Goal: Answer question/provide support: Share knowledge or assist other users

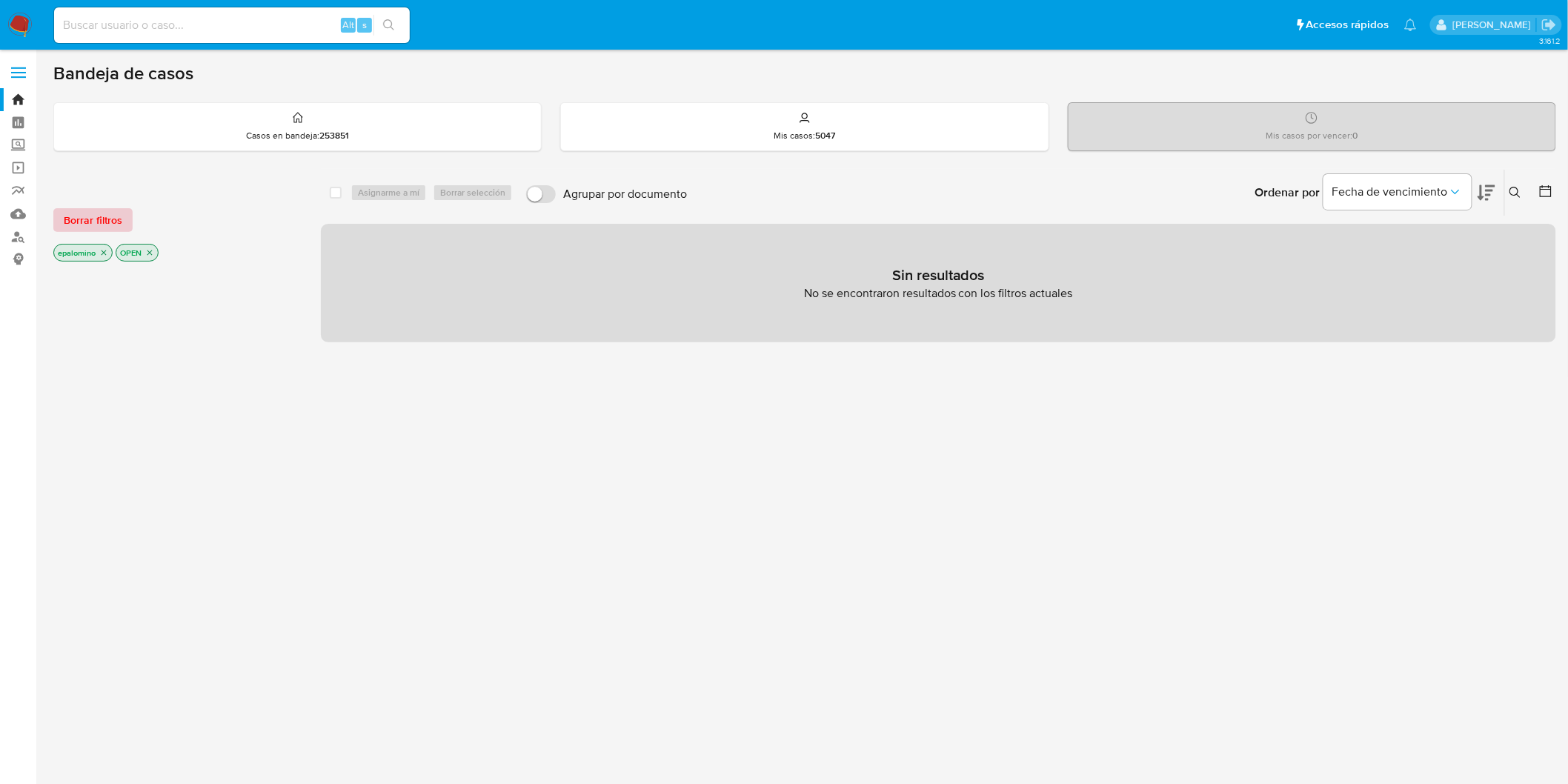
click at [77, 218] on span "Borrar filtros" at bounding box center [92, 220] width 58 height 21
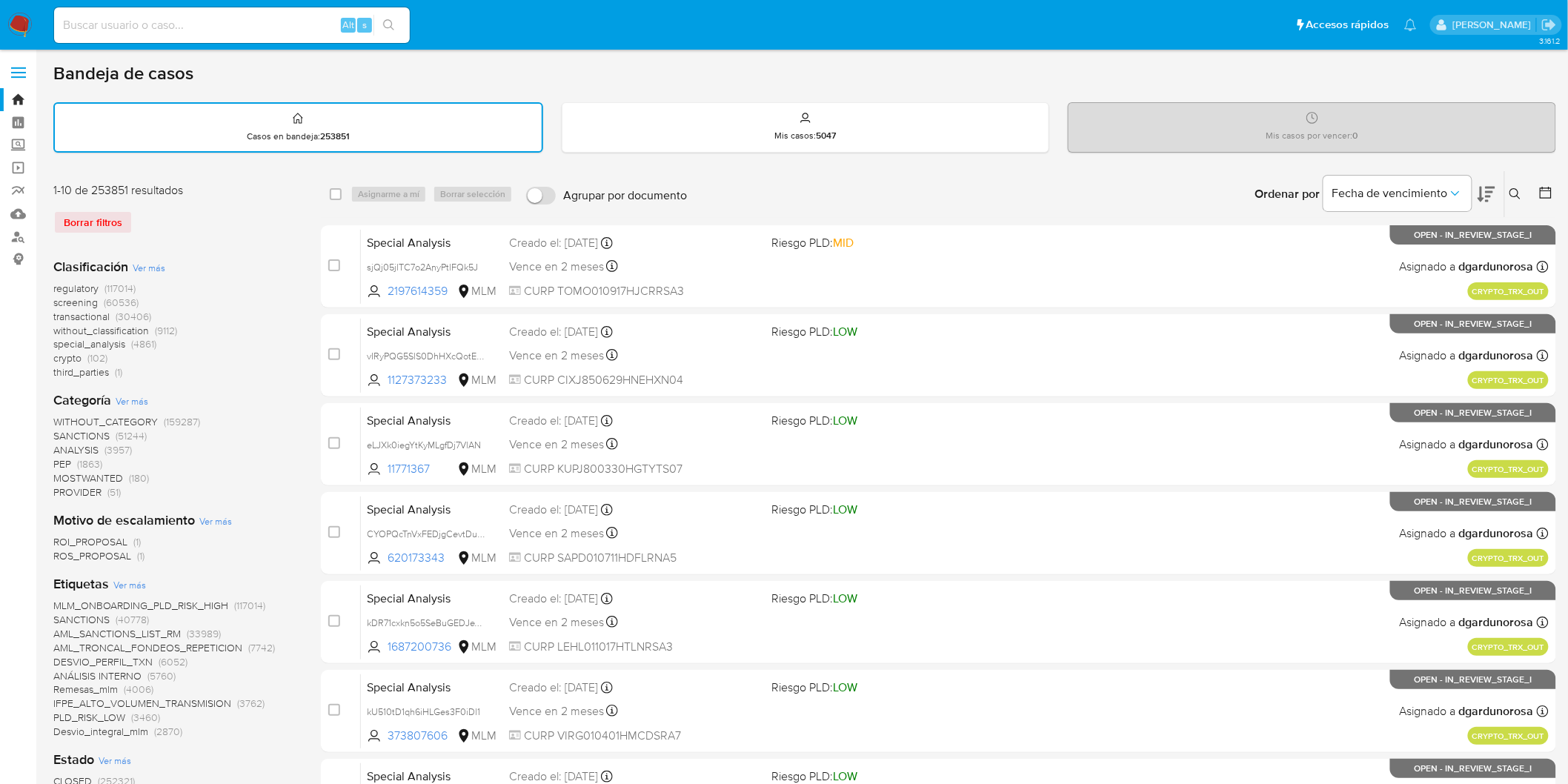
click at [17, 29] on img at bounding box center [20, 25] width 26 height 25
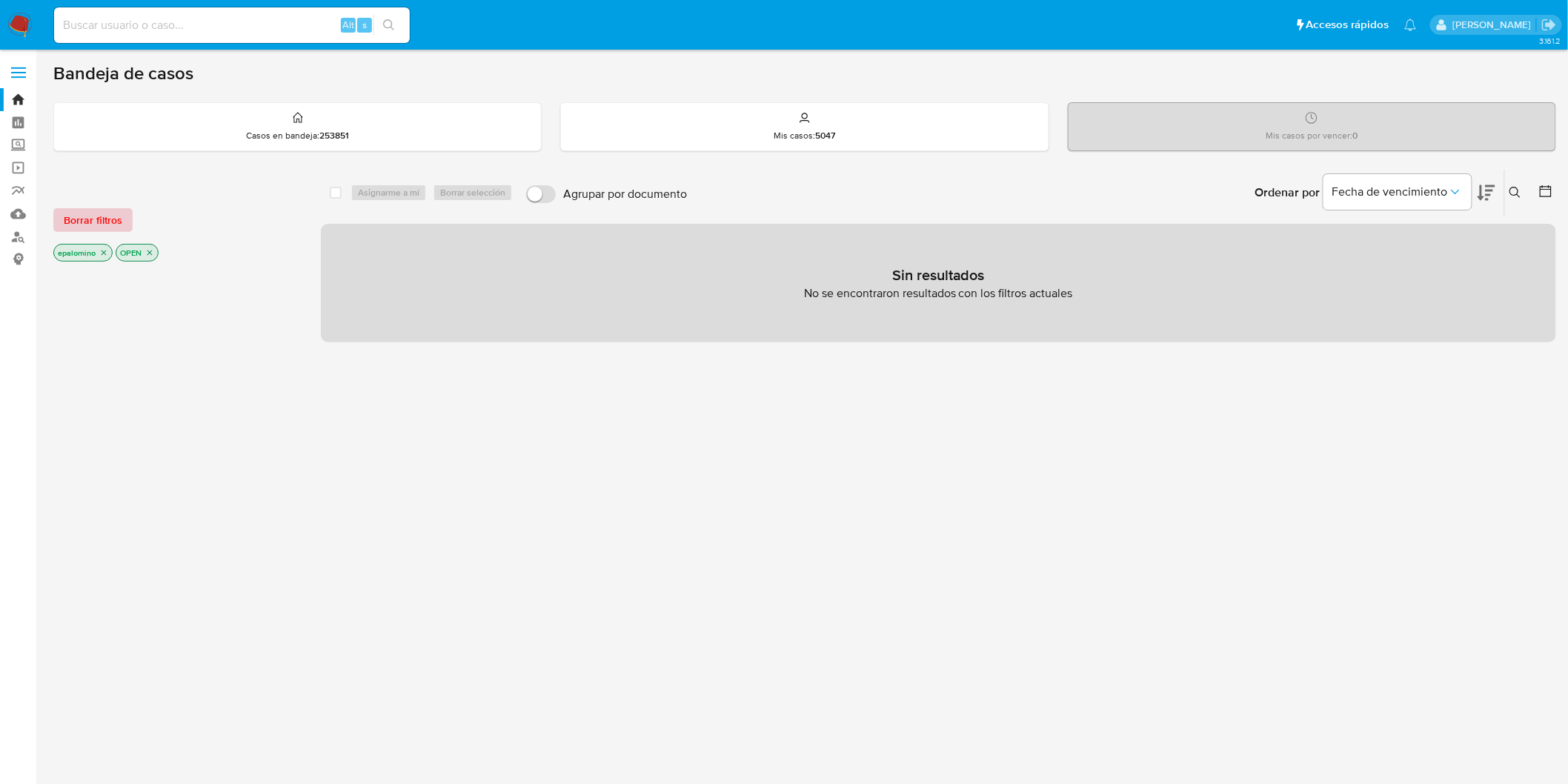
click at [84, 210] on span "Borrar filtros" at bounding box center [92, 220] width 58 height 21
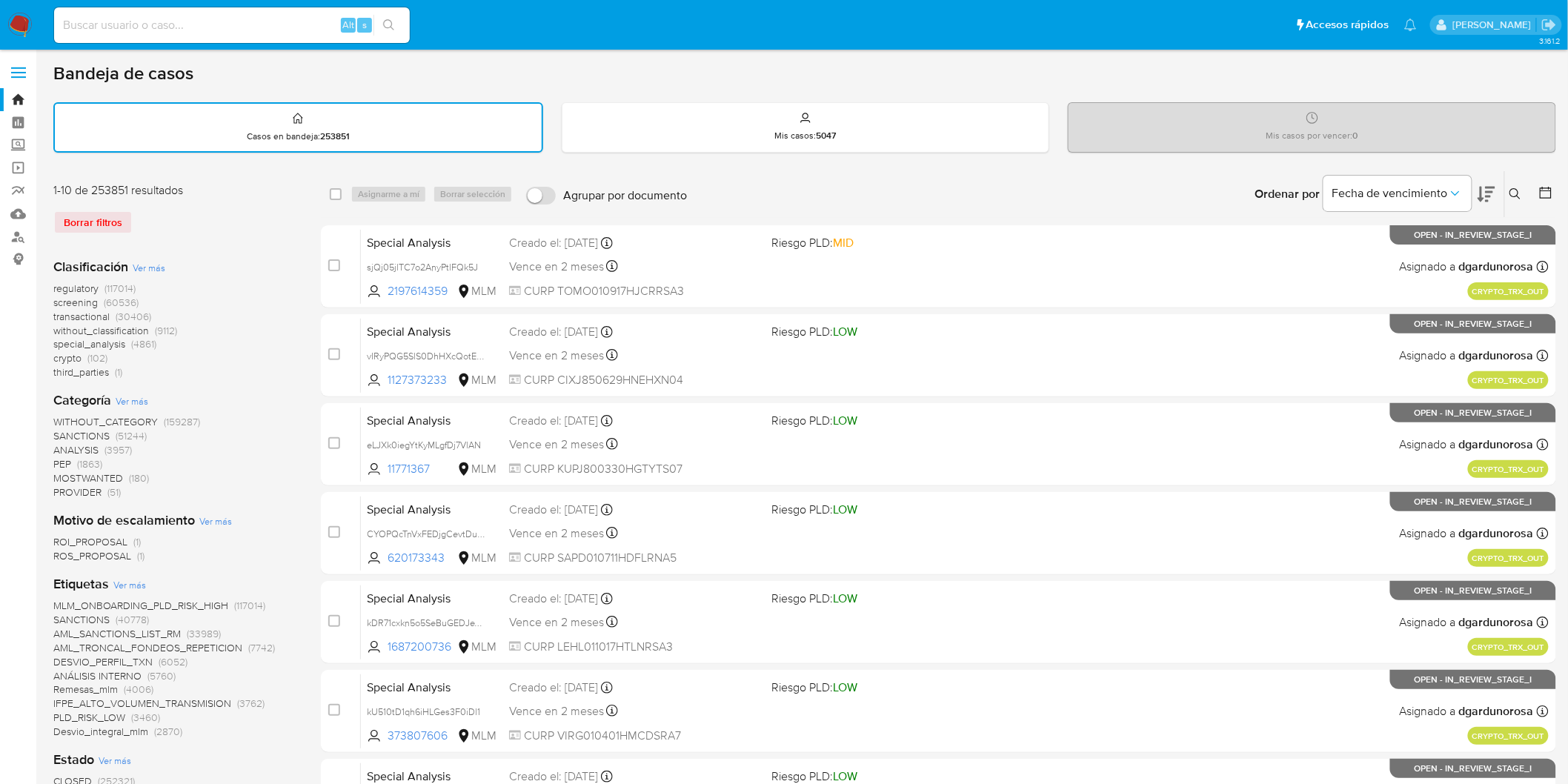
click at [1514, 191] on icon at bounding box center [1515, 194] width 12 height 12
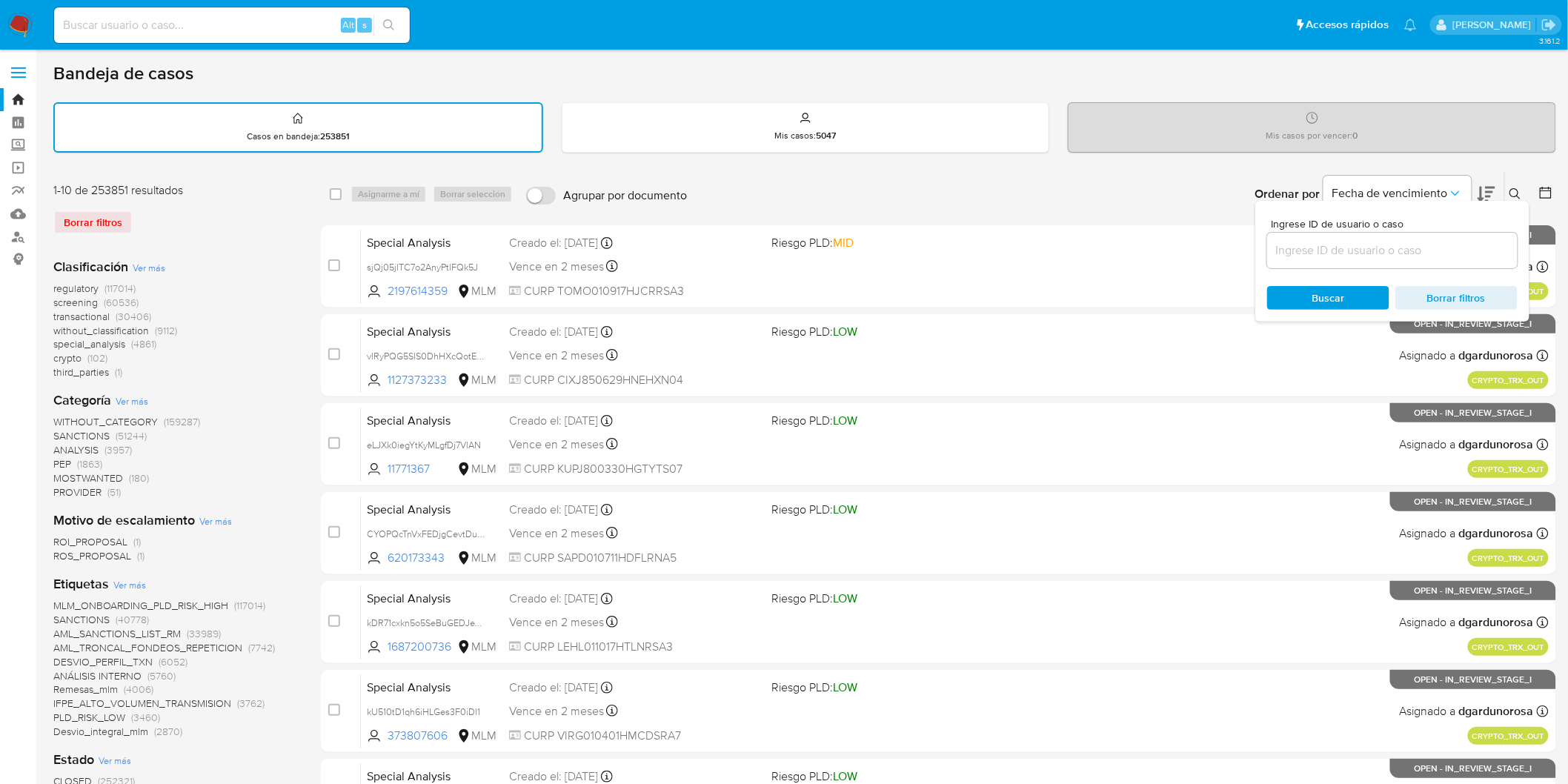
click at [1382, 230] on div "Ingrese ID de usuario o caso" at bounding box center [1393, 243] width 250 height 49
click at [1377, 241] on input at bounding box center [1393, 250] width 250 height 19
paste input "1298580948"
type input "1298580948"
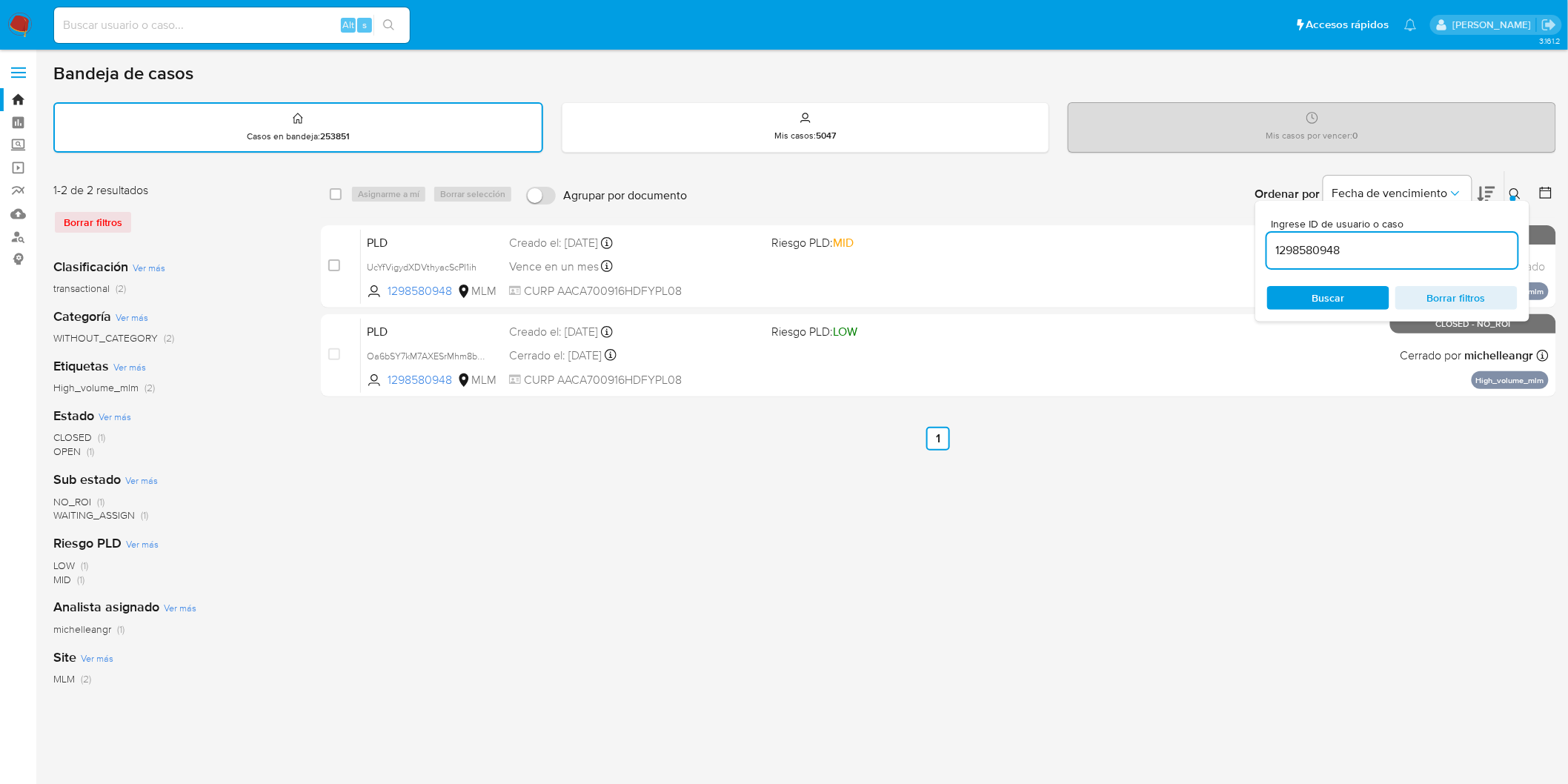
click at [1532, 194] on div at bounding box center [1542, 194] width 26 height 46
click at [1513, 195] on div at bounding box center [1513, 198] width 6 height 6
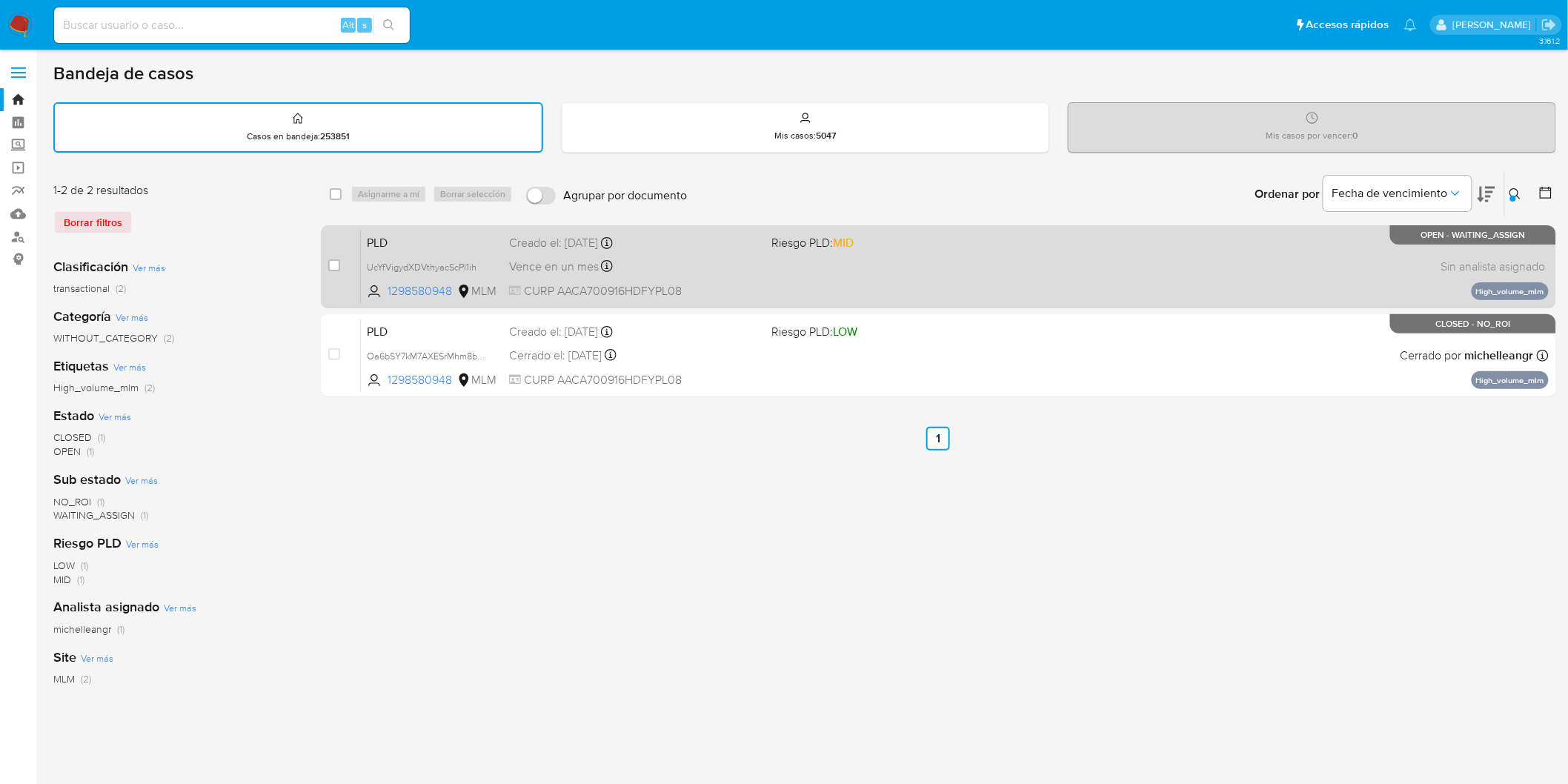
click at [402, 225] on div "case-item-checkbox No es posible asignar el caso PLD UcYfVigydXDVthyacScPI1ih 1…" at bounding box center [939, 267] width 1236 height 83
click at [396, 249] on div "PLD UcYfVigydXDVthyacScPI1ih 1298580948 MLM Riesgo PLD: MID Creado el: 12/09/20…" at bounding box center [955, 266] width 1188 height 75
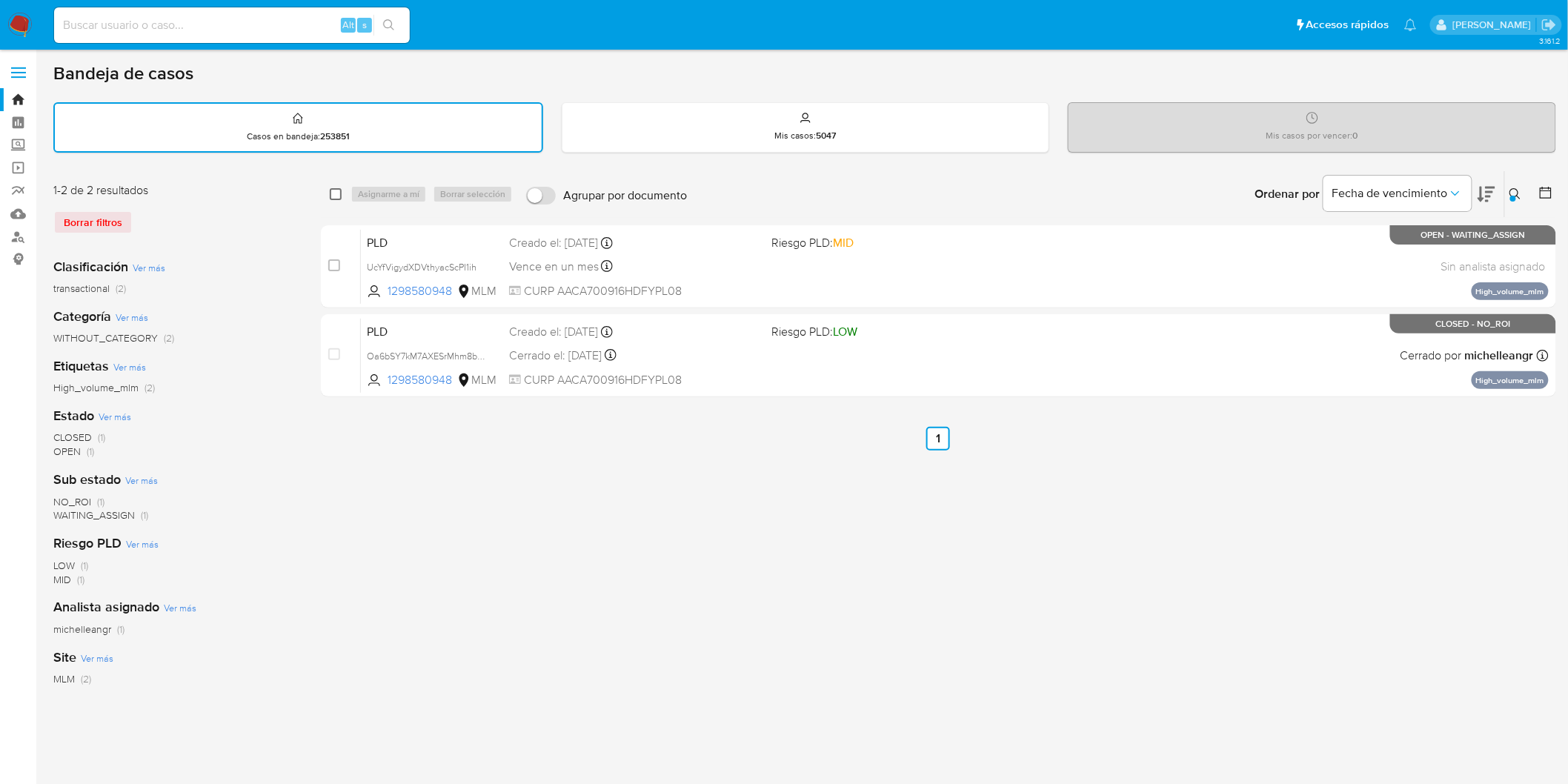
click at [332, 191] on input "checkbox" at bounding box center [336, 194] width 12 height 12
checkbox input "true"
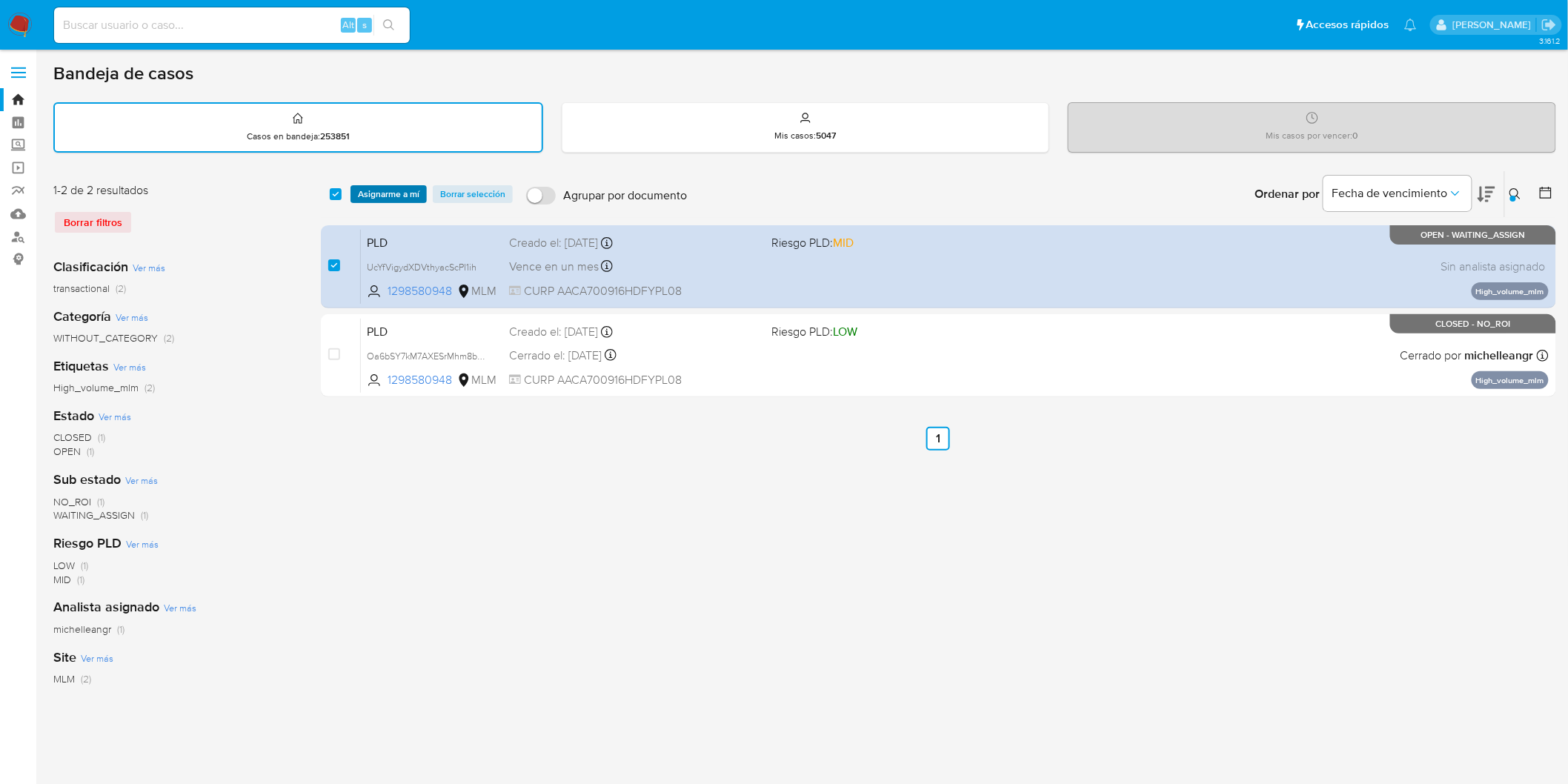
click at [371, 190] on span "Asignarme a mí" at bounding box center [388, 194] width 61 height 15
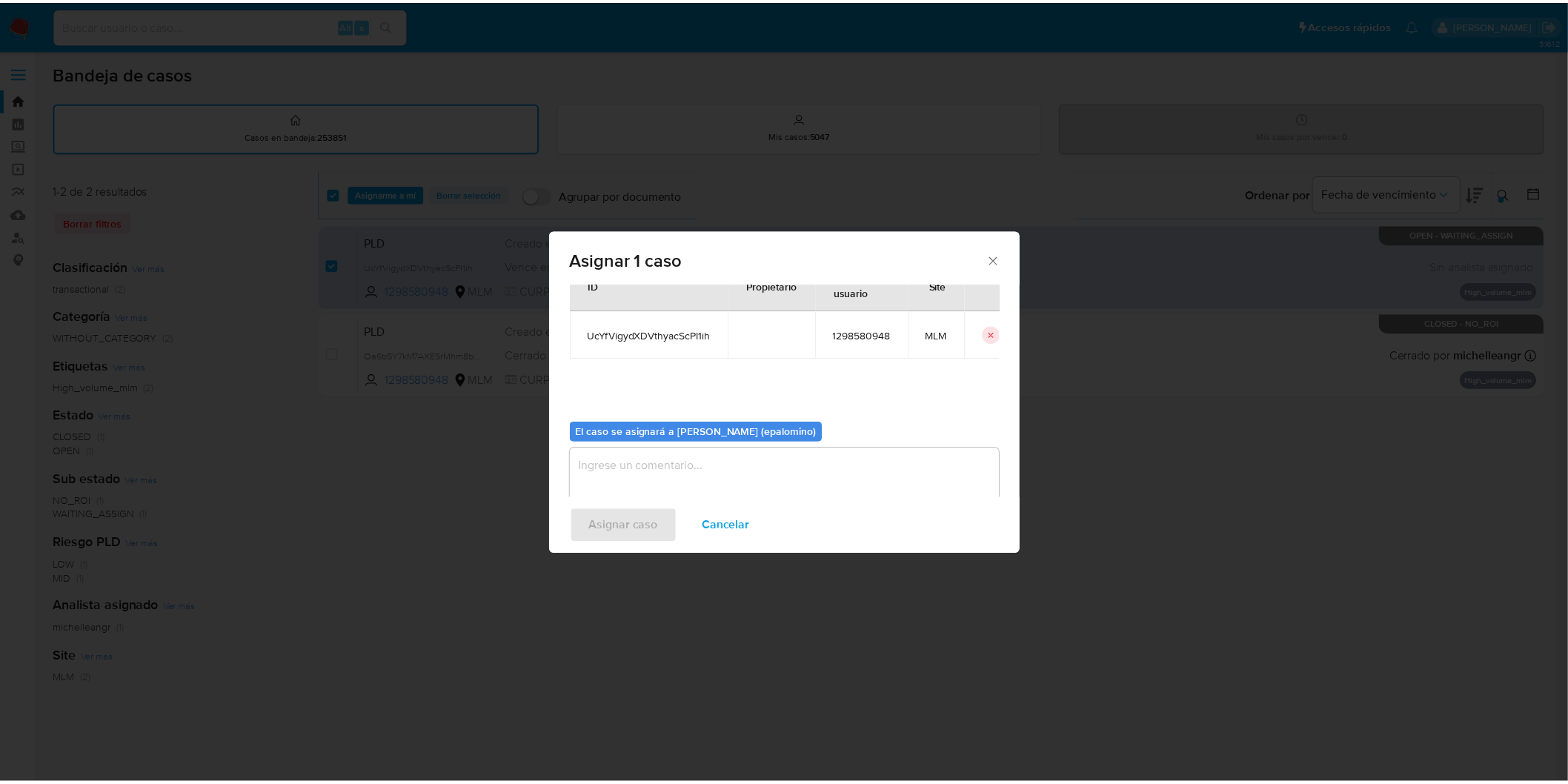
scroll to position [76, 0]
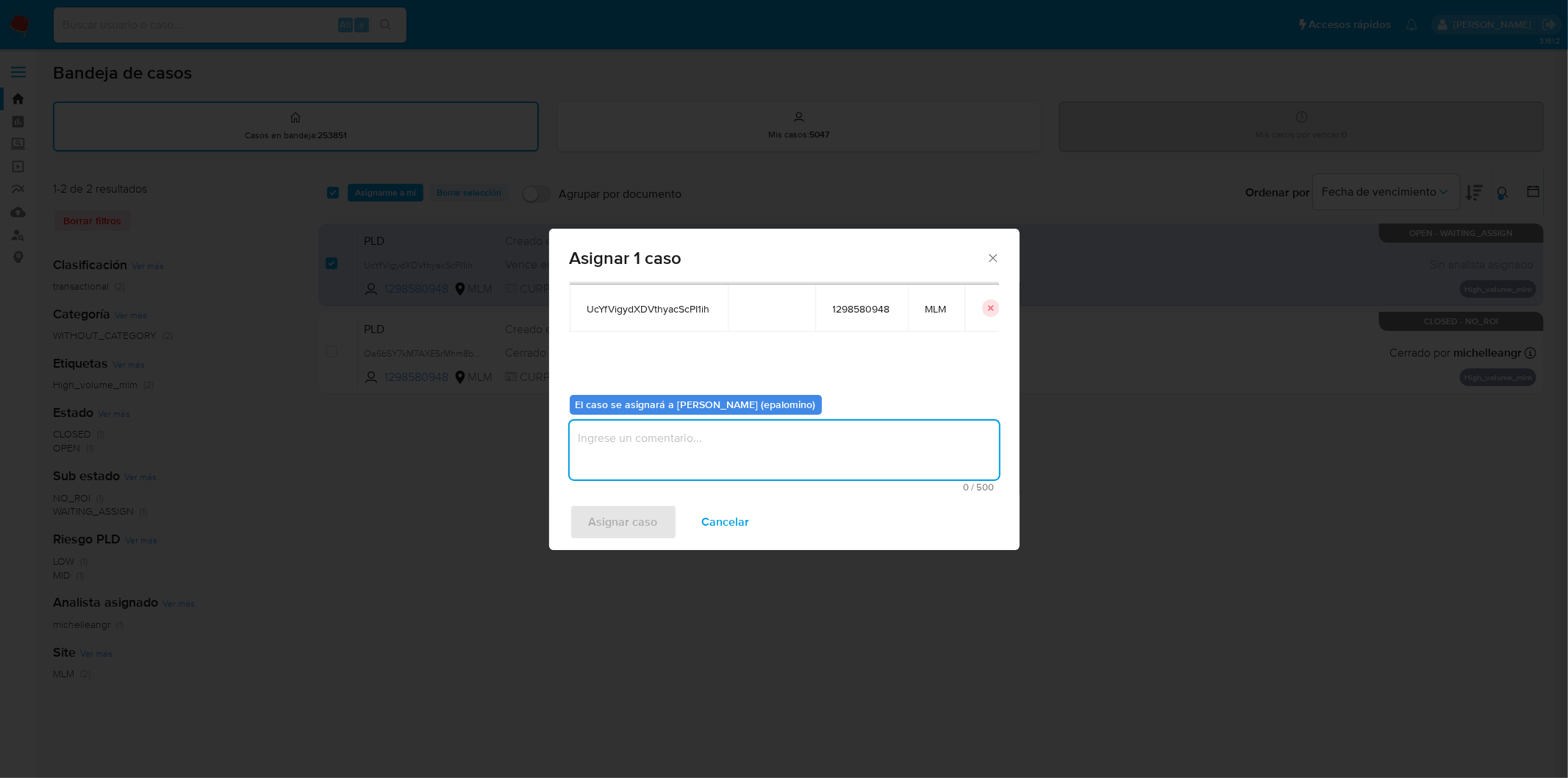
click at [667, 457] on textarea "assign-modal" at bounding box center [784, 450] width 429 height 59
type textarea "as"
click at [626, 518] on span "Asignar caso" at bounding box center [623, 522] width 69 height 32
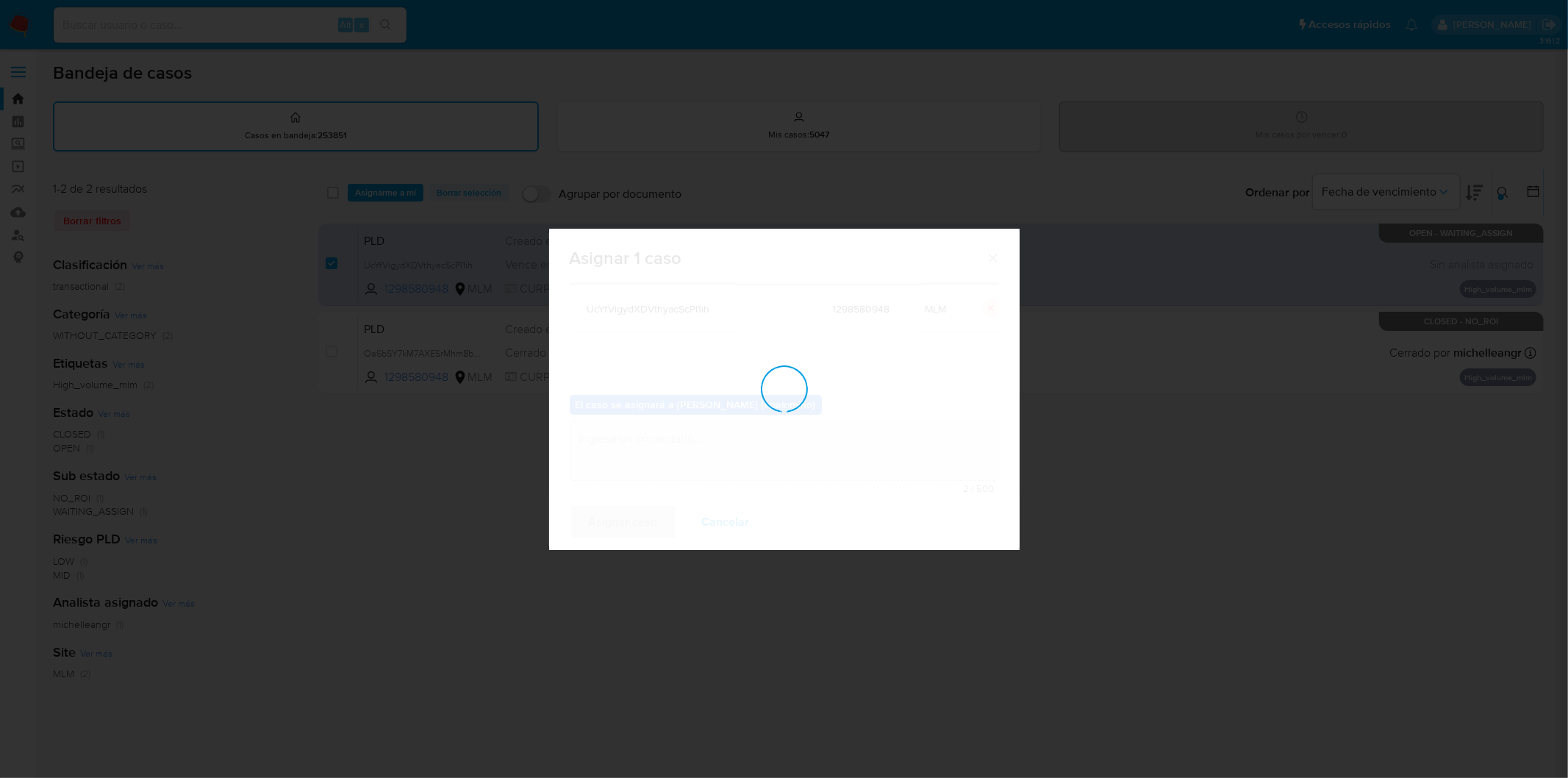
checkbox input "false"
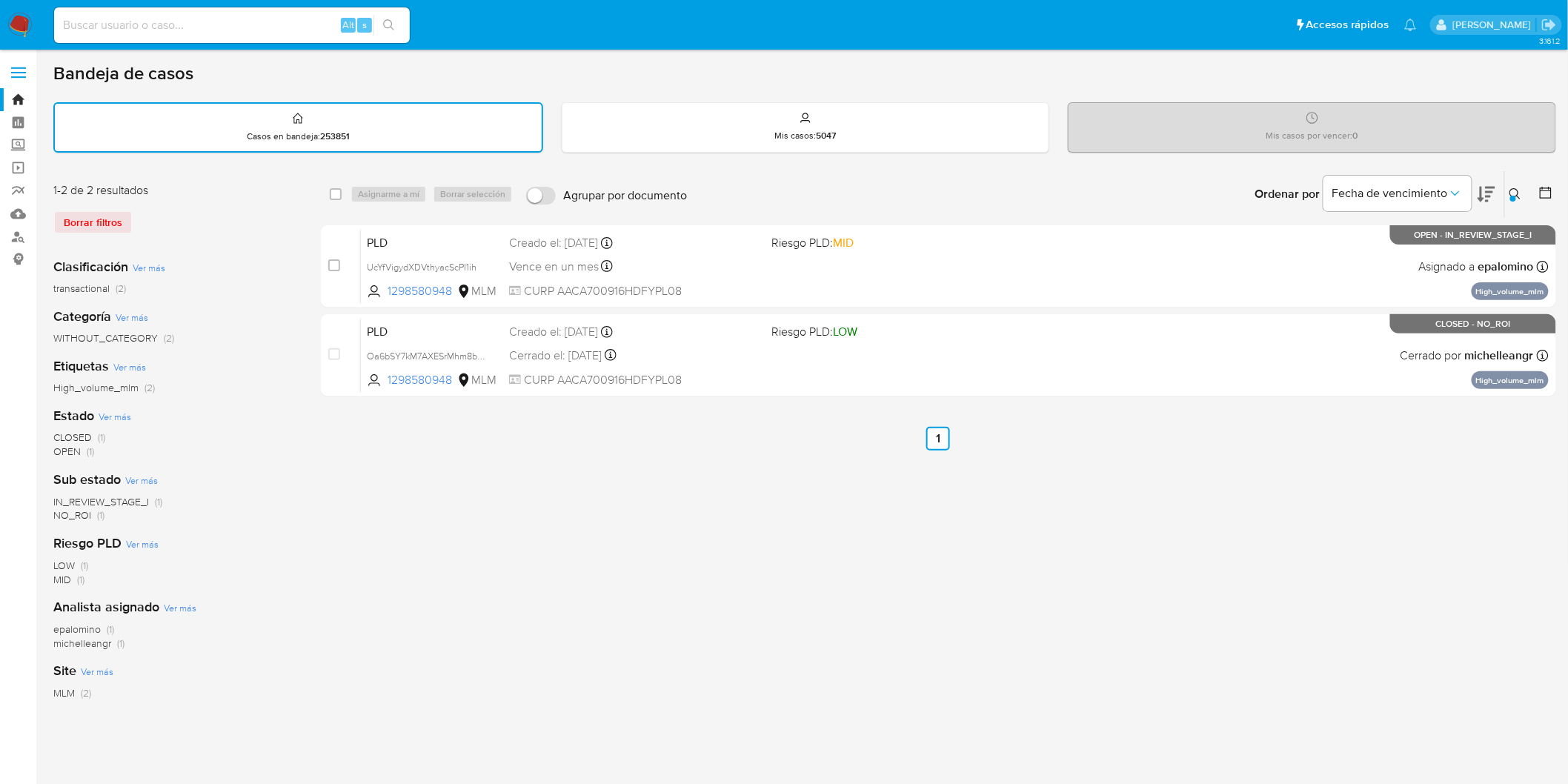
click at [18, 25] on img at bounding box center [20, 25] width 26 height 25
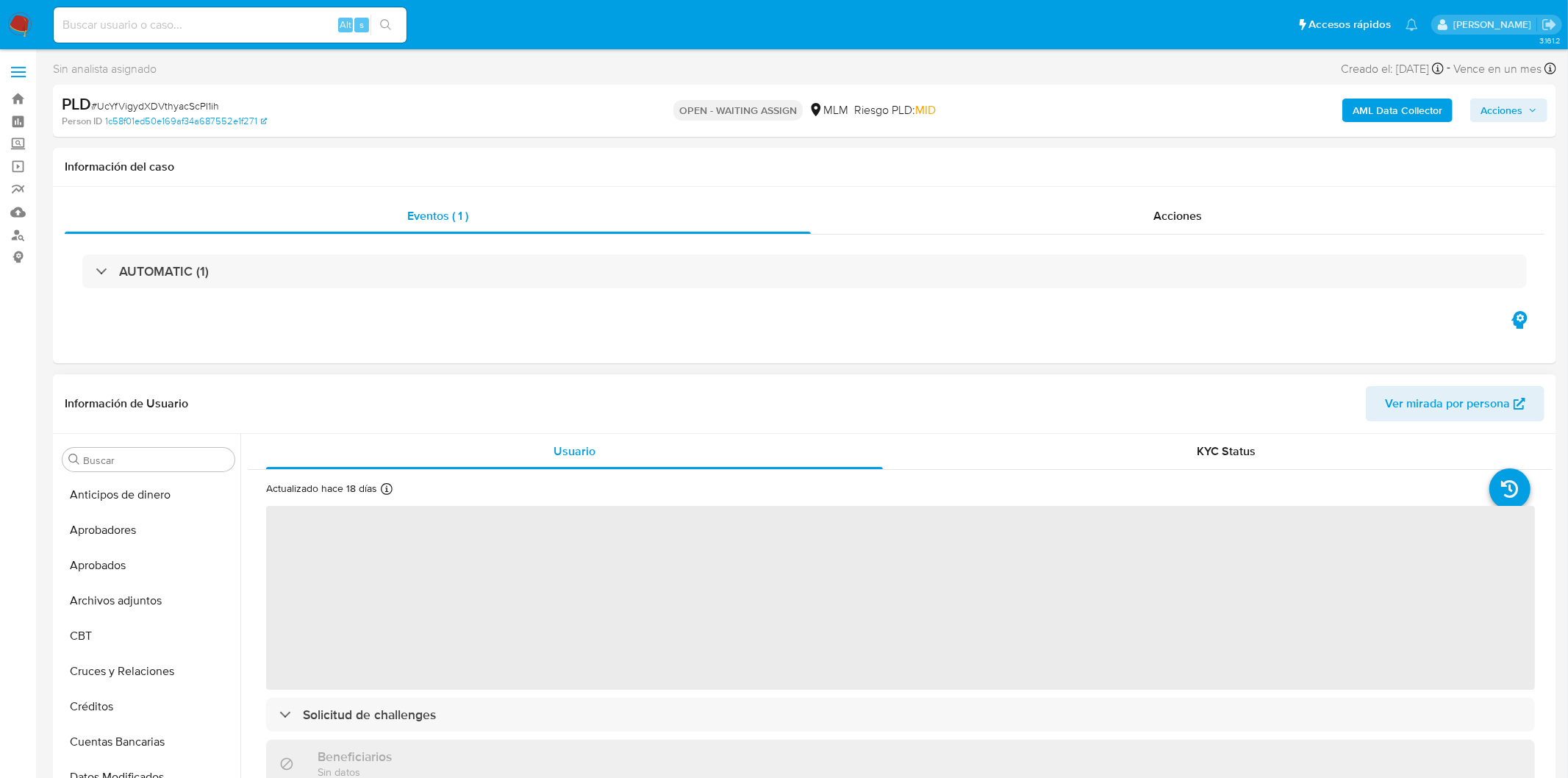
select select "10"
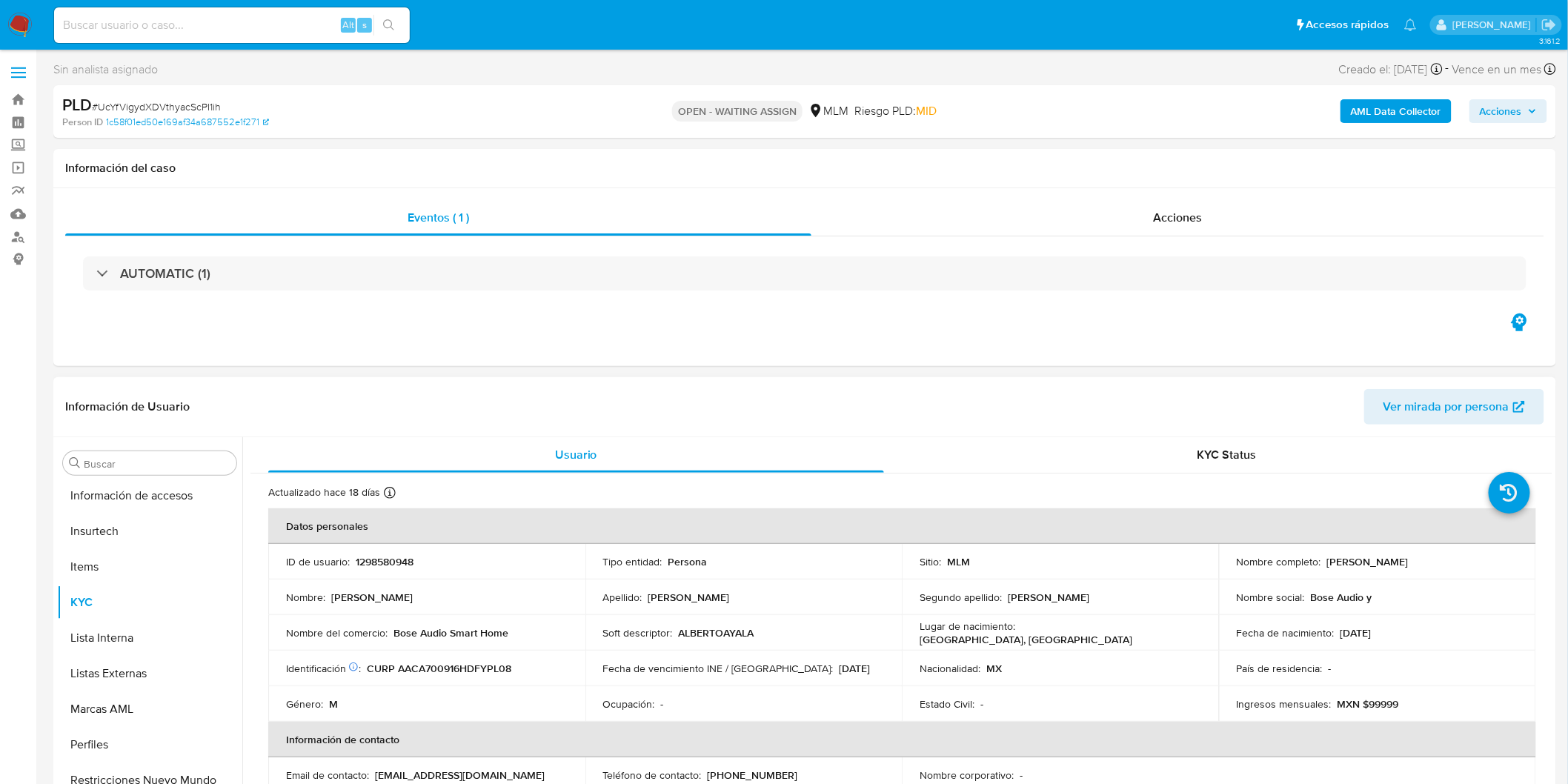
scroll to position [696, 0]
drag, startPoint x: 1439, startPoint y: 559, endPoint x: 1322, endPoint y: 559, distance: 117.0
click at [1322, 559] on div "Nombre completo : Alberto Ayala Capetillo" at bounding box center [1377, 561] width 281 height 14
copy p "Alberto Ayala Capetillo"
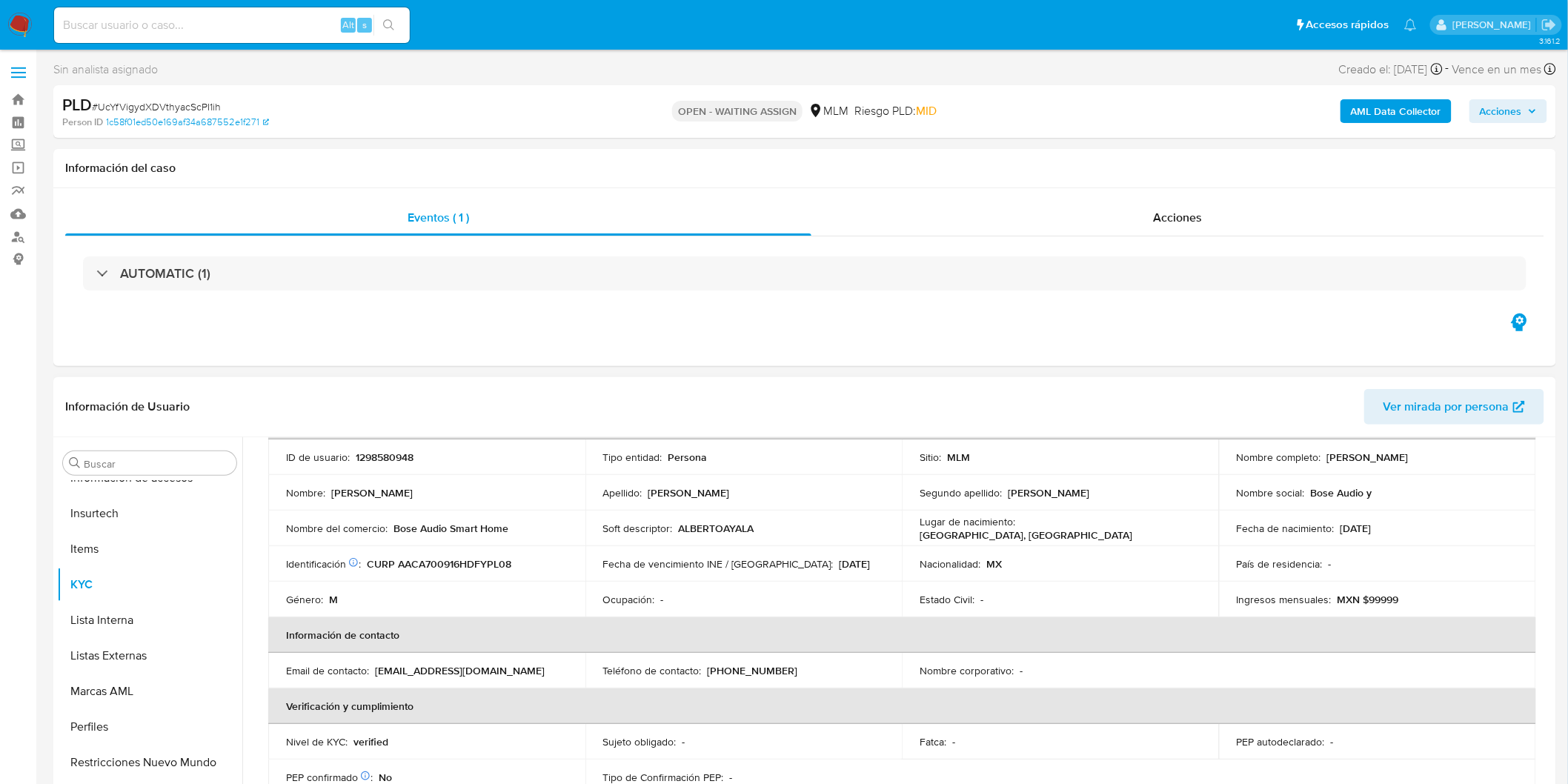
scroll to position [164, 0]
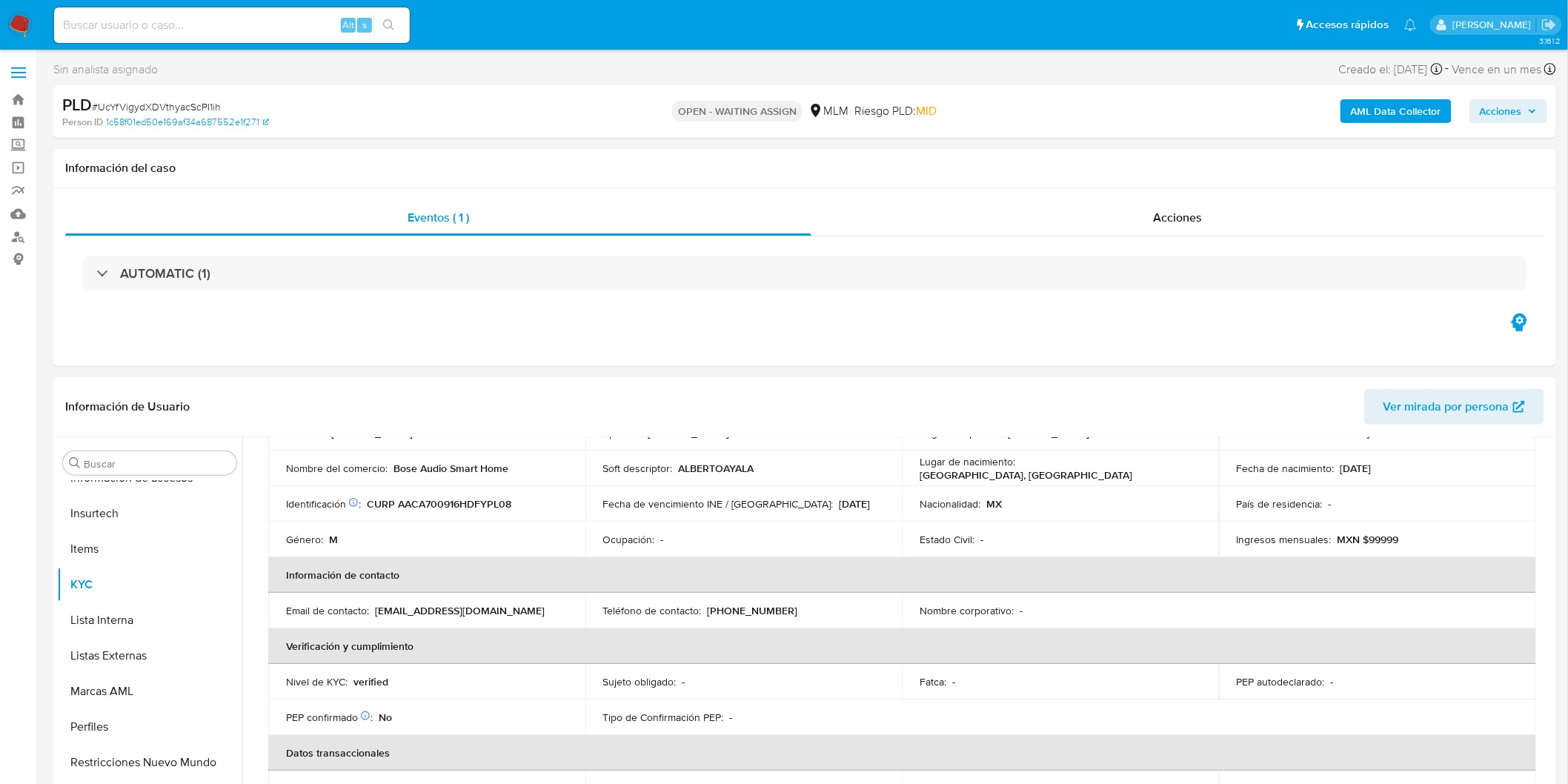
drag, startPoint x: 517, startPoint y: 477, endPoint x: 394, endPoint y: 463, distance: 123.8
click at [399, 474] on td "Nombre del comercio : Bose Audio Smart Home" at bounding box center [427, 468] width 317 height 36
drag, startPoint x: 393, startPoint y: 463, endPoint x: 500, endPoint y: 465, distance: 107.0
click at [500, 465] on p "Bose Audio Smart Home" at bounding box center [451, 468] width 115 height 14
click at [512, 465] on div "Nombre del comercio : Bose Audio Smart Home" at bounding box center [426, 468] width 281 height 14
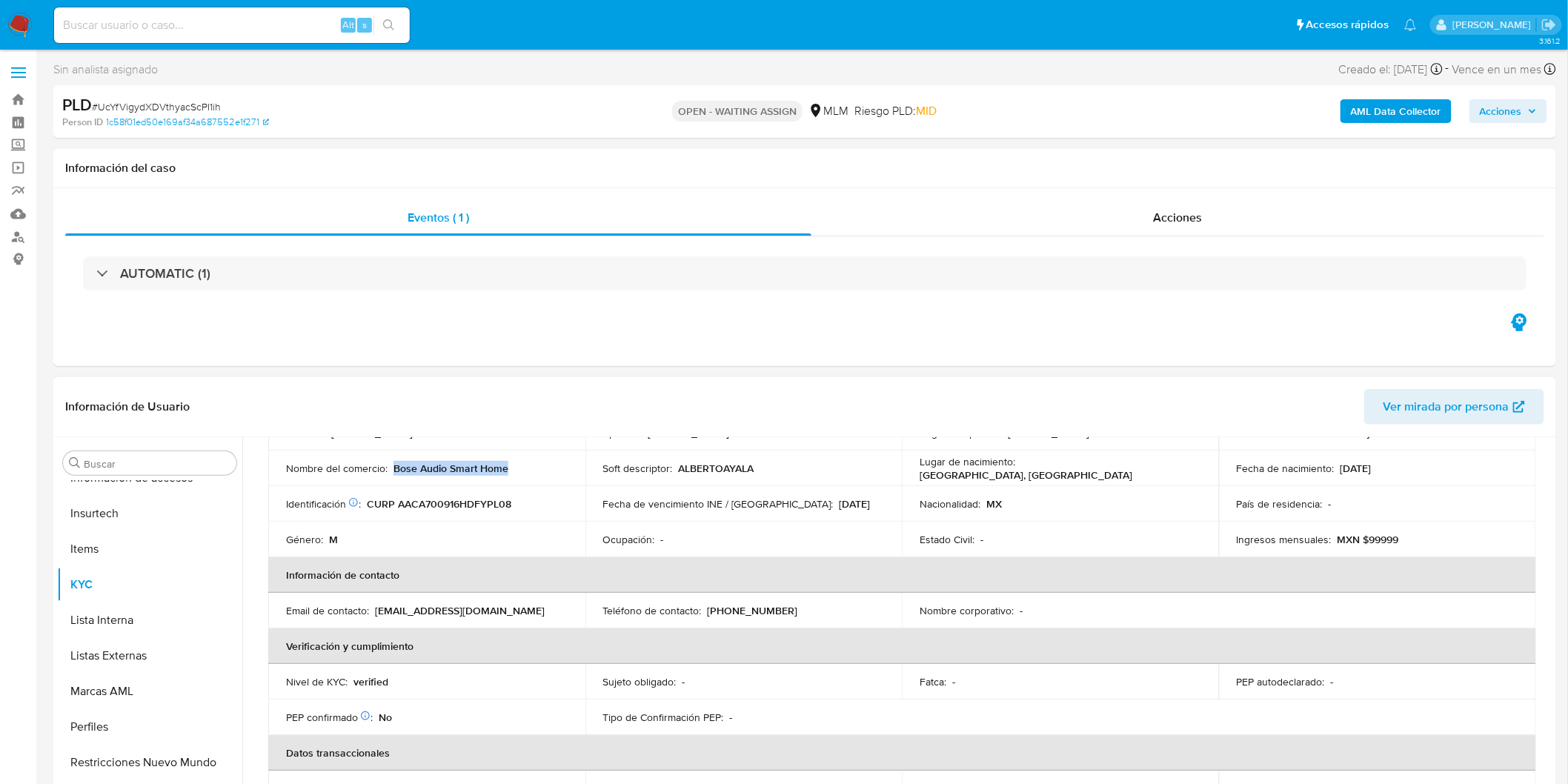
drag, startPoint x: 527, startPoint y: 465, endPoint x: 391, endPoint y: 464, distance: 136.0
click at [391, 464] on div "Nombre del comercio : Bose Audio Smart Home" at bounding box center [426, 468] width 281 height 14
copy p "Bose Audio Smart Home"
drag, startPoint x: 751, startPoint y: 622, endPoint x: 705, endPoint y: 617, distance: 46.3
click at [705, 617] on td "Teléfono de contacto : (55) 45736268" at bounding box center [744, 610] width 317 height 36
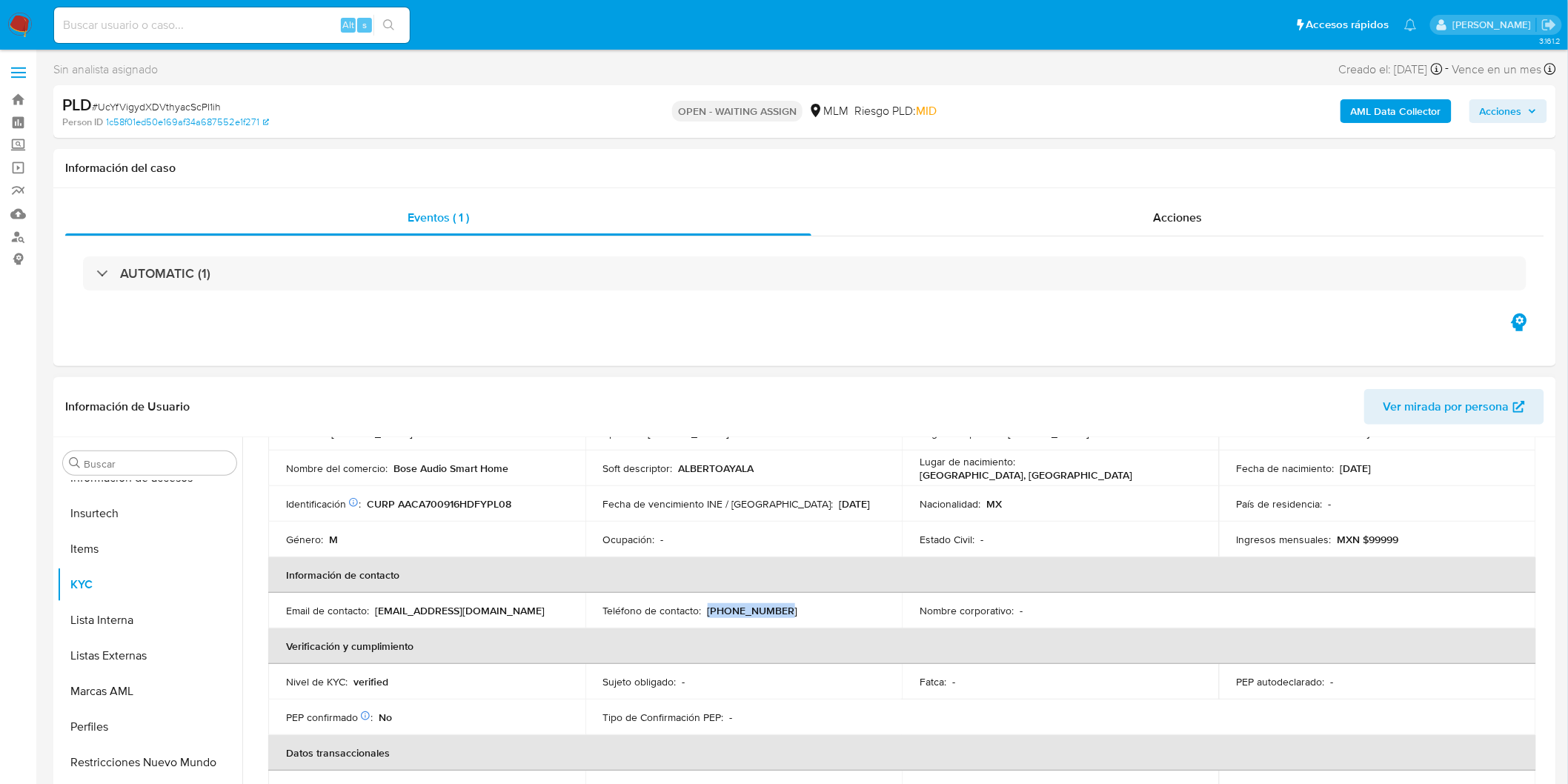
copy p "(55) 45736268"
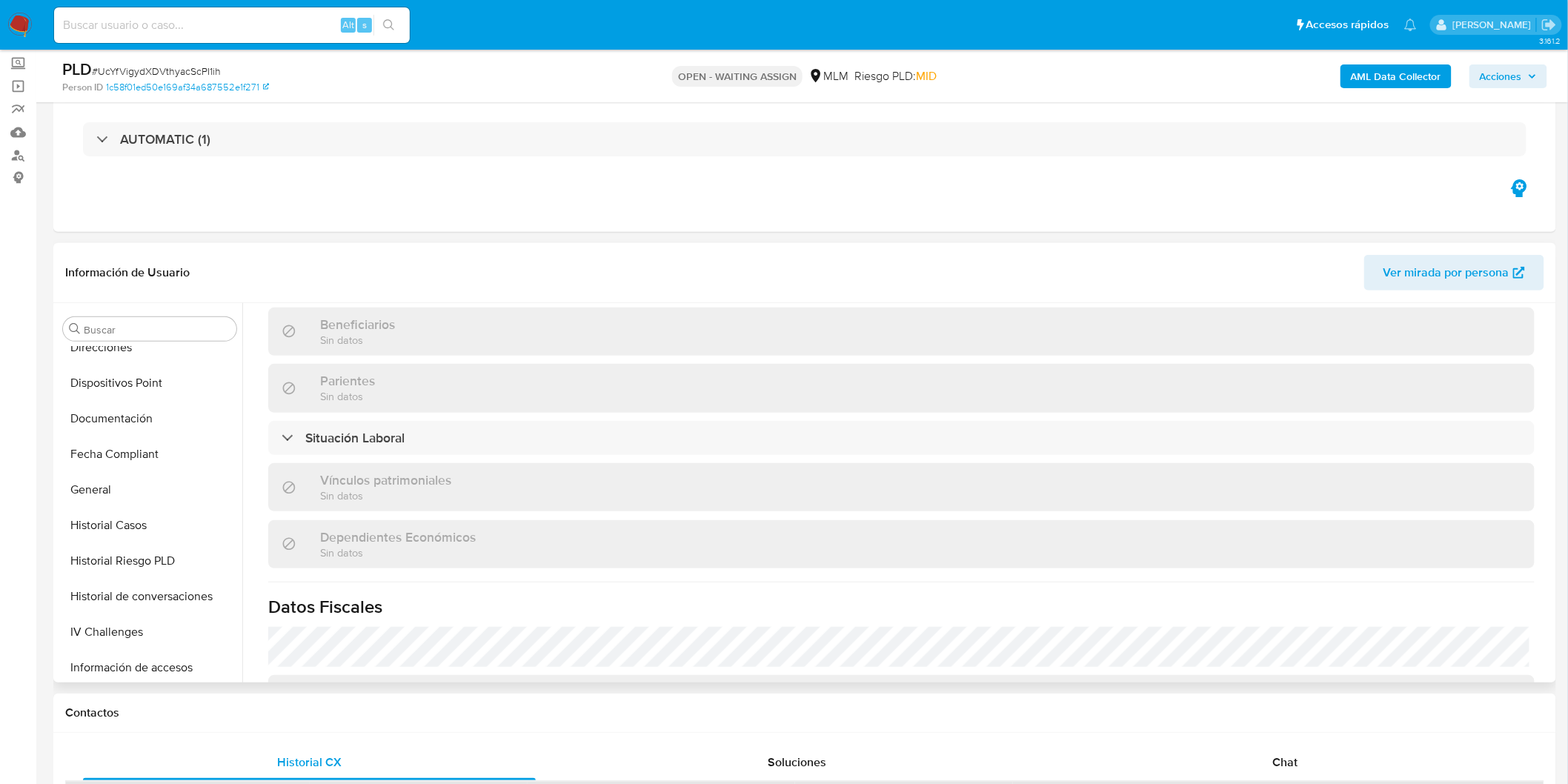
scroll to position [367, 0]
click at [164, 371] on button "Dispositivos Point" at bounding box center [150, 389] width 185 height 36
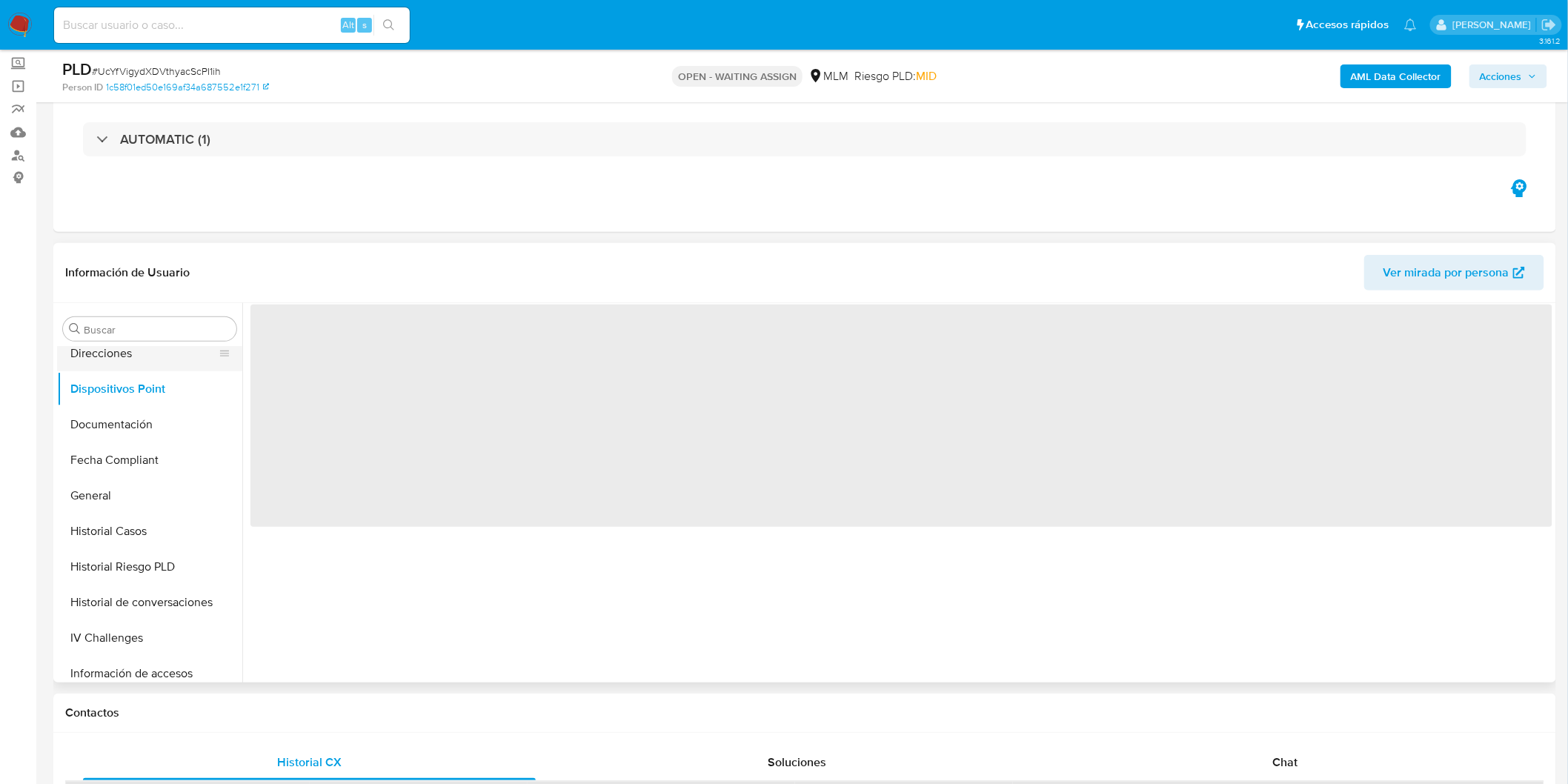
scroll to position [0, 0]
click at [153, 363] on button "Direcciones" at bounding box center [144, 353] width 174 height 36
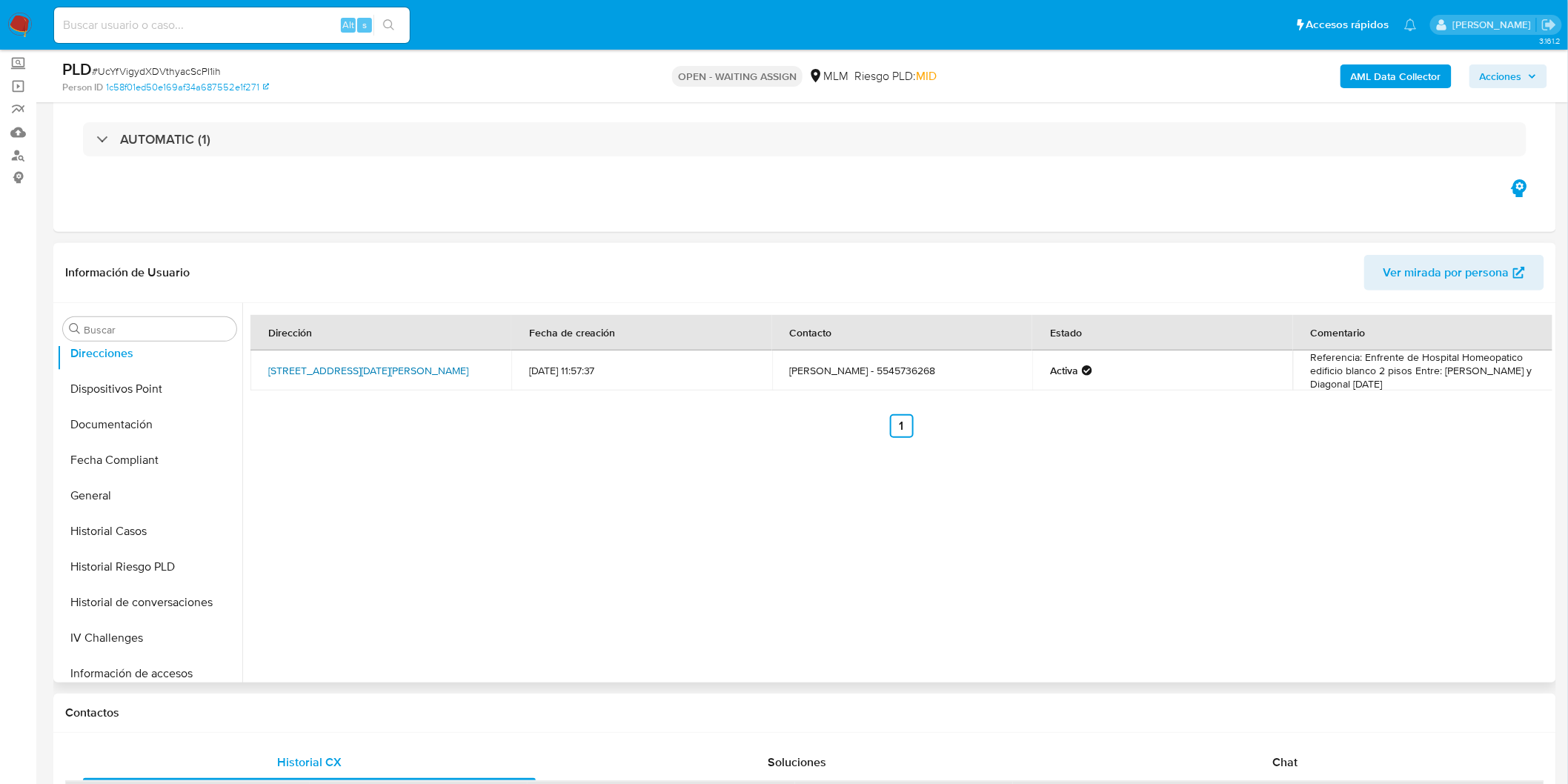
click at [334, 378] on link "Calle 5 De Febrero 155, Cuauhtémoc, Distrito Federal, 06800, Mexico 155" at bounding box center [368, 370] width 200 height 15
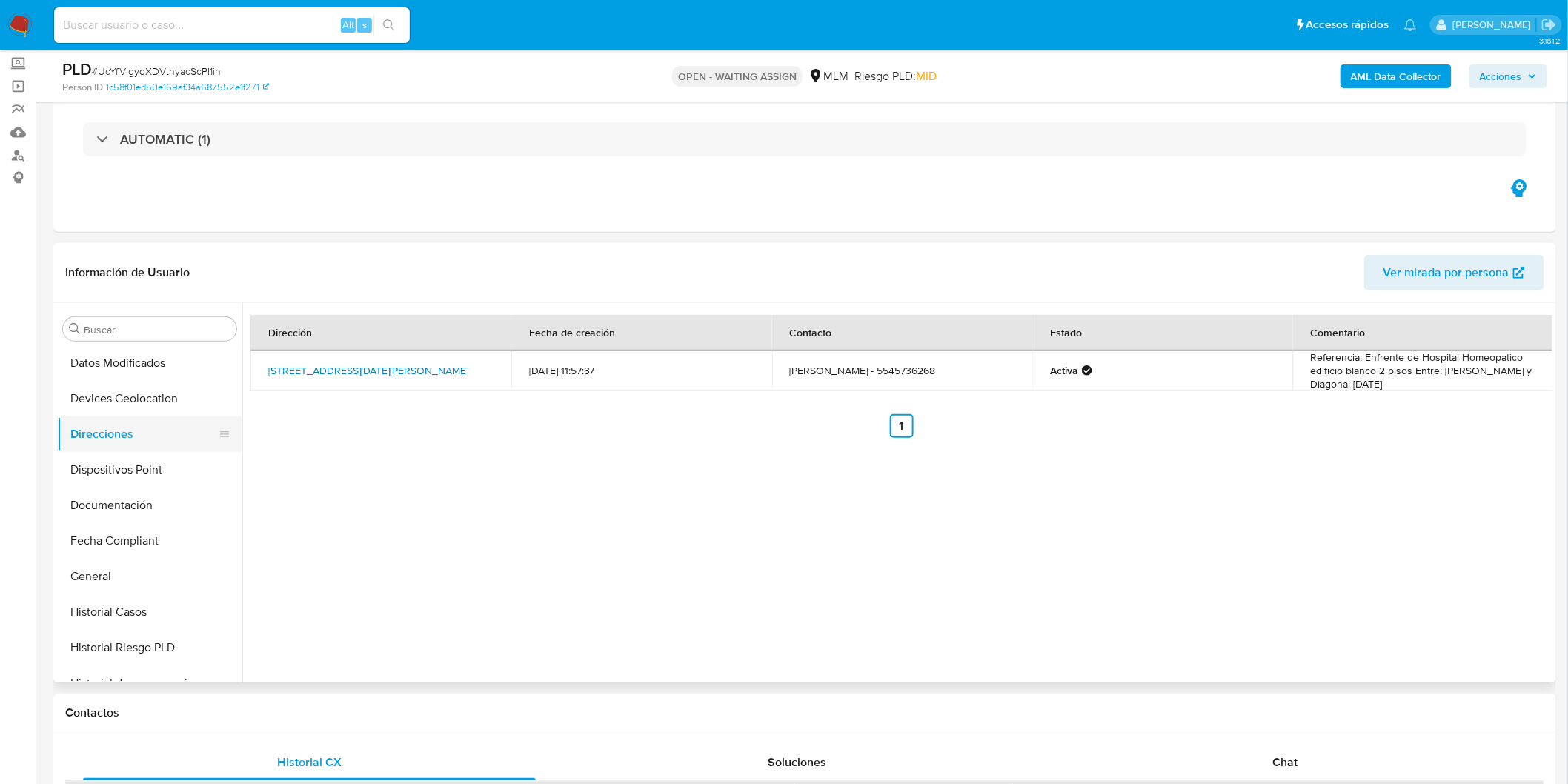
scroll to position [284, 0]
click at [154, 500] on button "Documentación" at bounding box center [144, 507] width 174 height 36
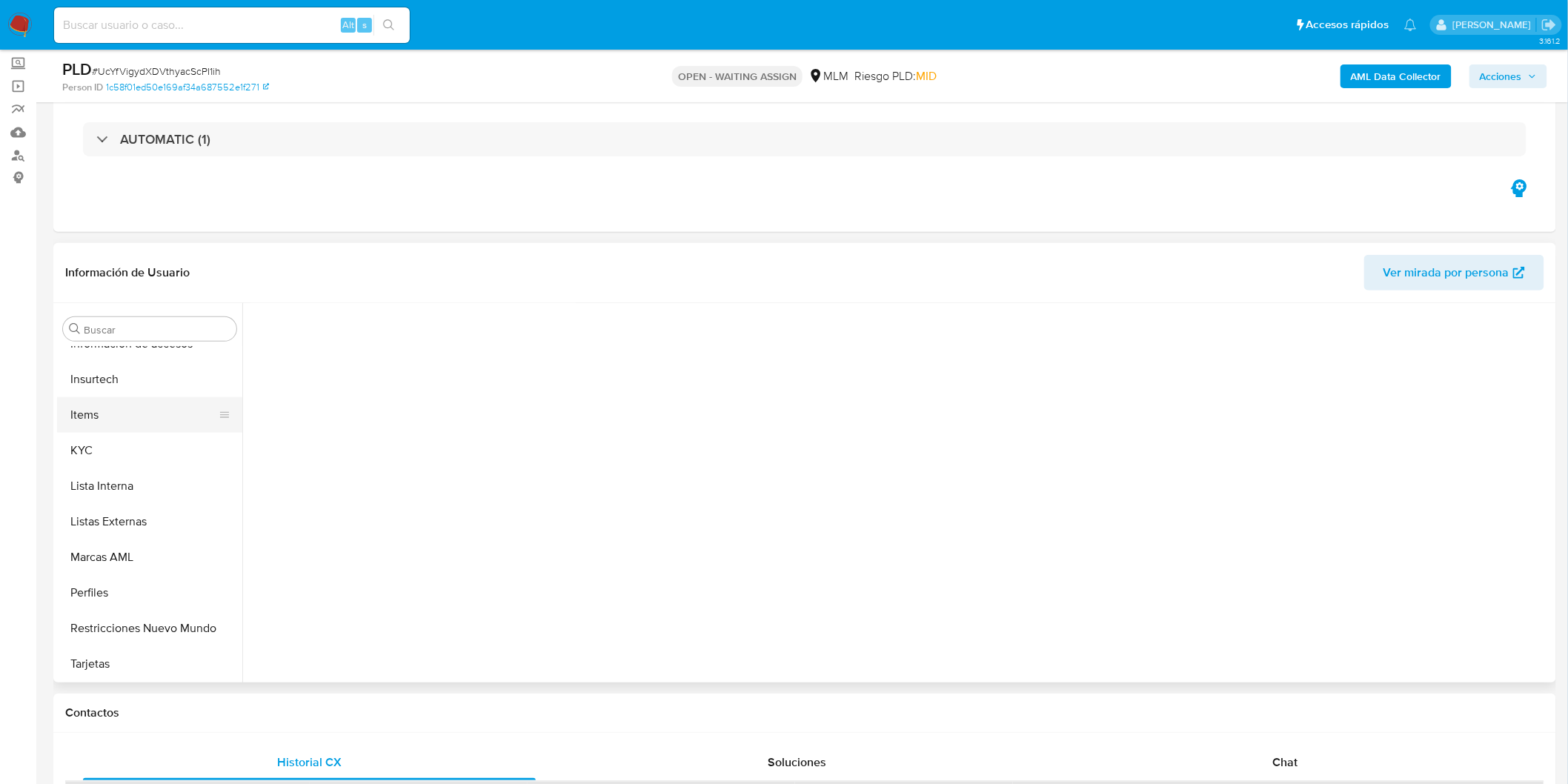
scroll to position [697, 0]
click at [124, 446] on button "KYC" at bounding box center [144, 449] width 174 height 36
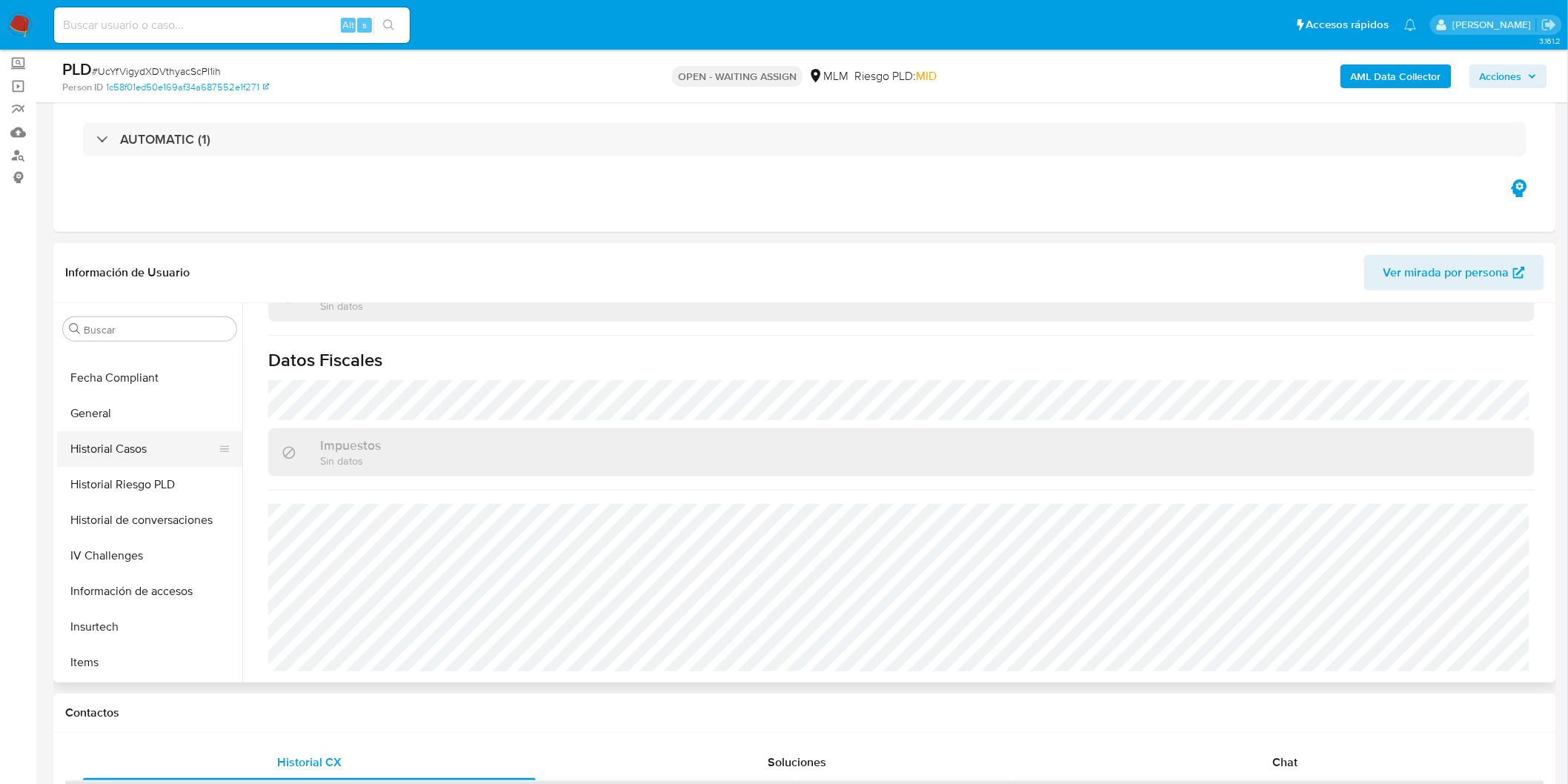
scroll to position [367, 0]
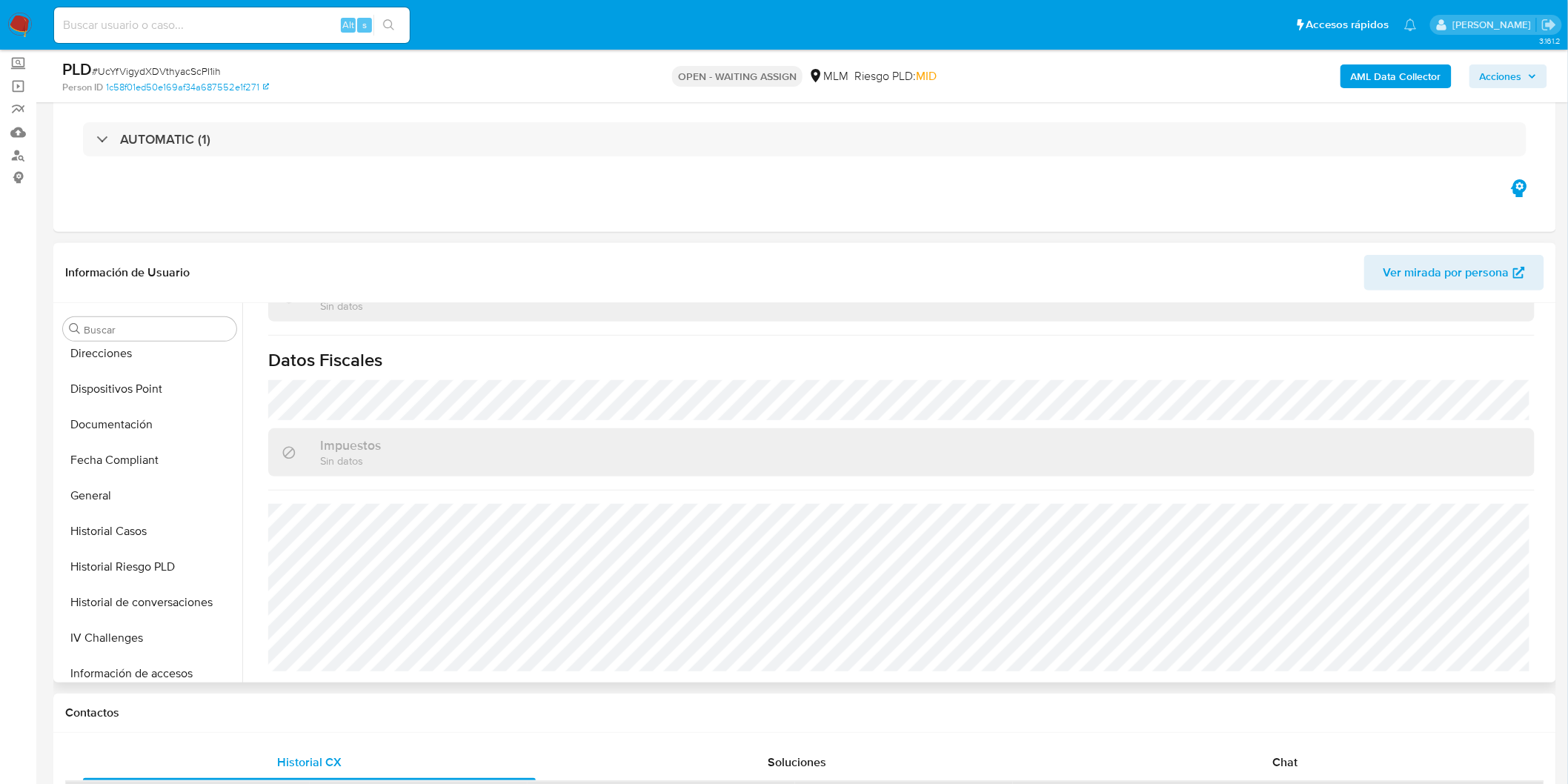
click at [120, 345] on div "Buscar Anticipos de dinero Aprobadores Aprobados Archivos adjuntos CBT Cruces y…" at bounding box center [150, 493] width 185 height 377
click at [124, 353] on button "Direcciones" at bounding box center [144, 353] width 174 height 36
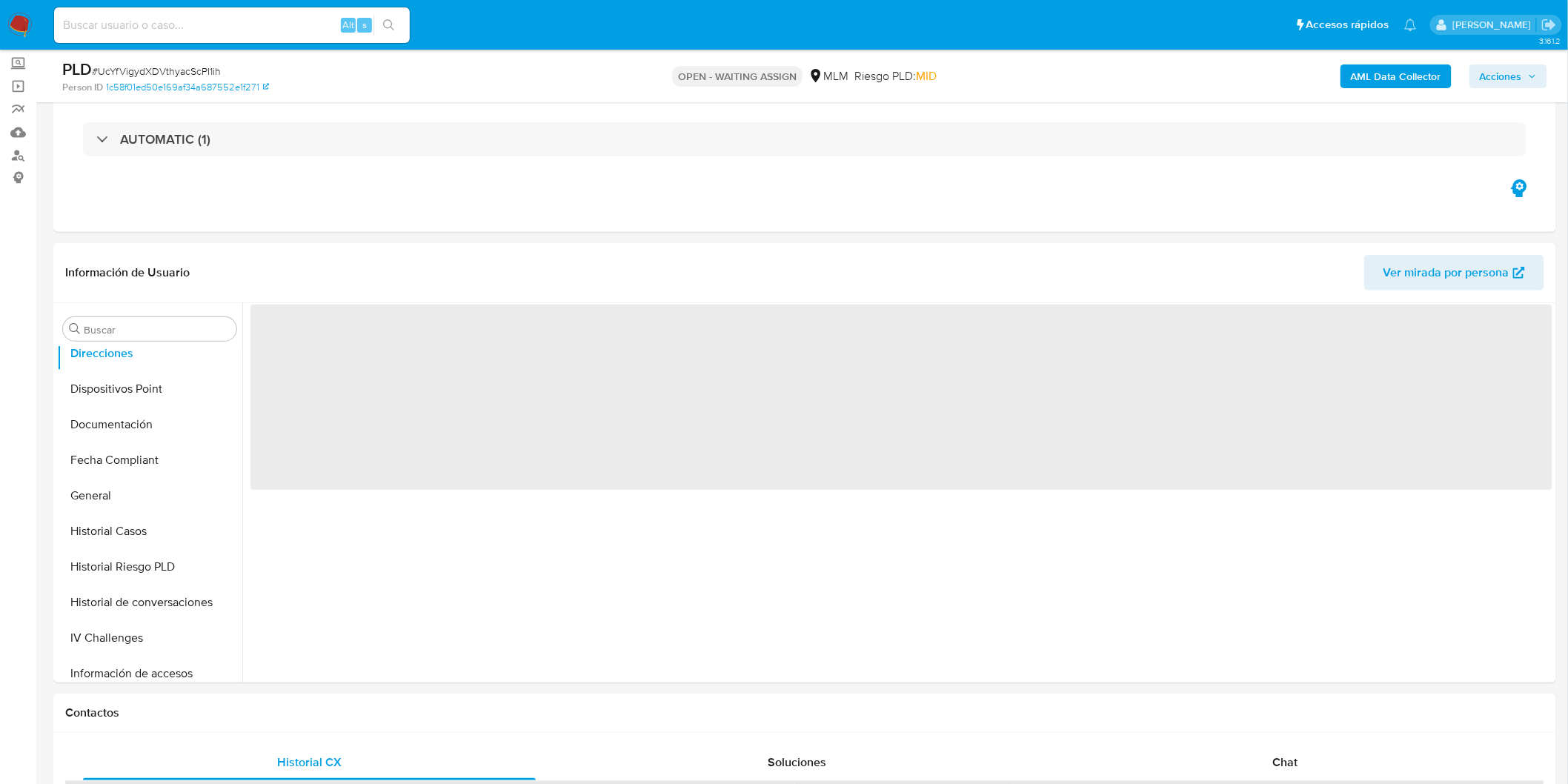
scroll to position [0, 0]
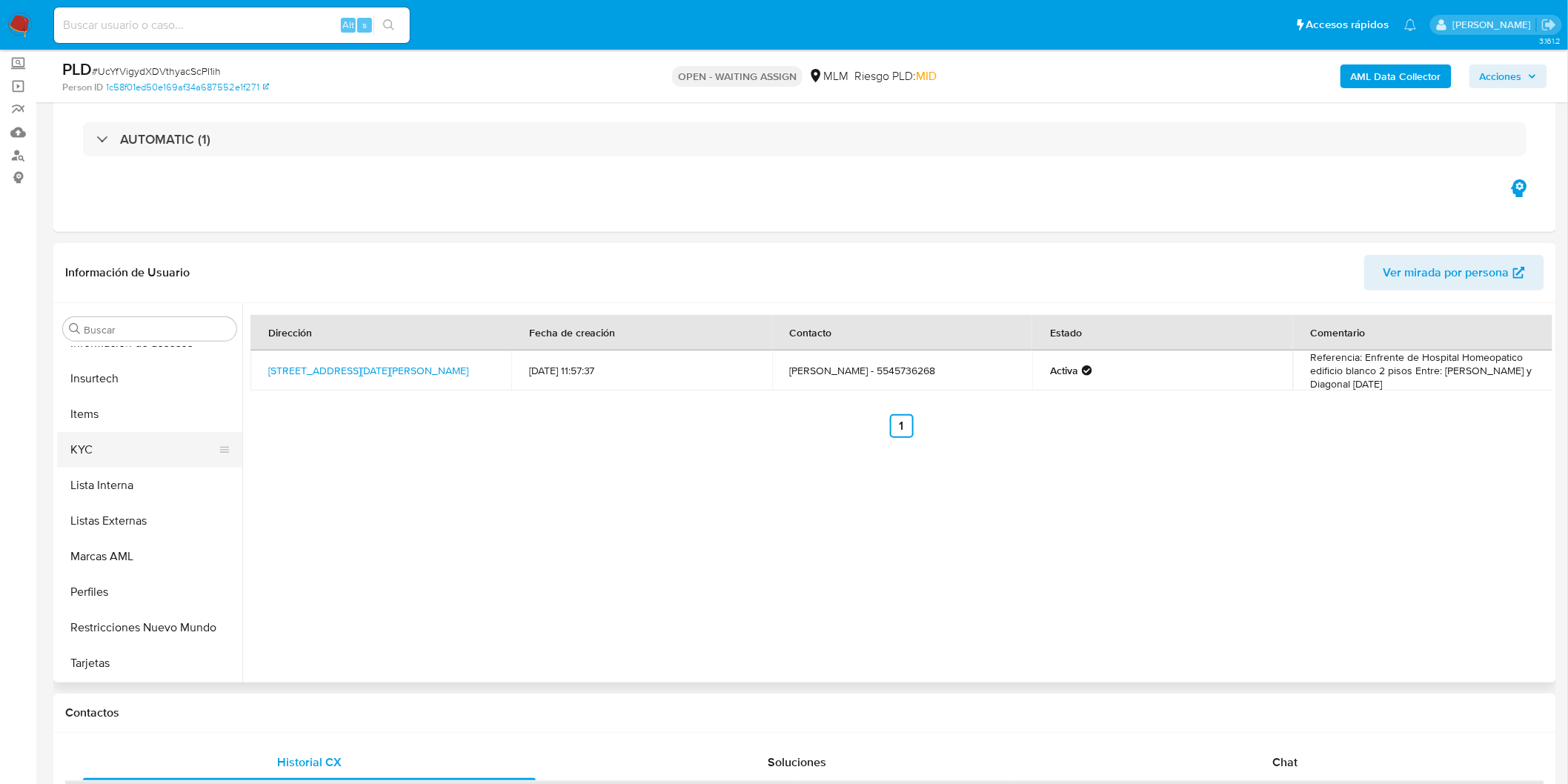
click at [124, 453] on button "KYC" at bounding box center [144, 449] width 174 height 36
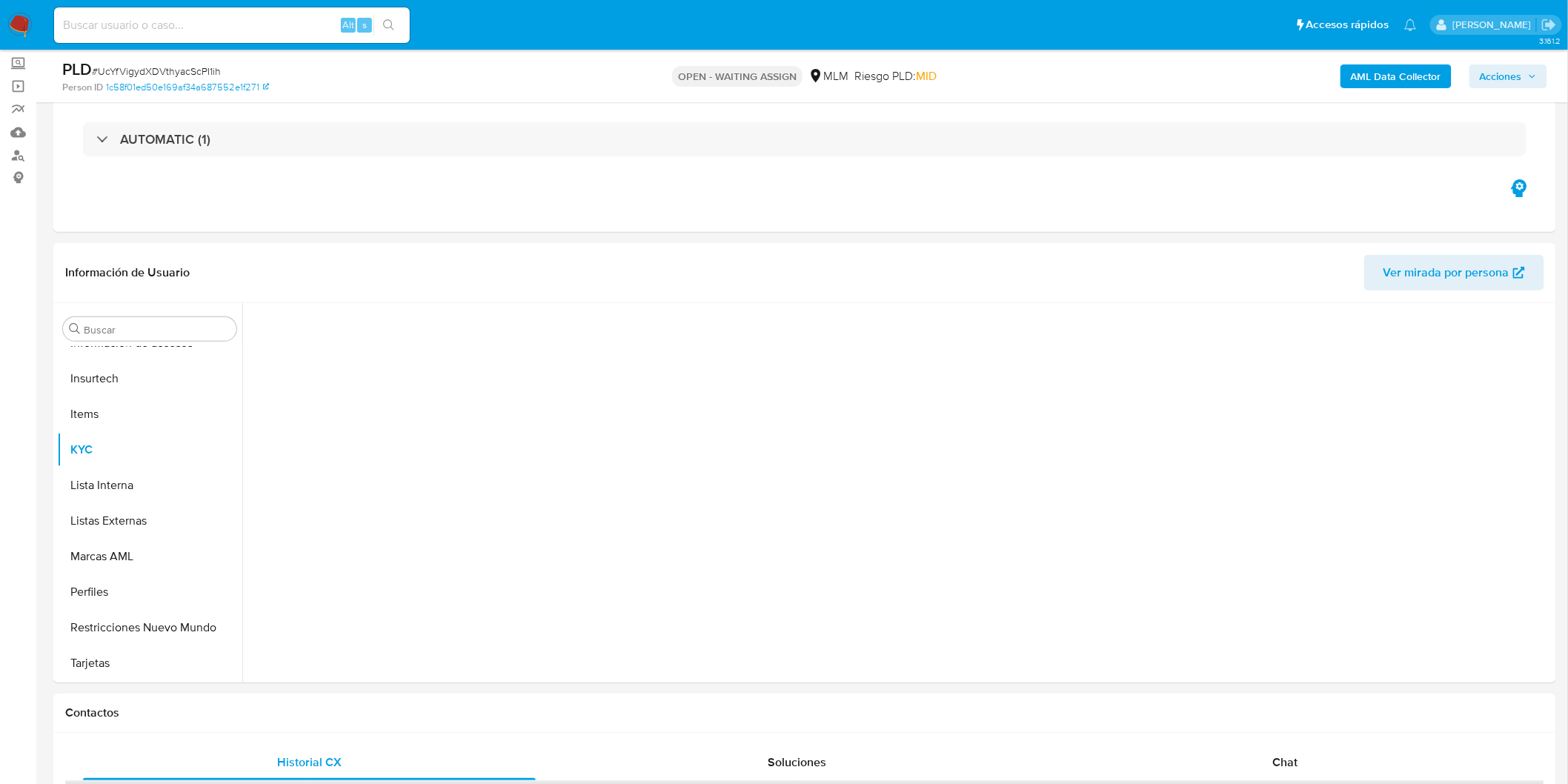
scroll to position [696, 0]
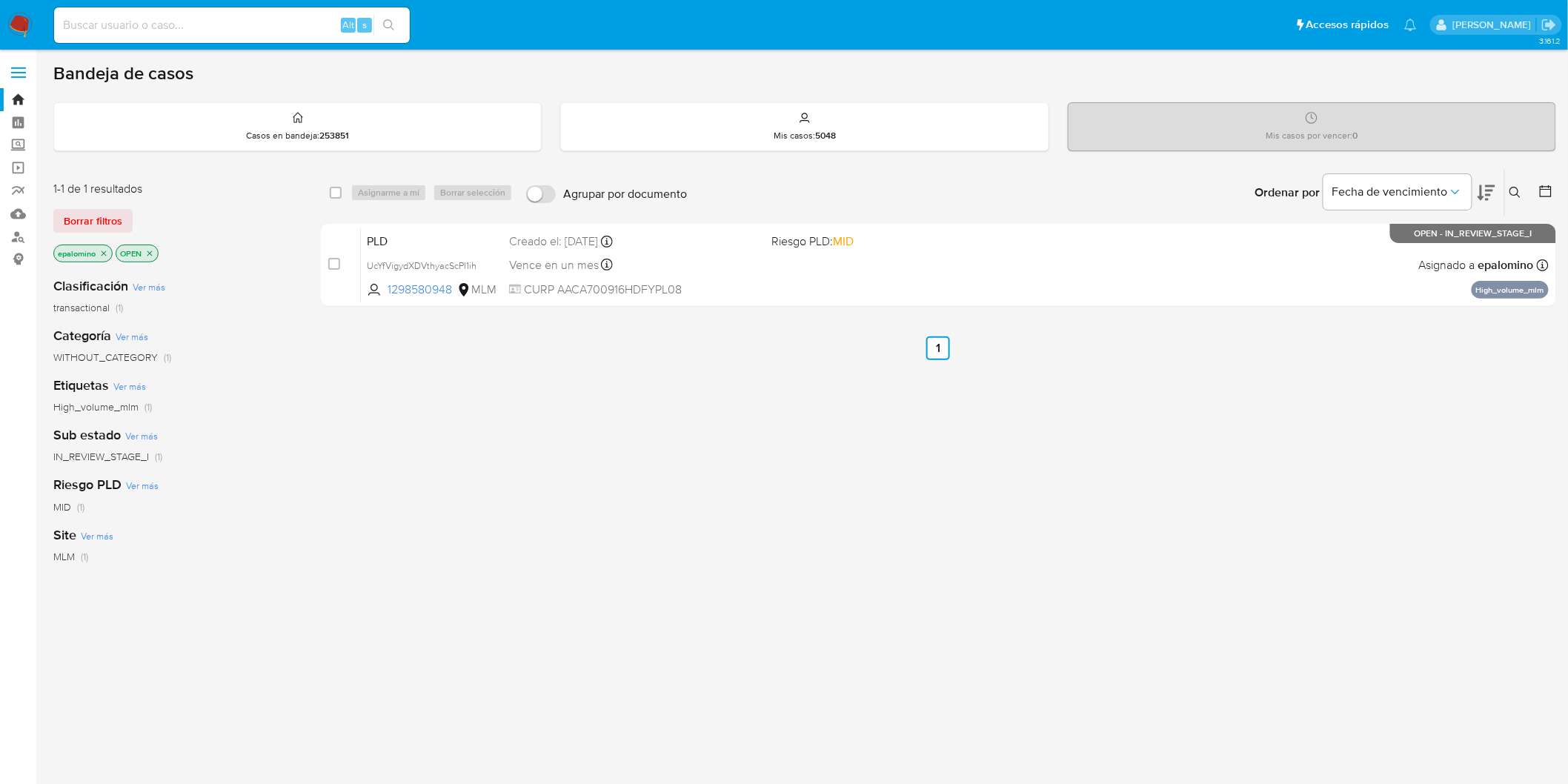
drag, startPoint x: 100, startPoint y: 216, endPoint x: 530, endPoint y: 220, distance: 430.0
click at [100, 216] on span "Borrar filtros" at bounding box center [92, 221] width 58 height 21
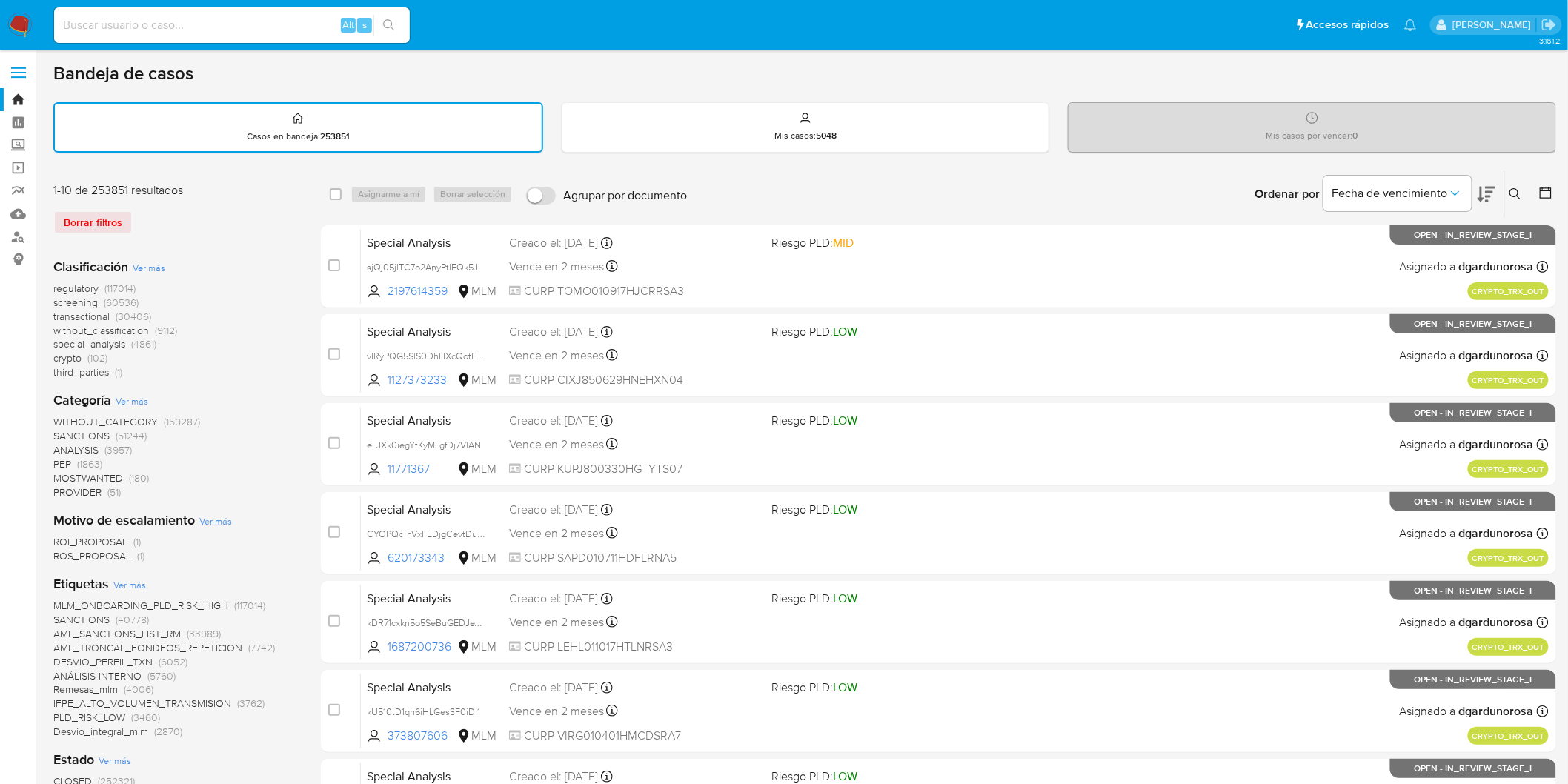
click at [1513, 190] on icon at bounding box center [1515, 194] width 12 height 12
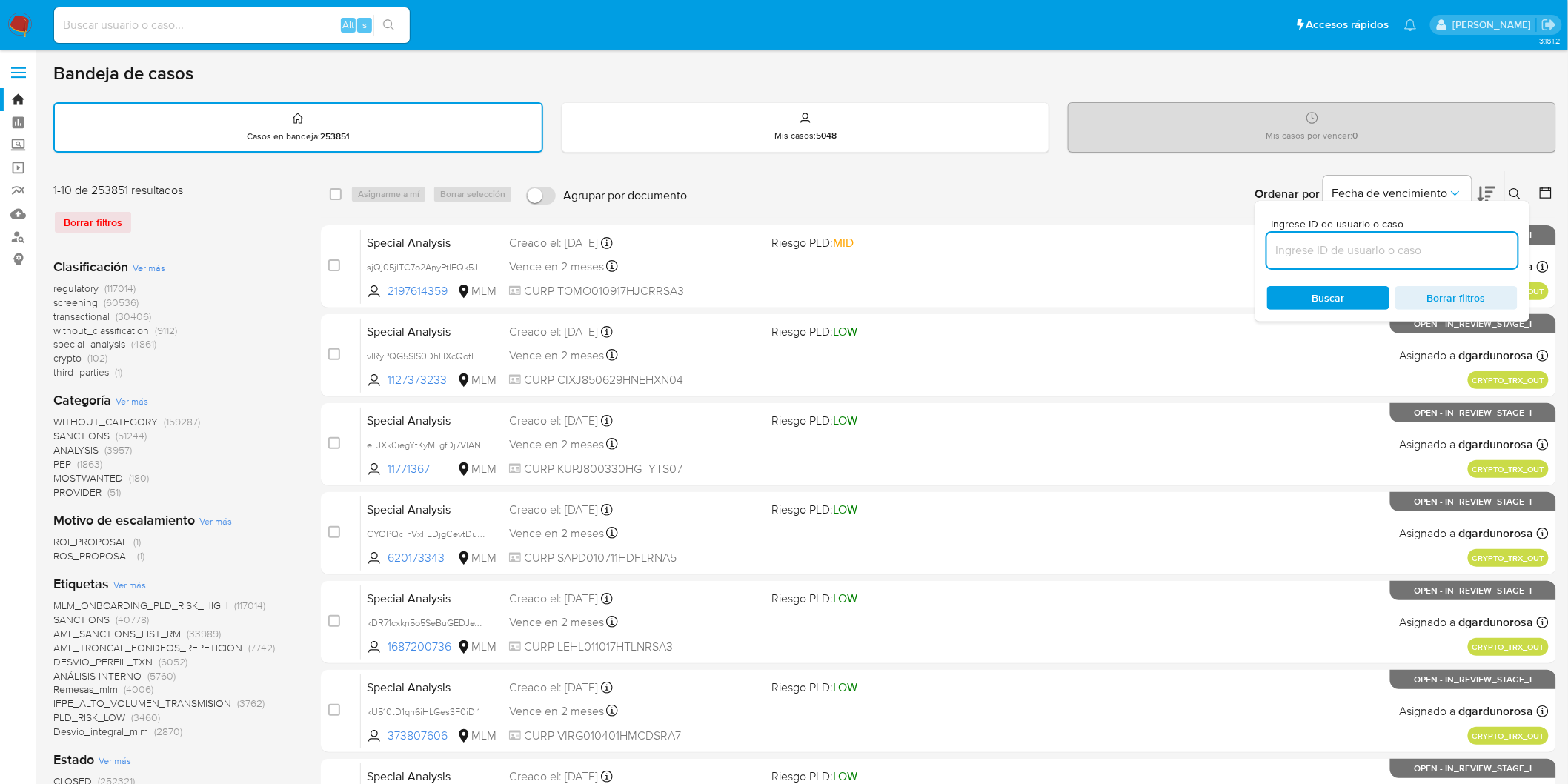
click at [1340, 243] on input at bounding box center [1393, 250] width 250 height 19
click at [1327, 290] on span "Buscar" at bounding box center [1329, 298] width 33 height 24
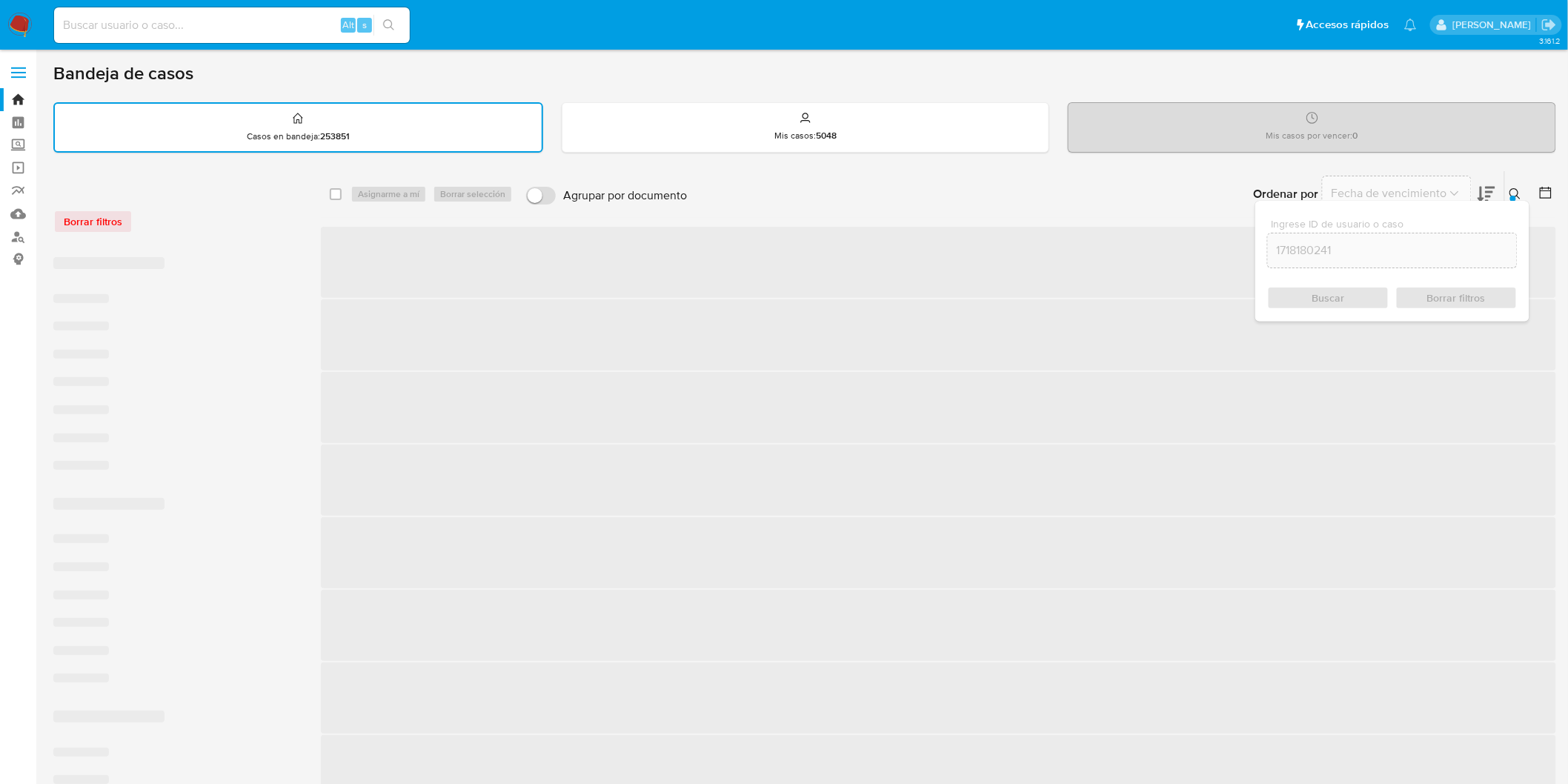
click at [1520, 190] on icon at bounding box center [1515, 194] width 12 height 12
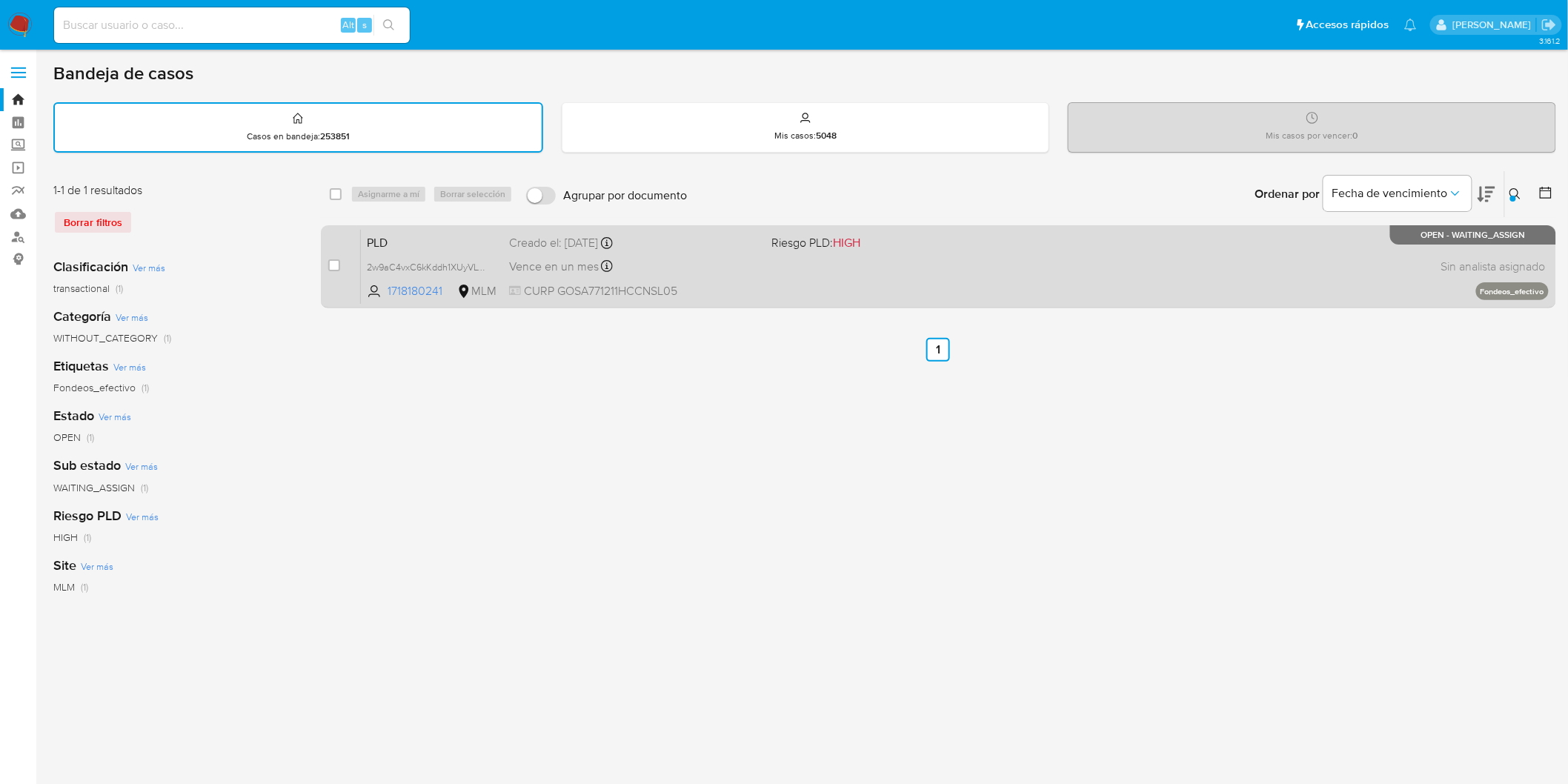
click at [385, 248] on span "PLD" at bounding box center [432, 241] width 131 height 19
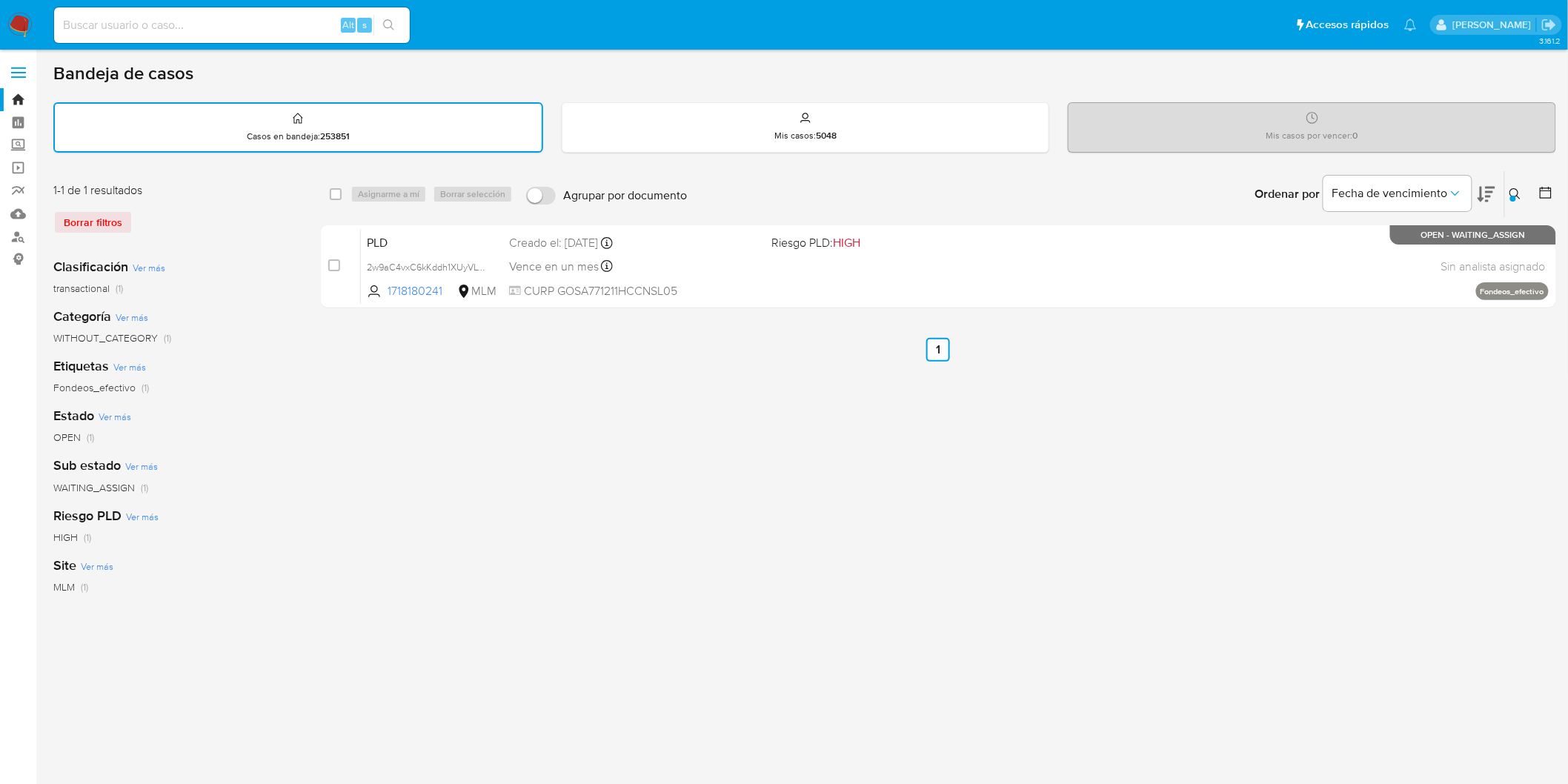
click at [1515, 193] on icon at bounding box center [1515, 194] width 12 height 12
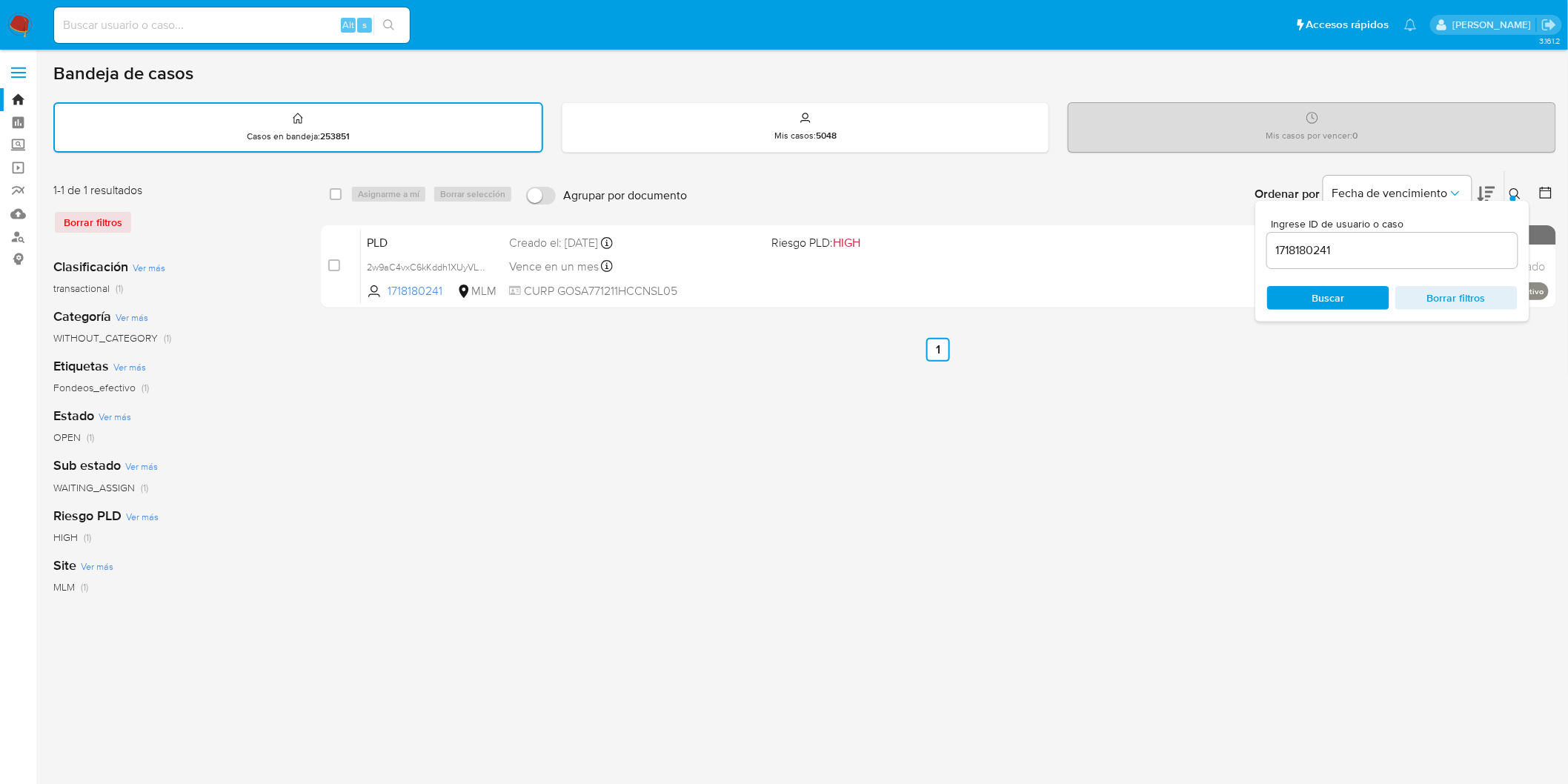
click at [1308, 241] on input "1718180241" at bounding box center [1393, 250] width 250 height 19
type input "1298580948"
click at [1310, 292] on span "Buscar" at bounding box center [1328, 298] width 101 height 21
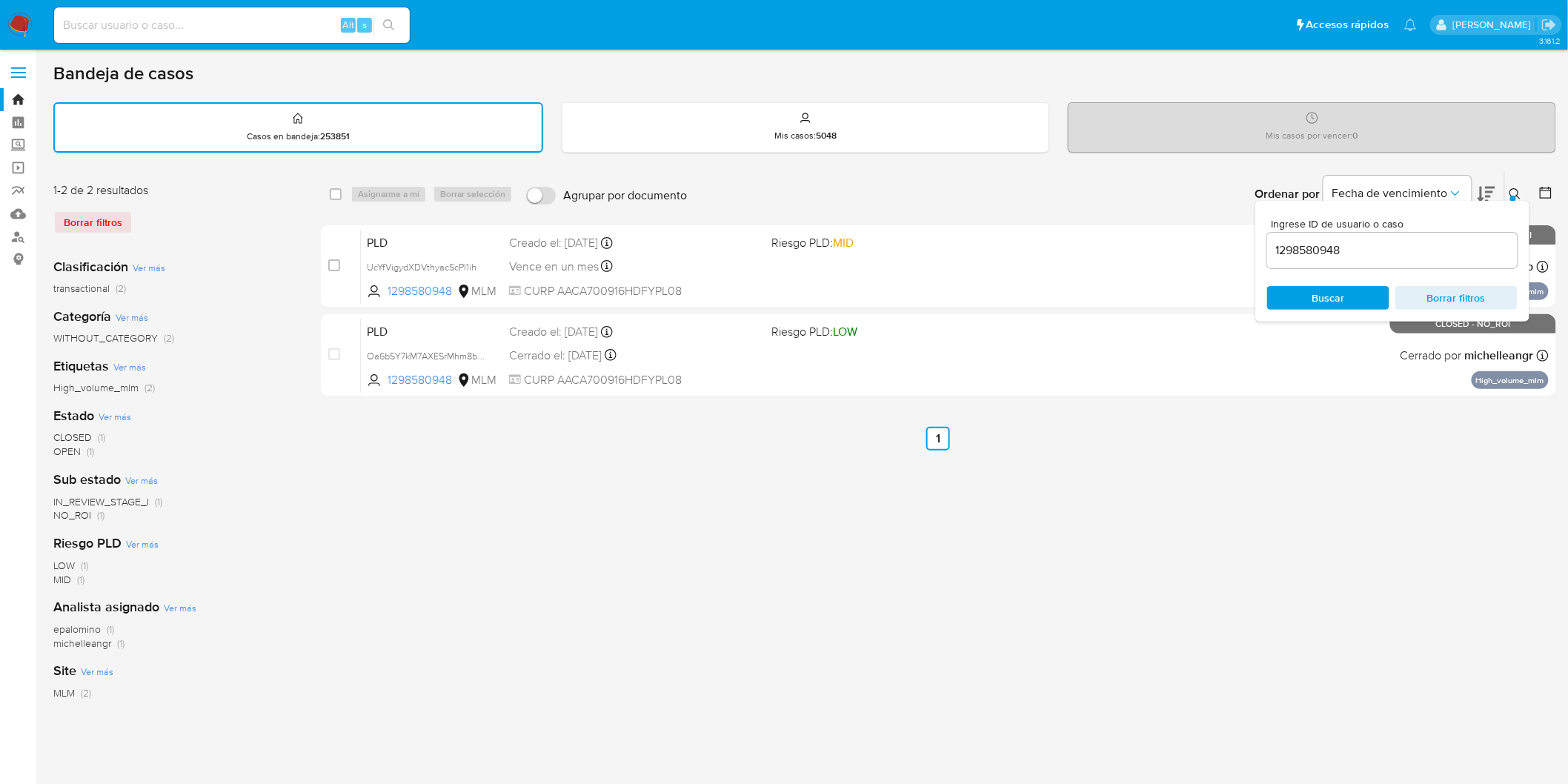
click at [1510, 194] on icon at bounding box center [1515, 194] width 12 height 12
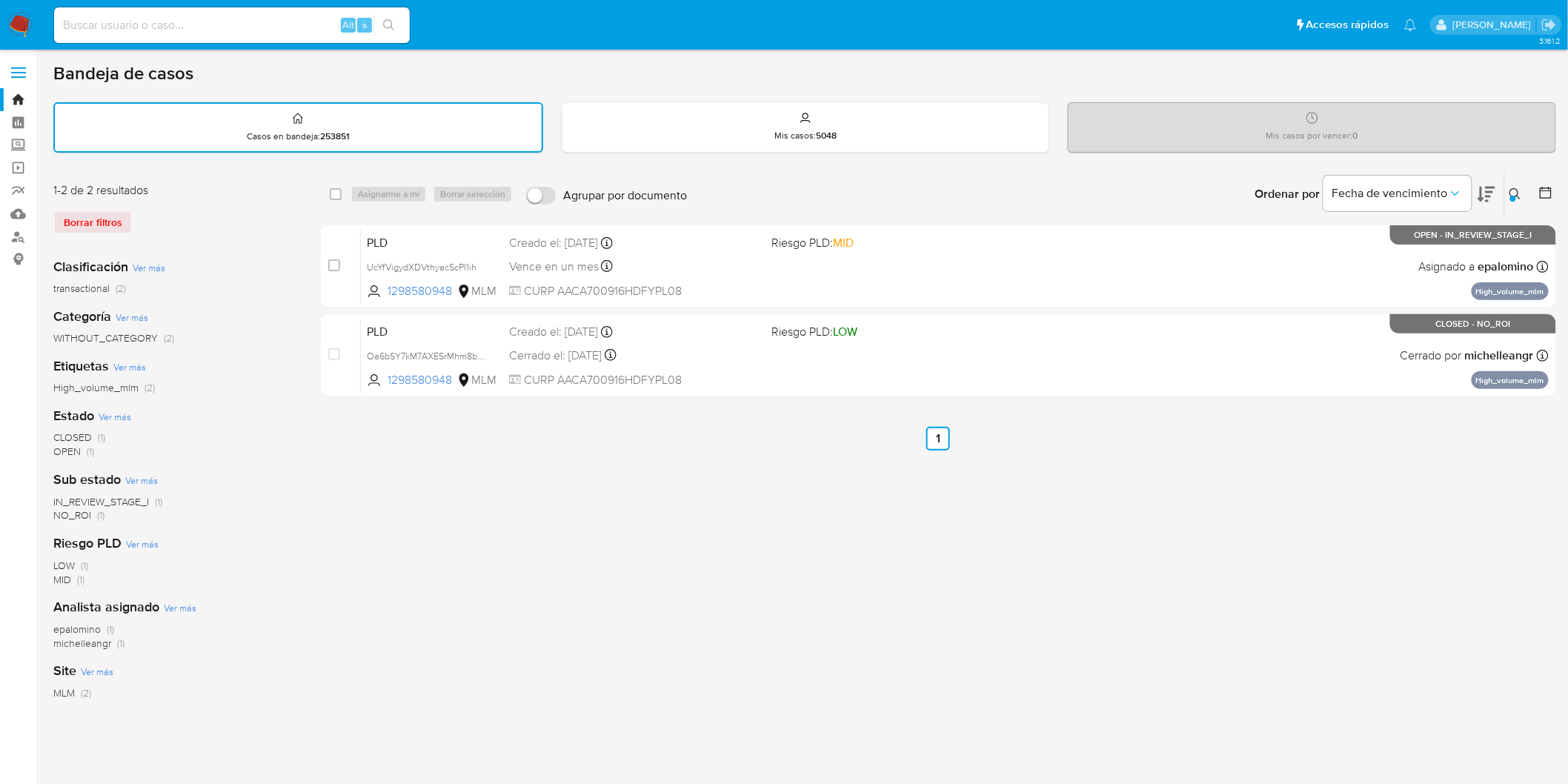
click at [1149, 419] on div "select-all-cases-checkbox Asignarme a mí Borrar selección Agrupar por documento…" at bounding box center [939, 496] width 1236 height 650
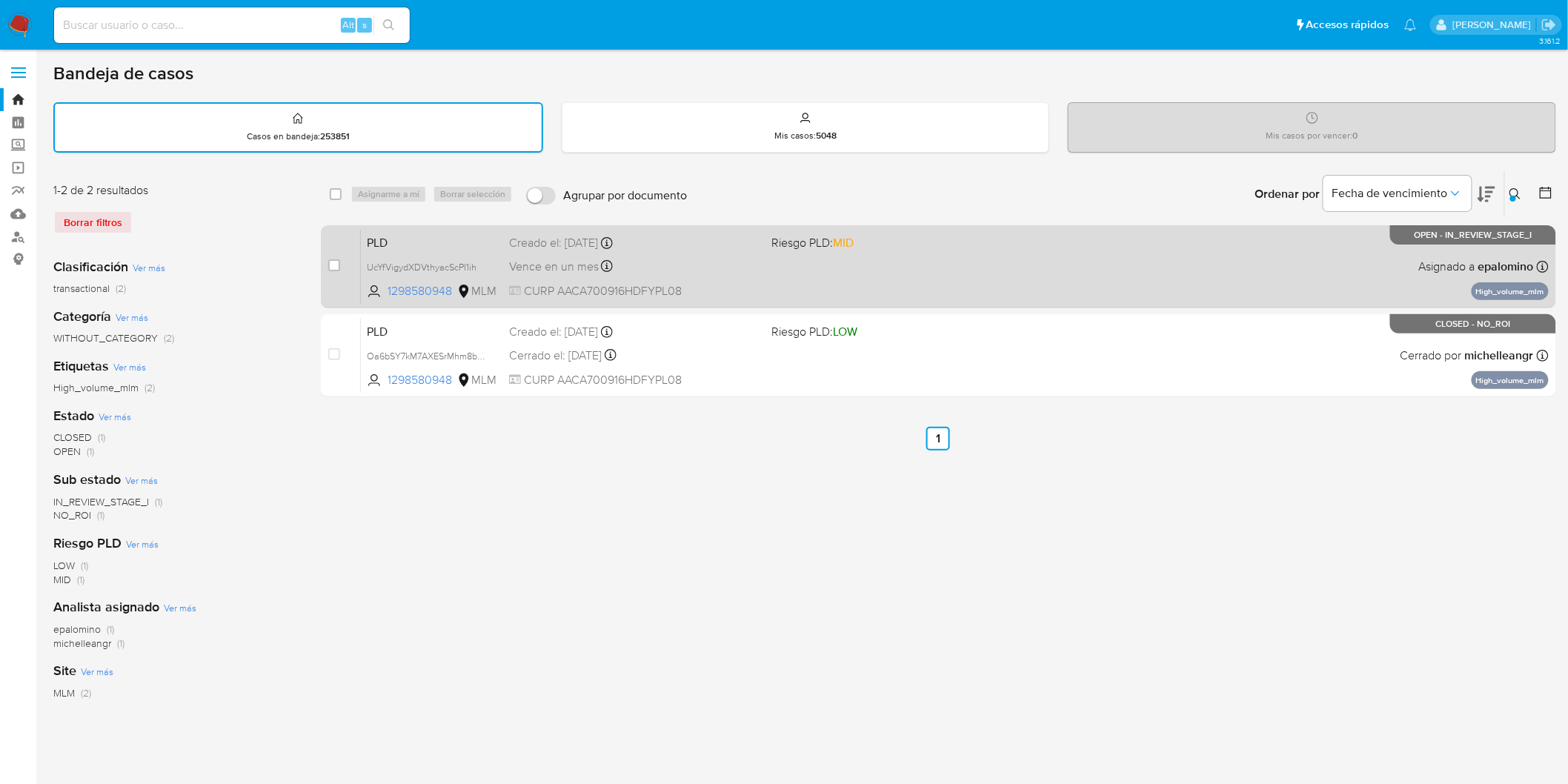
click at [395, 233] on span "PLD" at bounding box center [432, 241] width 131 height 19
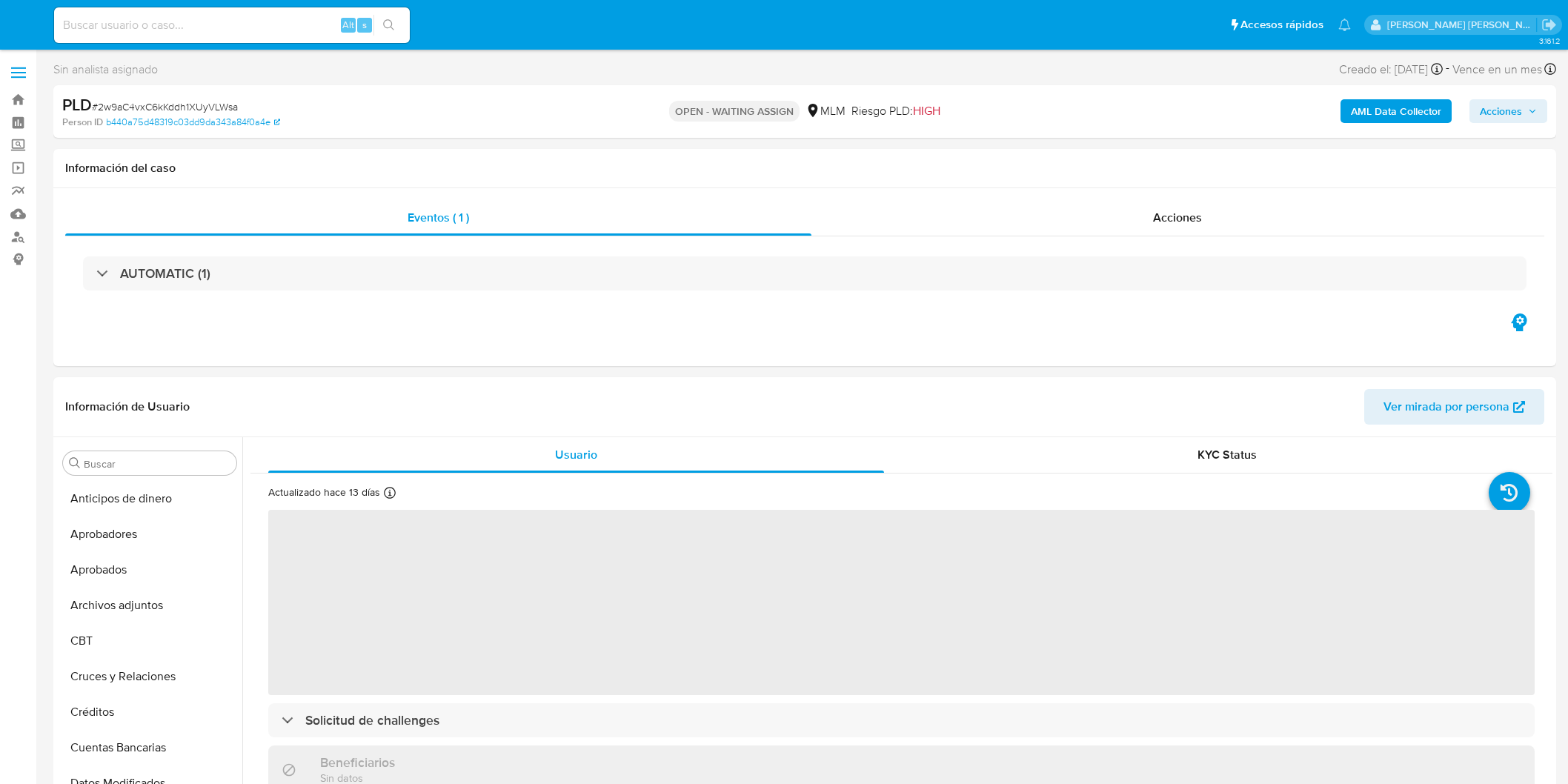
select select "10"
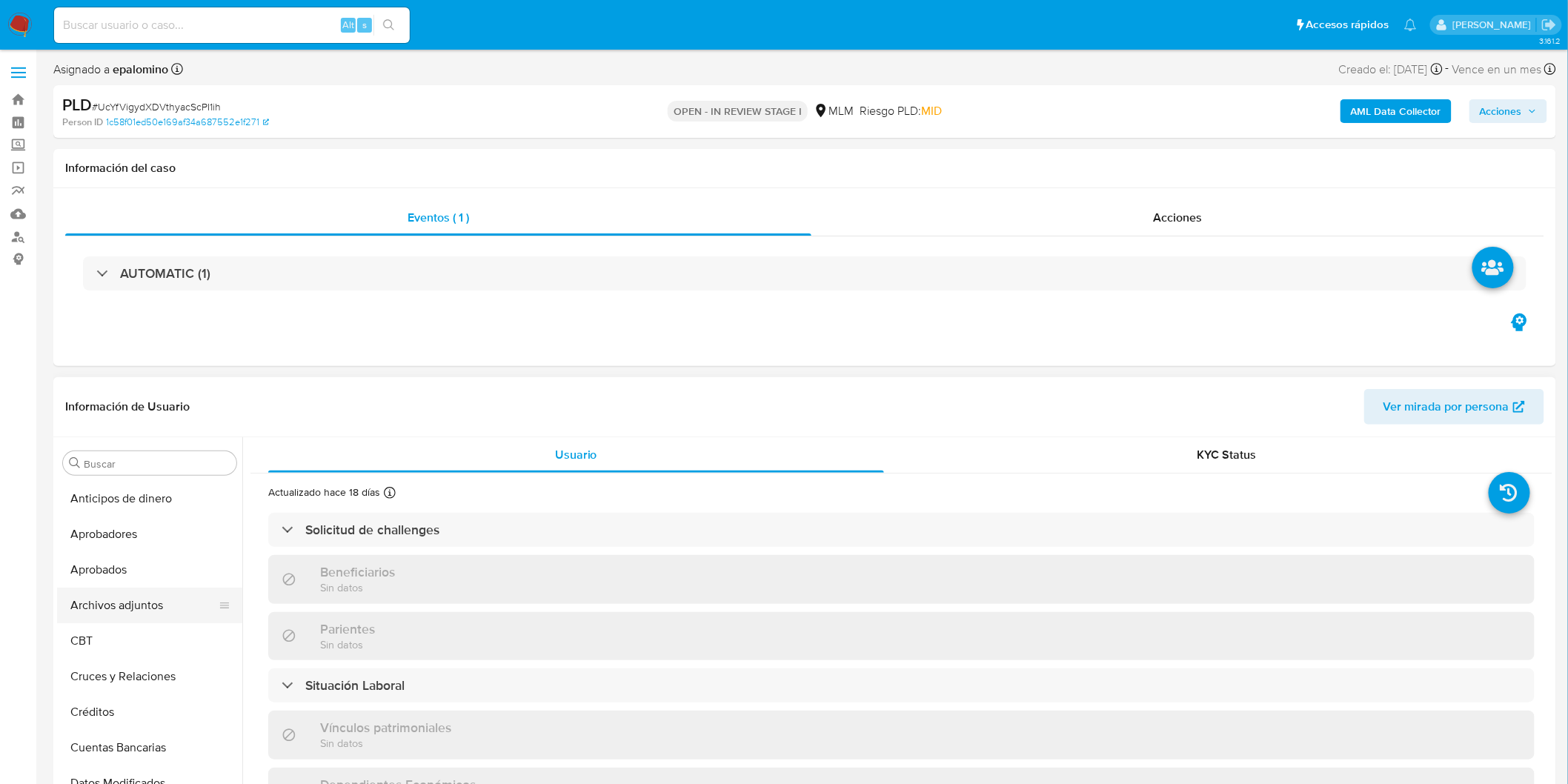
click at [176, 594] on button "Archivos adjuntos" at bounding box center [144, 605] width 174 height 36
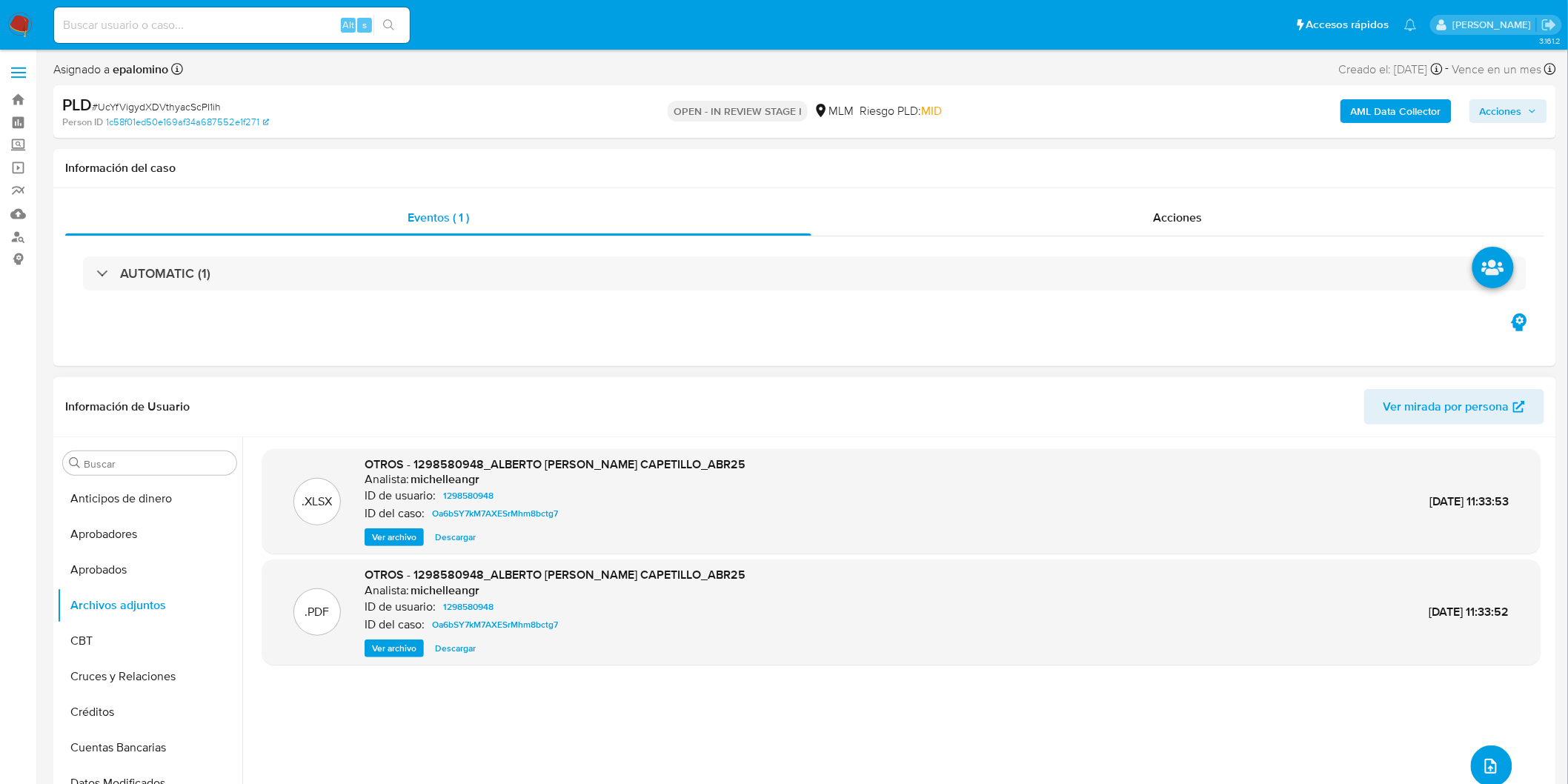
click at [1482, 759] on icon "upload-file" at bounding box center [1491, 766] width 18 height 18
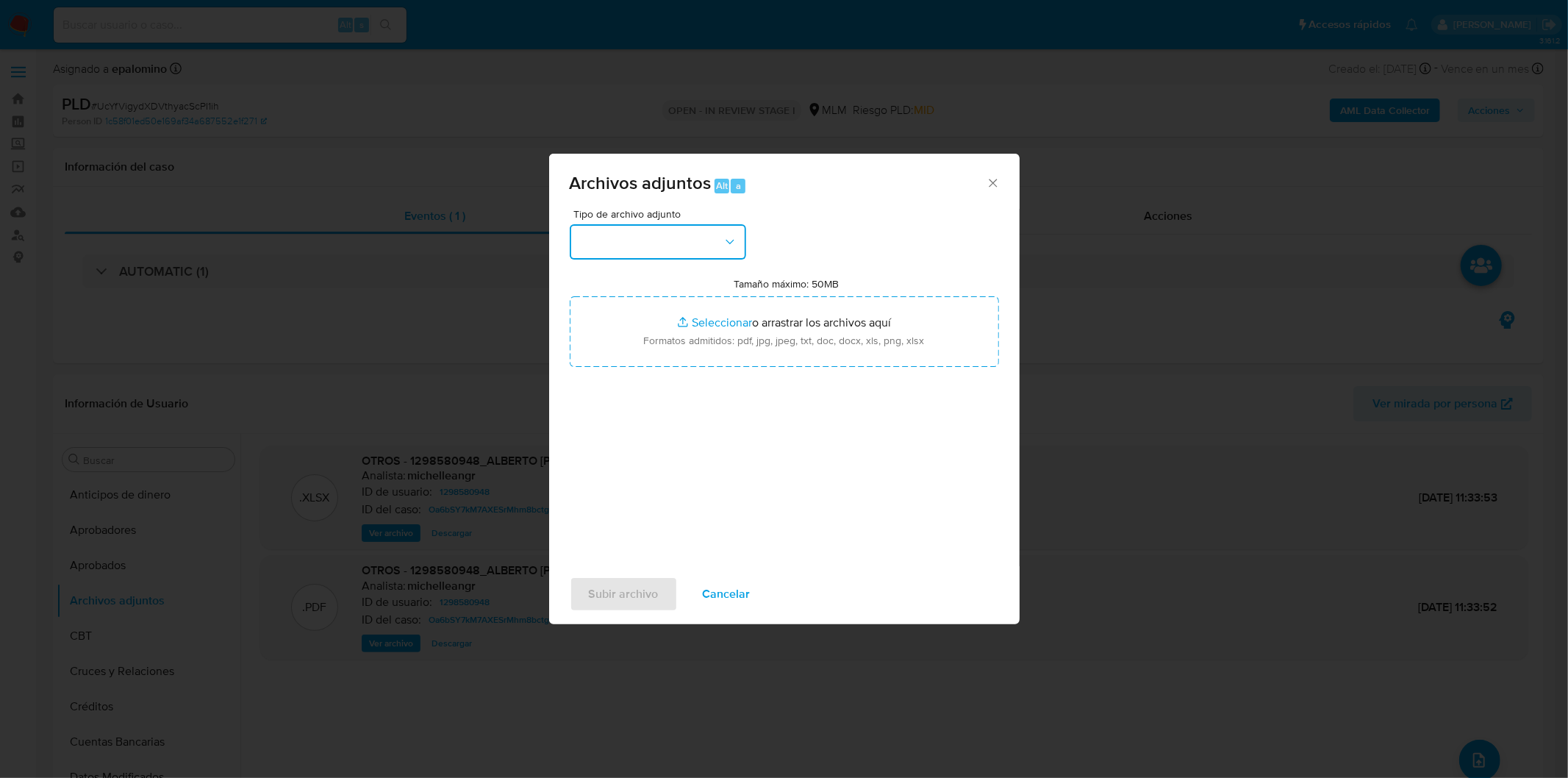
click at [707, 240] on button "button" at bounding box center [658, 242] width 176 height 36
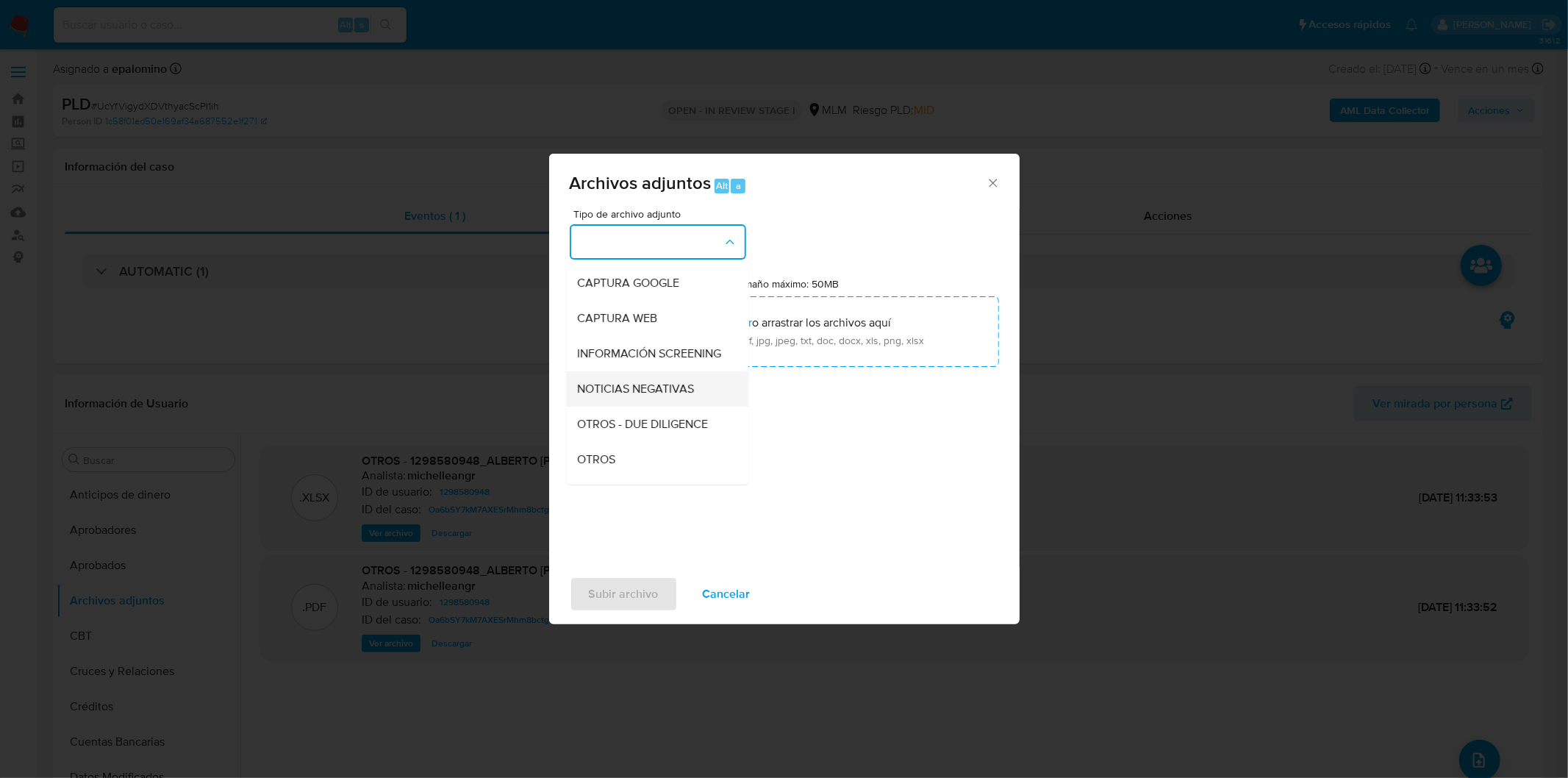
scroll to position [163, 0]
click at [650, 372] on div "OTROS" at bounding box center [653, 364] width 150 height 36
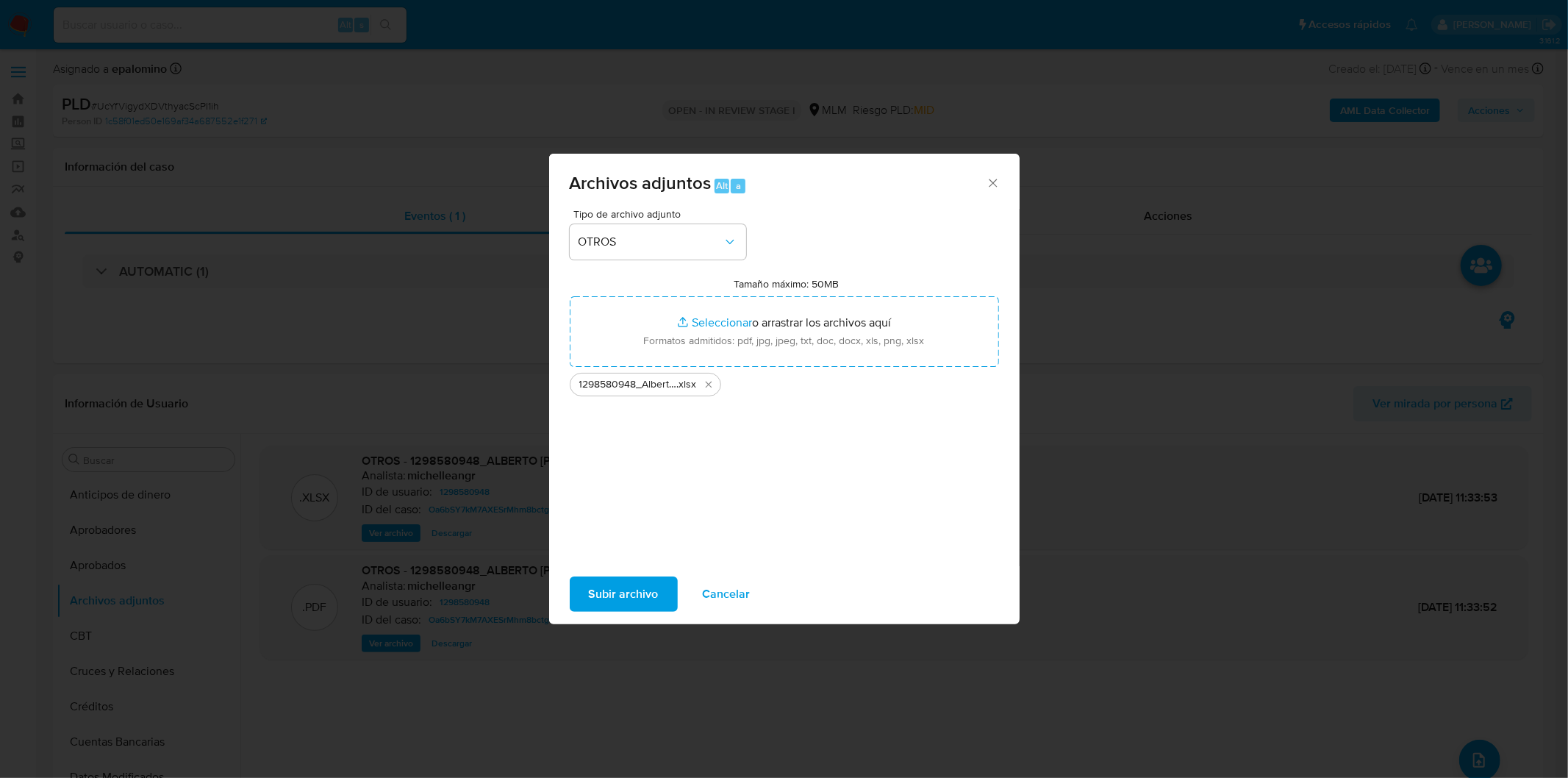
click at [641, 598] on span "Subir archivo" at bounding box center [624, 594] width 70 height 32
click at [645, 591] on span "Subir archivo" at bounding box center [624, 594] width 70 height 32
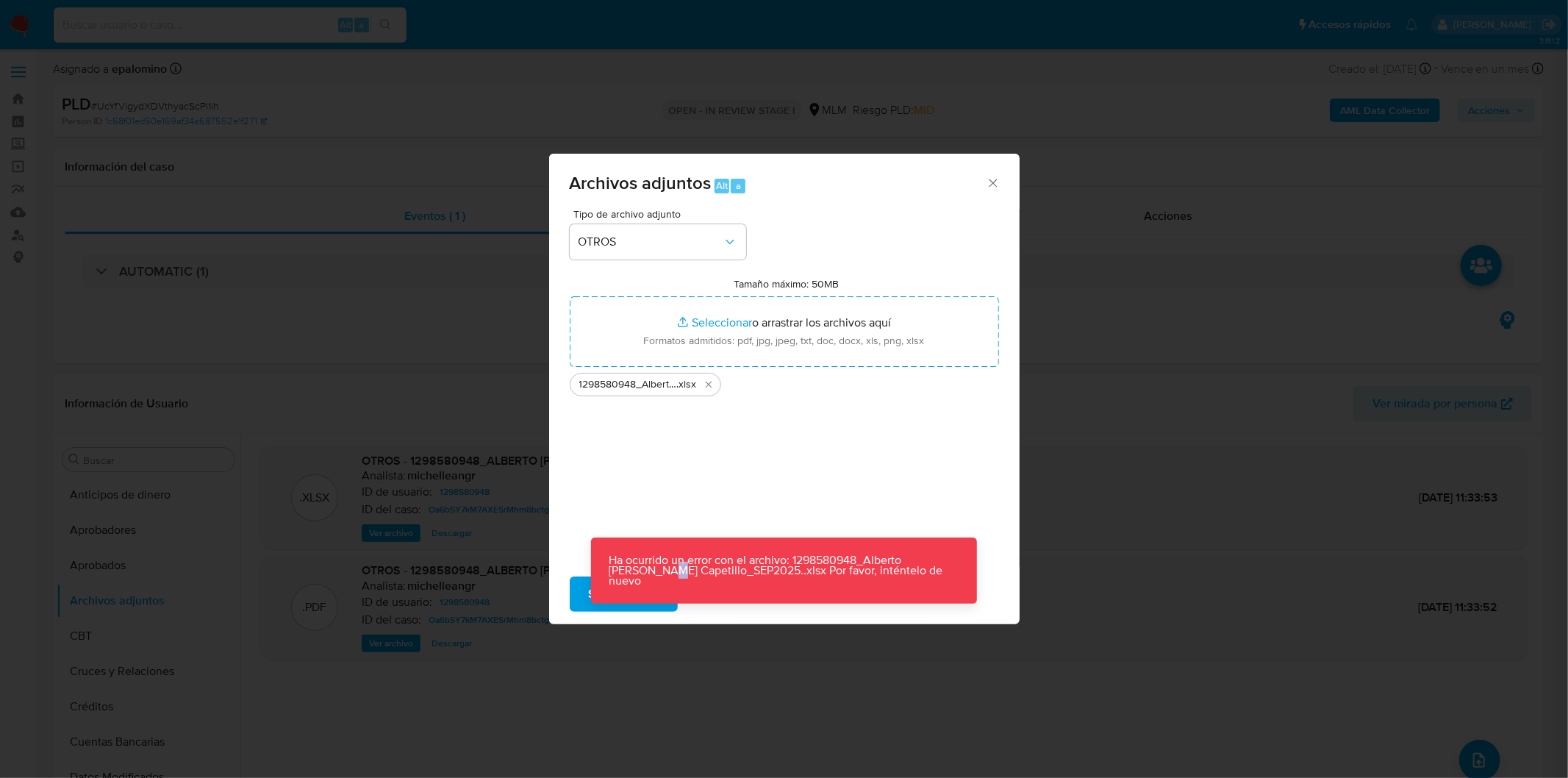
click at [637, 602] on p "Ha ocurrido un error con el archivo: 1298580948_Alberto [PERSON_NAME] Capetillo…" at bounding box center [784, 571] width 386 height 66
click at [832, 414] on div "Tipo de archivo adjunto OTROS Tamaño máximo: 50MB Seleccionar archivos Seleccio…" at bounding box center [784, 382] width 429 height 347
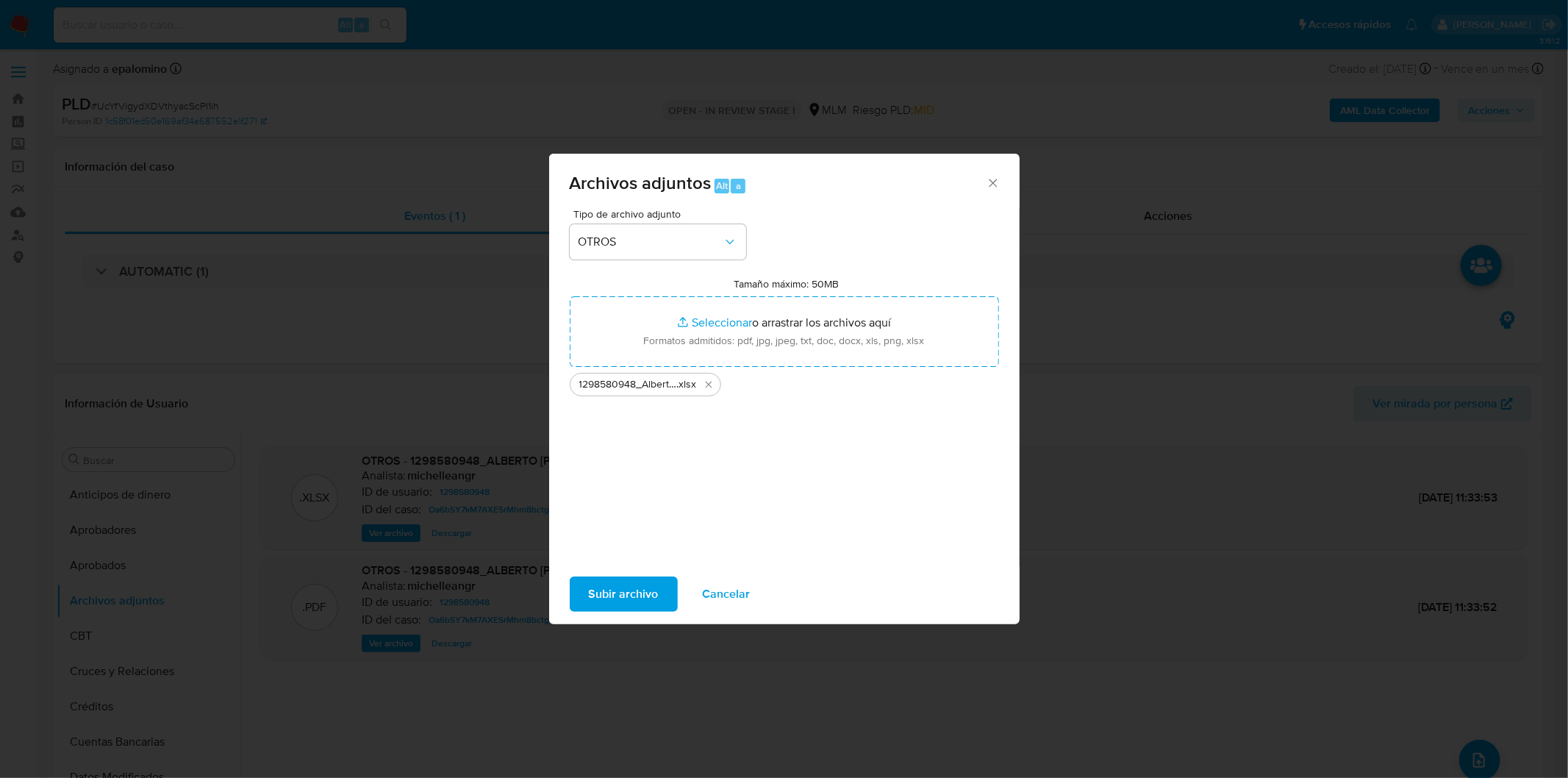
click at [730, 604] on span "Cancelar" at bounding box center [727, 594] width 47 height 32
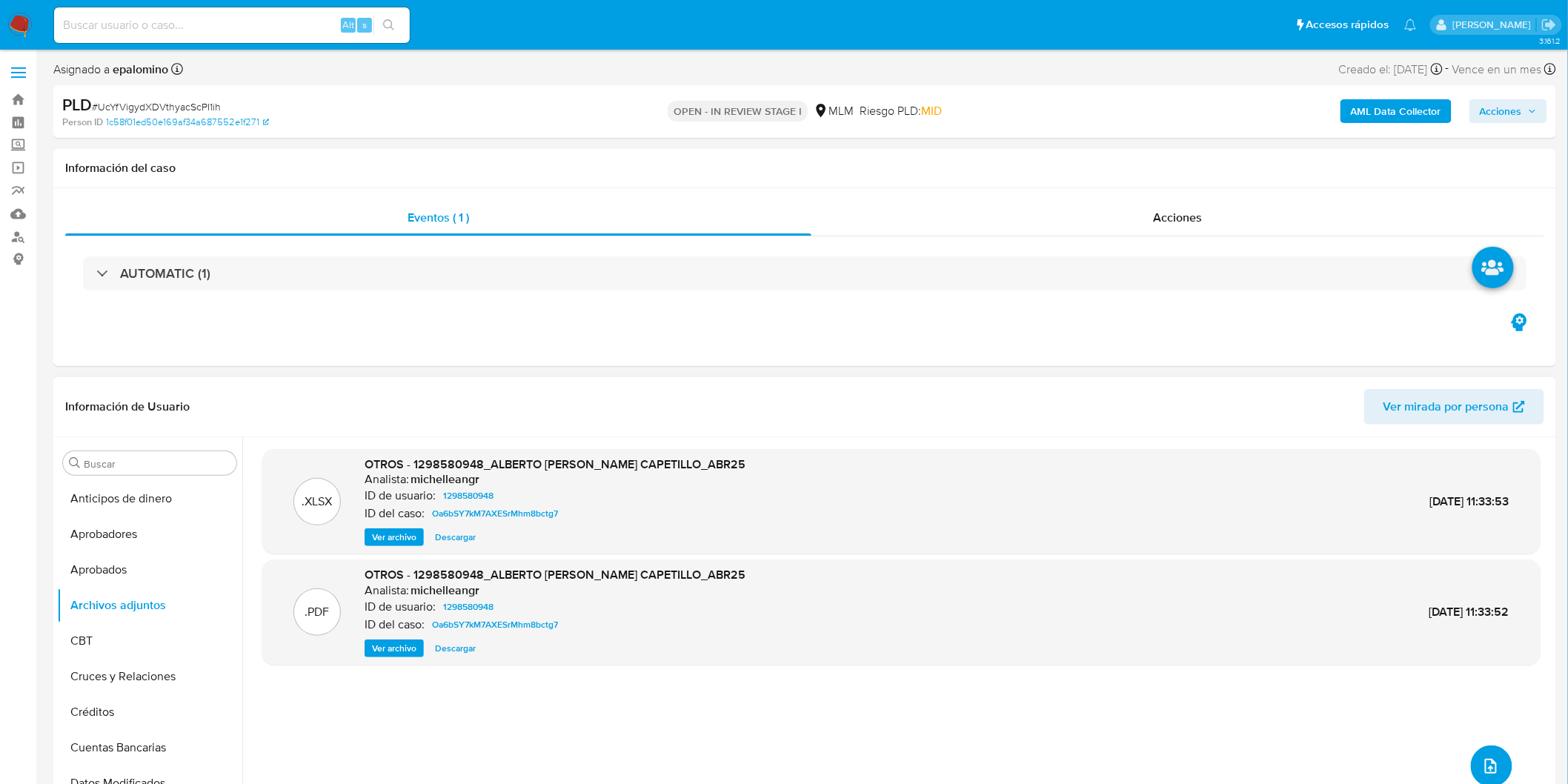
click at [1475, 770] on button "upload-file" at bounding box center [1491, 766] width 41 height 41
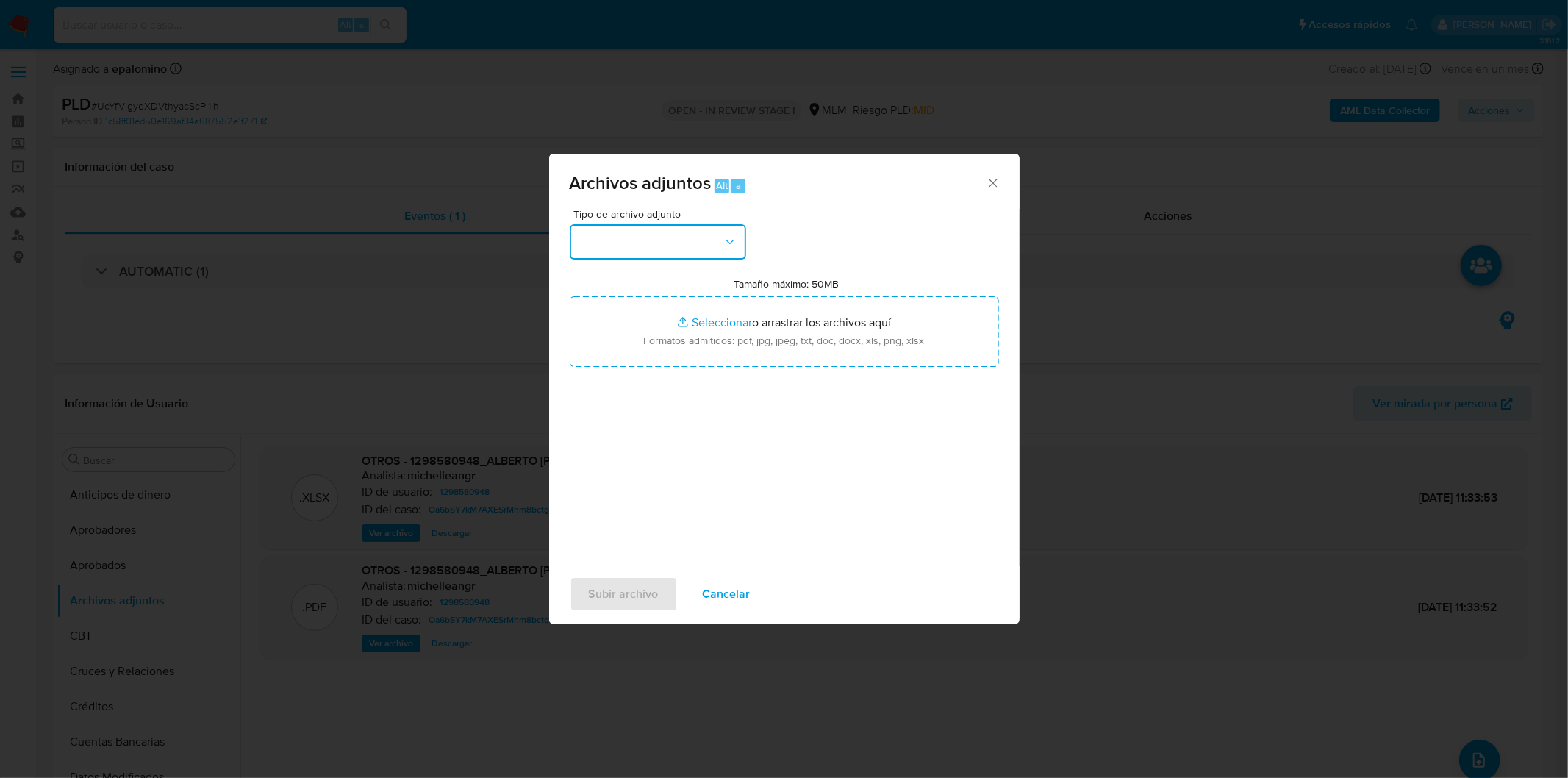
click at [693, 225] on button "button" at bounding box center [658, 242] width 176 height 36
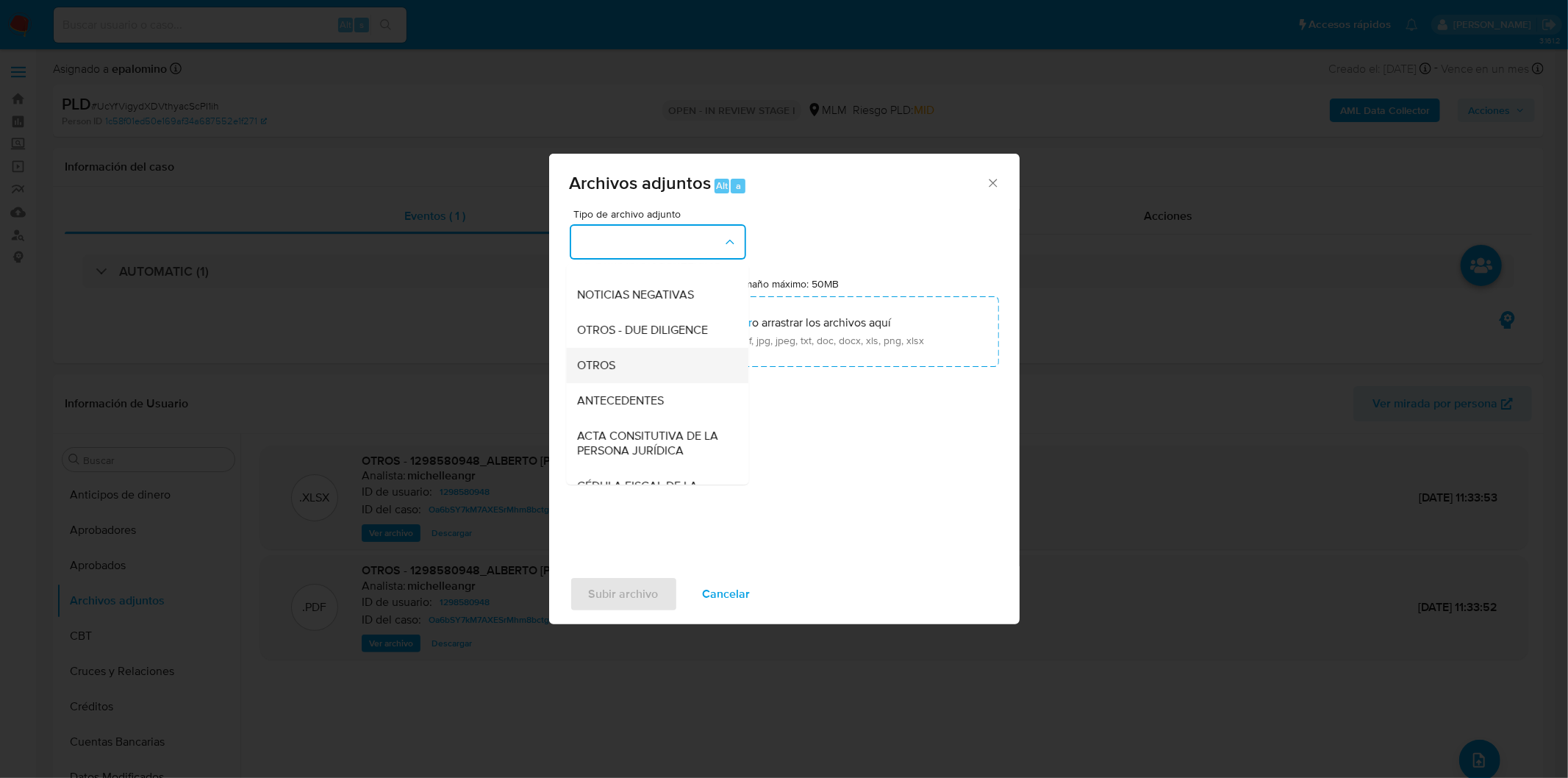
click at [638, 364] on div "OTROS" at bounding box center [653, 364] width 150 height 36
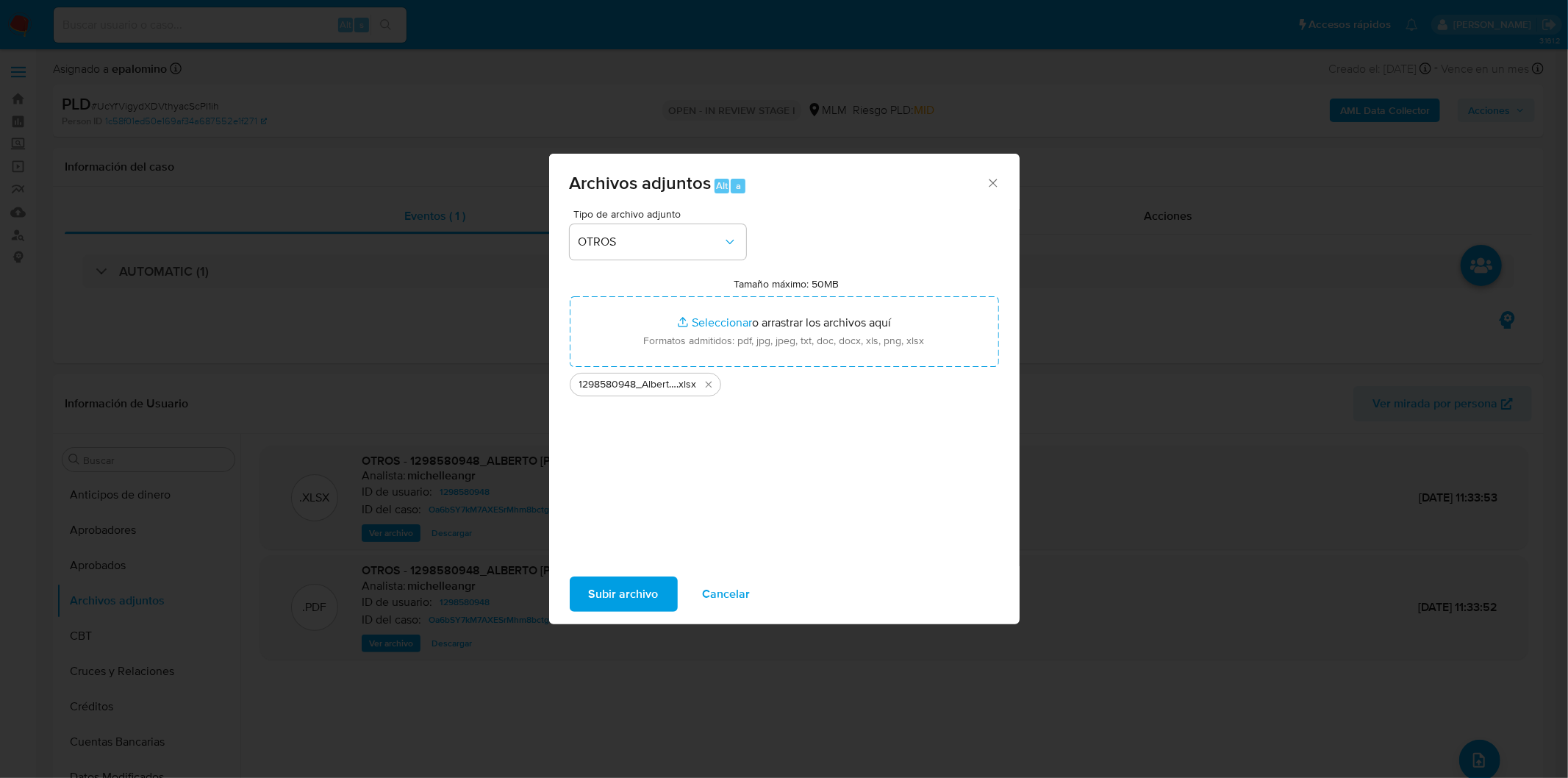
click at [633, 584] on span "Subir archivo" at bounding box center [624, 594] width 70 height 32
click at [718, 595] on span "Cancelar" at bounding box center [727, 594] width 47 height 32
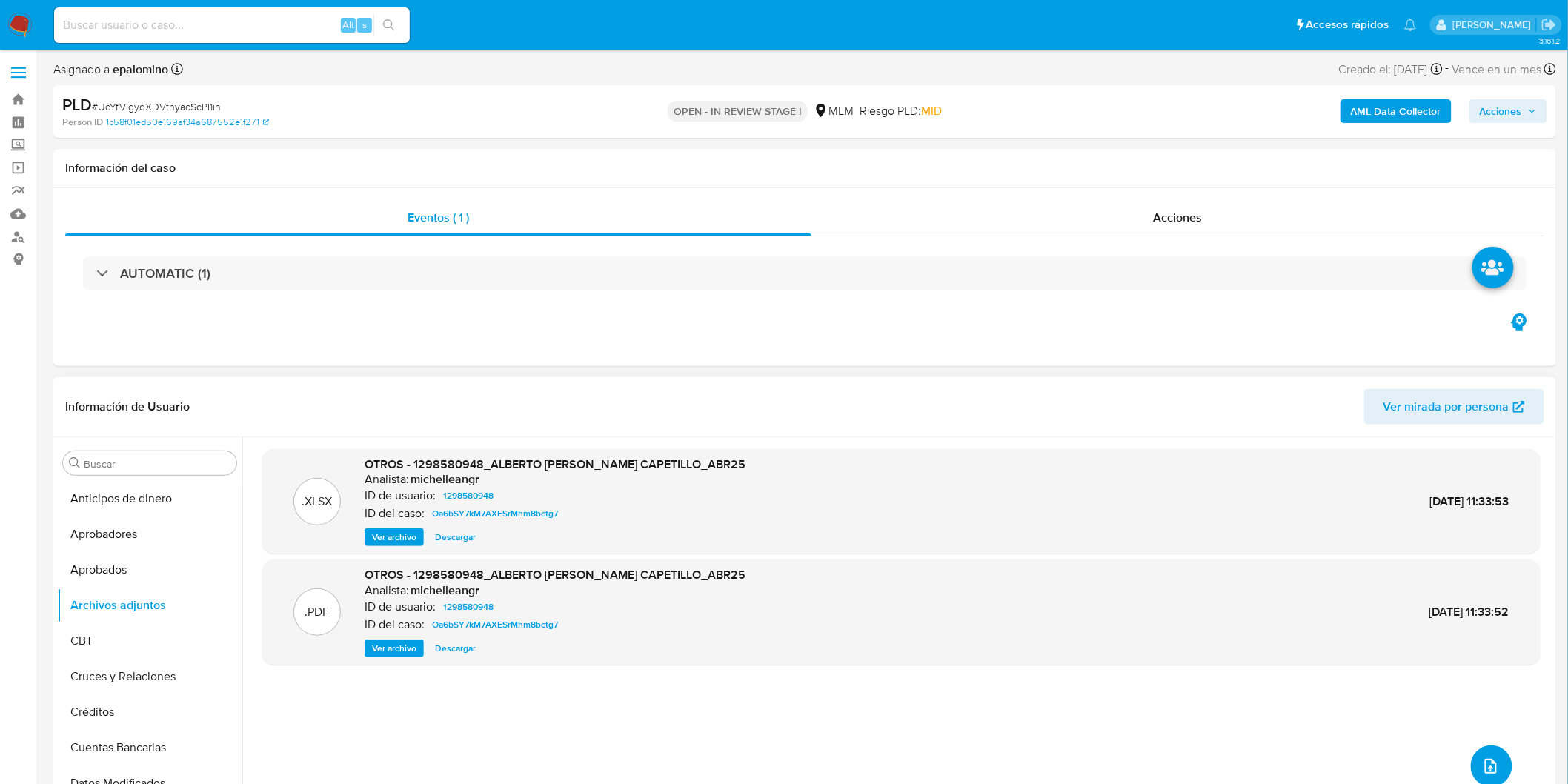
click at [1482, 757] on icon "upload-file" at bounding box center [1491, 766] width 18 height 18
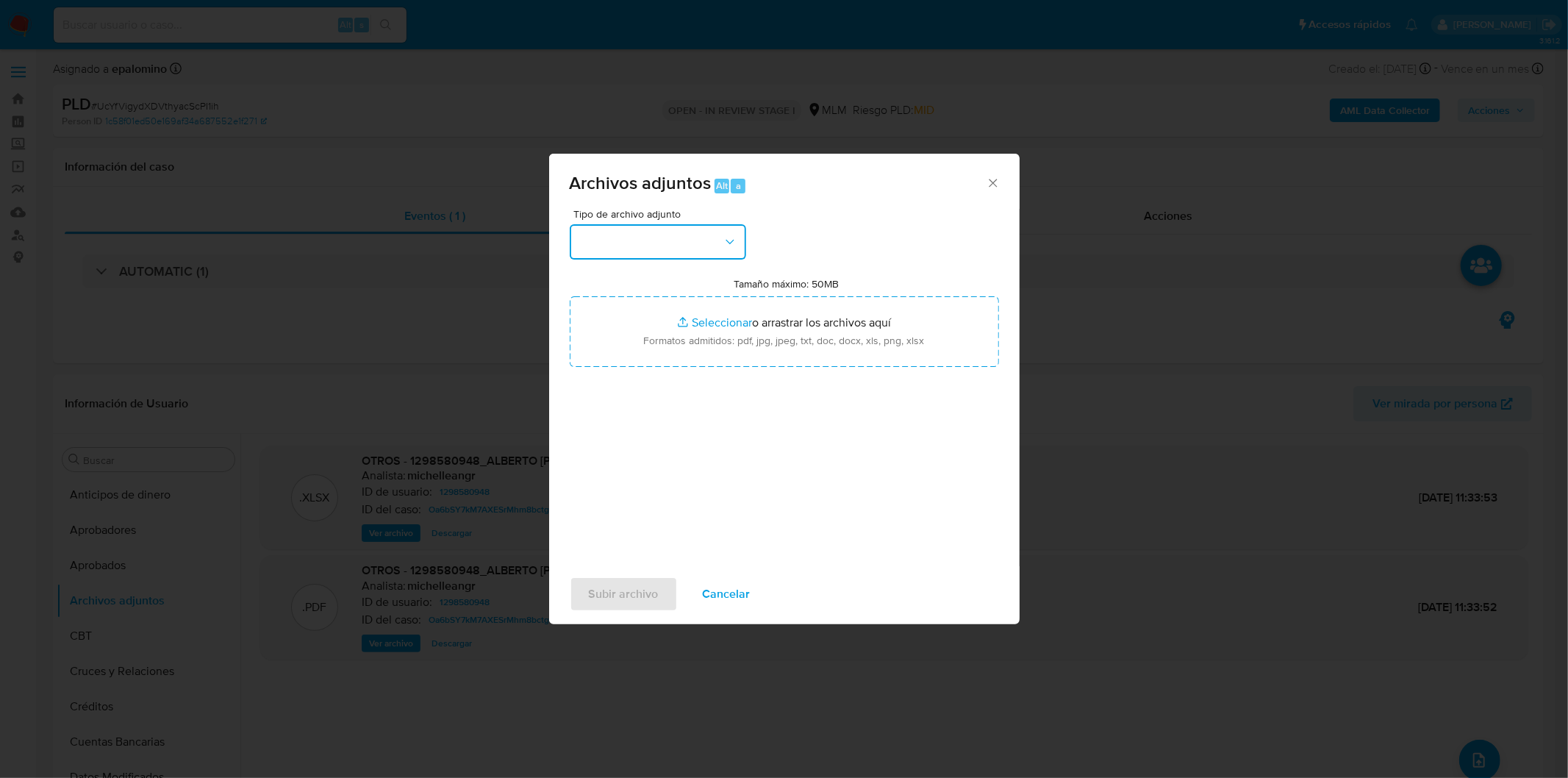
click at [697, 257] on button "button" at bounding box center [658, 242] width 176 height 36
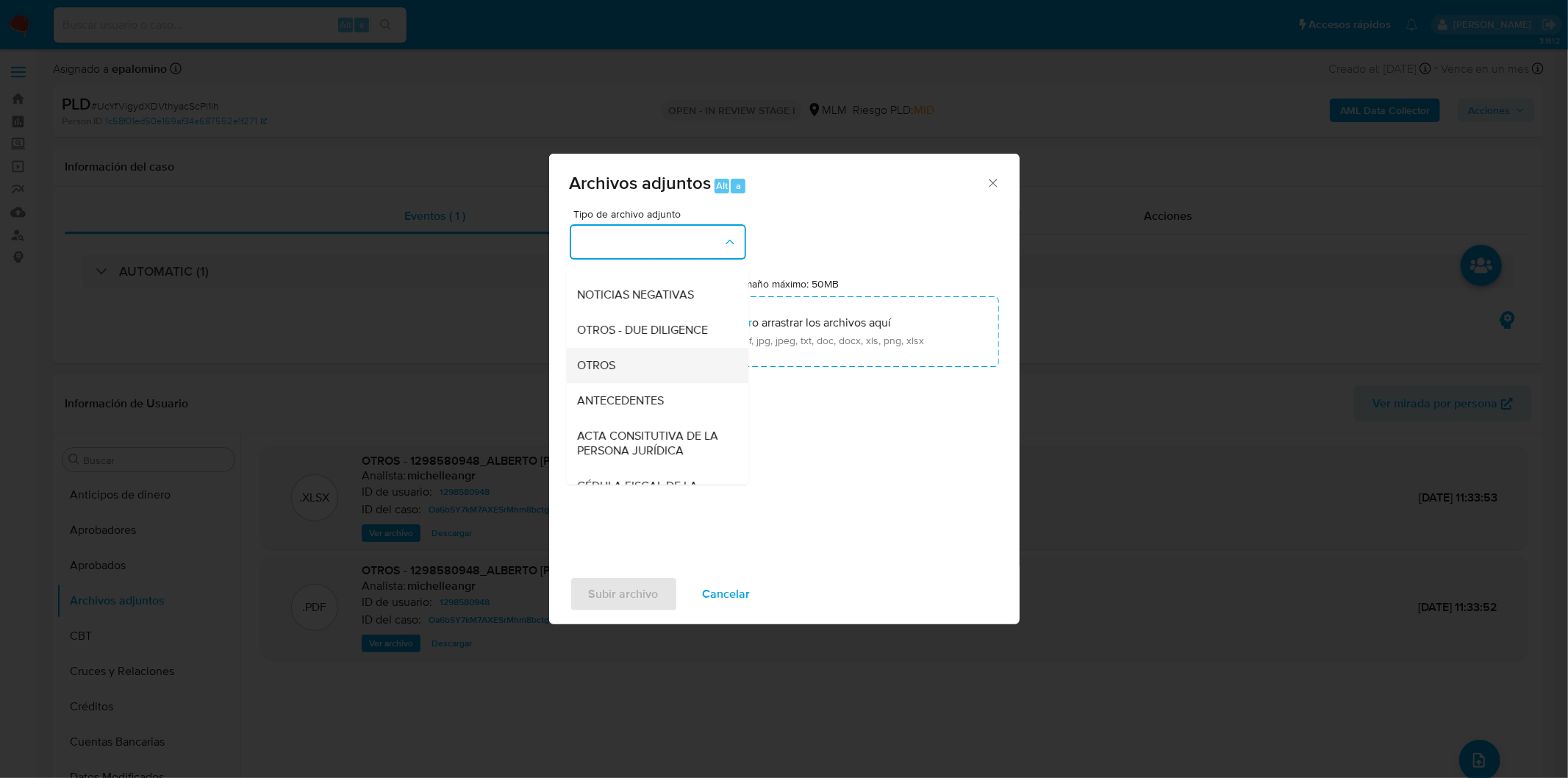
click at [655, 365] on div "OTROS" at bounding box center [653, 364] width 150 height 36
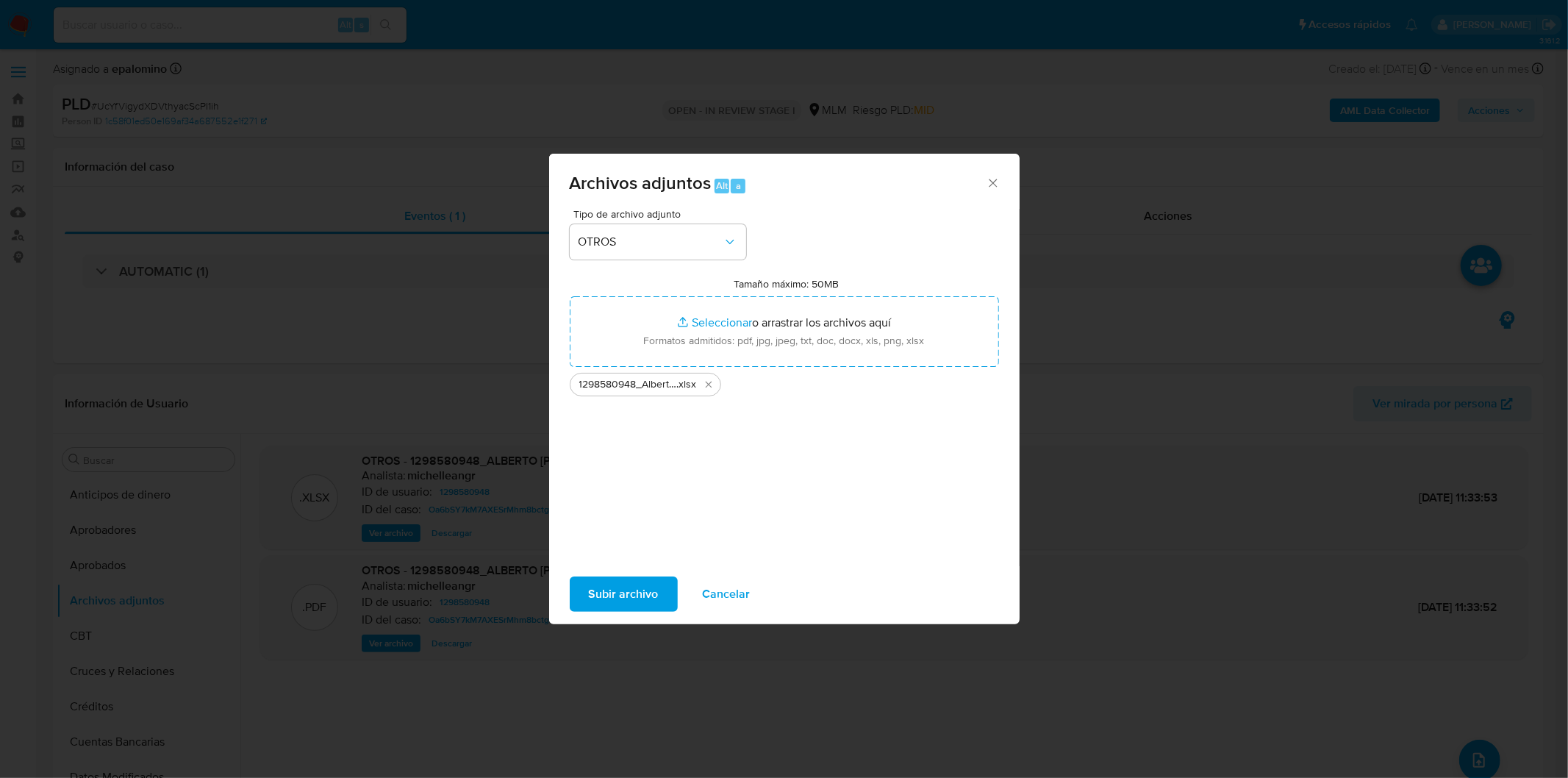
click at [592, 599] on span "Subir archivo" at bounding box center [624, 594] width 70 height 32
click at [670, 538] on div "Tipo de archivo adjunto OTROS Tamaño máximo: 50MB Seleccionar archivos Seleccio…" at bounding box center [784, 382] width 429 height 347
click at [987, 177] on icon "Cerrar" at bounding box center [993, 183] width 15 height 15
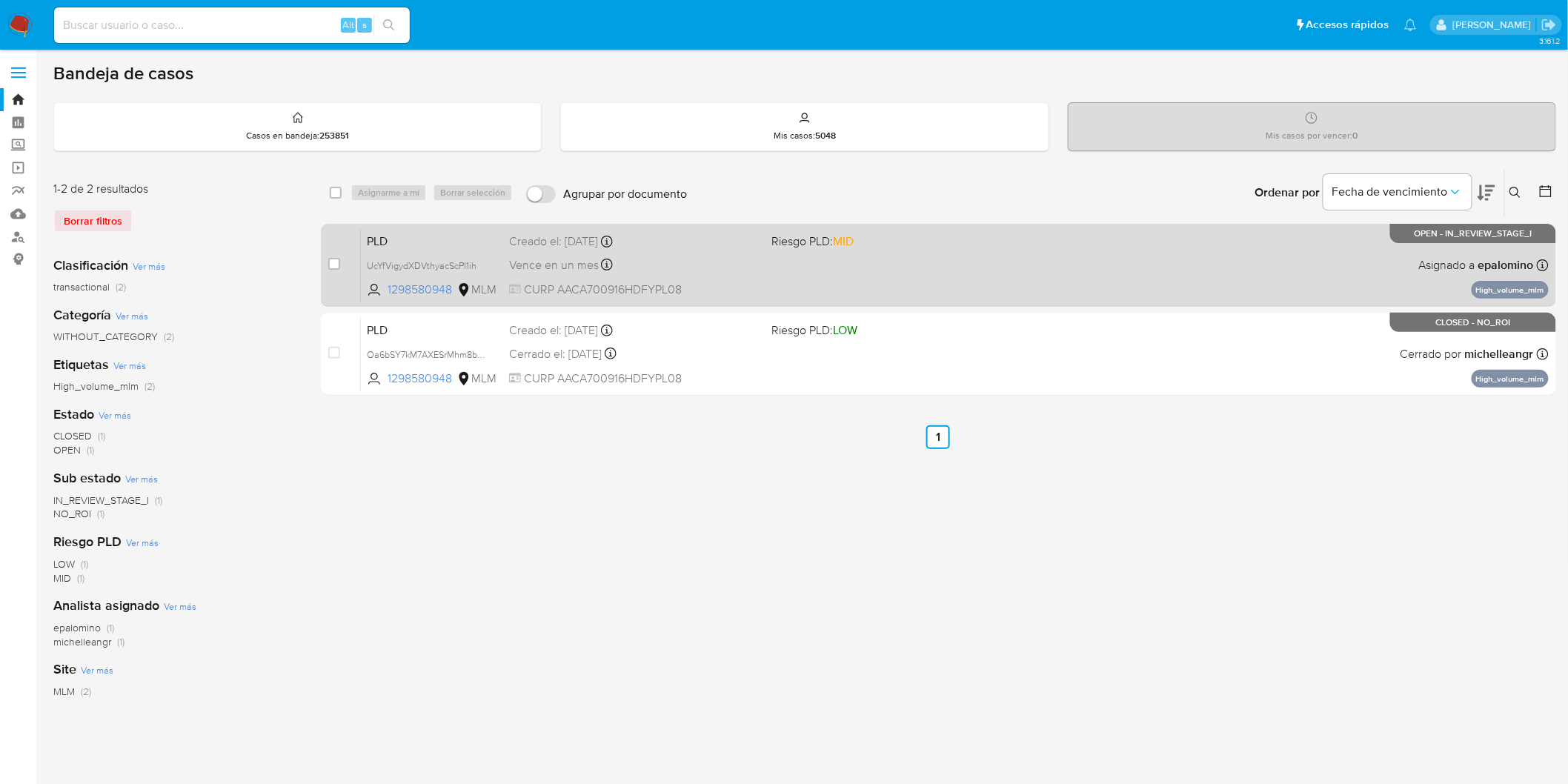
click at [387, 234] on span "PLD" at bounding box center [432, 240] width 131 height 19
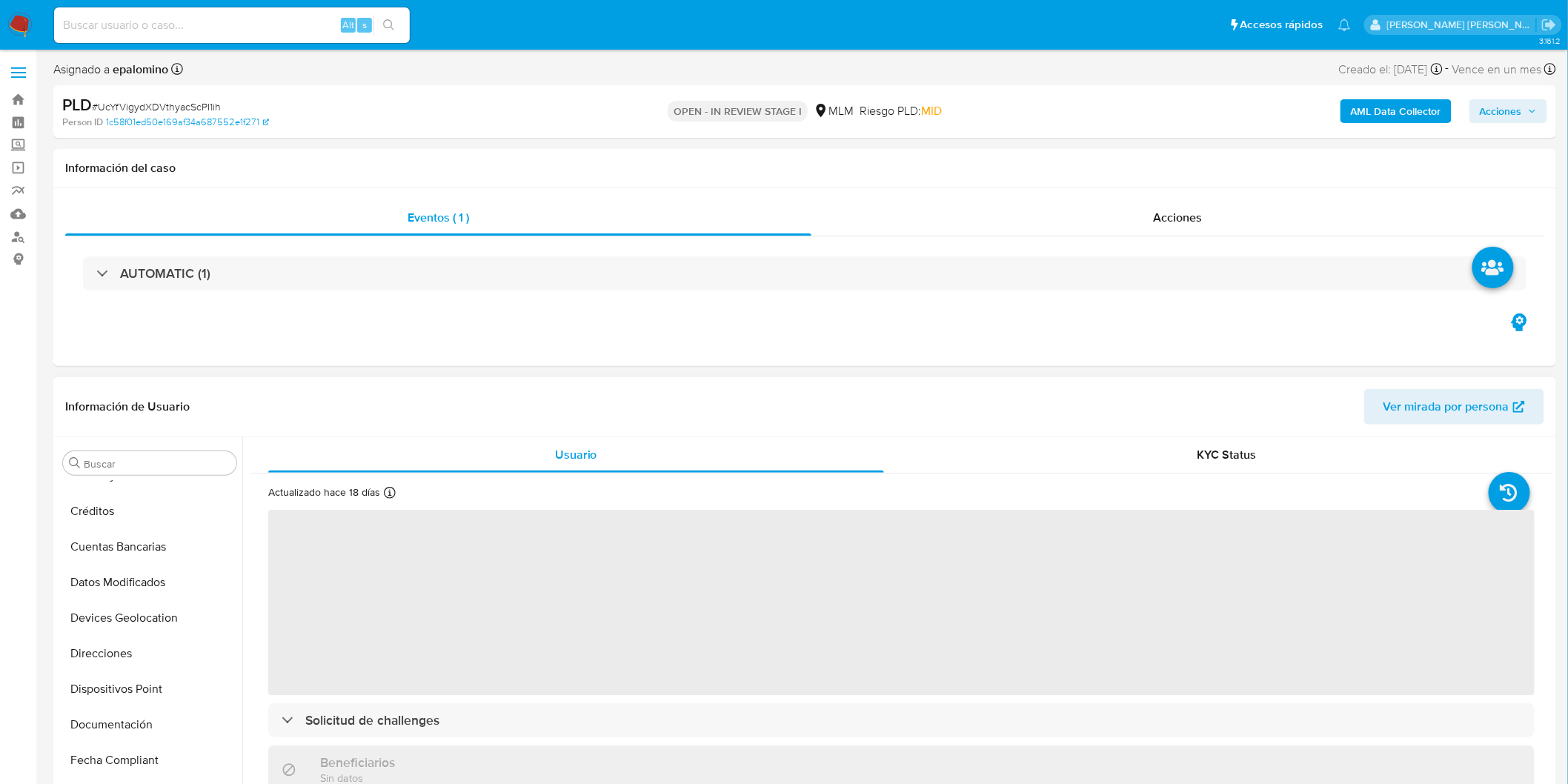
select select "10"
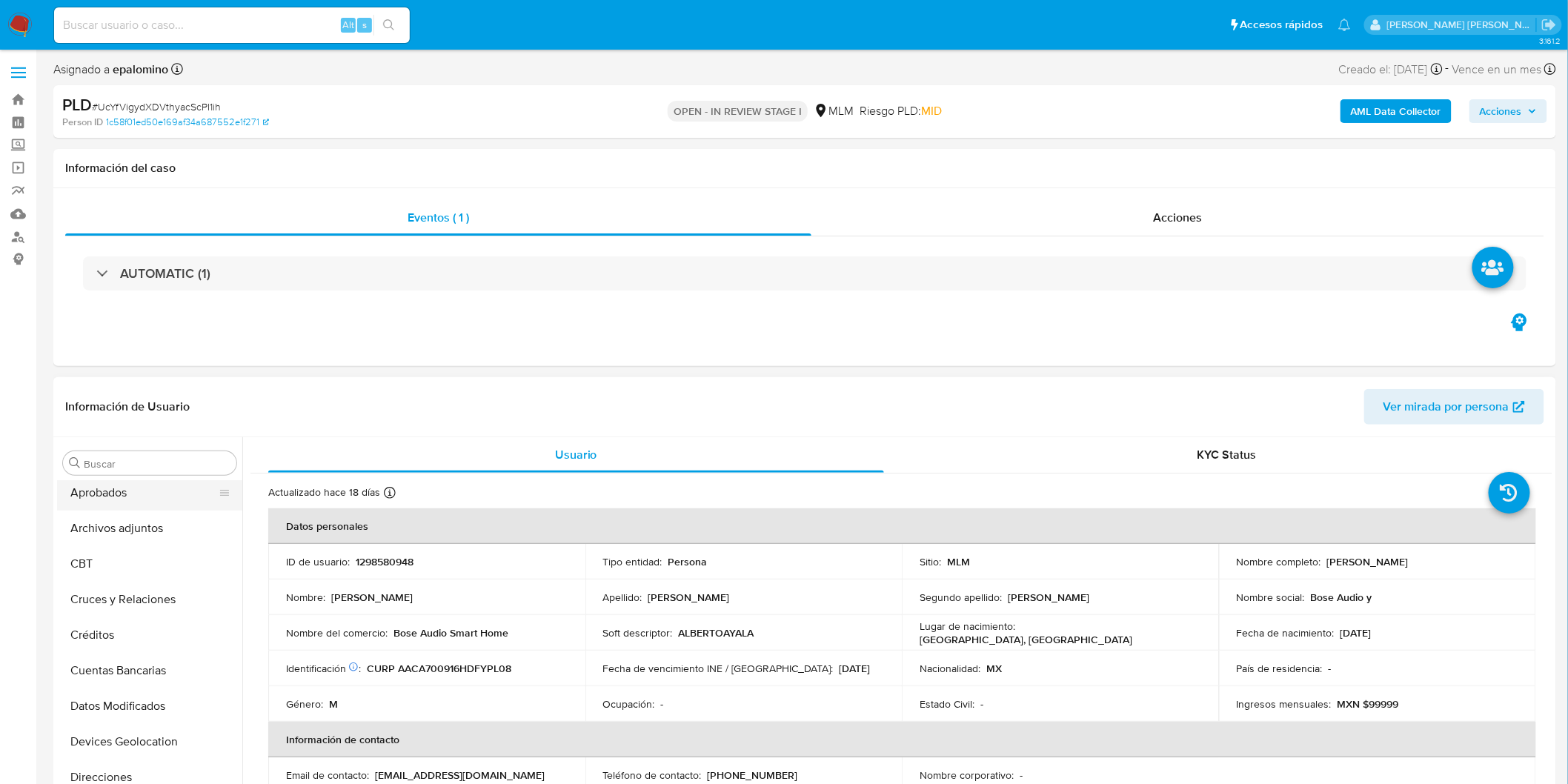
scroll to position [36, 0]
click at [159, 562] on button "Archivos adjuntos" at bounding box center [144, 570] width 174 height 36
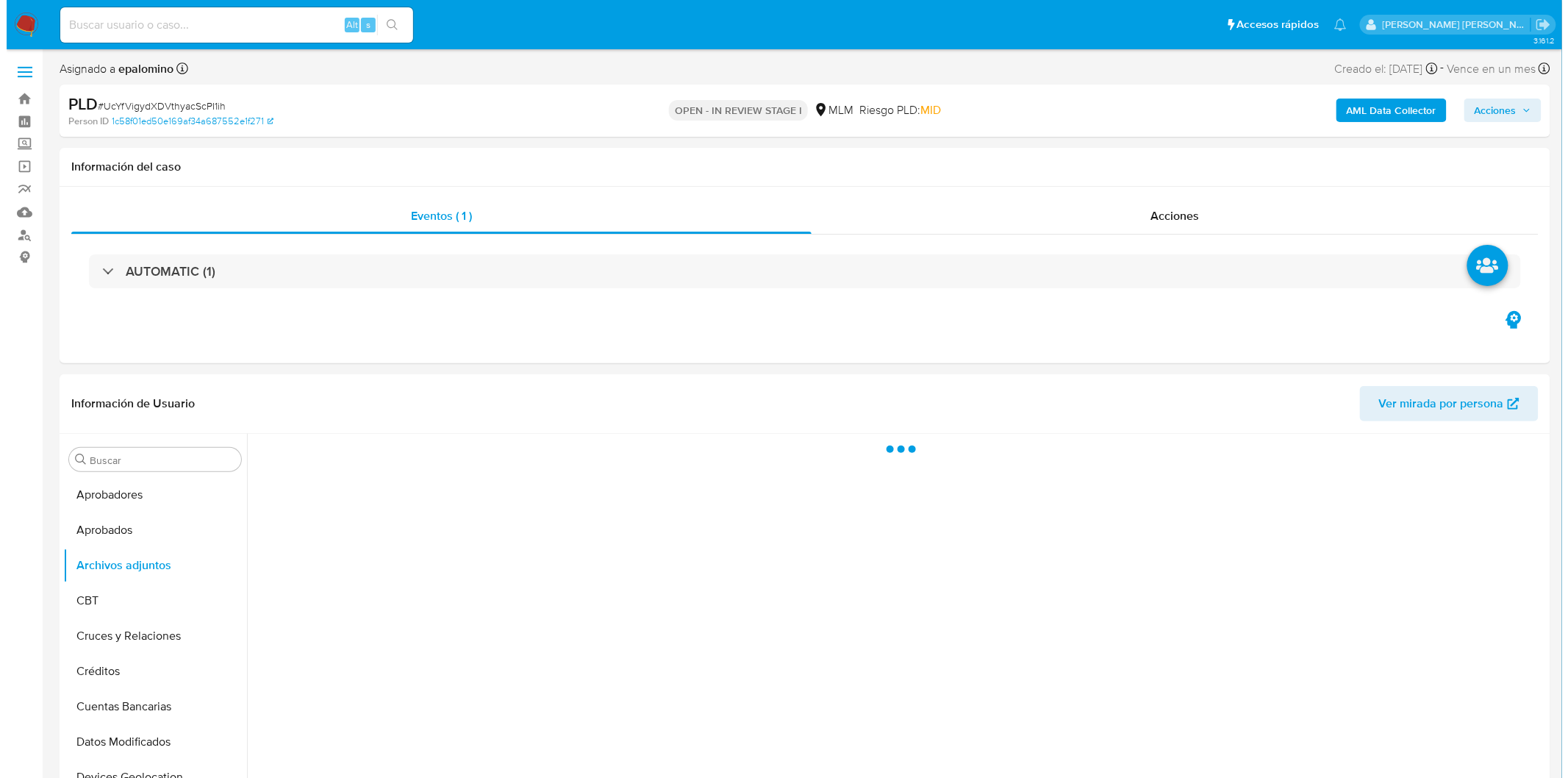
scroll to position [130, 0]
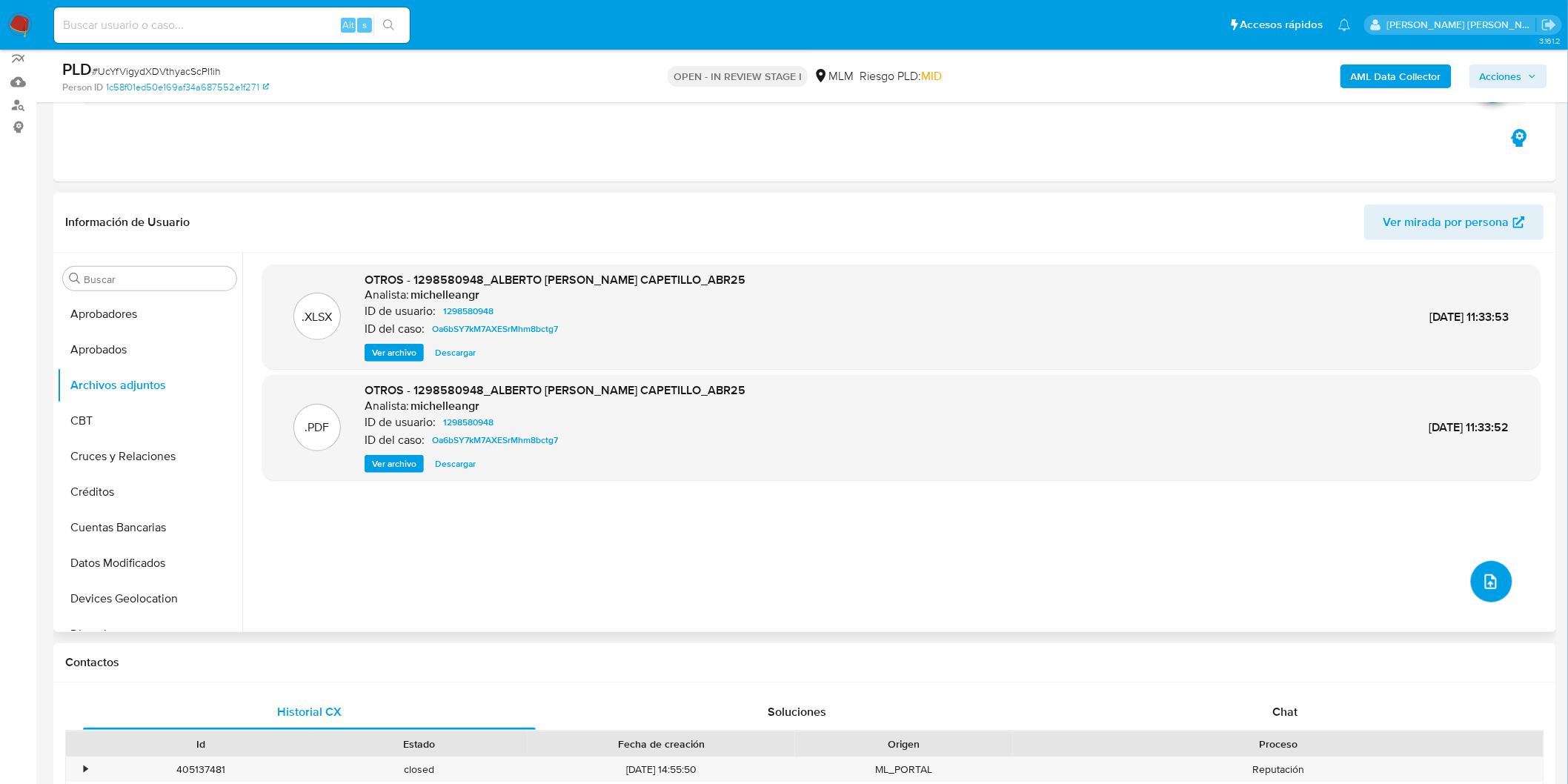
click at [1482, 574] on icon "upload-file" at bounding box center [1491, 582] width 18 height 18
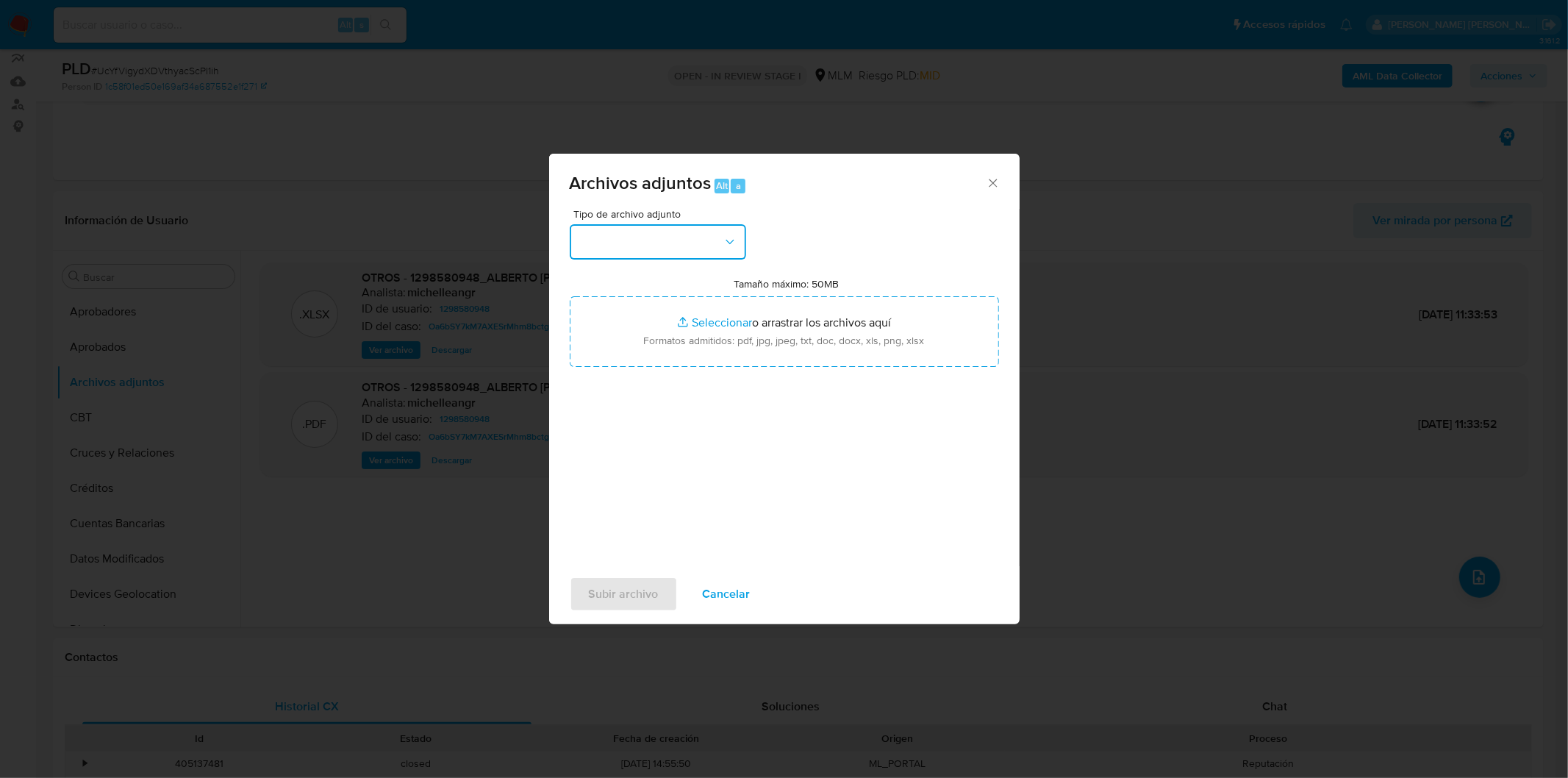
click at [700, 244] on button "button" at bounding box center [658, 242] width 176 height 36
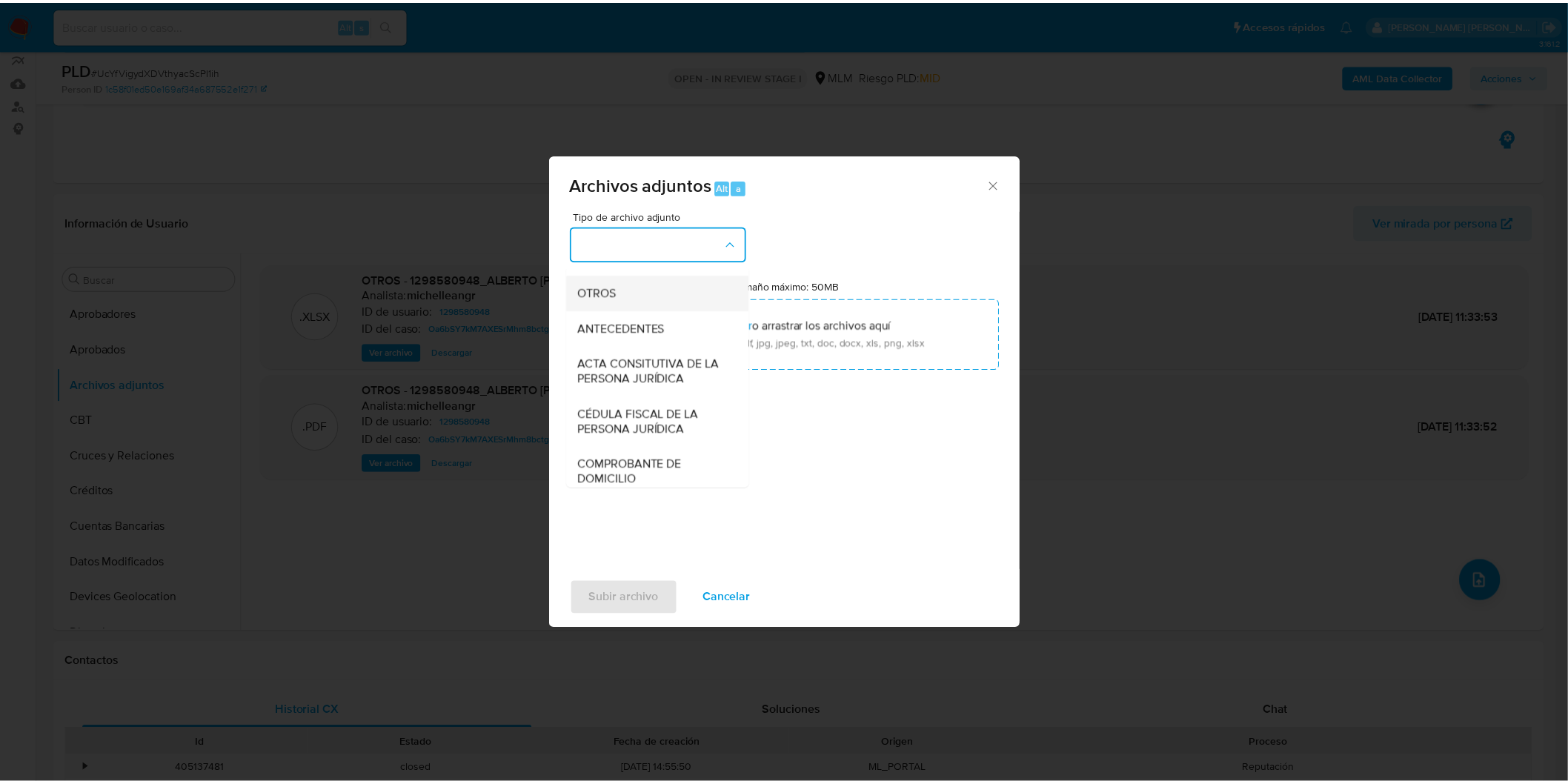
scroll to position [247, 0]
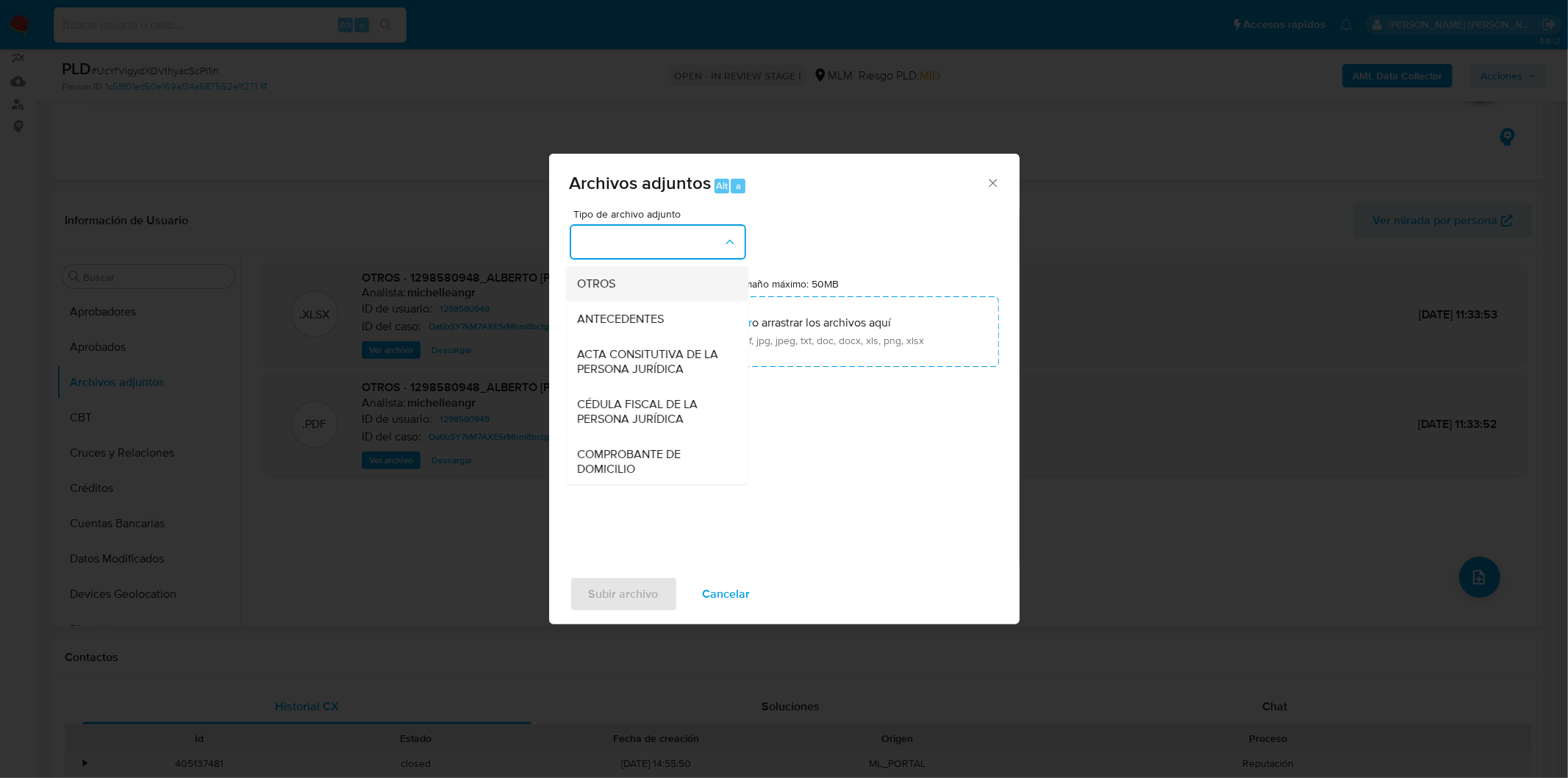
click at [657, 300] on div "OTROS" at bounding box center [653, 283] width 150 height 36
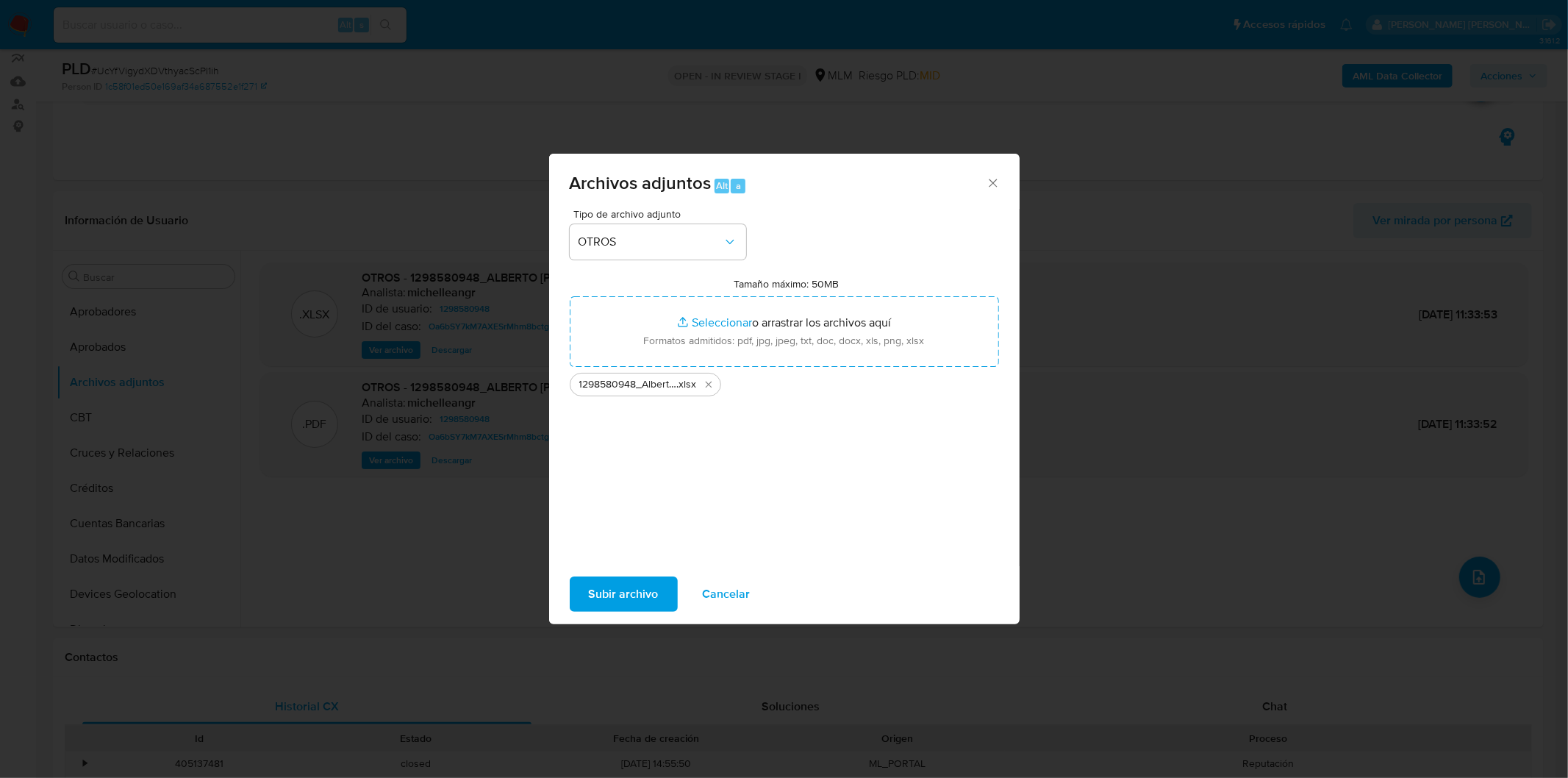
click at [602, 599] on span "Subir archivo" at bounding box center [624, 594] width 70 height 32
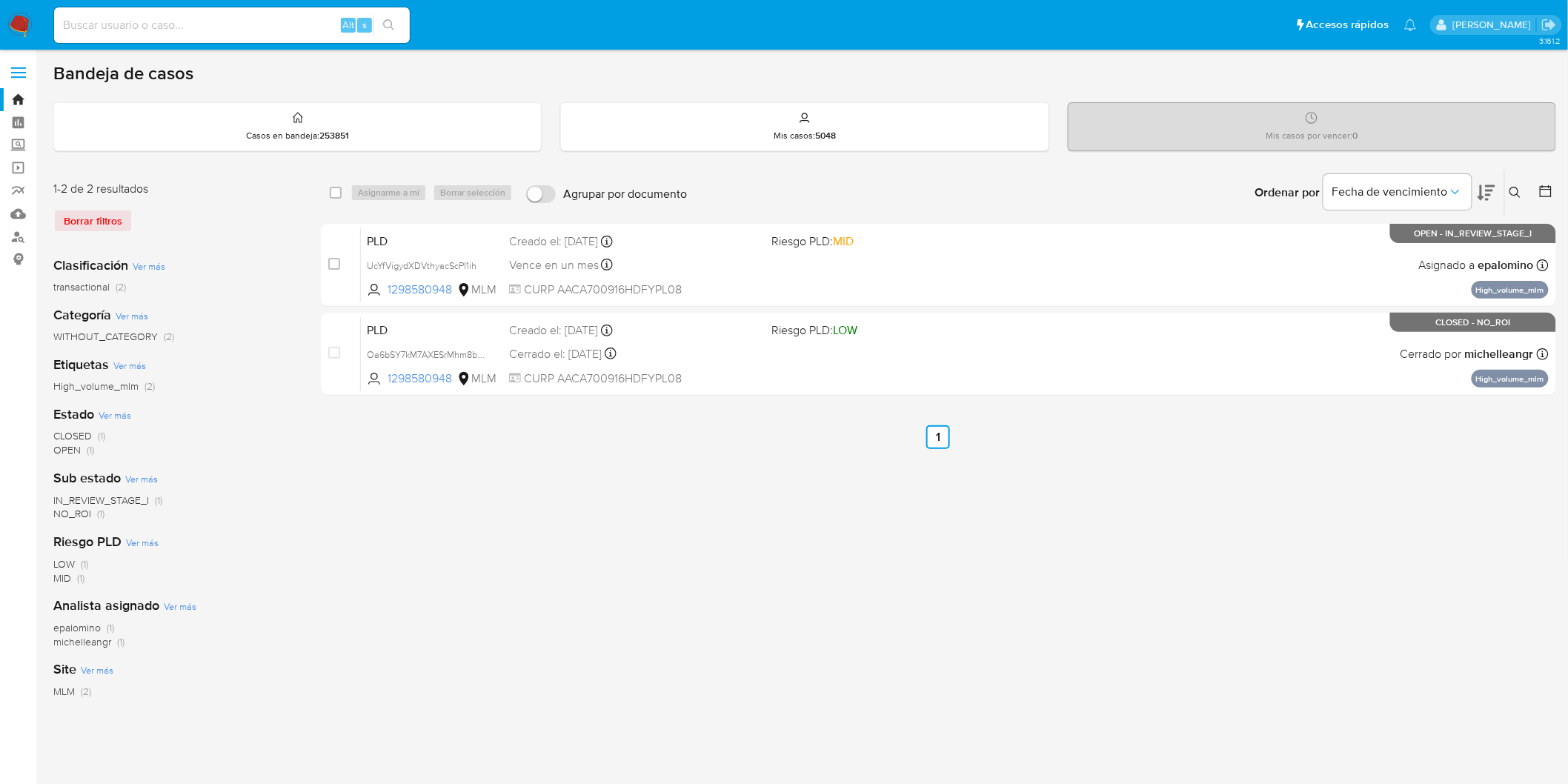
click at [2, 21] on nav "Pausado Ver notificaciones Alt s Accesos rápidos Presiona las siguientes teclas…" at bounding box center [784, 25] width 1568 height 49
click at [11, 20] on img at bounding box center [20, 25] width 26 height 25
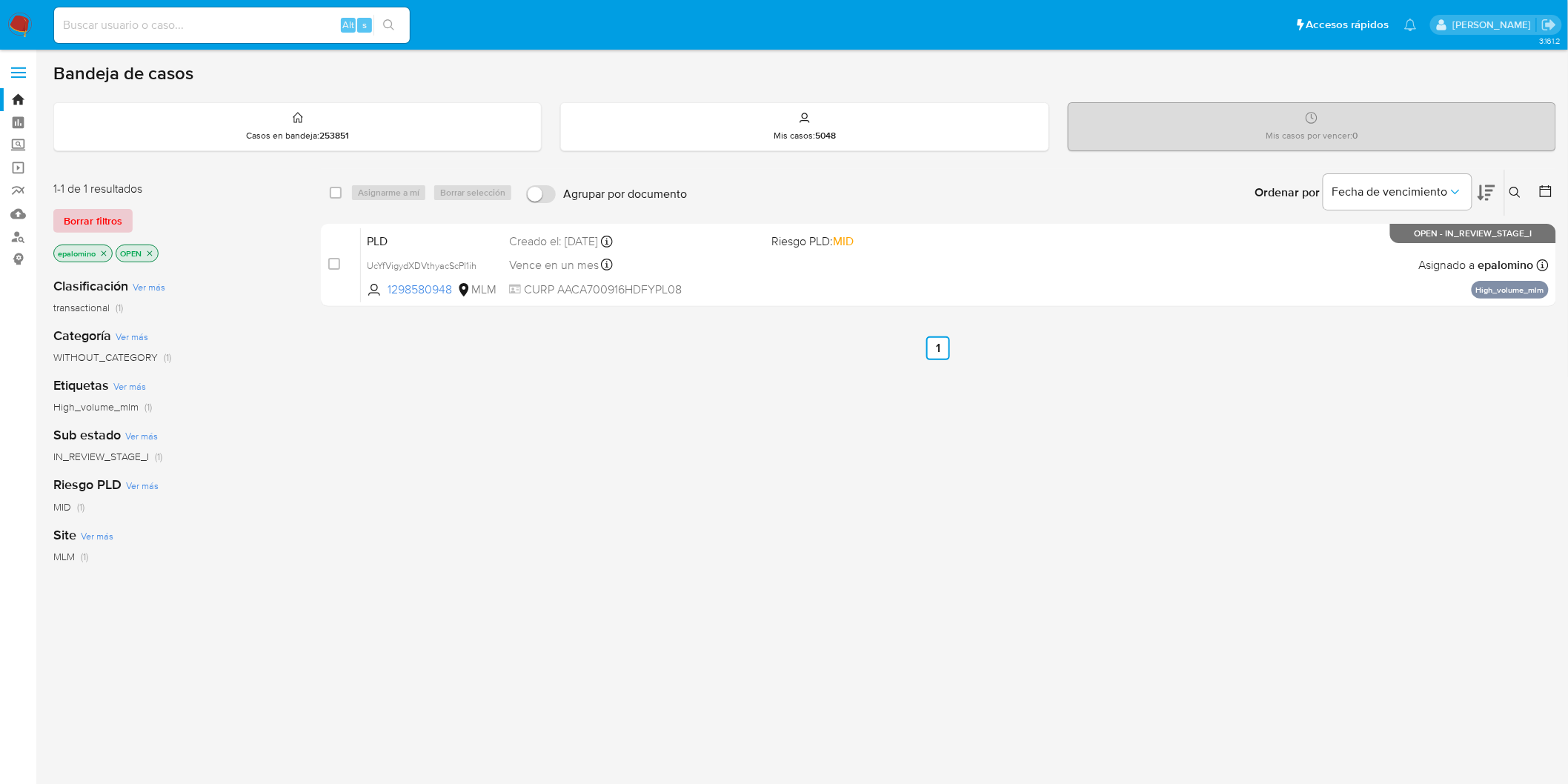
click at [109, 210] on span "Borrar filtros" at bounding box center [92, 221] width 58 height 21
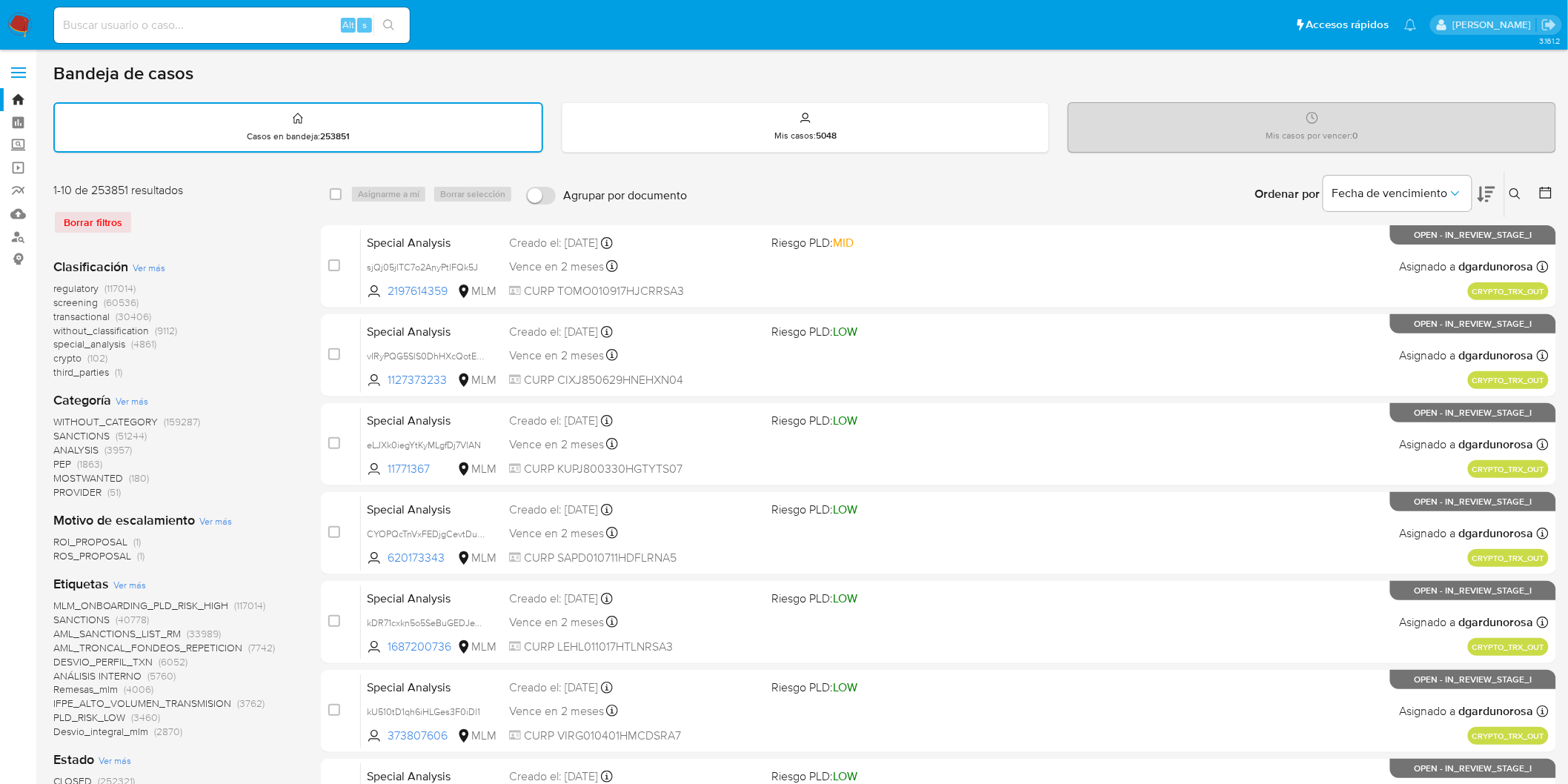
click at [1527, 188] on button at bounding box center [1517, 194] width 25 height 18
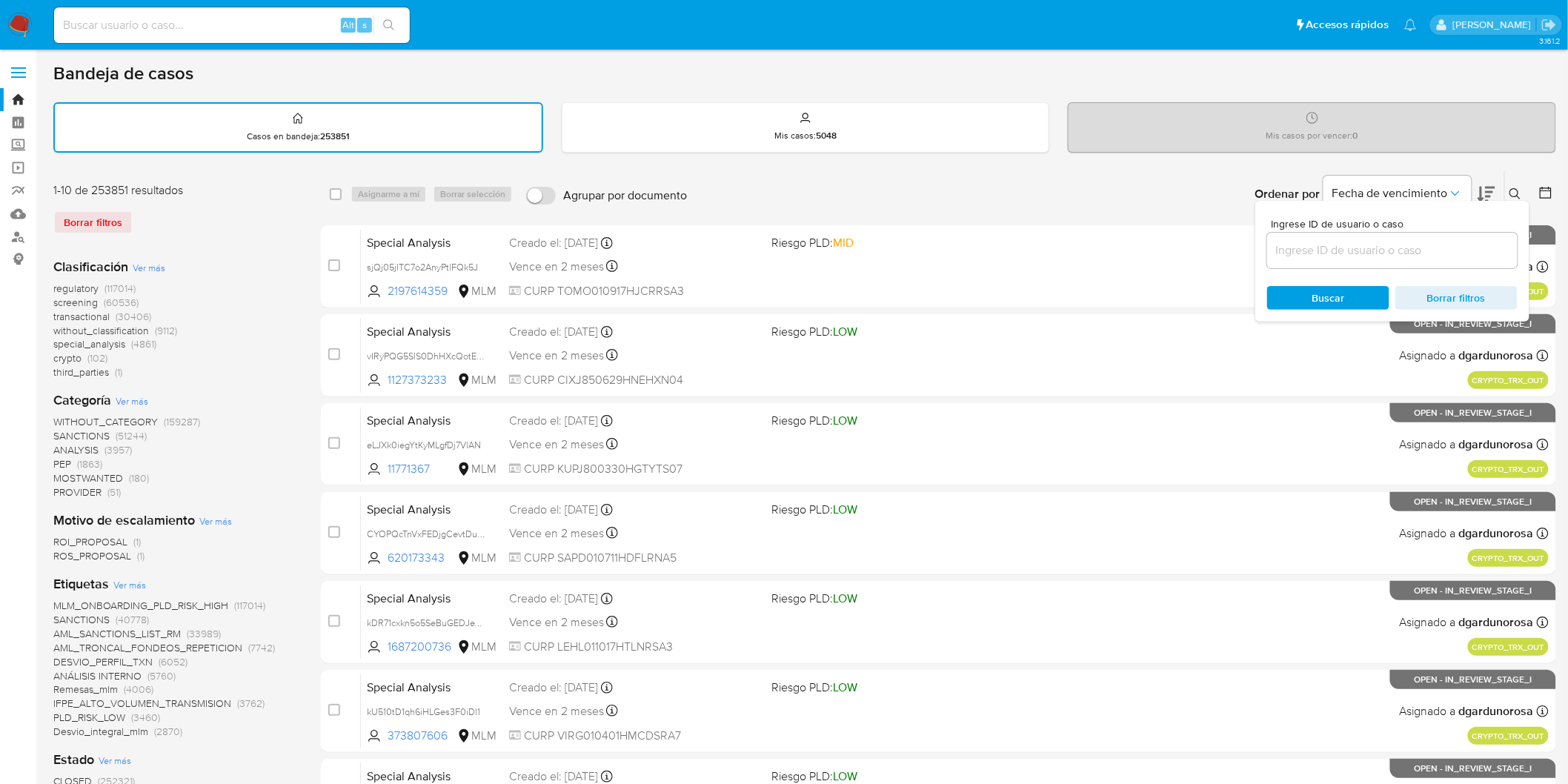
click at [1519, 188] on icon at bounding box center [1515, 194] width 12 height 12
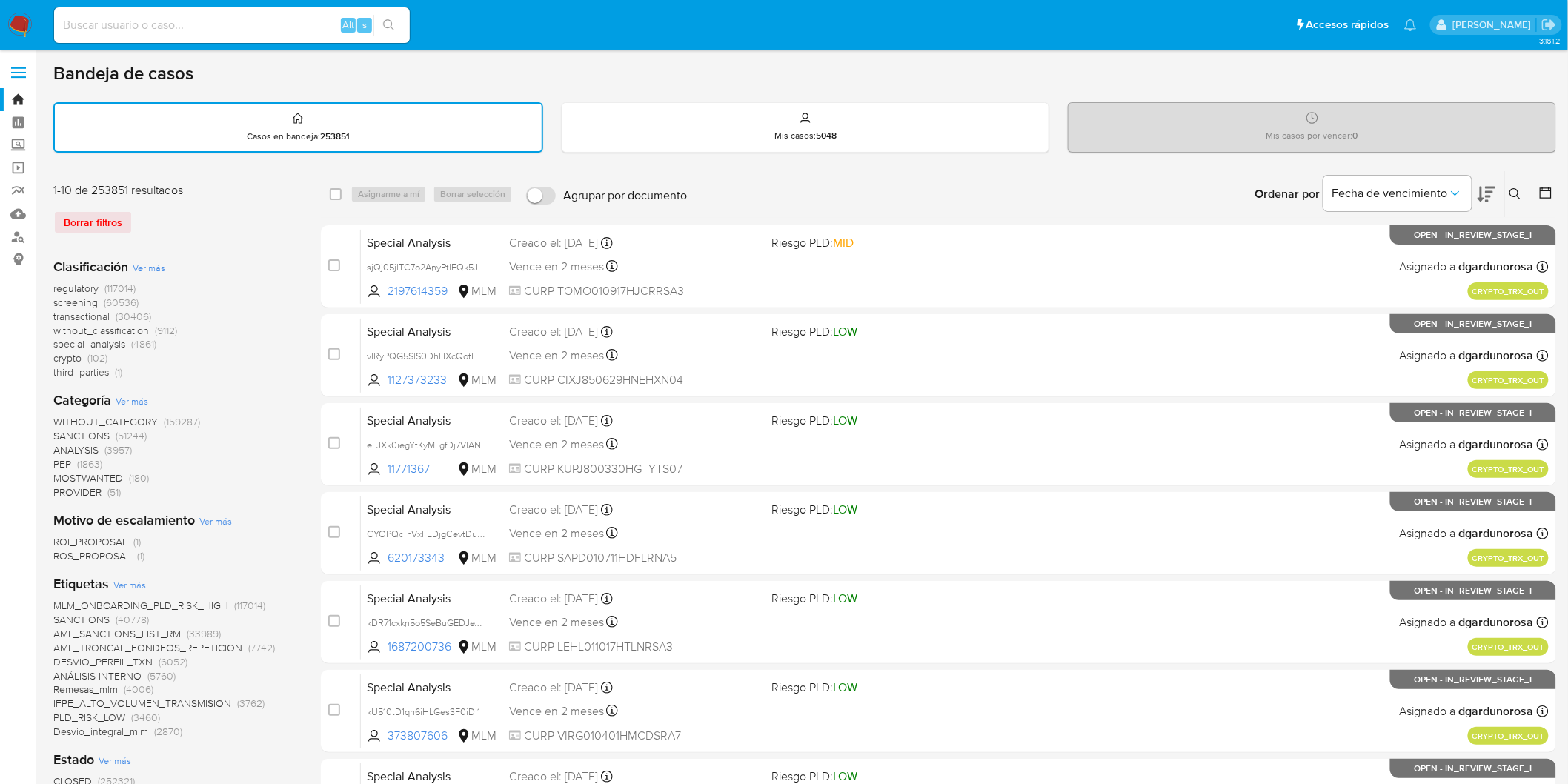
click at [1508, 185] on button at bounding box center [1517, 194] width 25 height 18
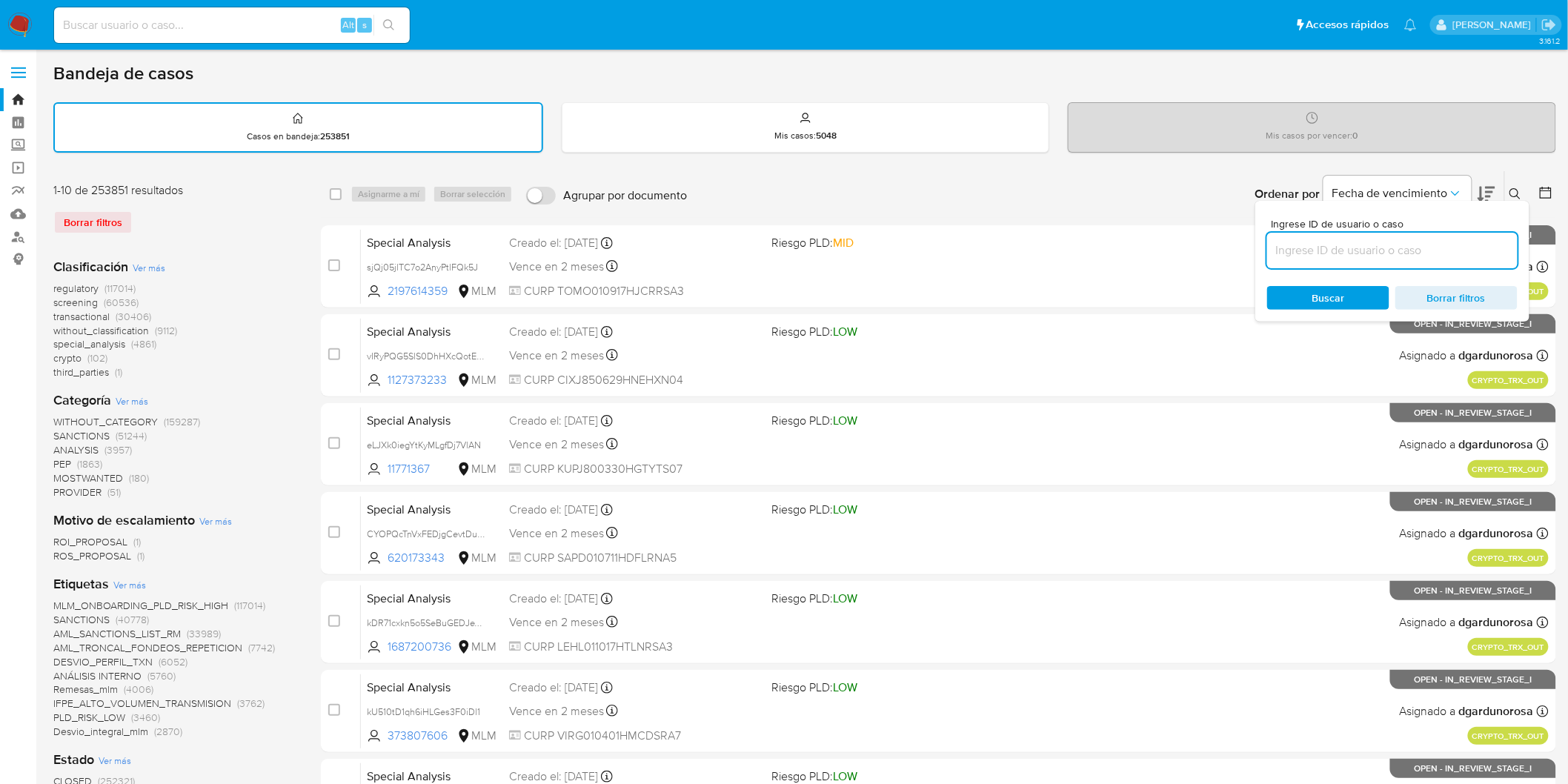
click at [1367, 242] on input at bounding box center [1393, 250] width 250 height 19
type input "1298580948"
click at [1335, 298] on span "Buscar" at bounding box center [1329, 298] width 33 height 24
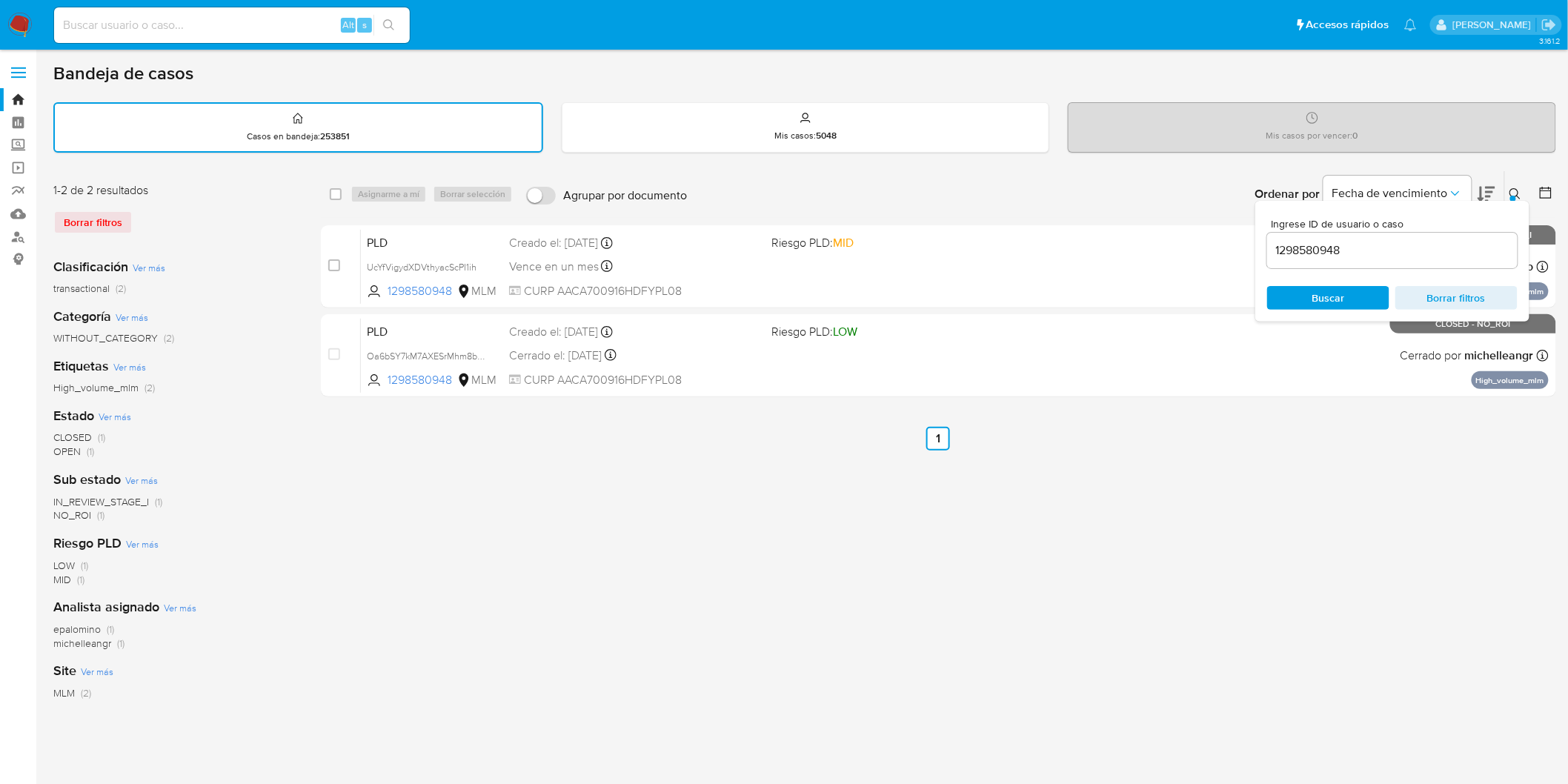
click at [1515, 191] on icon at bounding box center [1515, 194] width 12 height 12
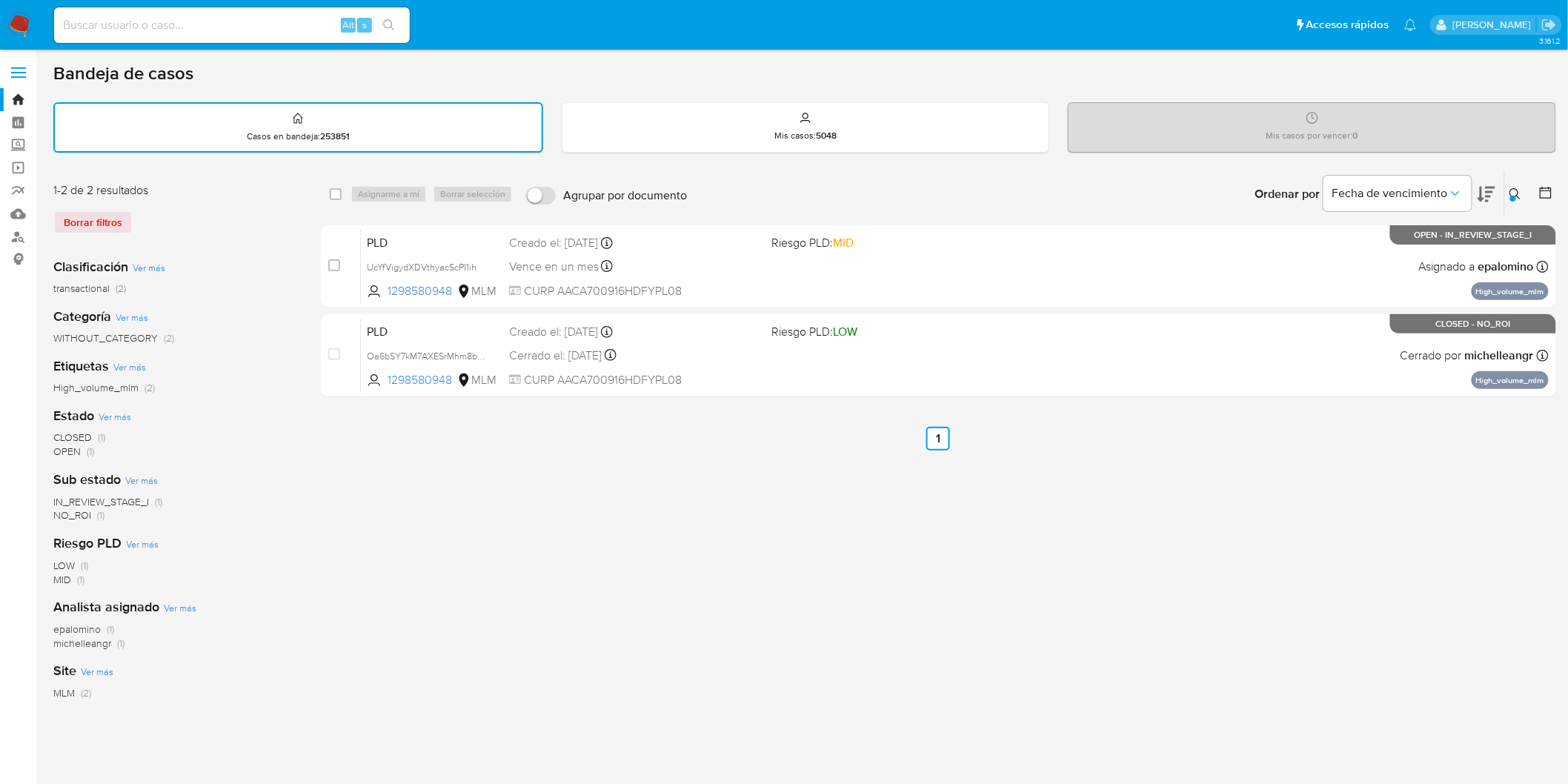
click at [23, 24] on img at bounding box center [20, 25] width 26 height 25
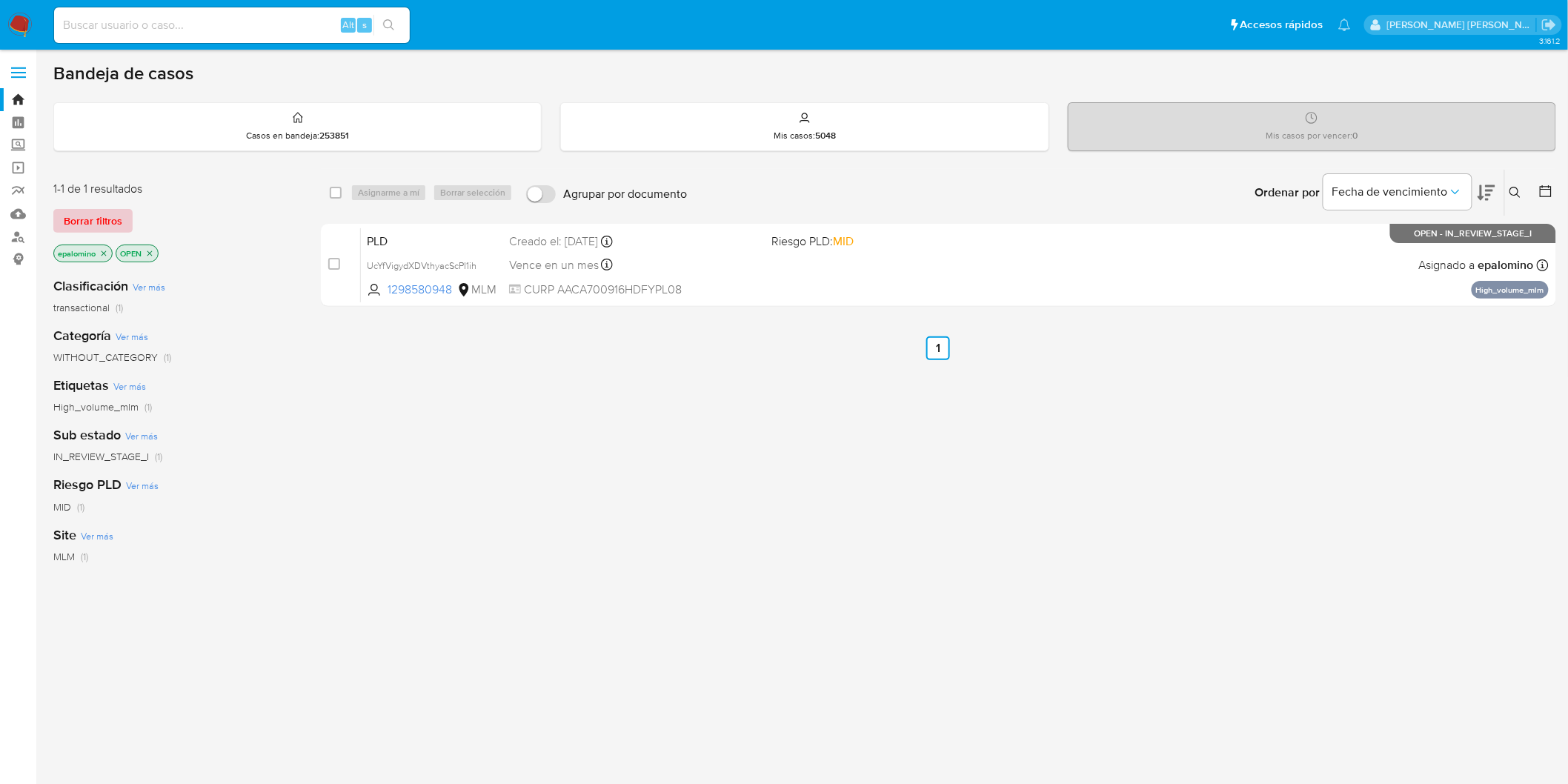
click at [120, 219] on span "Borrar filtros" at bounding box center [92, 221] width 58 height 21
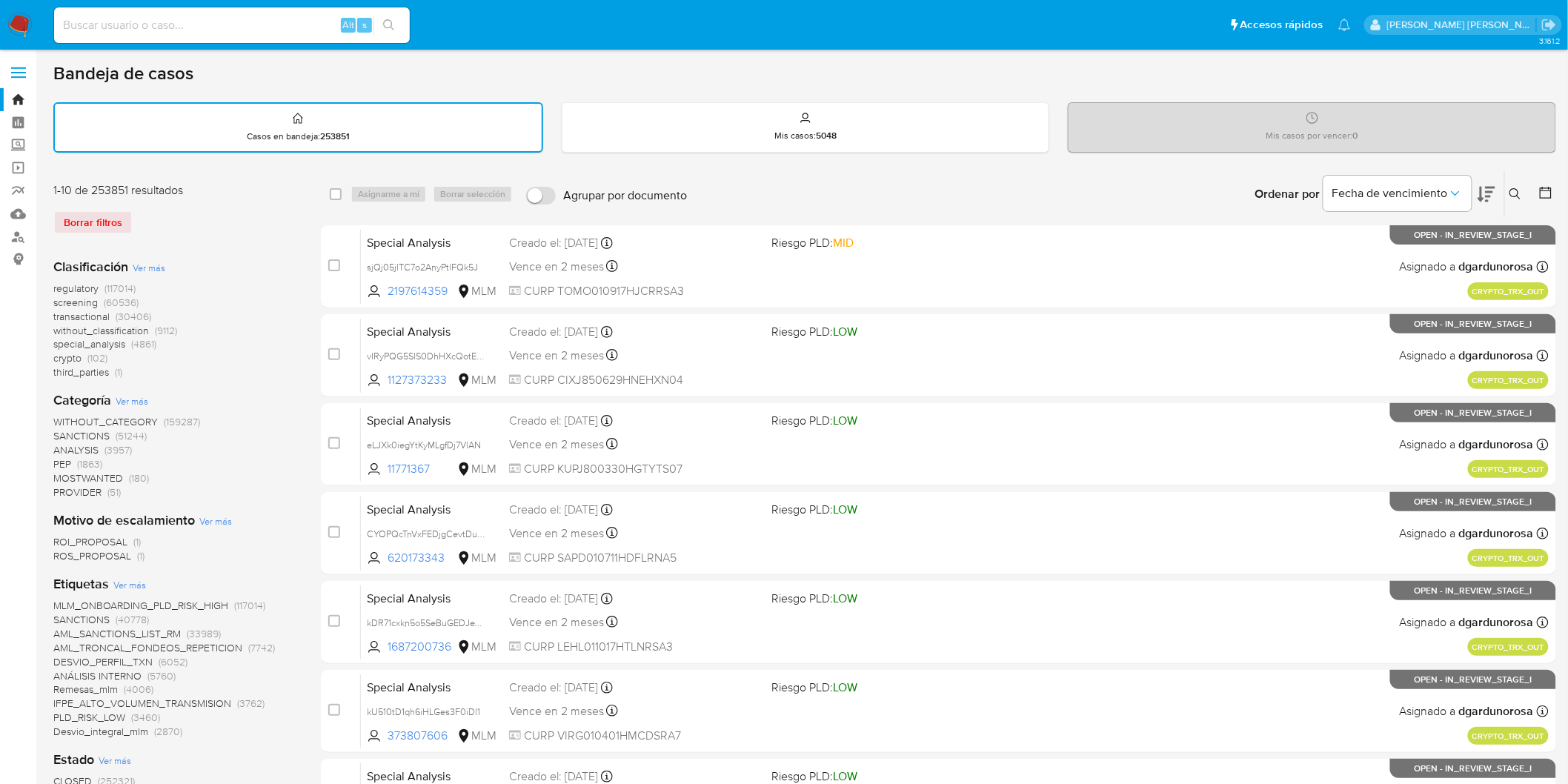
click at [1515, 189] on icon at bounding box center [1515, 194] width 12 height 12
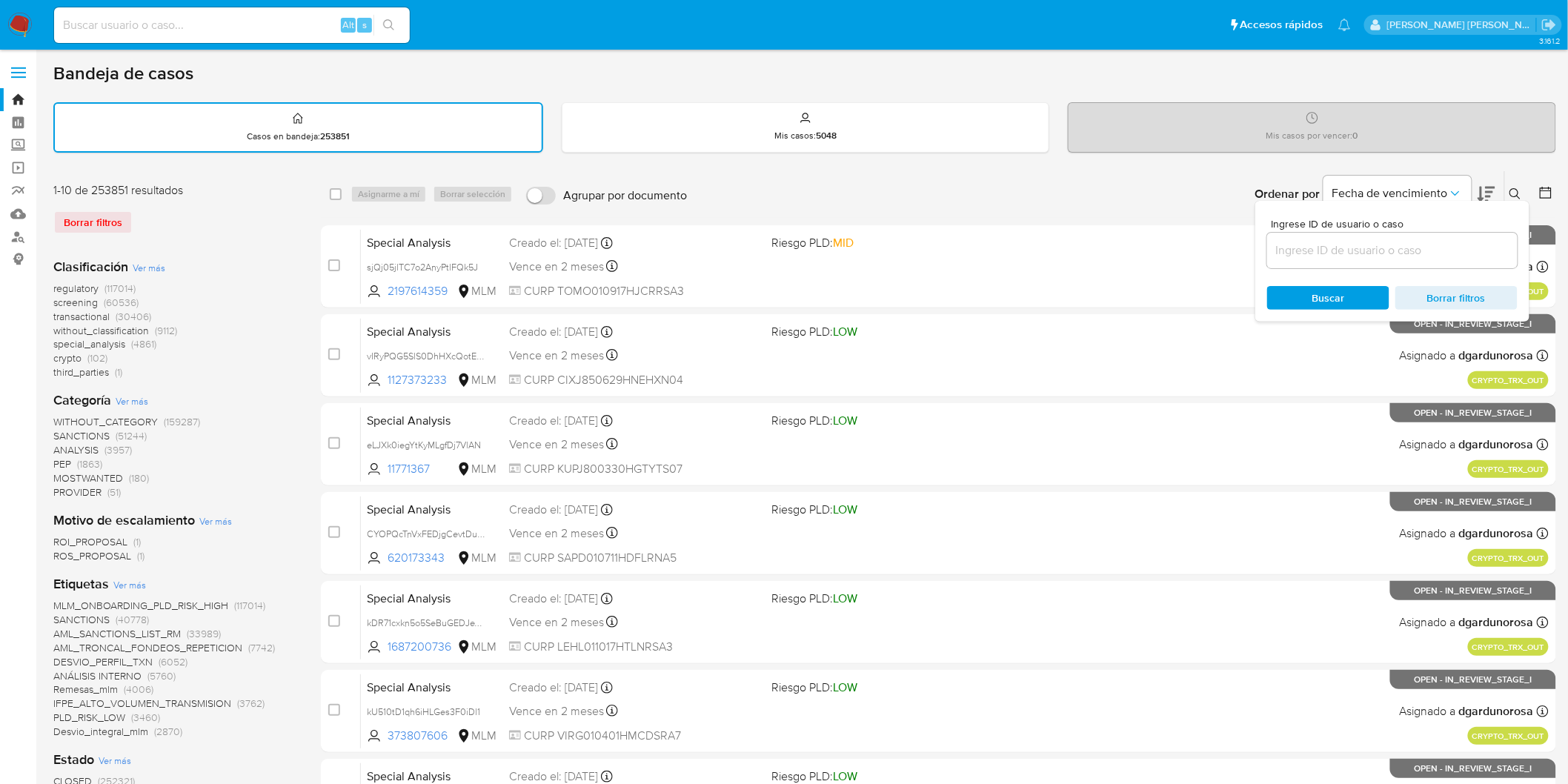
click at [1291, 262] on div at bounding box center [1393, 250] width 250 height 36
click at [1293, 256] on input at bounding box center [1393, 250] width 250 height 19
paste input "816069107"
type input "816069107"
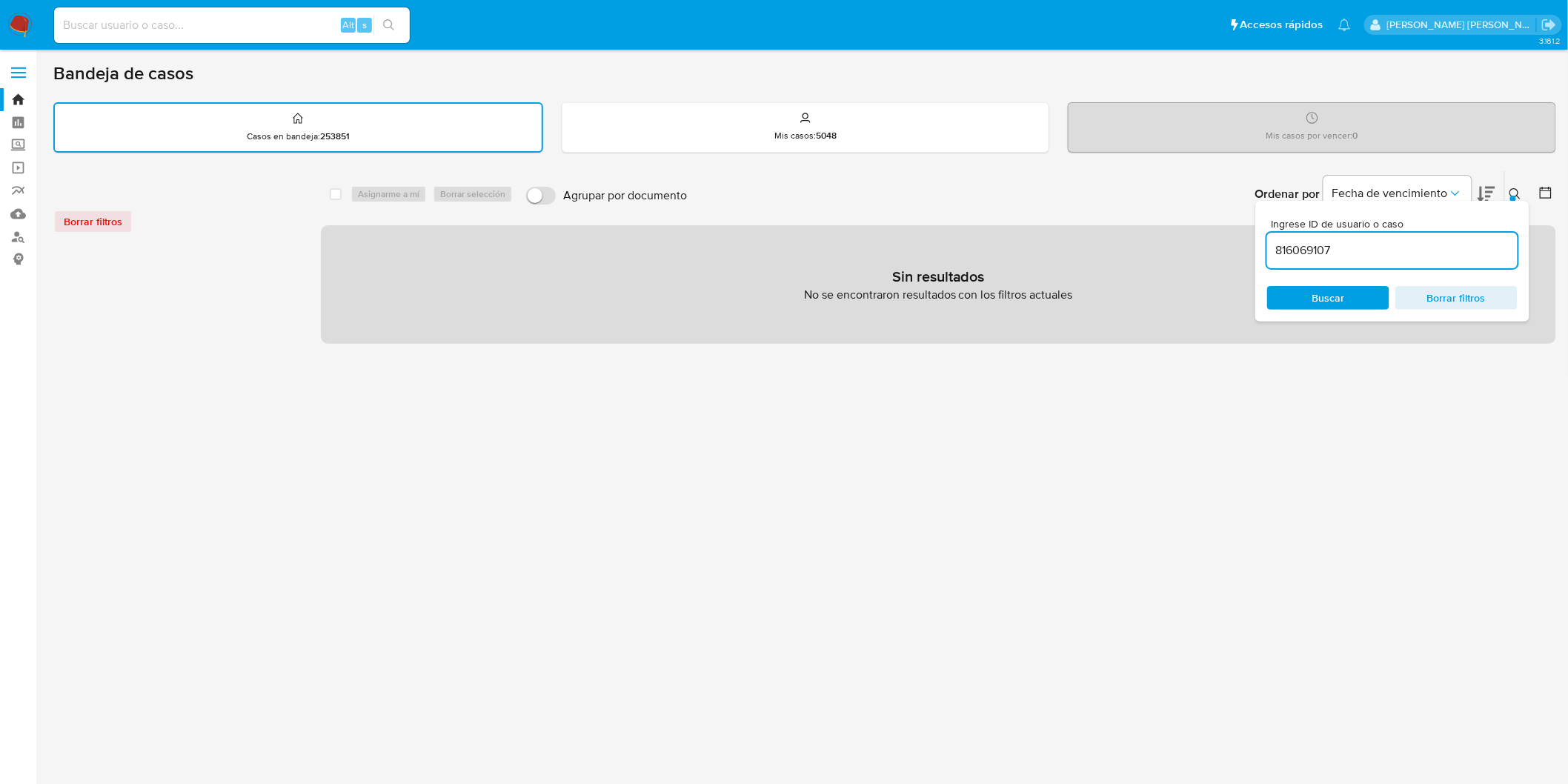
click at [1515, 202] on div "Ingrese ID de usuario o caso 816069107 Buscar Borrar filtros" at bounding box center [1393, 261] width 274 height 121
click at [182, 16] on input at bounding box center [232, 25] width 356 height 19
paste input "816069107"
type input "816069107"
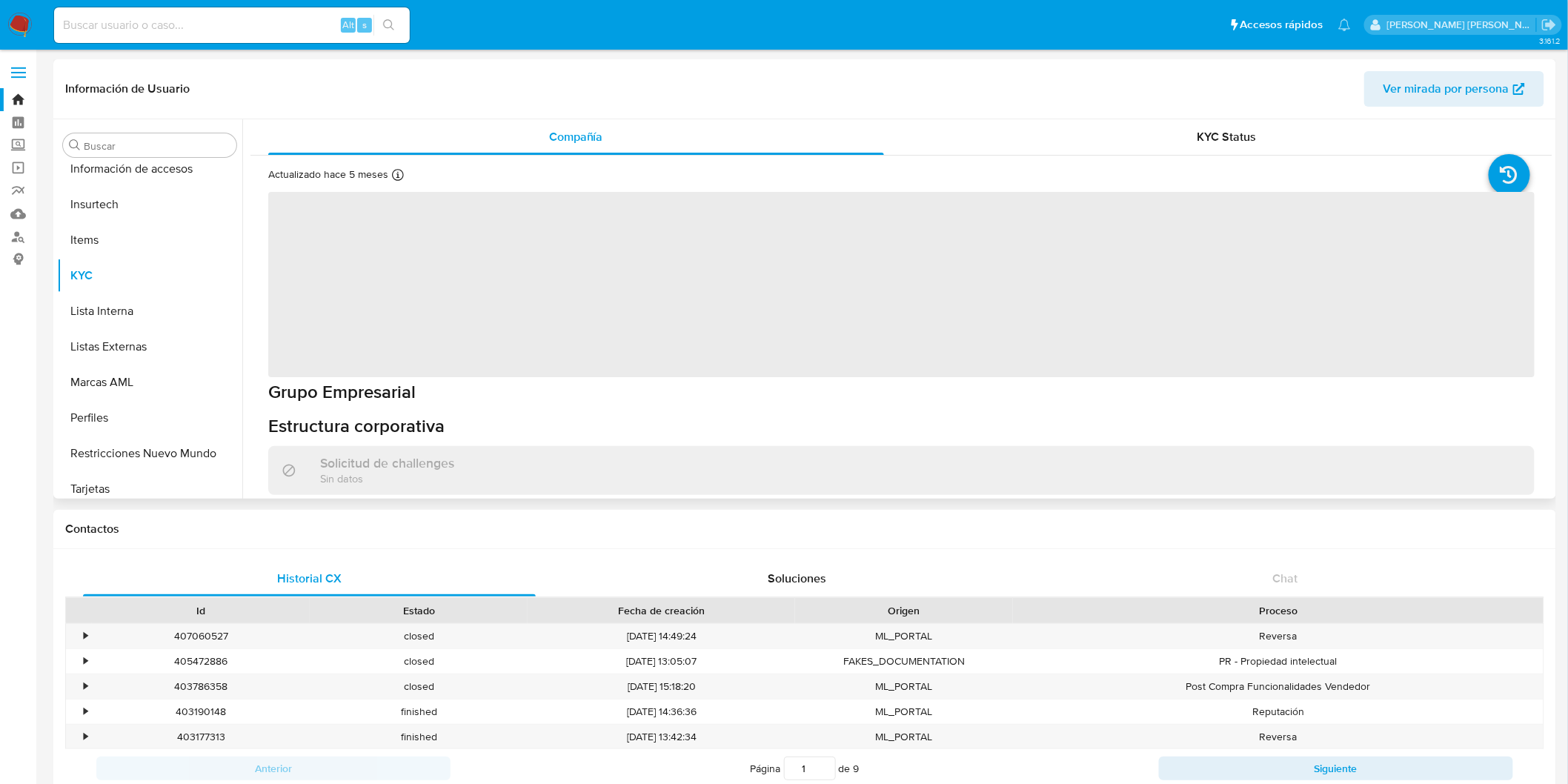
scroll to position [696, 0]
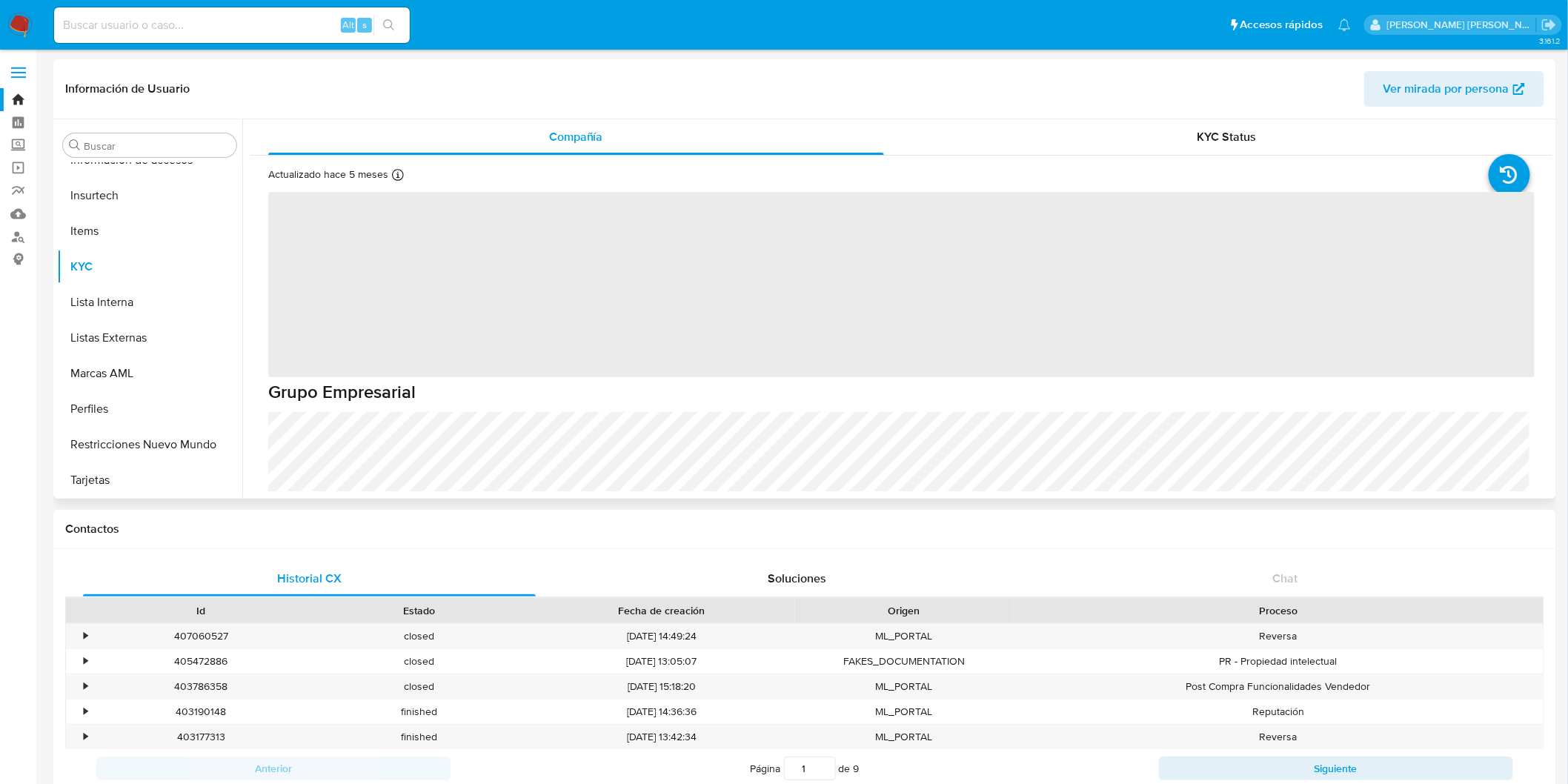
select select "10"
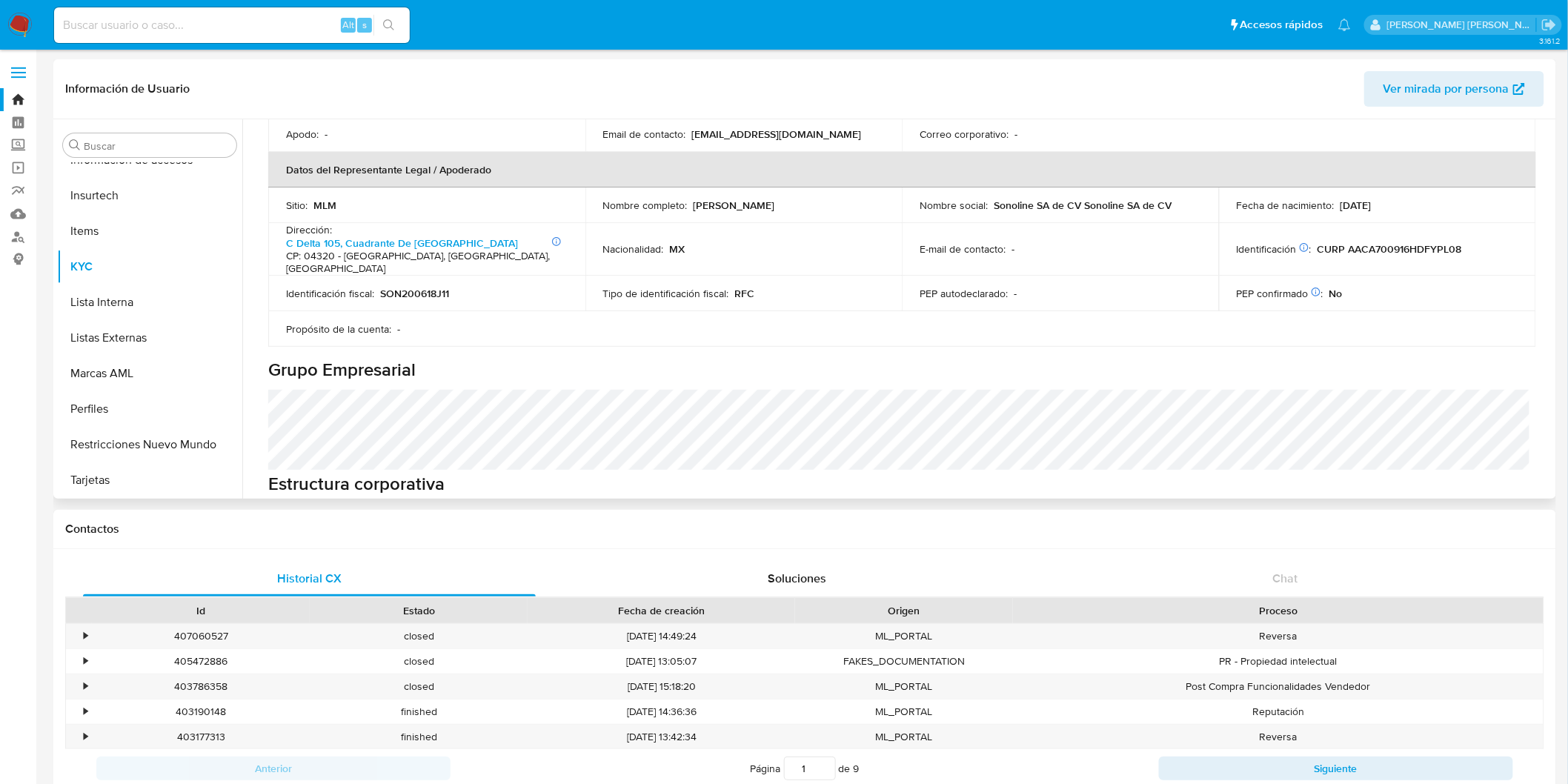
scroll to position [575, 0]
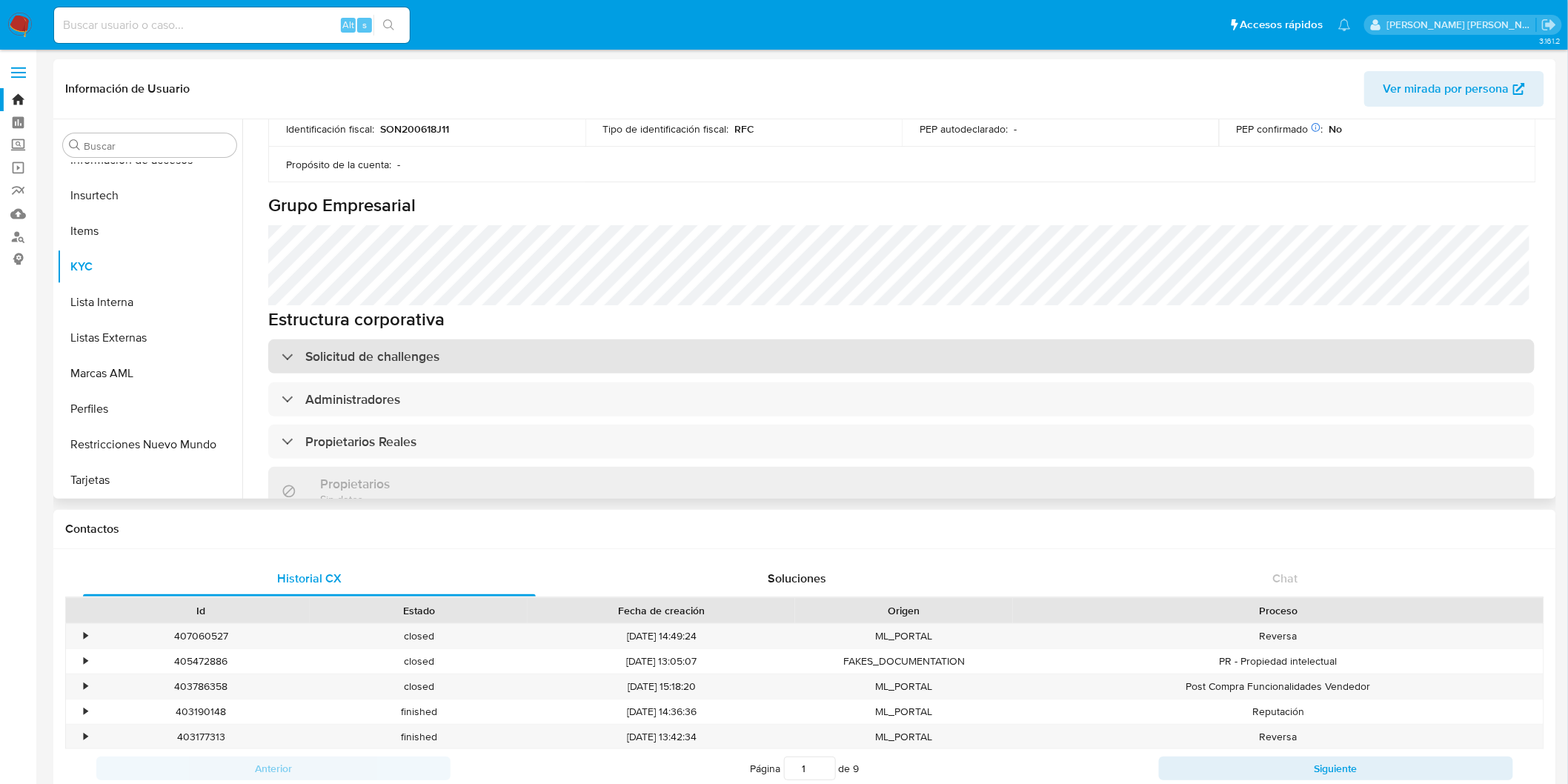
click at [430, 348] on h3 "Solicitud de challenges" at bounding box center [372, 356] width 134 height 16
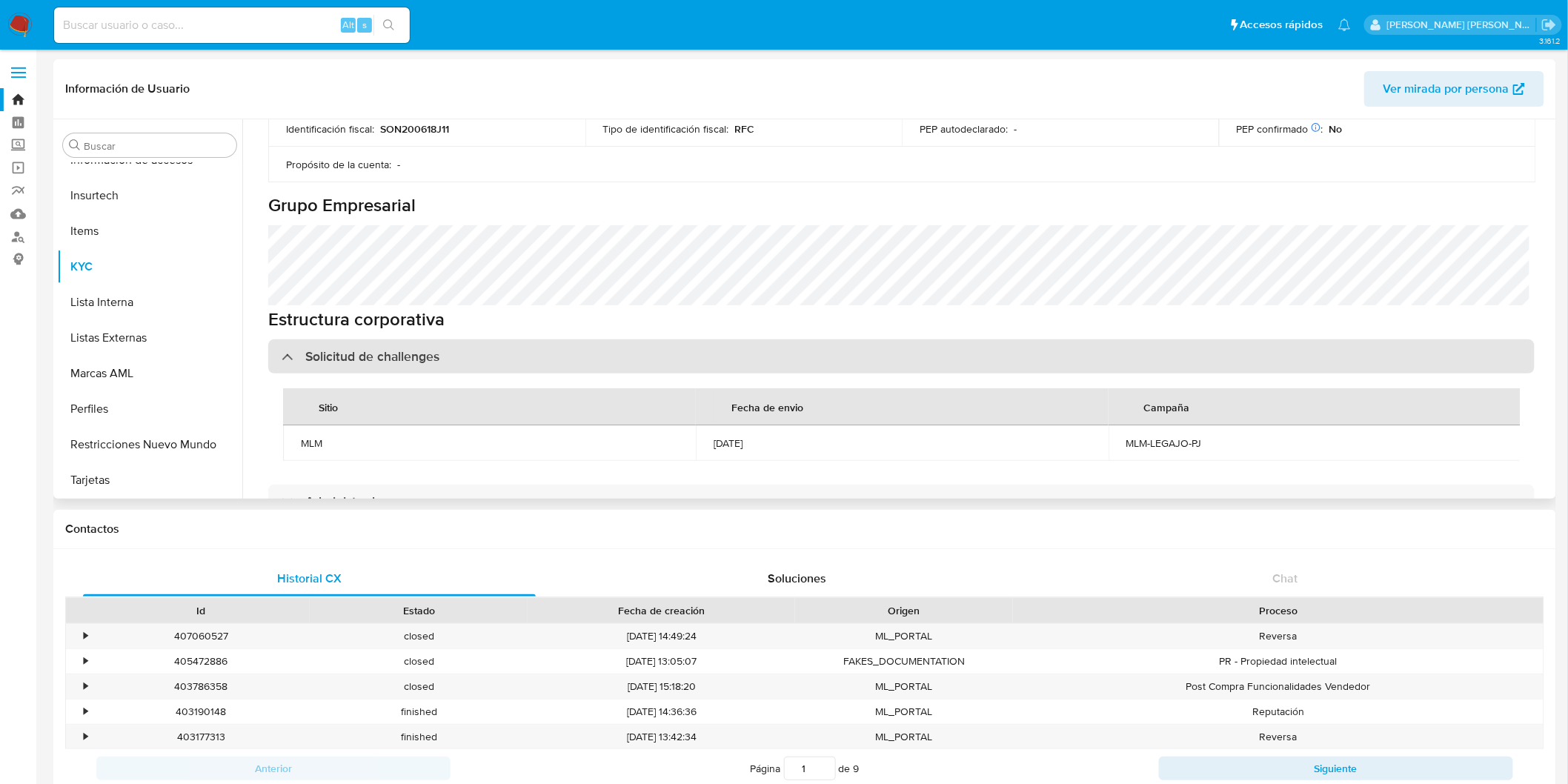
click at [427, 348] on h3 "Solicitud de challenges" at bounding box center [372, 356] width 134 height 16
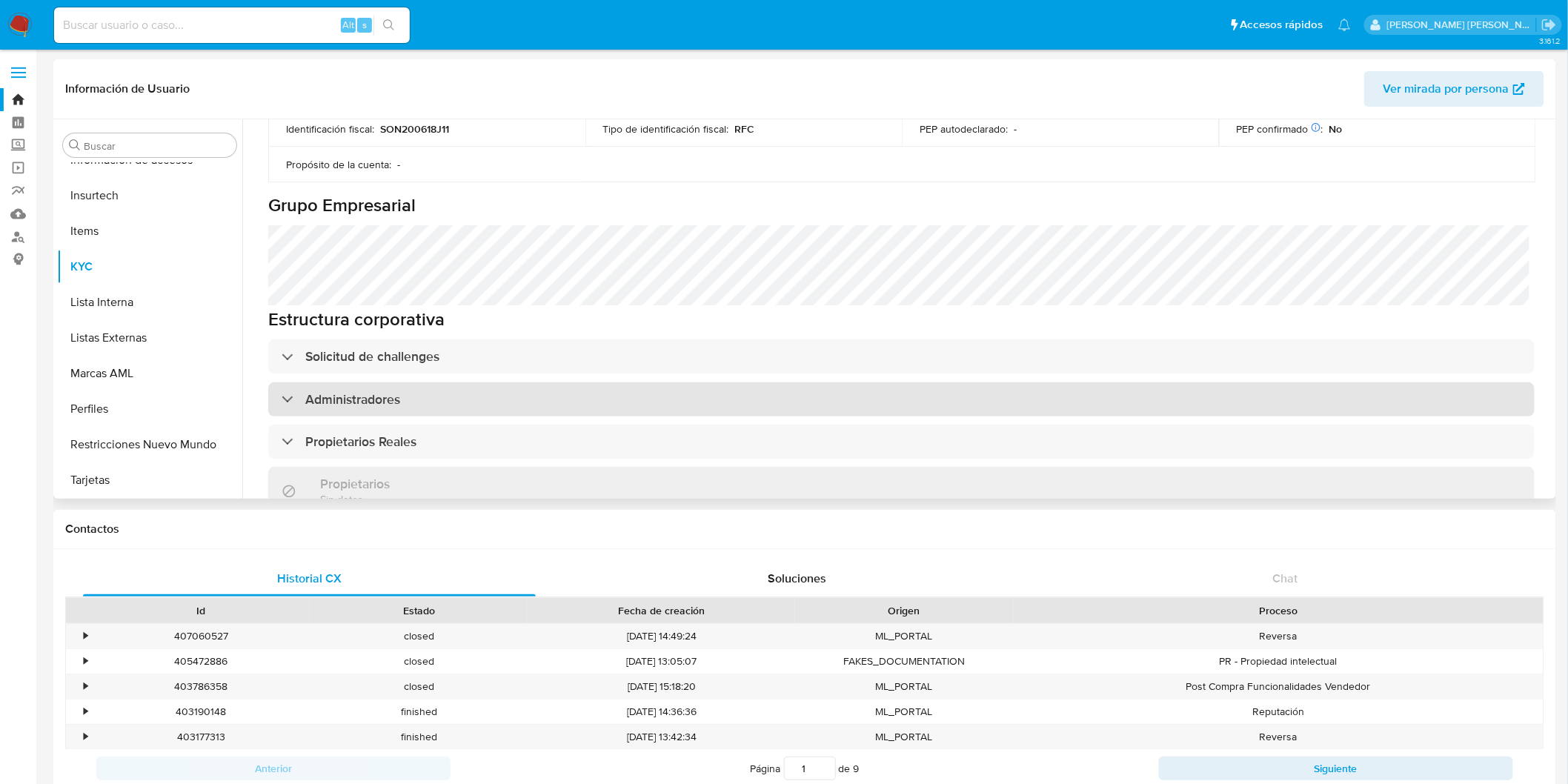
click at [364, 398] on div "Administradores" at bounding box center [902, 399] width 1267 height 34
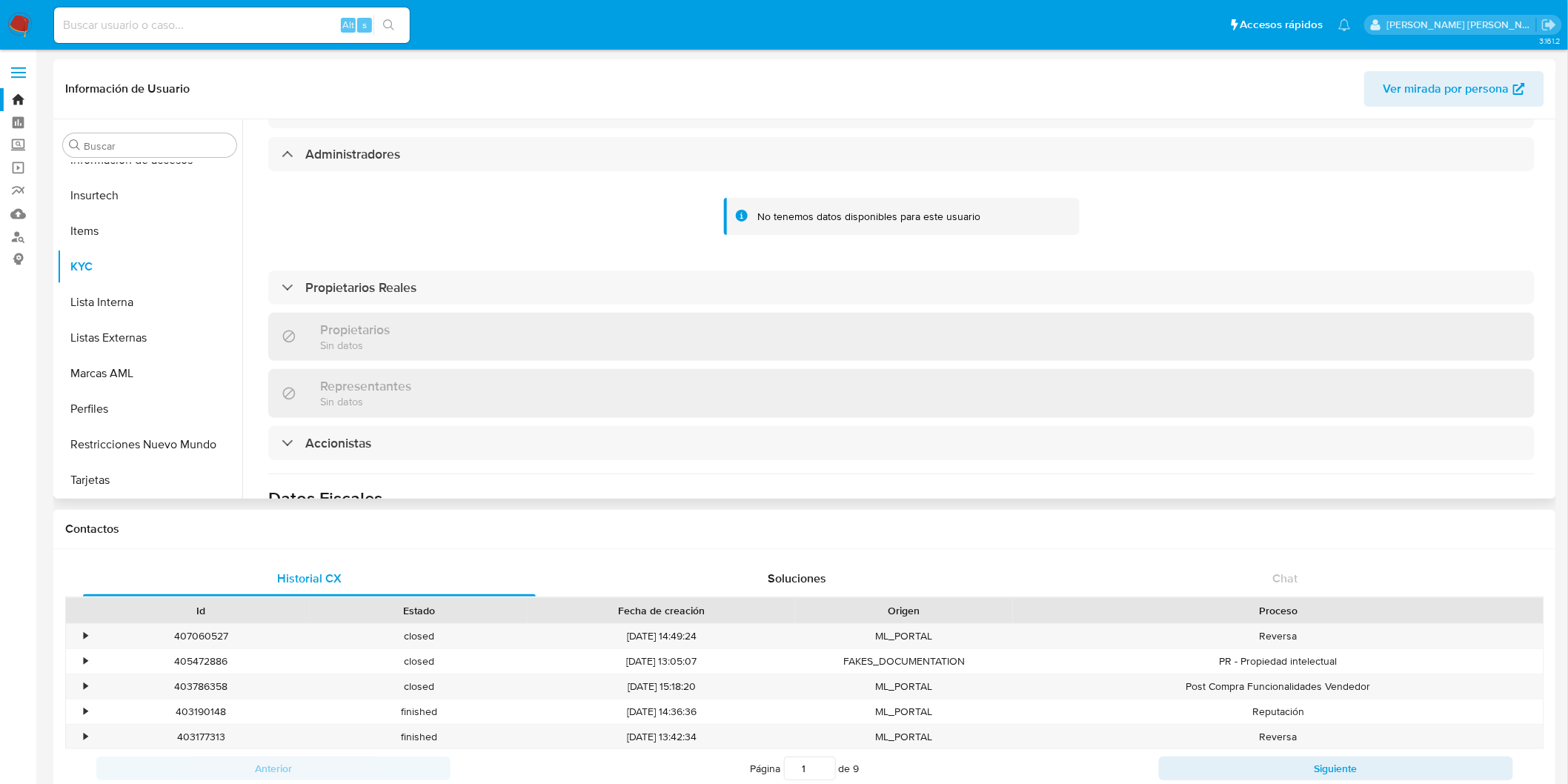
scroll to position [823, 0]
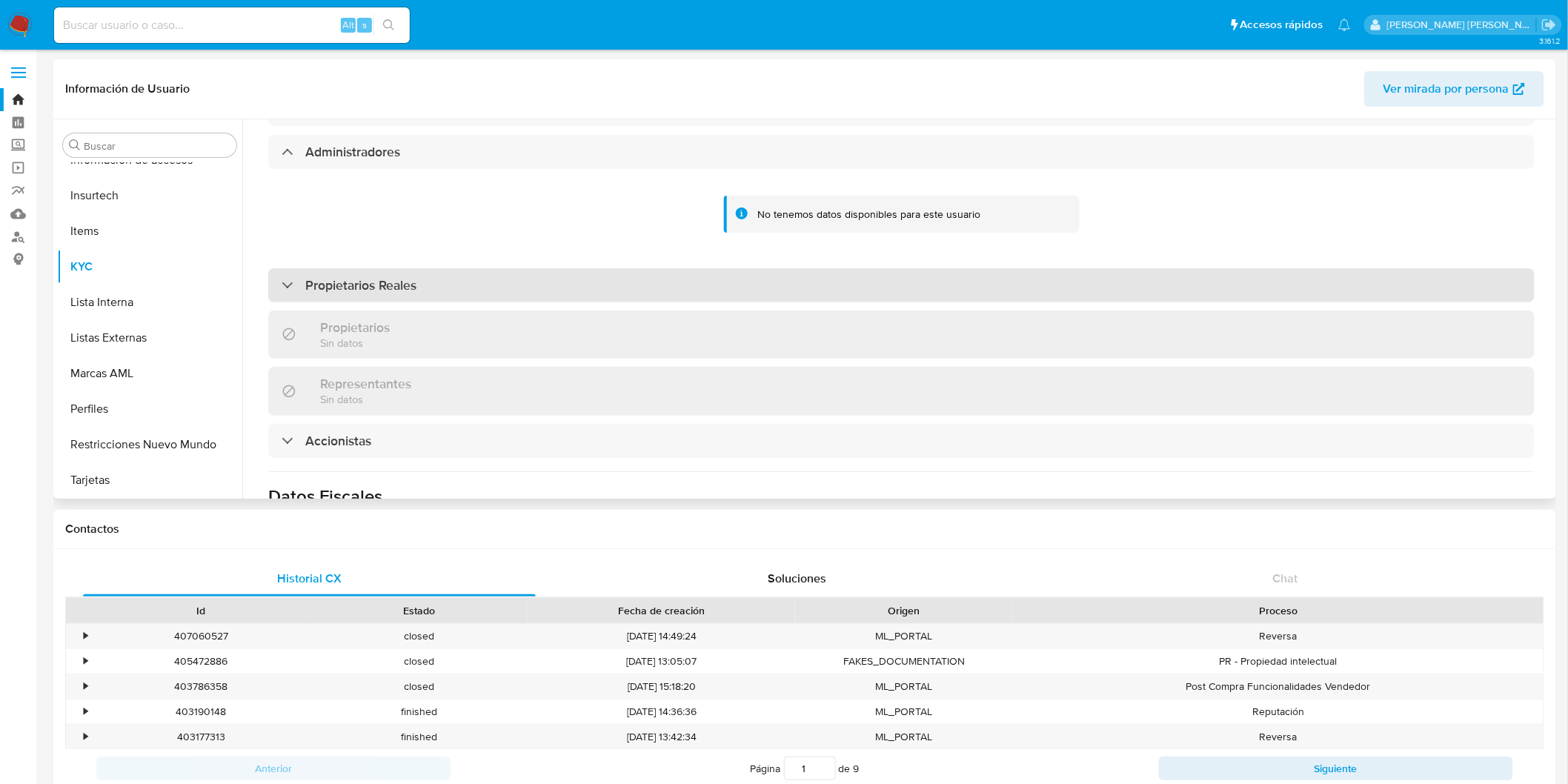
click at [376, 277] on h3 "Propietarios Reales" at bounding box center [360, 285] width 111 height 16
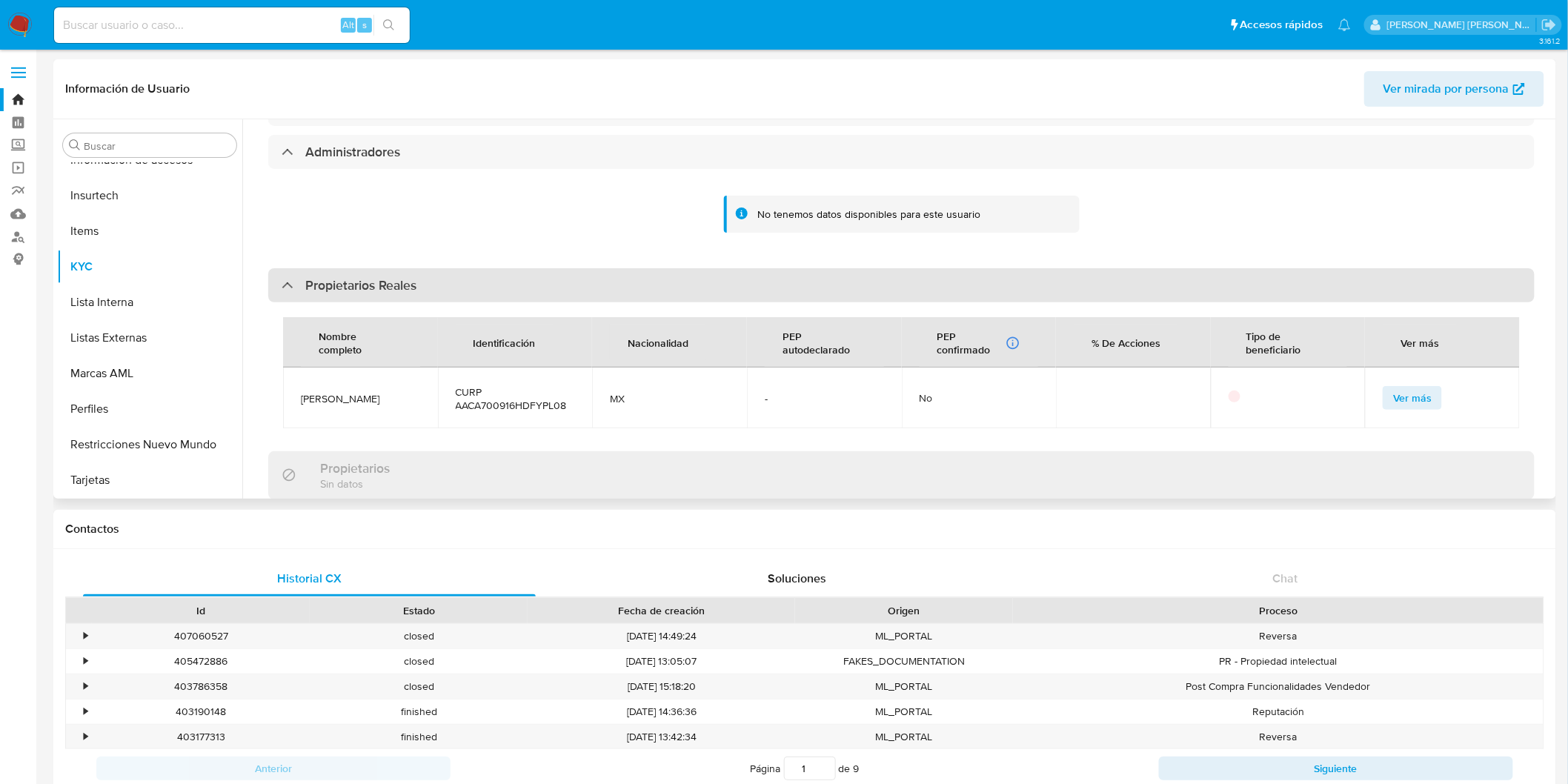
click at [376, 277] on h3 "Propietarios Reales" at bounding box center [360, 285] width 111 height 16
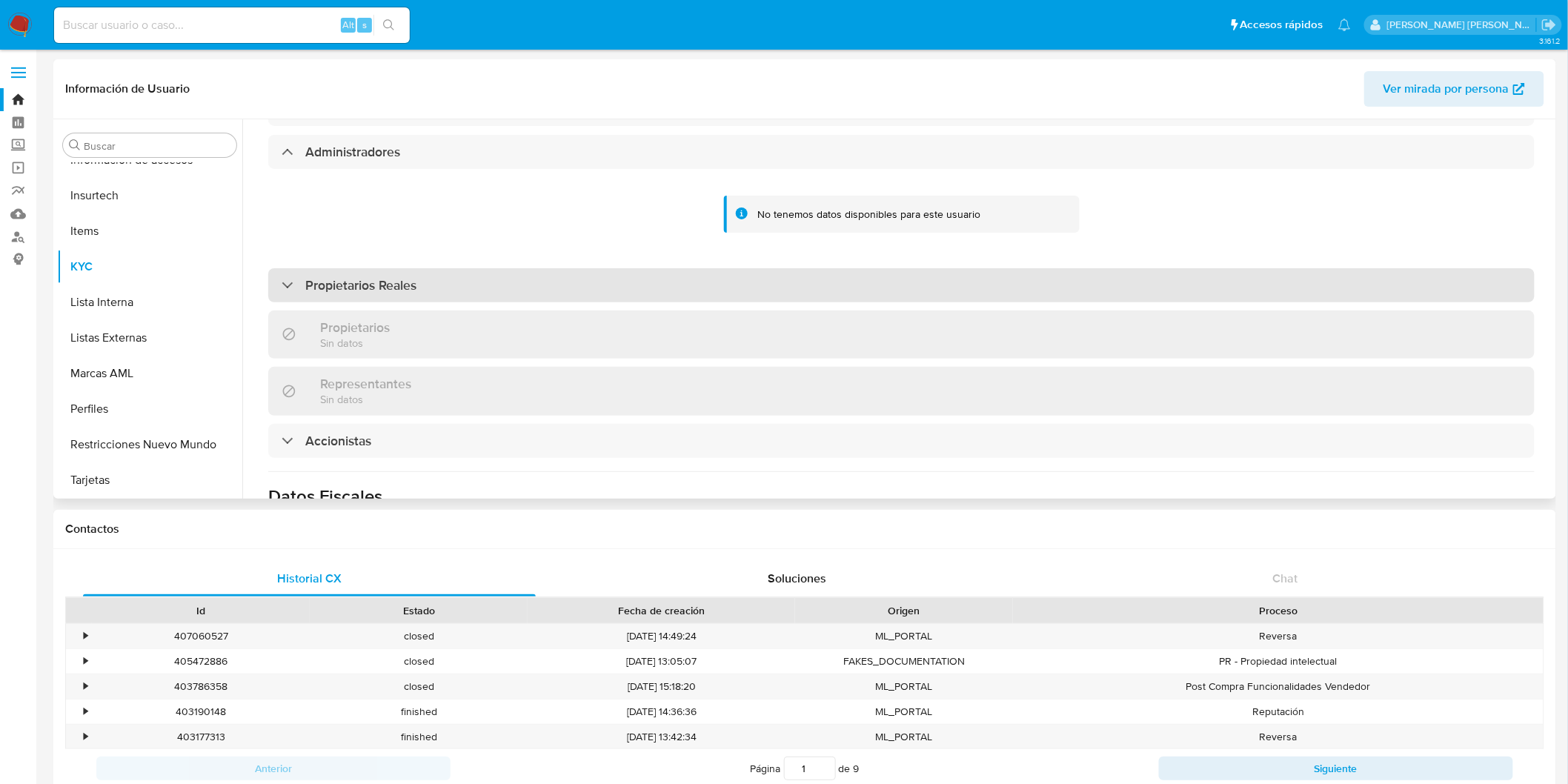
click at [376, 277] on h3 "Propietarios Reales" at bounding box center [360, 285] width 111 height 16
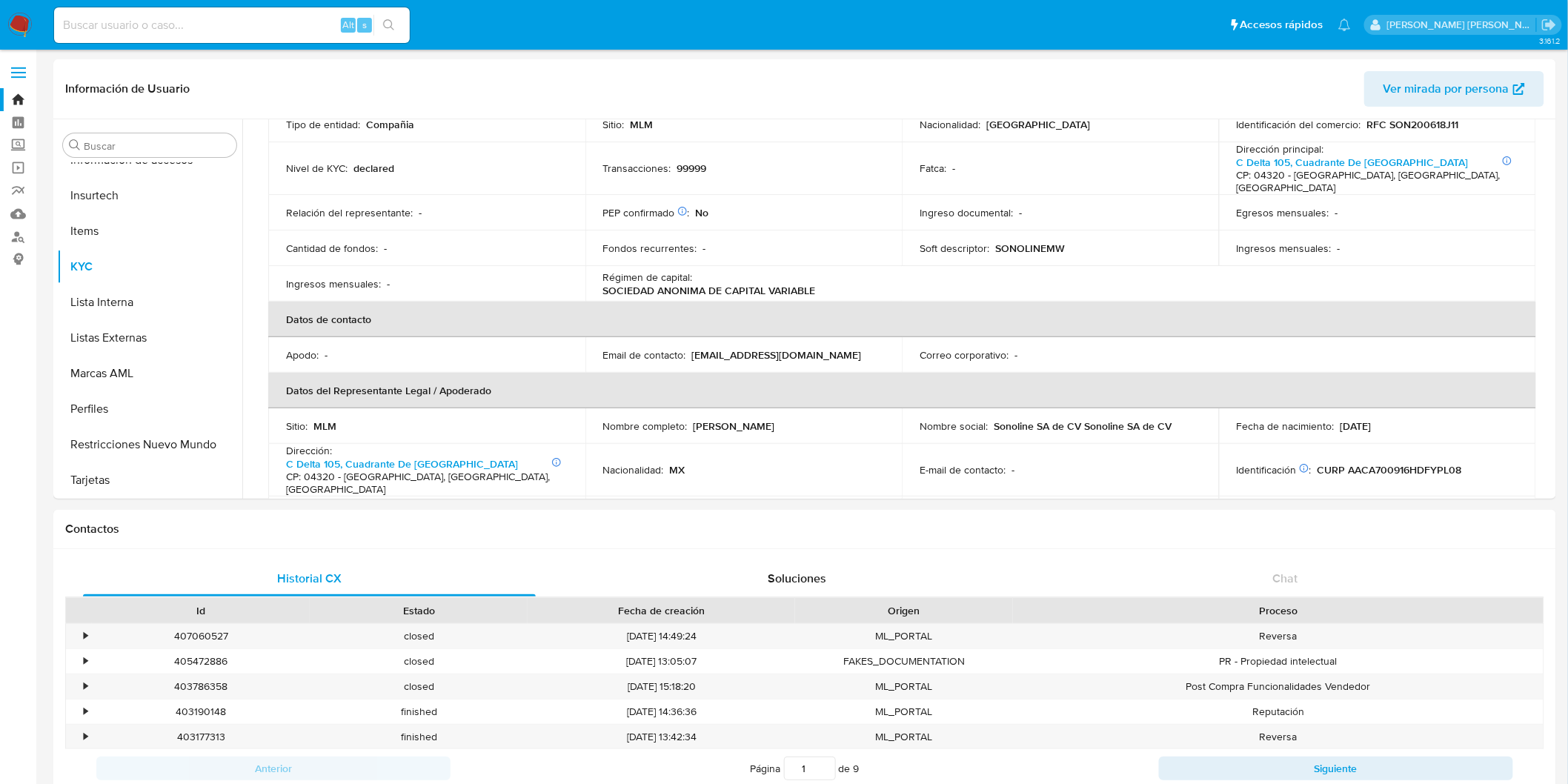
scroll to position [164, 0]
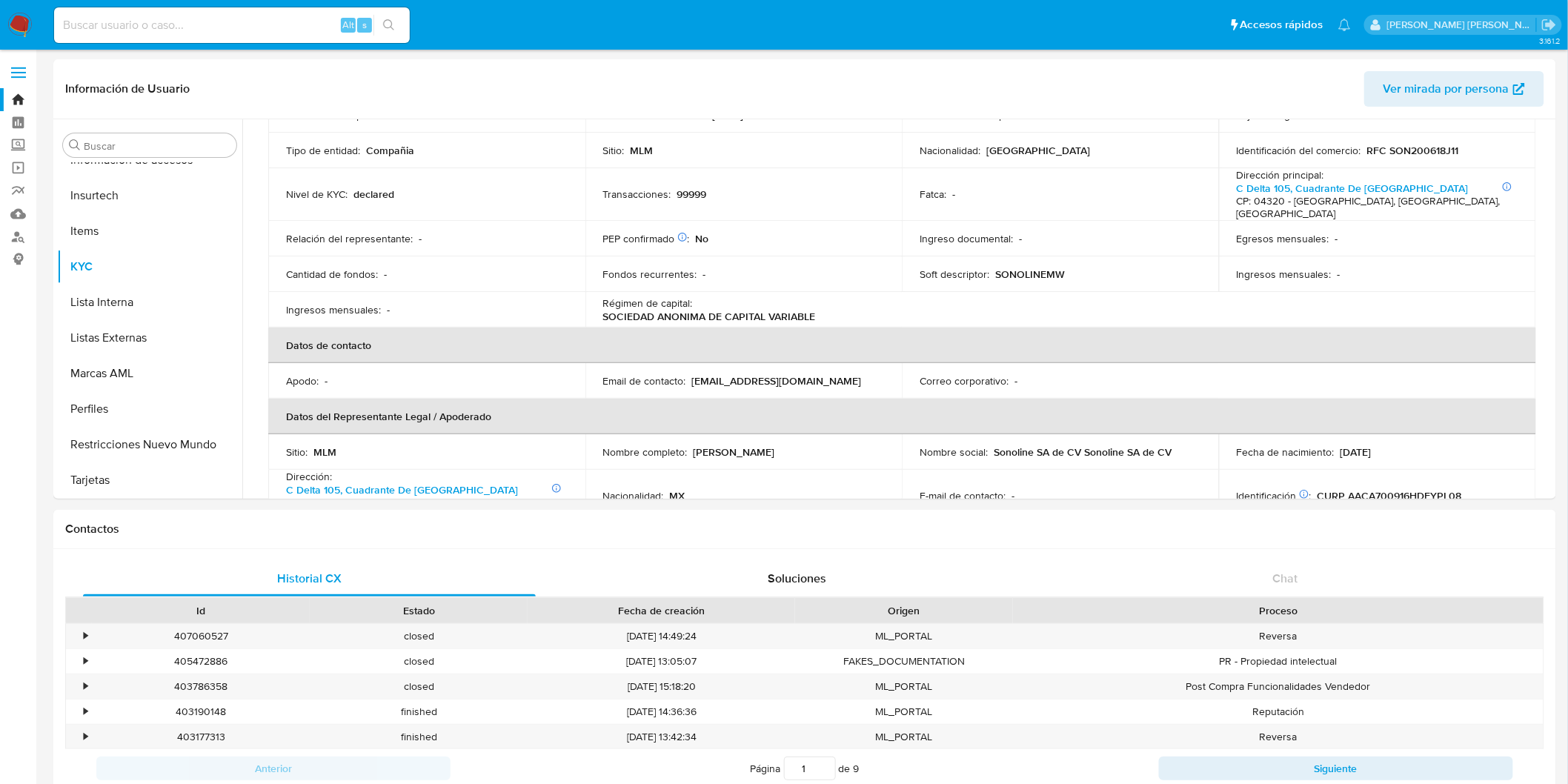
click at [16, 25] on img at bounding box center [20, 25] width 26 height 25
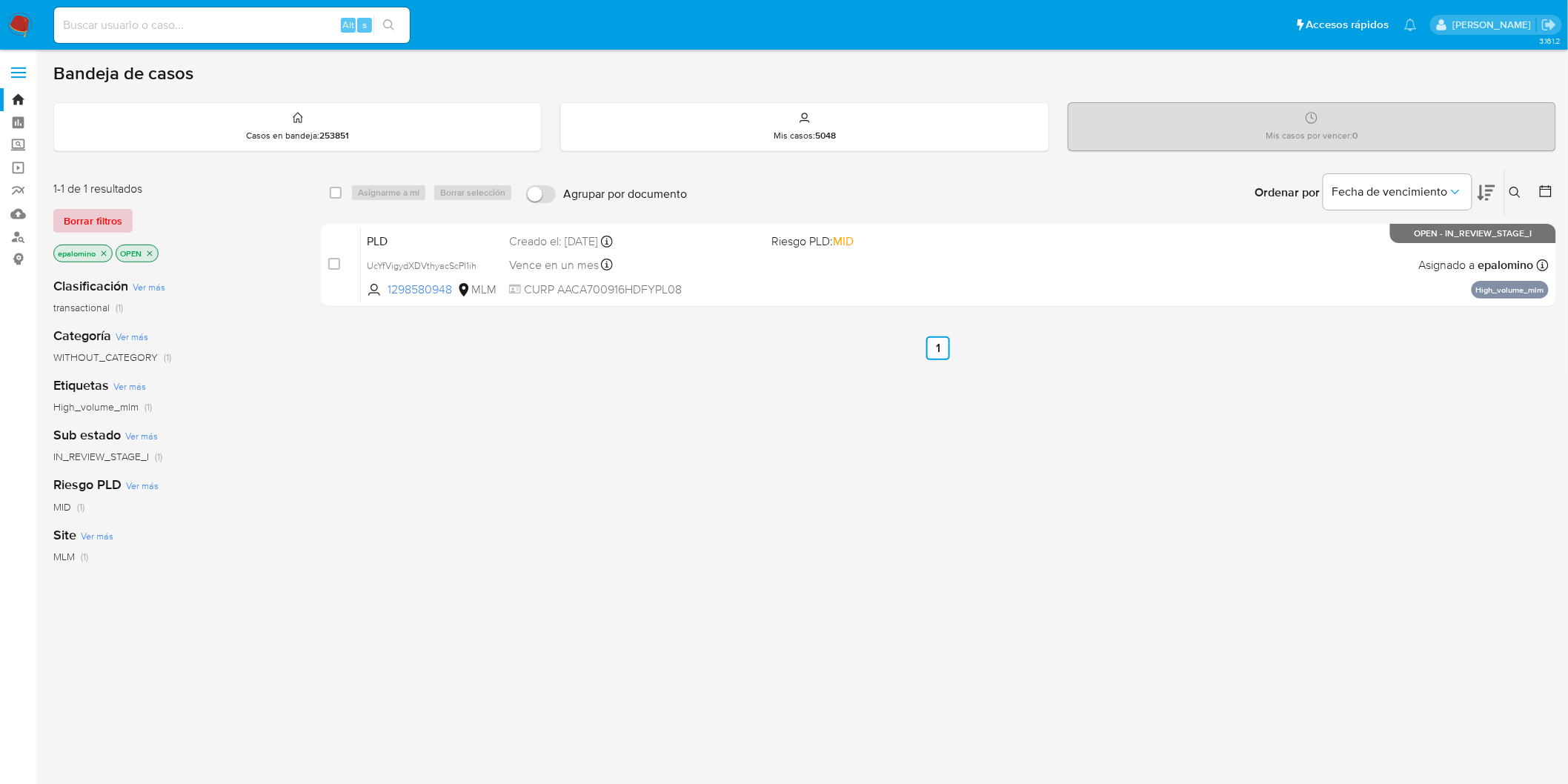
click at [100, 217] on span "Borrar filtros" at bounding box center [92, 221] width 58 height 21
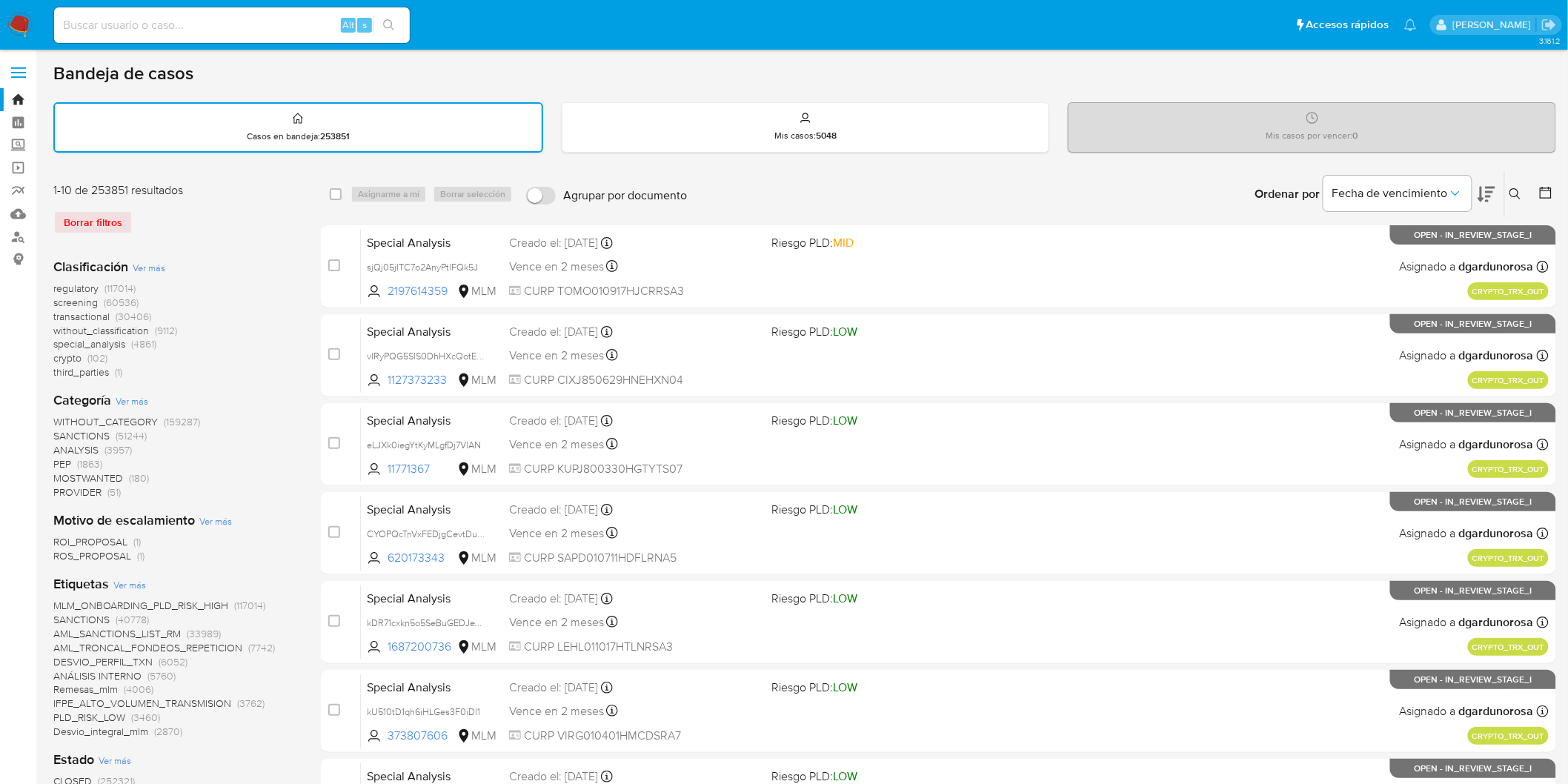
click at [1524, 190] on button at bounding box center [1517, 194] width 25 height 18
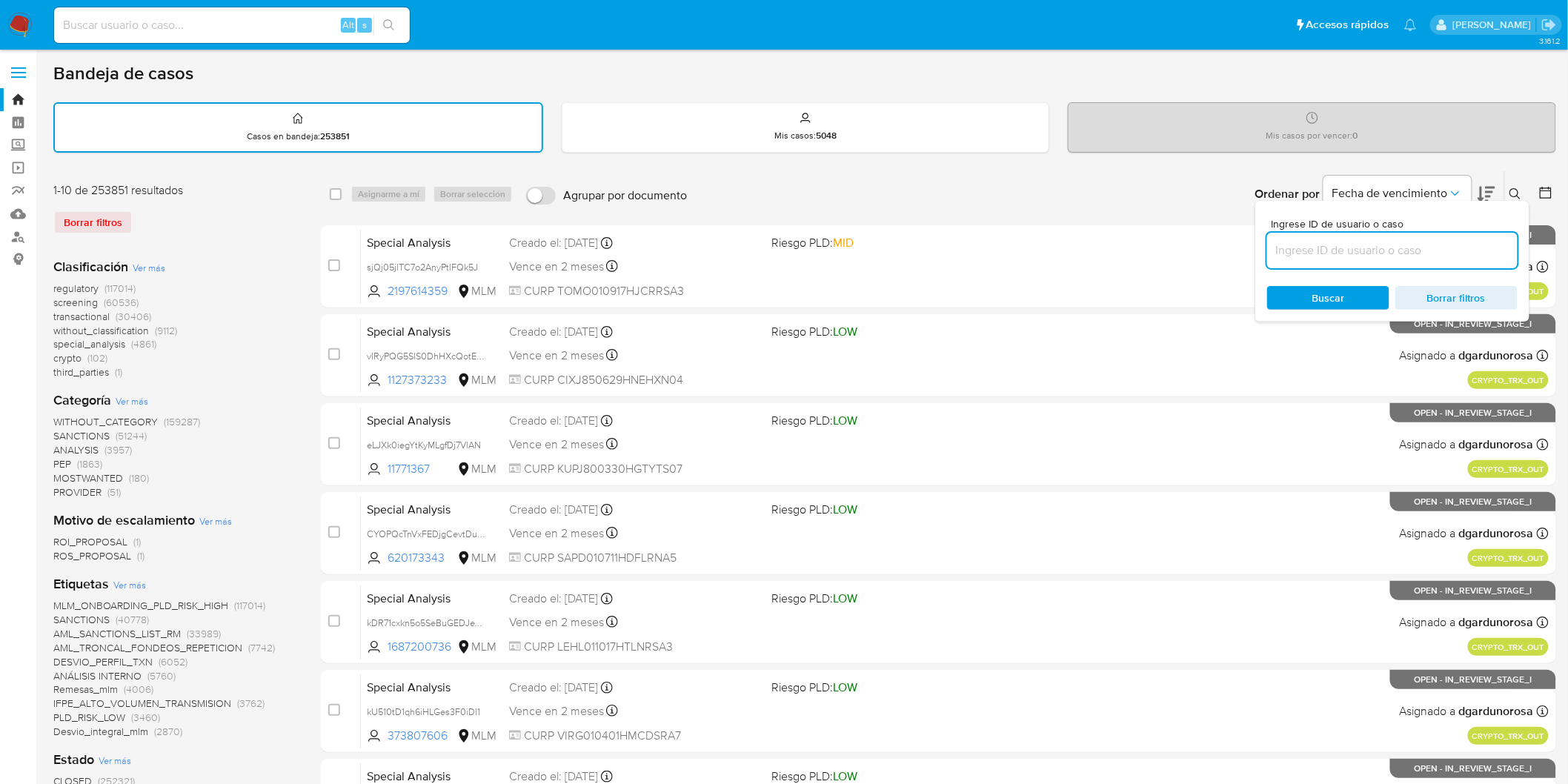
click at [1315, 252] on input at bounding box center [1393, 250] width 250 height 19
type input "723693716"
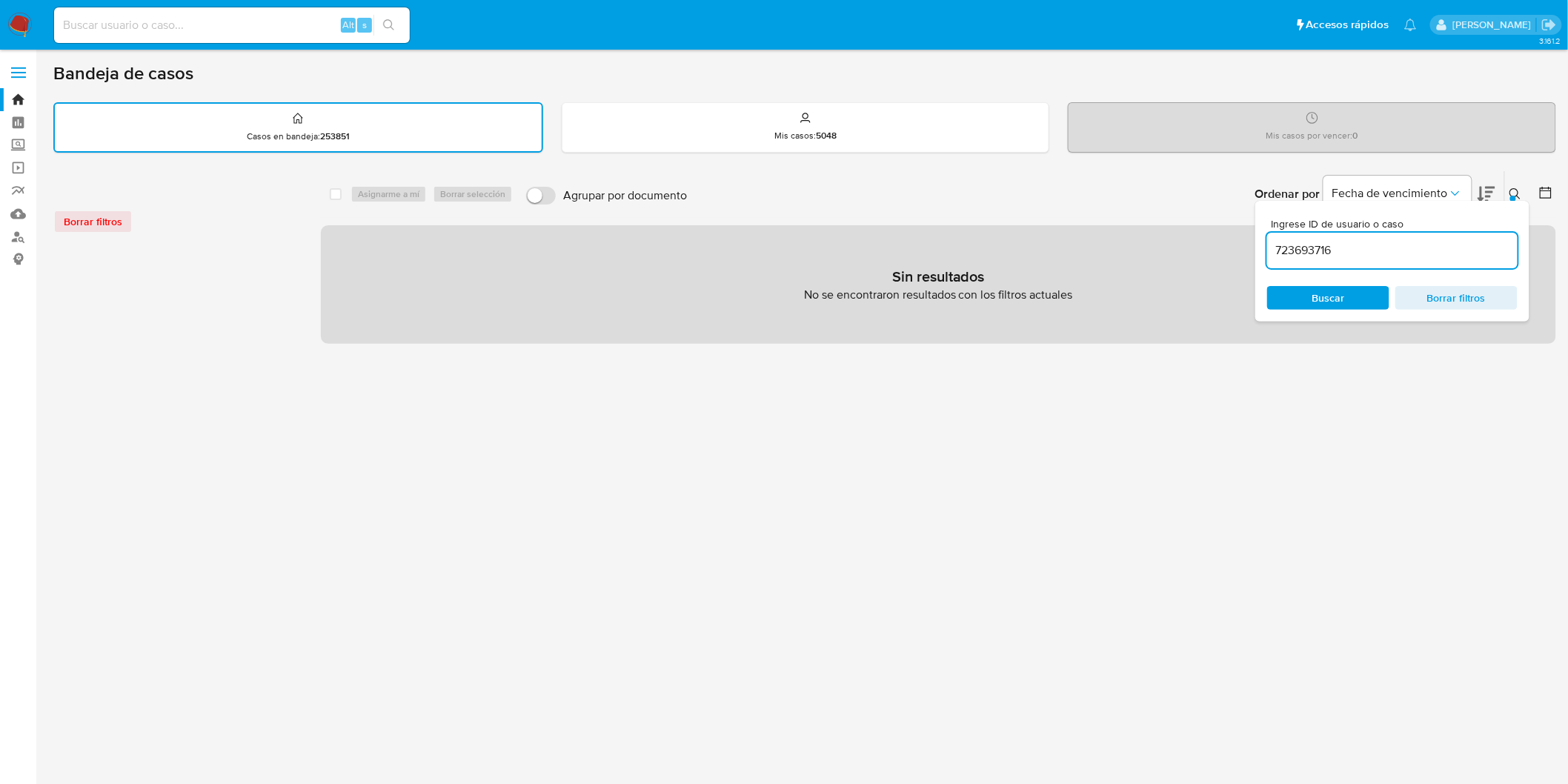
click at [139, 37] on div "Alt s" at bounding box center [232, 25] width 356 height 36
click at [139, 30] on input at bounding box center [232, 25] width 356 height 19
paste input "723693716"
type input "723693716"
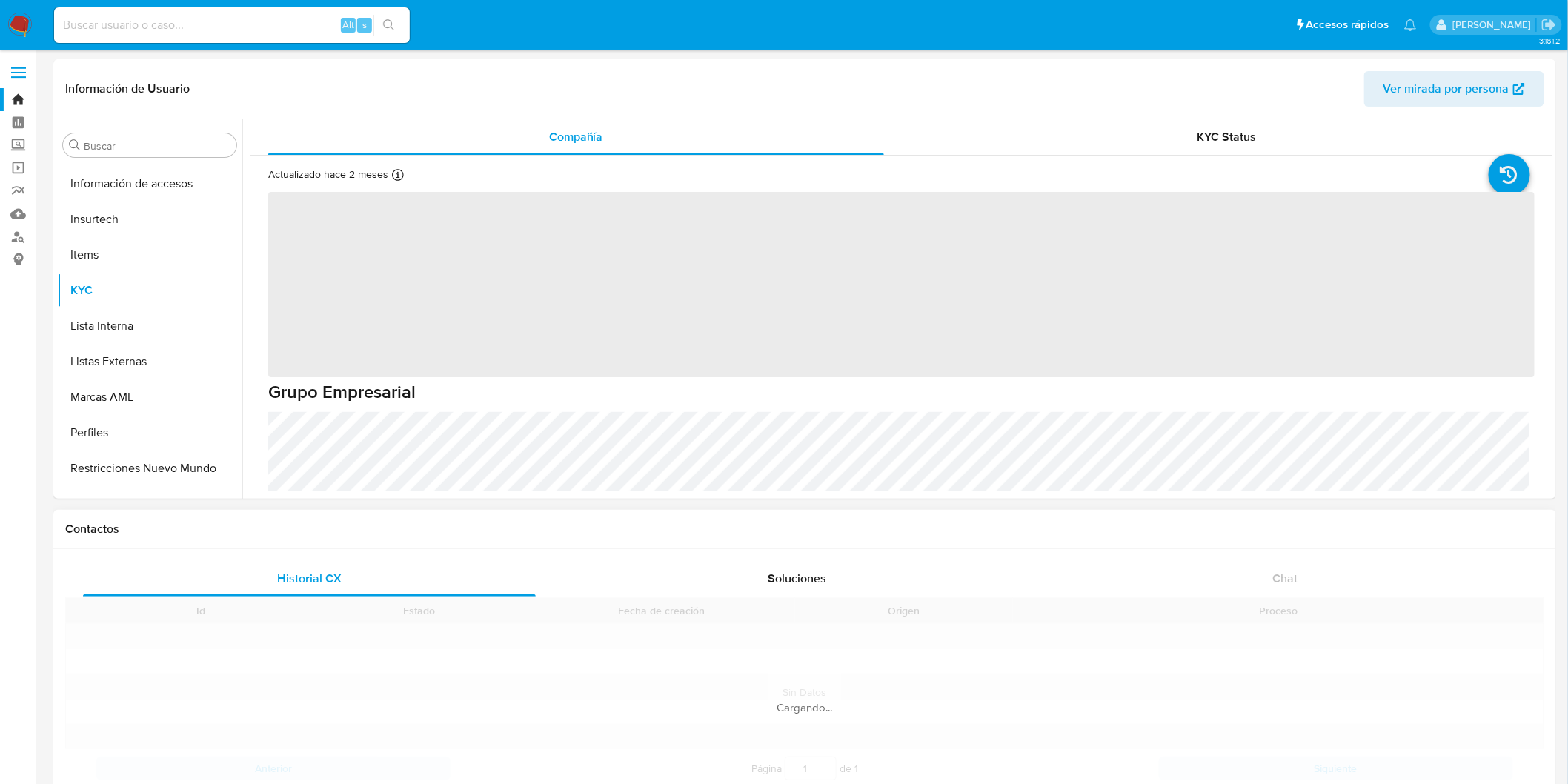
scroll to position [696, 0]
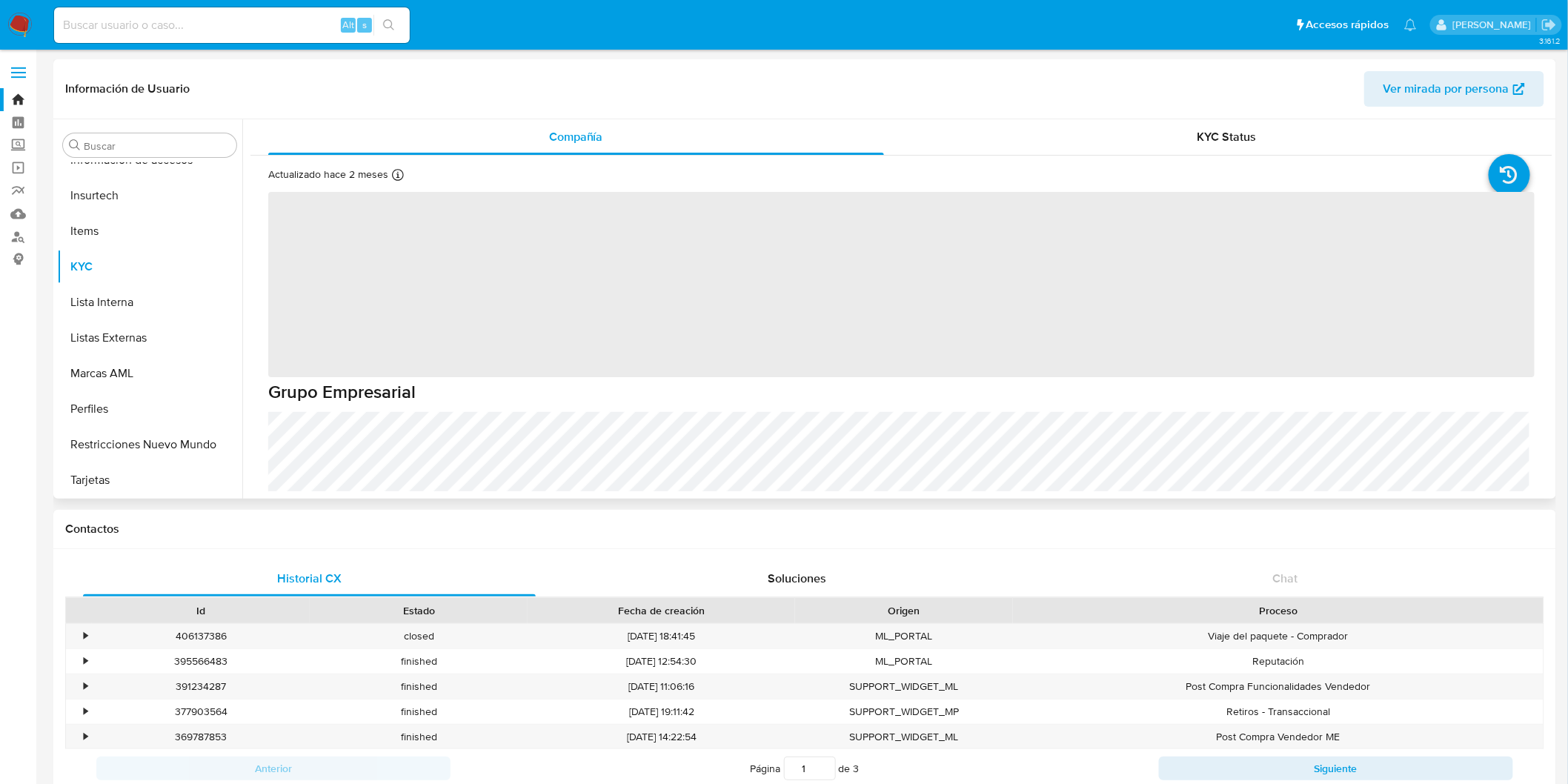
select select "10"
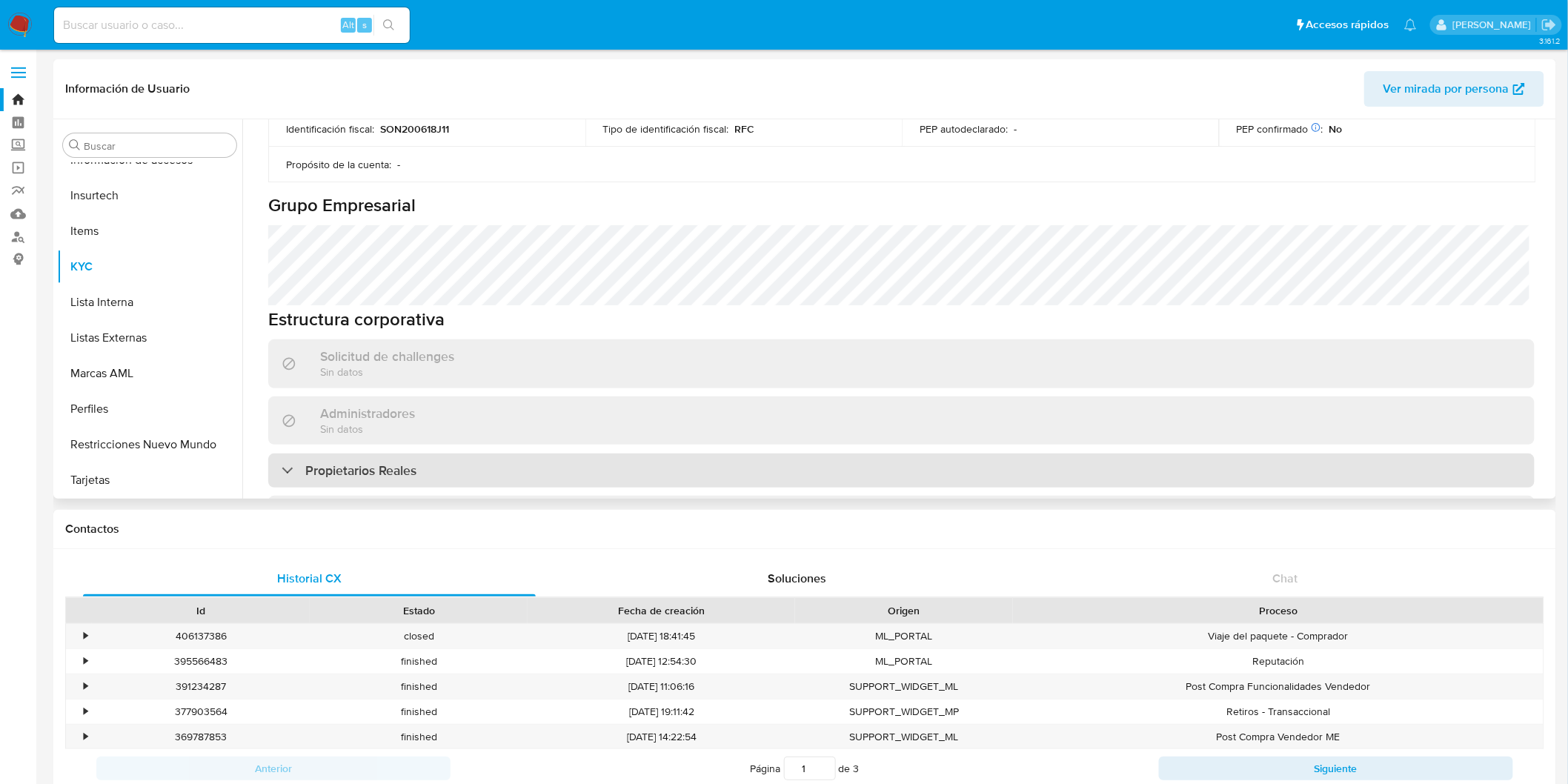
scroll to position [658, 0]
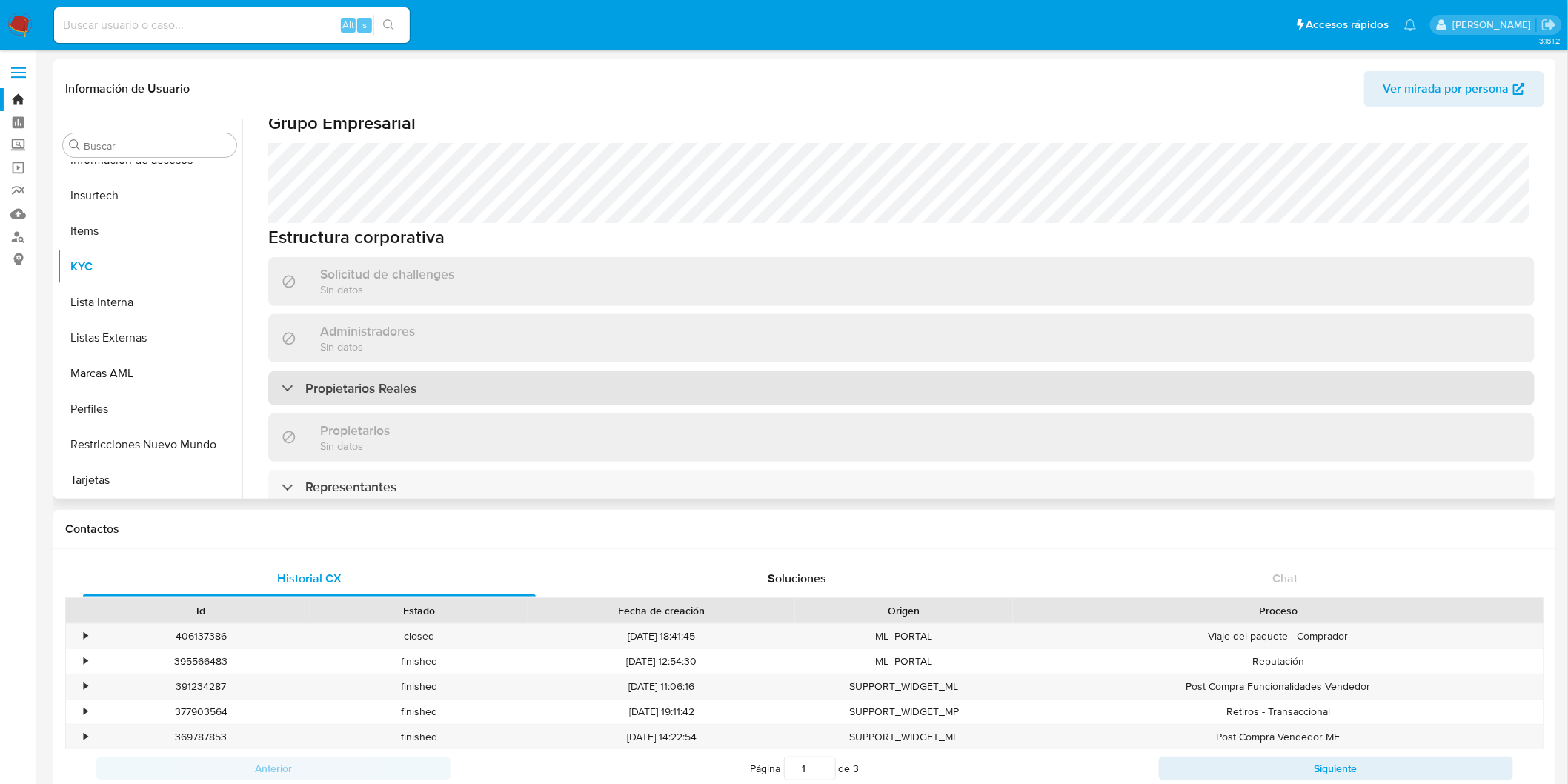
click at [432, 385] on div "Propietarios Reales" at bounding box center [902, 388] width 1267 height 34
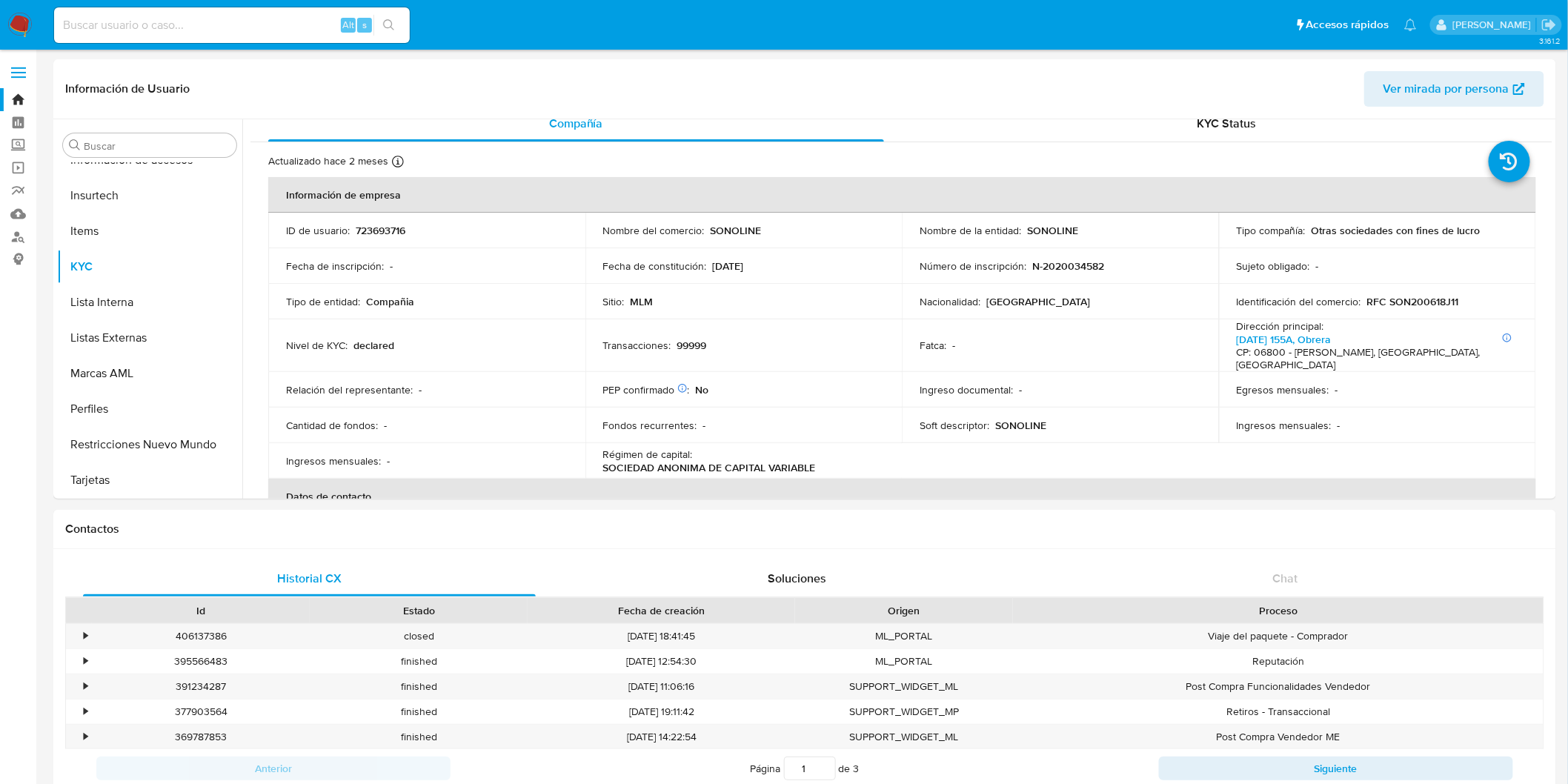
scroll to position [0, 0]
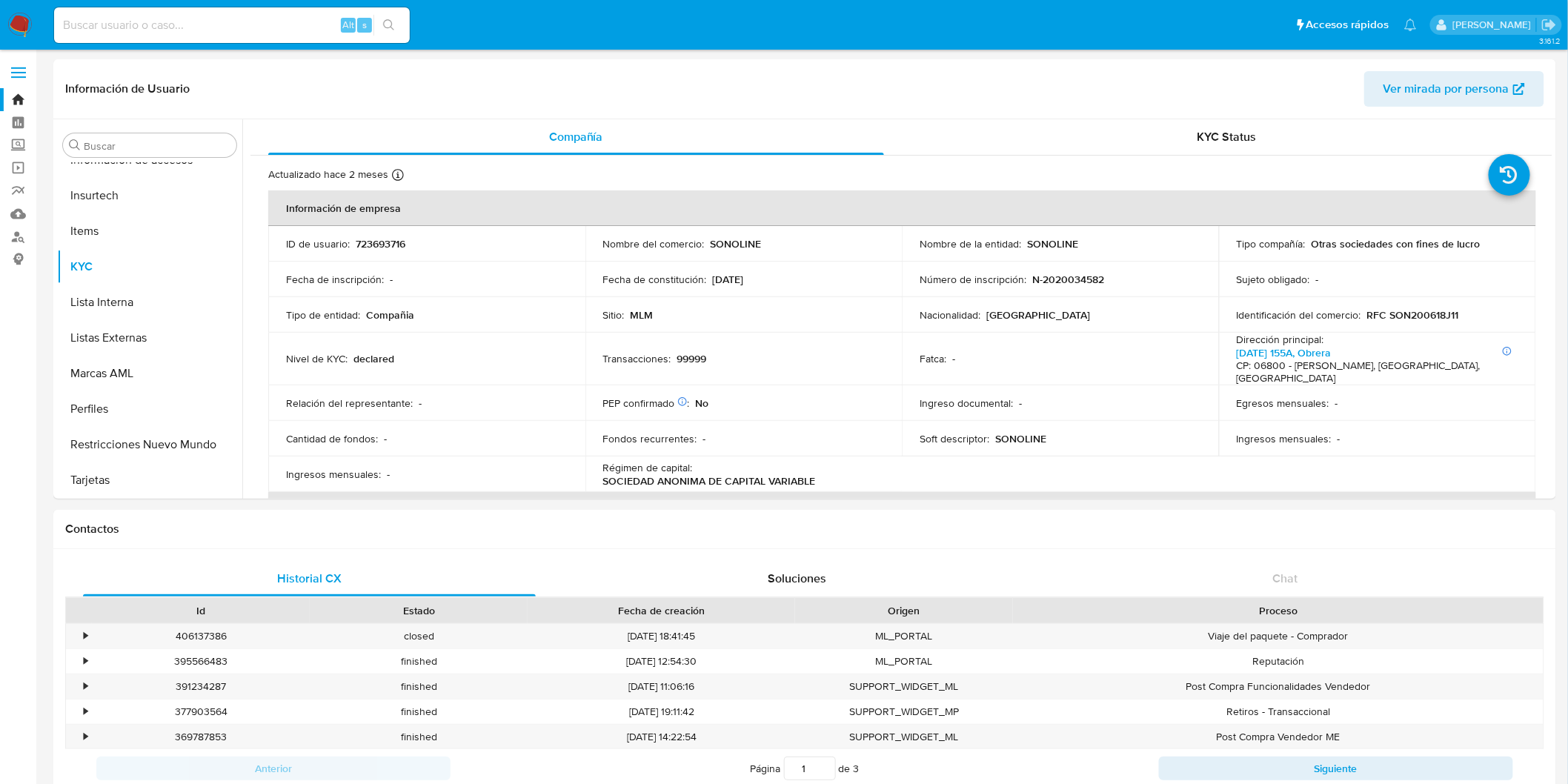
click at [402, 248] on p "723693716" at bounding box center [380, 244] width 49 height 14
copy p "723693716"
click at [531, 374] on td "Nivel de KYC : declared" at bounding box center [427, 359] width 317 height 53
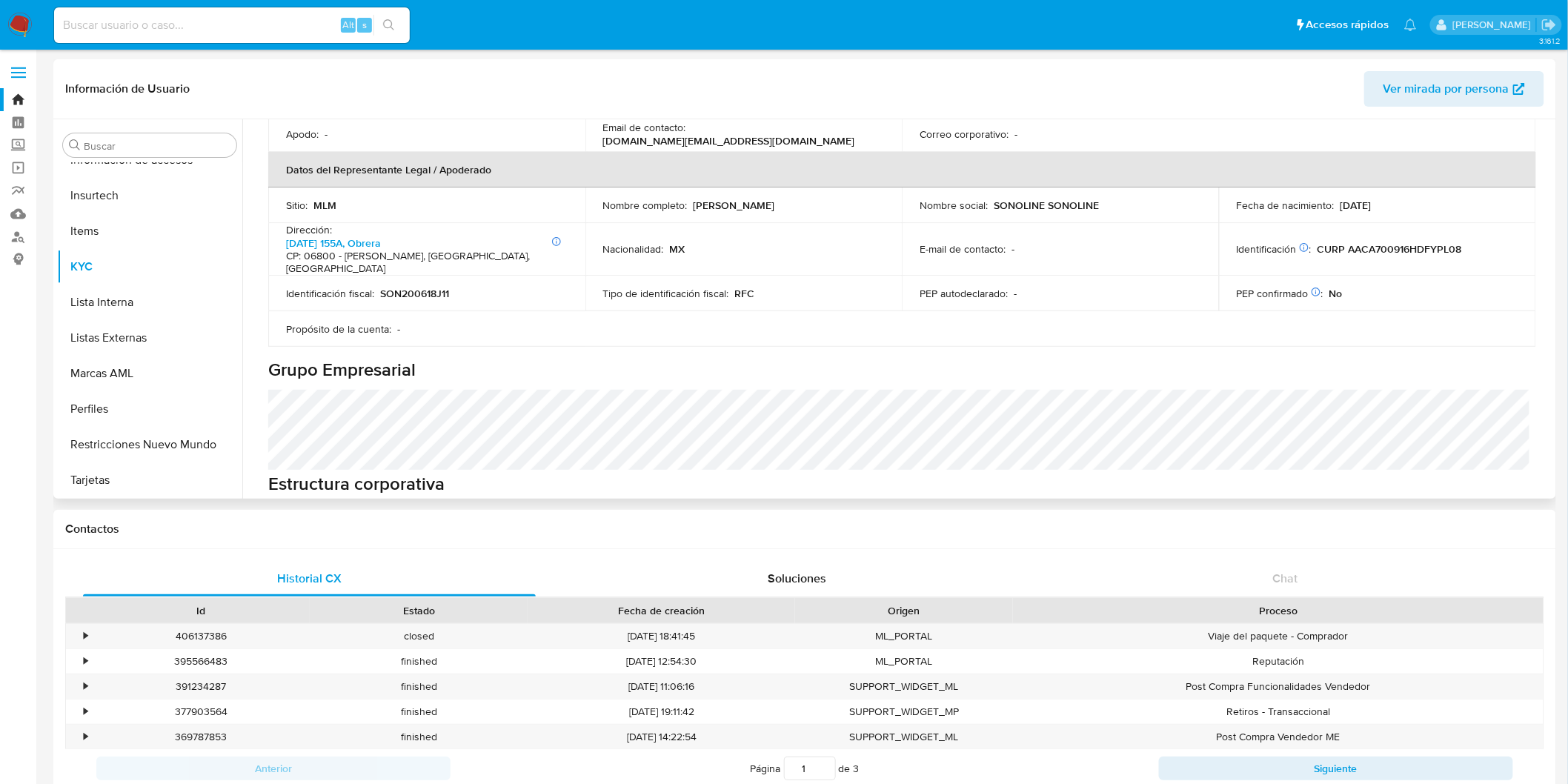
scroll to position [905, 0]
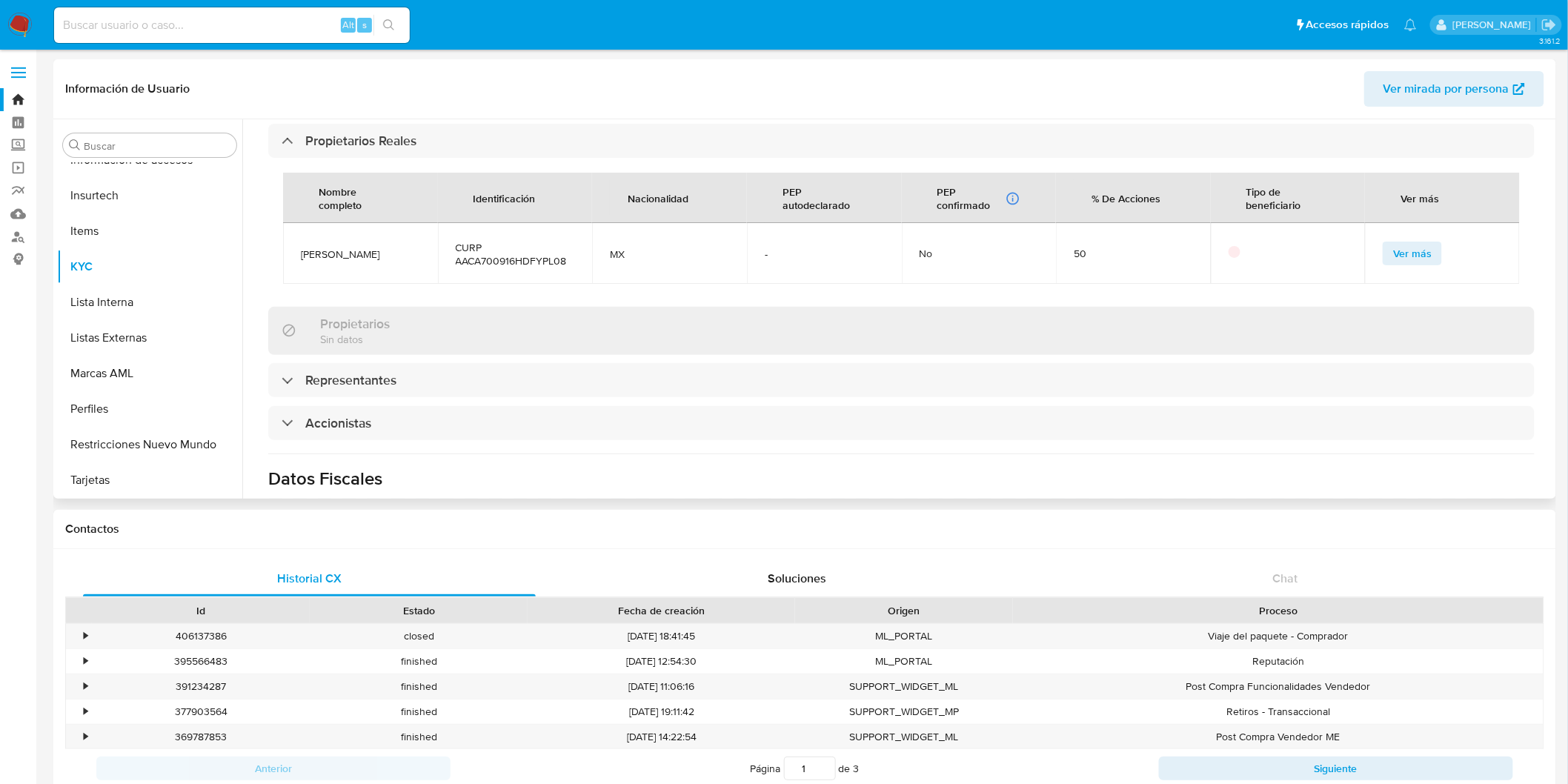
click at [452, 304] on div "Información de empresa ID de usuario : 723693716 Nombre del comercio : SONOLINE…" at bounding box center [902, 37] width 1267 height 1504
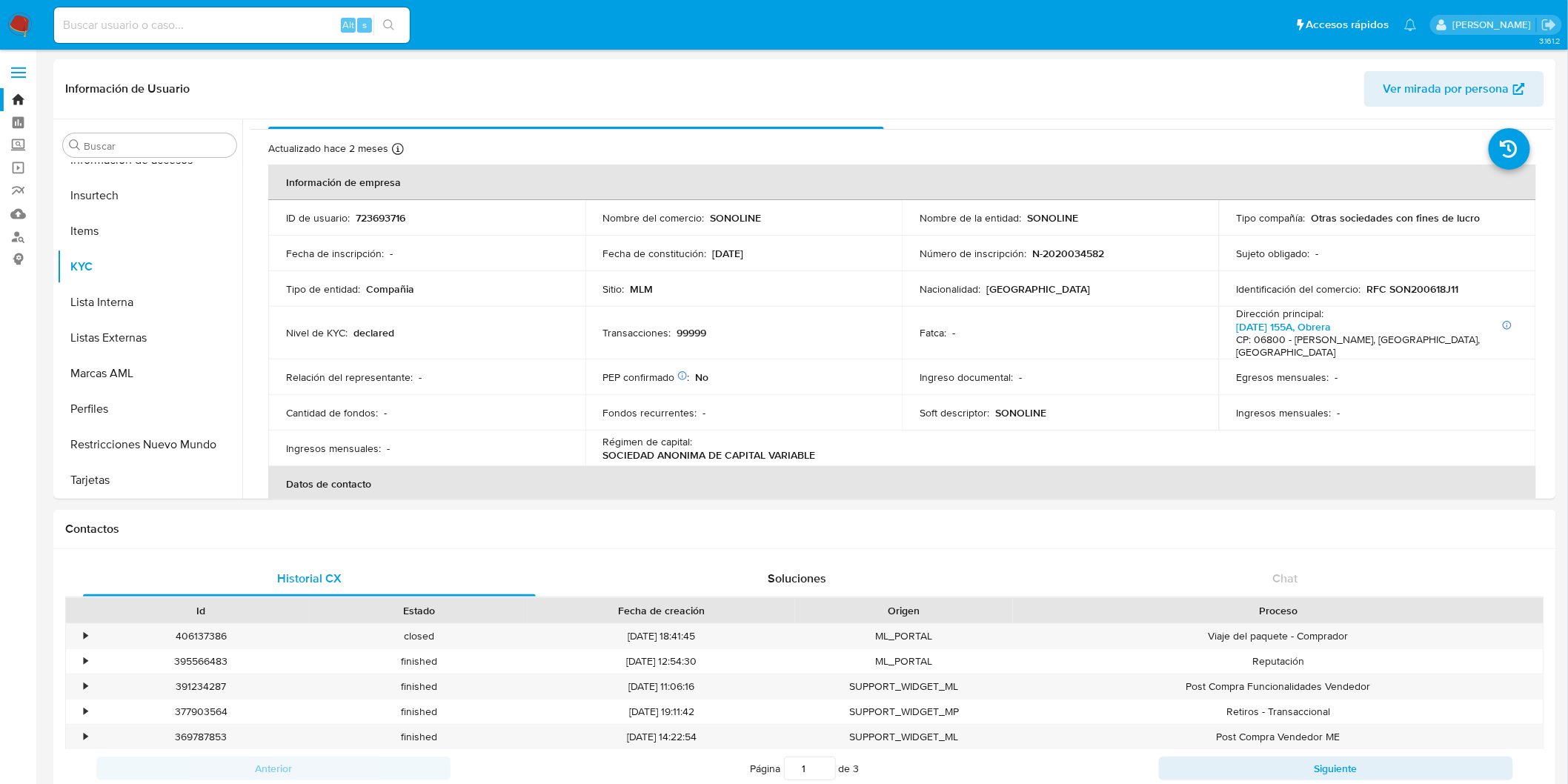
scroll to position [0, 0]
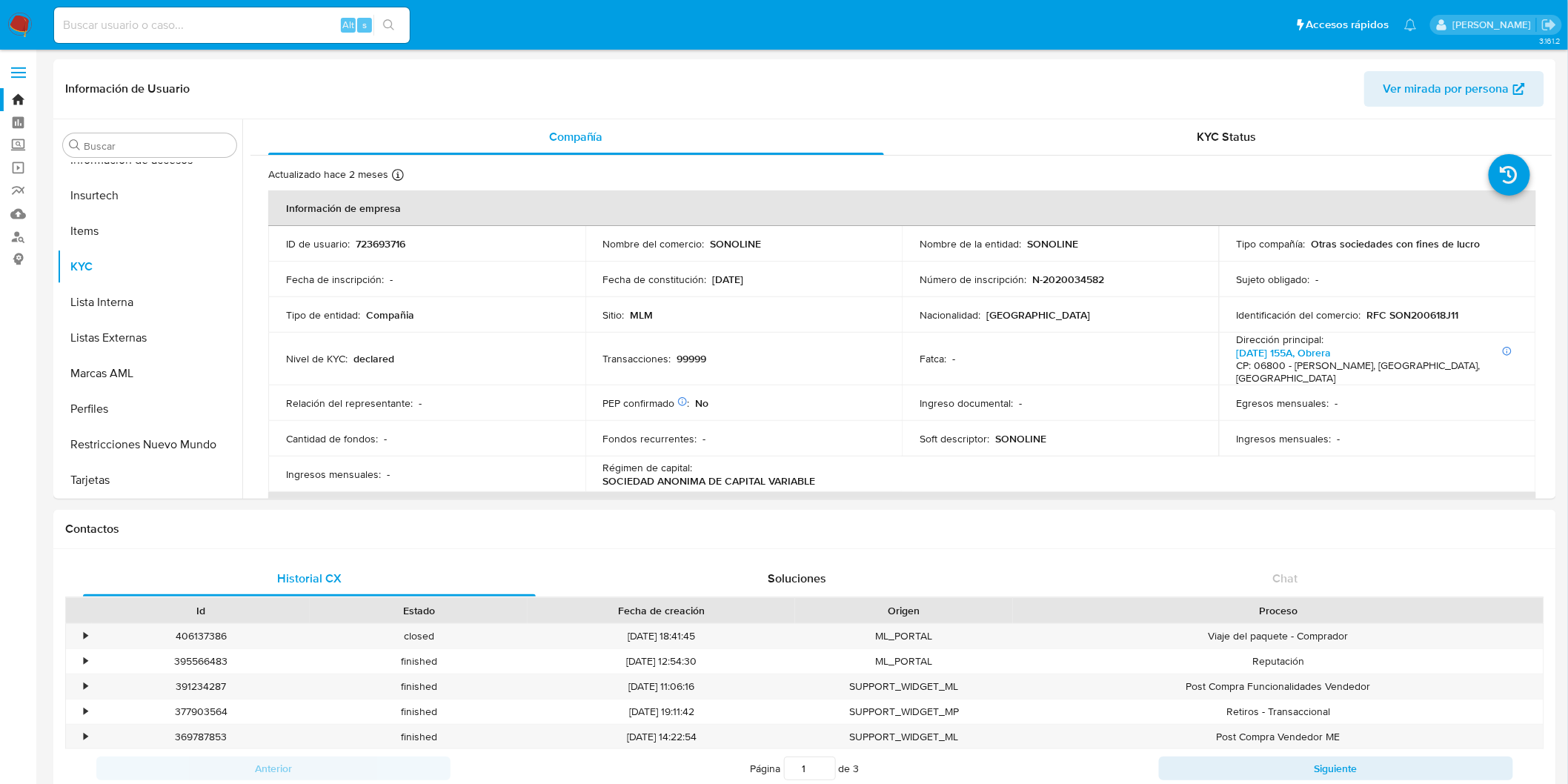
click at [171, 29] on input at bounding box center [232, 25] width 356 height 19
paste input "816069107"
type input "816069107"
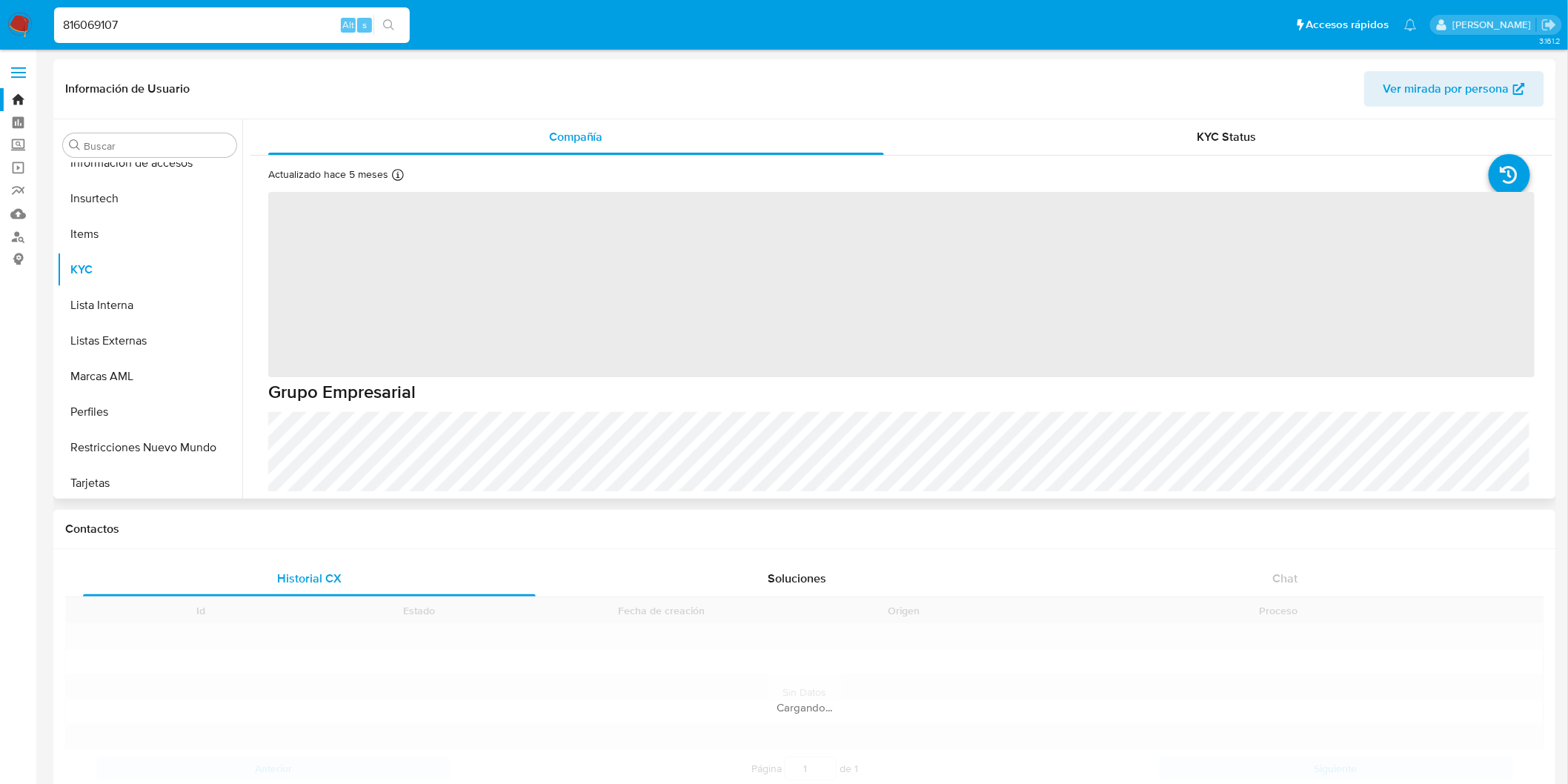
scroll to position [696, 0]
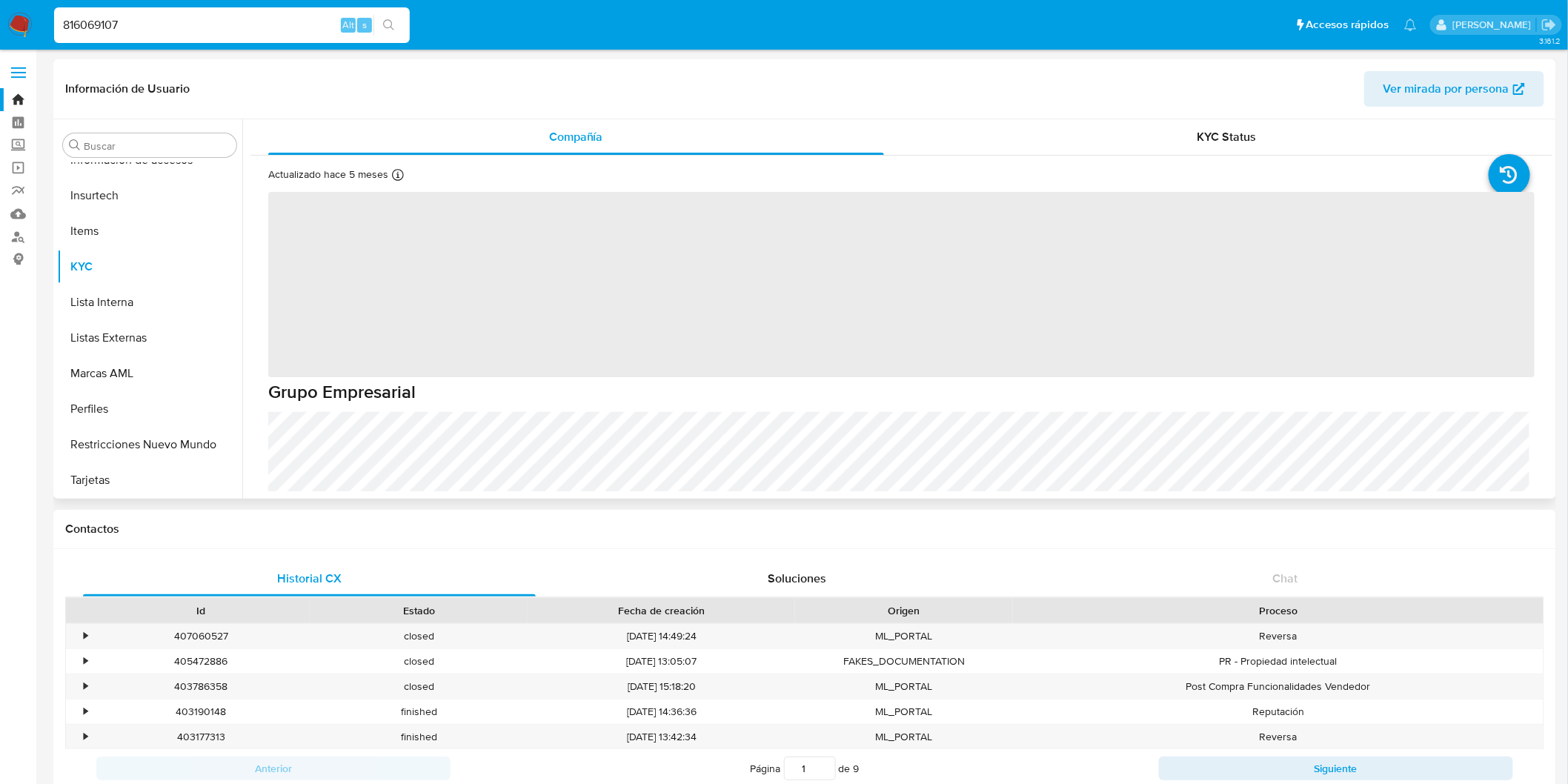
select select "10"
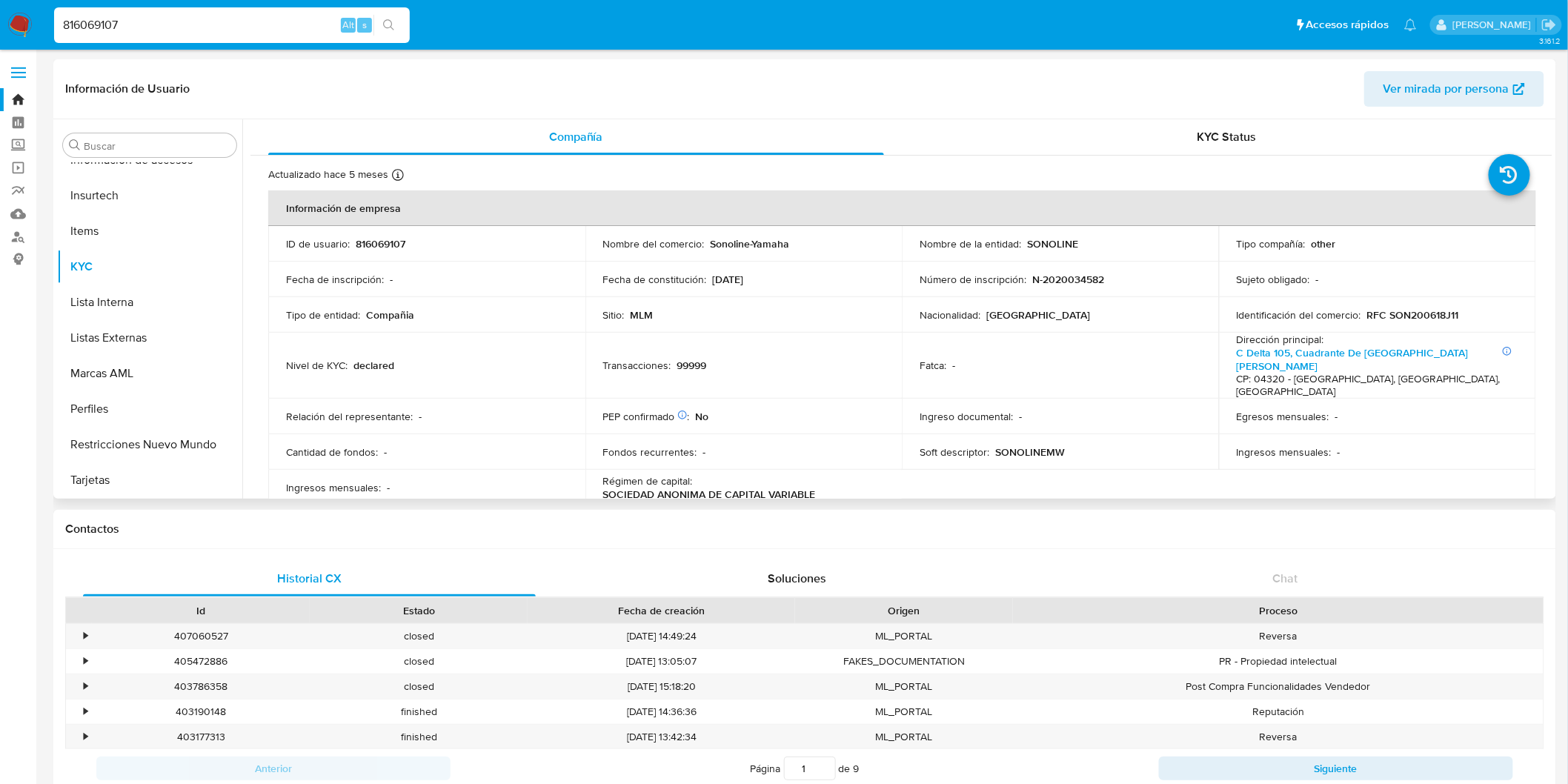
click at [532, 343] on td "Nivel de KYC : declared" at bounding box center [427, 365] width 317 height 66
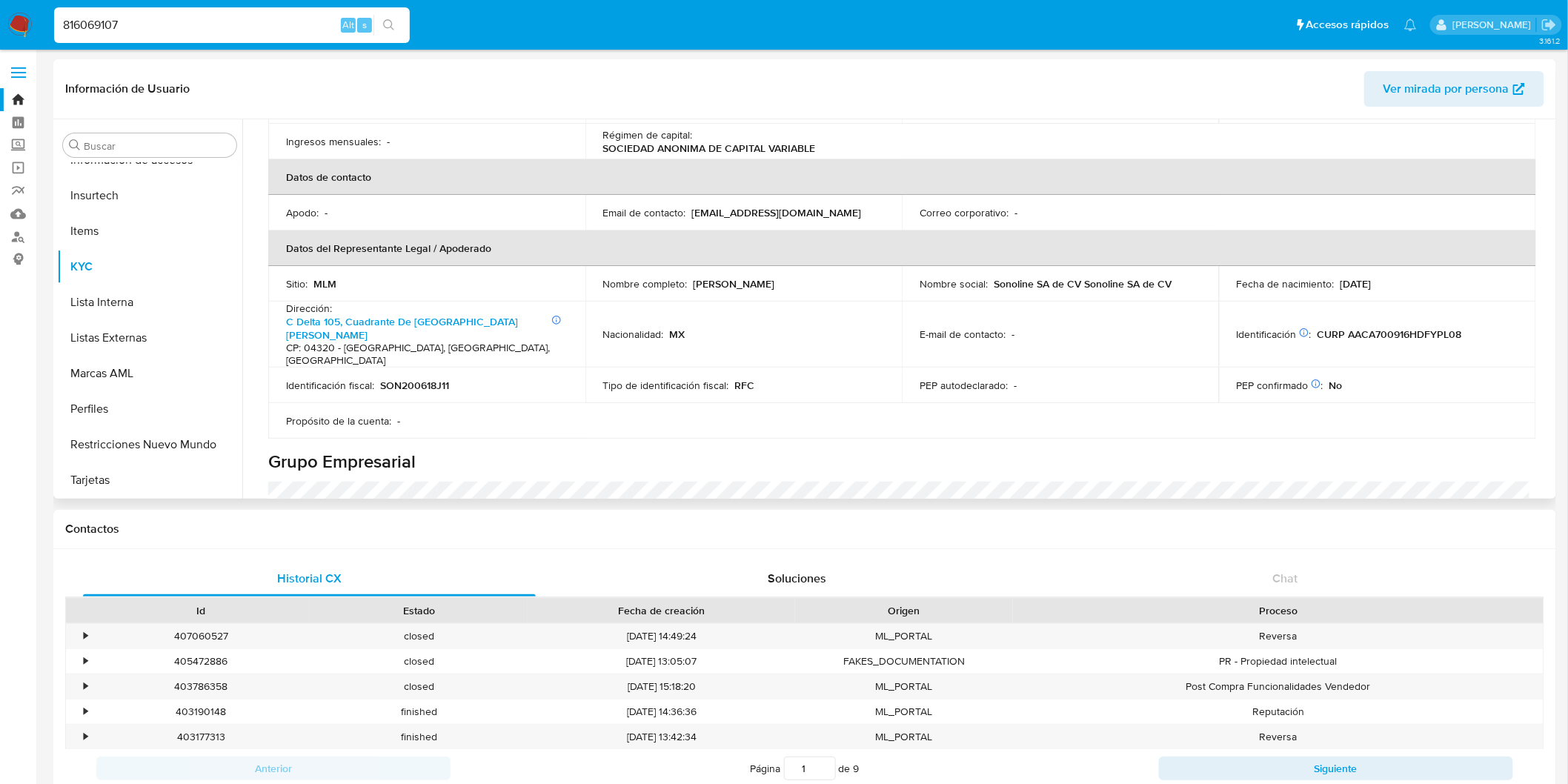
scroll to position [658, 0]
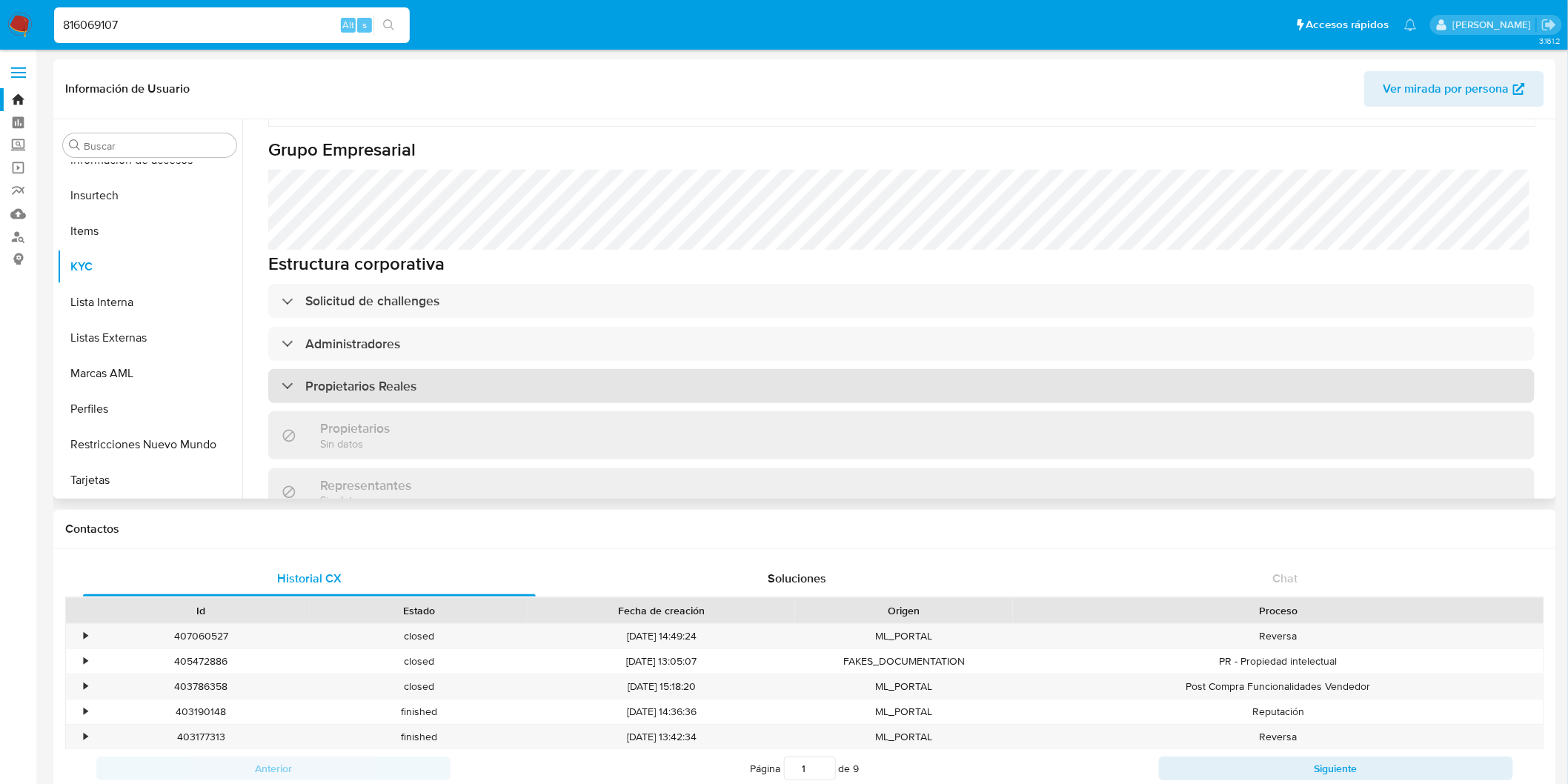
click at [364, 378] on h3 "Propietarios Reales" at bounding box center [360, 386] width 111 height 16
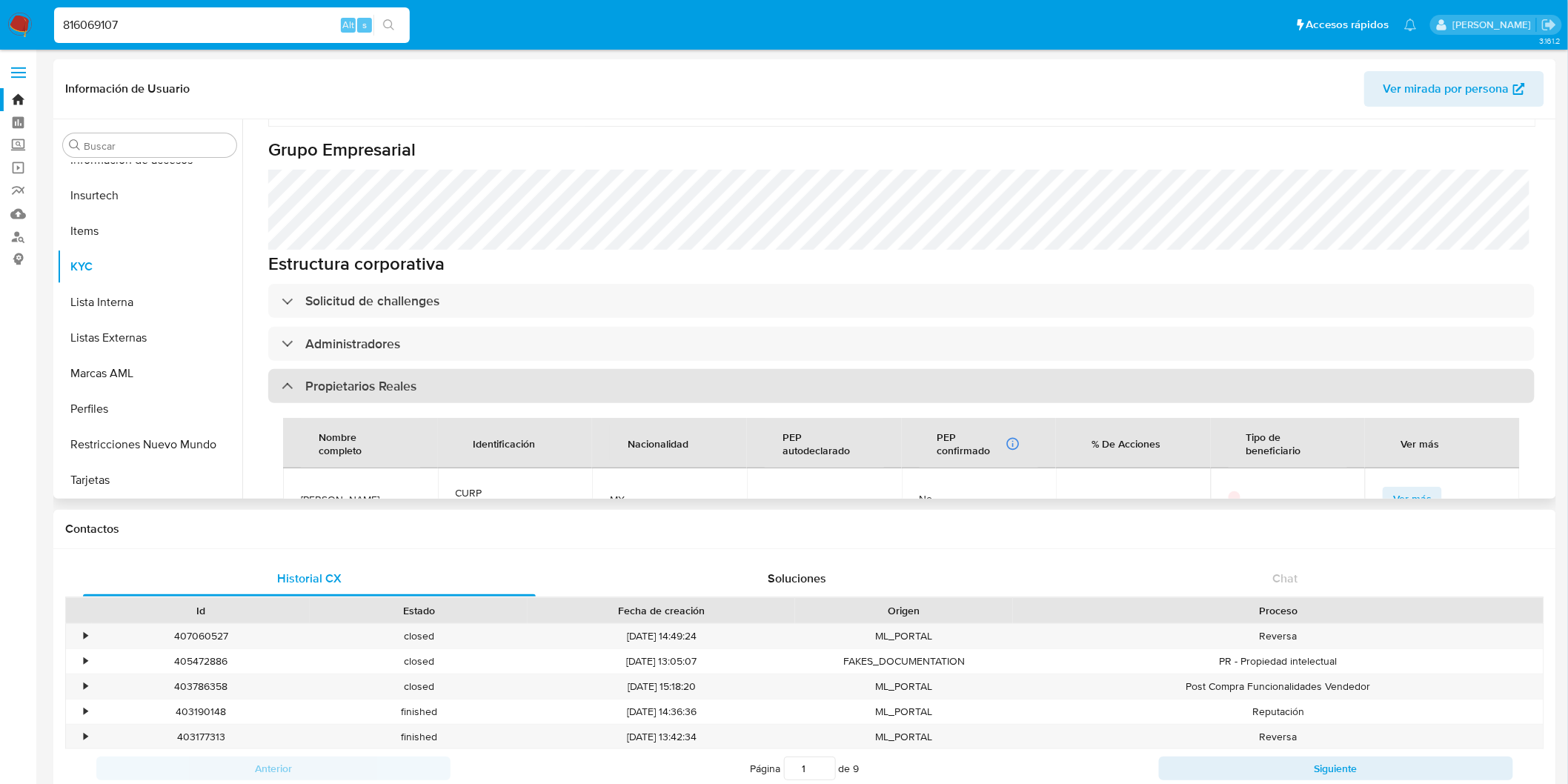
scroll to position [741, 0]
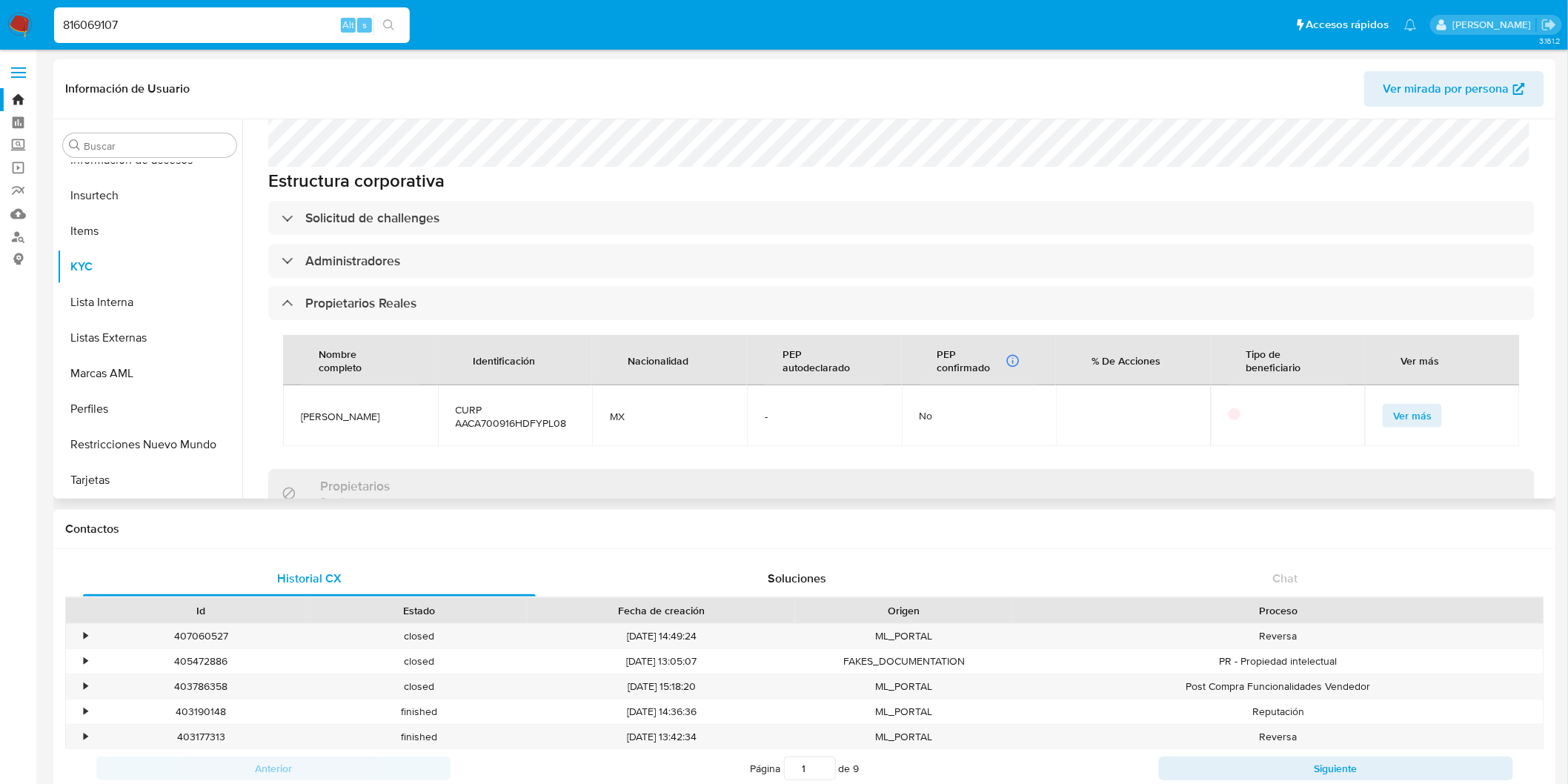
click at [417, 395] on td "Alberto Ayala Capetillo" at bounding box center [360, 415] width 155 height 61
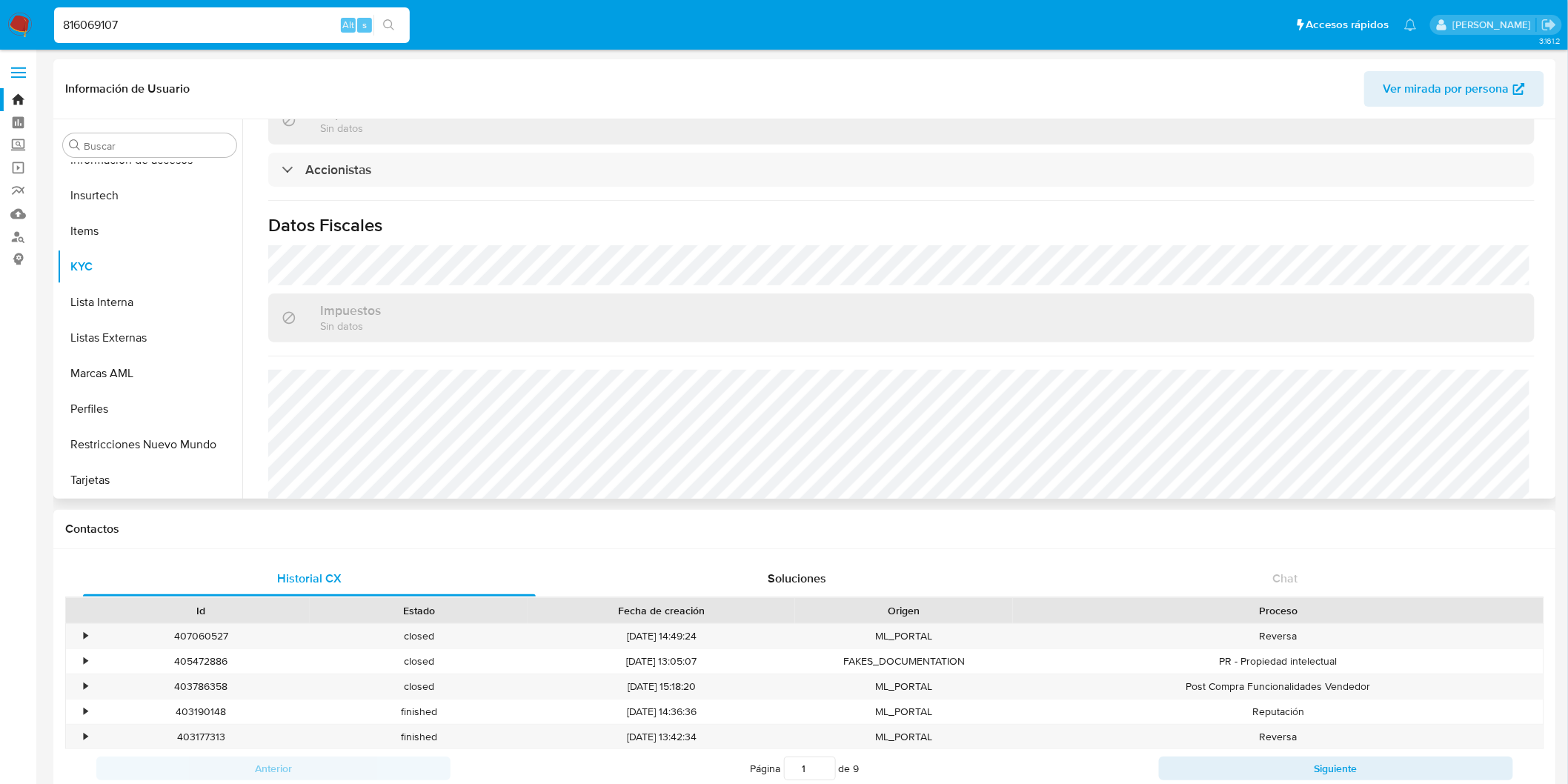
scroll to position [1179, 0]
click at [21, 19] on img at bounding box center [20, 25] width 26 height 25
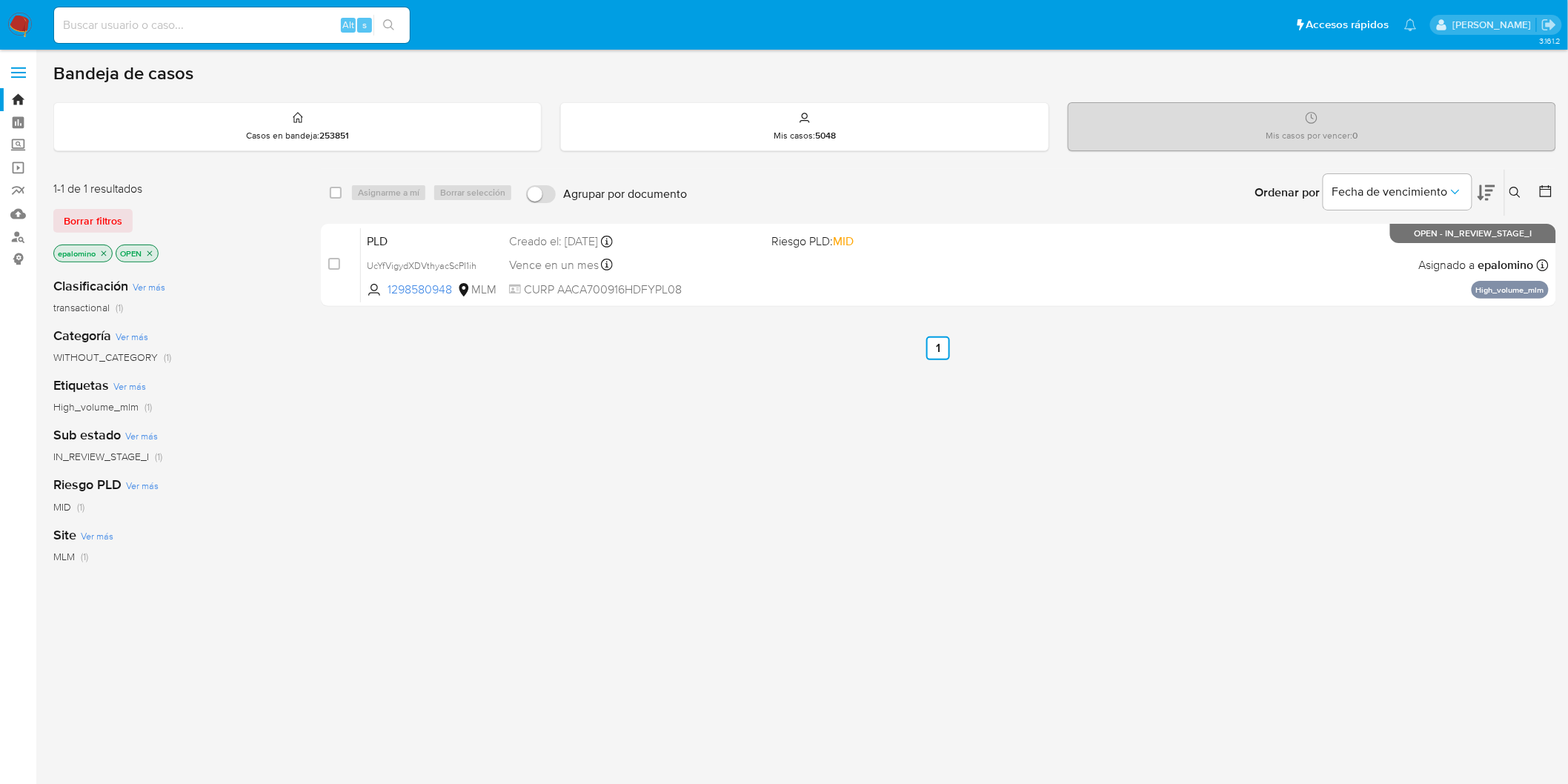
click at [132, 216] on div "Borrar filtros" at bounding box center [172, 221] width 238 height 24
click at [81, 213] on span "Borrar filtros" at bounding box center [92, 221] width 58 height 21
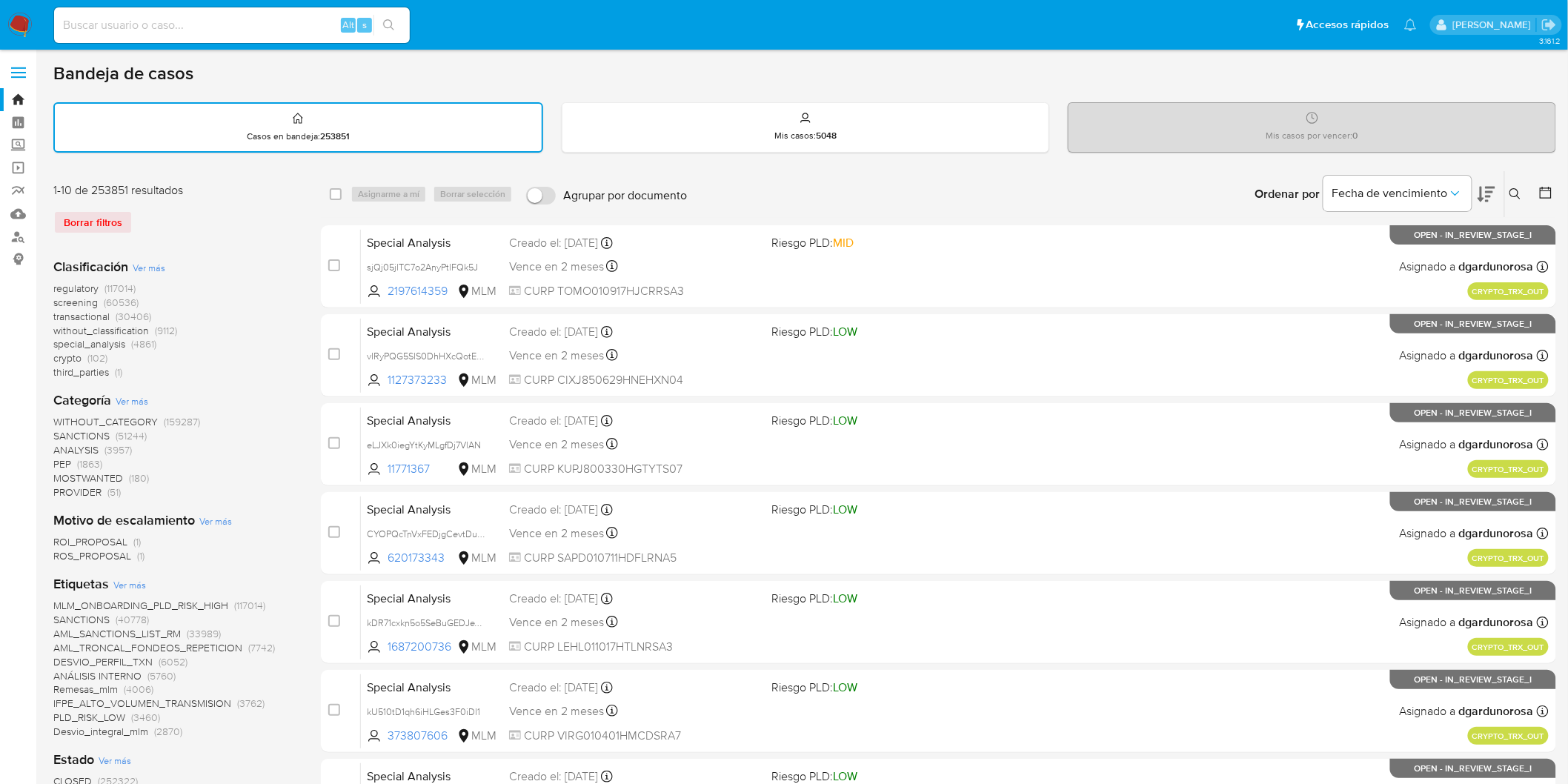
click at [1513, 190] on icon at bounding box center [1515, 194] width 12 height 12
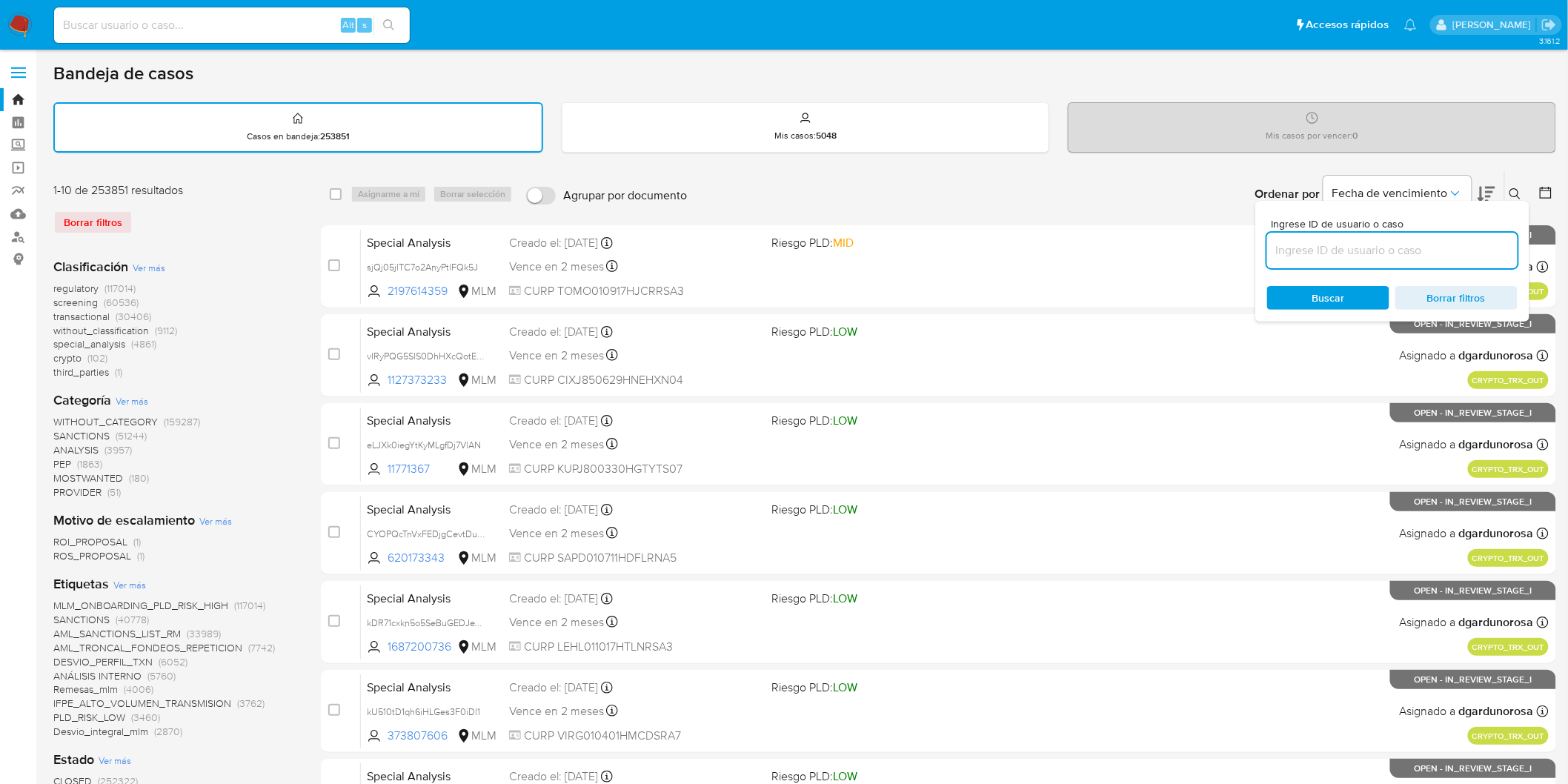
click at [1308, 253] on input at bounding box center [1393, 250] width 250 height 19
type input "1298580948"
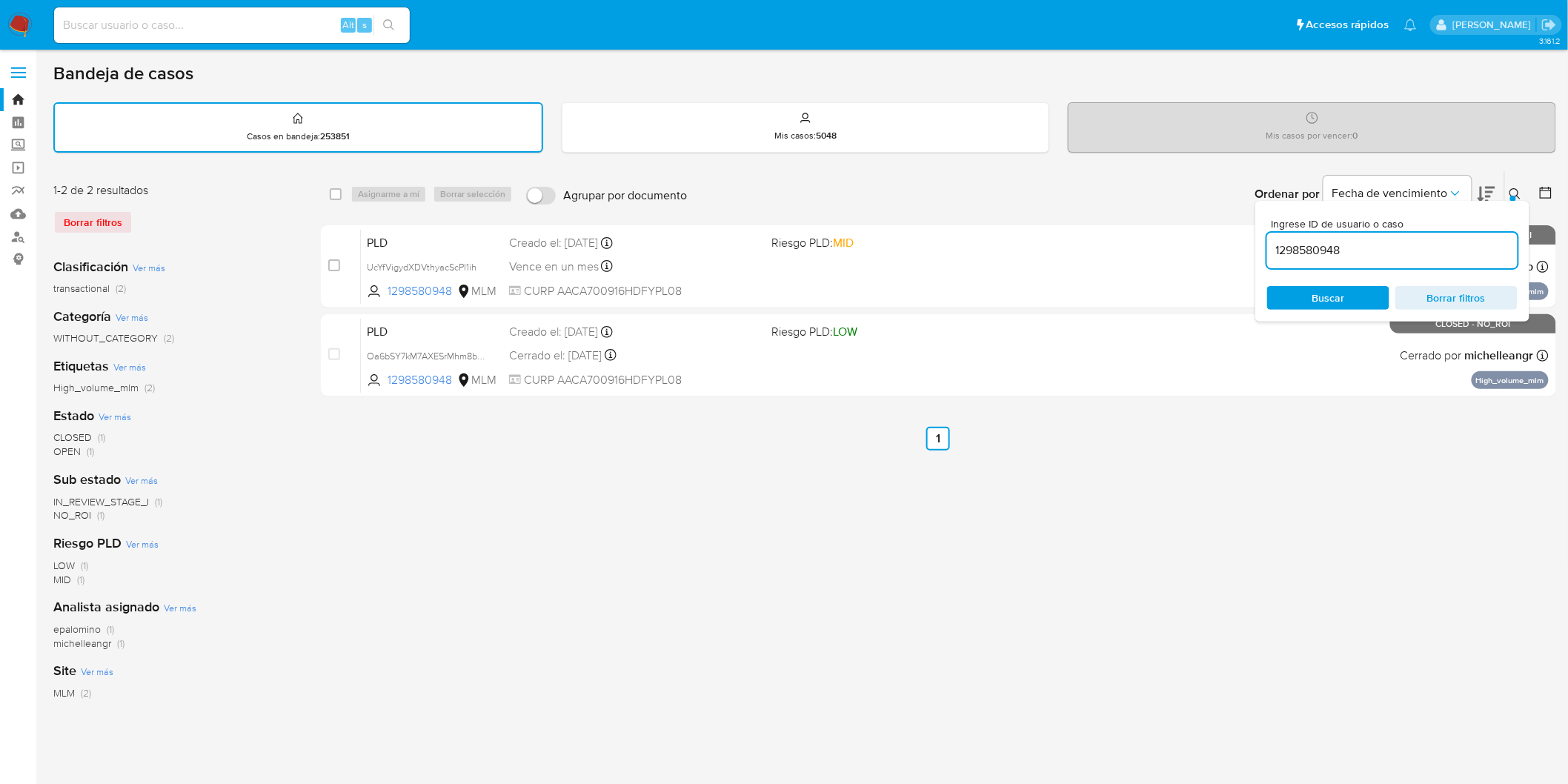
click at [1515, 185] on button at bounding box center [1517, 194] width 25 height 18
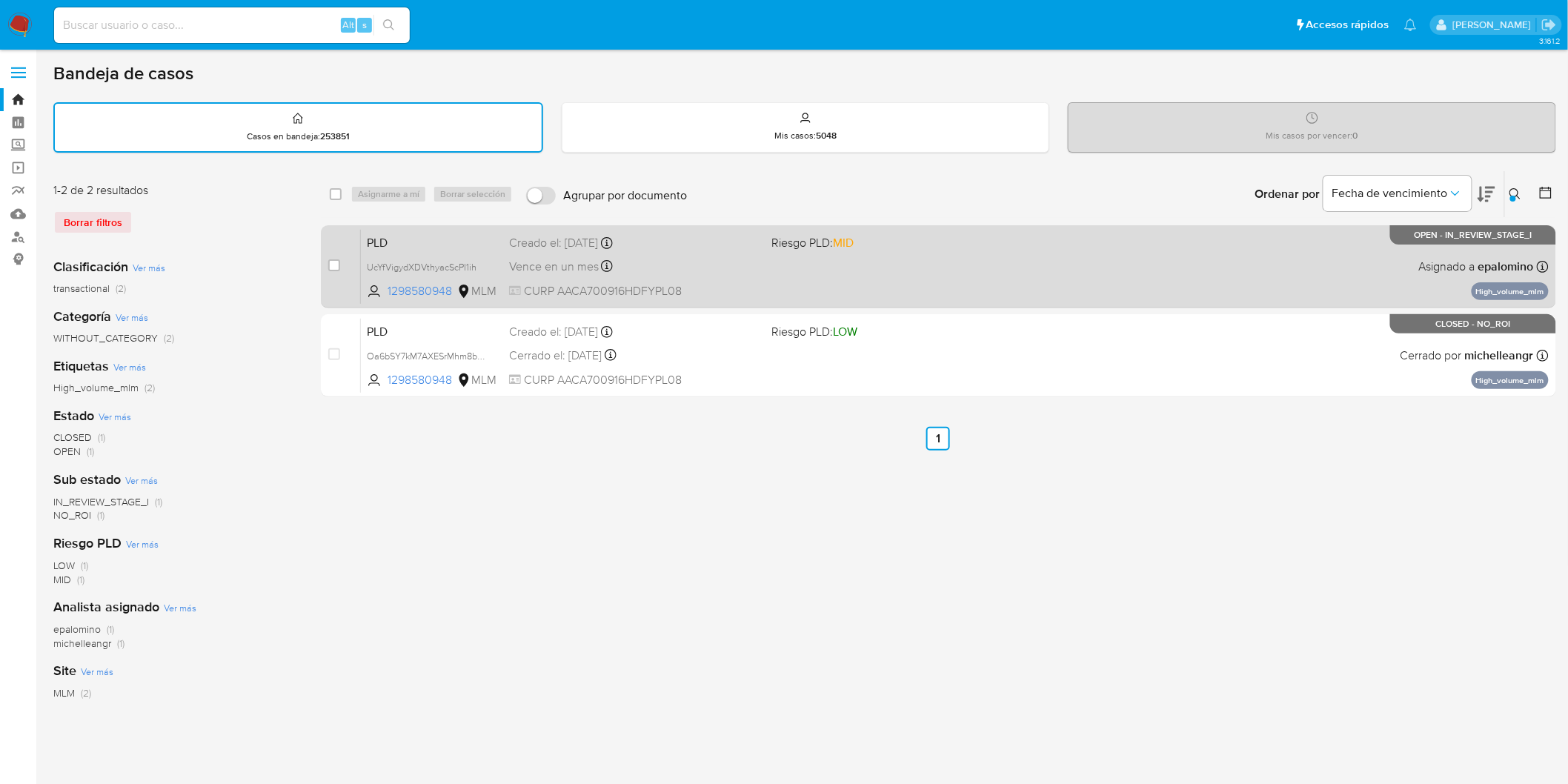
click at [396, 235] on span "PLD" at bounding box center [432, 241] width 131 height 19
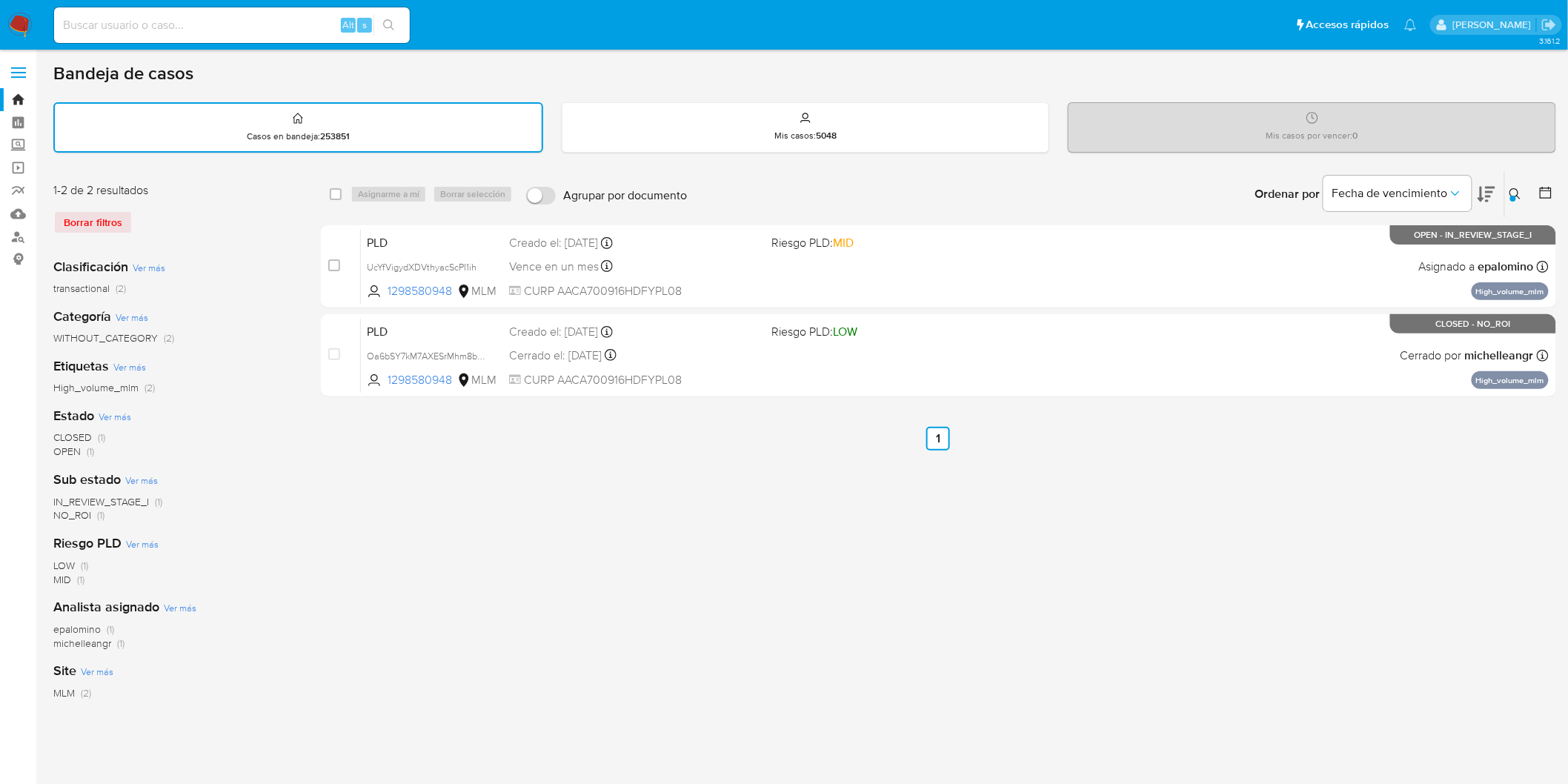
click at [18, 14] on img at bounding box center [20, 25] width 26 height 25
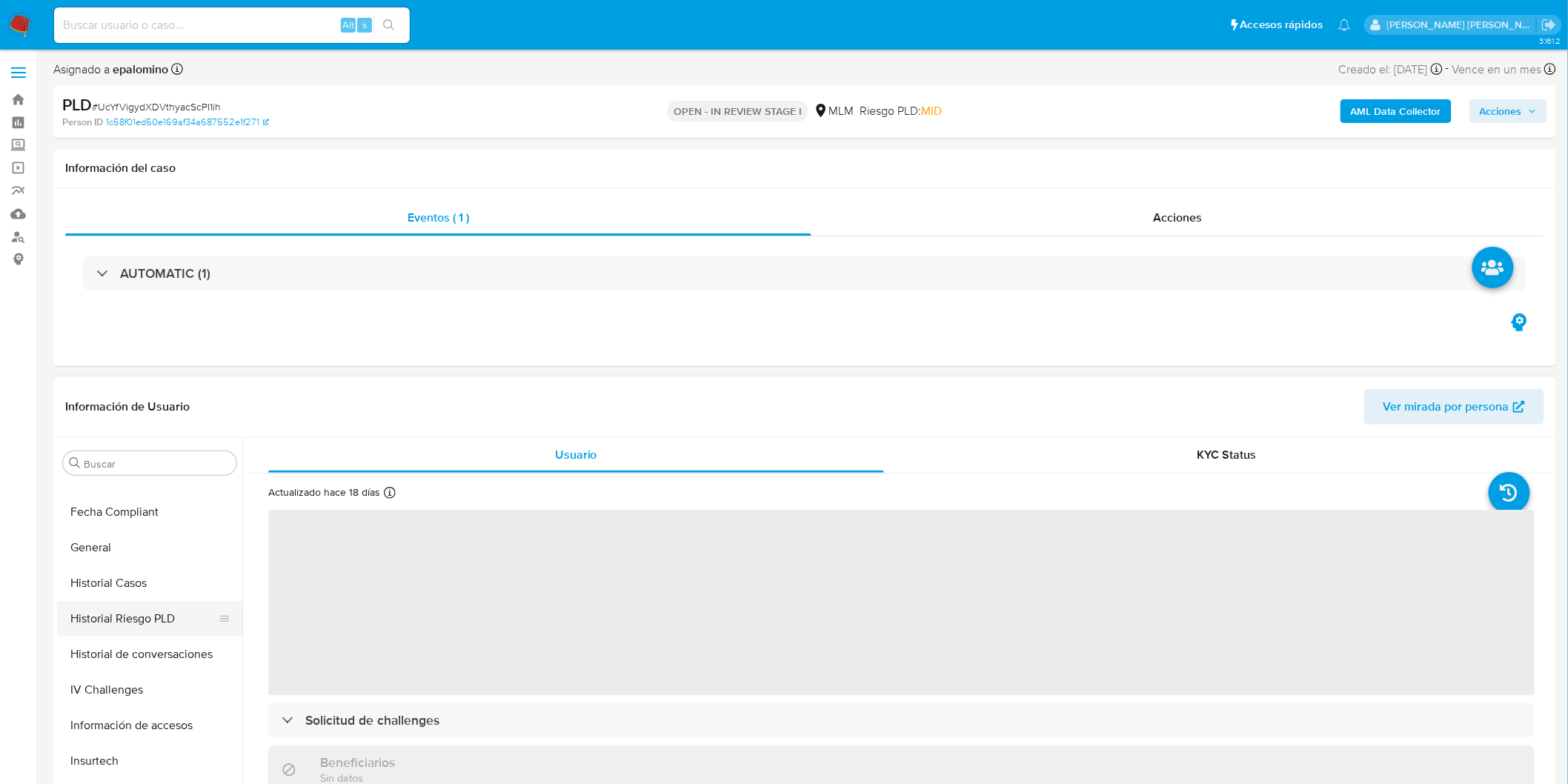
select select "10"
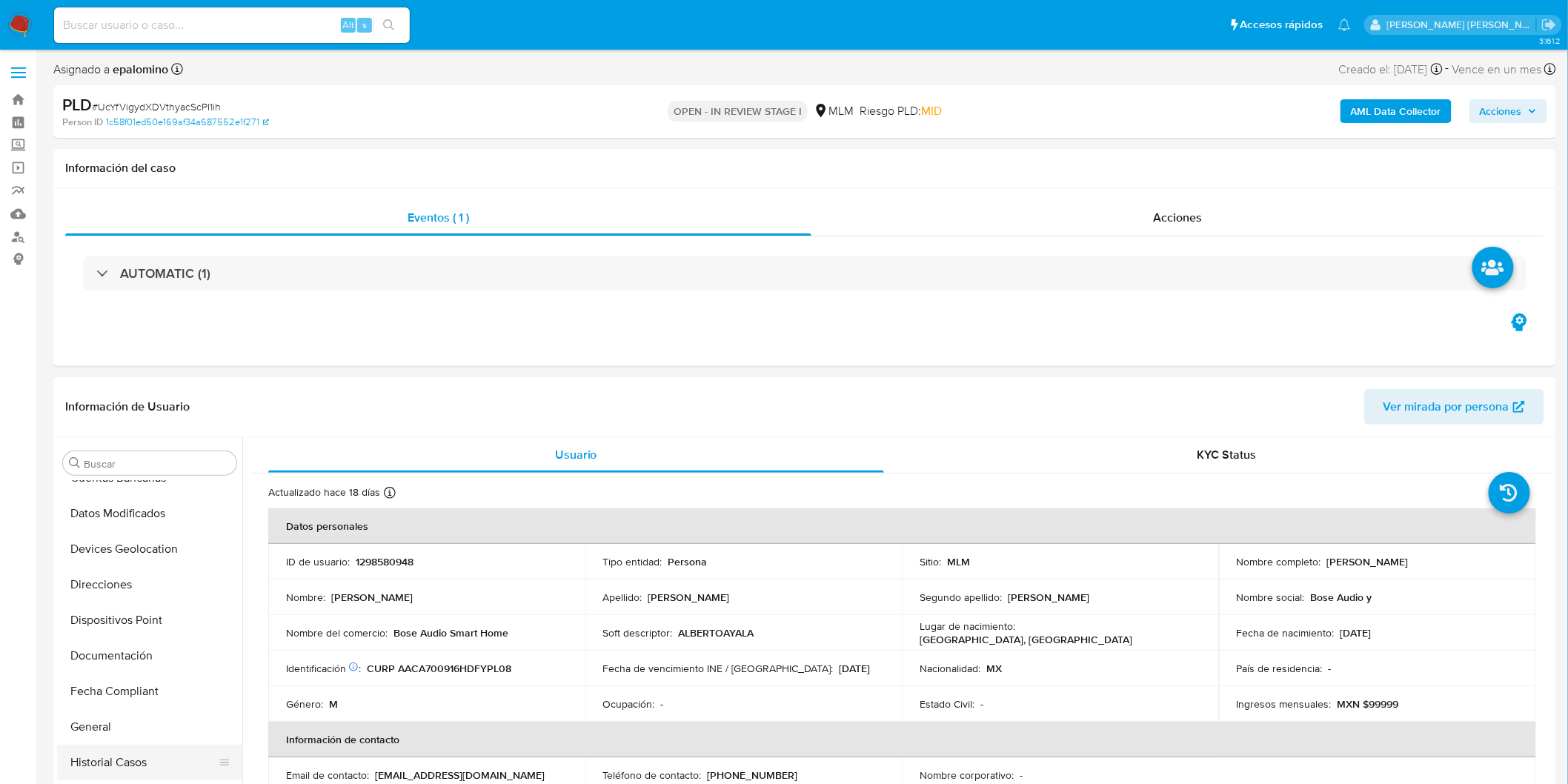
scroll to position [202, 0]
click at [184, 622] on button "Devices Geolocation" at bounding box center [144, 616] width 174 height 36
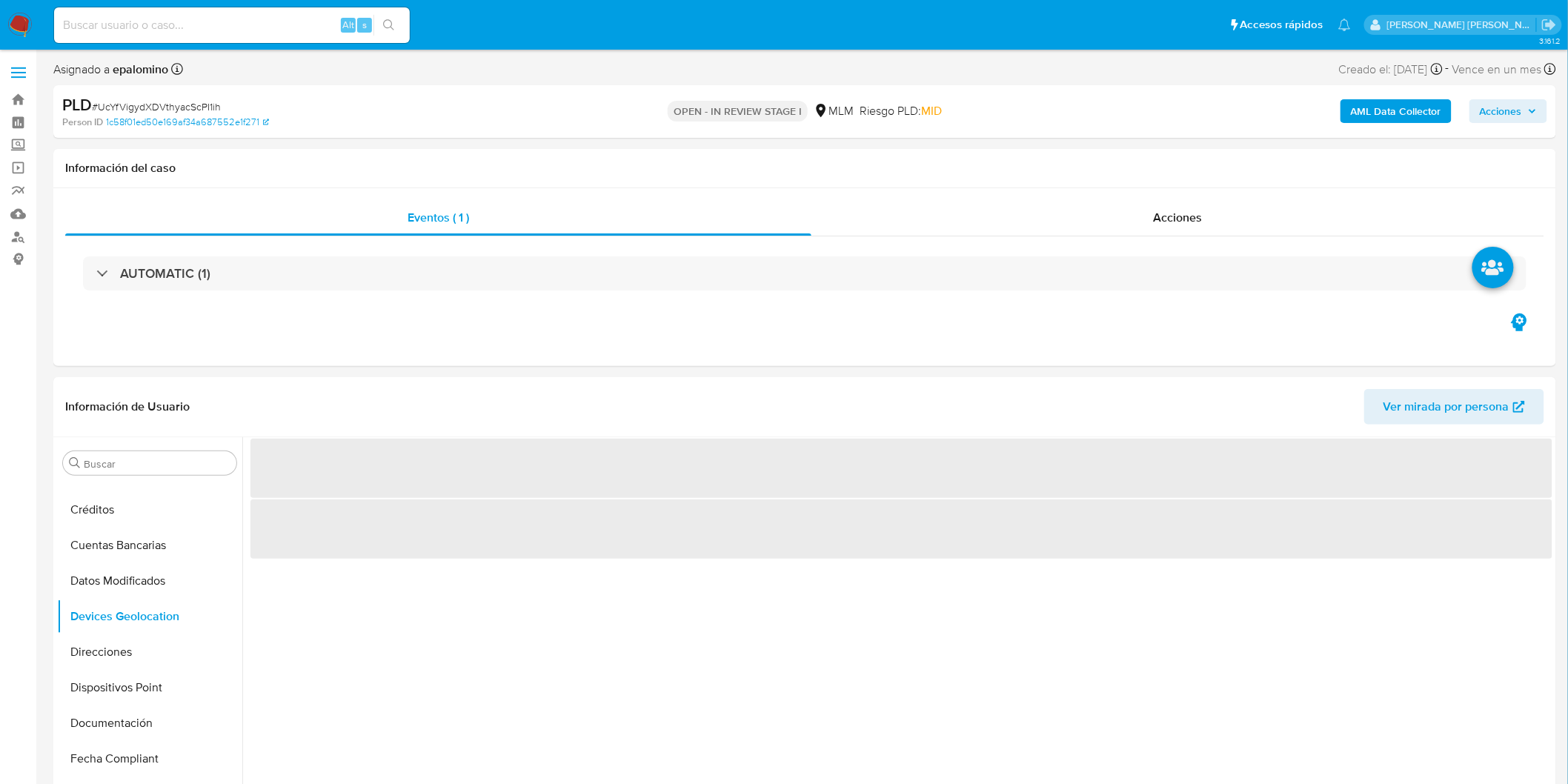
scroll to position [75, 0]
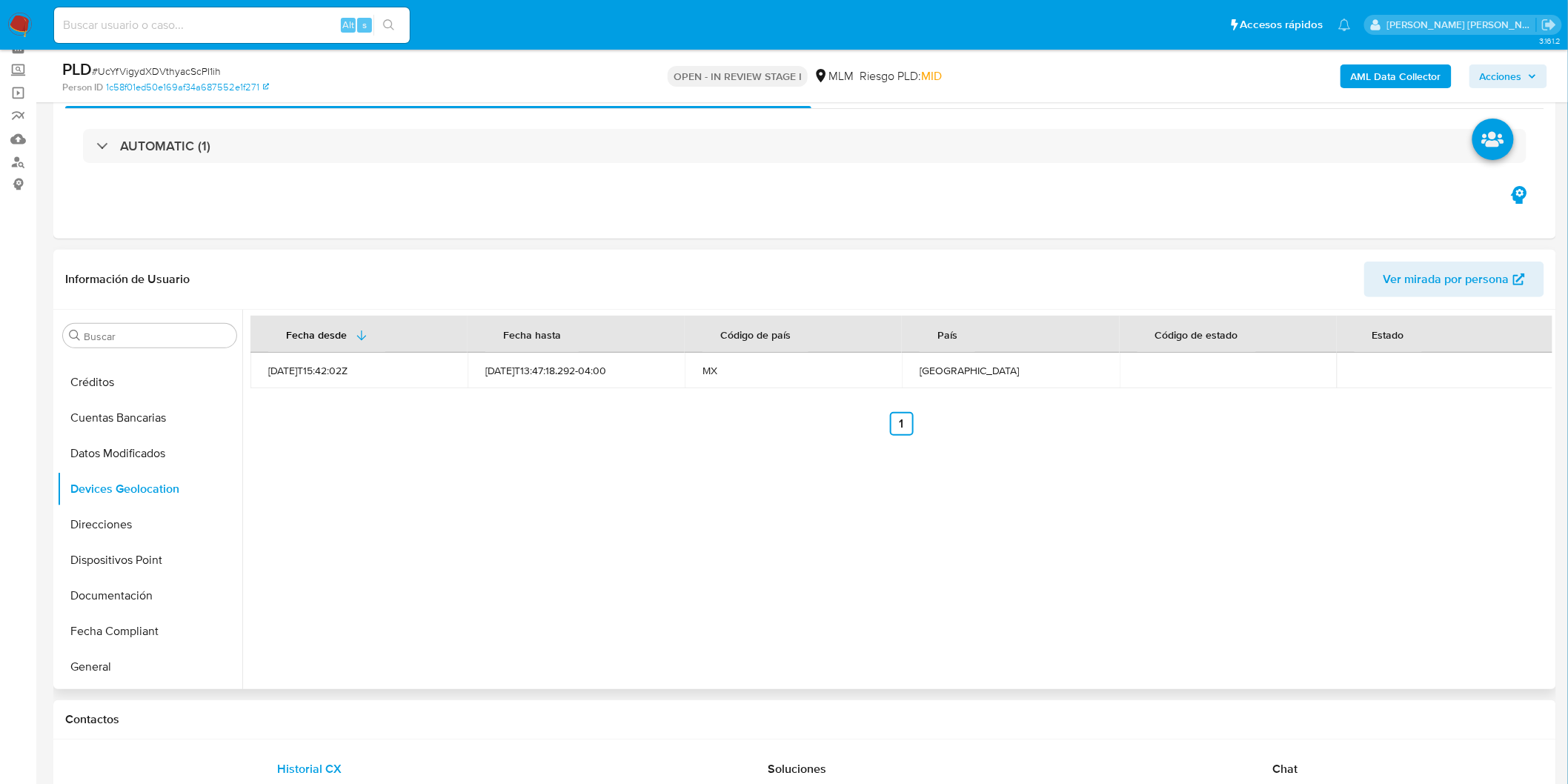
click at [630, 488] on div "Fecha desde [GEOGRAPHIC_DATA] hasta Código de país País Código de estado Estado…" at bounding box center [898, 500] width 1311 height 379
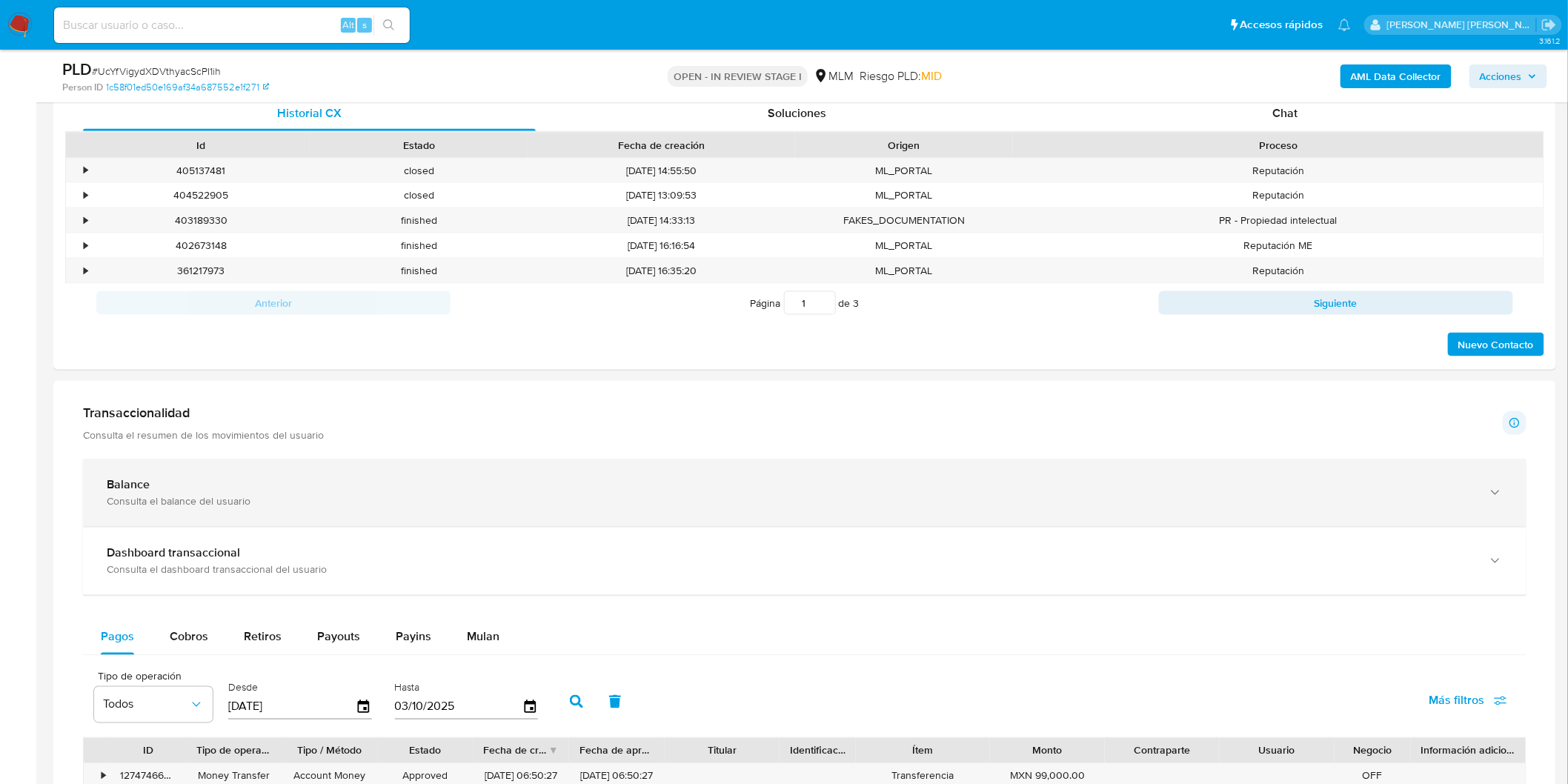
scroll to position [733, 0]
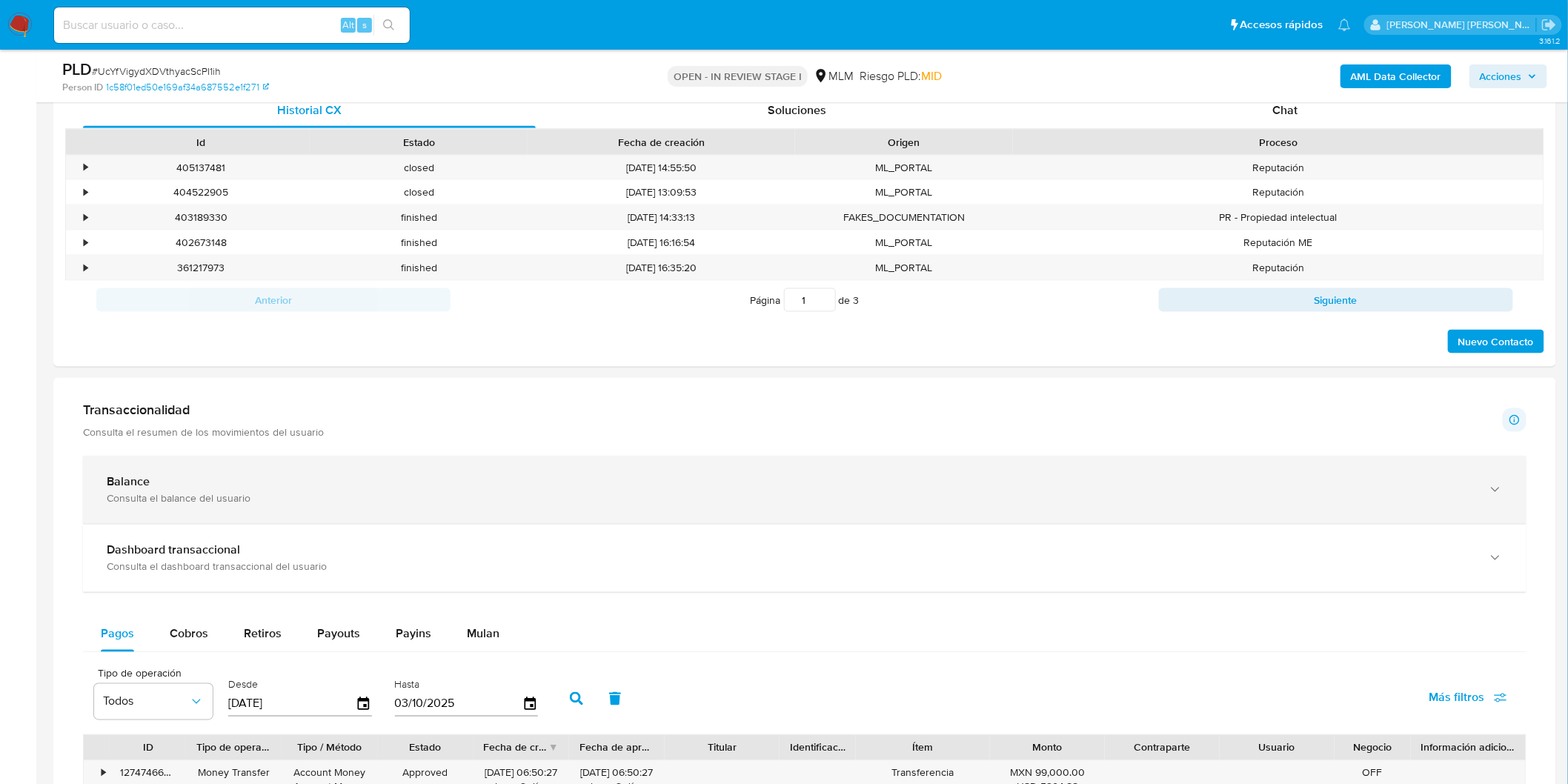
click at [198, 500] on div "Consulta el balance del usuario" at bounding box center [790, 498] width 1366 height 14
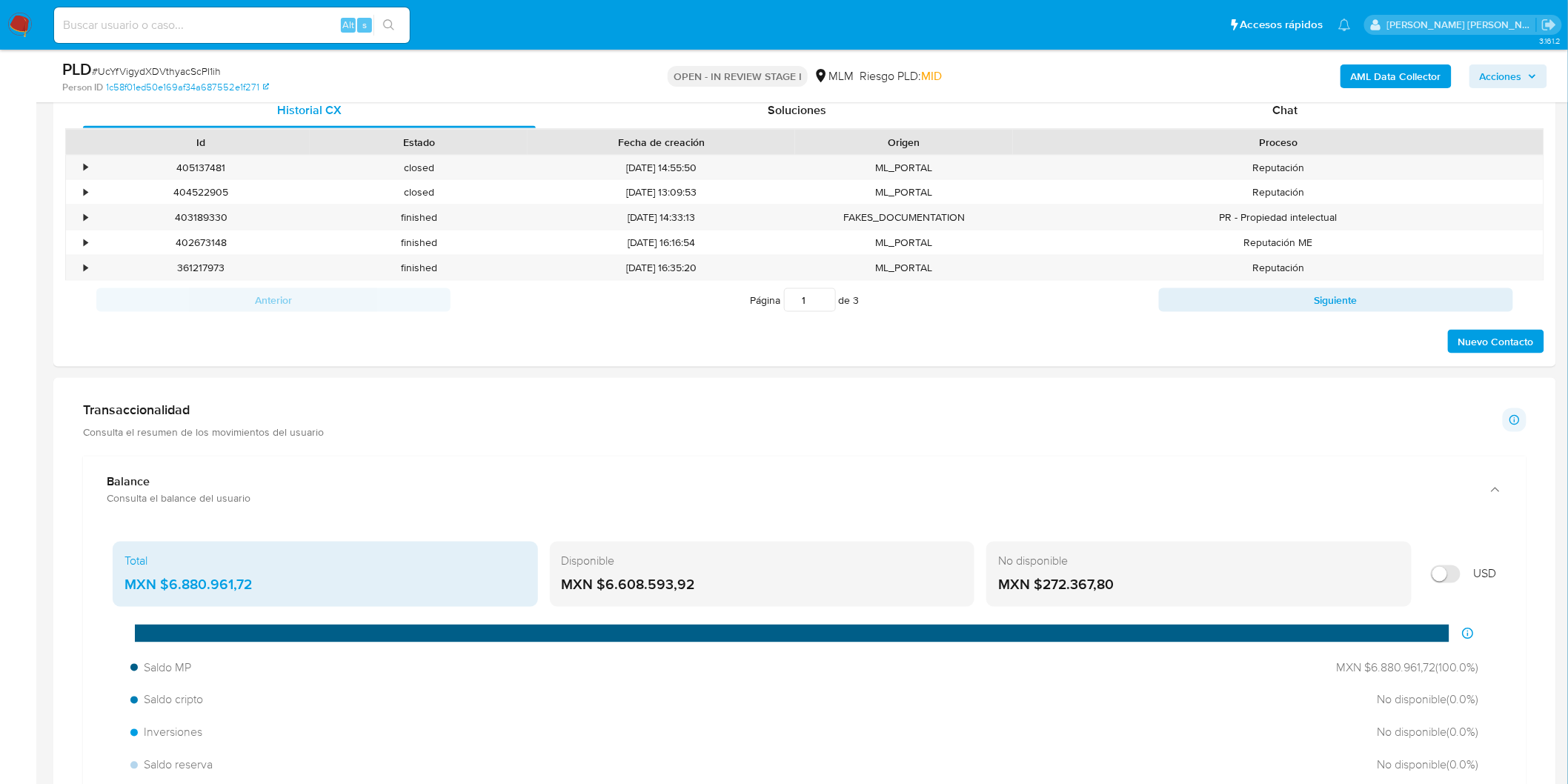
drag, startPoint x: 669, startPoint y: 582, endPoint x: 605, endPoint y: 584, distance: 64.0
click at [605, 584] on div "MXN $6.608.593,92" at bounding box center [763, 585] width 402 height 19
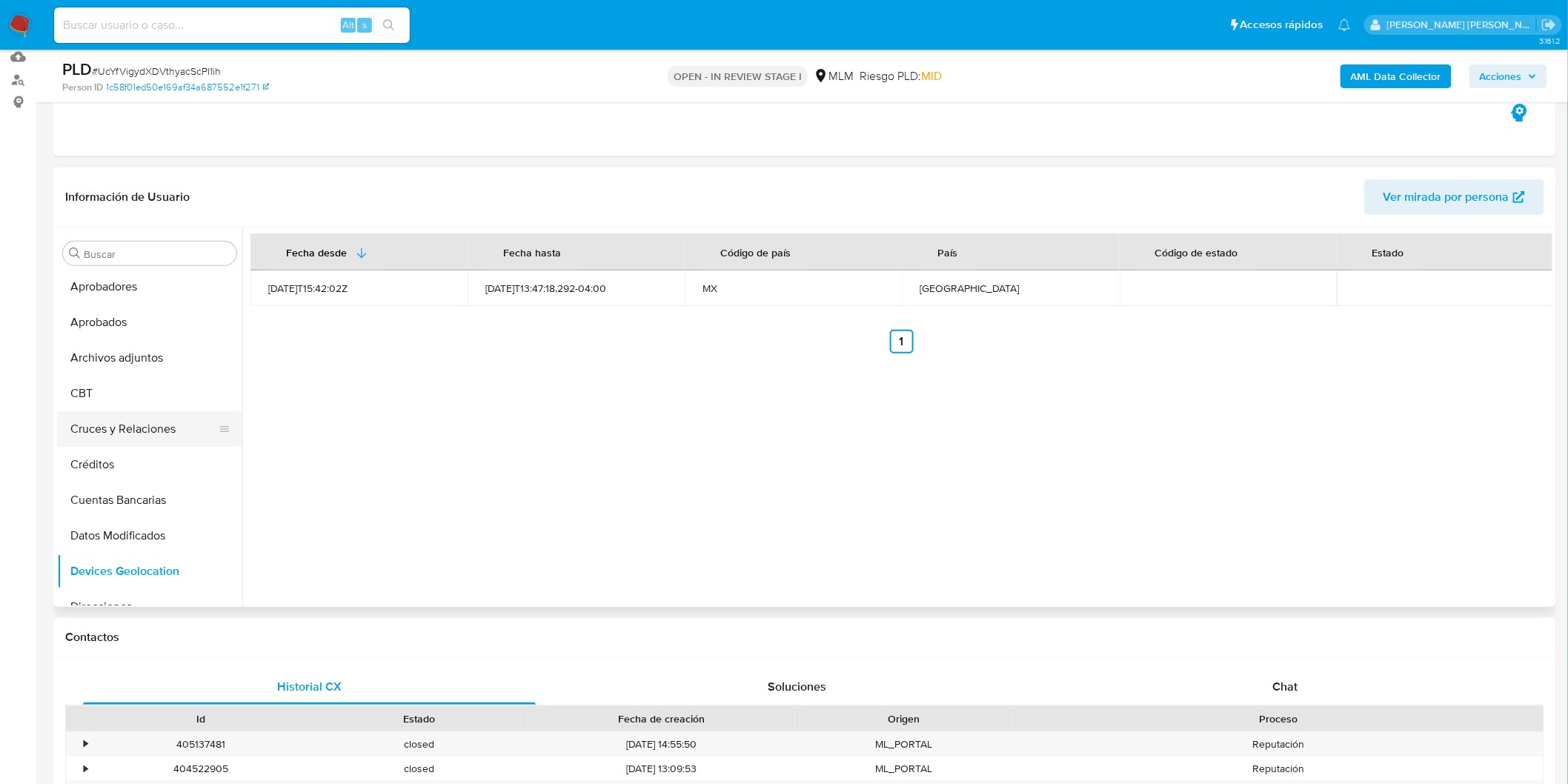
scroll to position [0, 0]
click at [171, 455] on button "Cruces y Relaciones" at bounding box center [144, 466] width 174 height 36
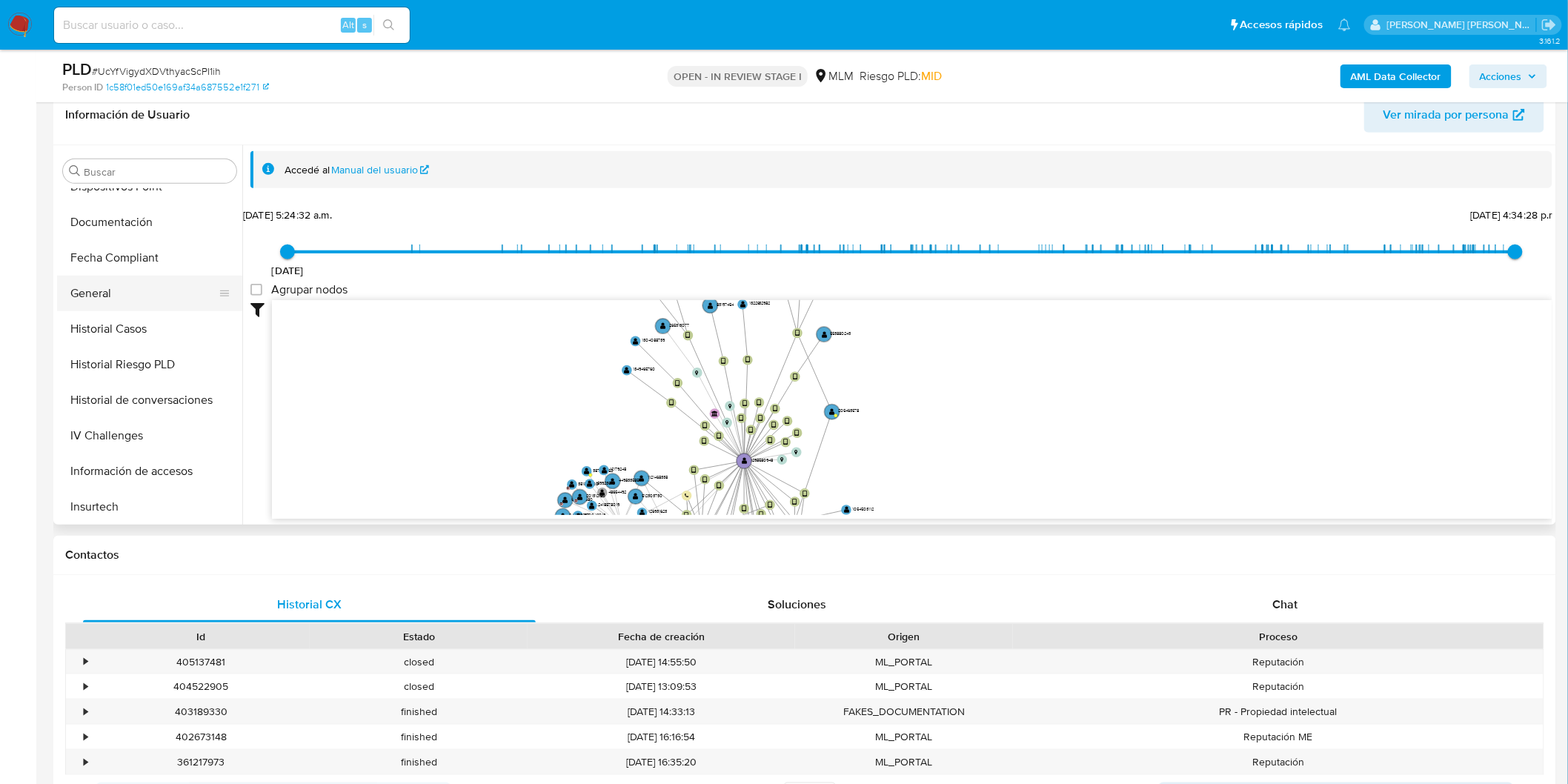
scroll to position [657, 0]
click at [123, 343] on button "KYC" at bounding box center [144, 331] width 174 height 36
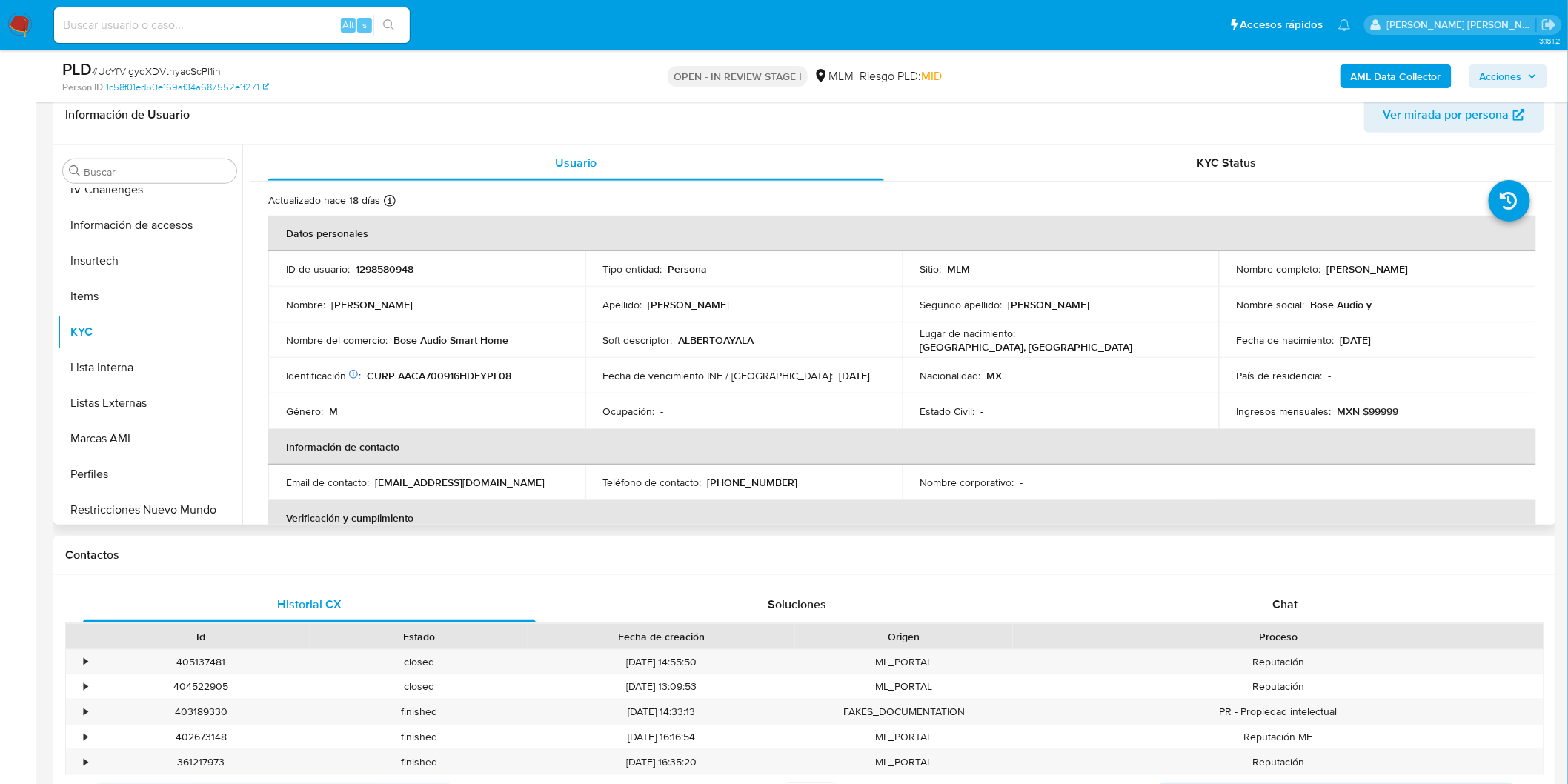
drag, startPoint x: 1435, startPoint y: 269, endPoint x: 1322, endPoint y: 262, distance: 113.2
click at [1322, 262] on div "Nombre completo : Alberto Ayala Capetillo" at bounding box center [1377, 269] width 281 height 14
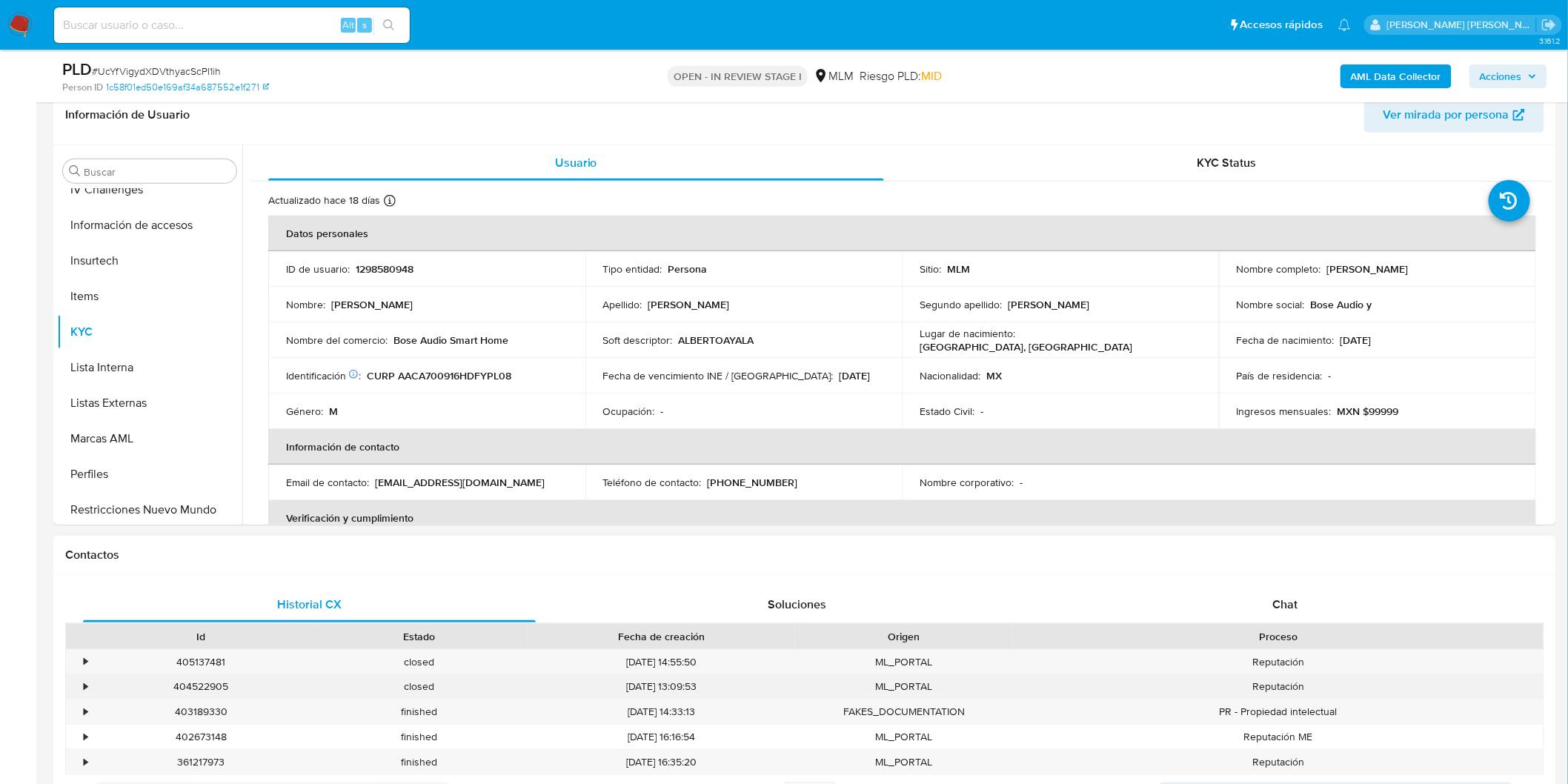
copy p "Alberto Ayala Capetillo"
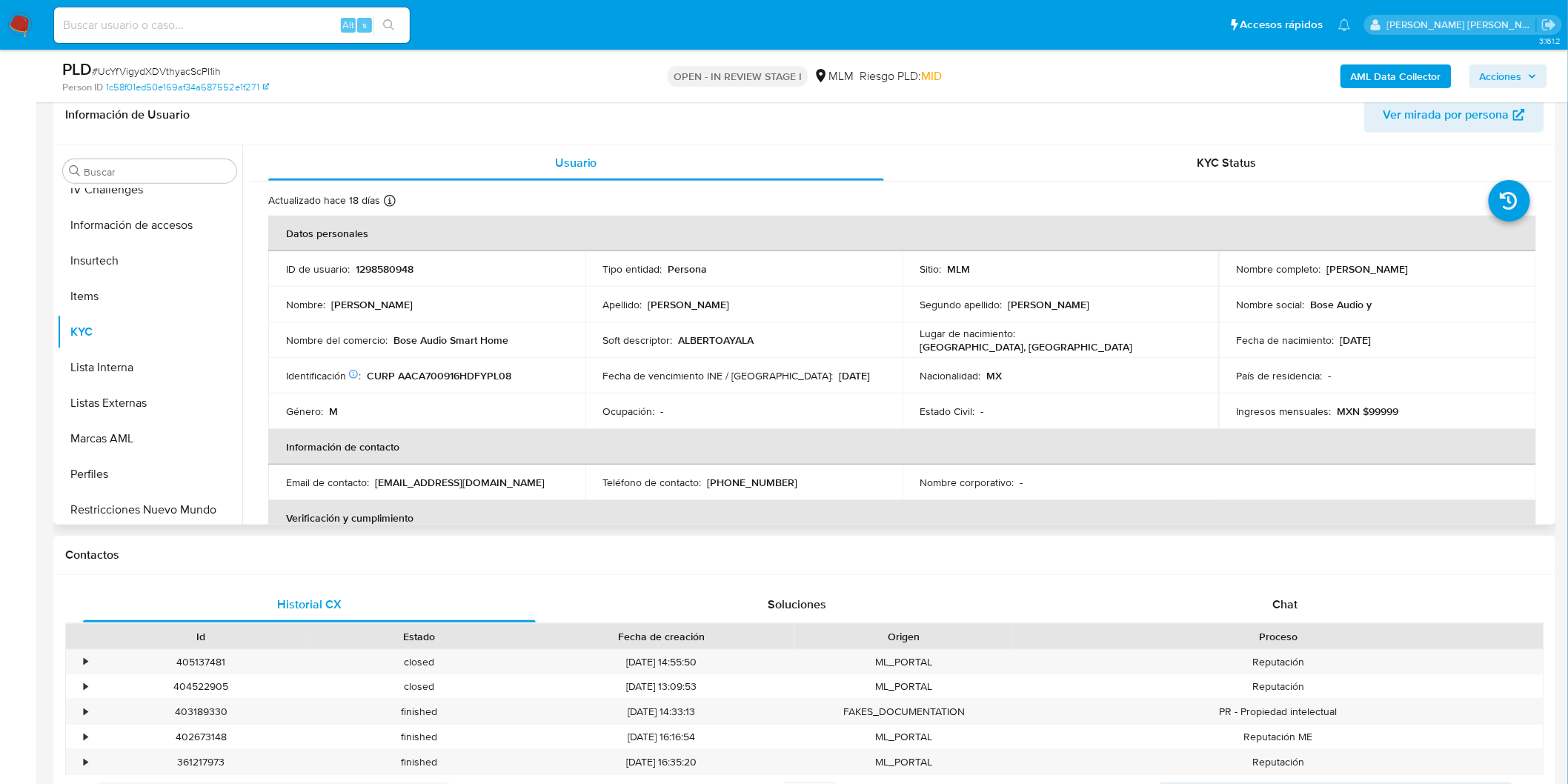
click at [694, 272] on p "Persona" at bounding box center [688, 269] width 39 height 14
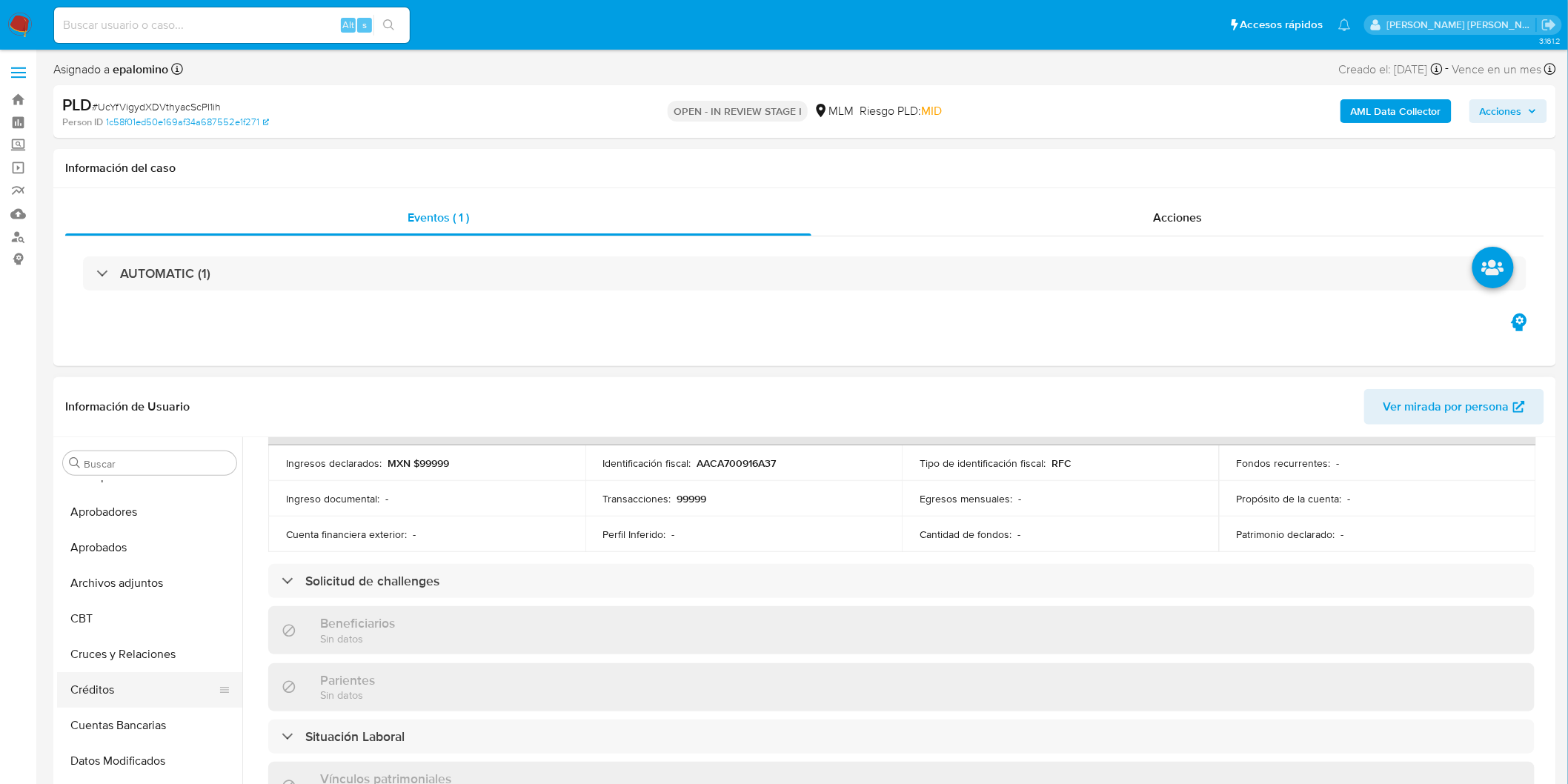
scroll to position [0, 0]
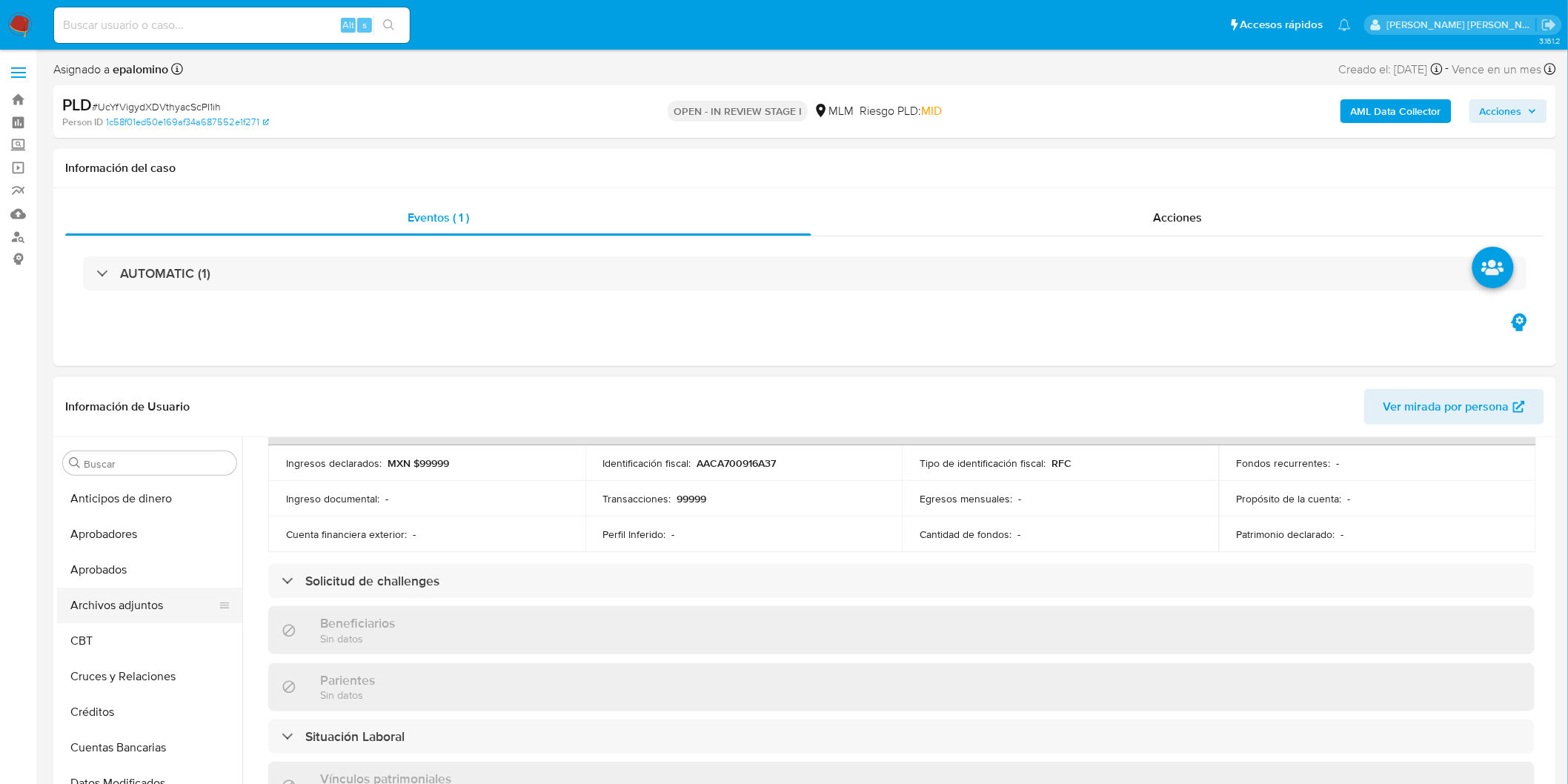
click at [162, 602] on button "Archivos adjuntos" at bounding box center [144, 605] width 174 height 36
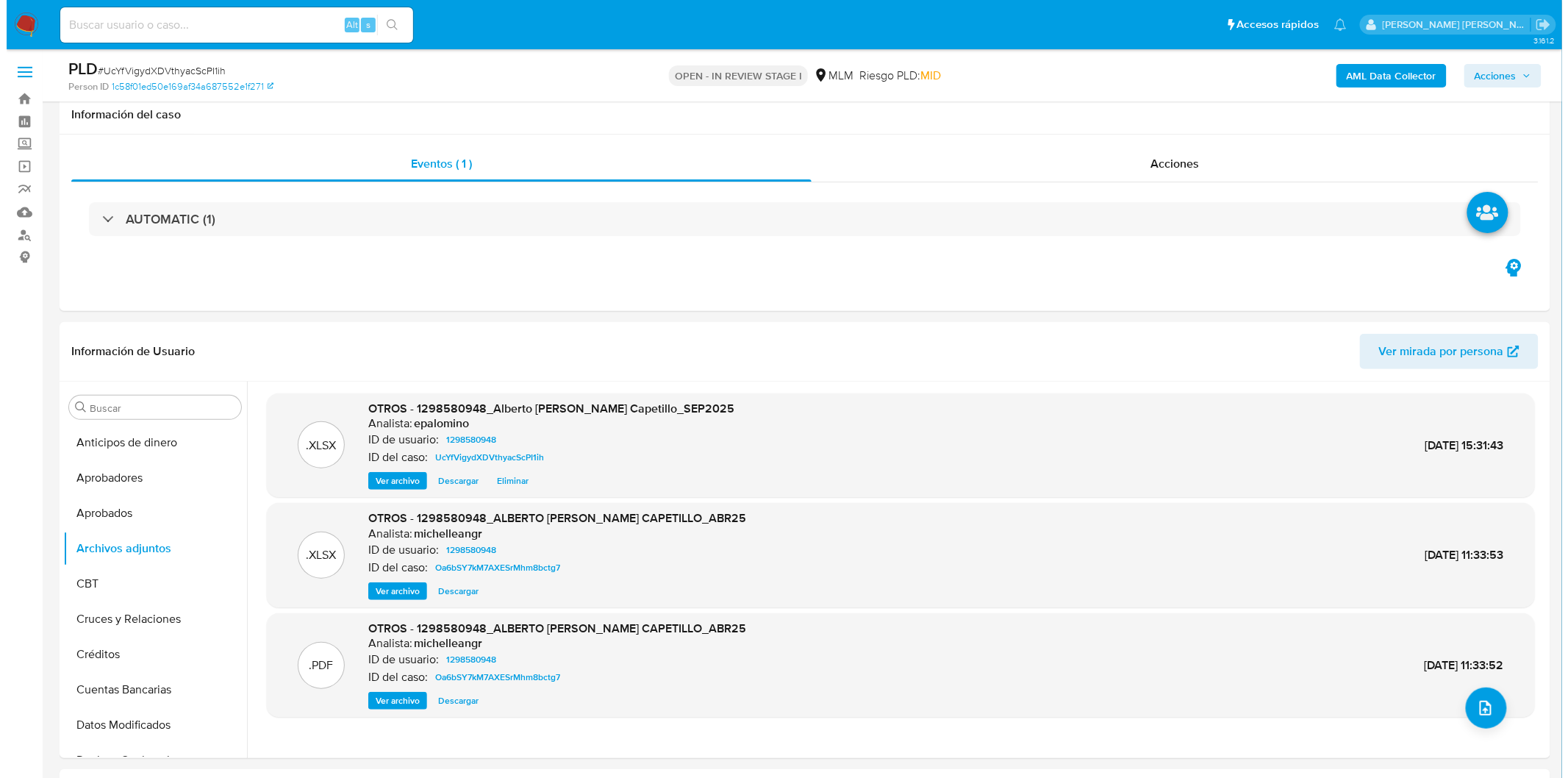
scroll to position [77, 0]
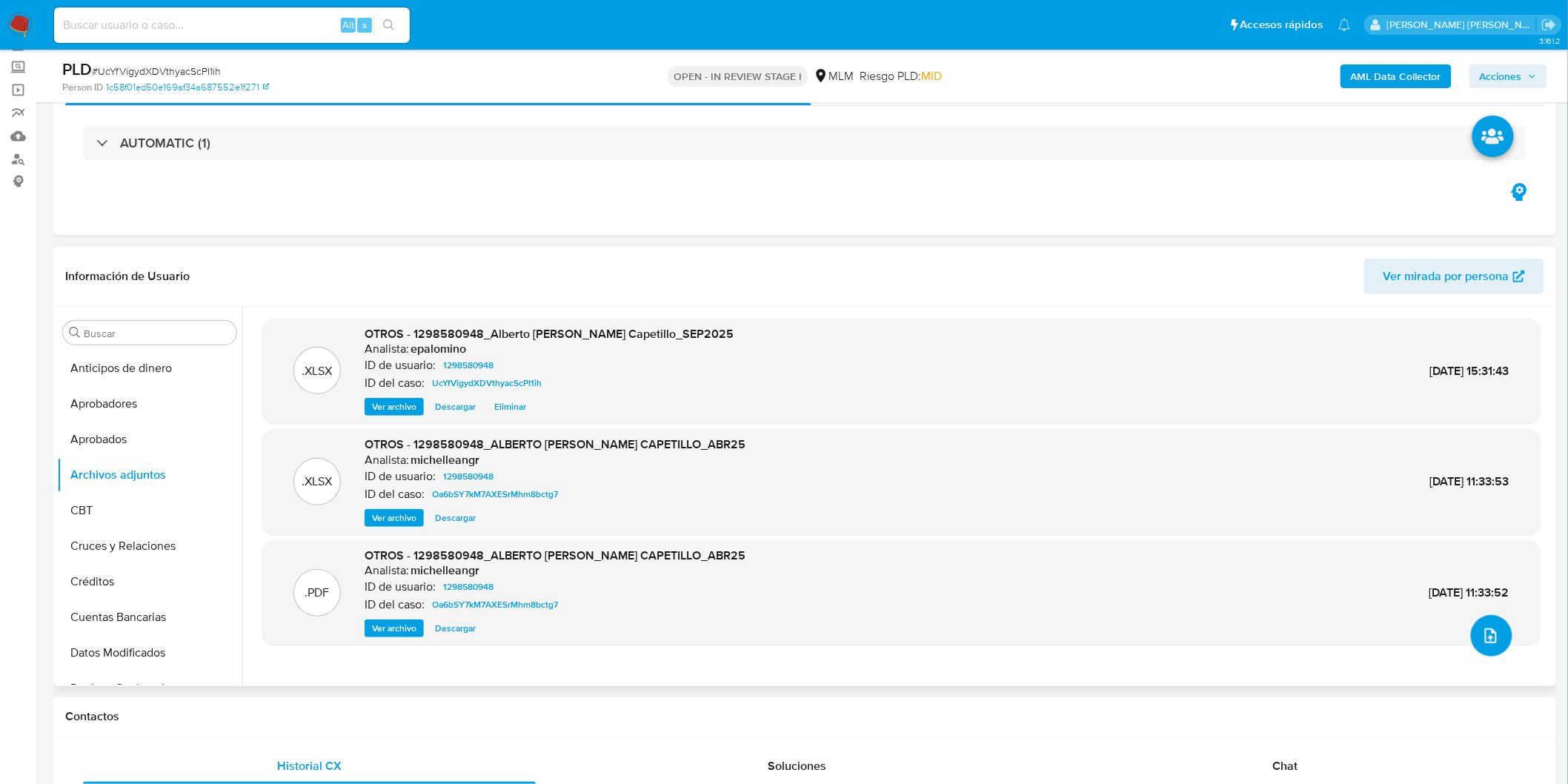
click at [1494, 653] on button "upload-file" at bounding box center [1491, 636] width 41 height 41
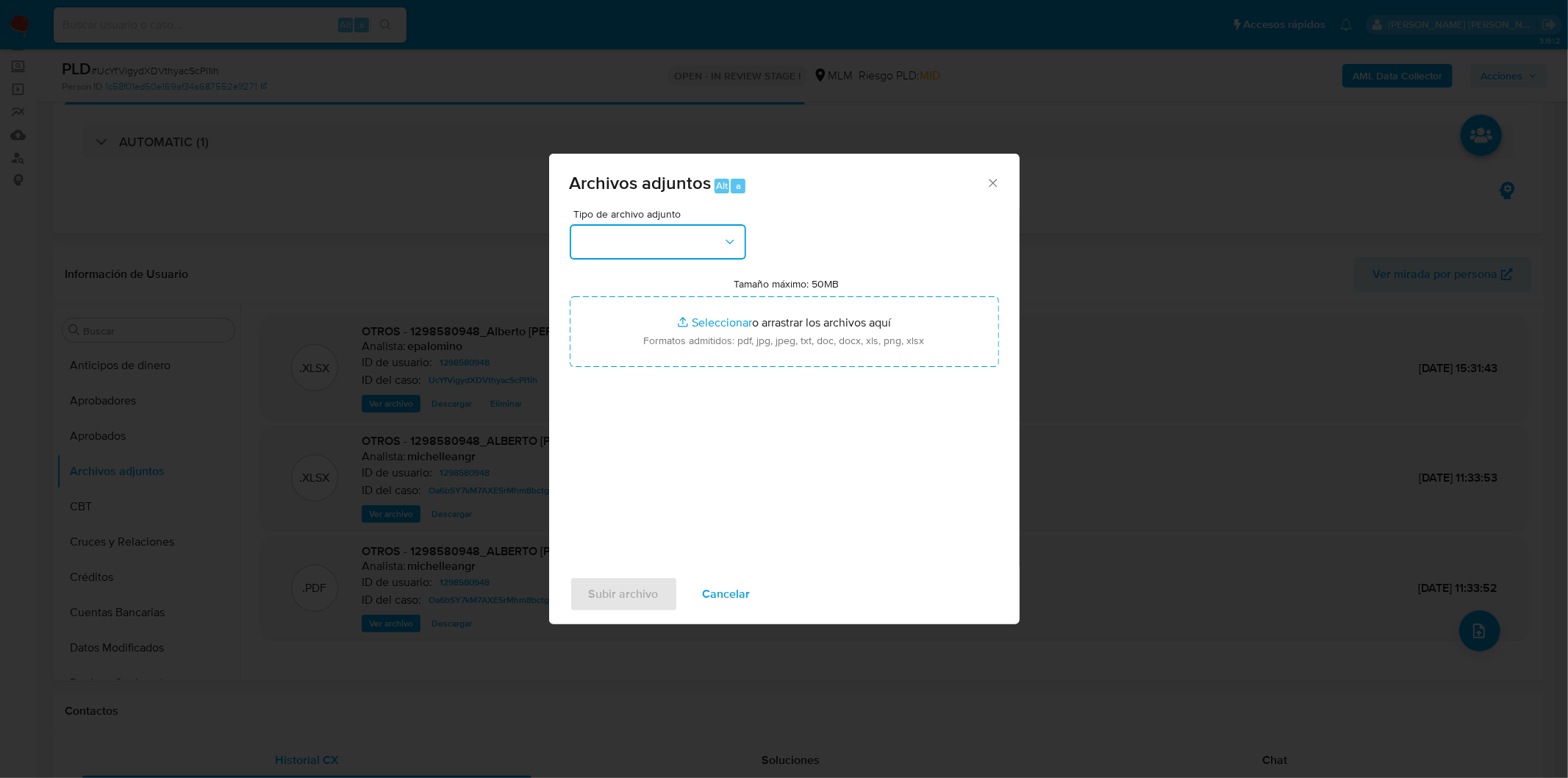
click at [732, 251] on button "button" at bounding box center [658, 242] width 176 height 36
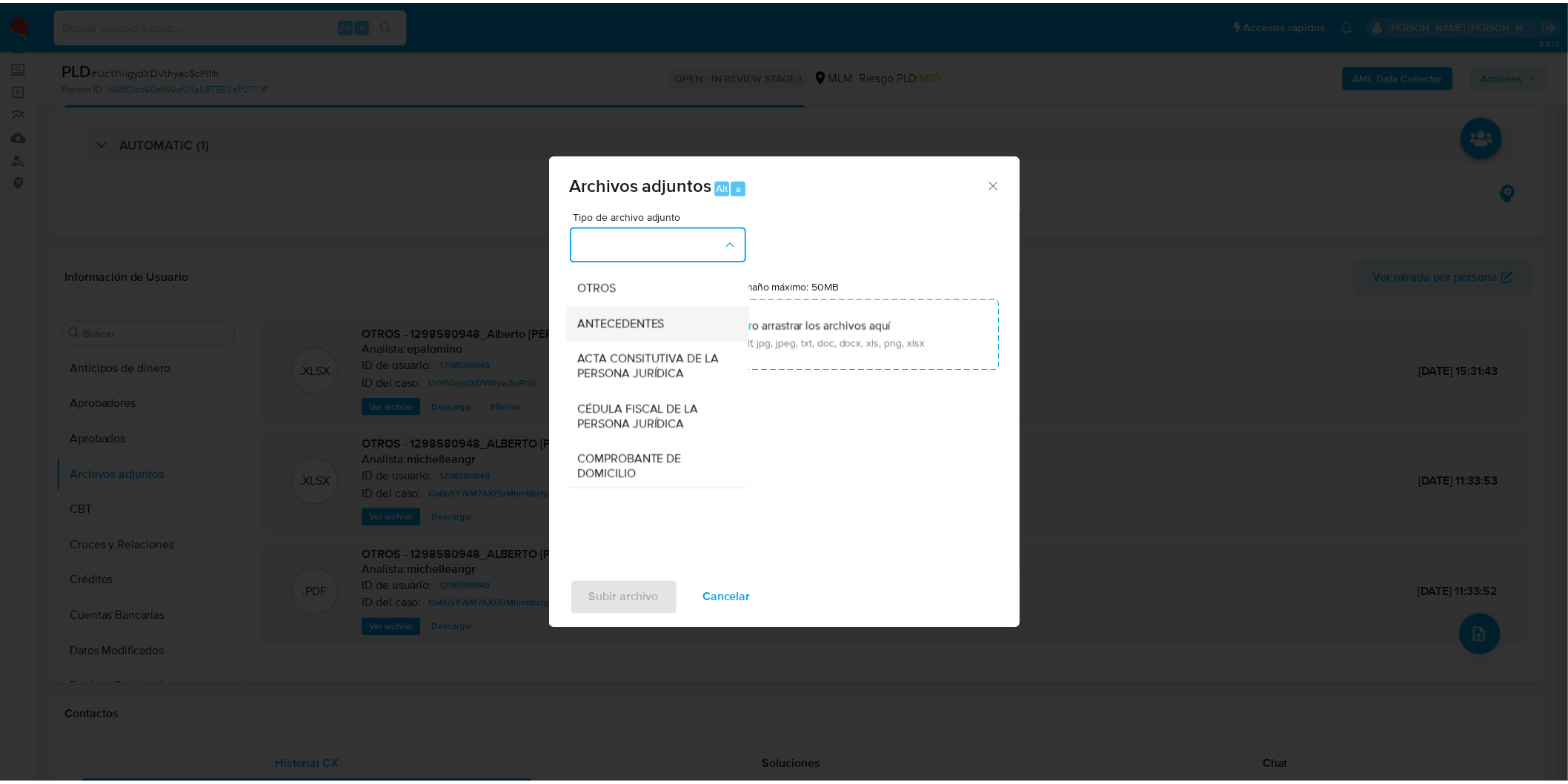
scroll to position [247, 0]
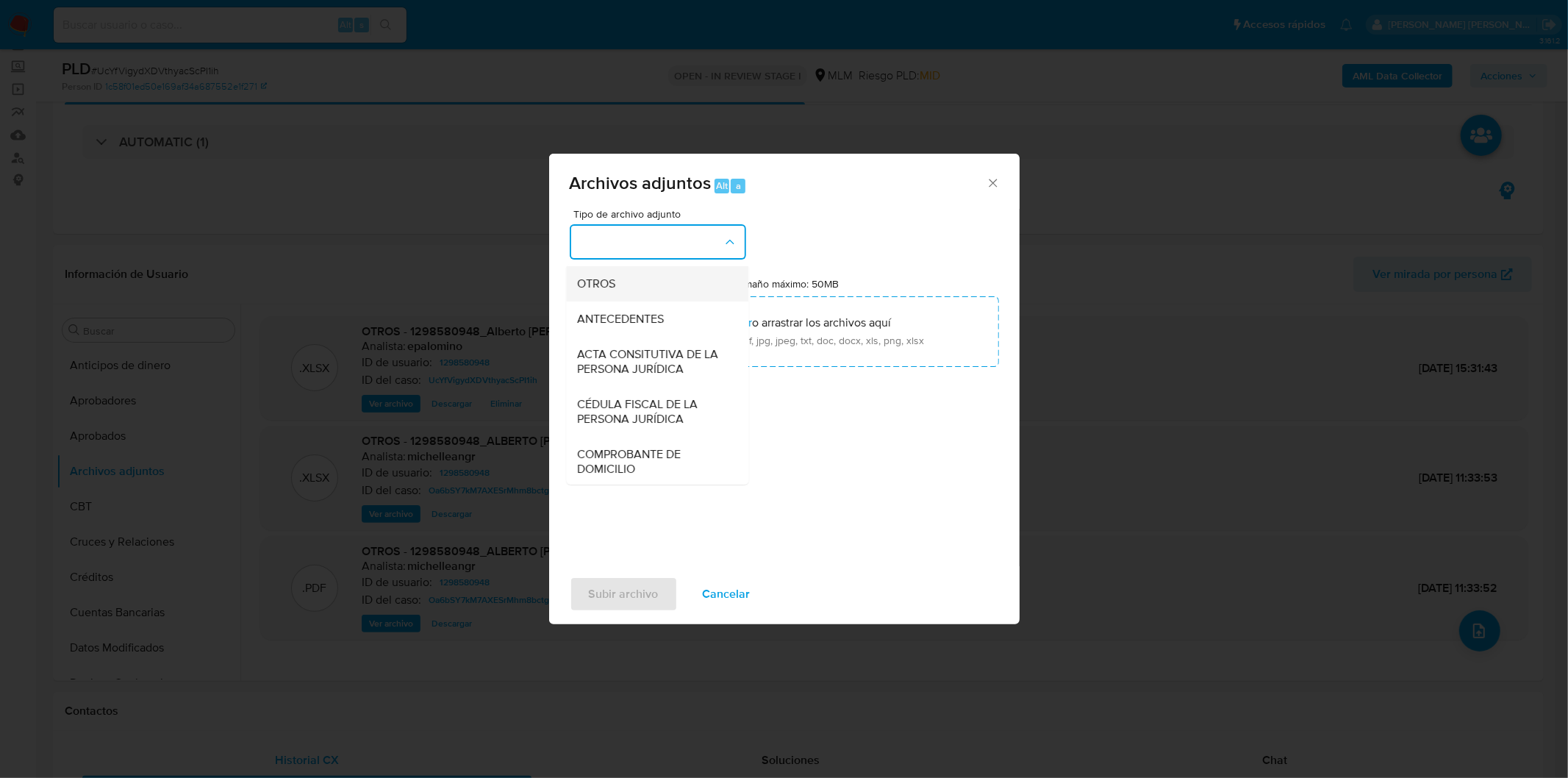
click at [659, 298] on div "OTROS" at bounding box center [653, 283] width 150 height 36
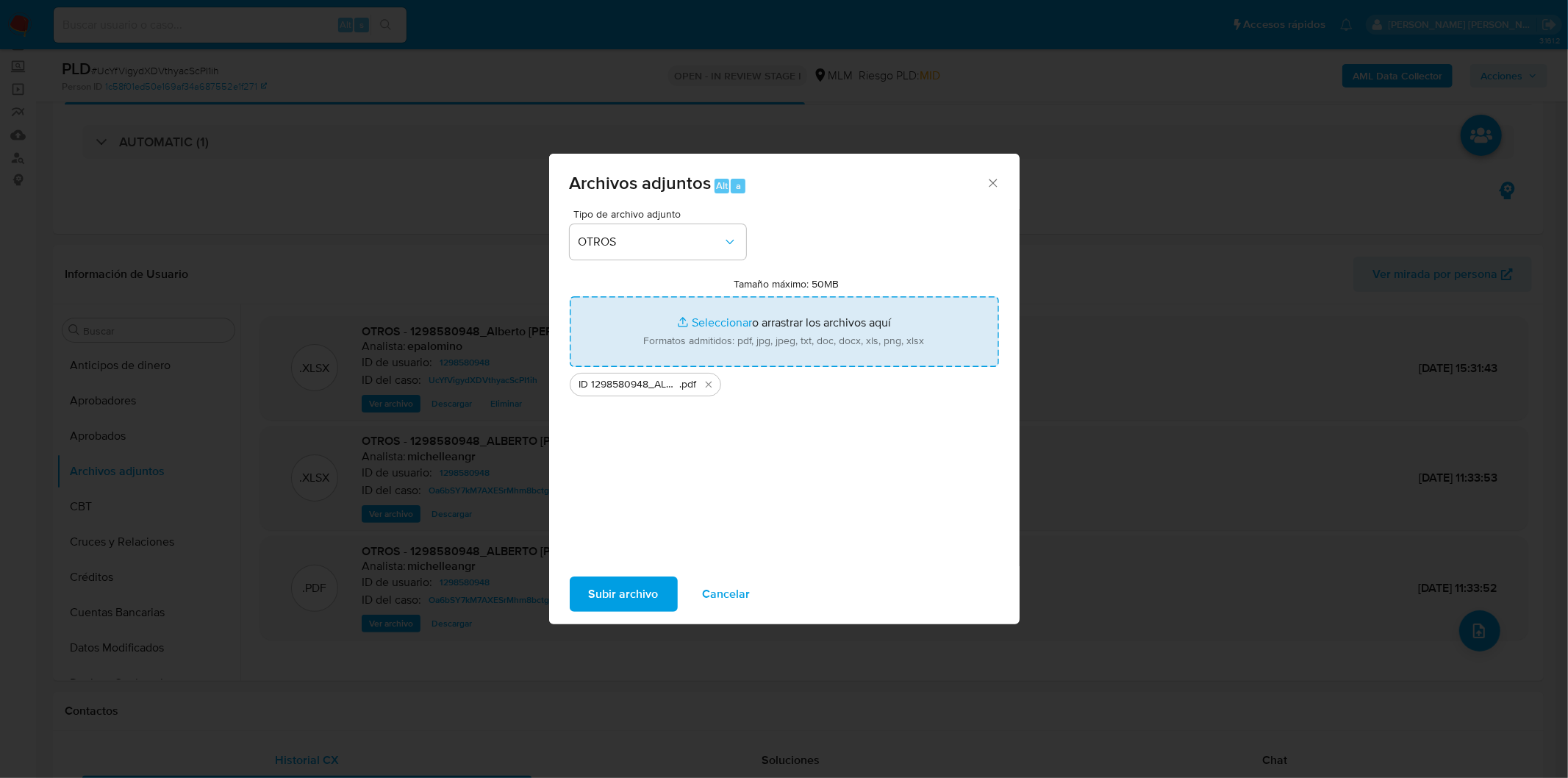
click at [622, 596] on span "Subir archivo" at bounding box center [624, 594] width 70 height 32
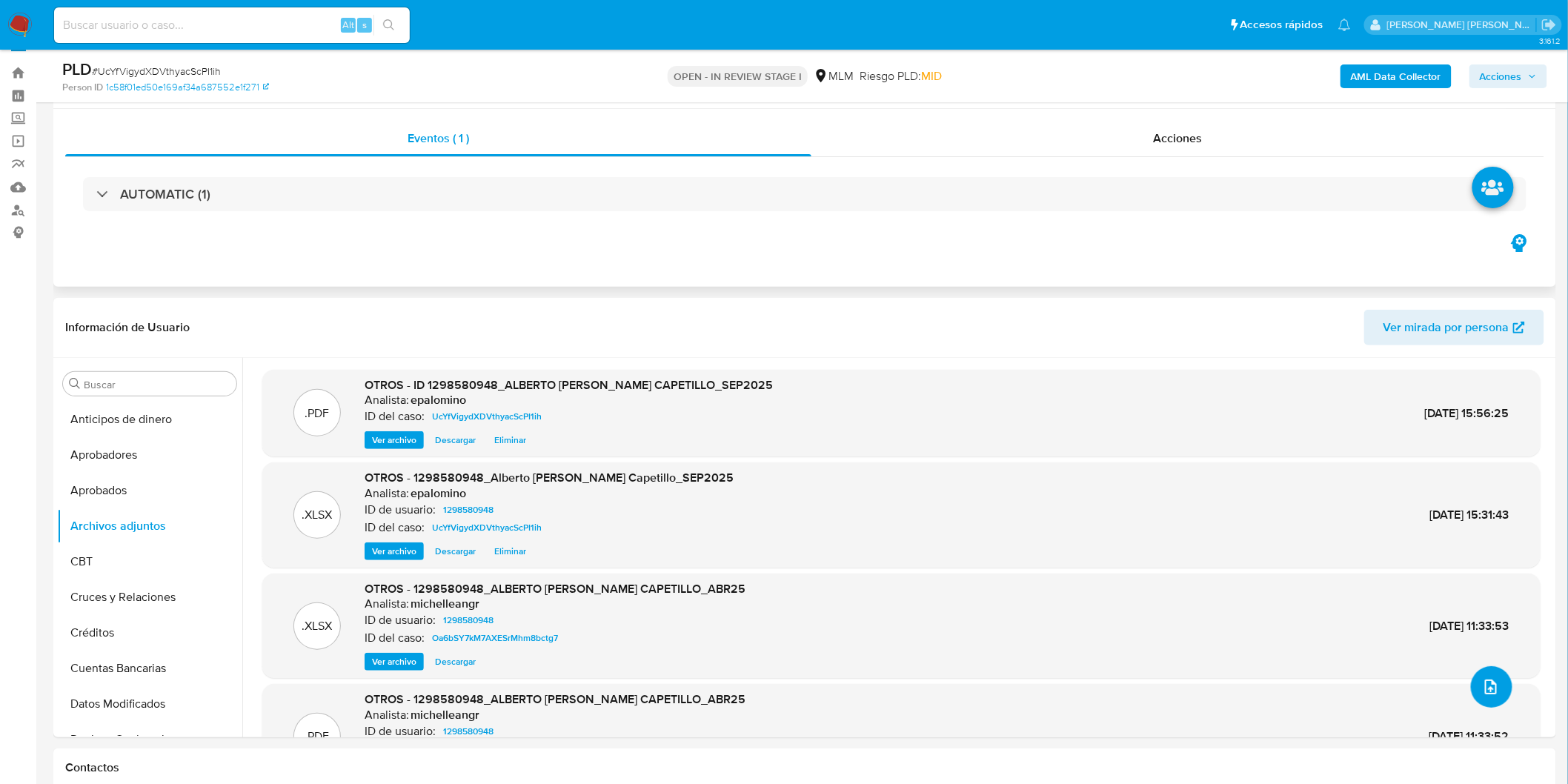
scroll to position [0, 0]
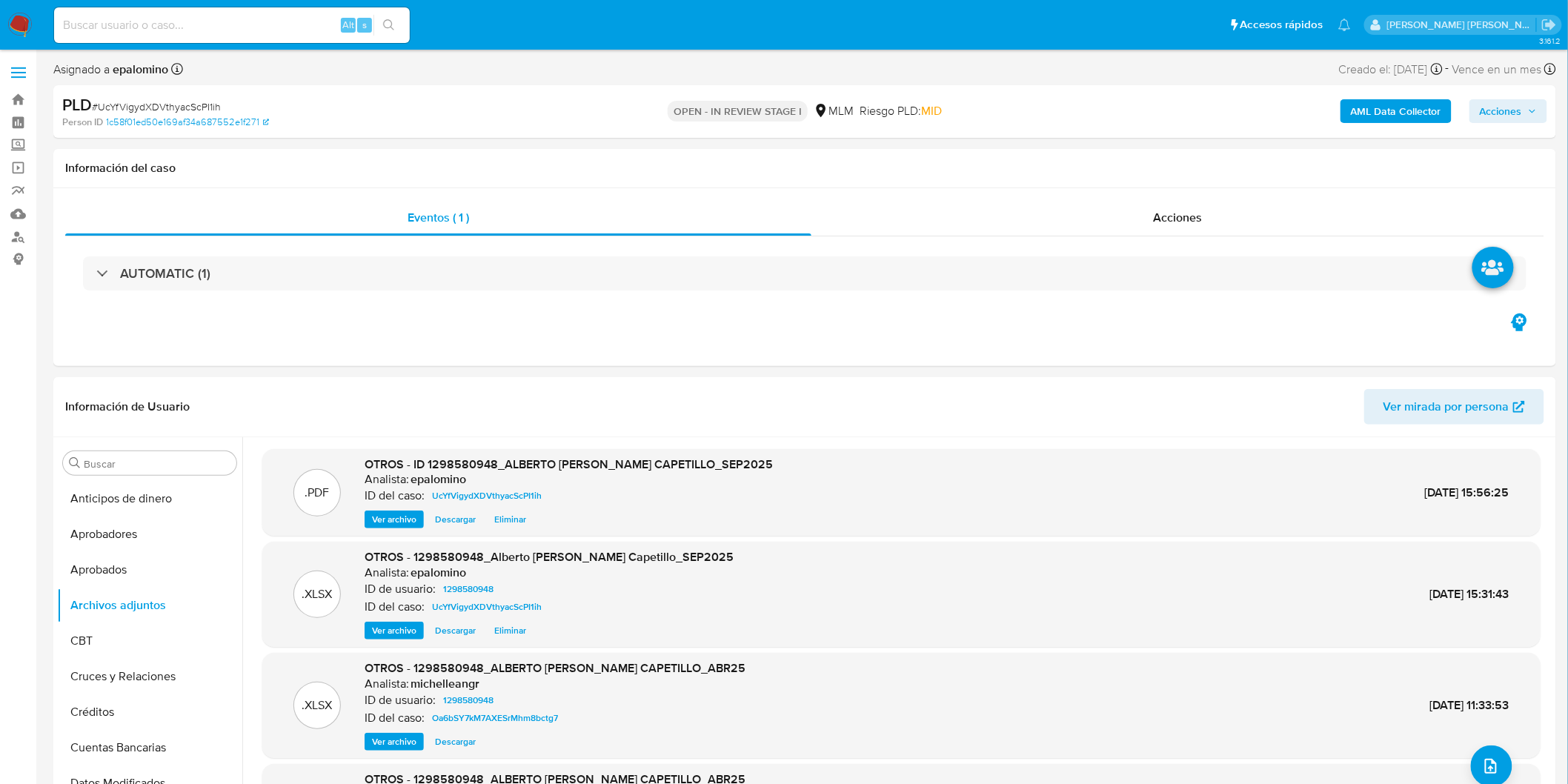
click at [1512, 122] on span "Acciones" at bounding box center [1501, 112] width 42 height 24
click at [1484, 354] on span "Enviar" at bounding box center [1491, 349] width 29 height 21
click at [1091, 168] on div "Resolución del caso Alt r" at bounding box center [1106, 159] width 142 height 38
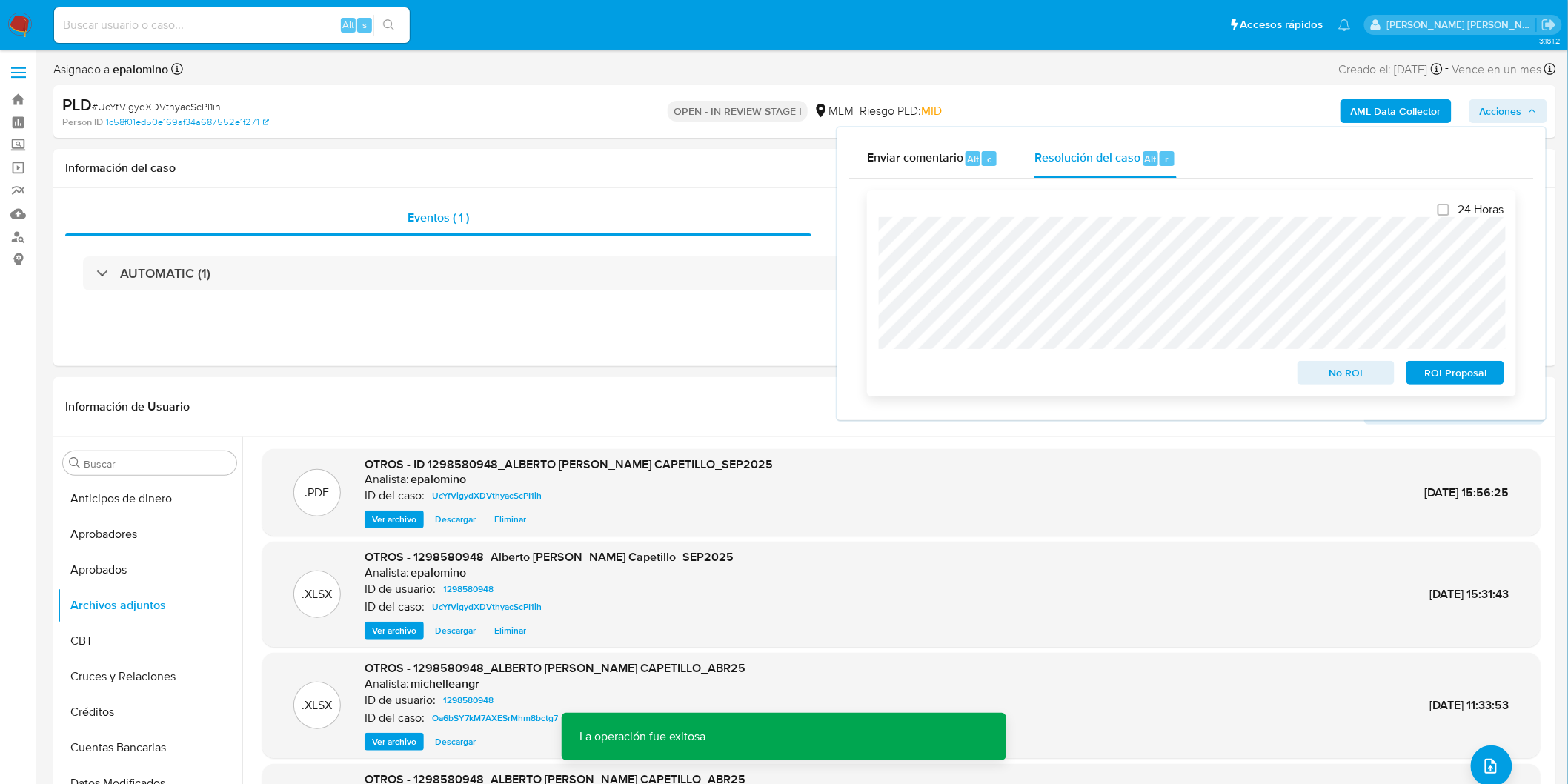
click at [1359, 378] on span "No ROI" at bounding box center [1346, 373] width 77 height 21
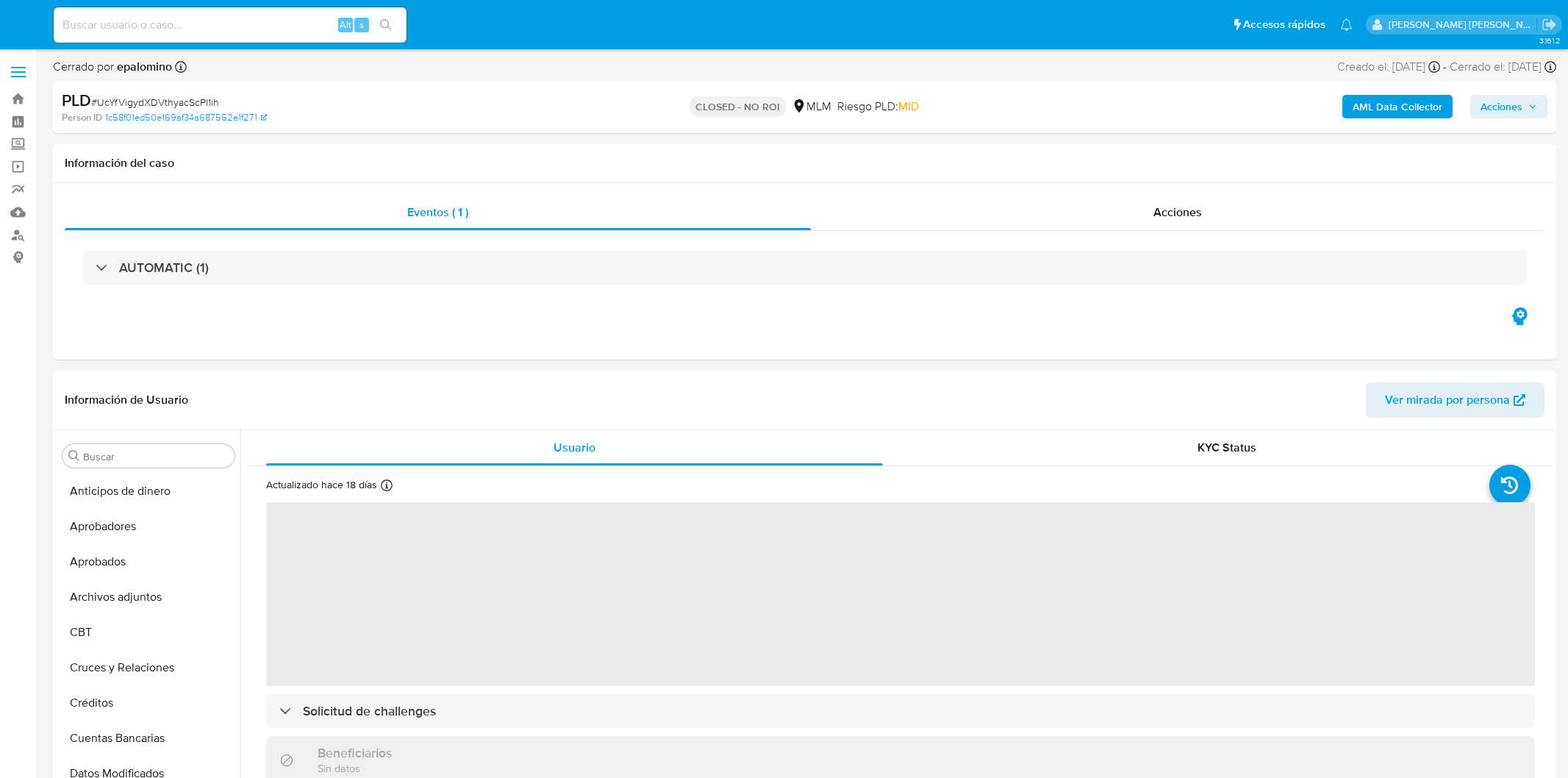
select select "10"
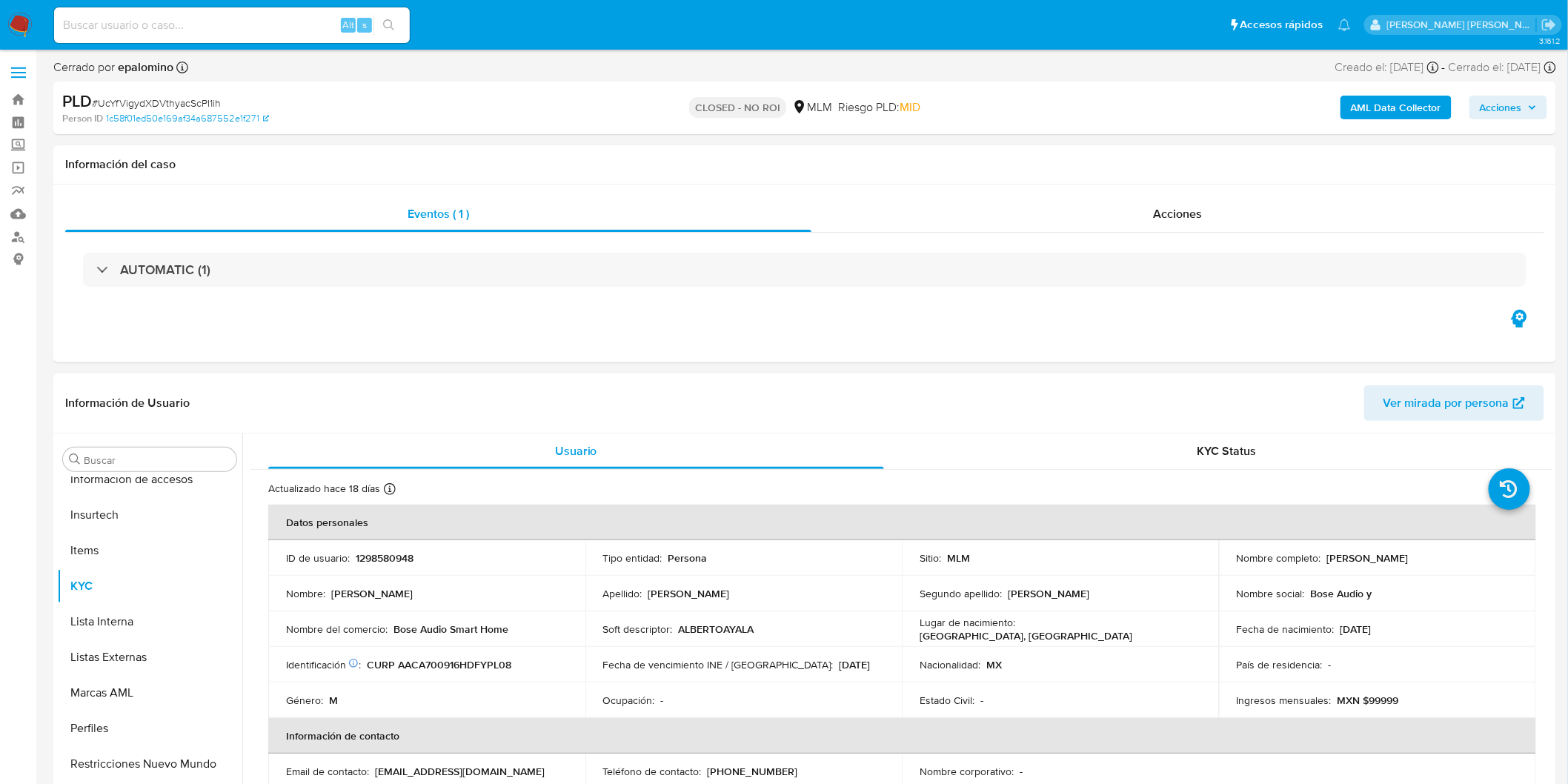
scroll to position [696, 0]
click at [172, 97] on span "# UcYfVigydXDVthyacScPI1ih" at bounding box center [156, 103] width 129 height 15
copy span "UcYfVigydXDVthyacScPI1ih"
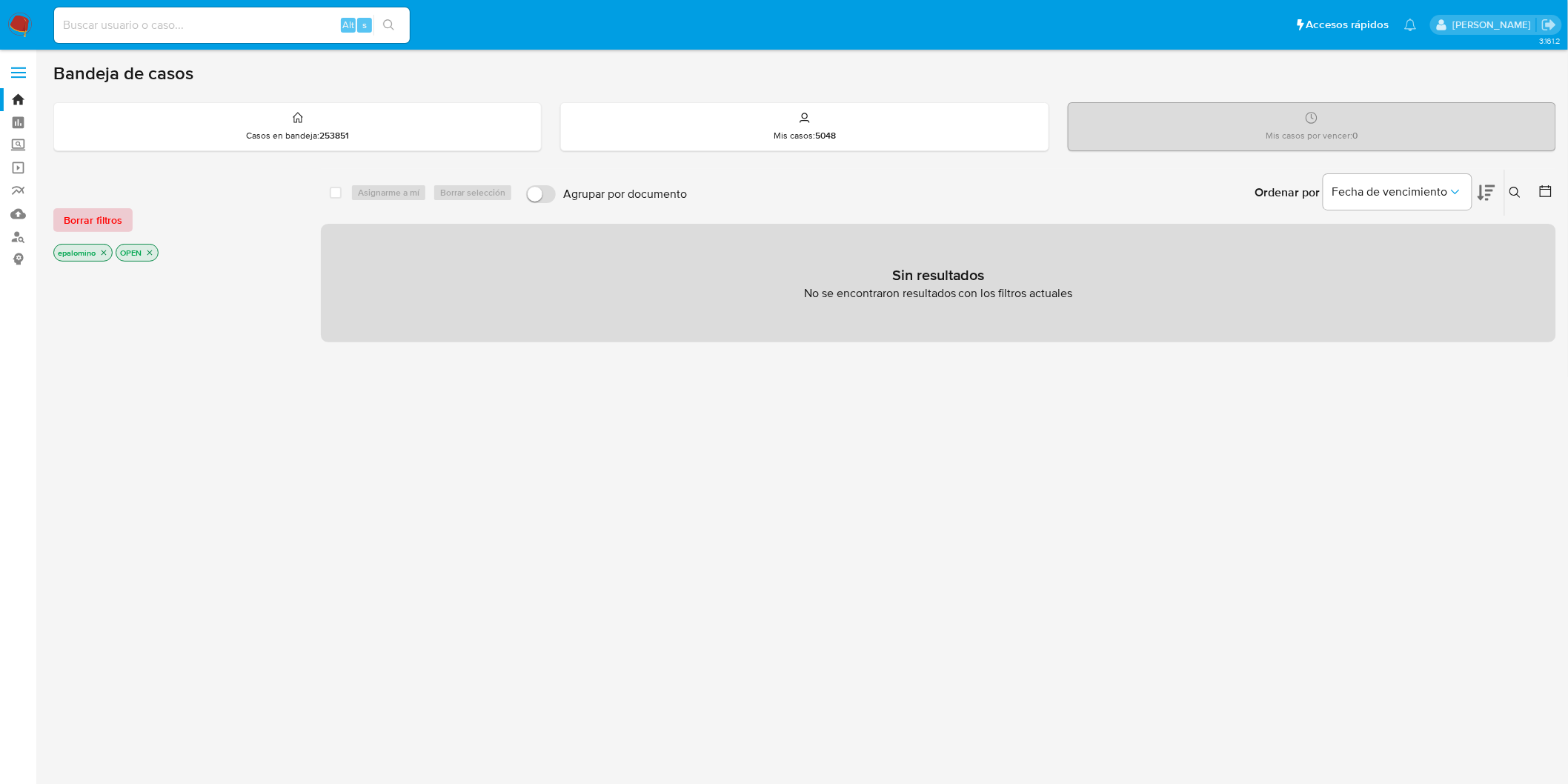
click at [127, 216] on button "Borrar filtros" at bounding box center [92, 220] width 79 height 24
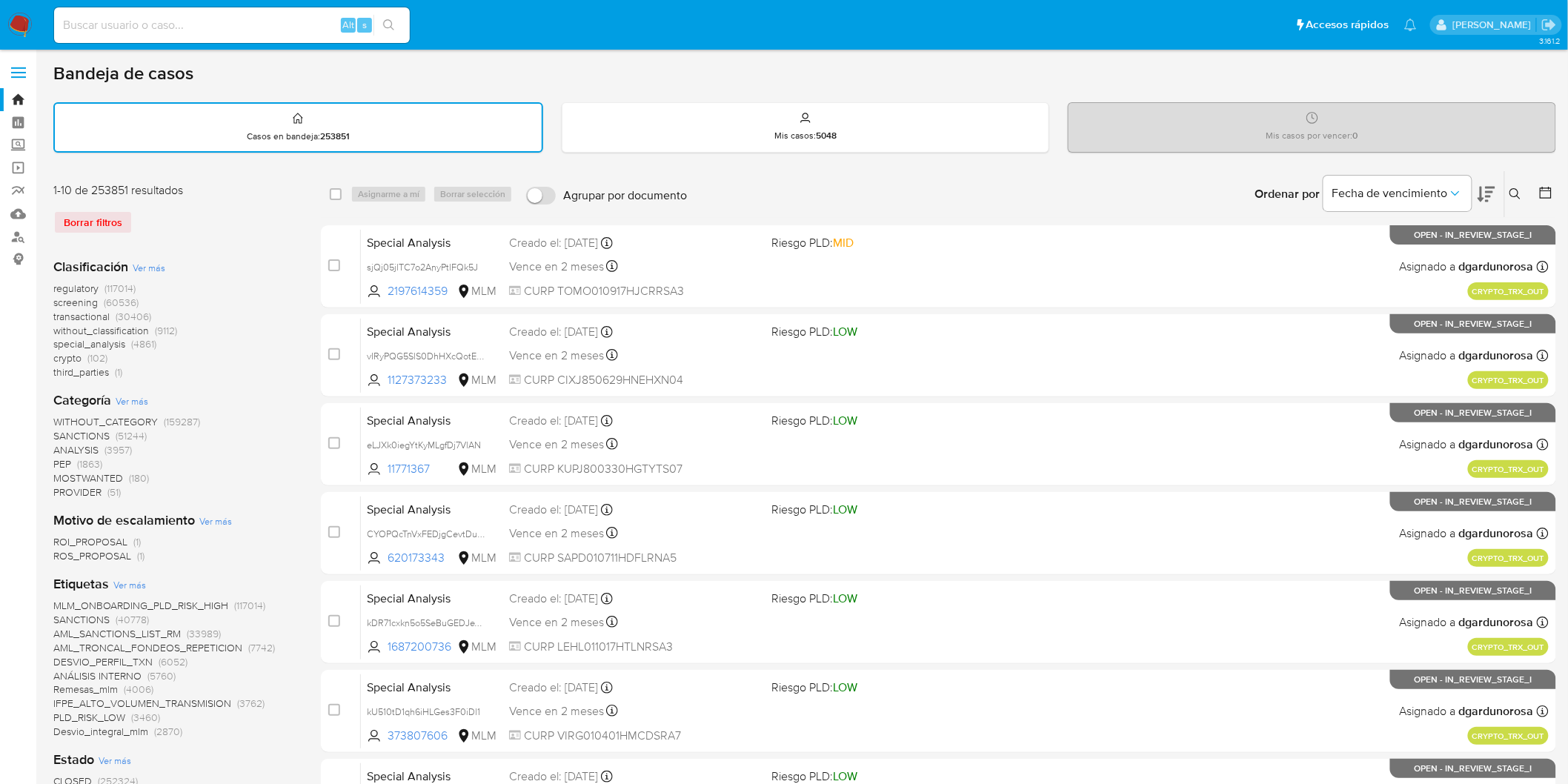
click at [1519, 190] on icon at bounding box center [1515, 194] width 12 height 12
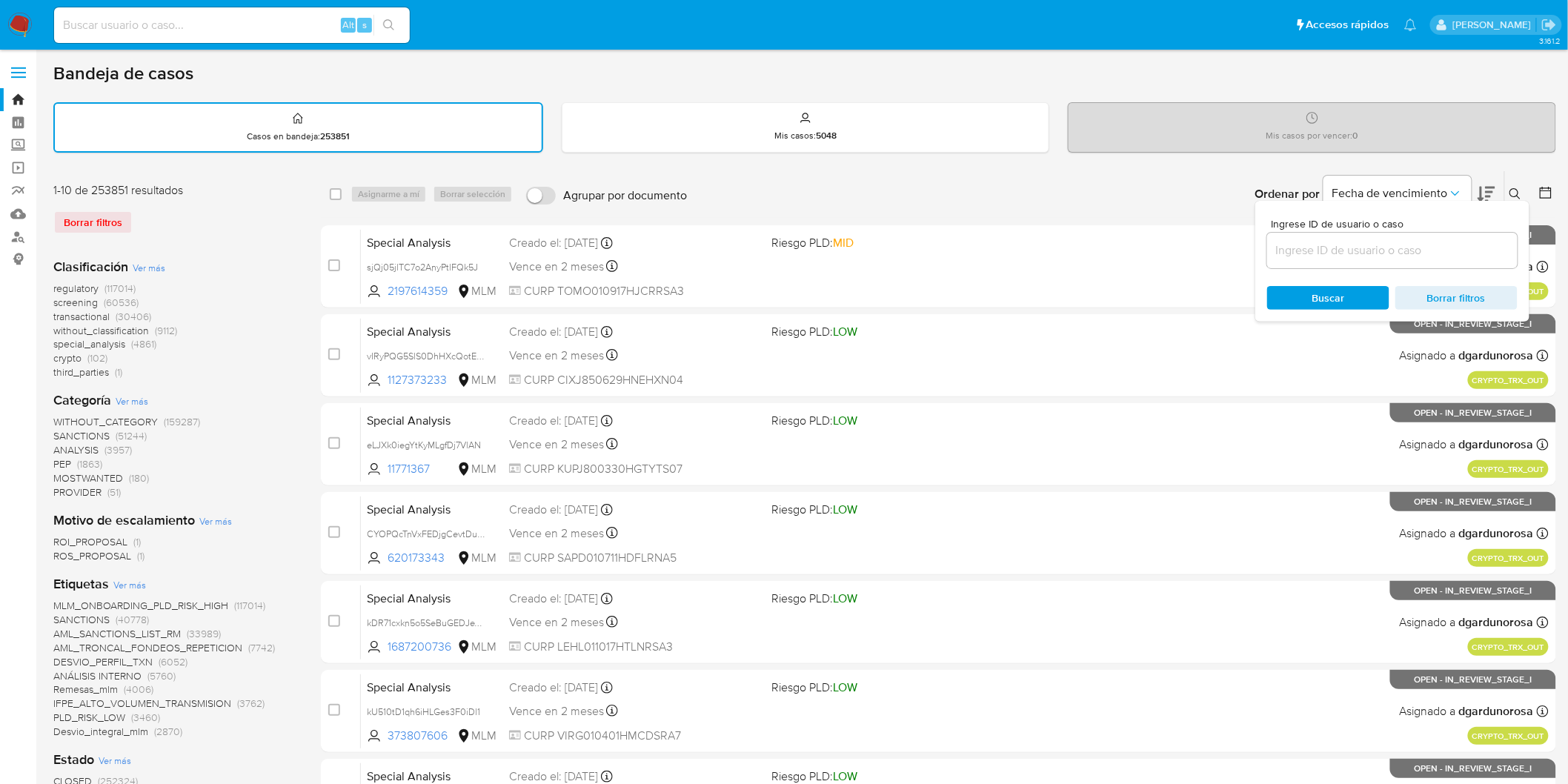
click at [1308, 249] on input at bounding box center [1393, 250] width 250 height 19
type input "1787085804"
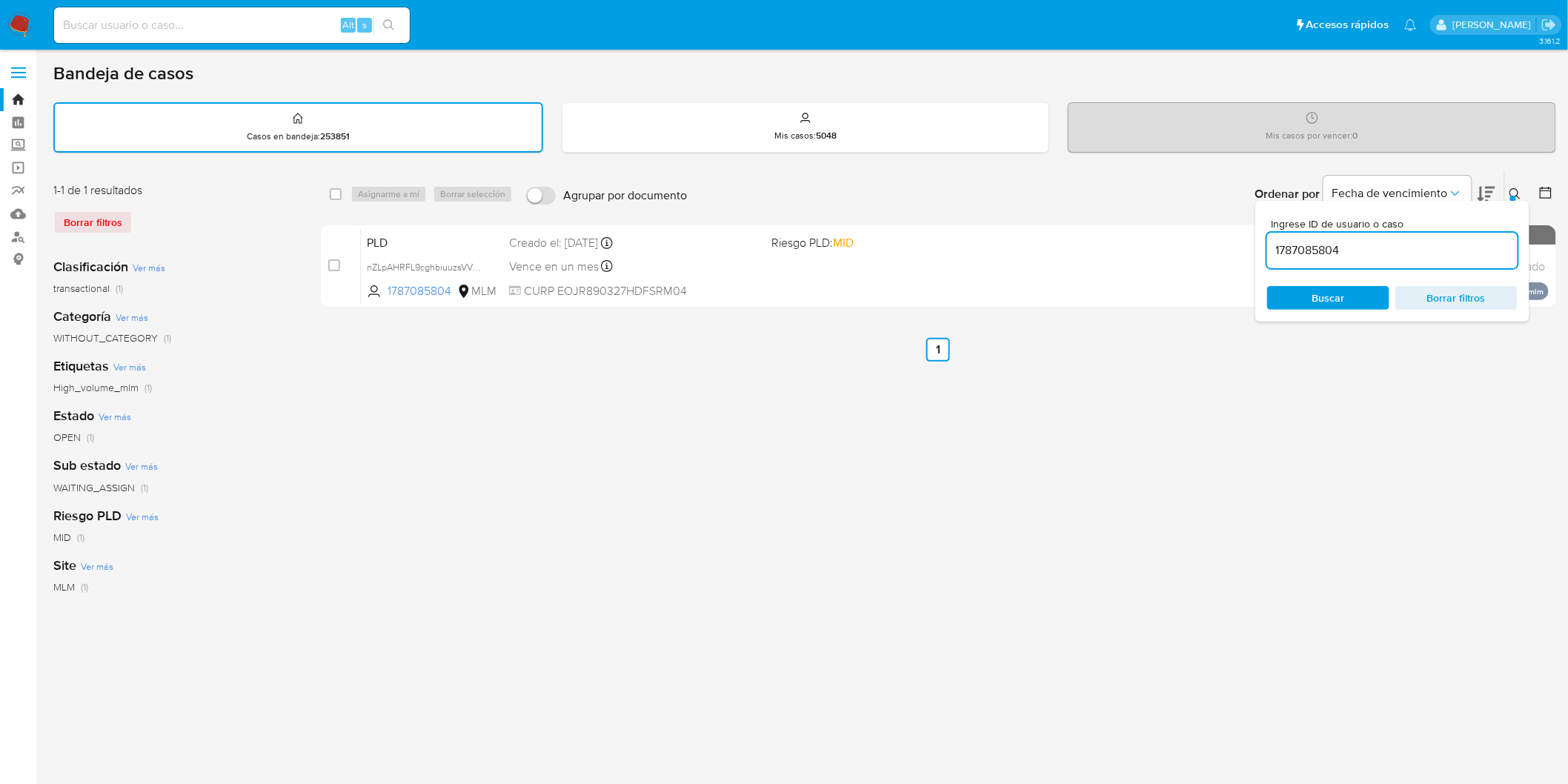
click at [1515, 188] on icon at bounding box center [1515, 194] width 12 height 12
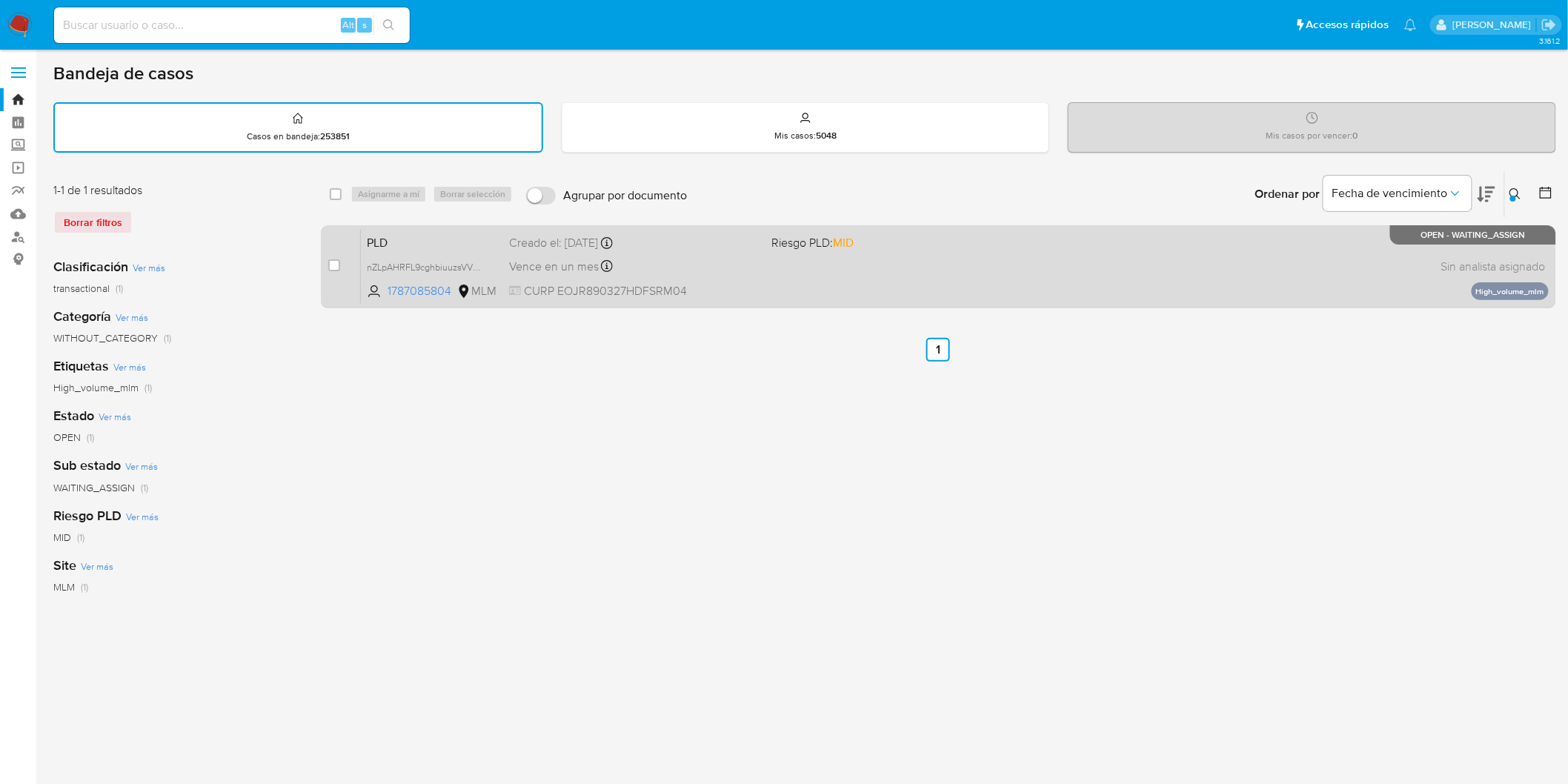
click at [385, 233] on span "PLD" at bounding box center [432, 241] width 131 height 19
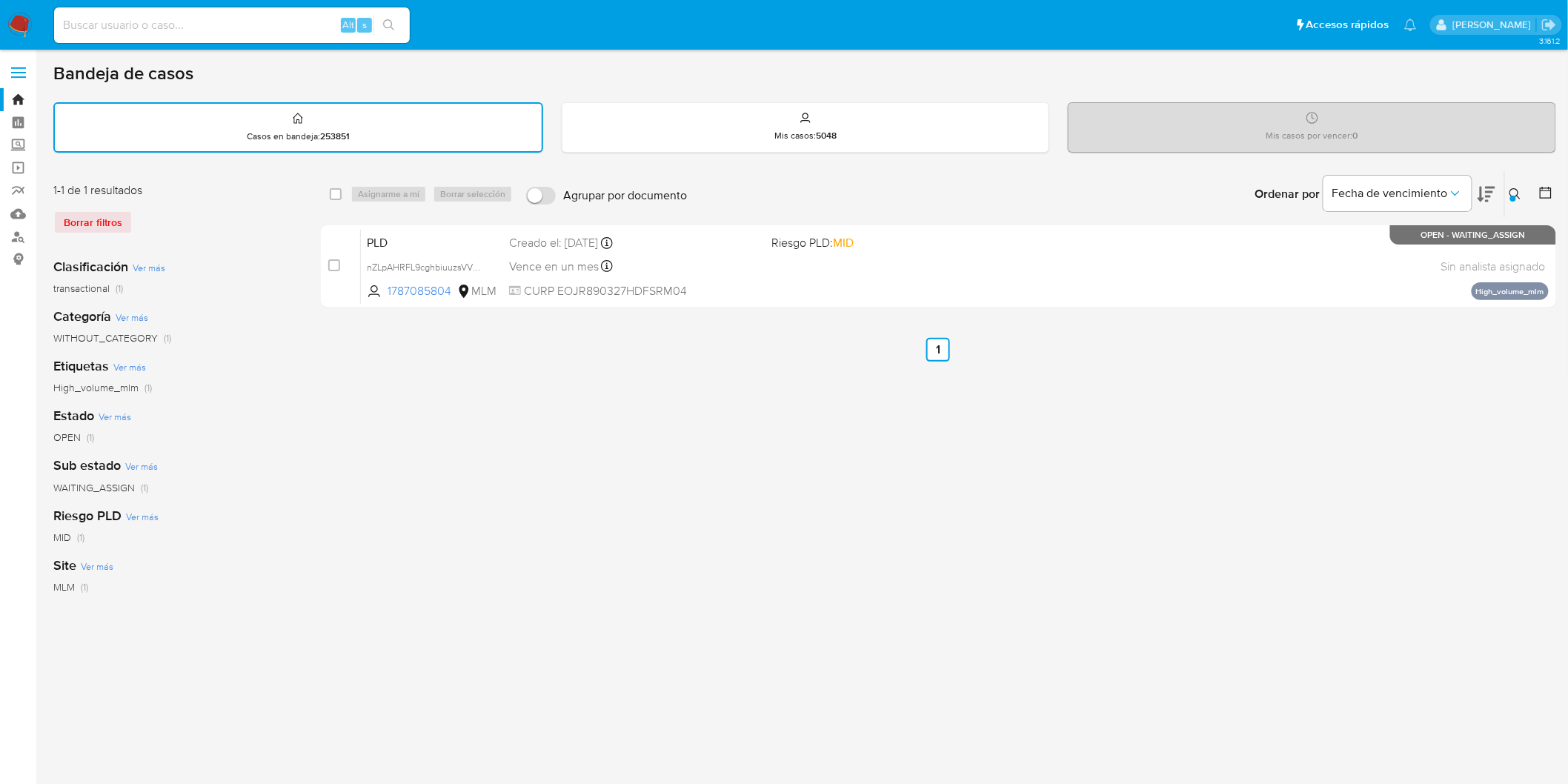
click at [26, 16] on img at bounding box center [20, 25] width 26 height 25
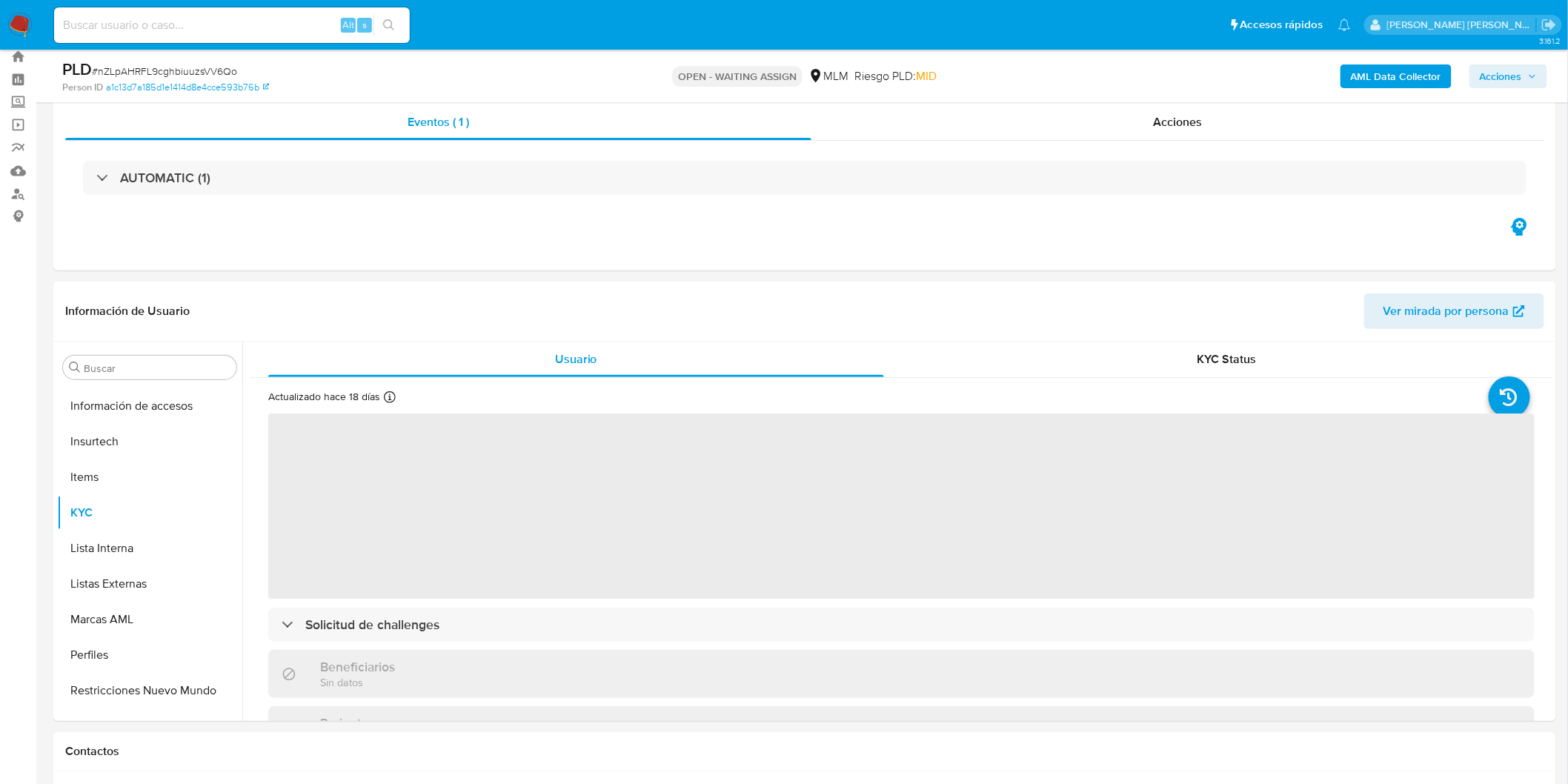
scroll to position [696, 0]
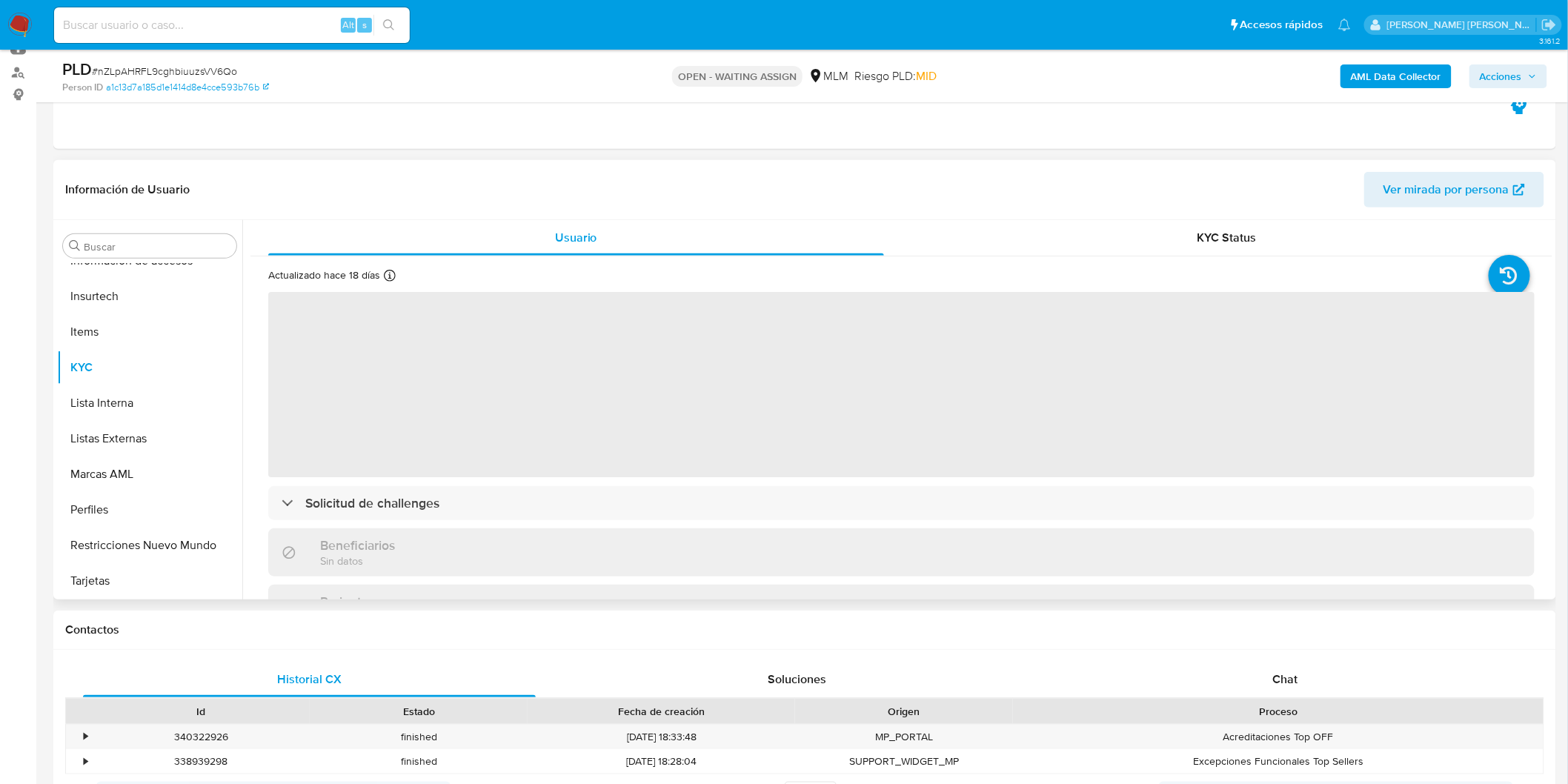
select select "10"
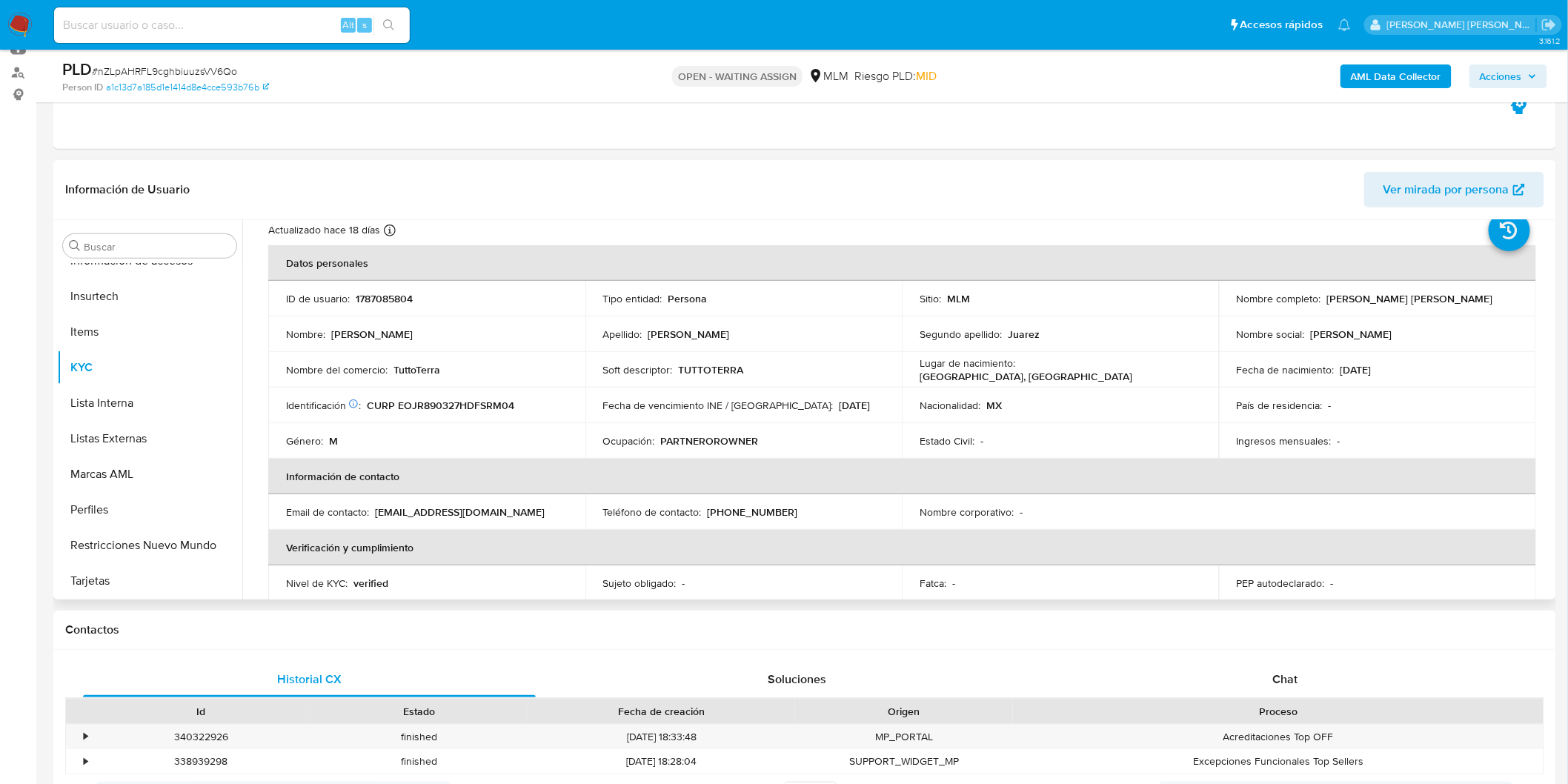
scroll to position [82, 0]
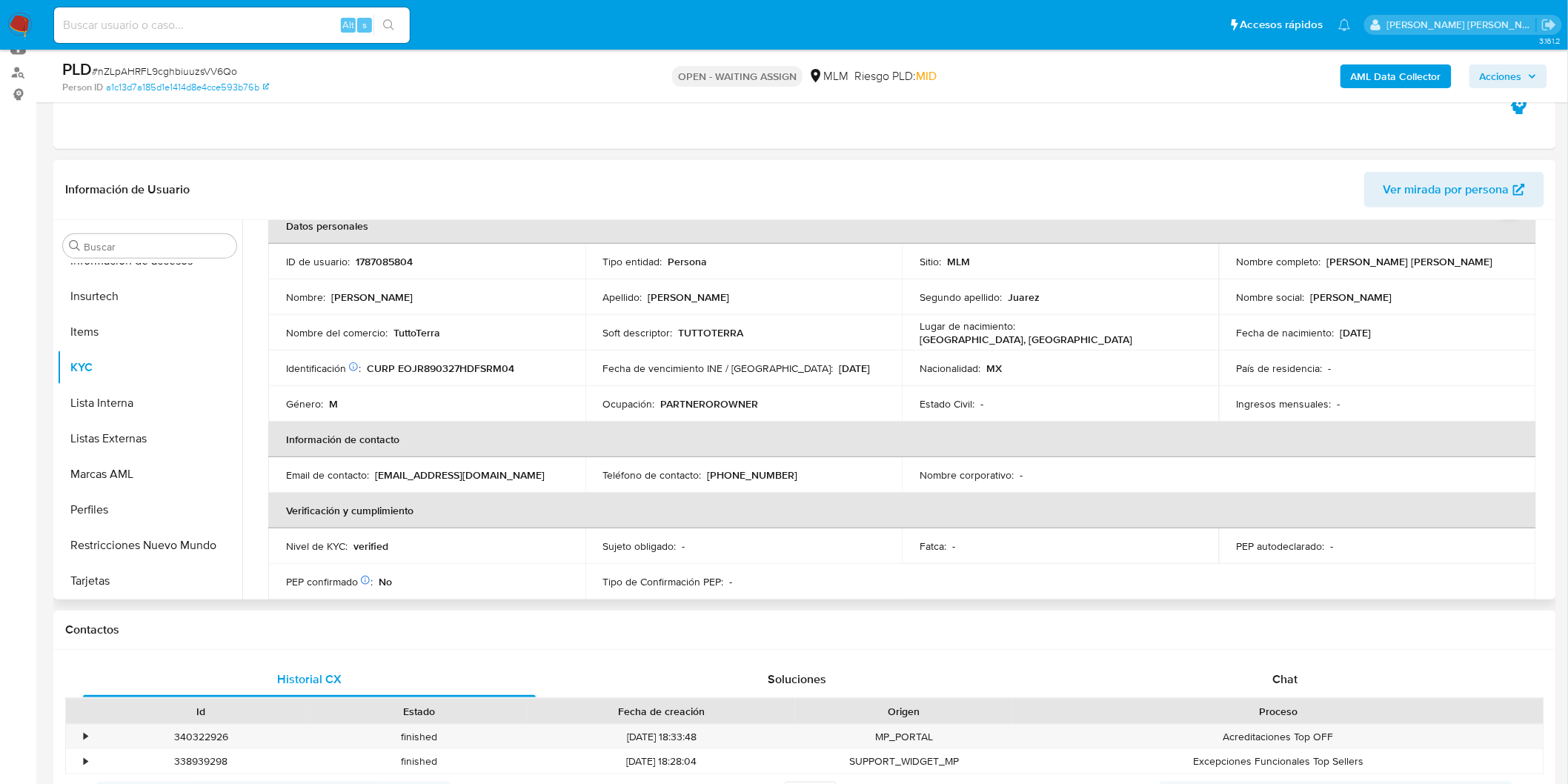
click at [430, 333] on p "TuttoTerra" at bounding box center [417, 332] width 47 height 14
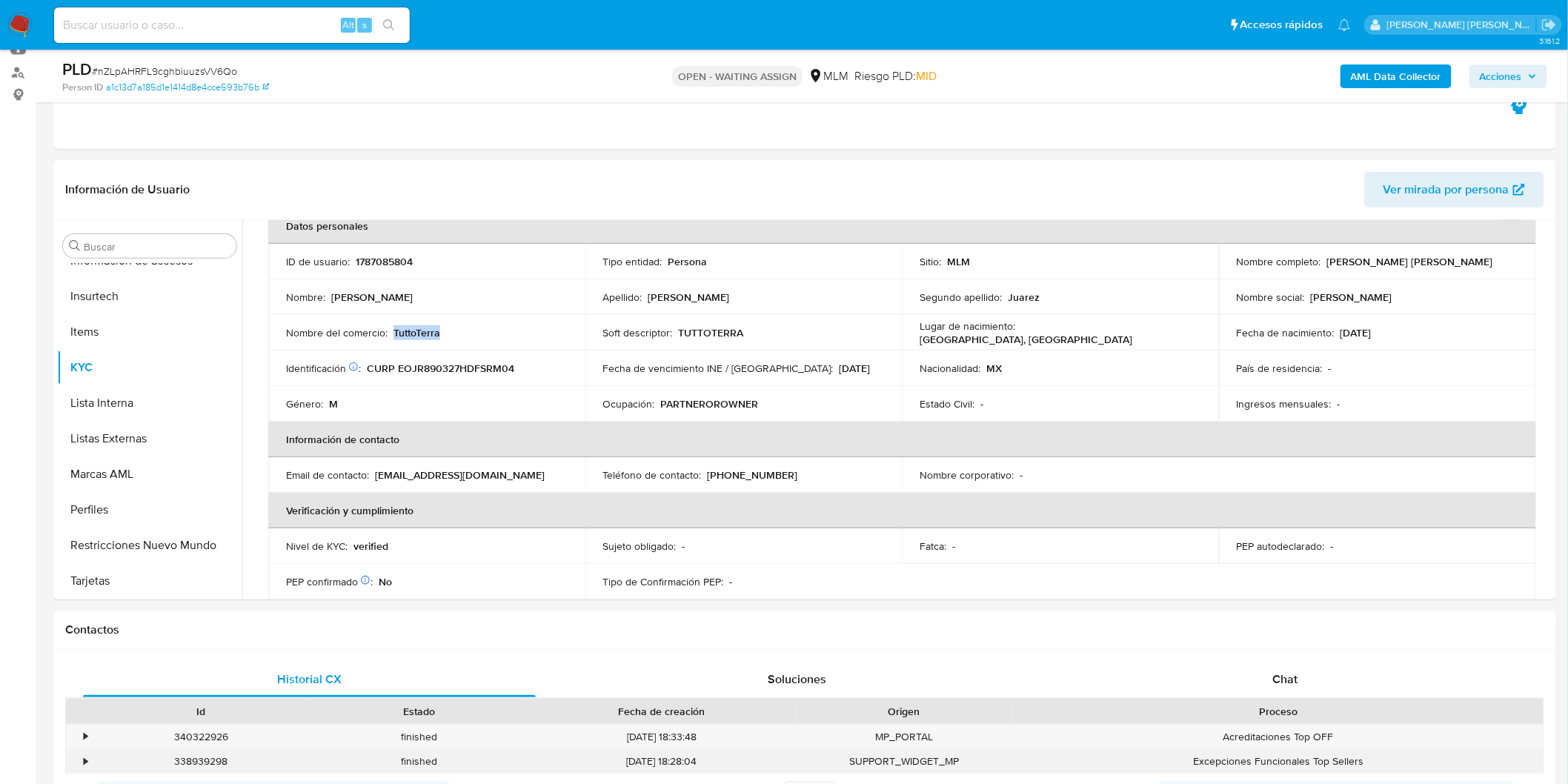
copy p "TuttoTerra"
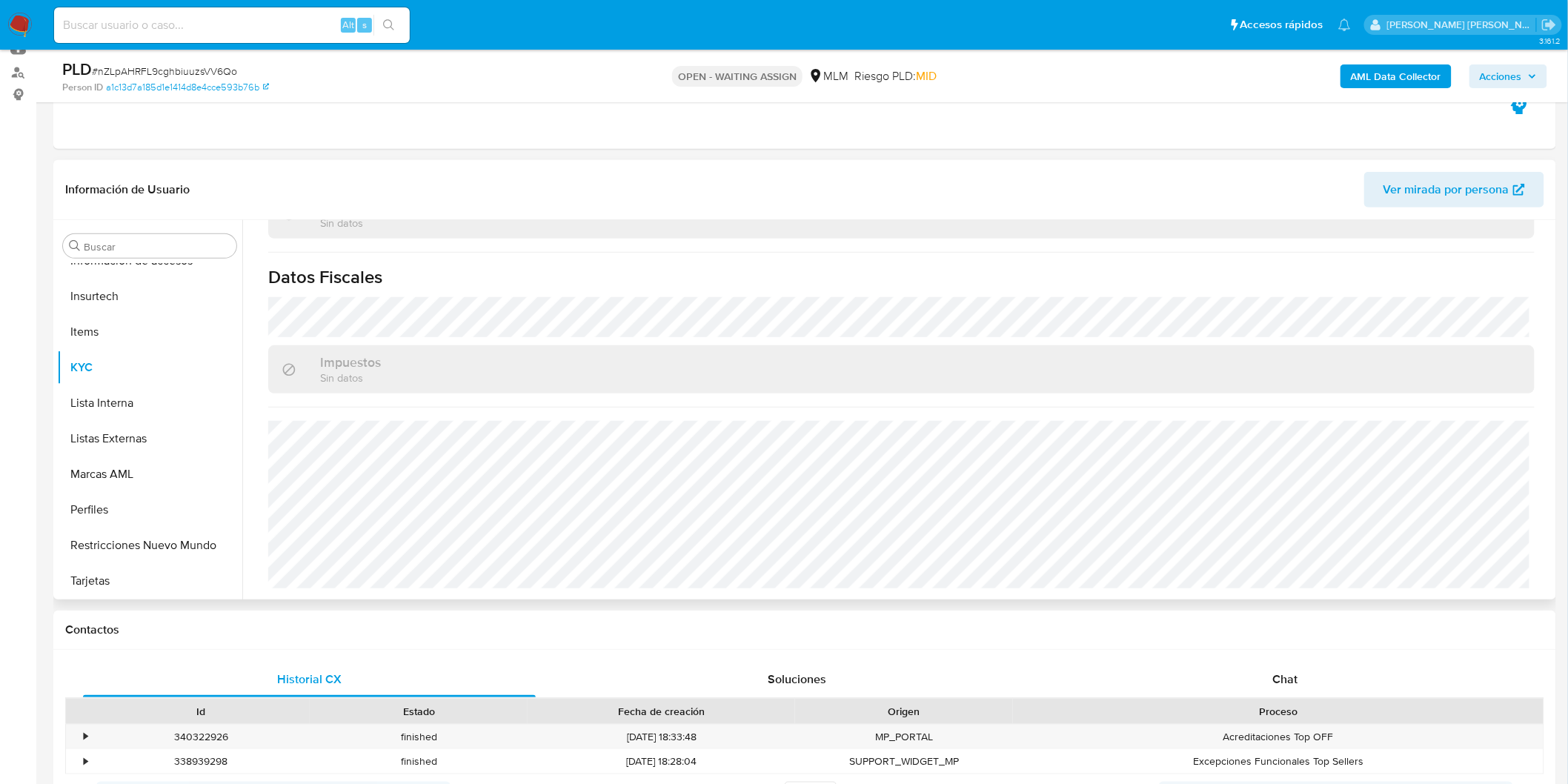
scroll to position [0, 0]
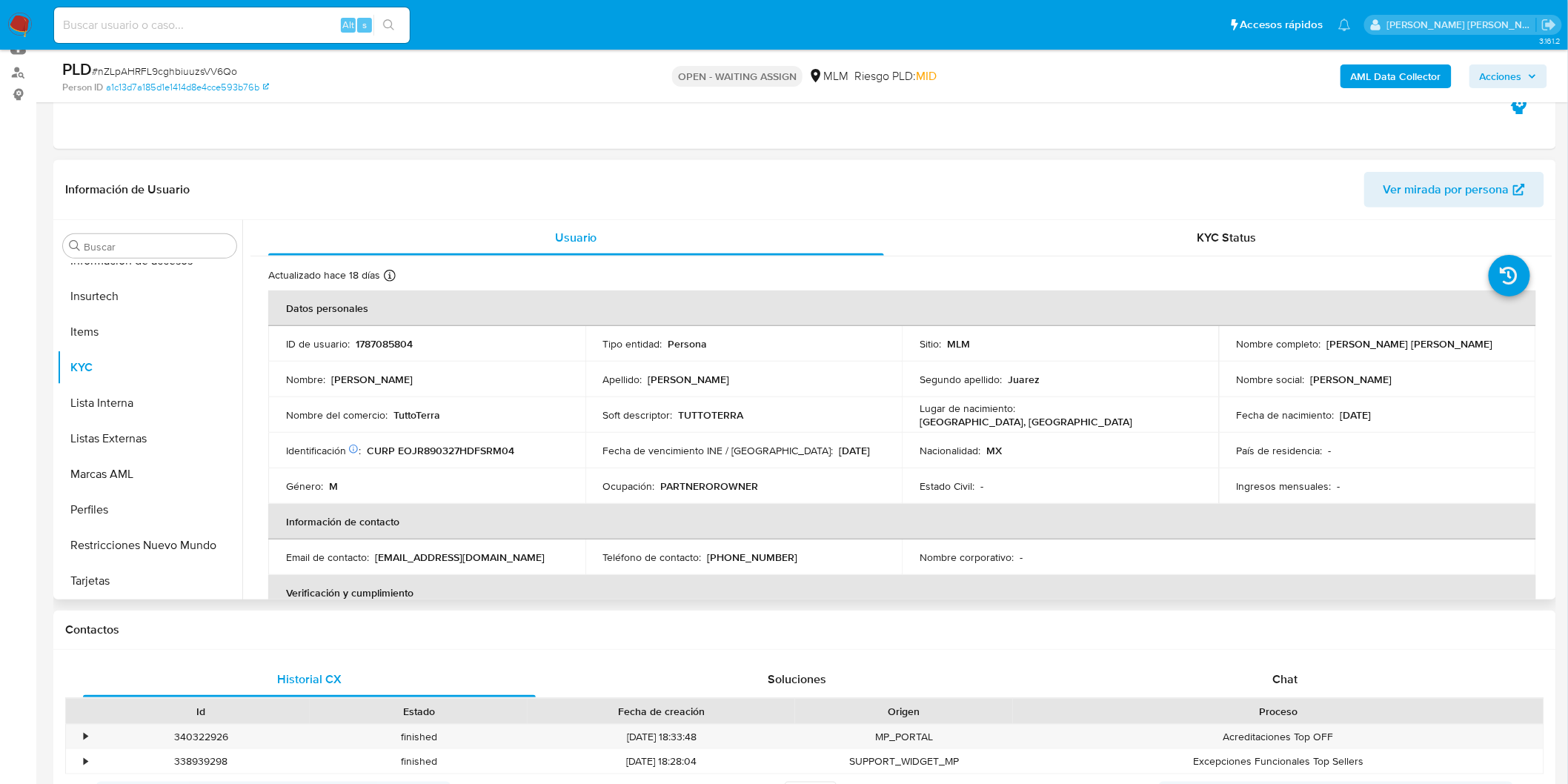
click at [716, 416] on p "TUTTOTERRA" at bounding box center [712, 414] width 65 height 14
copy p "TUTTOTERRA"
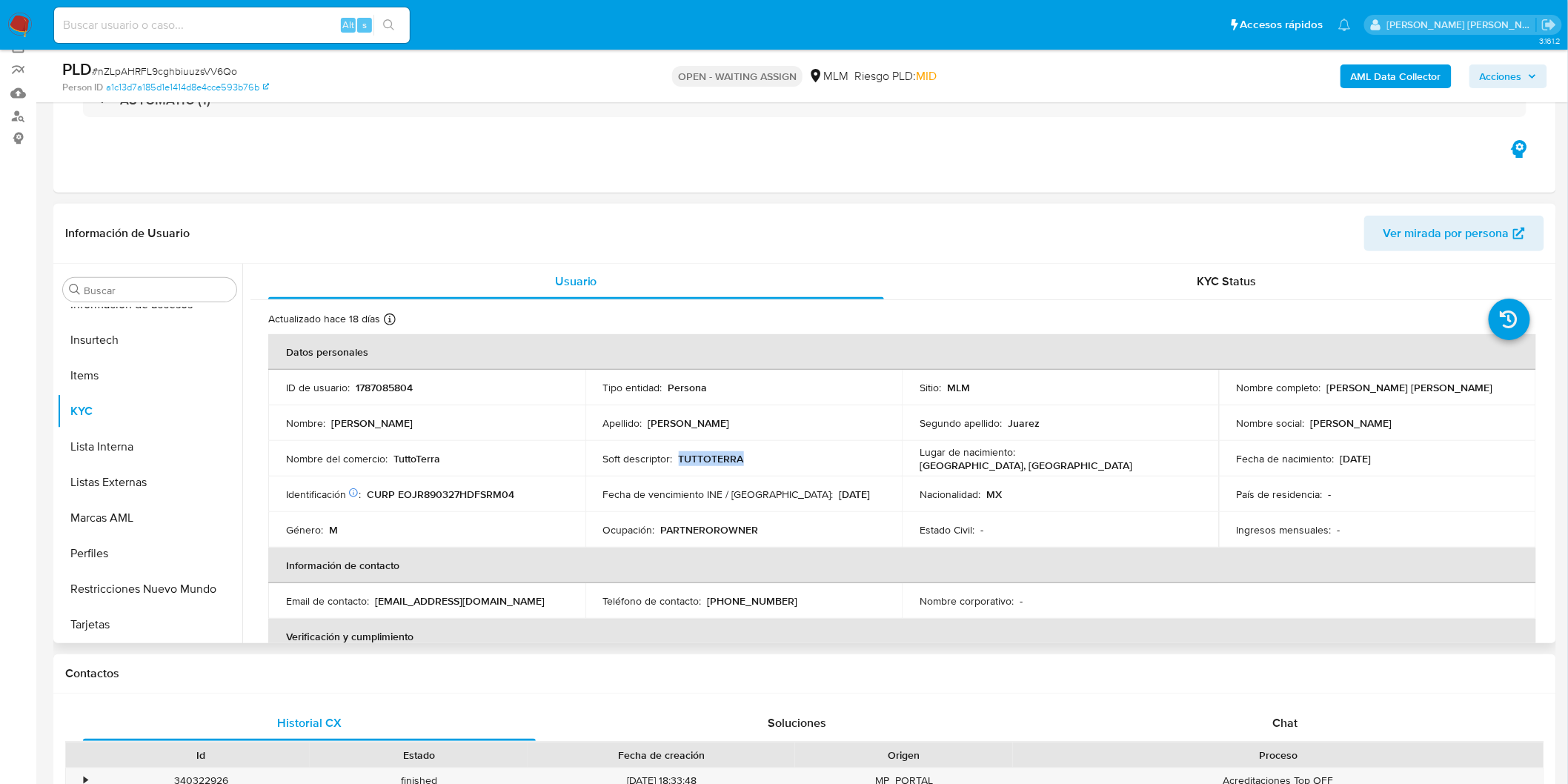
scroll to position [82, 0]
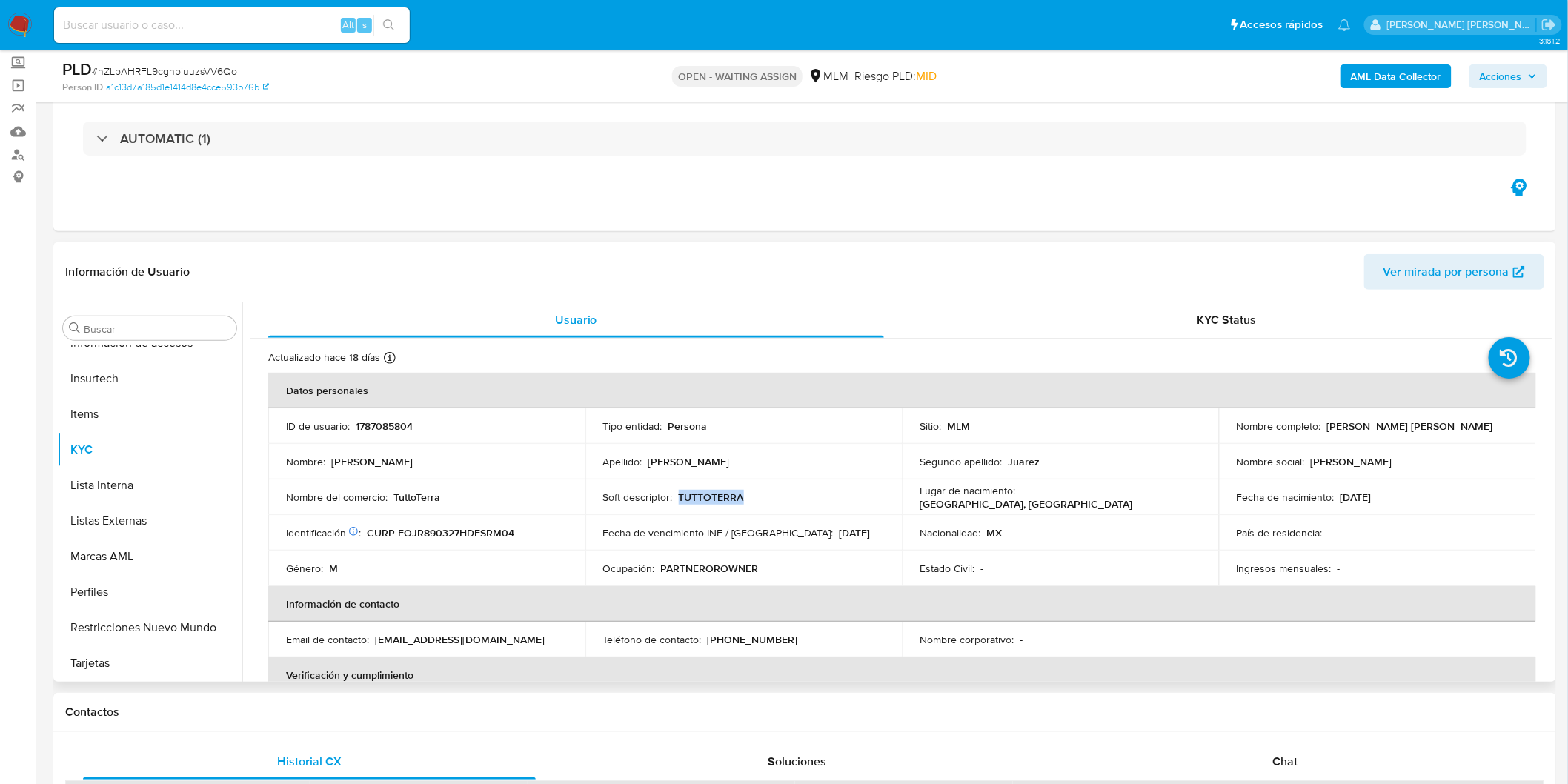
drag, startPoint x: 1491, startPoint y: 420, endPoint x: 1322, endPoint y: 423, distance: 169.0
click at [1322, 423] on div "Nombre completo : Ramon Eduardo Escobedo Juarez" at bounding box center [1377, 425] width 281 height 14
copy p "Ramon Eduardo Escobedo Juarez"
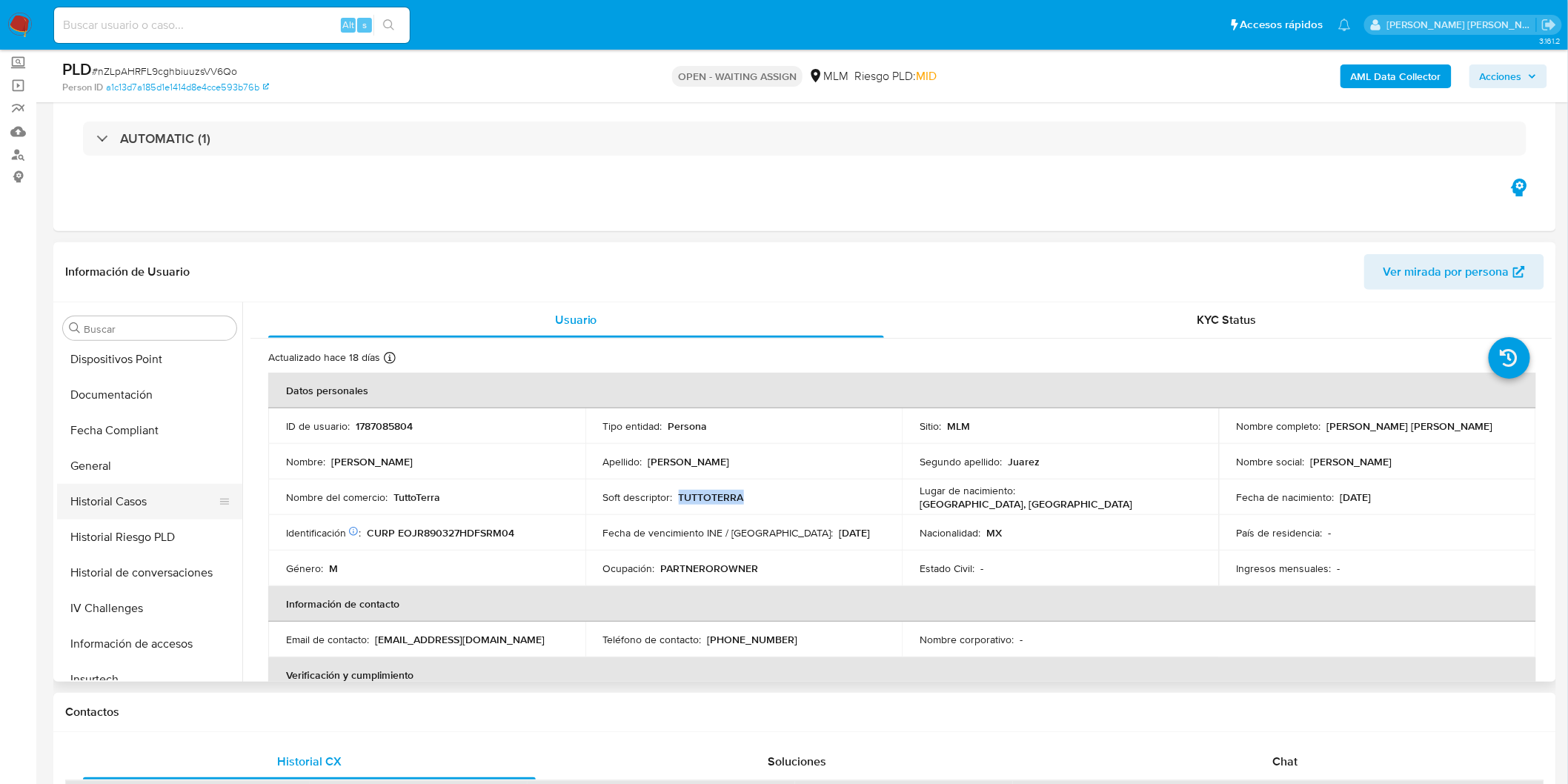
scroll to position [367, 0]
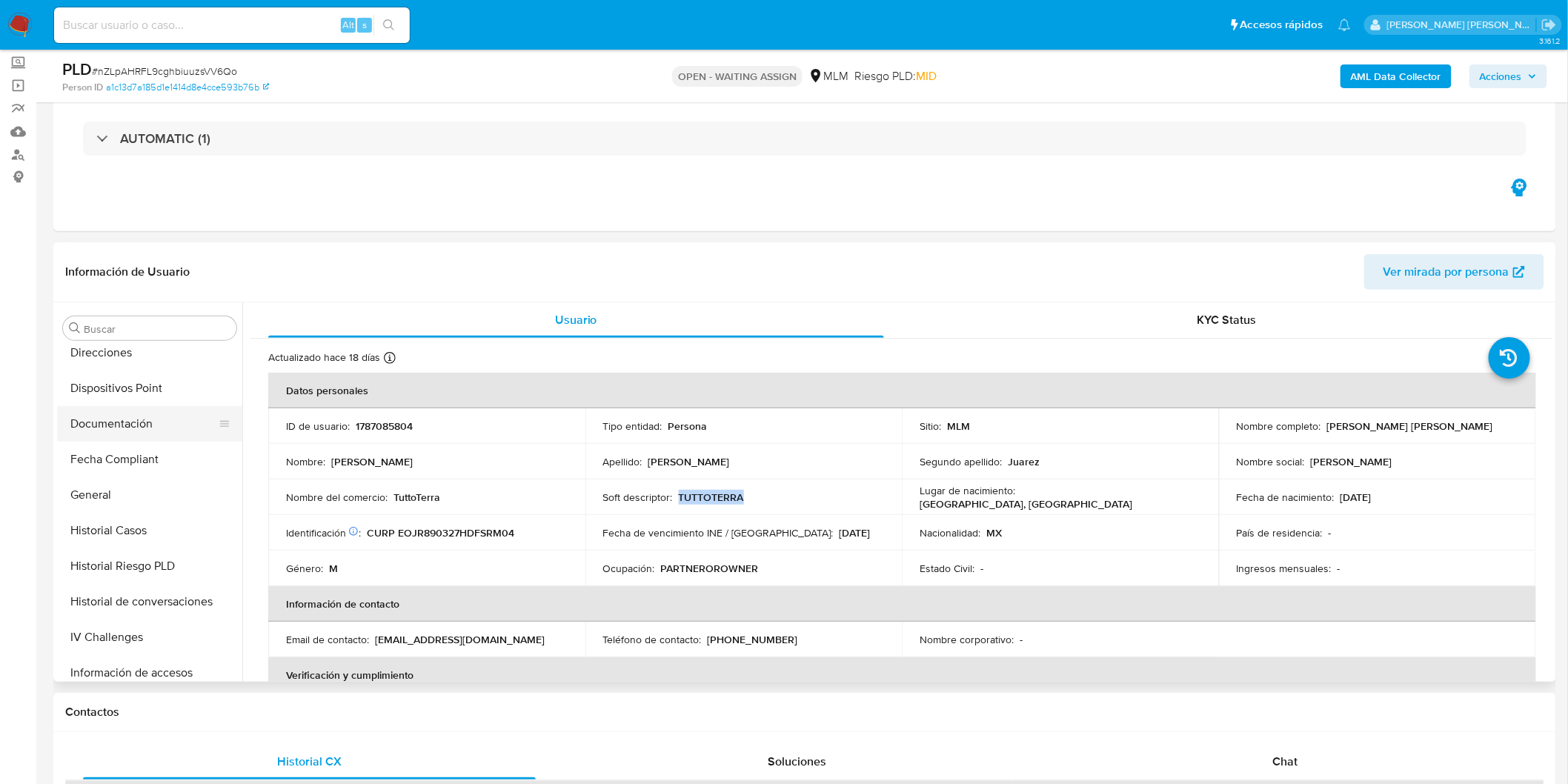
click at [159, 433] on button "Documentación" at bounding box center [144, 423] width 174 height 36
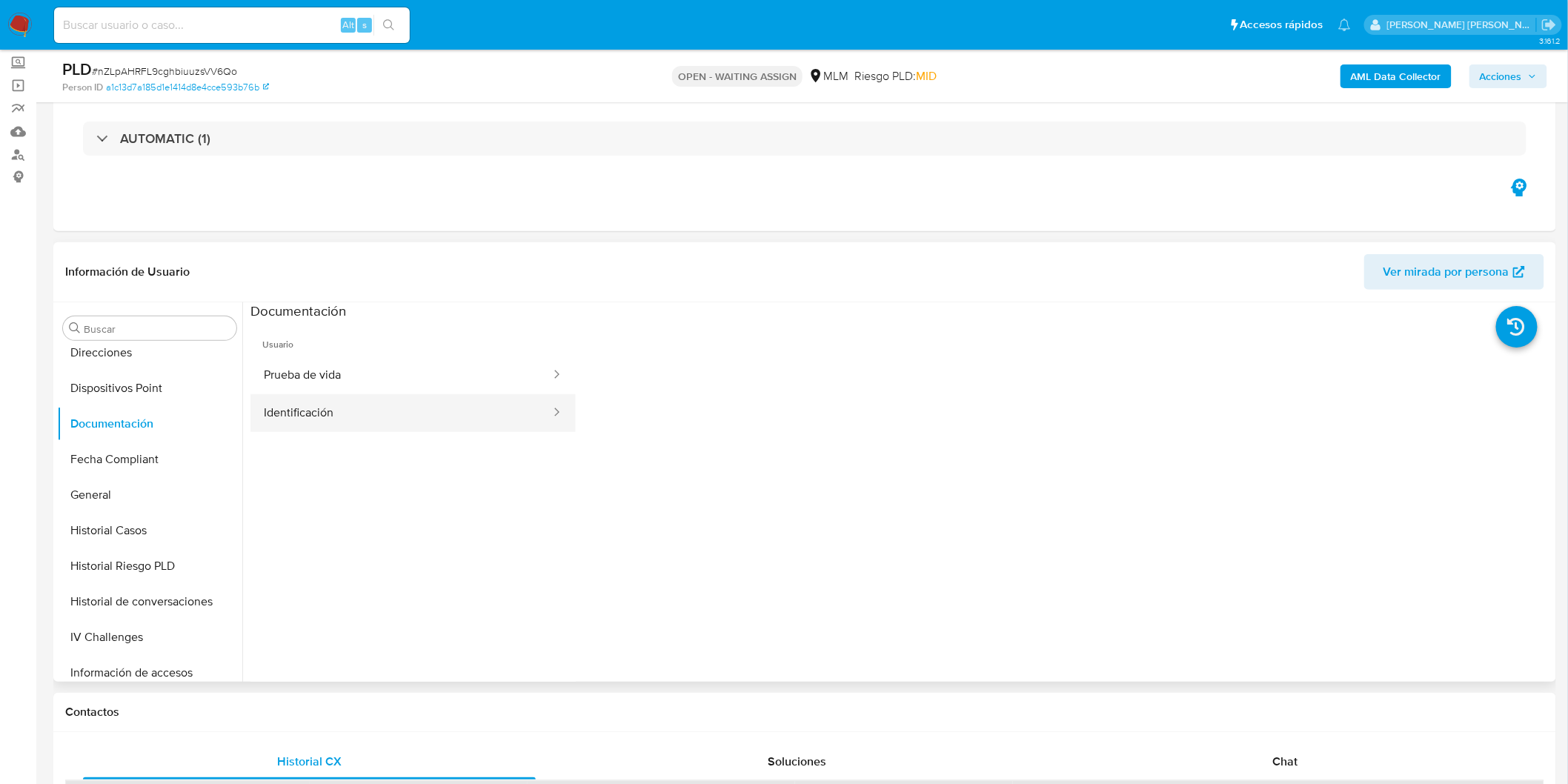
click at [373, 402] on button "Identificación" at bounding box center [401, 413] width 301 height 37
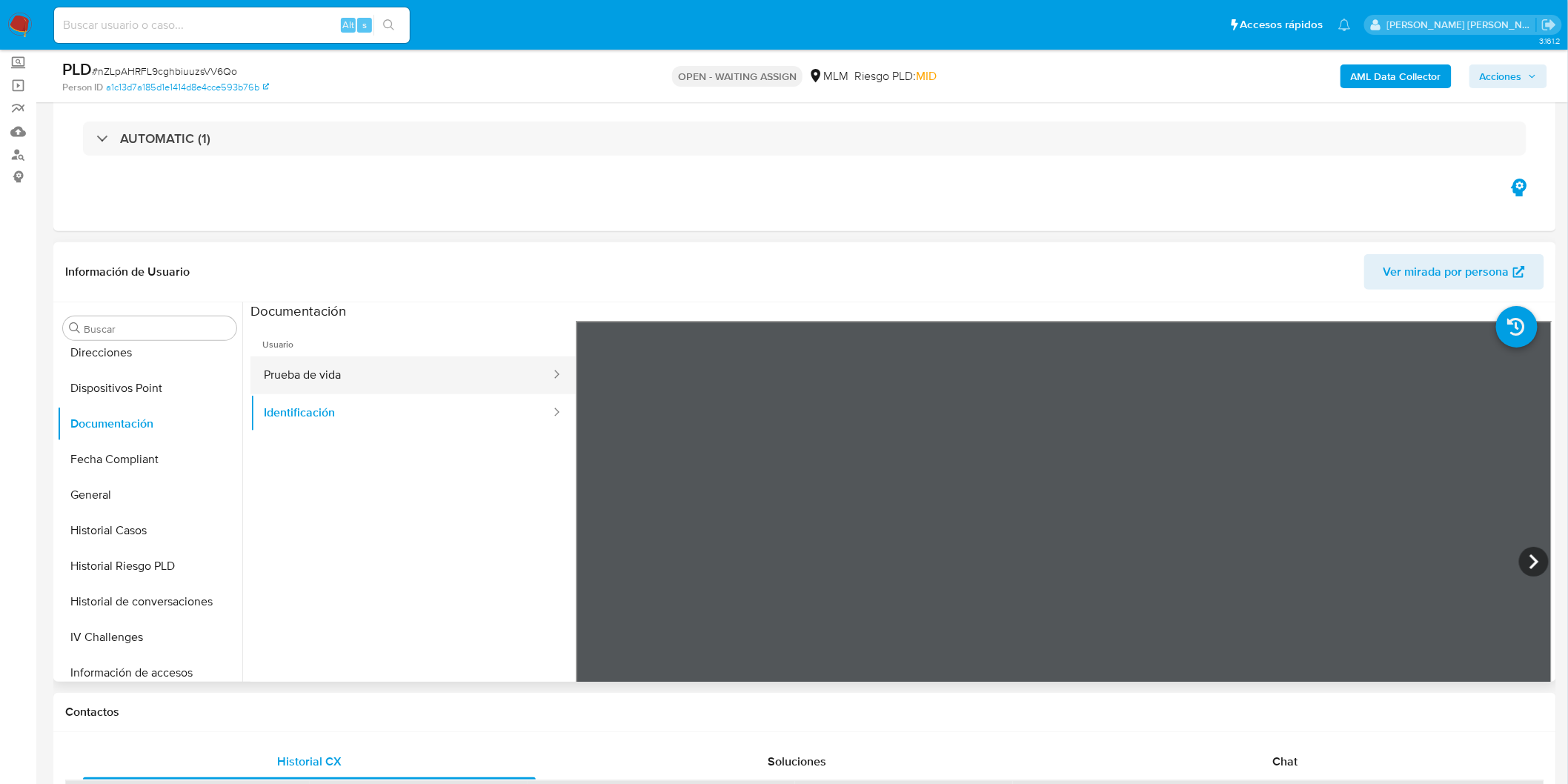
click at [383, 390] on button "Prueba de vida" at bounding box center [401, 374] width 301 height 37
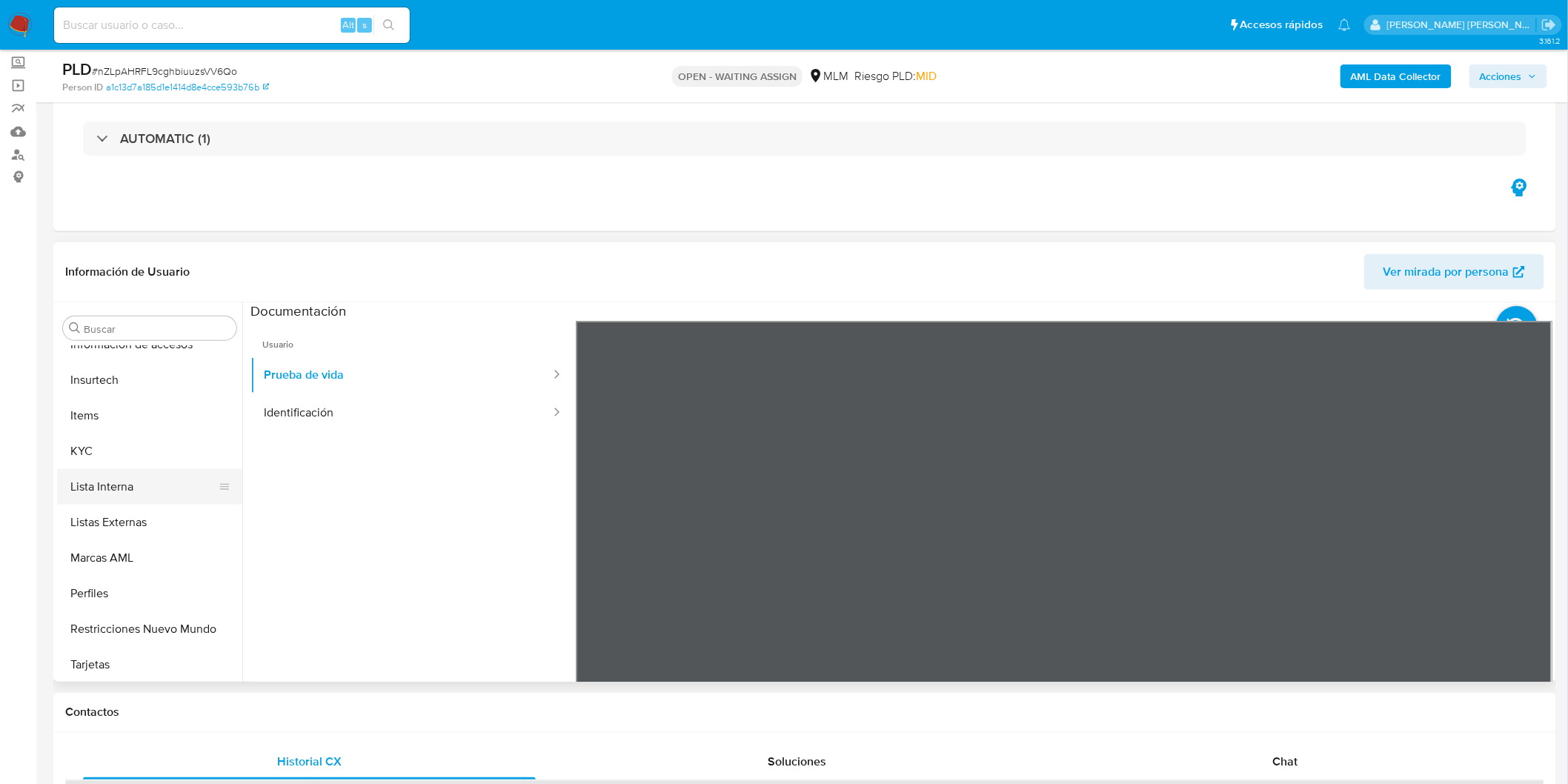
scroll to position [697, 0]
click at [145, 445] on button "KYC" at bounding box center [144, 449] width 174 height 36
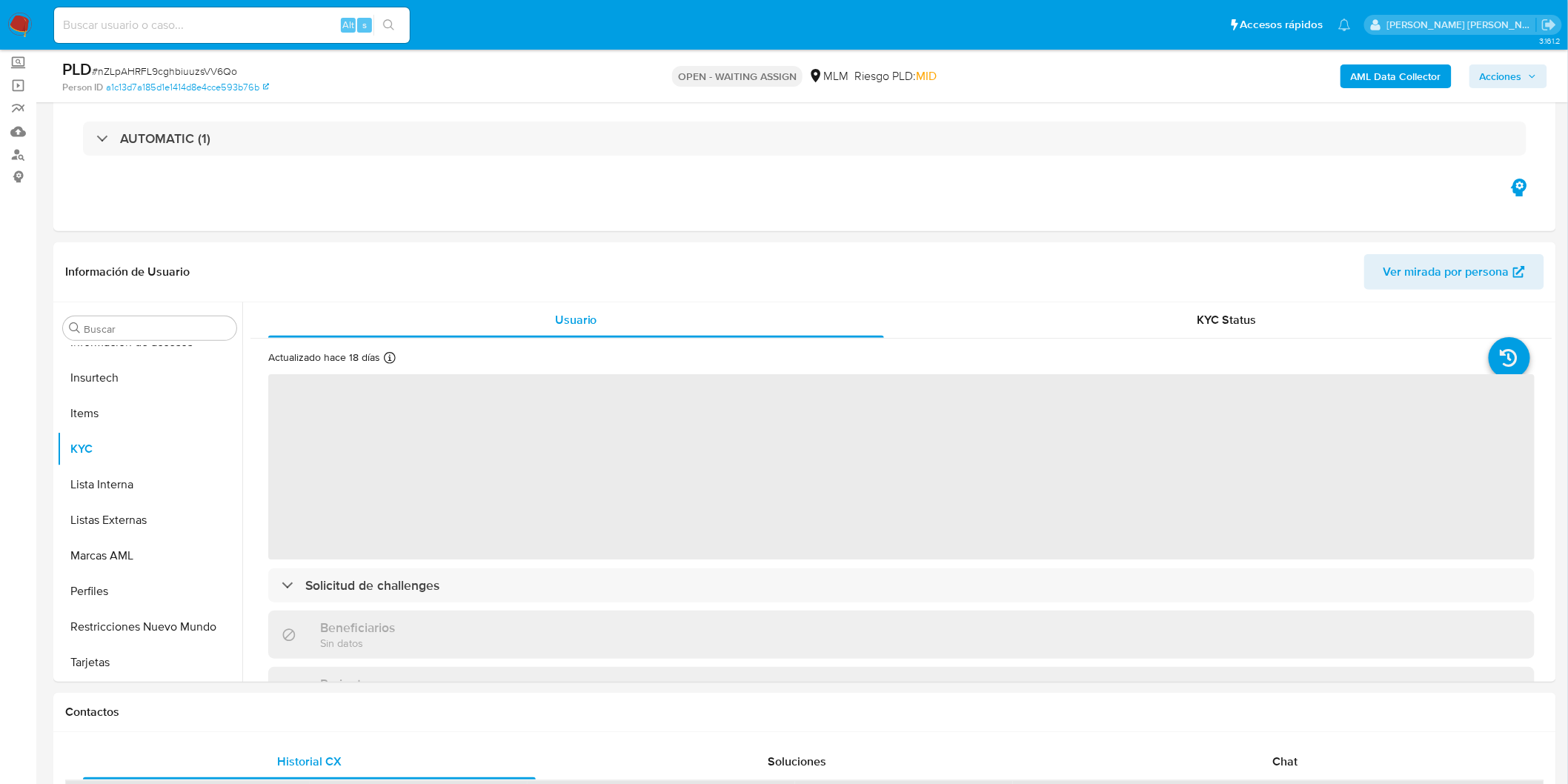
scroll to position [696, 0]
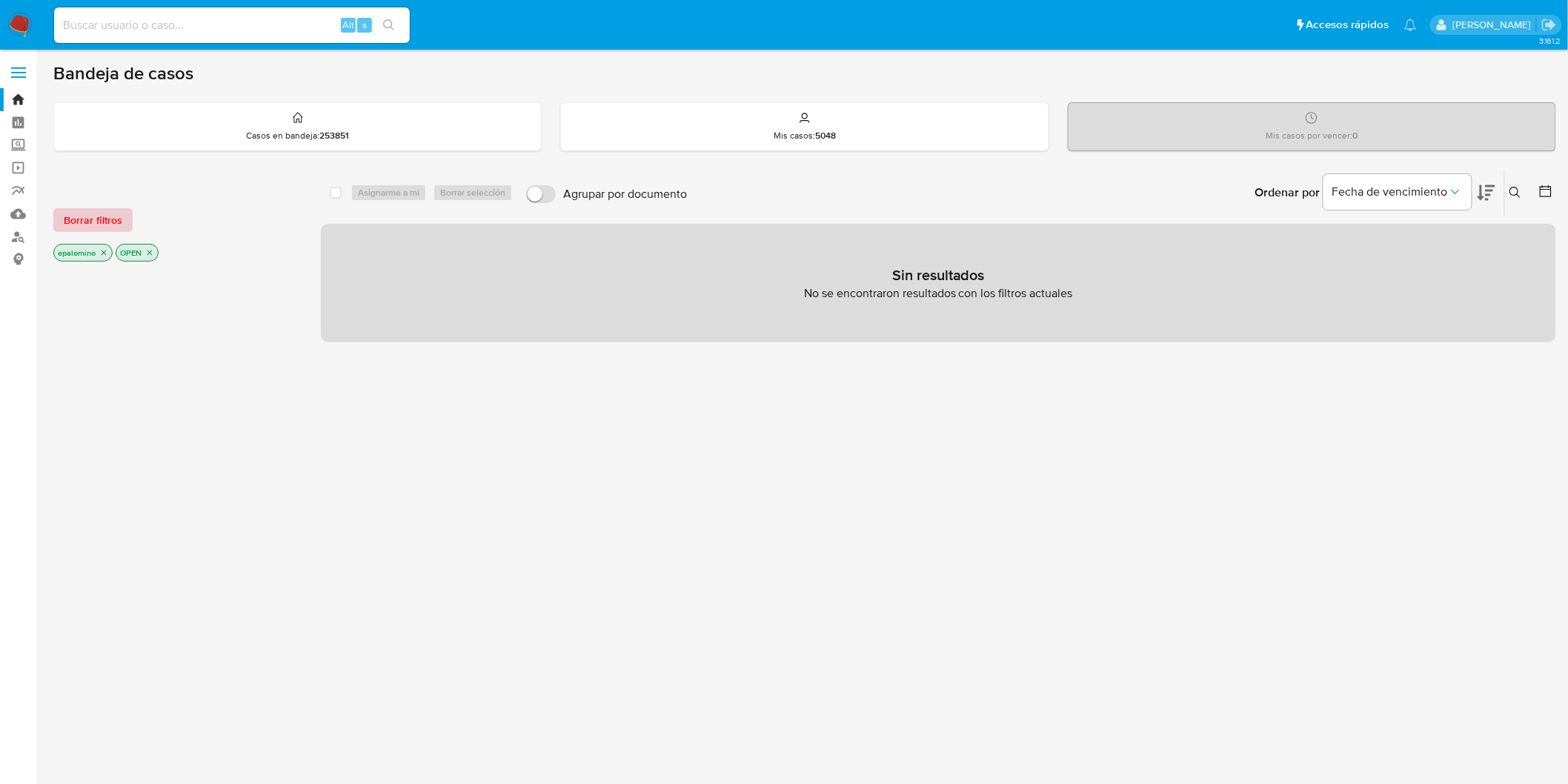
click at [100, 217] on span "Borrar filtros" at bounding box center [92, 220] width 58 height 21
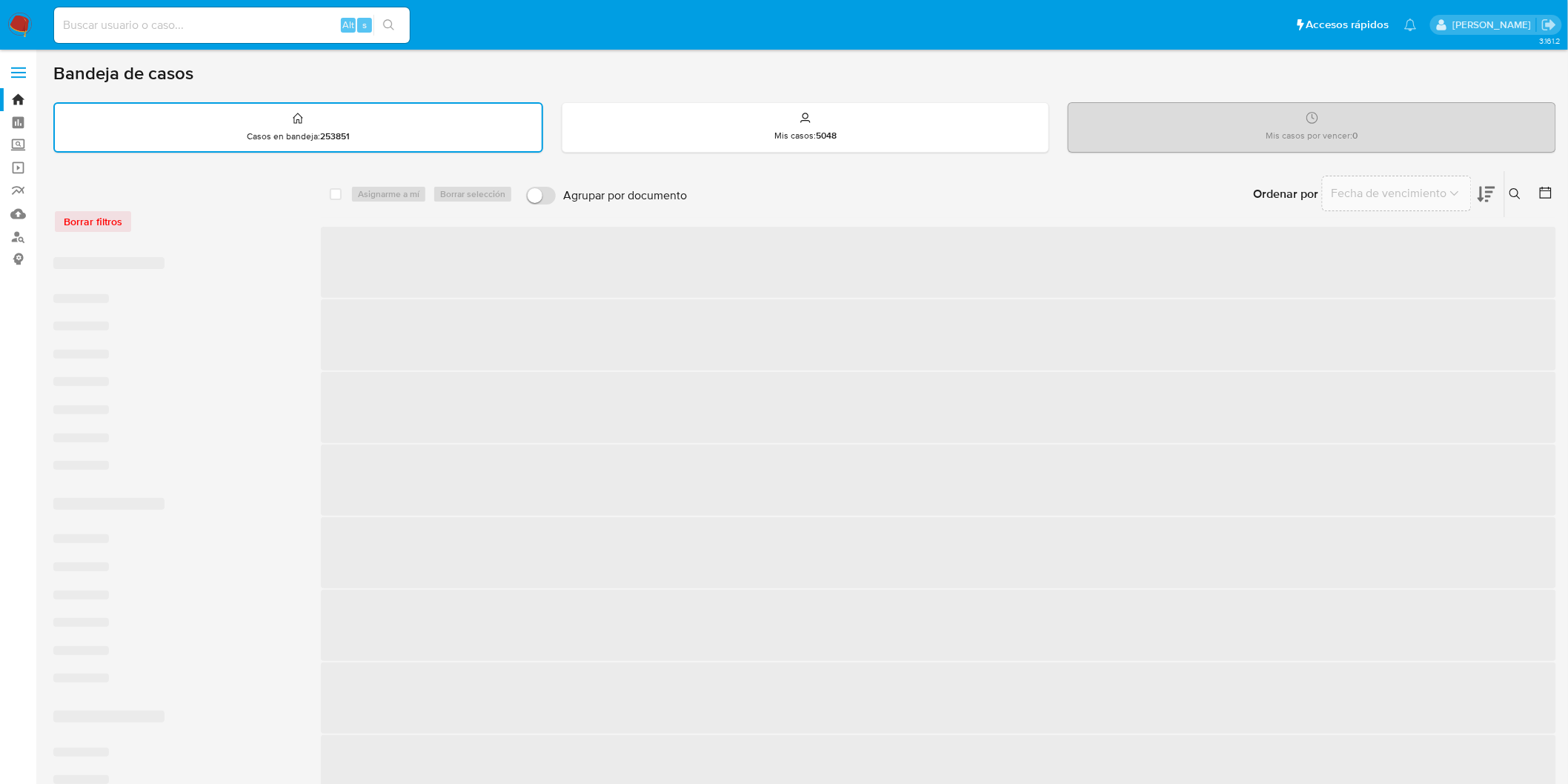
click at [242, 225] on div "Borrar filtros" at bounding box center [172, 221] width 238 height 24
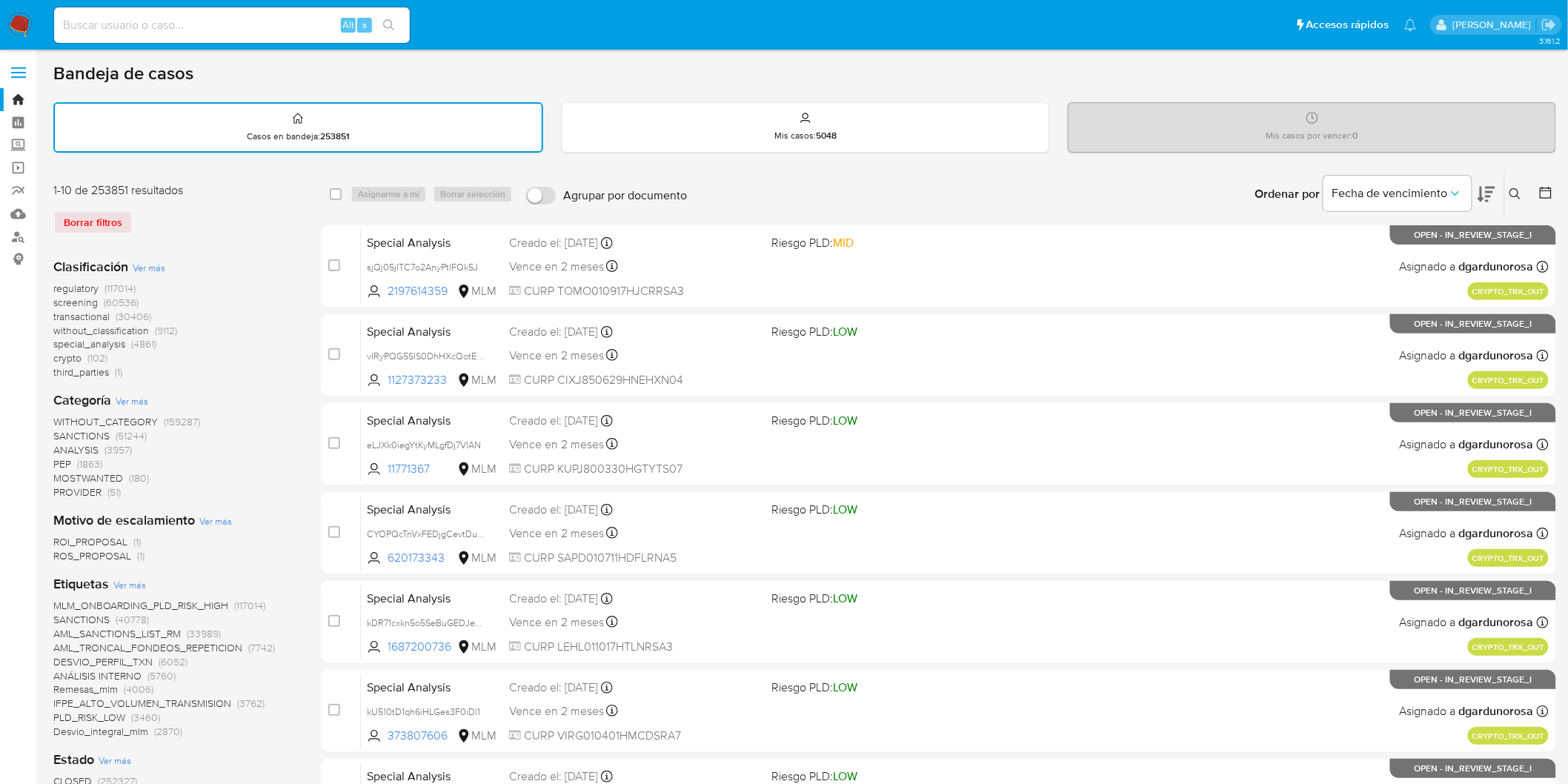
click at [31, 20] on img at bounding box center [20, 25] width 26 height 25
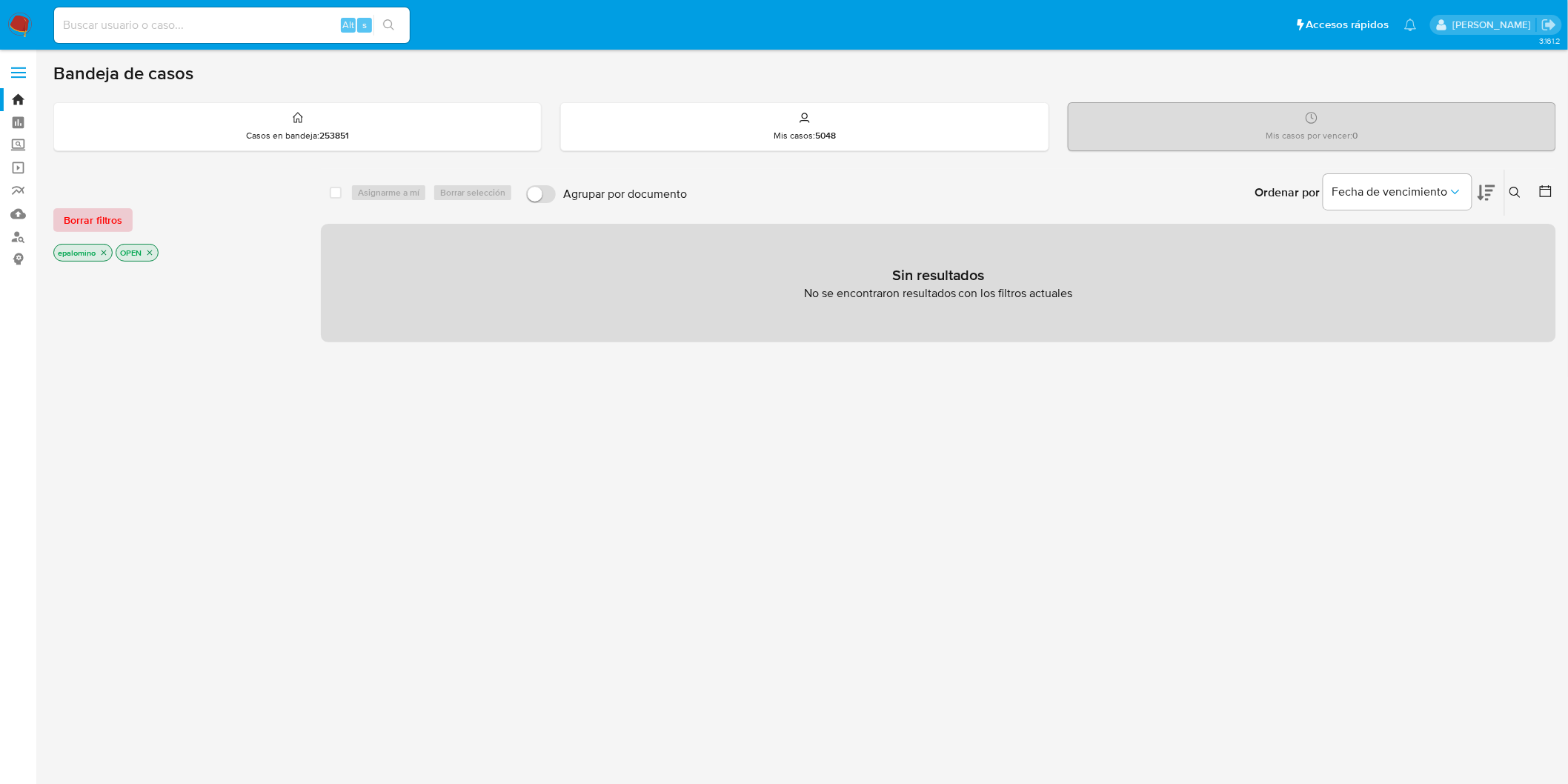
click at [82, 226] on span "Borrar filtros" at bounding box center [92, 220] width 58 height 21
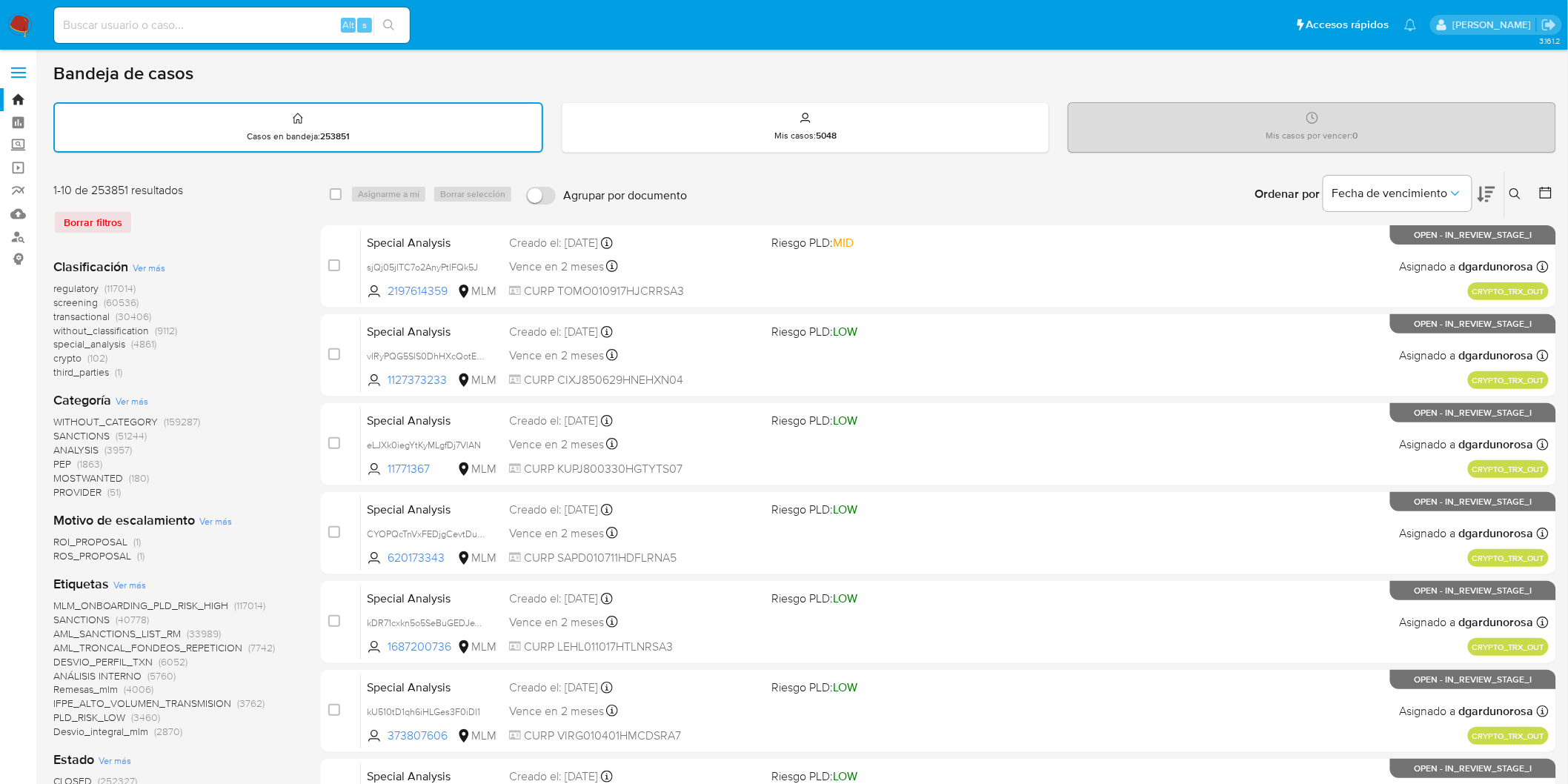
click at [202, 232] on div "1-10 de 253851 resultados Borrar filtros" at bounding box center [172, 214] width 238 height 64
click at [18, 33] on img at bounding box center [20, 25] width 26 height 25
click at [224, 260] on div "Clasificación Ver más regulatory (117014) screening (60536) transactional (3040…" at bounding box center [175, 319] width 244 height 122
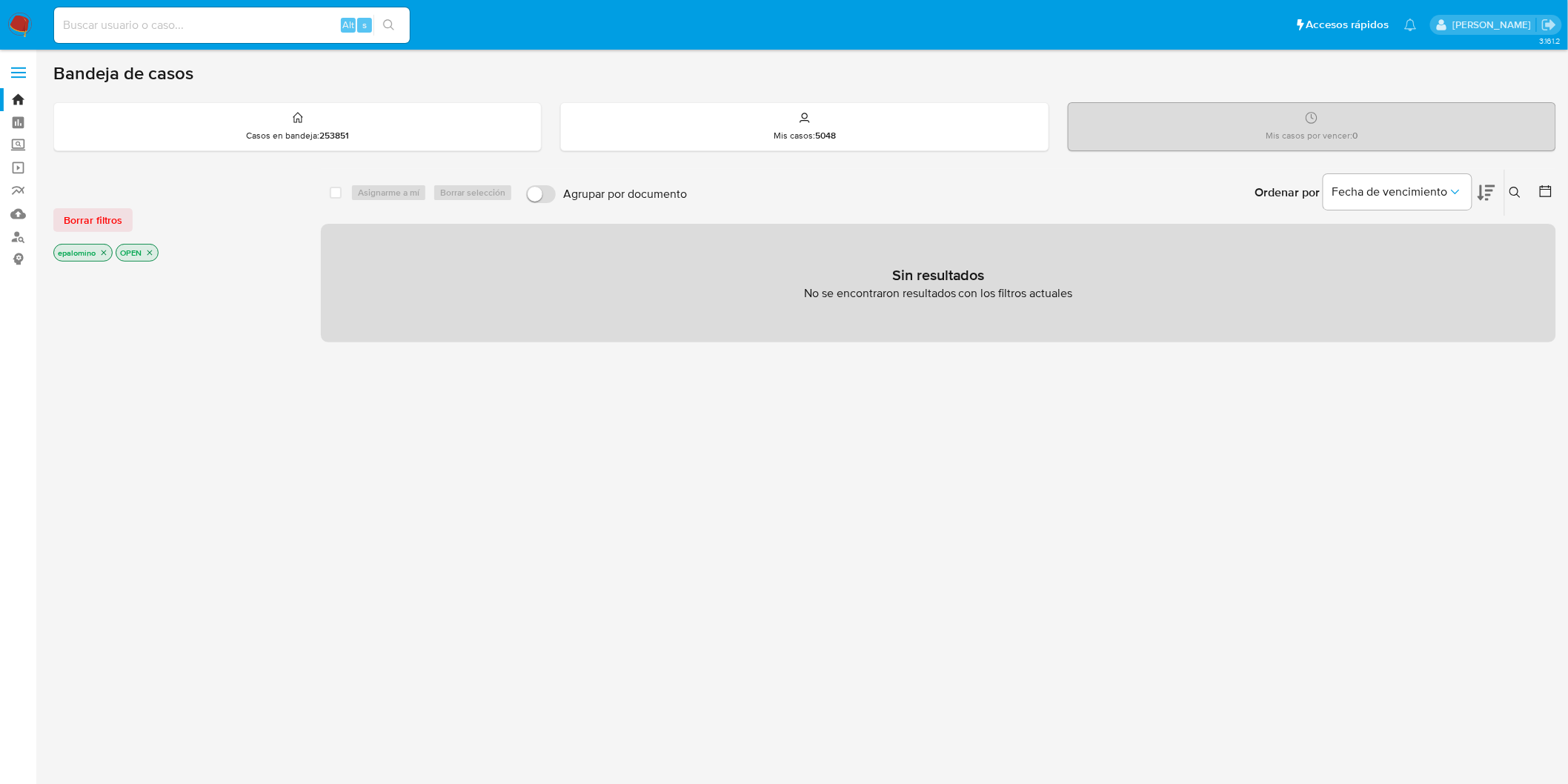
click at [120, 218] on span "Borrar filtros" at bounding box center [92, 220] width 58 height 21
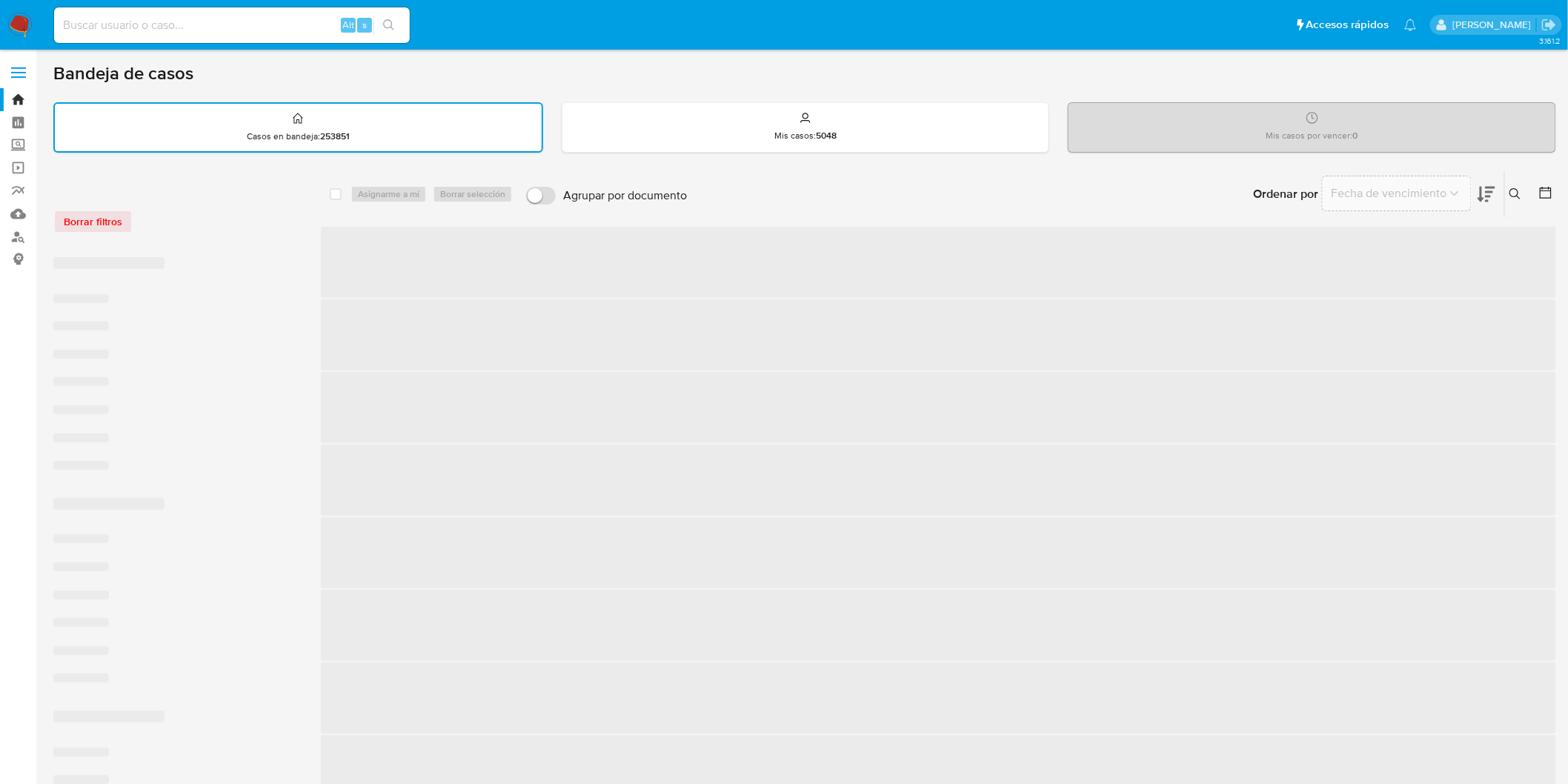
click at [238, 240] on div "Borrar filtros" at bounding box center [172, 214] width 238 height 63
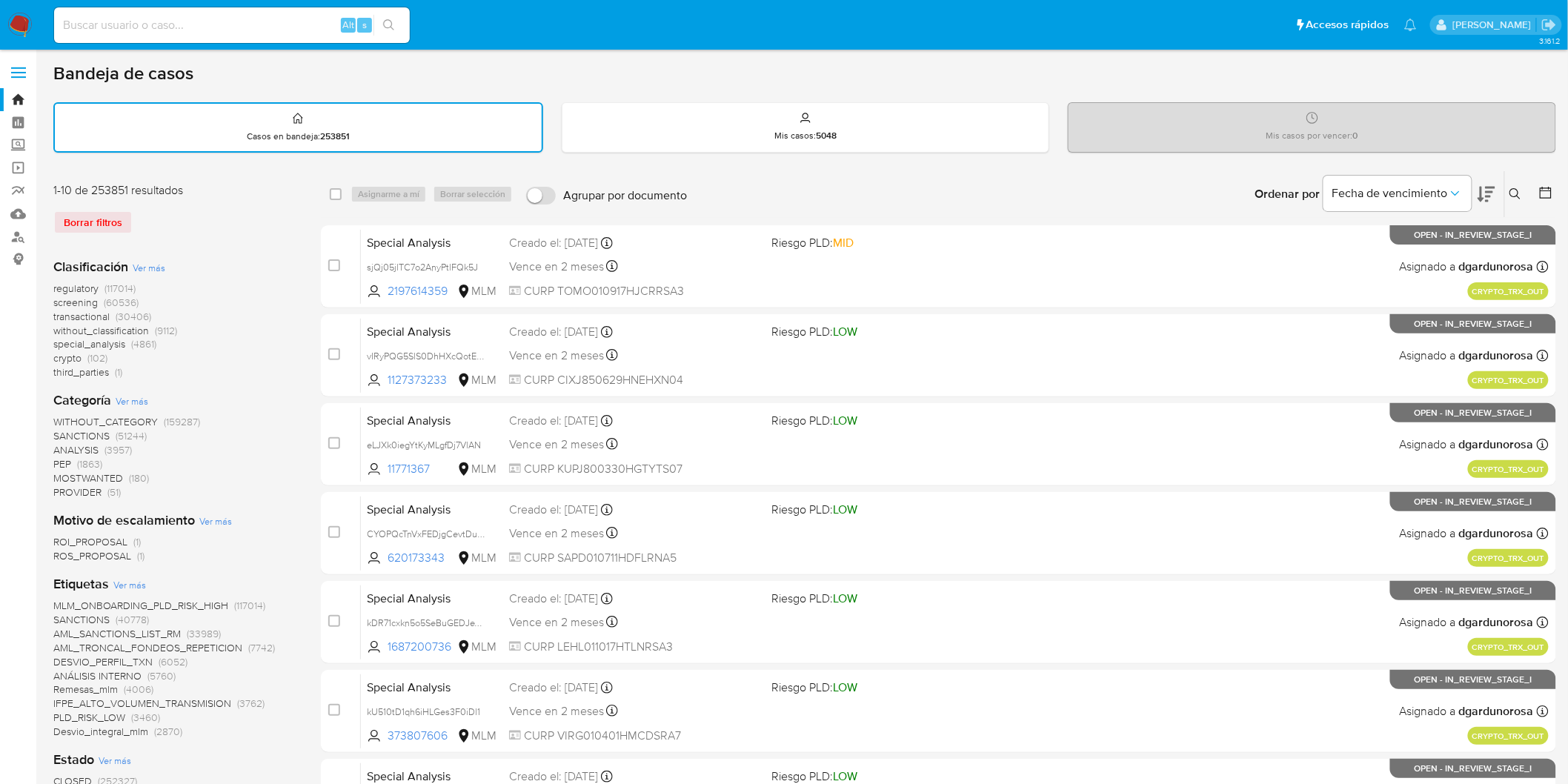
click at [18, 16] on img at bounding box center [20, 25] width 26 height 25
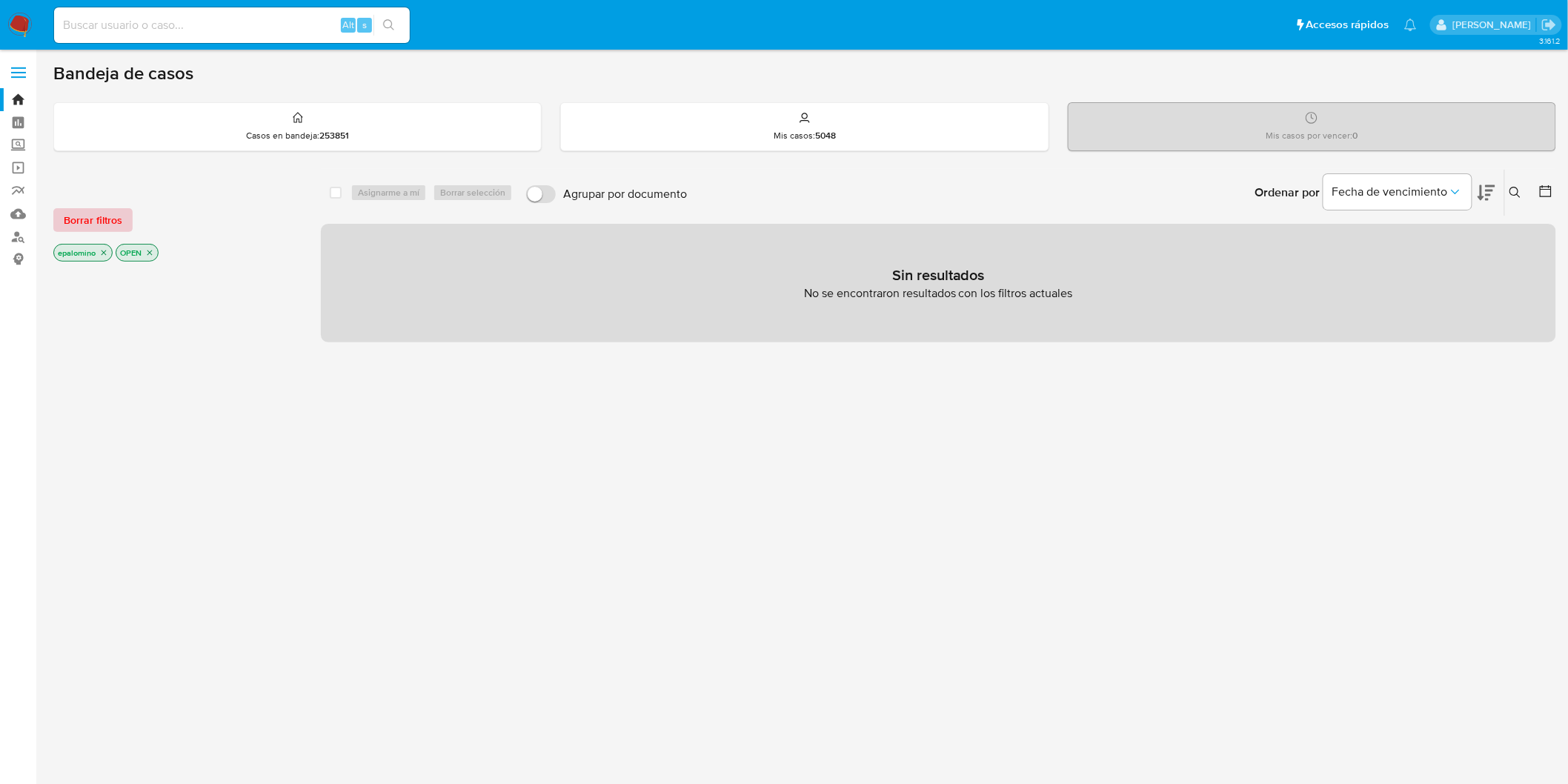
click at [89, 230] on span "Borrar filtros" at bounding box center [92, 220] width 58 height 21
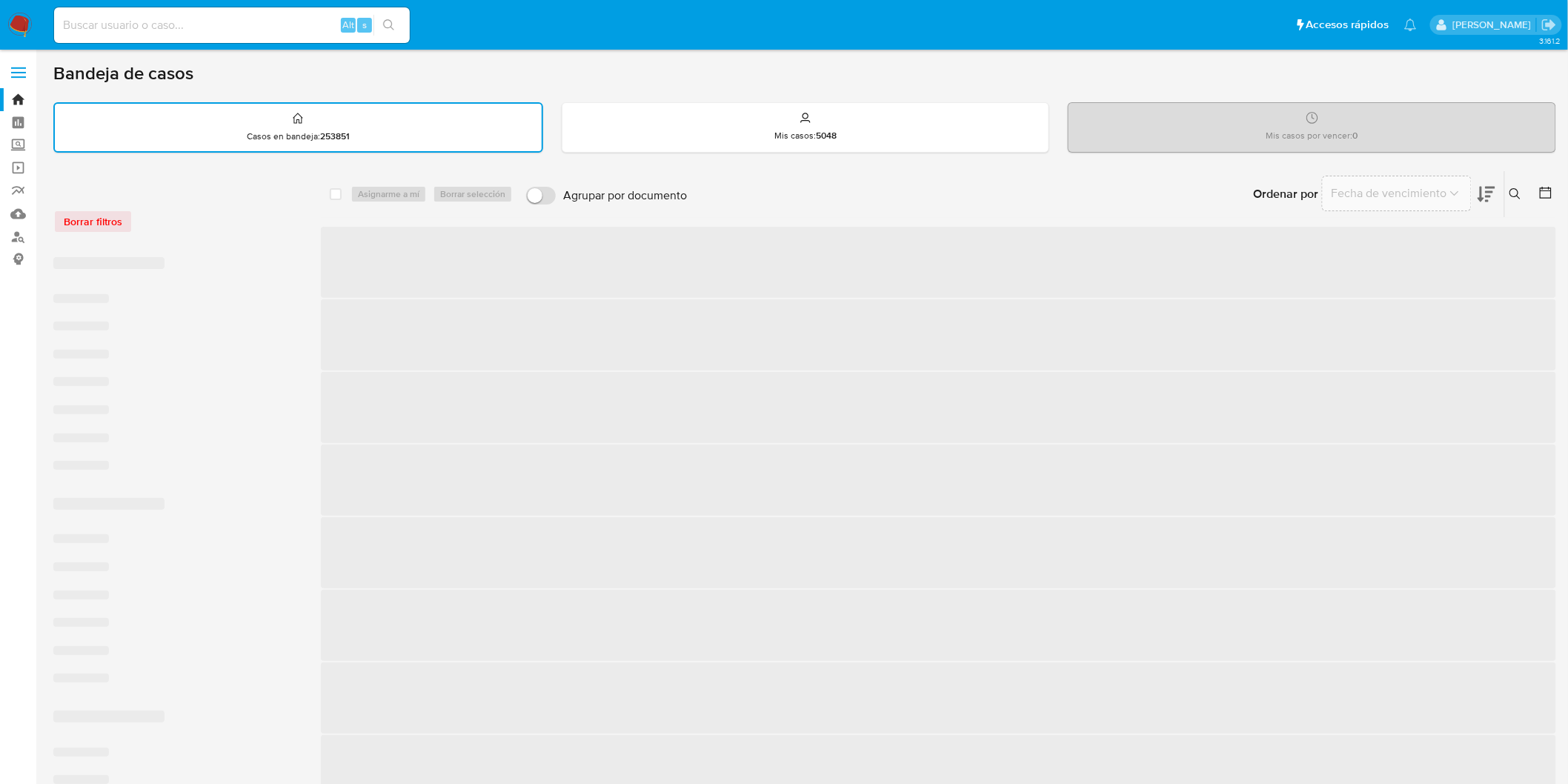
click at [183, 229] on div "Borrar filtros" at bounding box center [172, 221] width 238 height 24
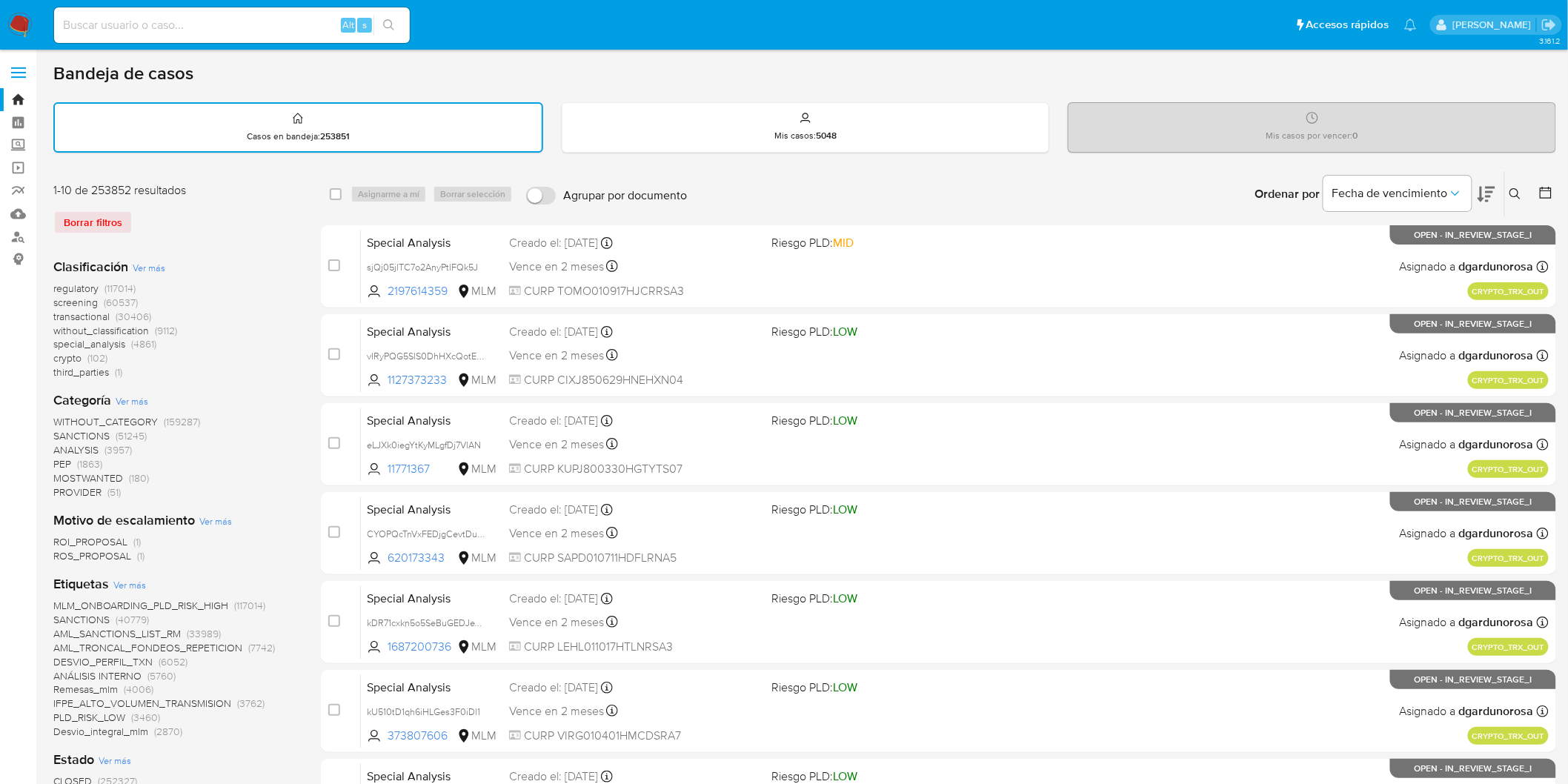
click at [11, 20] on img at bounding box center [20, 25] width 26 height 25
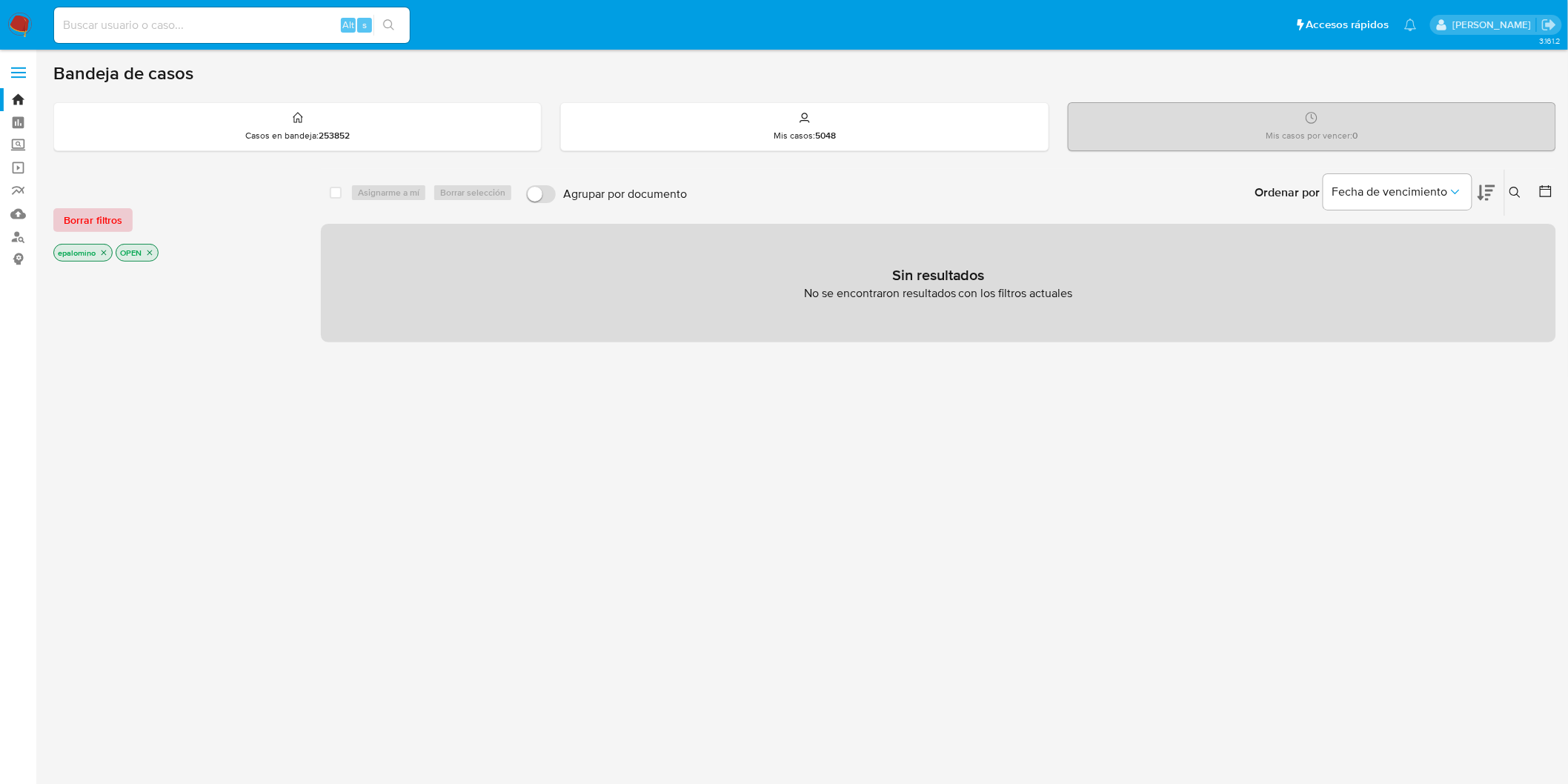
click at [99, 223] on span "Borrar filtros" at bounding box center [92, 220] width 58 height 21
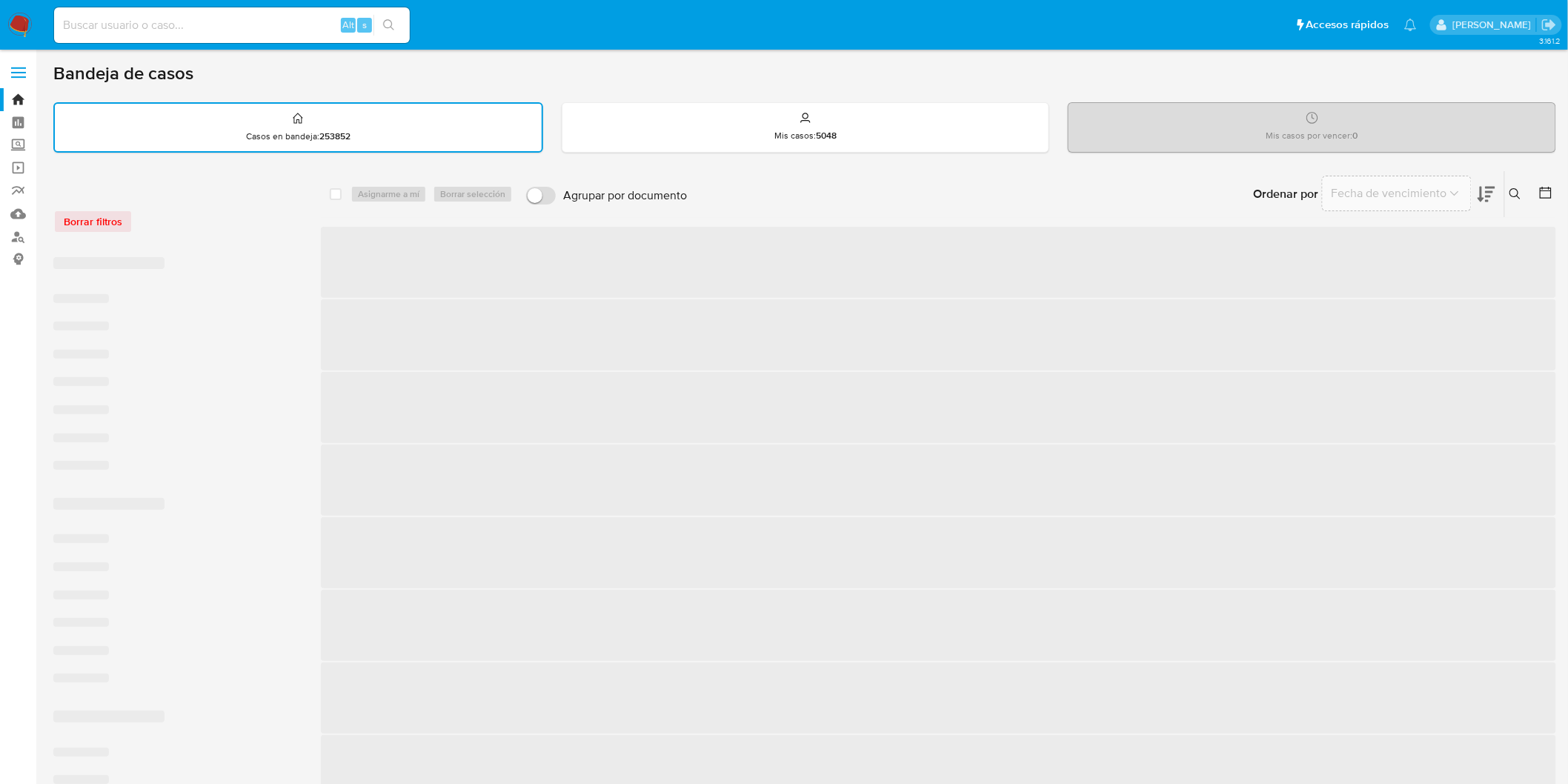
click at [209, 217] on div "Borrar filtros" at bounding box center [172, 221] width 238 height 24
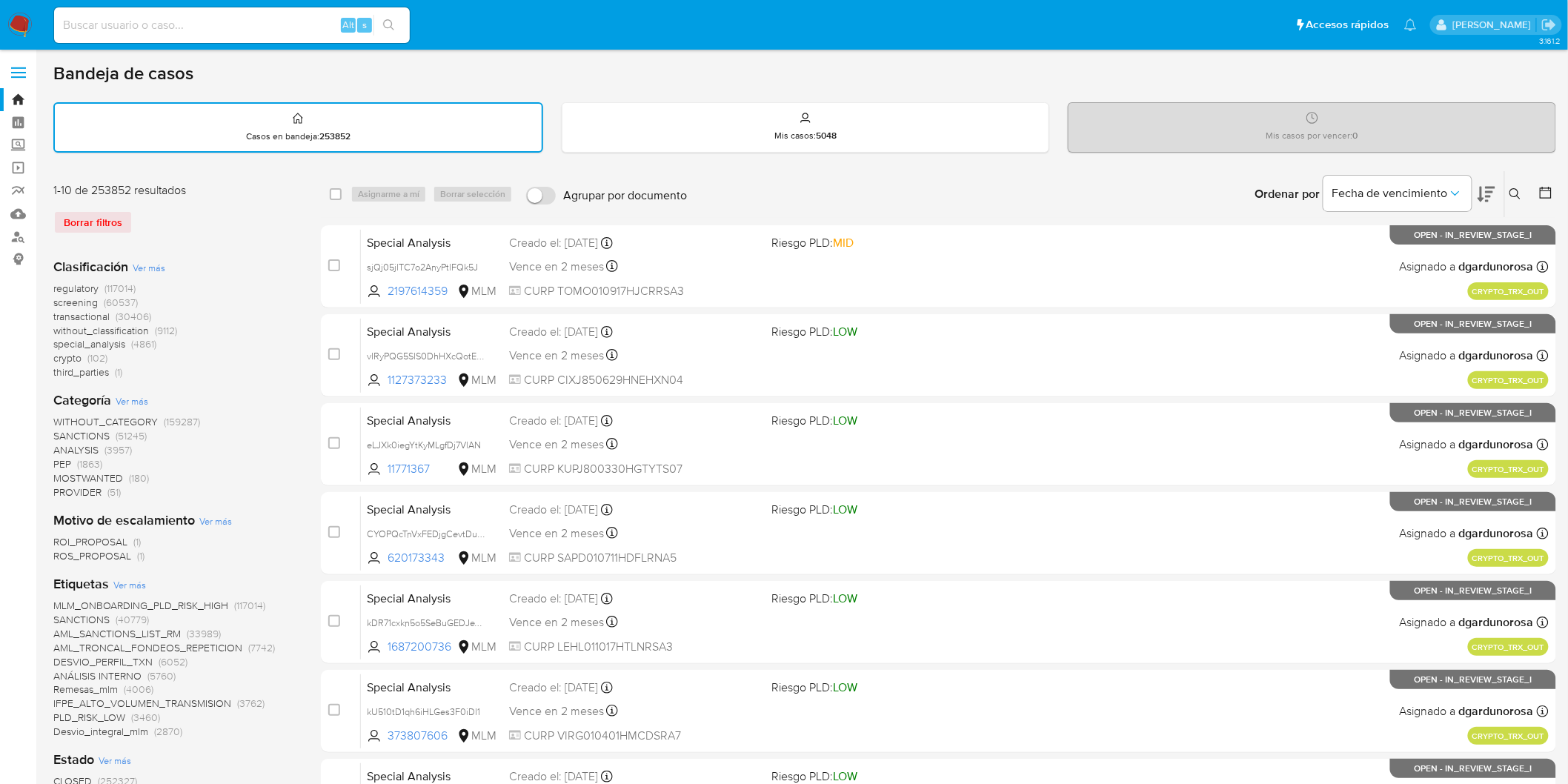
click at [27, 38] on nav "Pausado Ver notificaciones Alt s Accesos rápidos Presiona las siguientes teclas…" at bounding box center [784, 25] width 1568 height 49
click at [1520, 189] on icon at bounding box center [1515, 194] width 12 height 12
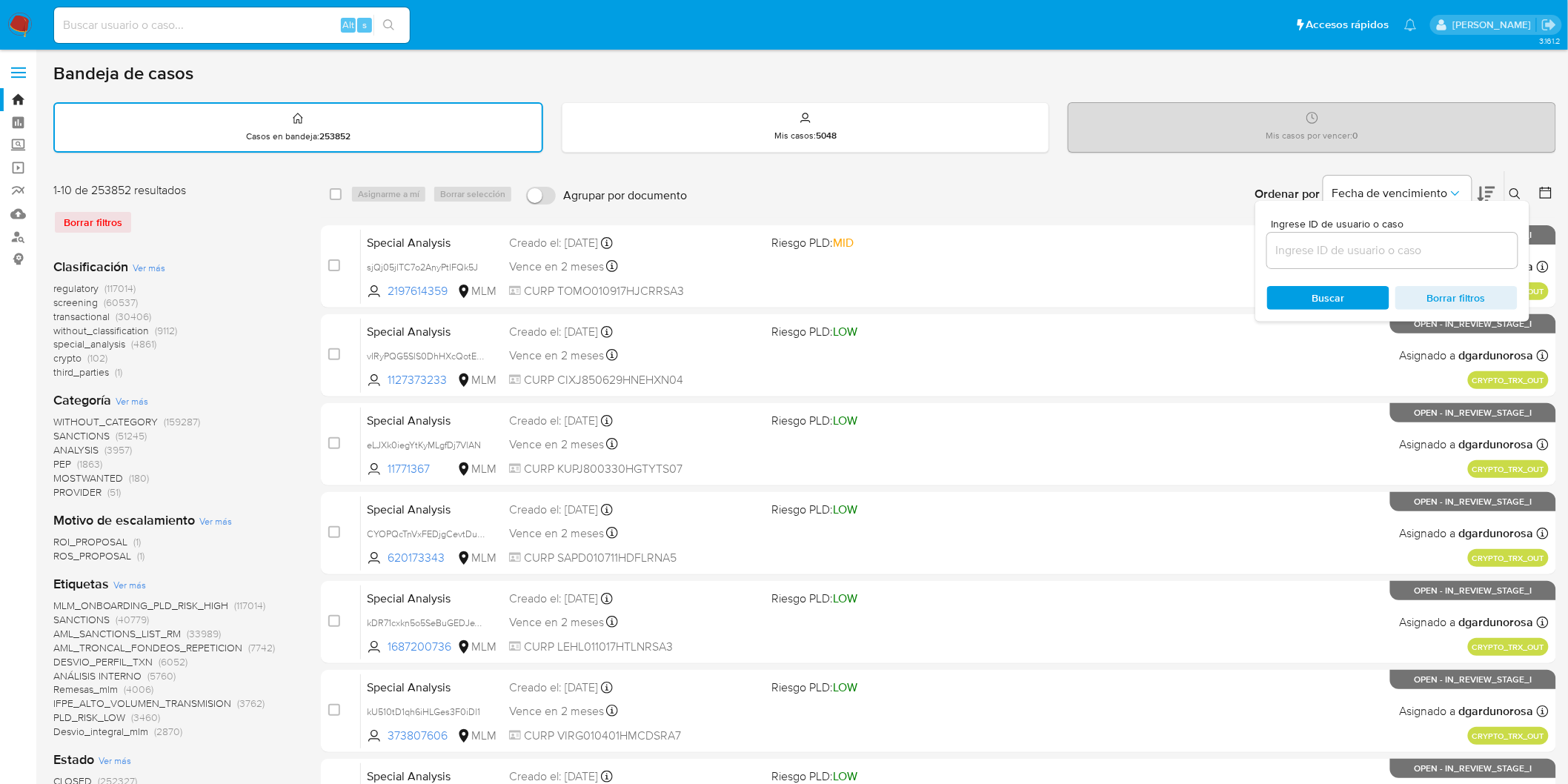
click at [1373, 227] on div "Ingrese ID de usuario o caso" at bounding box center [1393, 243] width 250 height 49
click at [1369, 235] on div at bounding box center [1393, 250] width 250 height 36
click at [1377, 245] on input at bounding box center [1393, 250] width 250 height 19
paste input "1787085804"
type input "1787085804"
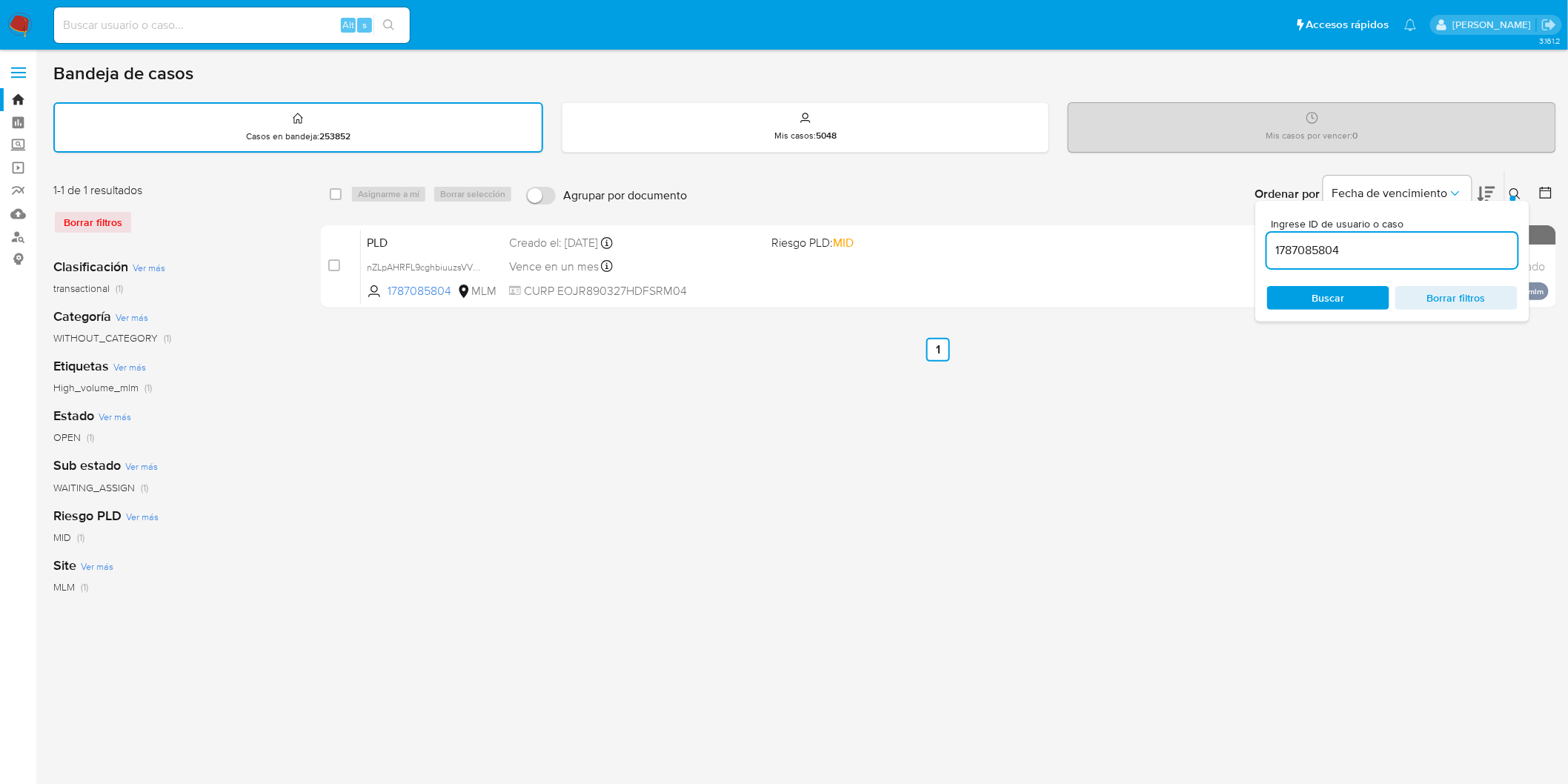
click at [1517, 188] on icon at bounding box center [1515, 194] width 12 height 12
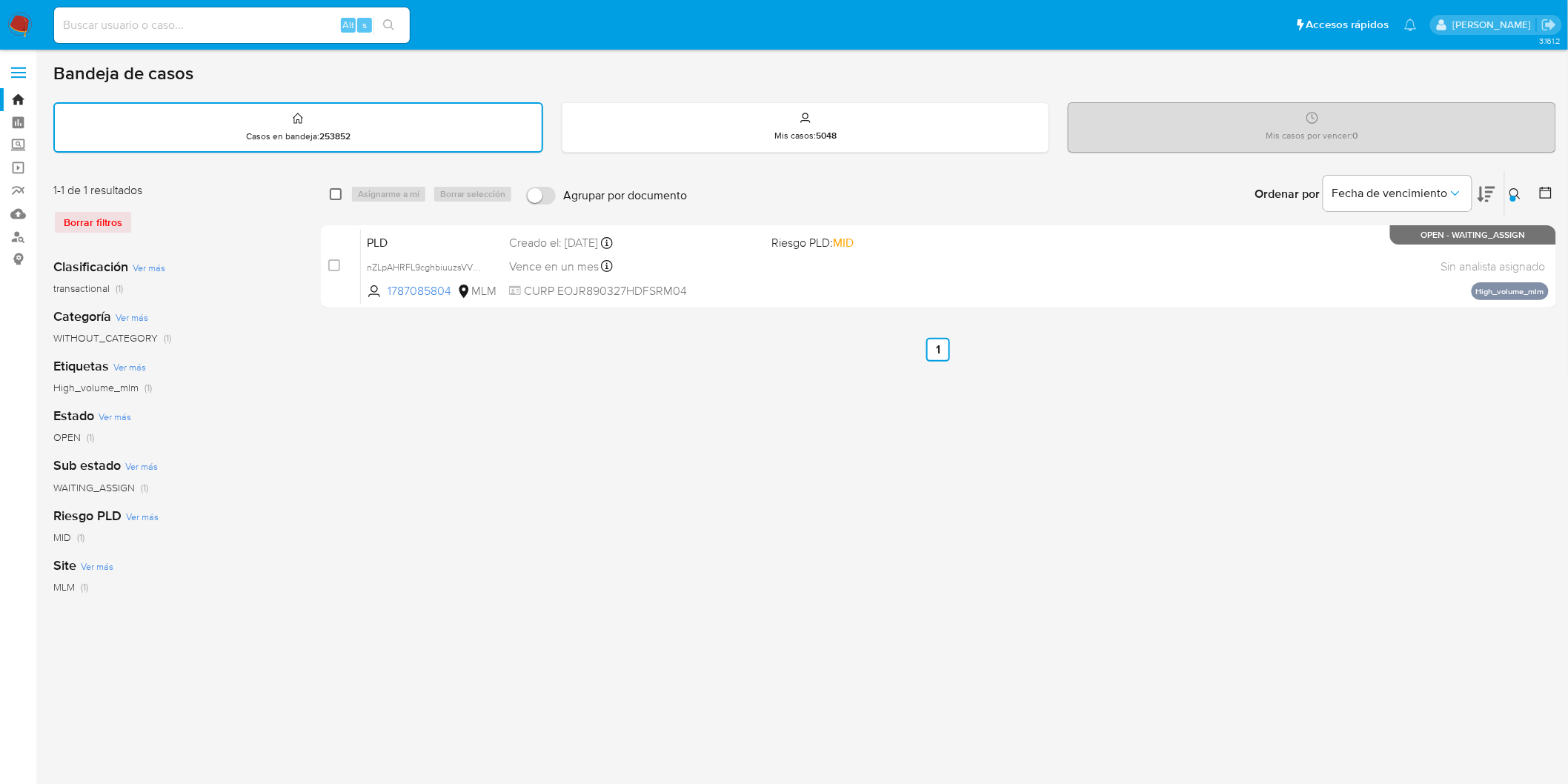
click at [339, 188] on input "checkbox" at bounding box center [336, 194] width 12 height 12
checkbox input "true"
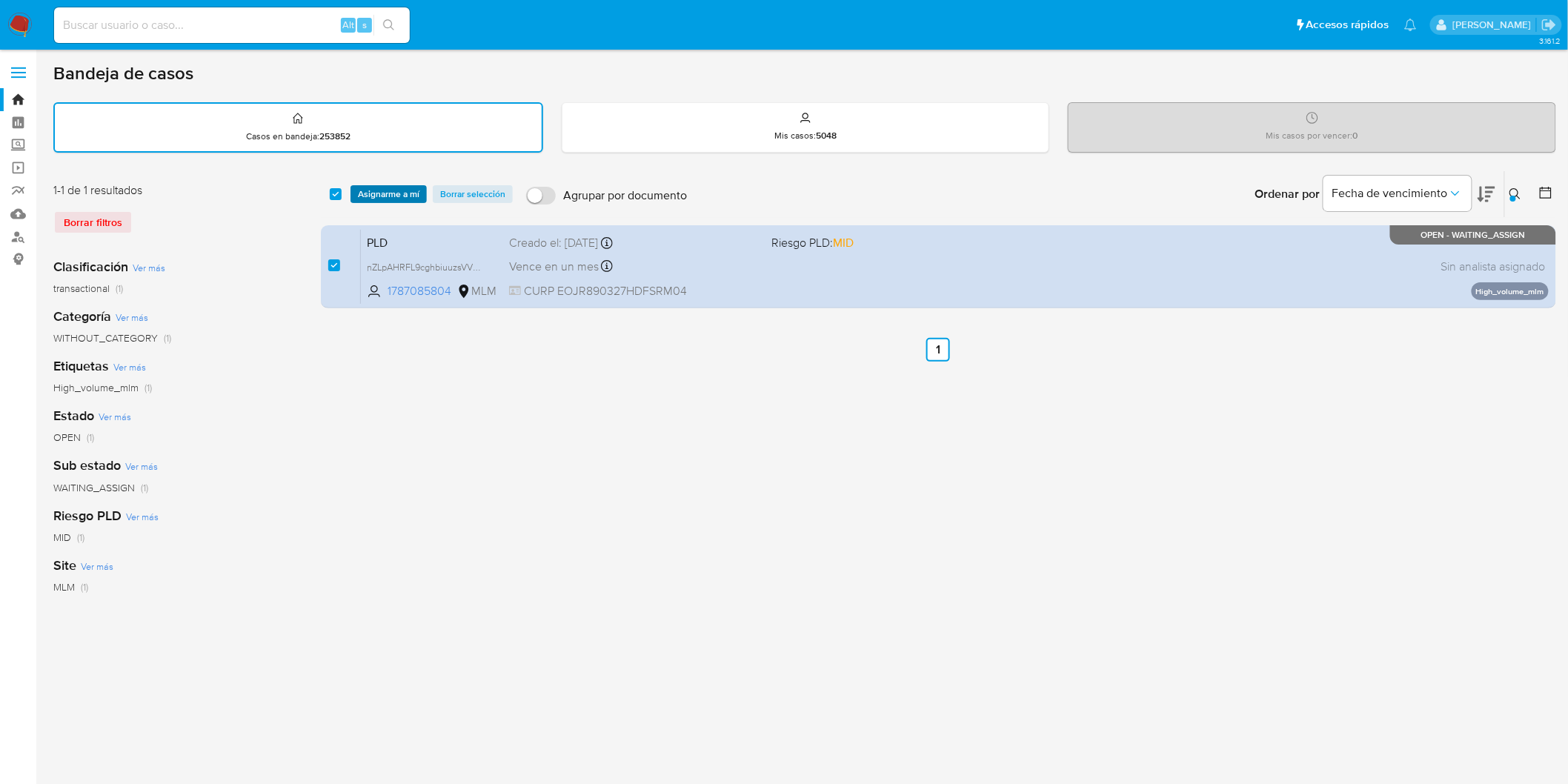
click at [371, 188] on span "Asignarme a mí" at bounding box center [388, 194] width 61 height 15
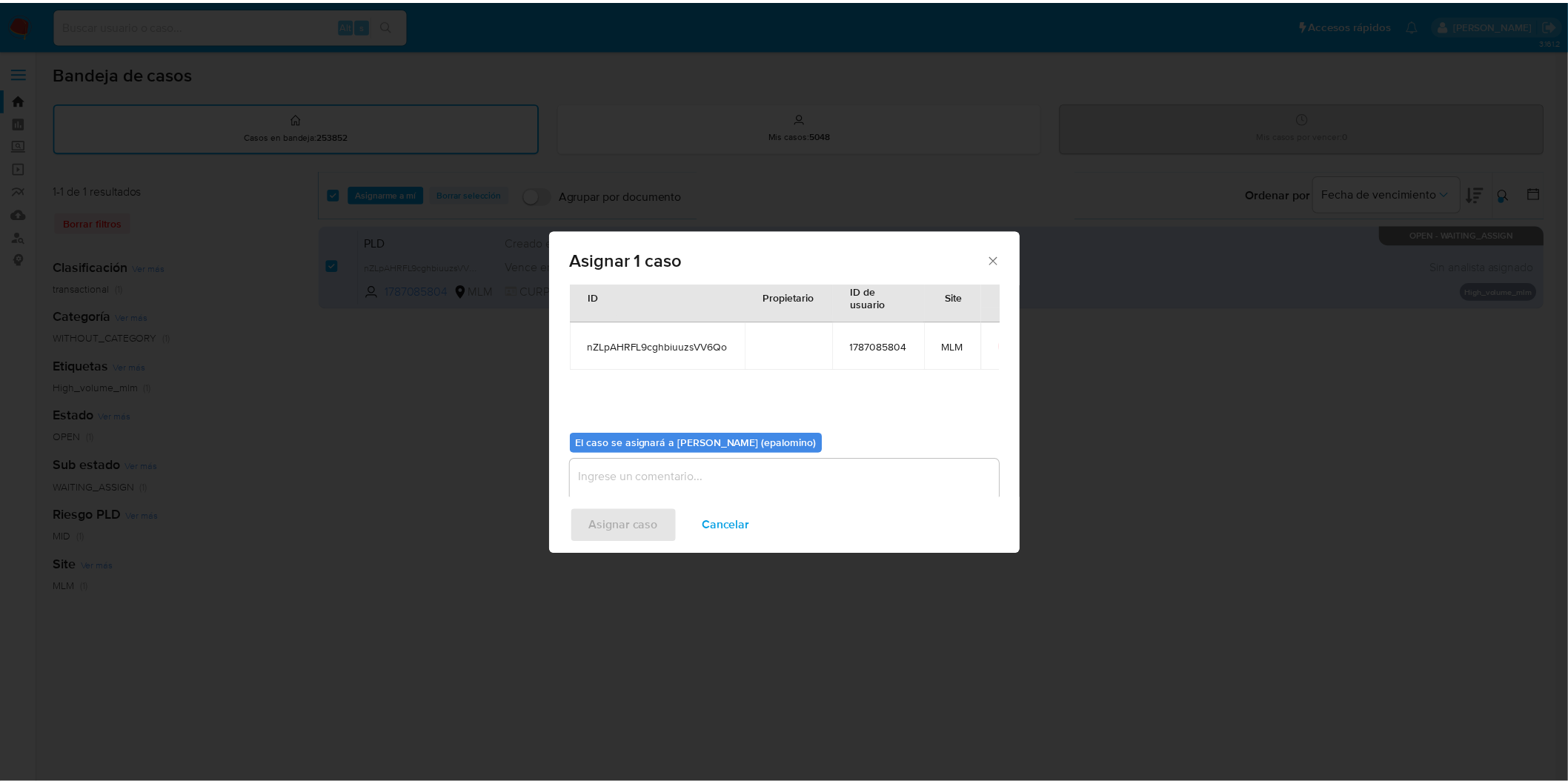
scroll to position [76, 0]
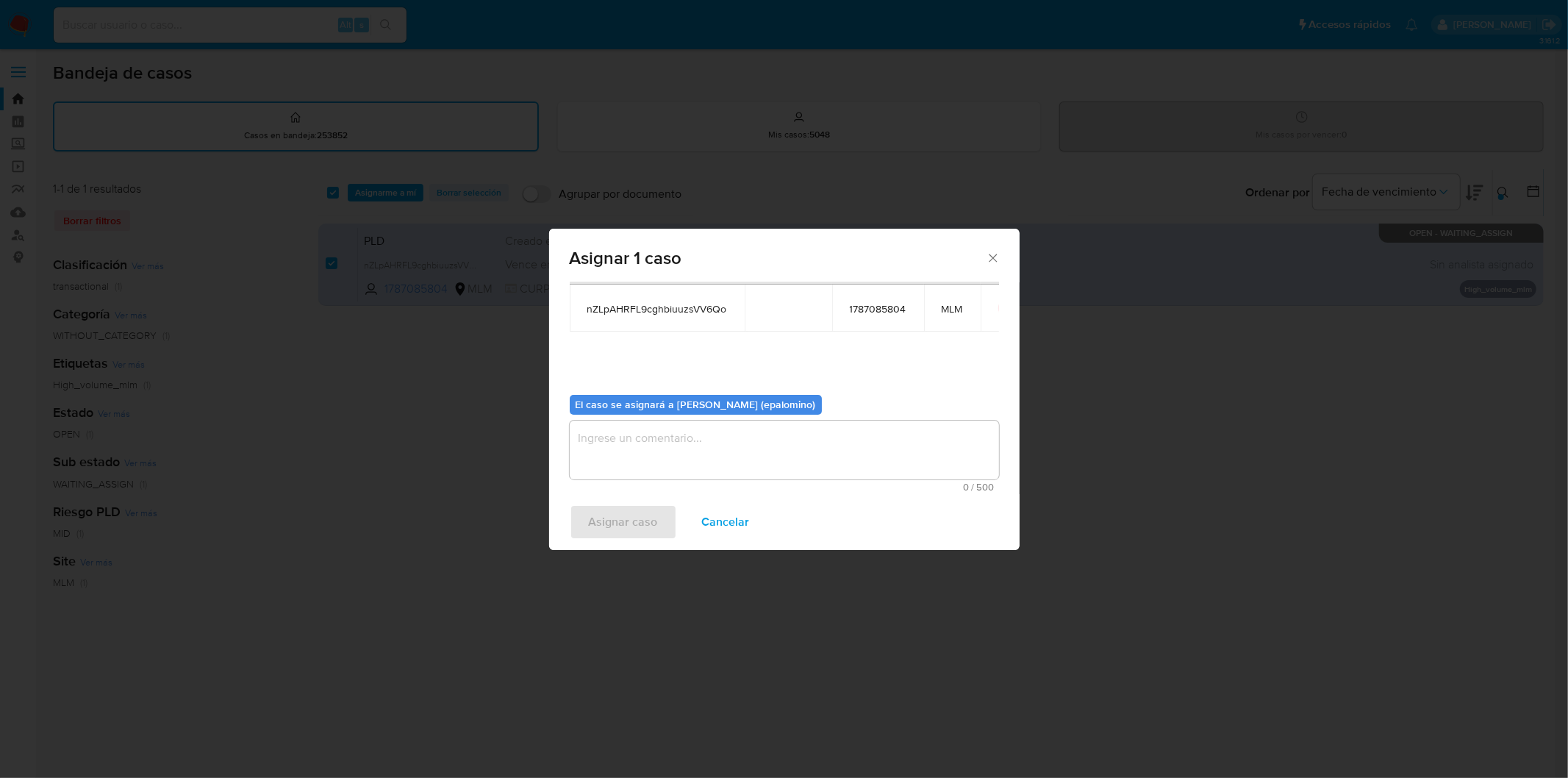
click at [686, 462] on textarea "assign-modal" at bounding box center [784, 450] width 429 height 59
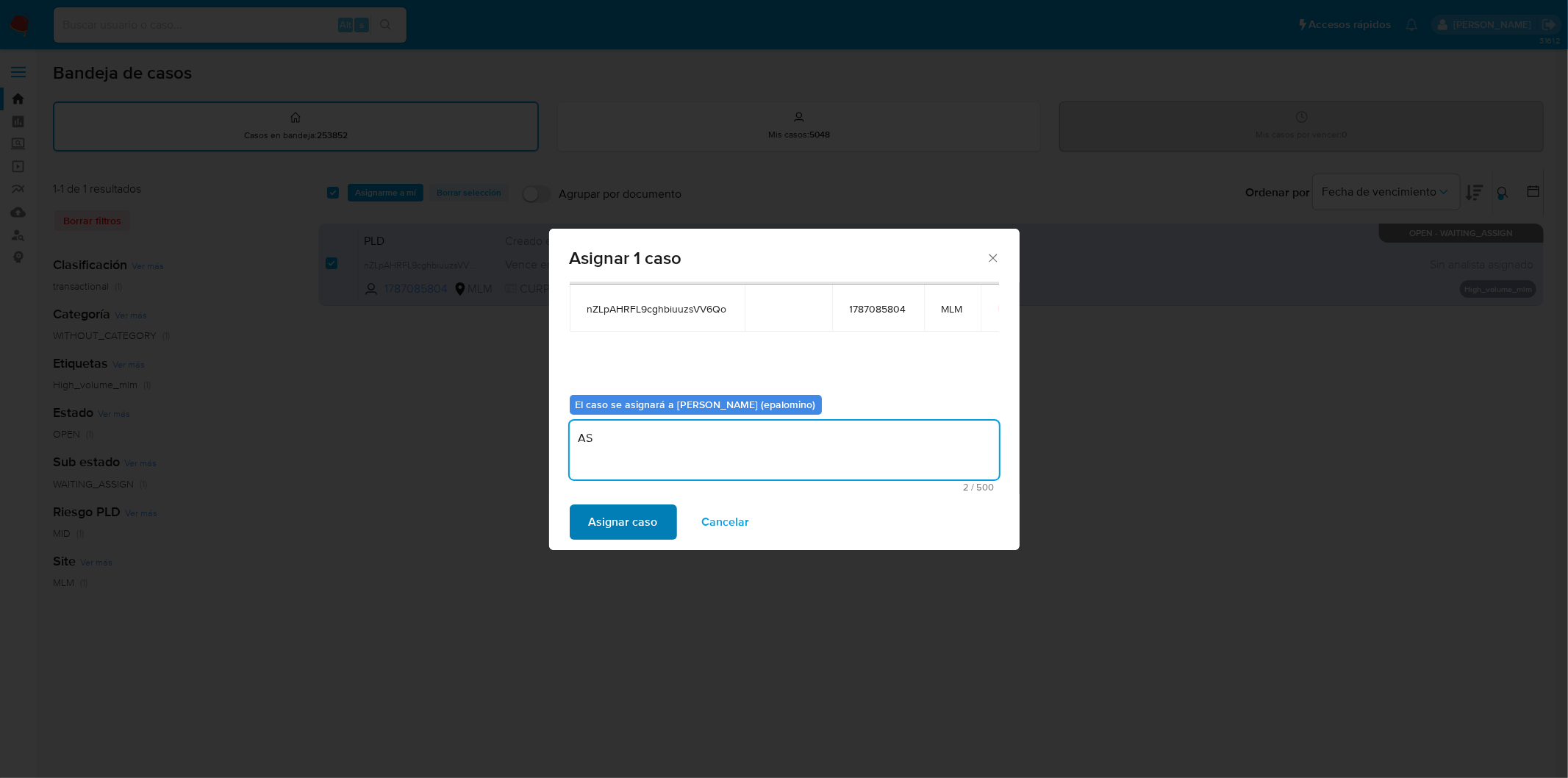
type textarea "AS"
click at [643, 518] on span "Asignar caso" at bounding box center [623, 522] width 69 height 32
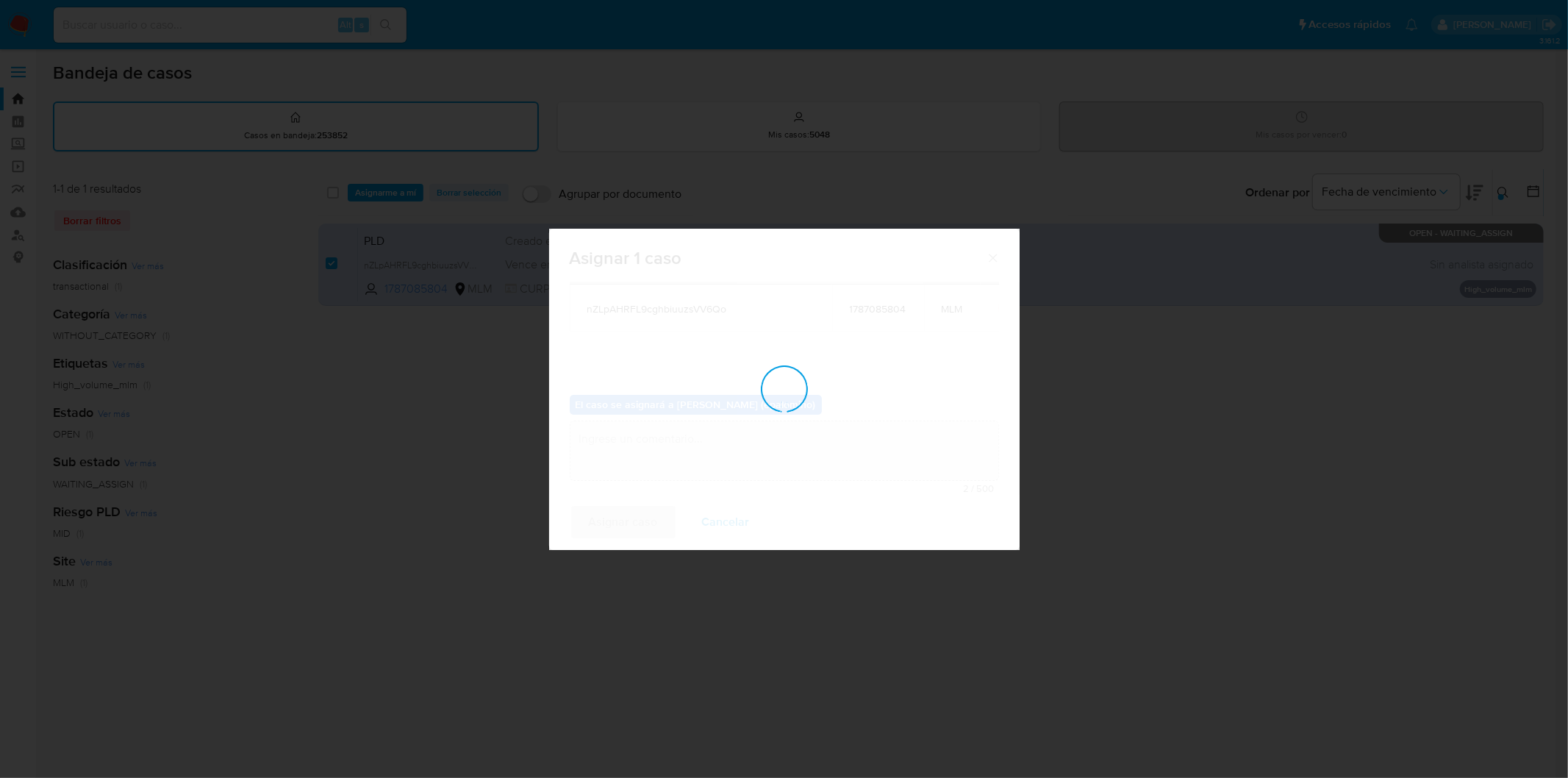
checkbox input "false"
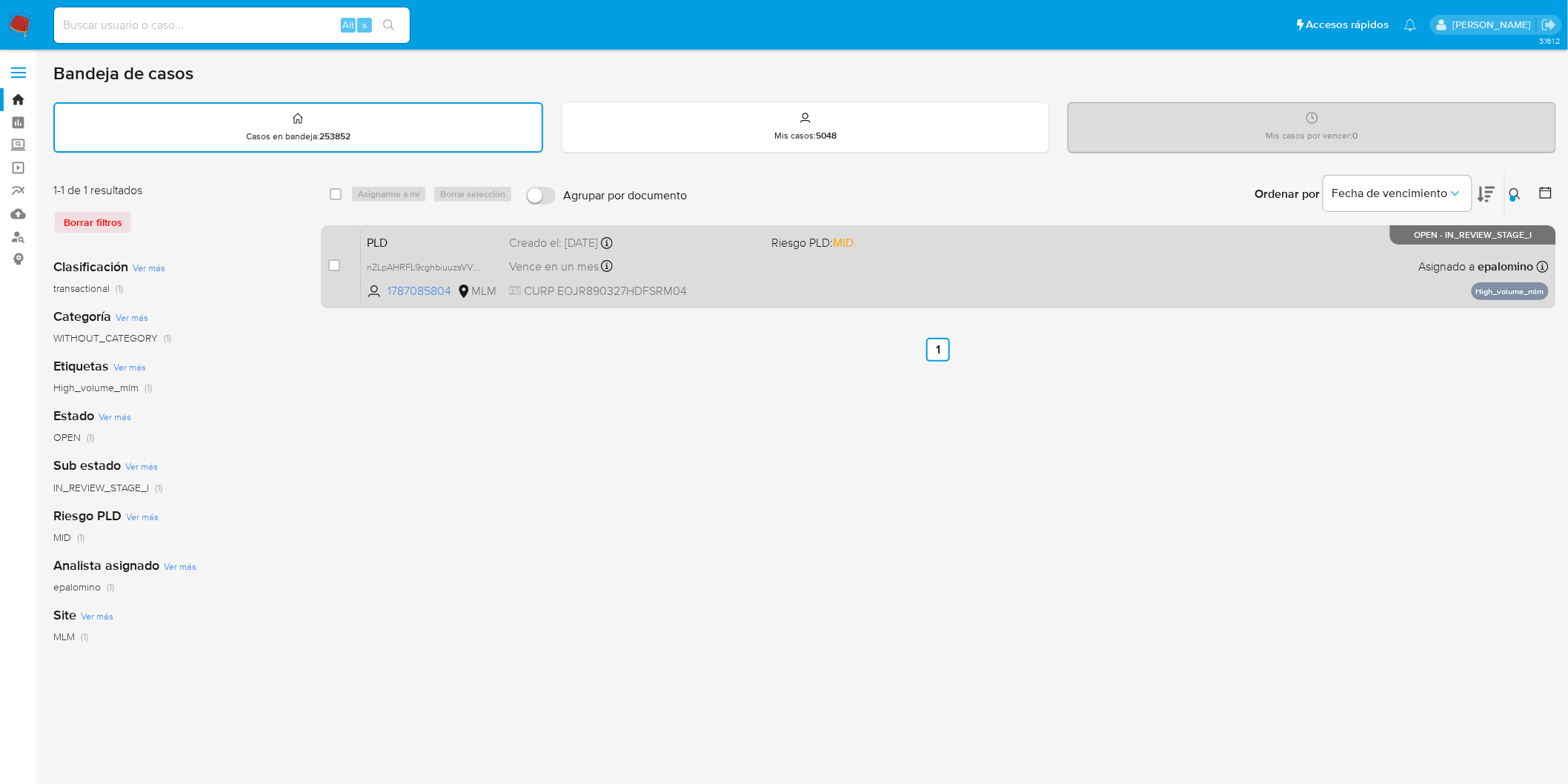
click at [417, 242] on span "PLD" at bounding box center [432, 241] width 131 height 19
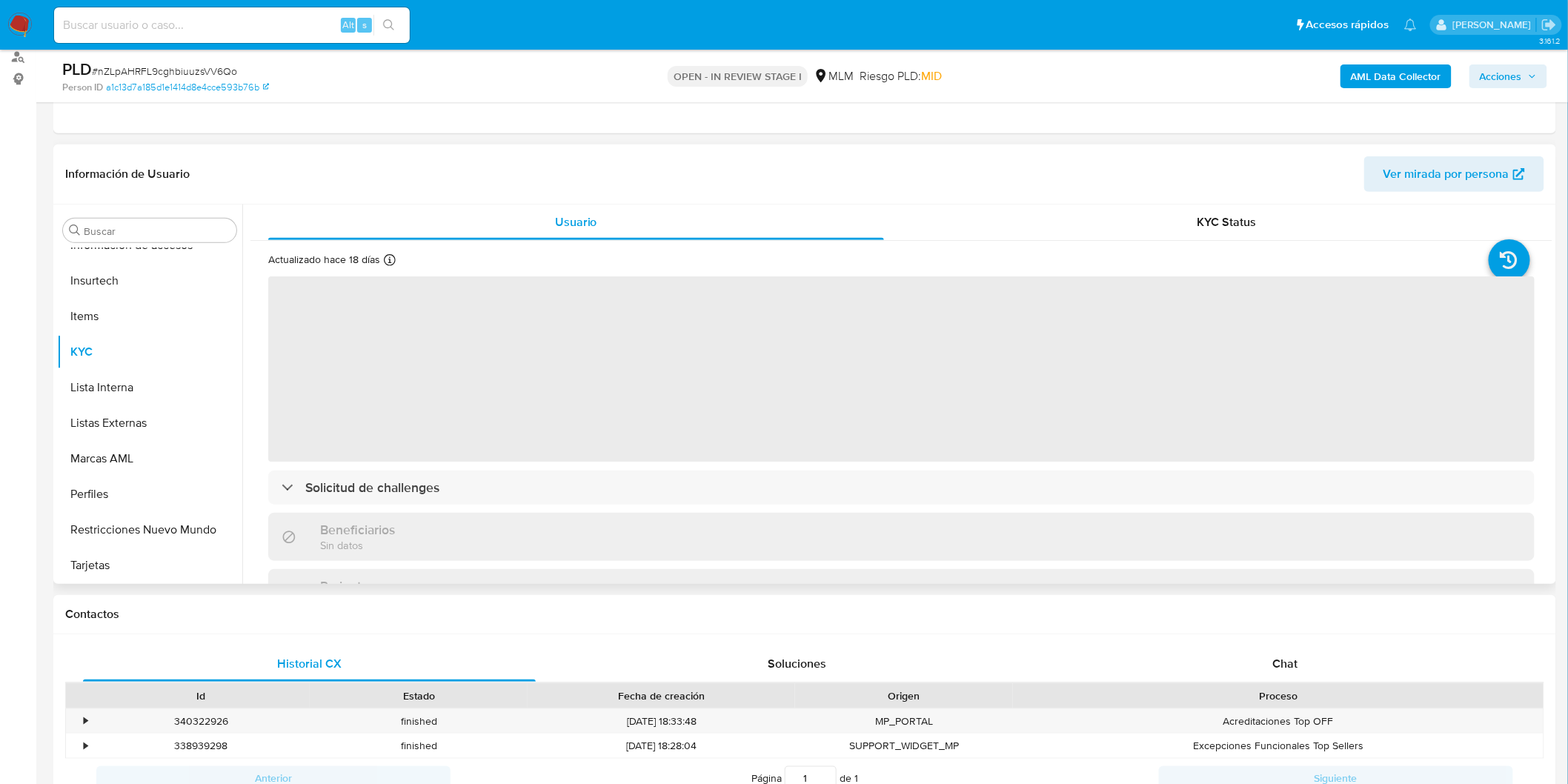
scroll to position [247, 0]
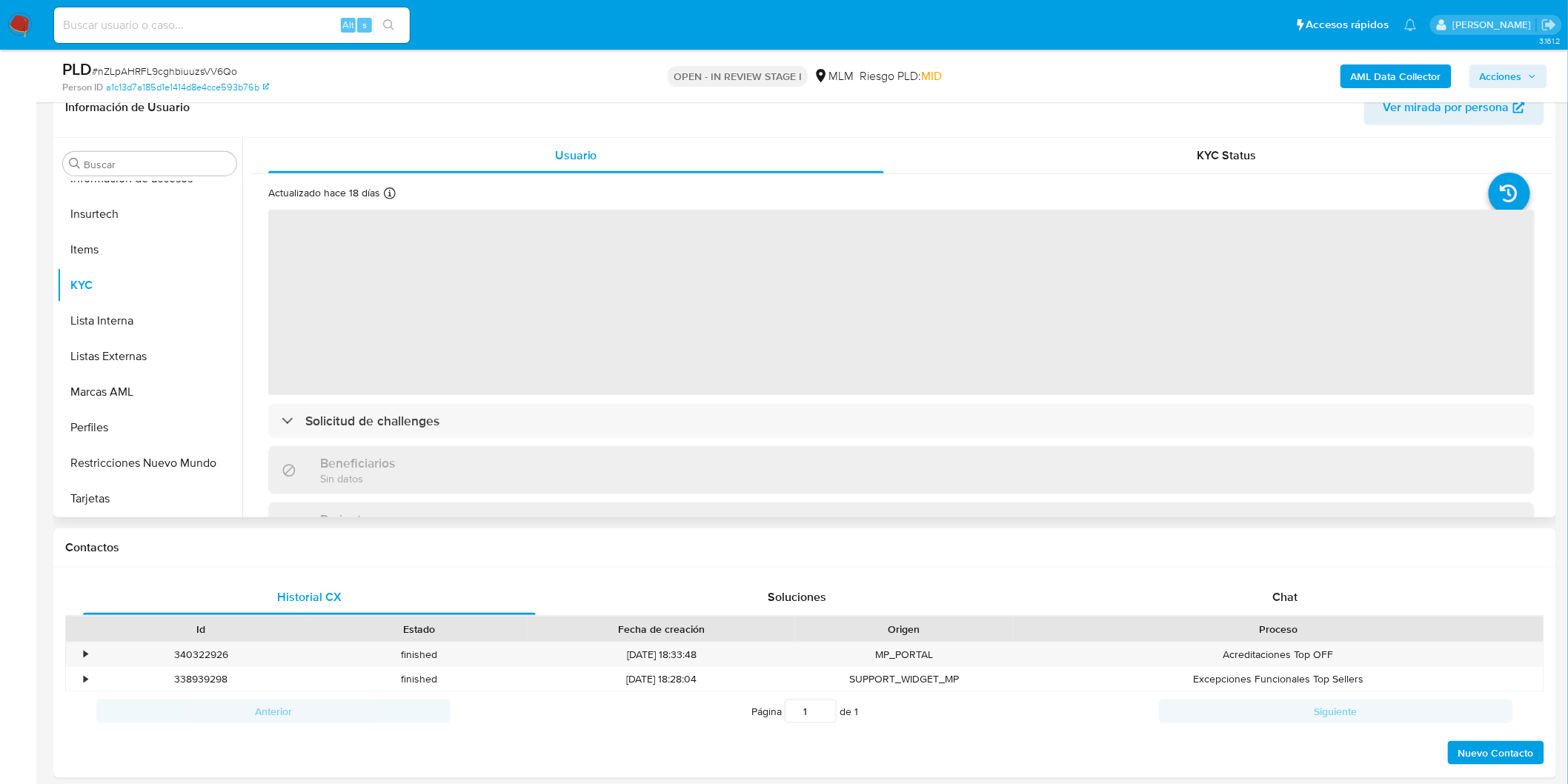
select select "10"
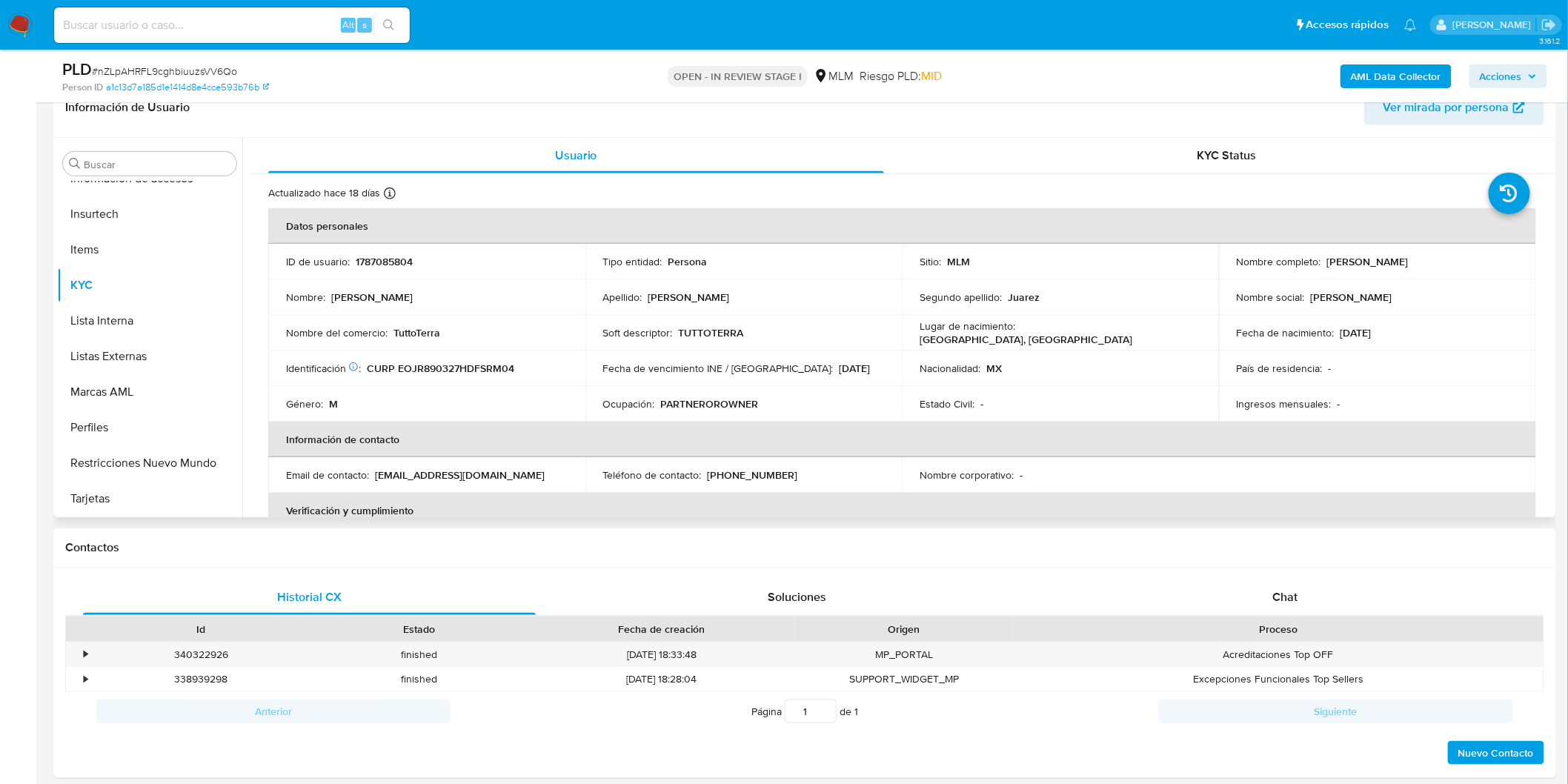
click at [713, 335] on p "TUTTOTERRA" at bounding box center [712, 332] width 65 height 14
copy p "TUTTOTERRA"
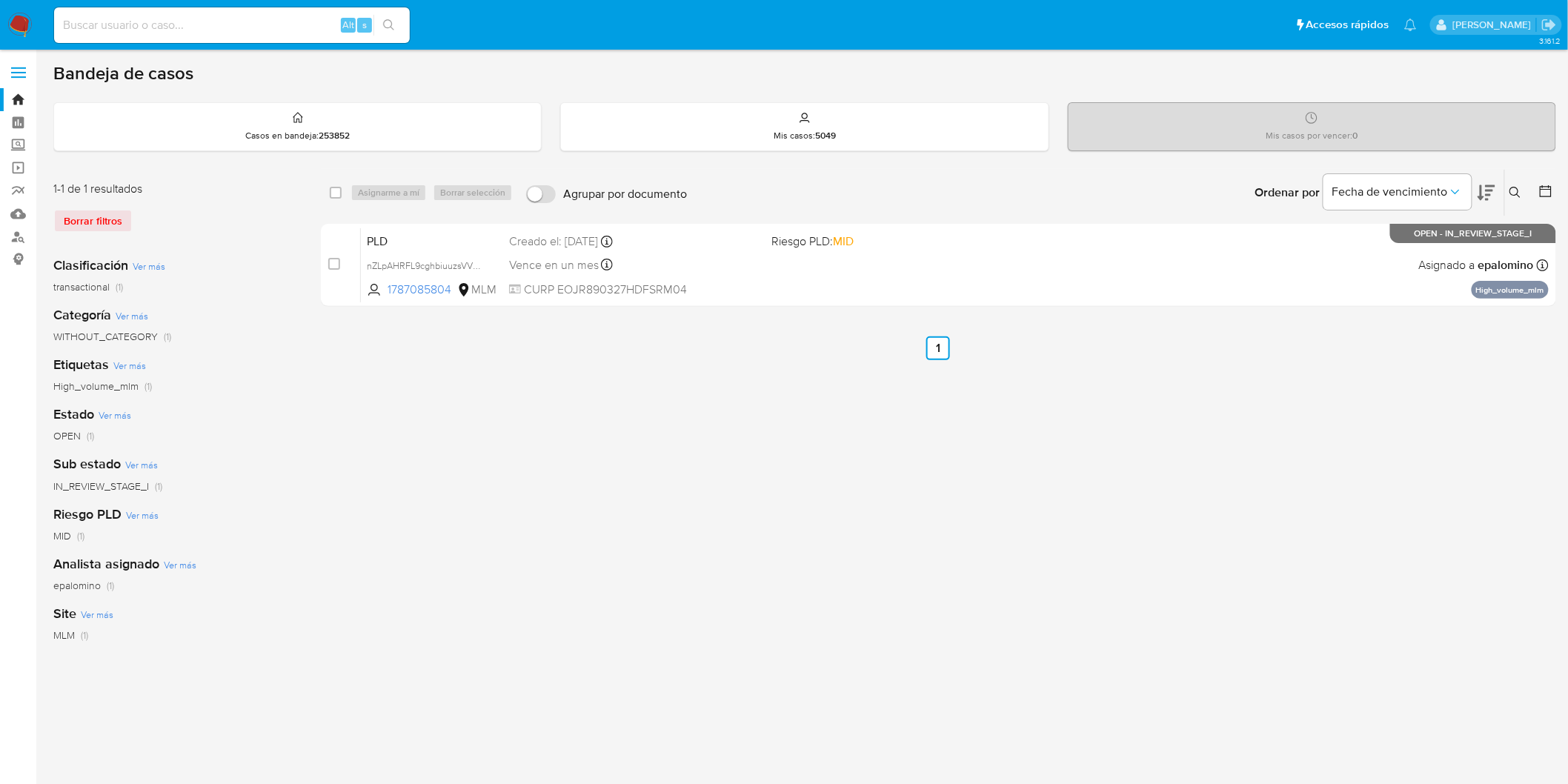
click at [11, 26] on img at bounding box center [20, 25] width 26 height 25
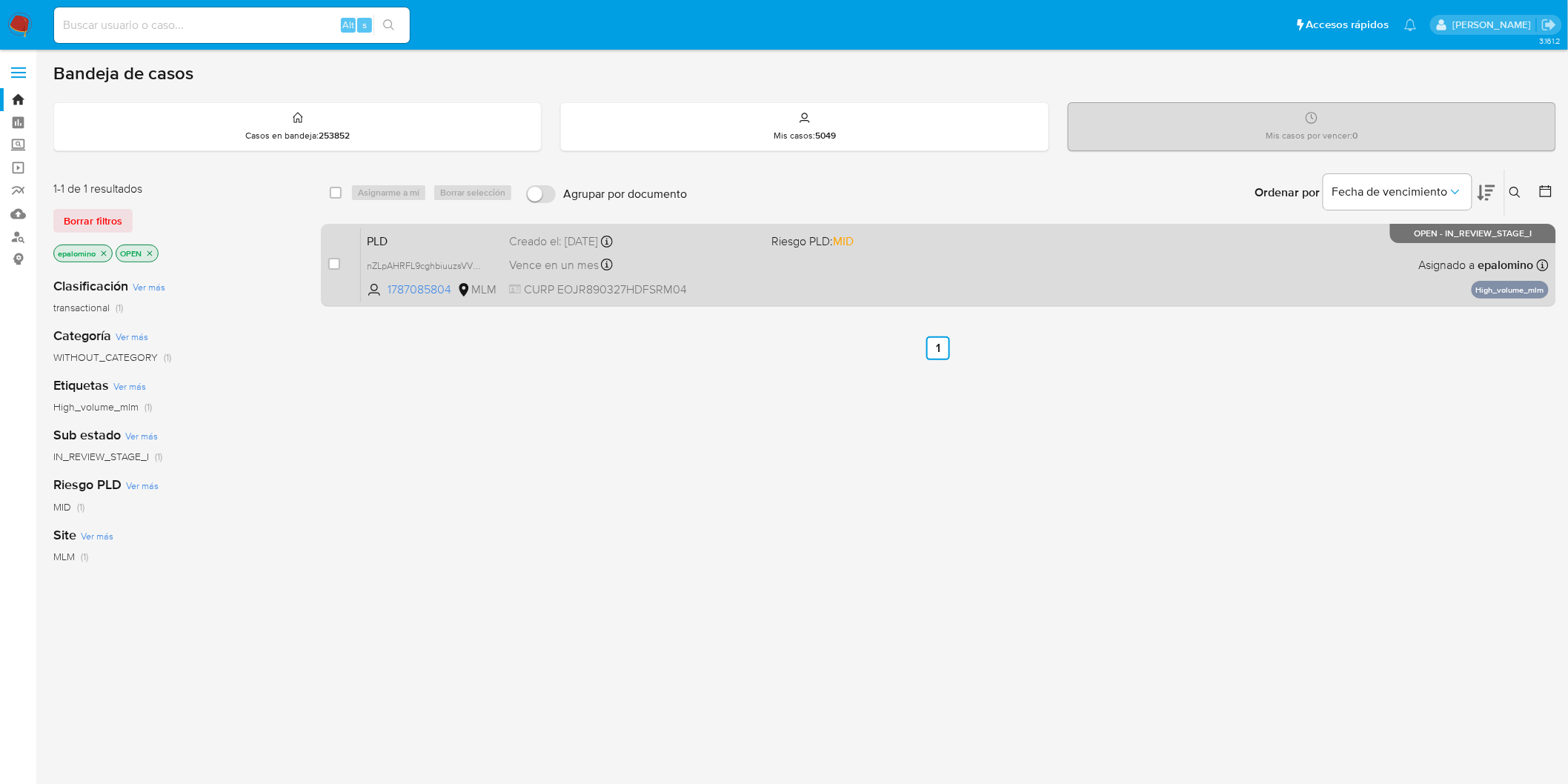
click at [396, 240] on span "PLD" at bounding box center [432, 240] width 131 height 19
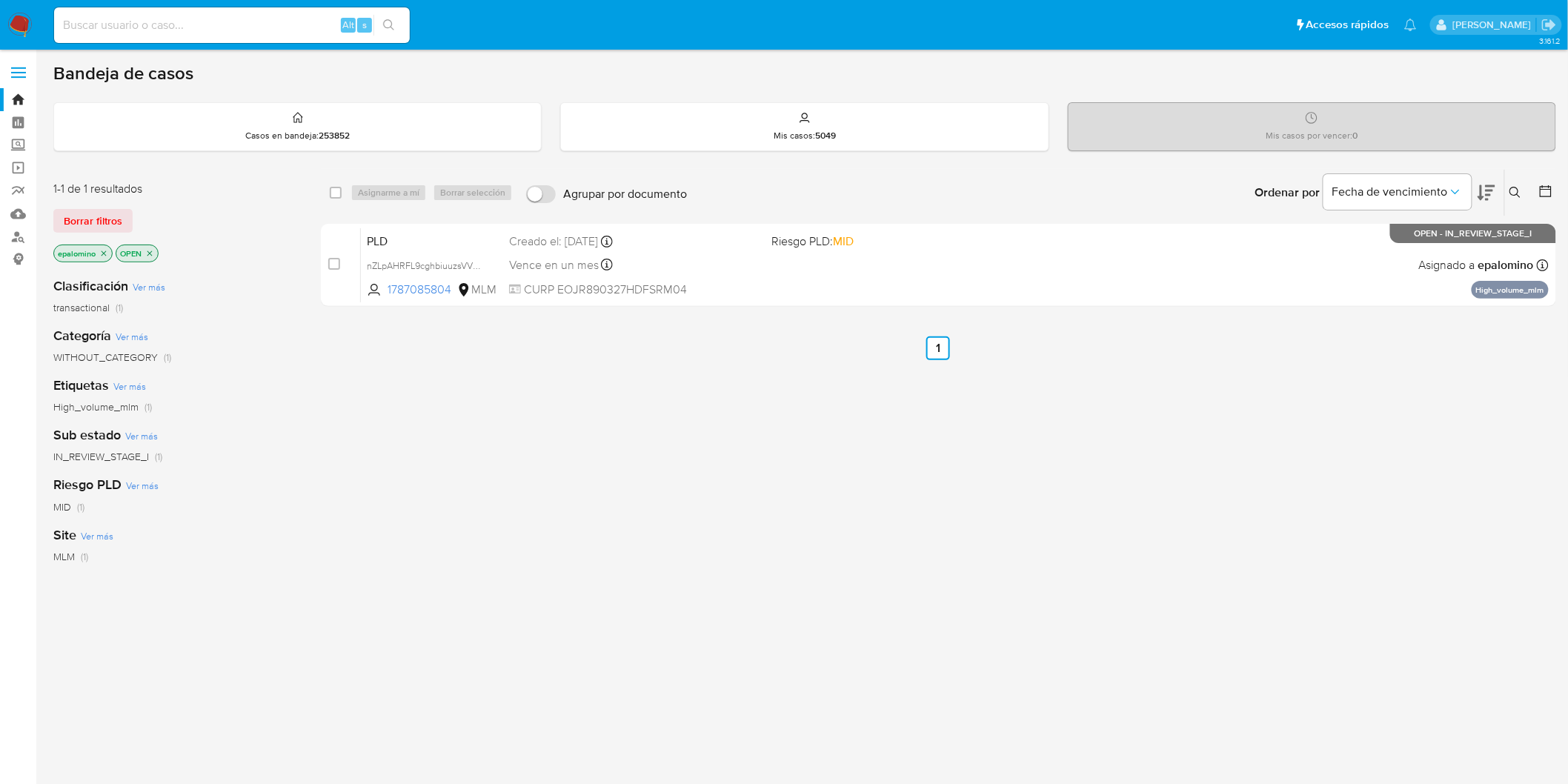
click at [94, 206] on div "1-1 de 1 resultados Borrar filtros epalomino OPEN" at bounding box center [172, 223] width 238 height 84
click at [114, 218] on span "Borrar filtros" at bounding box center [92, 221] width 58 height 21
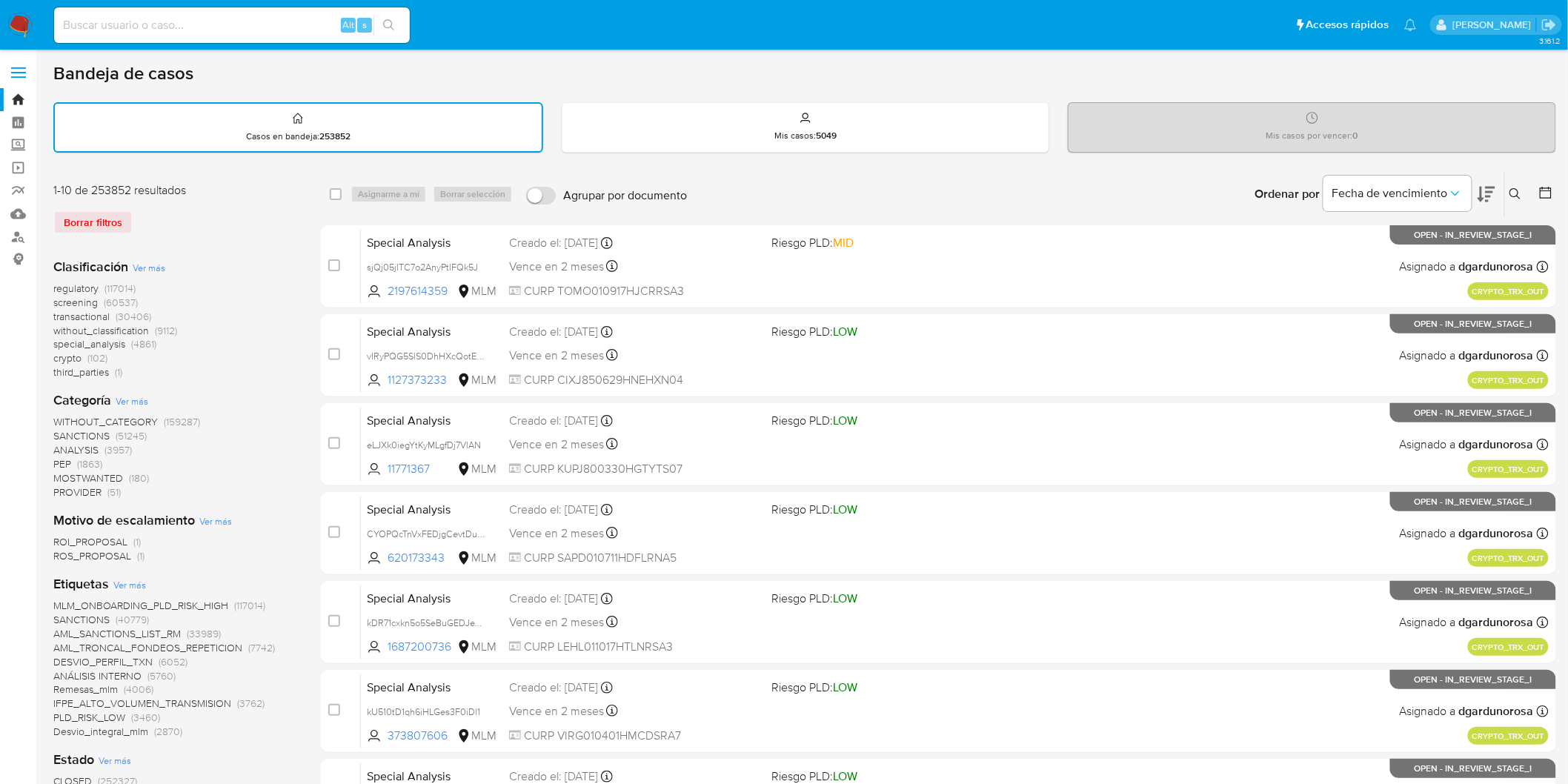
click at [1515, 188] on icon at bounding box center [1515, 194] width 12 height 12
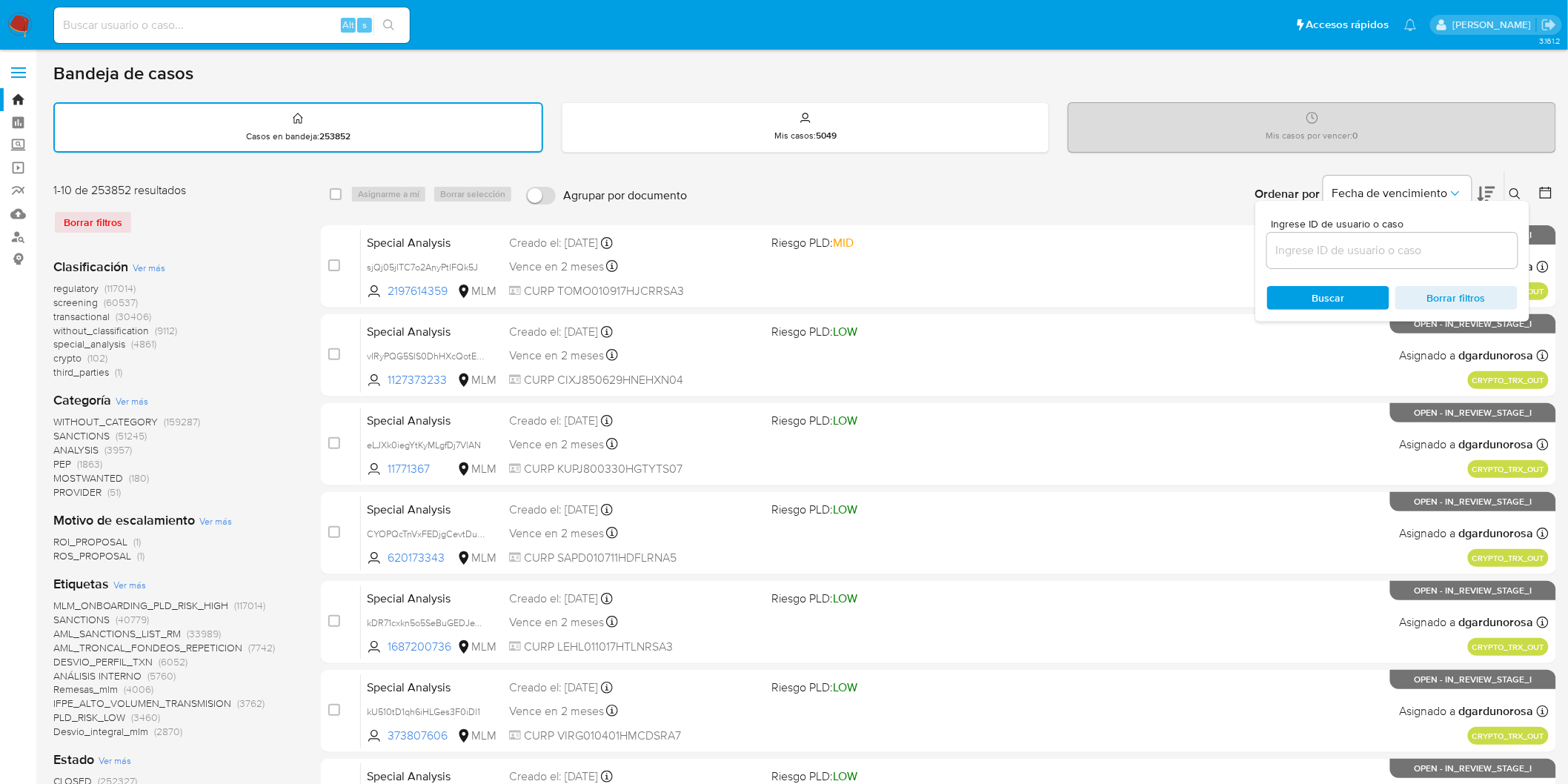
click at [1334, 257] on input at bounding box center [1393, 250] width 250 height 19
type input "1787085804"
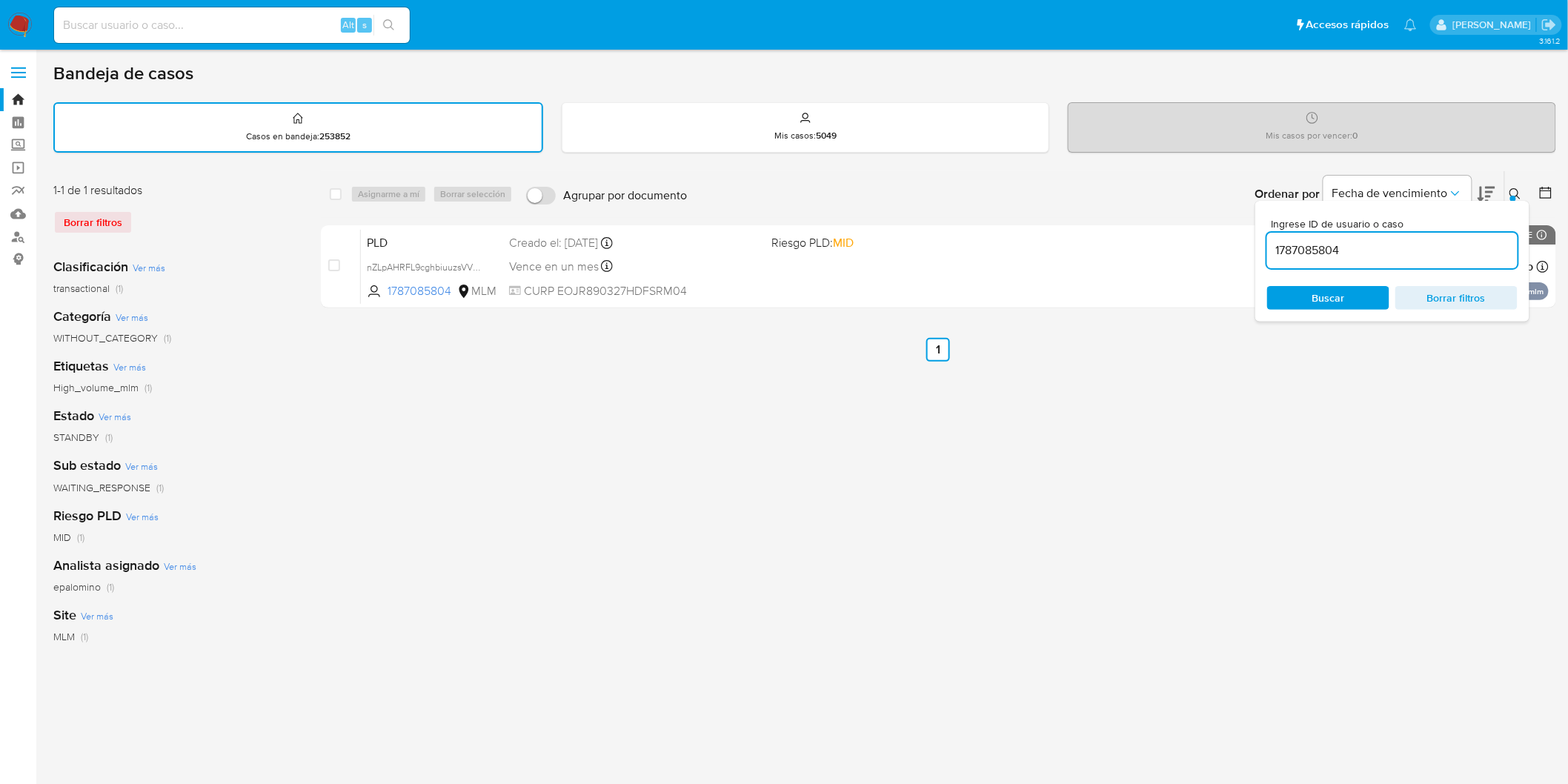
click at [1528, 188] on button at bounding box center [1517, 194] width 25 height 18
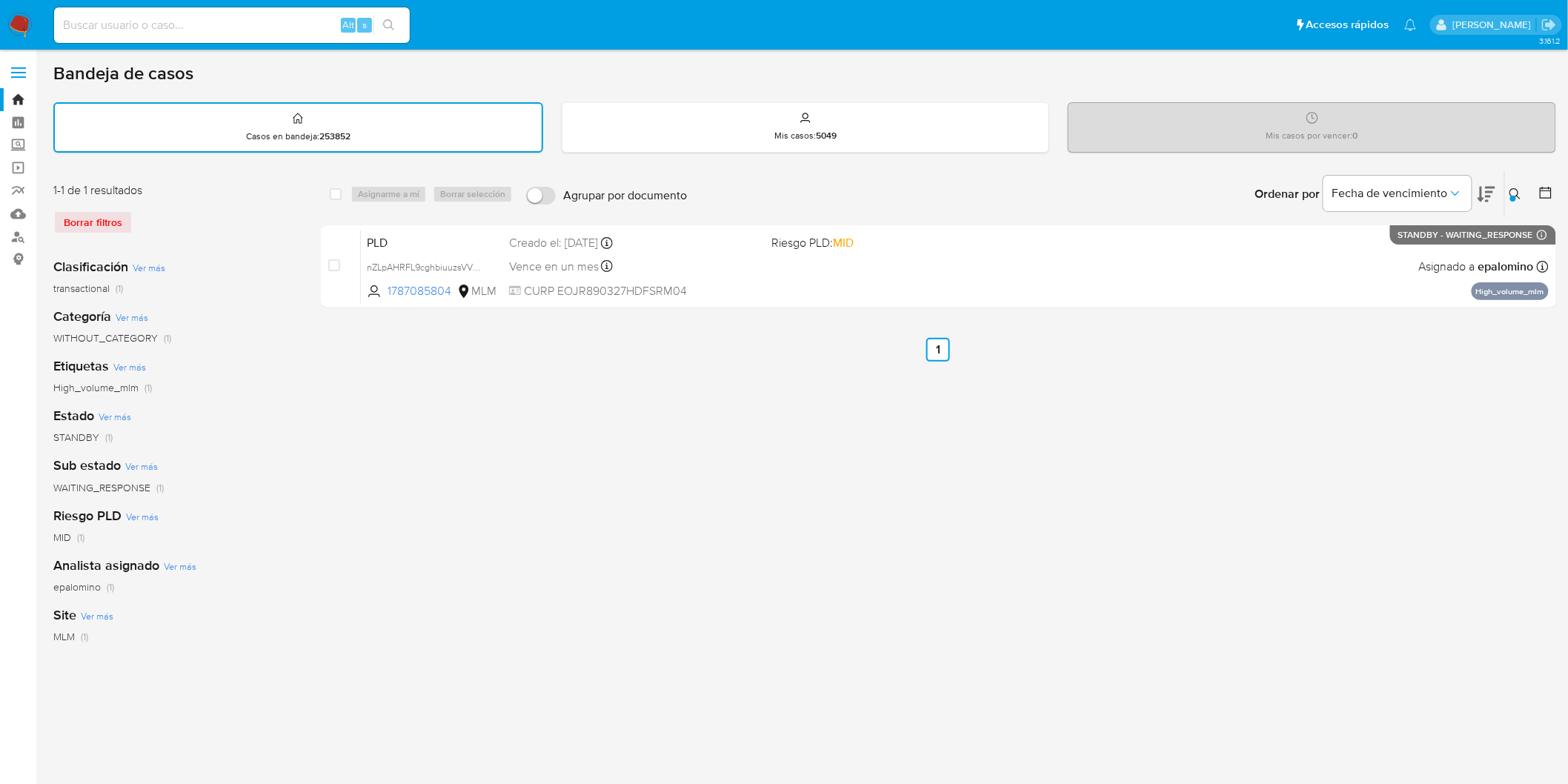
click at [16, 25] on img at bounding box center [20, 25] width 26 height 25
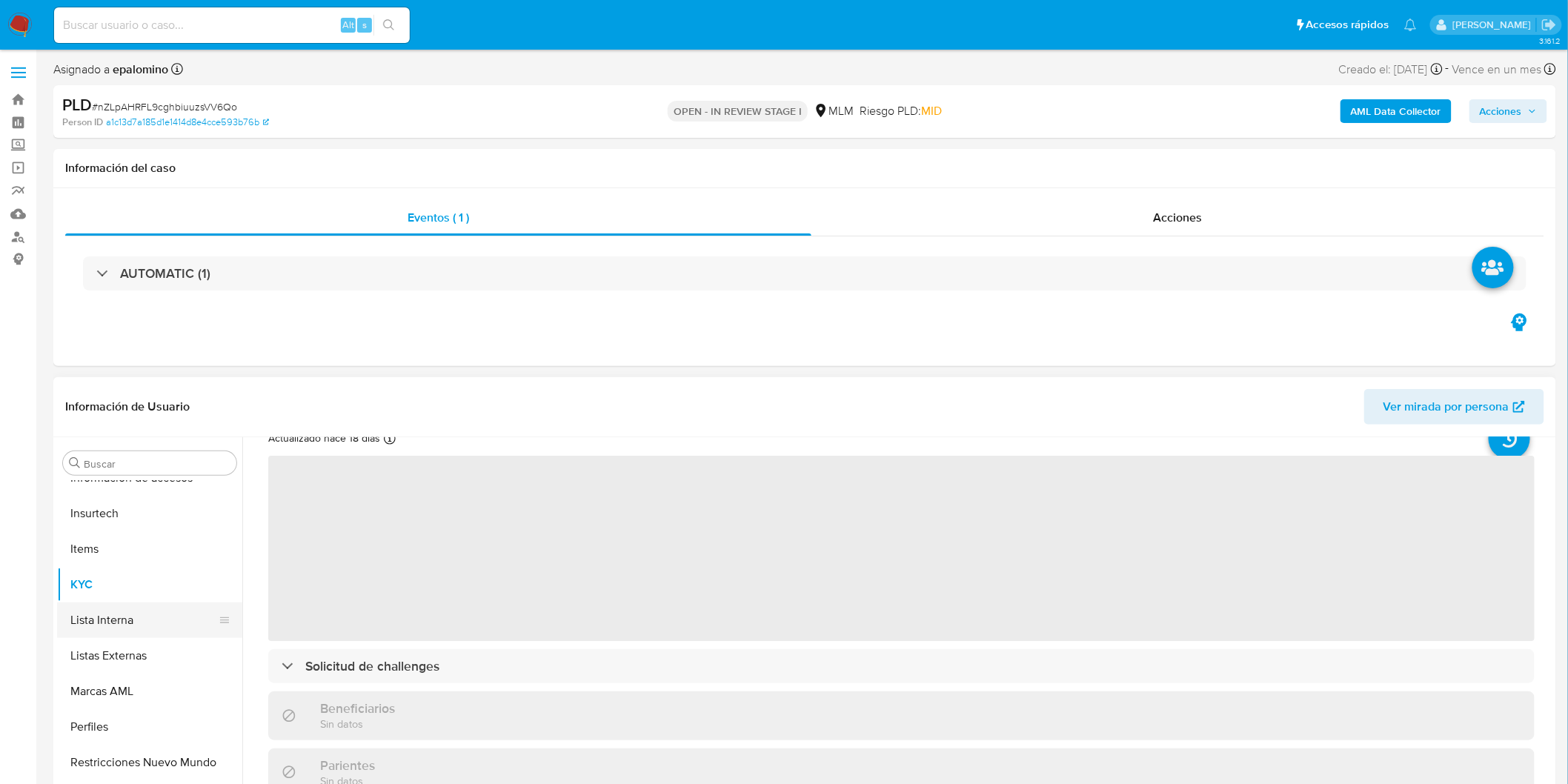
scroll to position [82, 0]
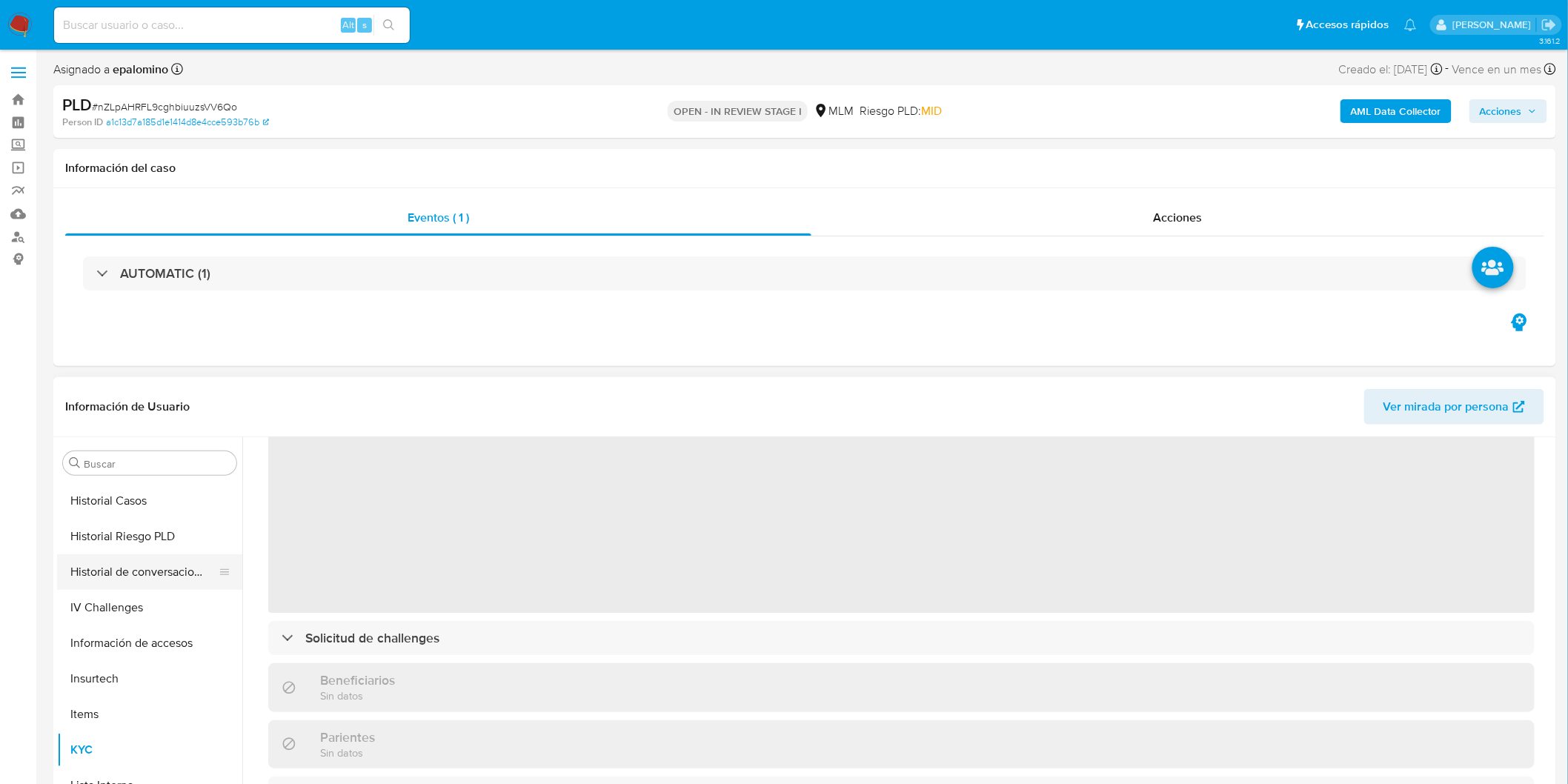
select select "10"
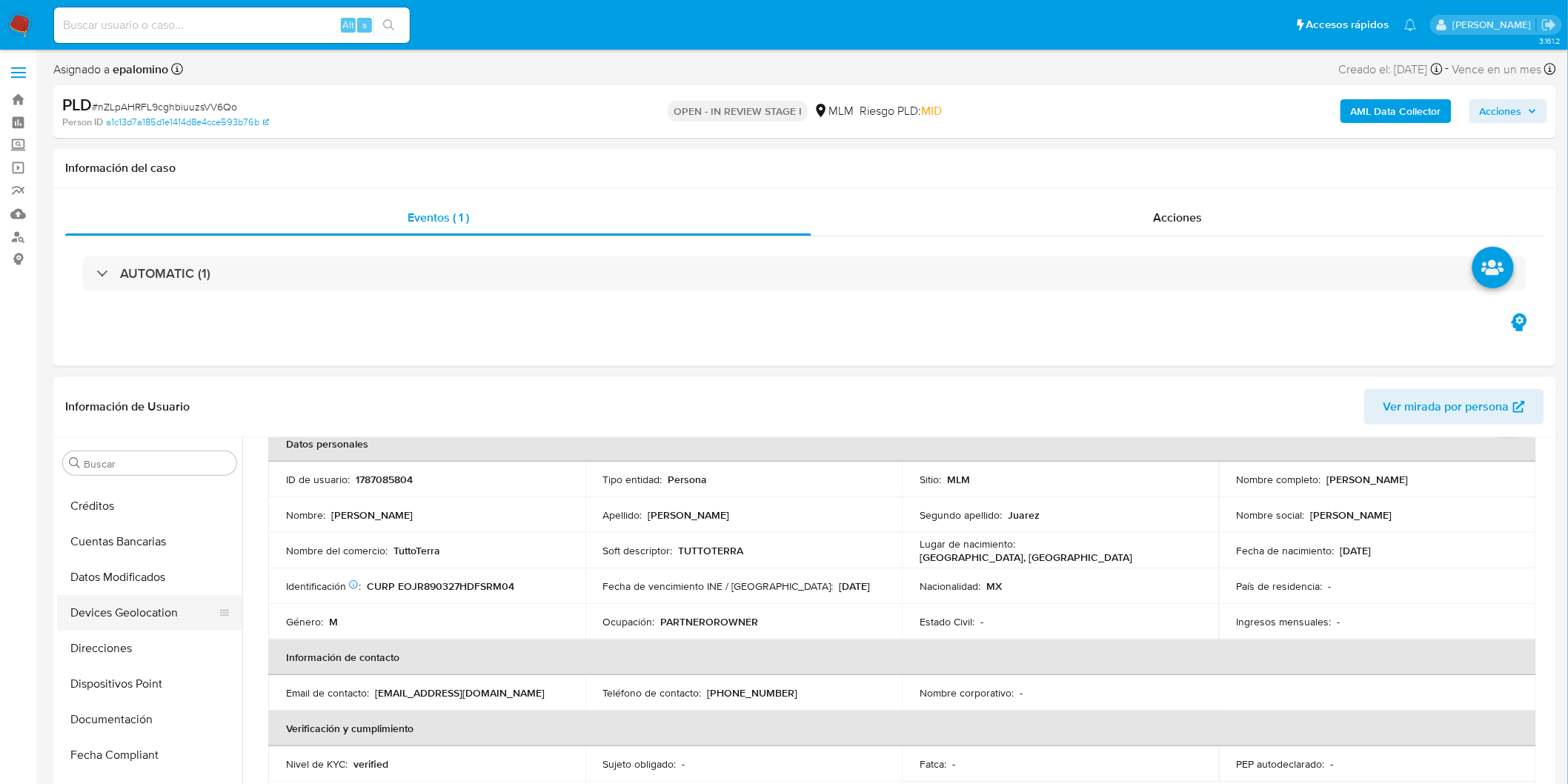
scroll to position [202, 0]
click at [171, 615] on button "Devices Geolocation" at bounding box center [144, 616] width 174 height 36
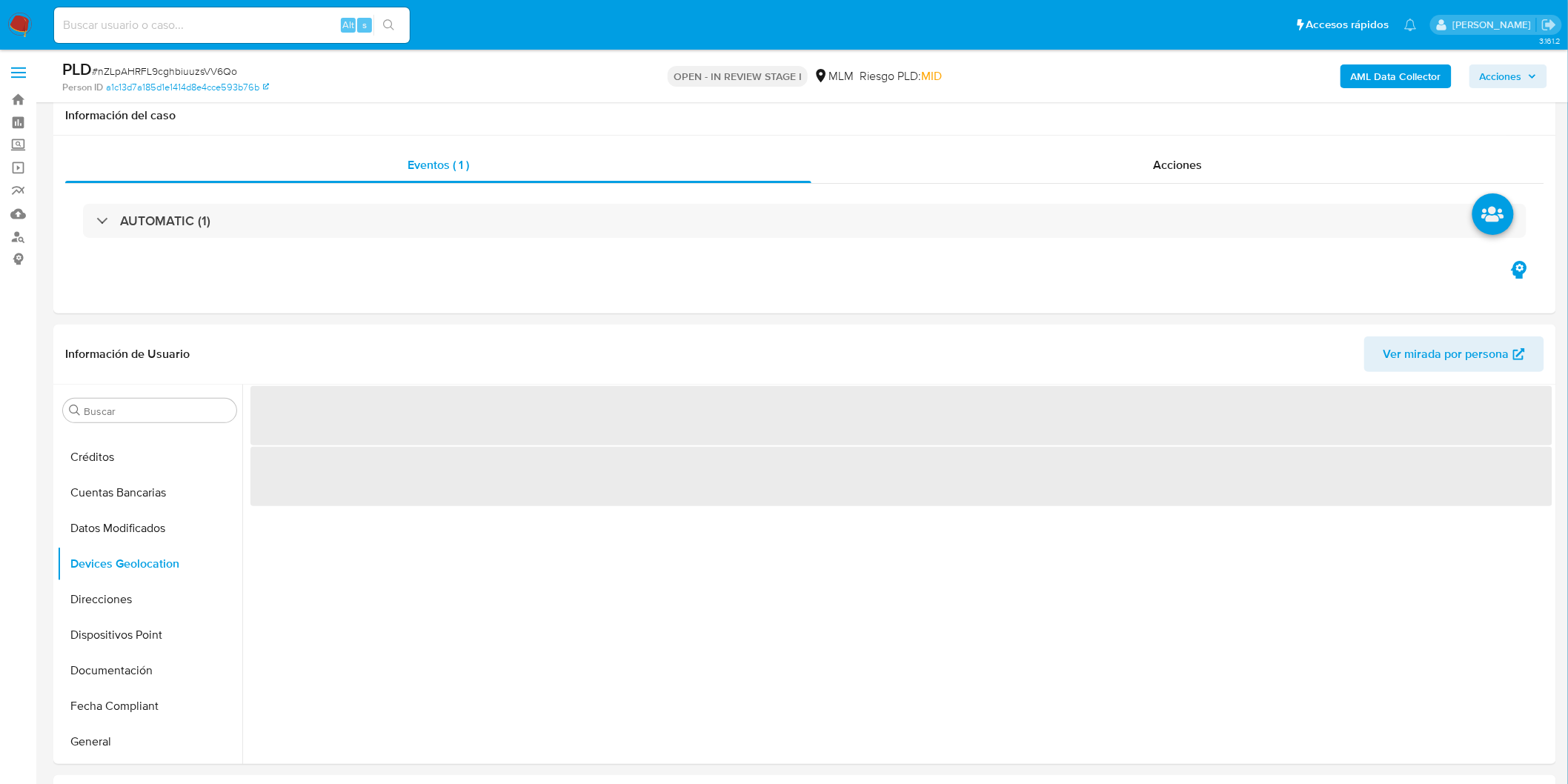
scroll to position [149, 0]
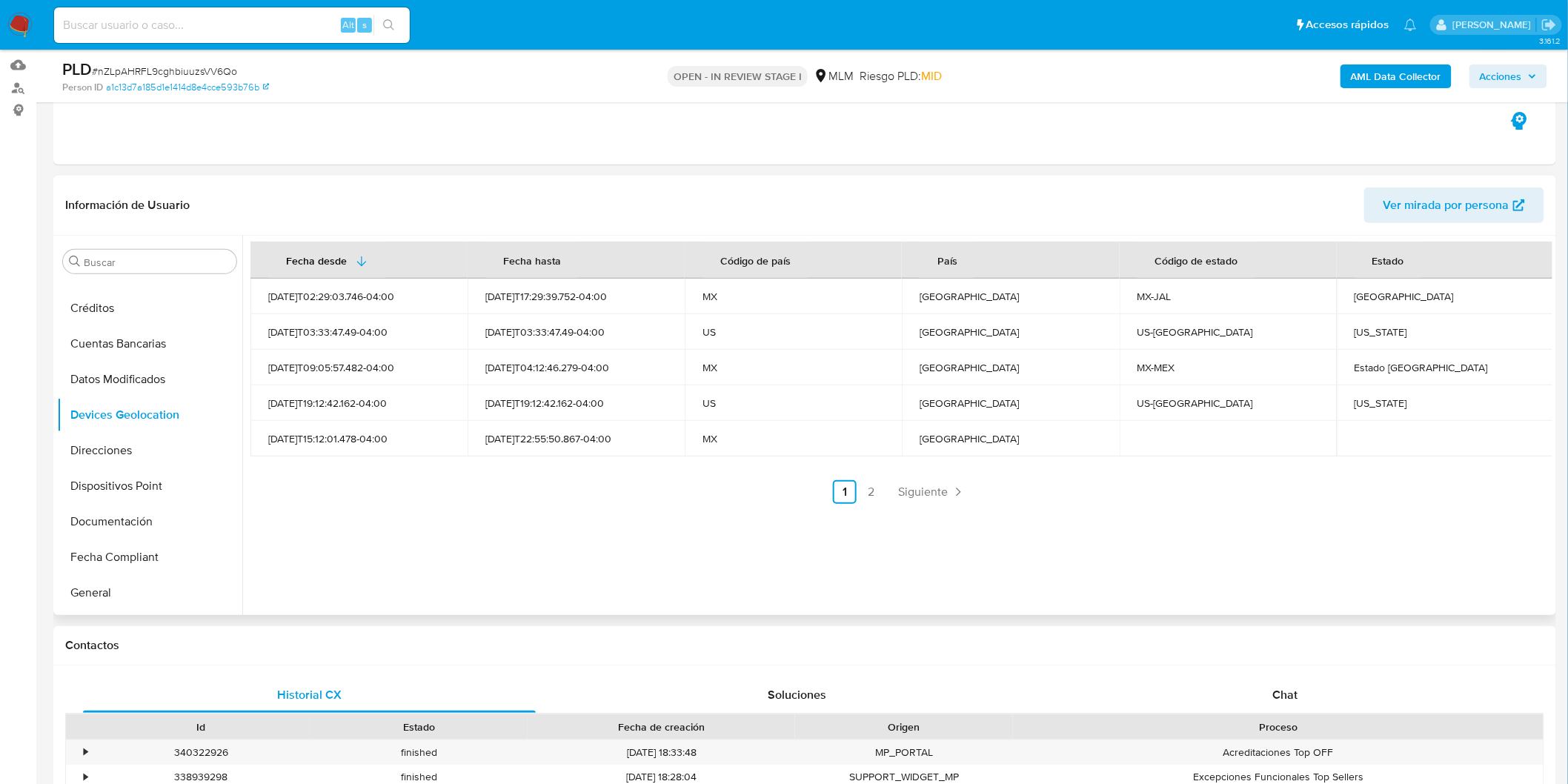
click at [605, 461] on div "Fecha desde Fecha hasta Código de país País Código de estado Estado 2024-10-27T…" at bounding box center [902, 372] width 1303 height 262
click at [930, 486] on span "Siguiente" at bounding box center [923, 492] width 49 height 12
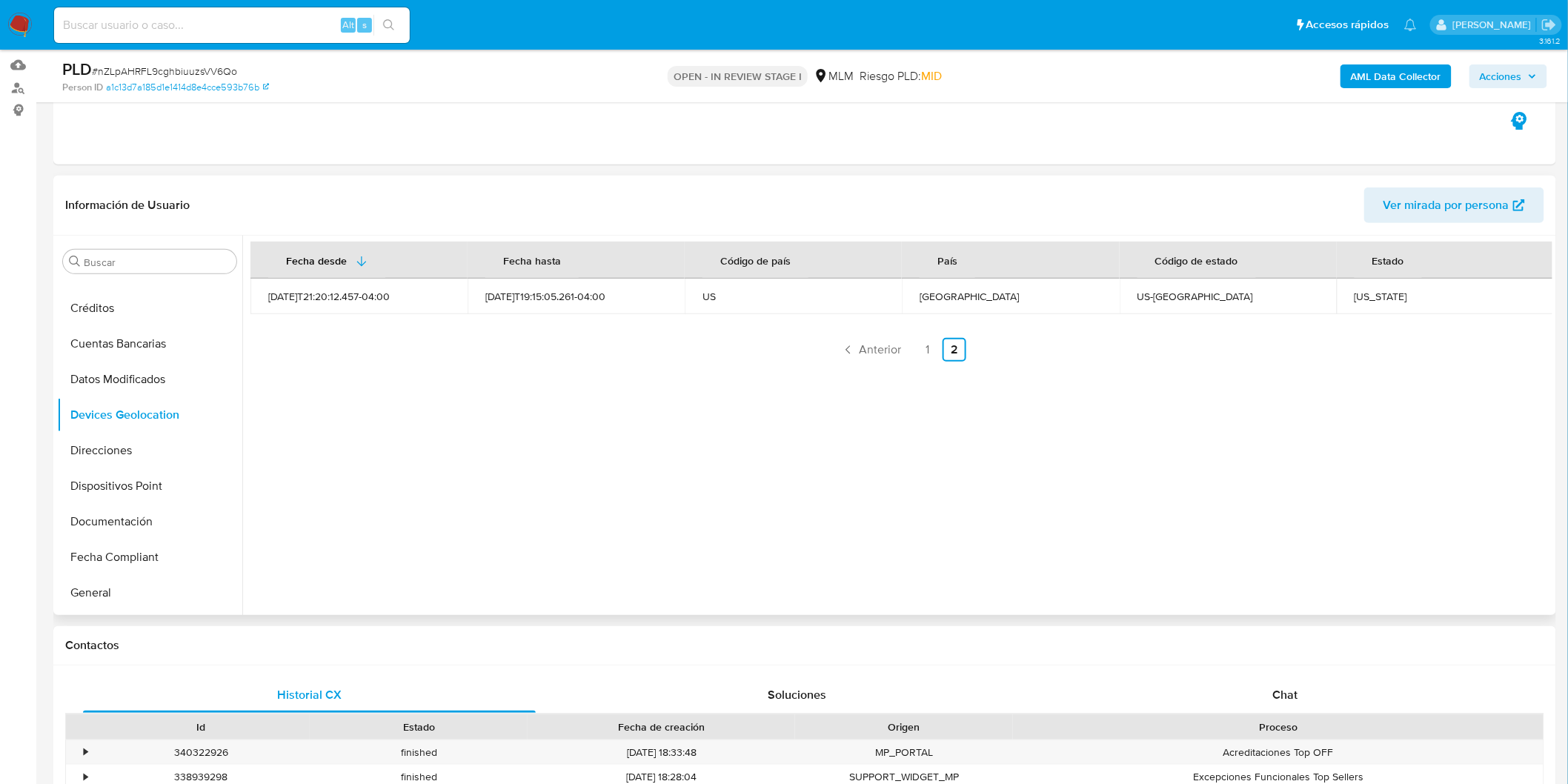
click at [765, 507] on div "Fecha desde Fecha hasta Código de país País Código de estado Estado 2025-08-25T…" at bounding box center [898, 425] width 1311 height 379
drag, startPoint x: 1354, startPoint y: 297, endPoint x: 1397, endPoint y: 298, distance: 43.0
click at [1397, 298] on div "New York" at bounding box center [1446, 296] width 182 height 14
click at [1350, 304] on td "New York" at bounding box center [1445, 296] width 217 height 36
drag, startPoint x: 1350, startPoint y: 296, endPoint x: 1412, endPoint y: 295, distance: 62.0
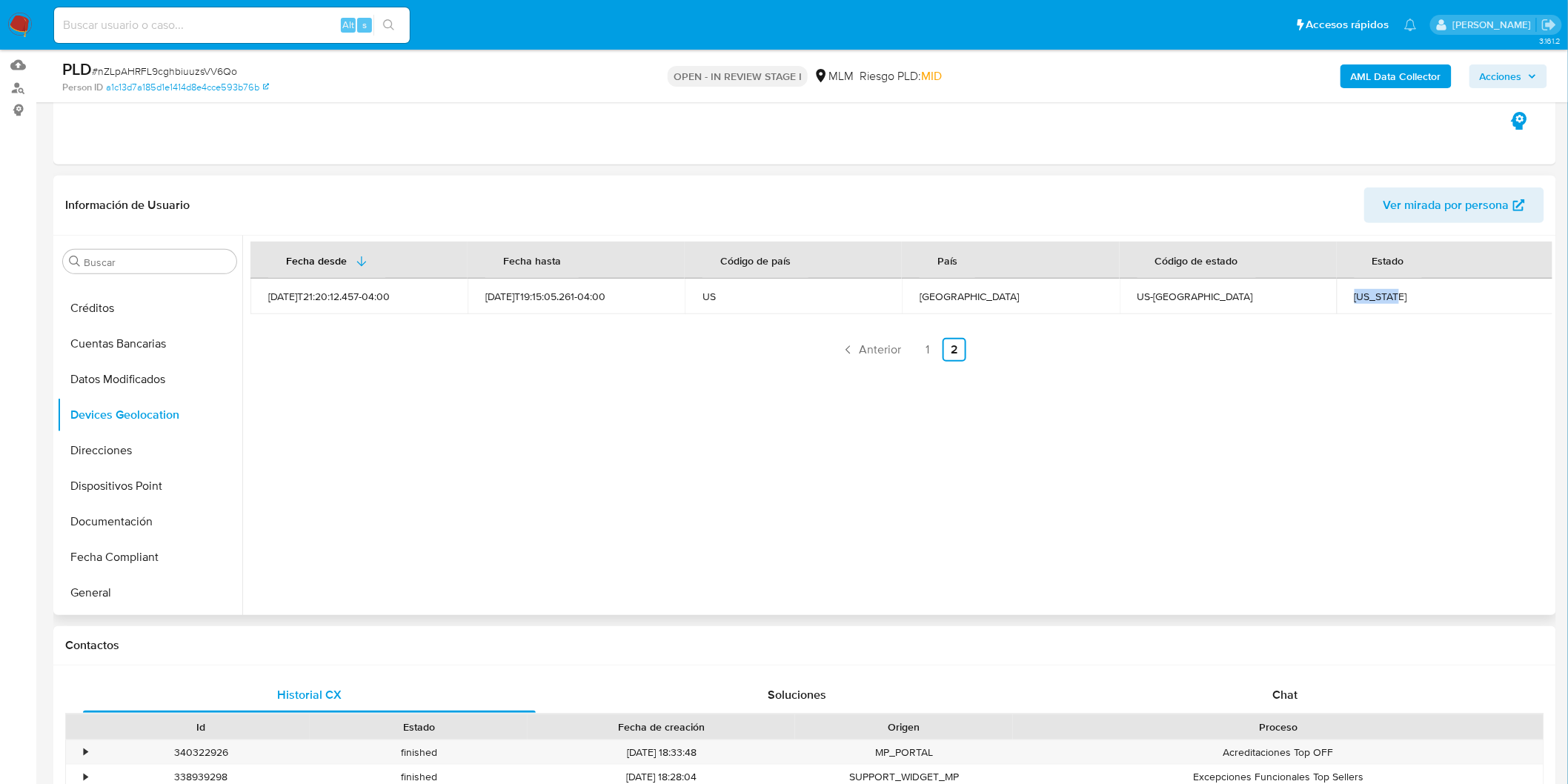
click at [1412, 295] on div "New York" at bounding box center [1446, 296] width 182 height 14
copy div "New York"
click at [922, 353] on link "1" at bounding box center [928, 350] width 24 height 24
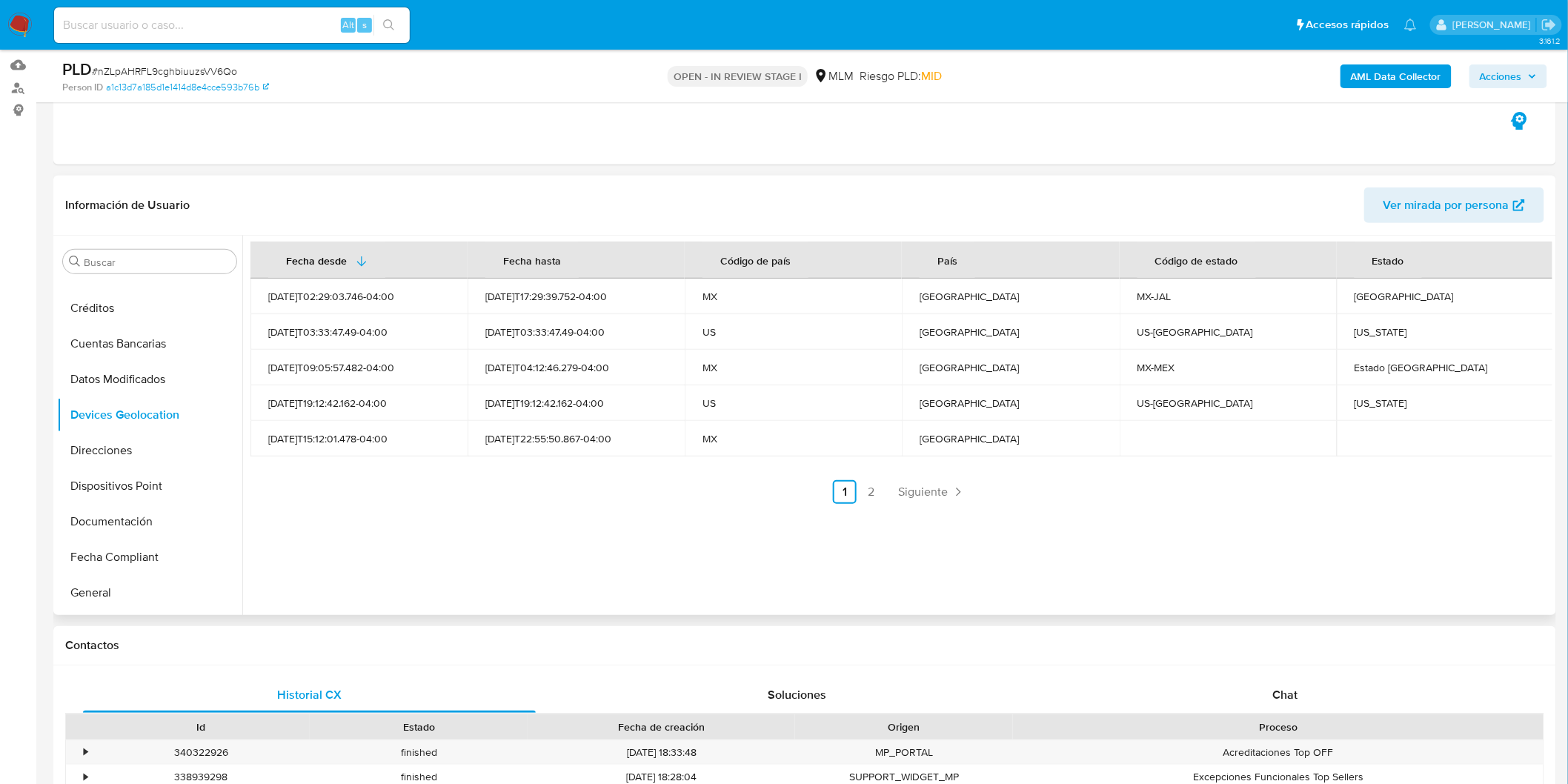
click at [1362, 304] on td "Jalisco" at bounding box center [1445, 296] width 217 height 36
copy div "Jalisco"
click at [1359, 333] on div "Florida" at bounding box center [1446, 331] width 182 height 14
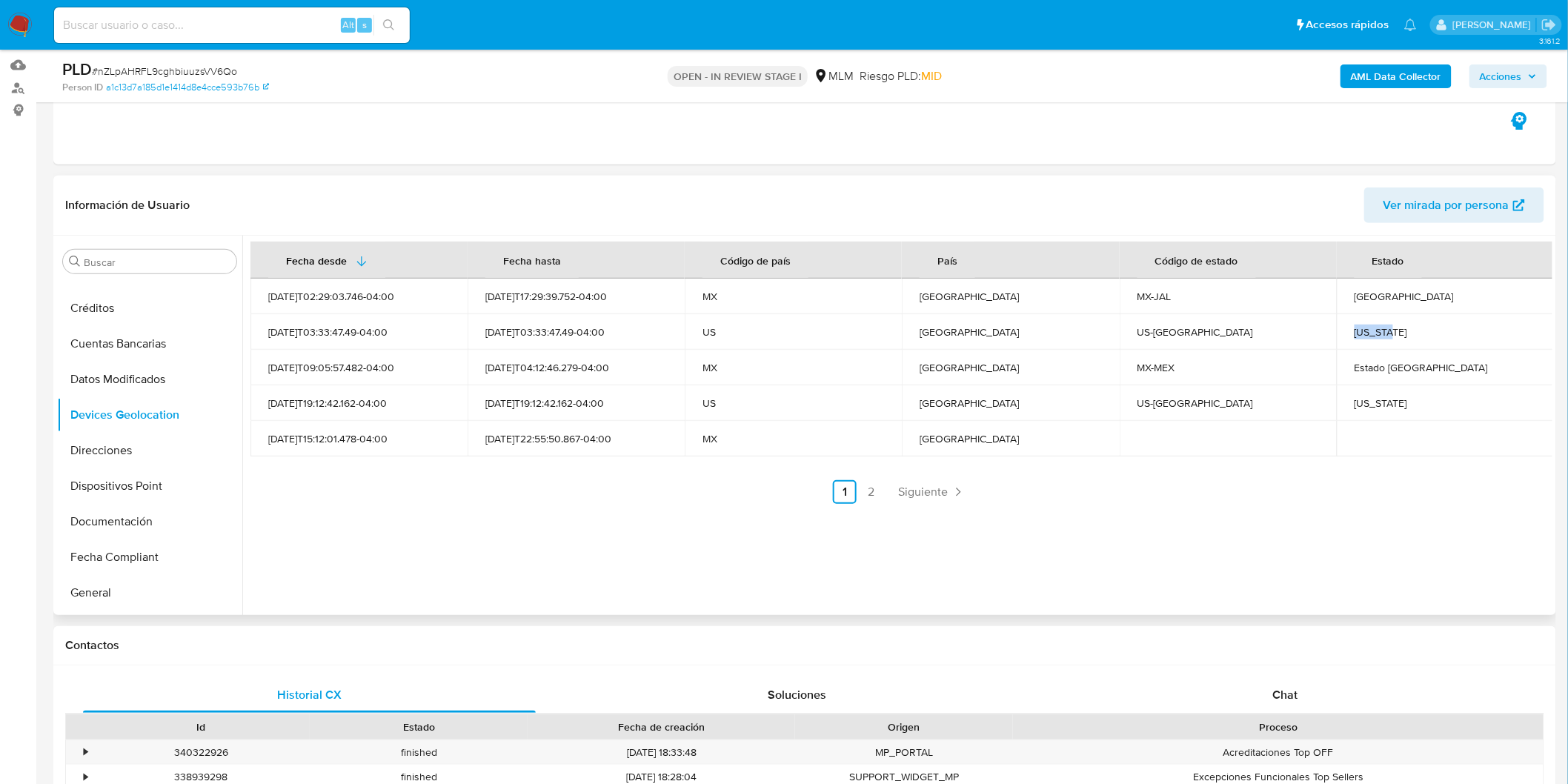
copy div "Florida"
click at [1360, 400] on div "Georgia" at bounding box center [1446, 402] width 182 height 14
copy div "Georgia"
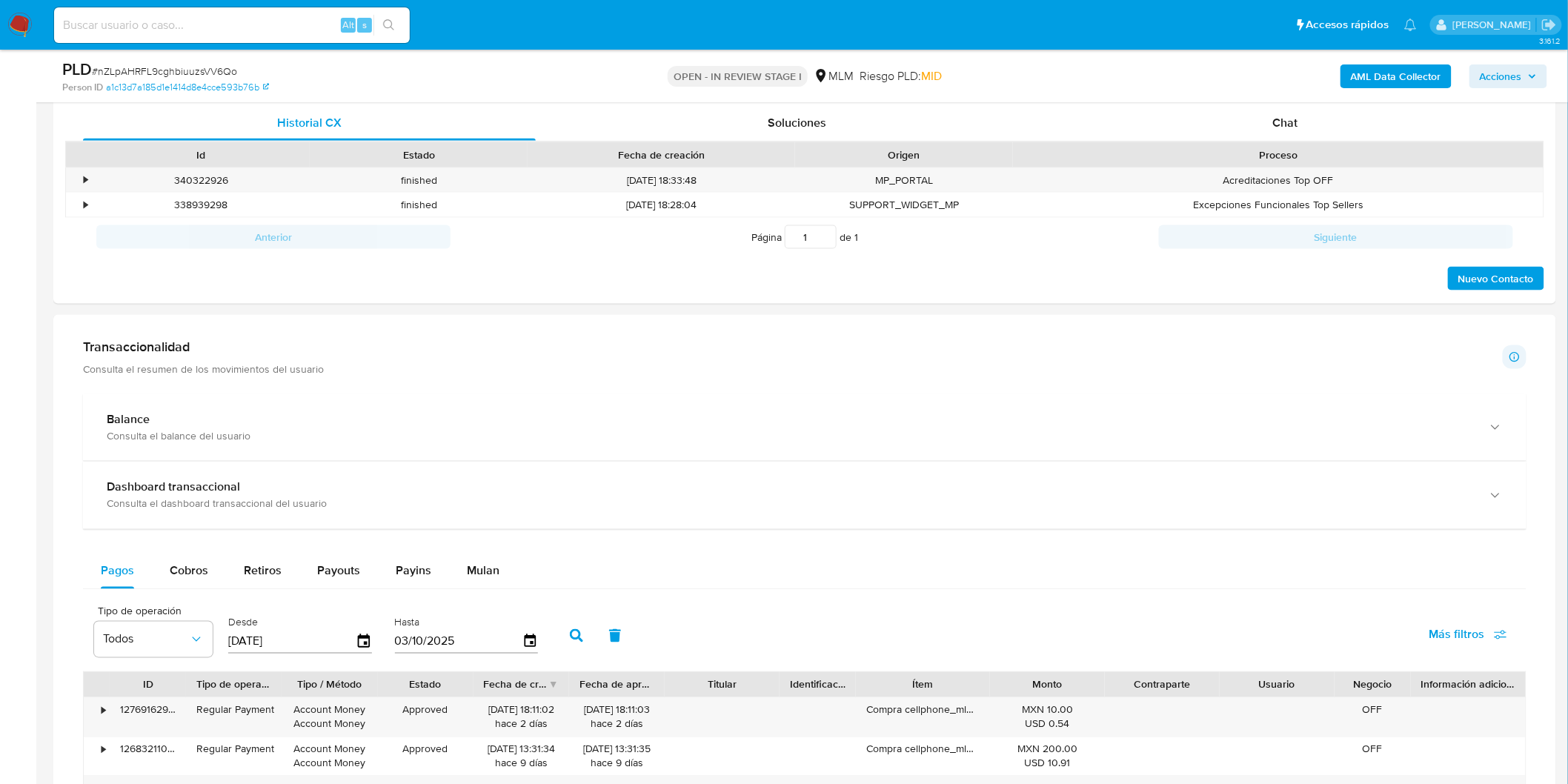
scroll to position [724, 0]
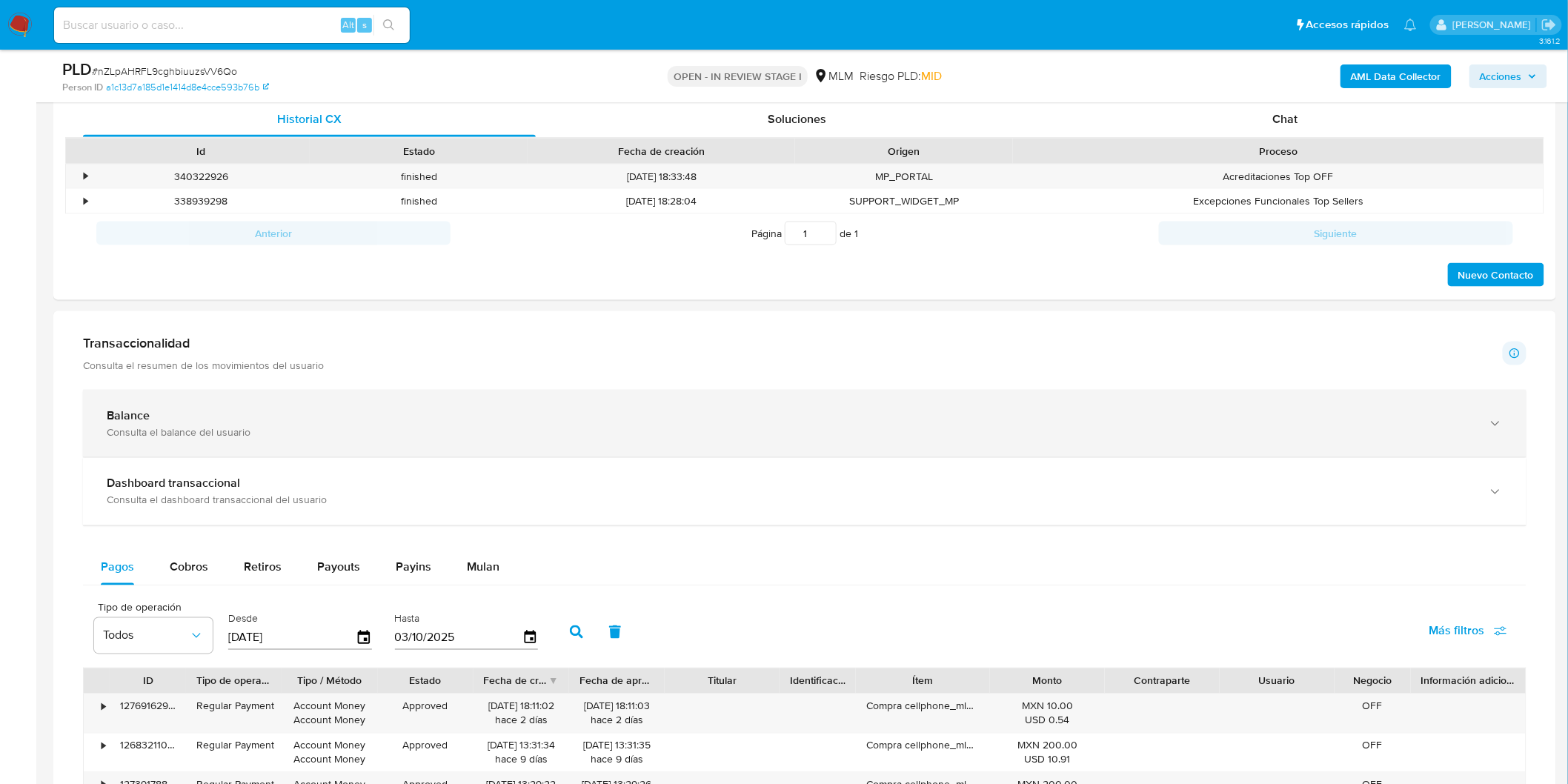
click at [194, 423] on div "Balance" at bounding box center [790, 415] width 1366 height 15
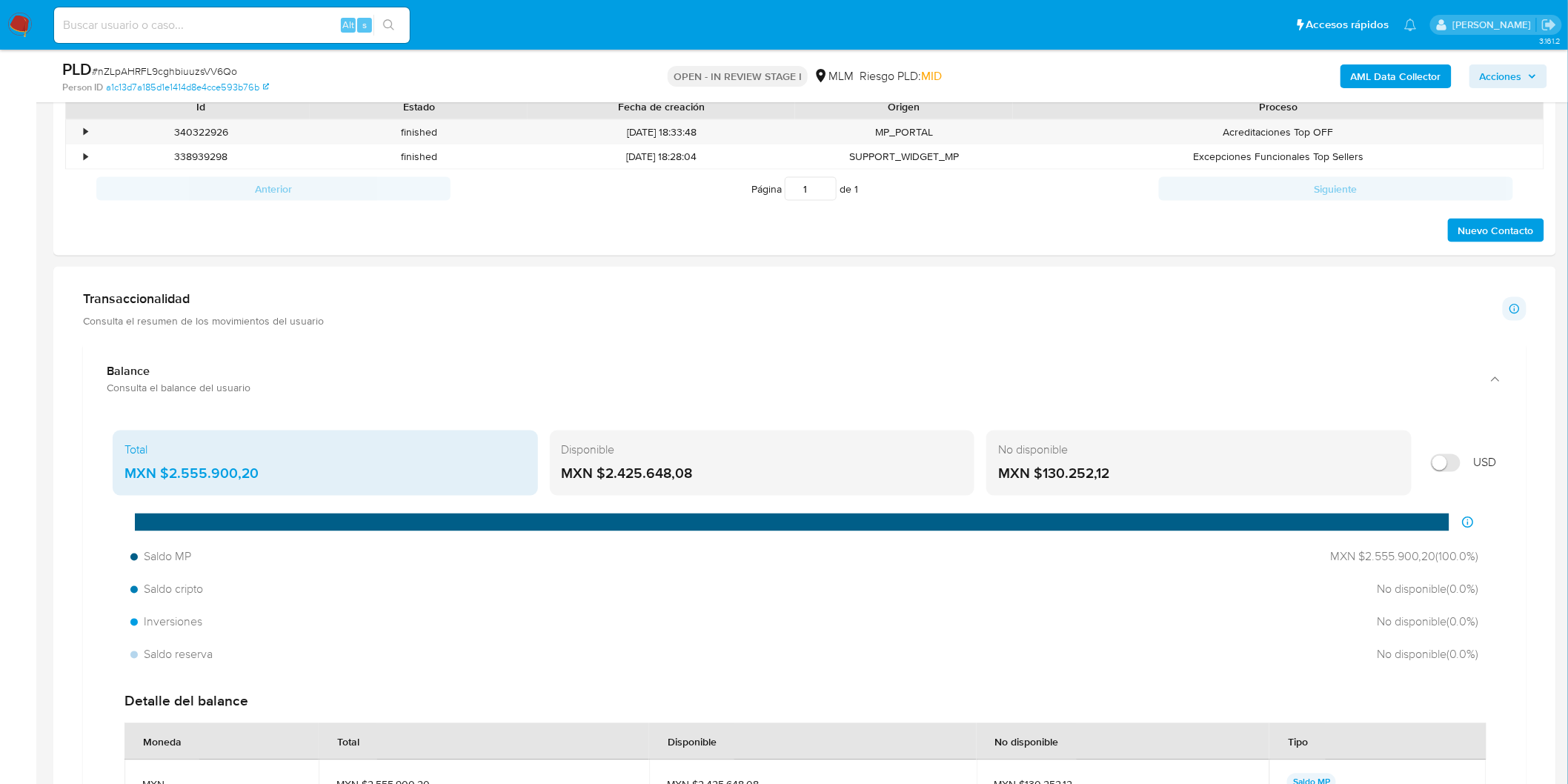
scroll to position [807, 0]
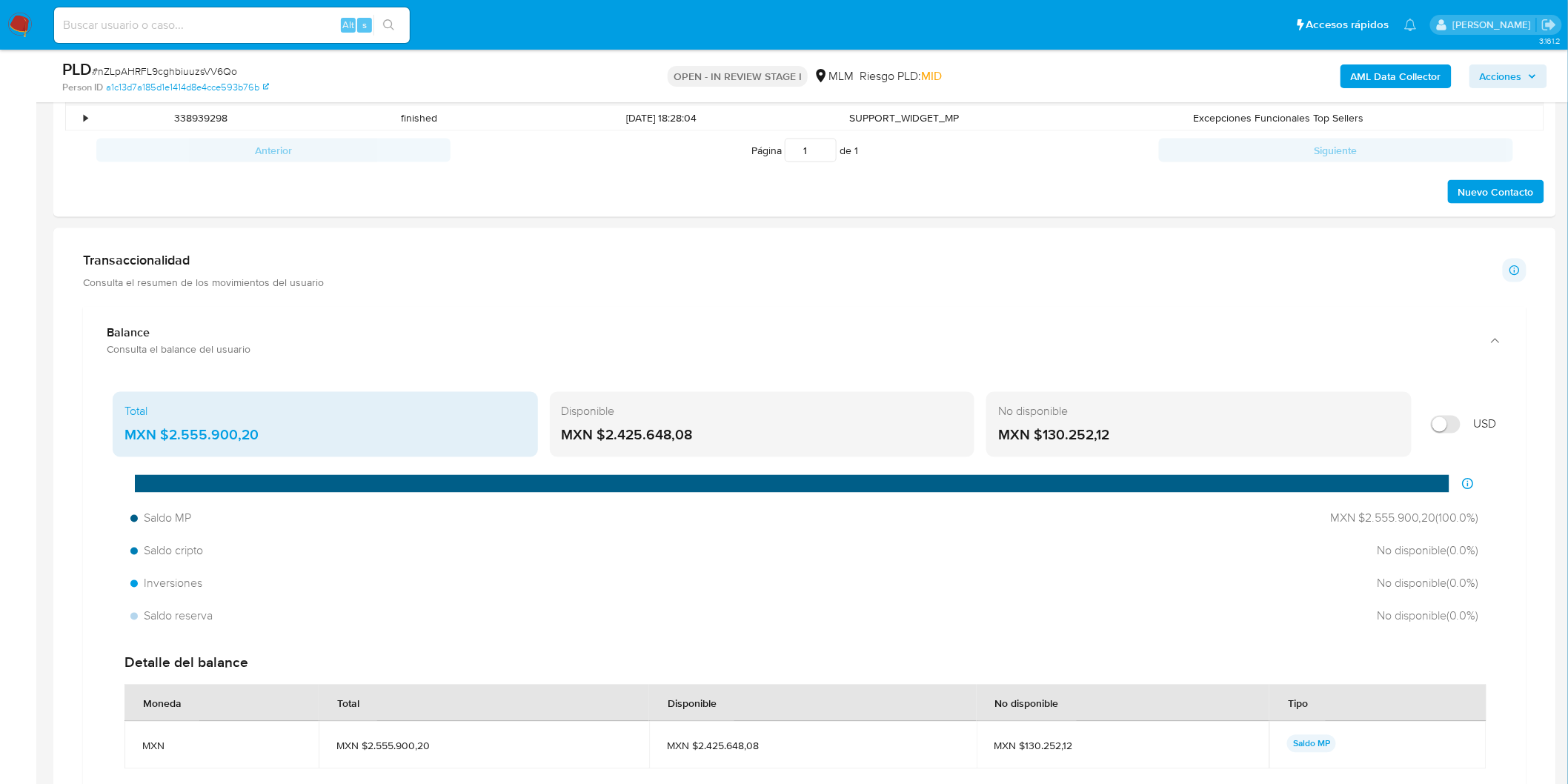
drag, startPoint x: 698, startPoint y: 437, endPoint x: 607, endPoint y: 437, distance: 91.0
click at [607, 437] on div "MXN $2.425.648,08" at bounding box center [763, 436] width 402 height 19
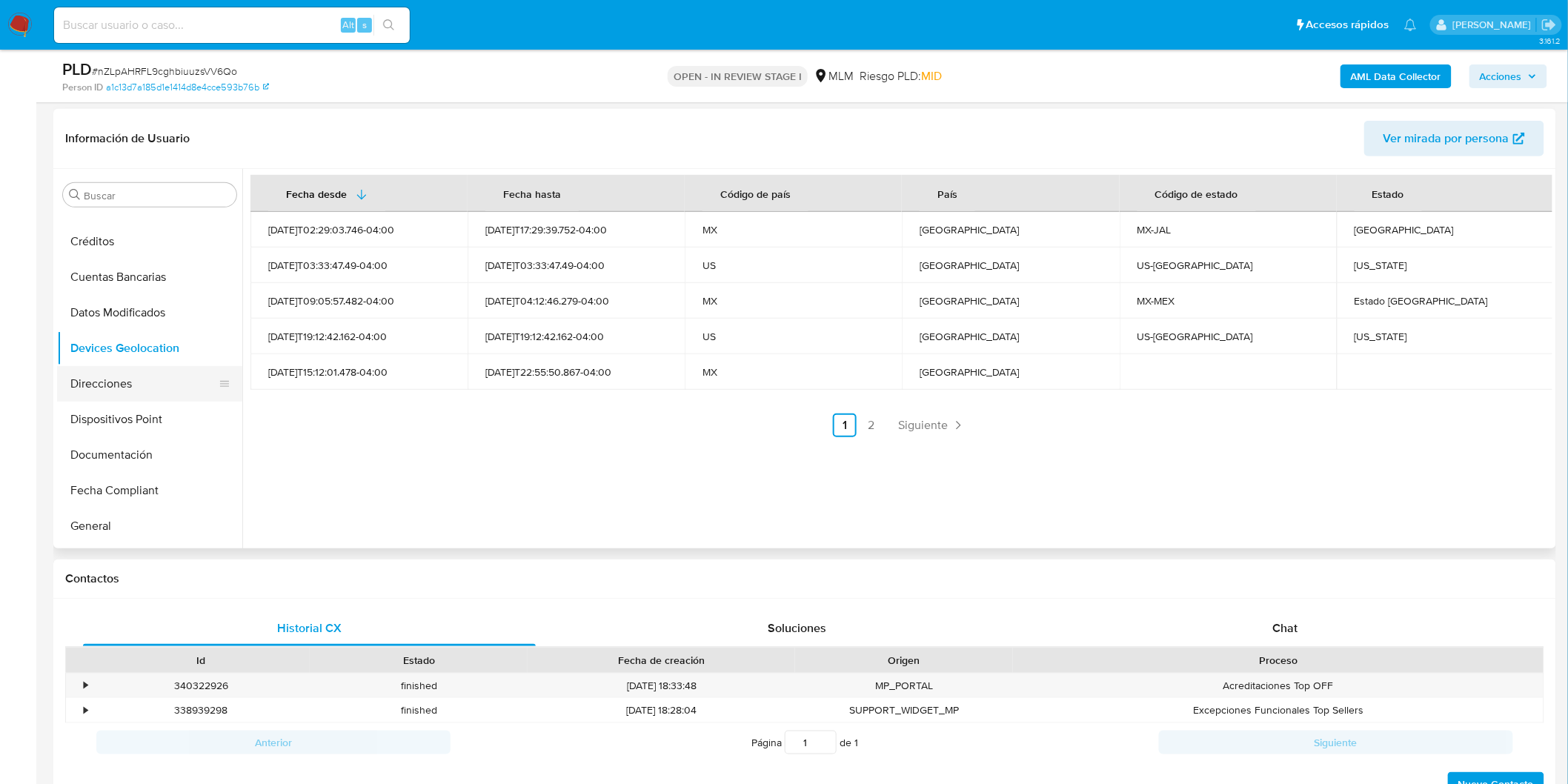
scroll to position [231, 0]
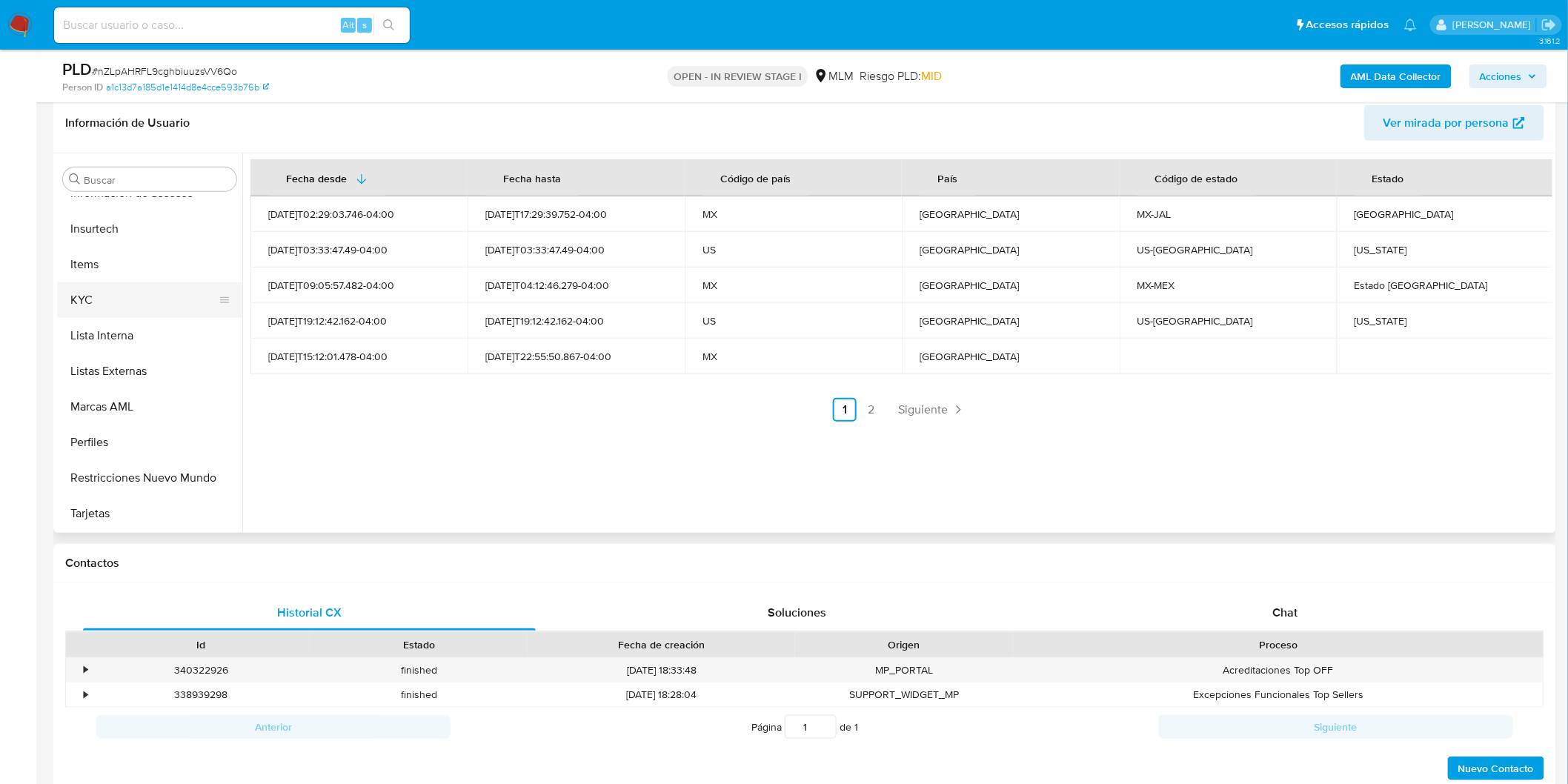
click at [127, 307] on button "KYC" at bounding box center [144, 300] width 174 height 36
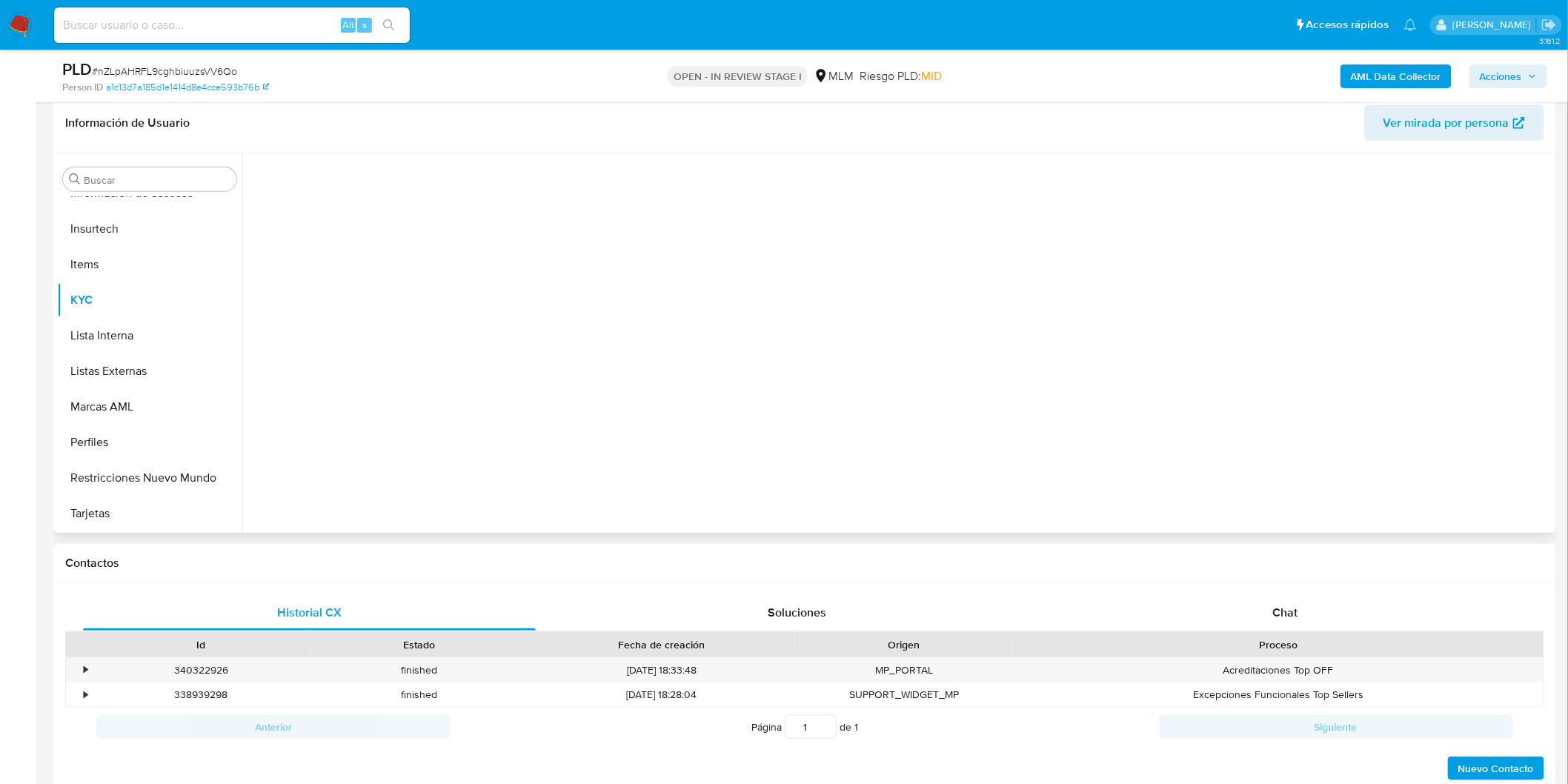
scroll to position [696, 0]
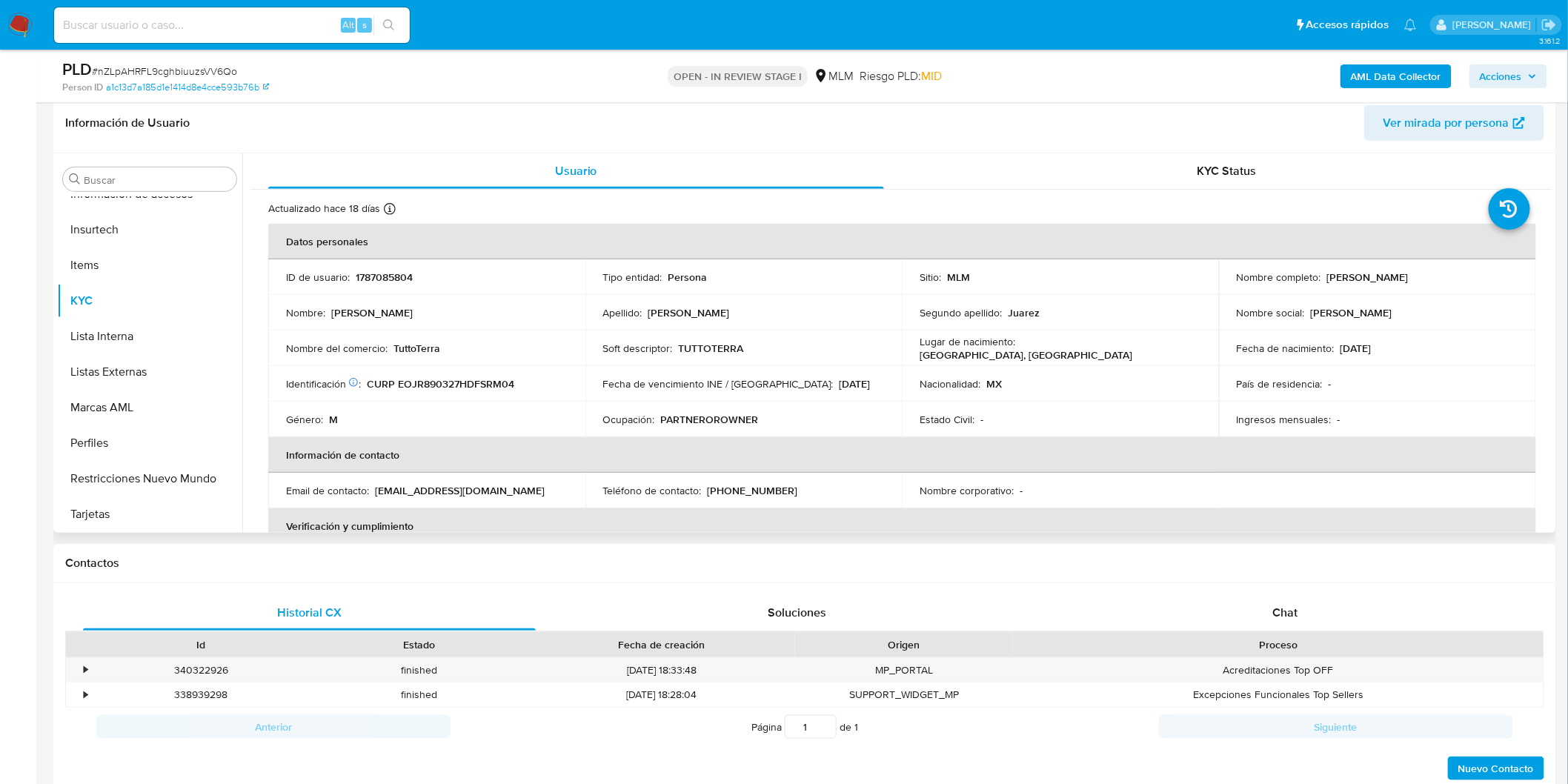
drag, startPoint x: 1476, startPoint y: 279, endPoint x: 1318, endPoint y: 278, distance: 158.0
click at [1318, 278] on div "Nombre completo : Ramon Eduardo Escobedo Juarez" at bounding box center [1377, 276] width 281 height 14
copy div "Ramon Eduardo Escobedo Juarez"
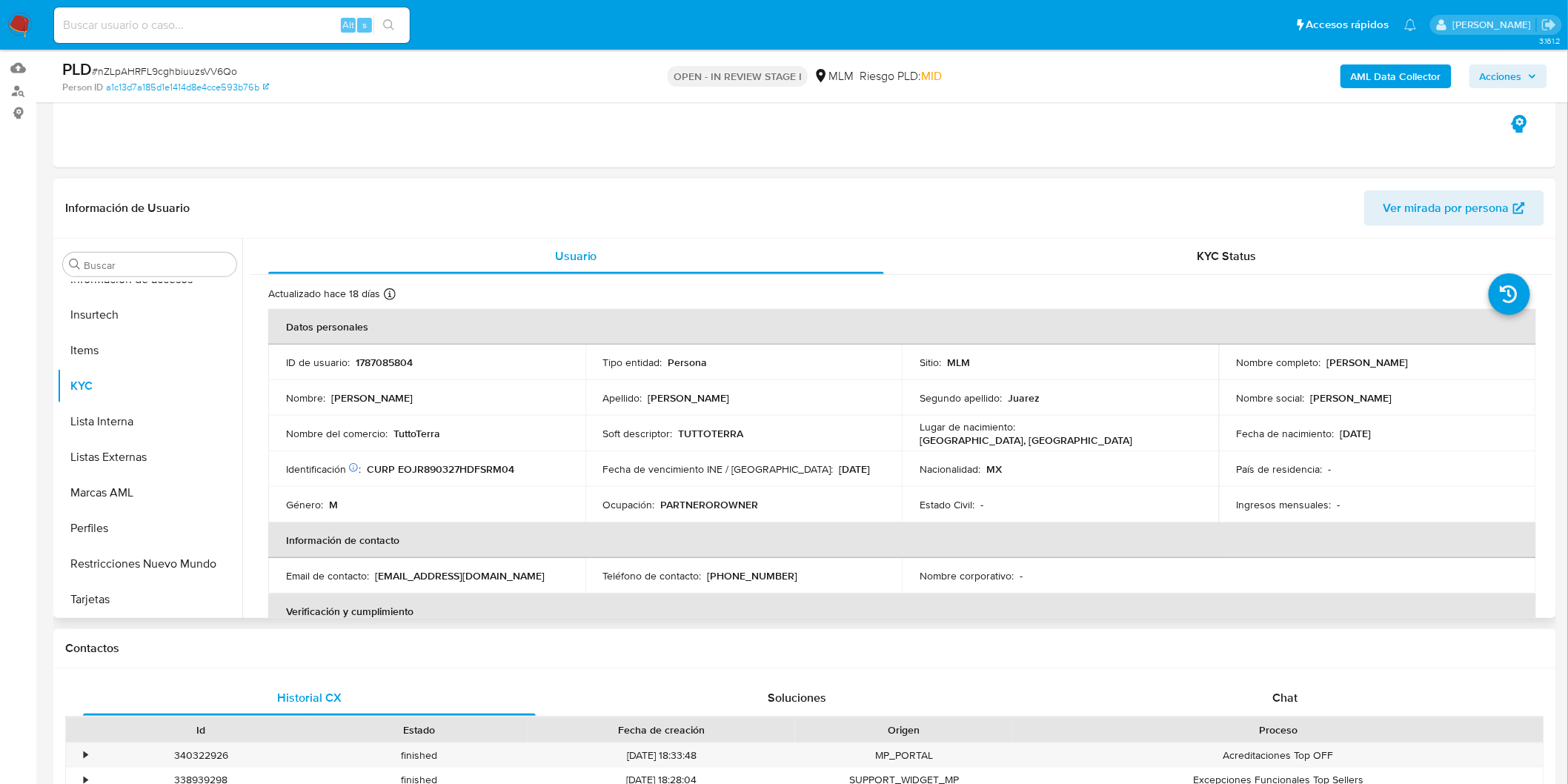
scroll to position [67, 0]
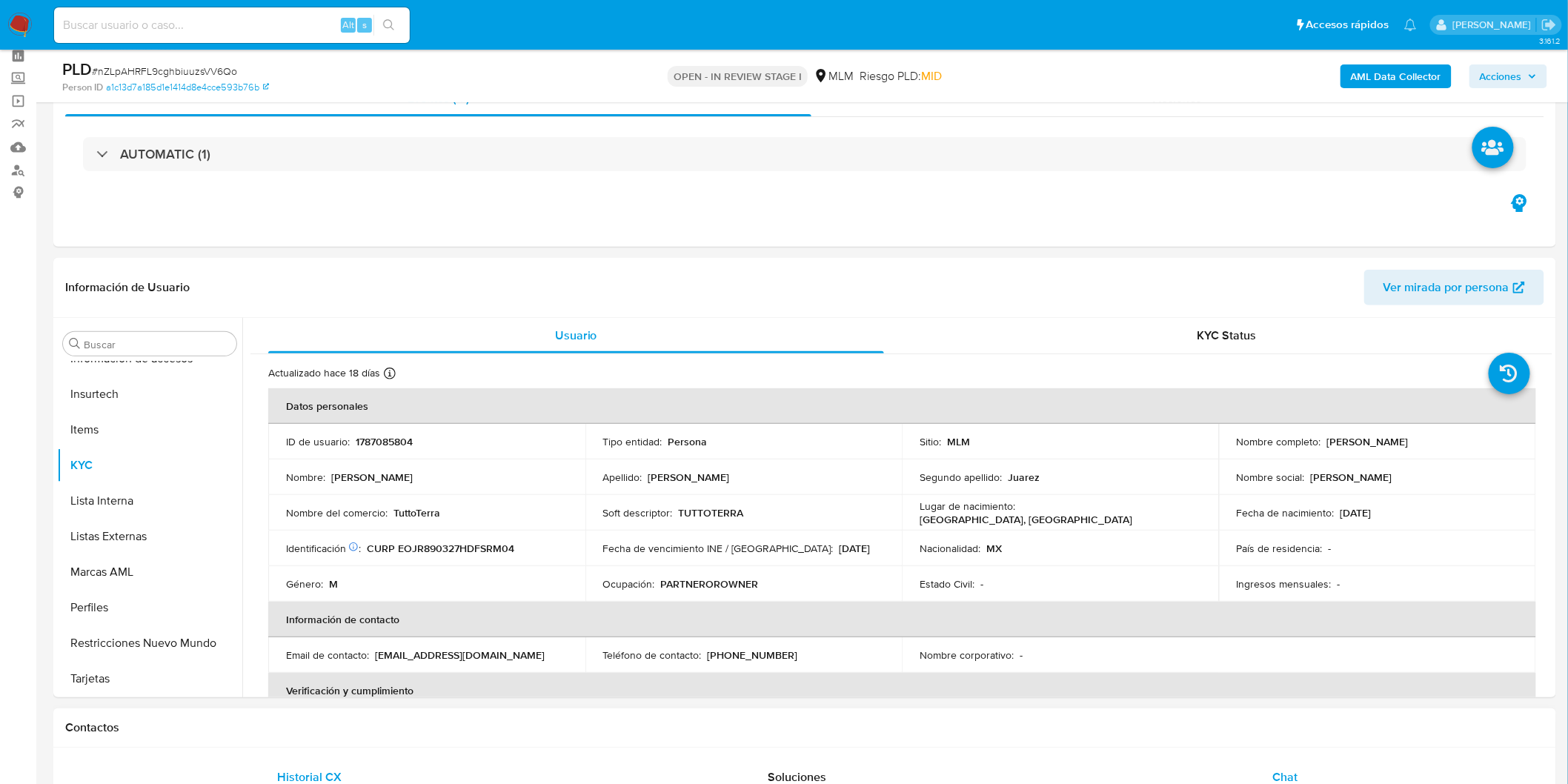
drag, startPoint x: 1308, startPoint y: 764, endPoint x: 1401, endPoint y: 633, distance: 160.7
click at [1307, 764] on div "Chat" at bounding box center [1286, 777] width 453 height 36
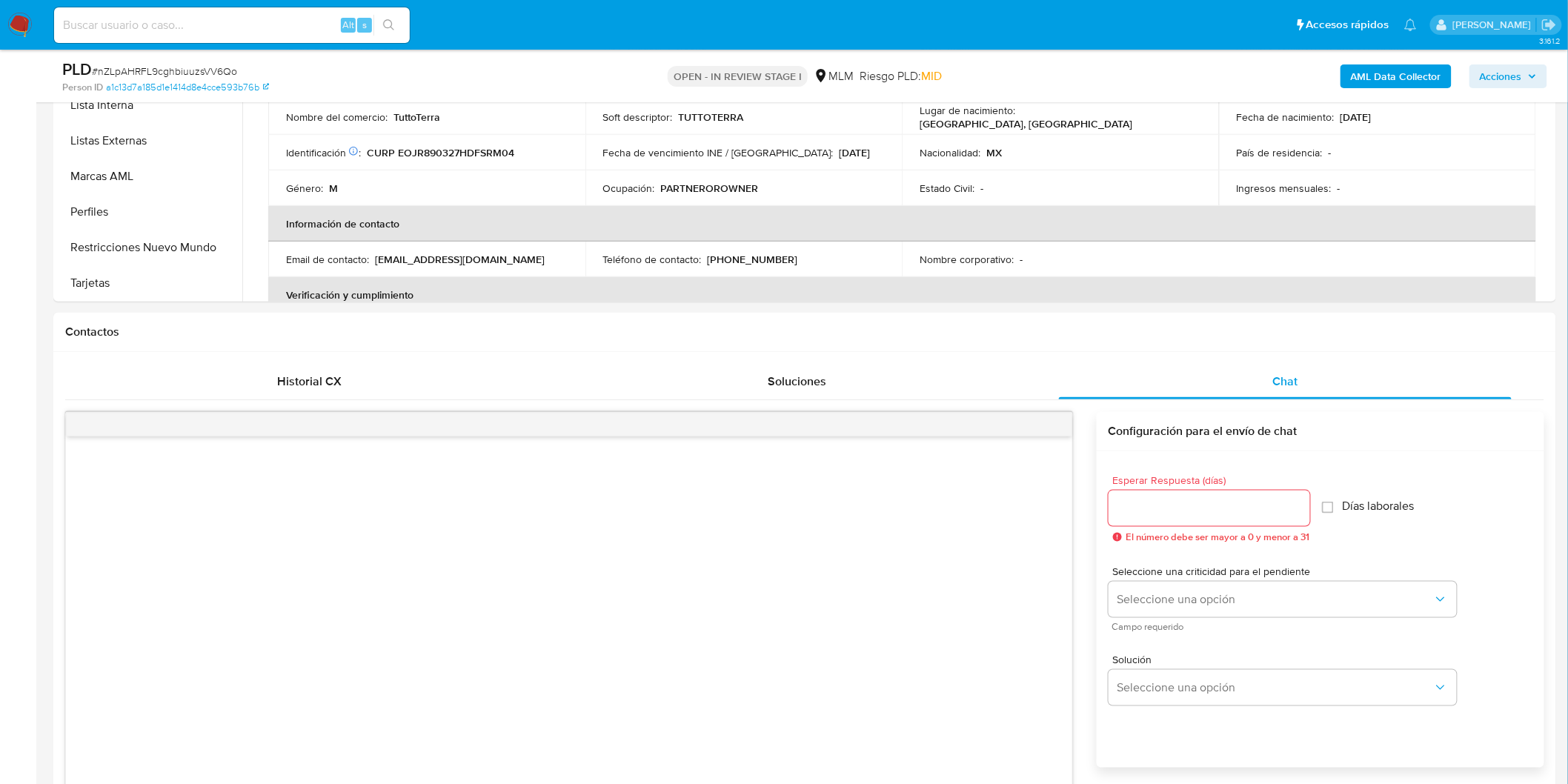
scroll to position [615, 0]
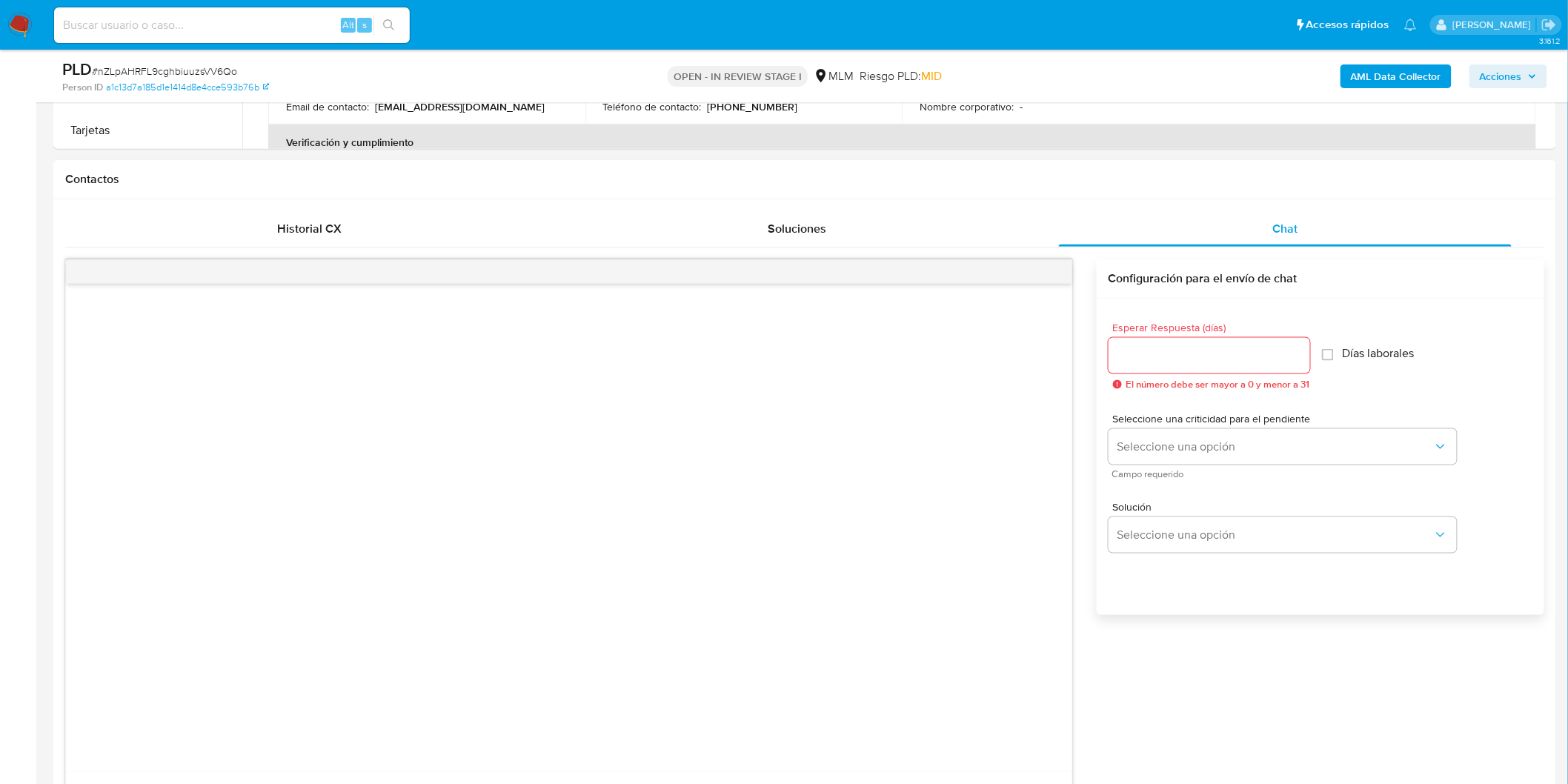
click at [1165, 372] on div at bounding box center [1209, 355] width 202 height 36
click at [1166, 355] on input "Esperar Respuesta (días)" at bounding box center [1209, 355] width 202 height 19
type input "5"
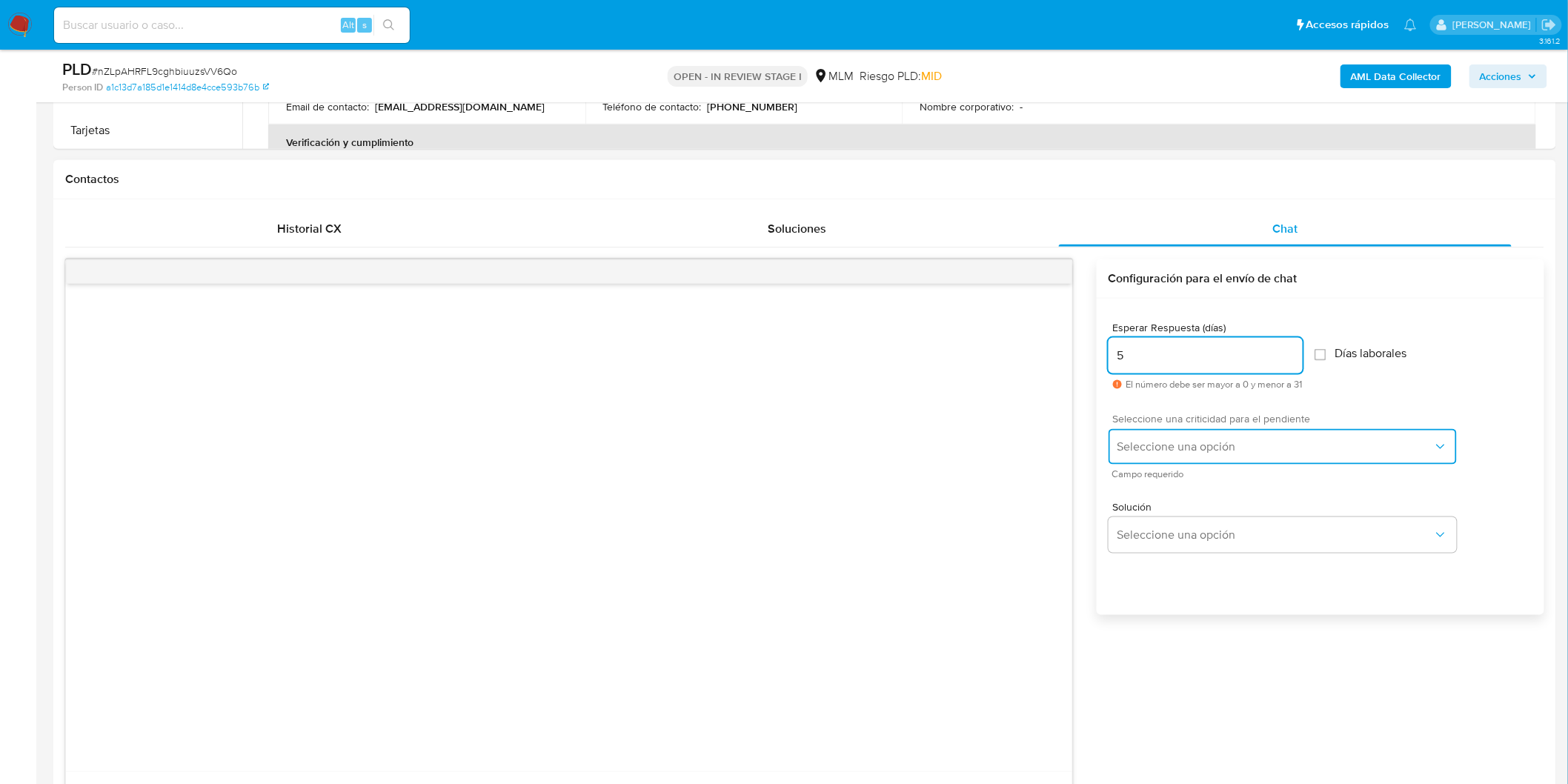
click at [1174, 445] on span "Seleccione una opción" at bounding box center [1275, 446] width 316 height 15
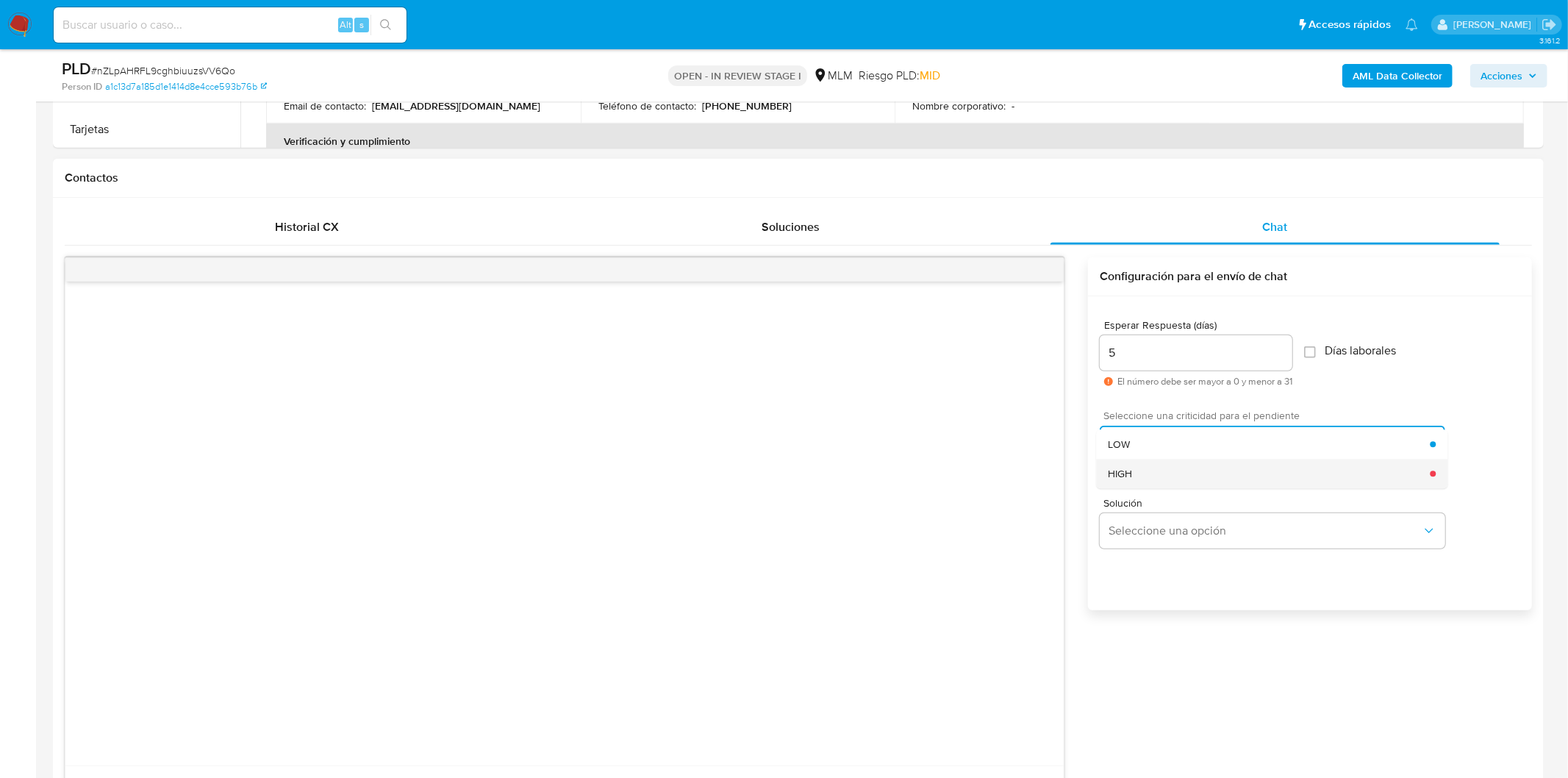
click at [1150, 466] on div "HIGH" at bounding box center [1268, 473] width 322 height 29
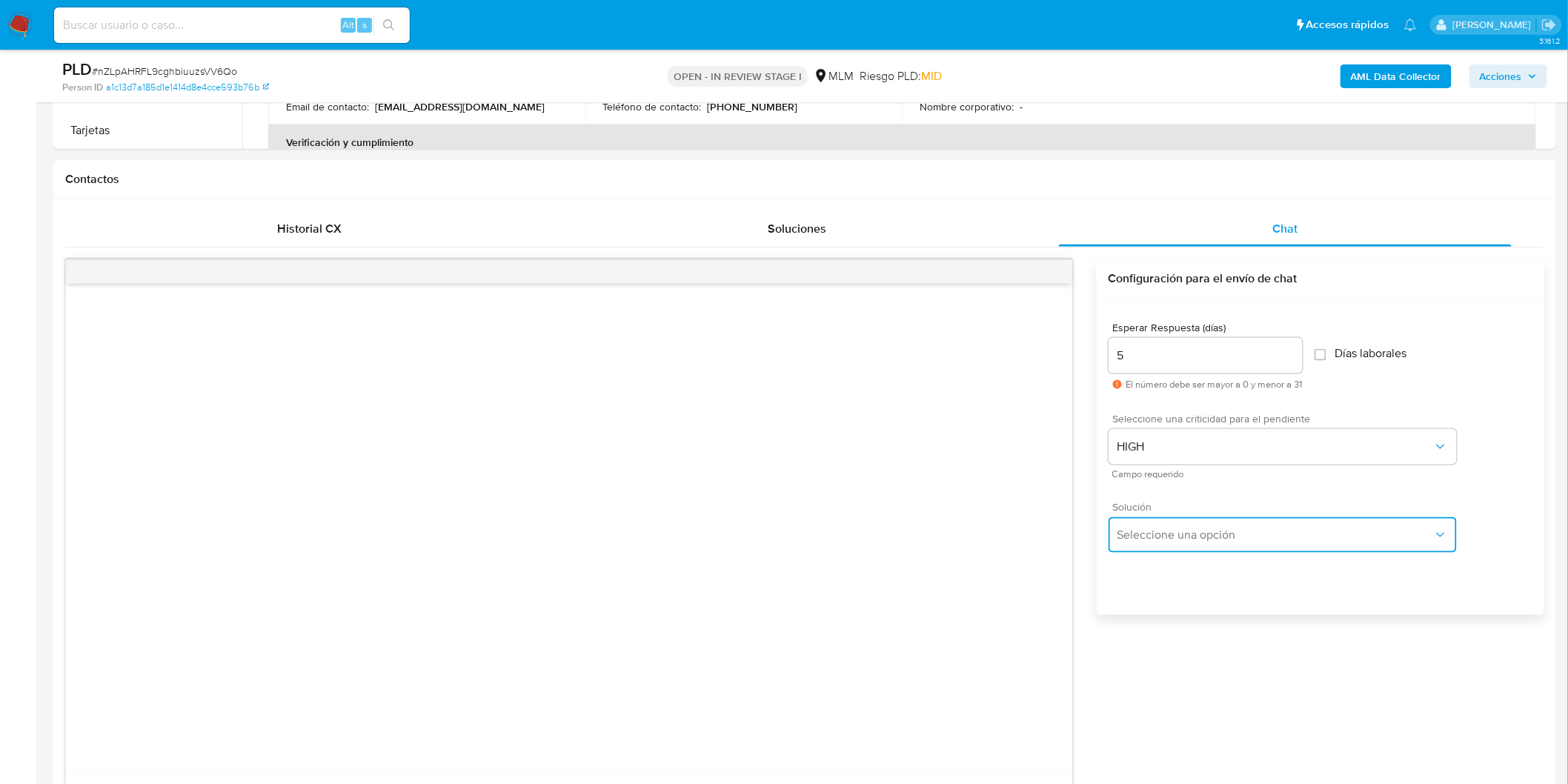
click at [1173, 541] on span "Seleccione una opción" at bounding box center [1275, 535] width 316 height 15
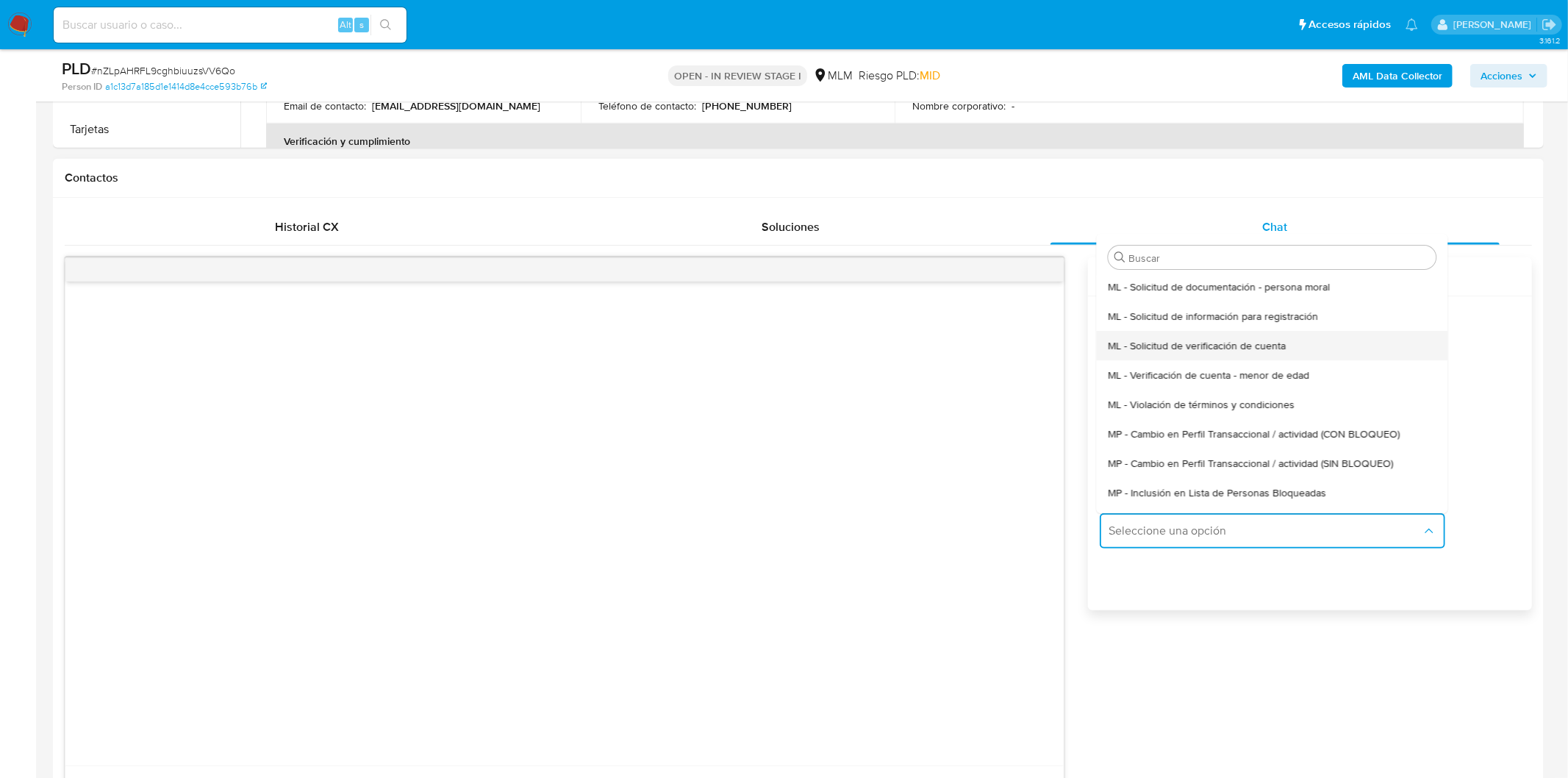
click at [1207, 349] on span "ML - Solicitud de verificación de cuenta" at bounding box center [1196, 346] width 178 height 13
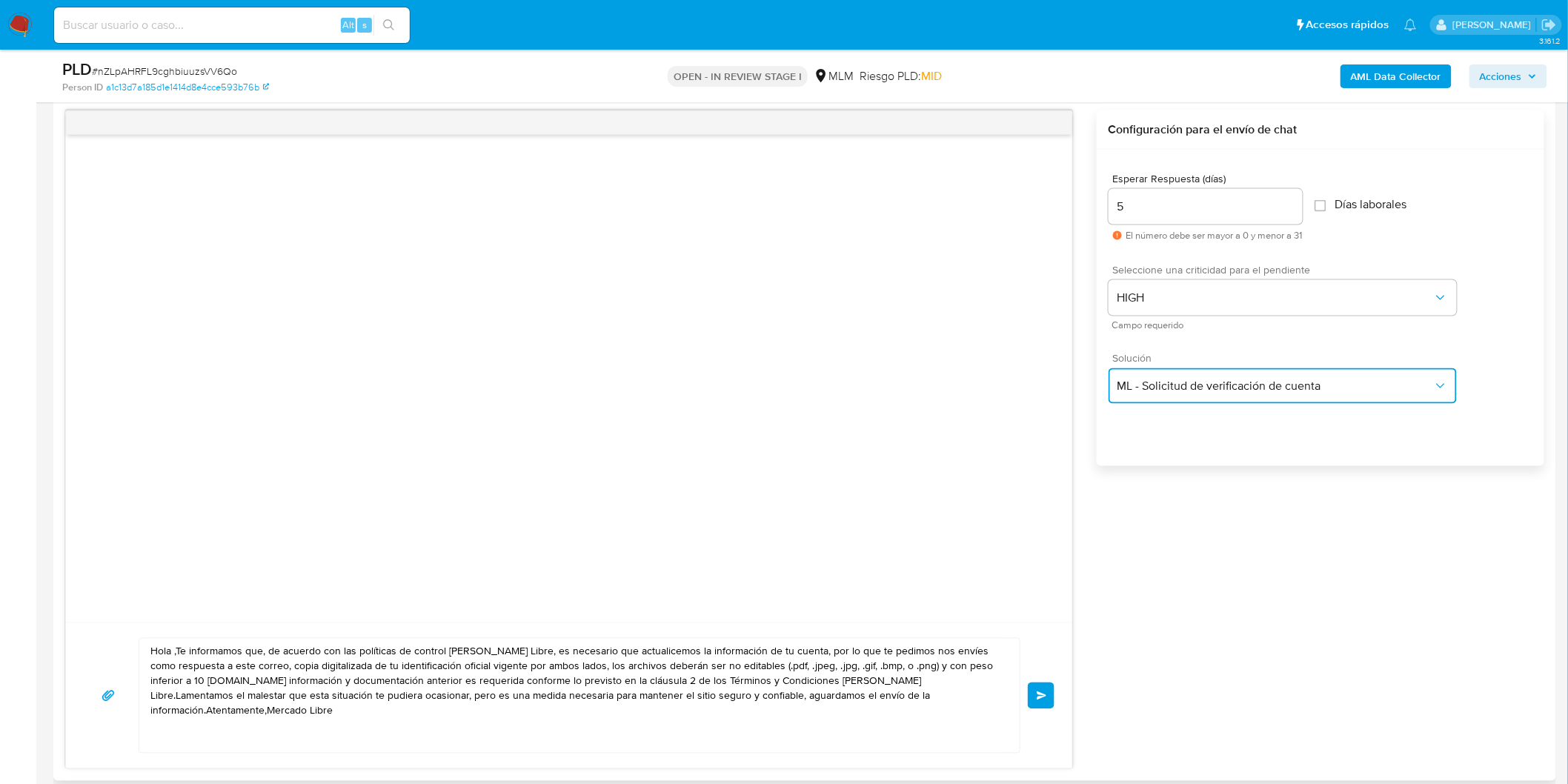
scroll to position [779, 0]
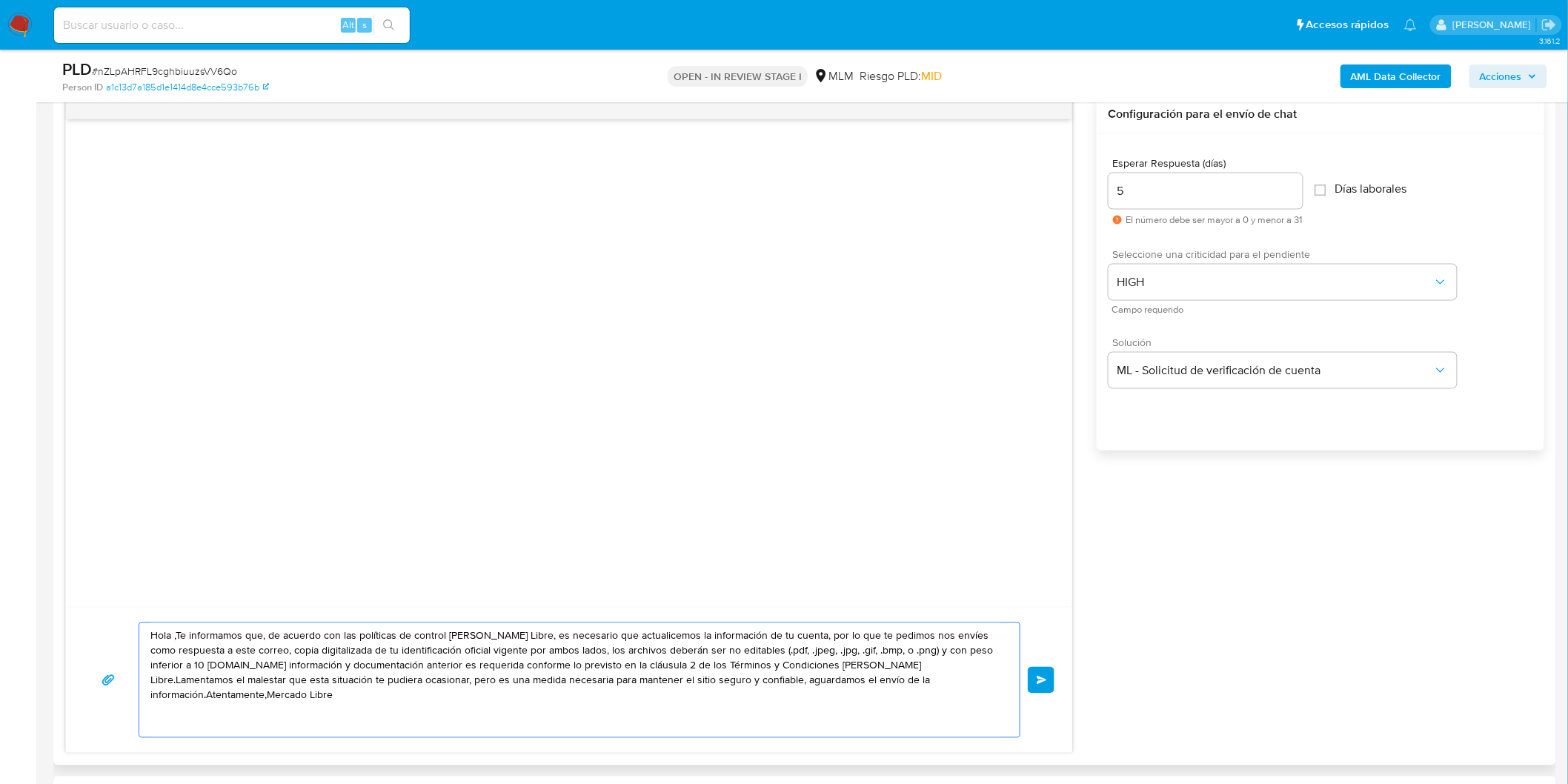
drag, startPoint x: 945, startPoint y: 686, endPoint x: 138, endPoint y: 643, distance: 808.1
click at [139, 643] on div "Hola ,Te informamos que, de acuerdo con las políticas de control de Mercado Lib…" at bounding box center [580, 680] width 882 height 116
paste textarea "Estimado Ramon Eduardo Escobedo Juarez. Te comunicamos que se ha identificado u…"
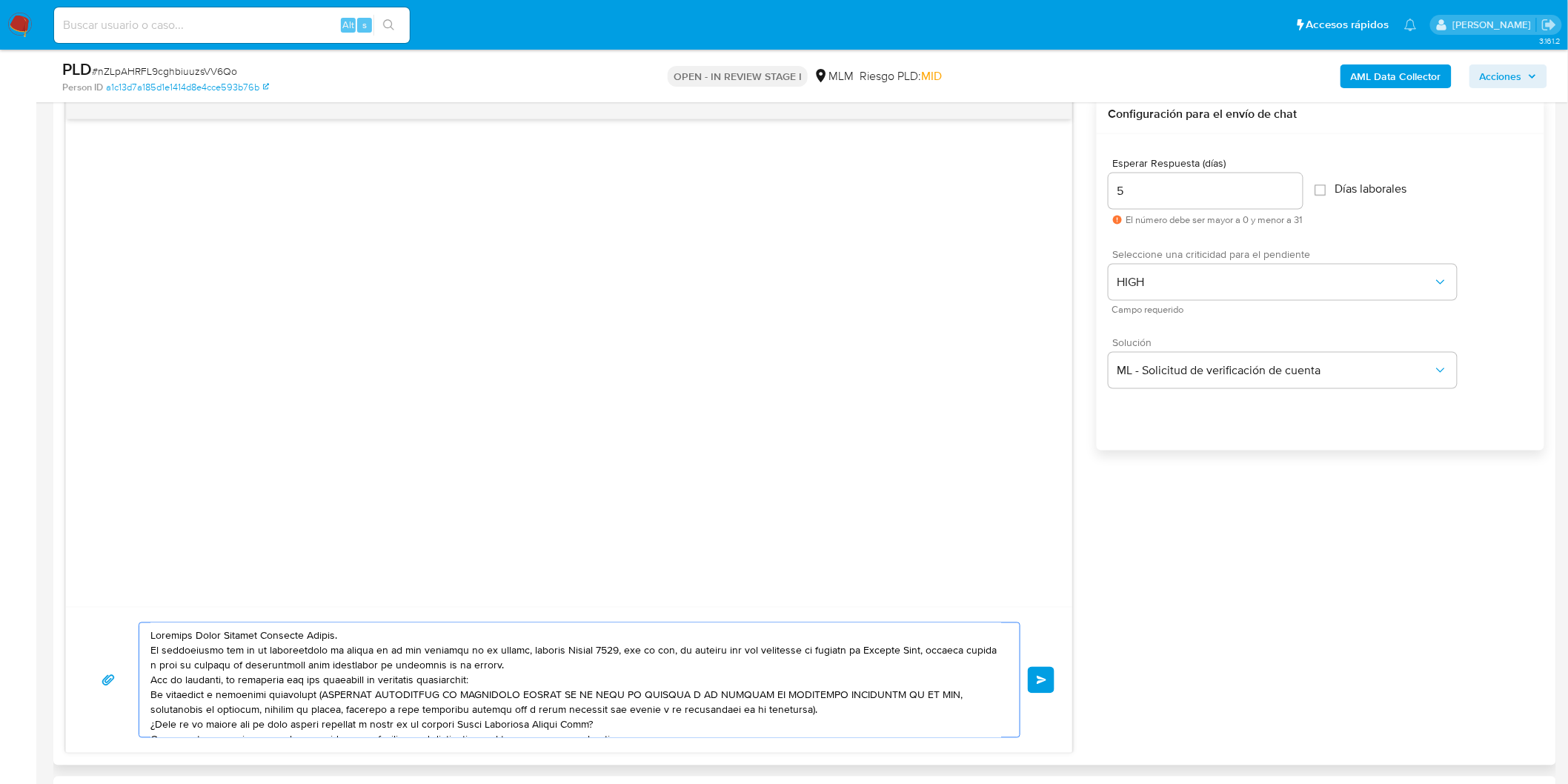
scroll to position [20, 0]
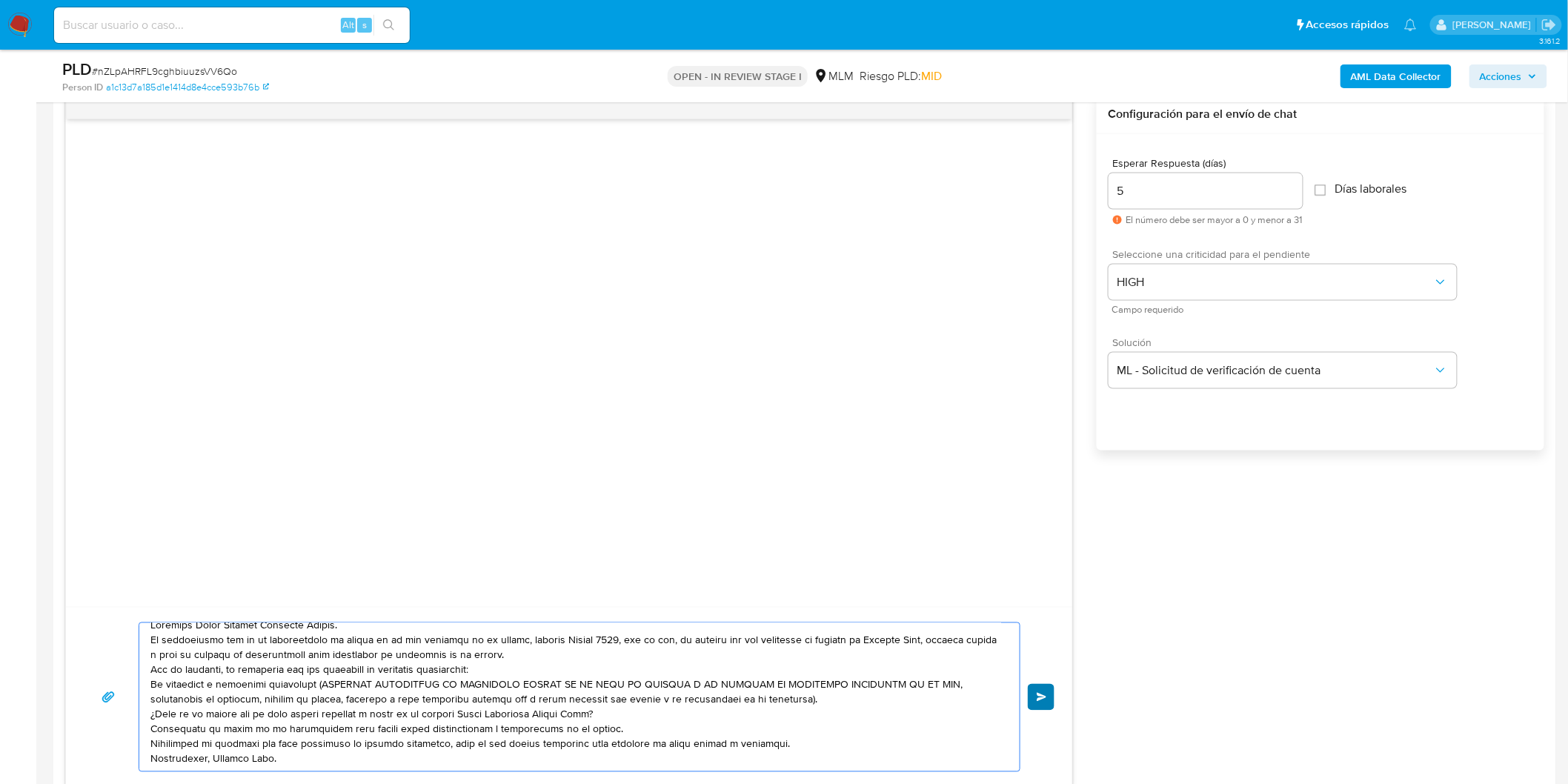
type textarea "Estimado Ramon Eduardo Escobedo Juarez. Te comunicamos que se ha identificado u…"
click at [1039, 694] on span "Enviar" at bounding box center [1042, 696] width 10 height 9
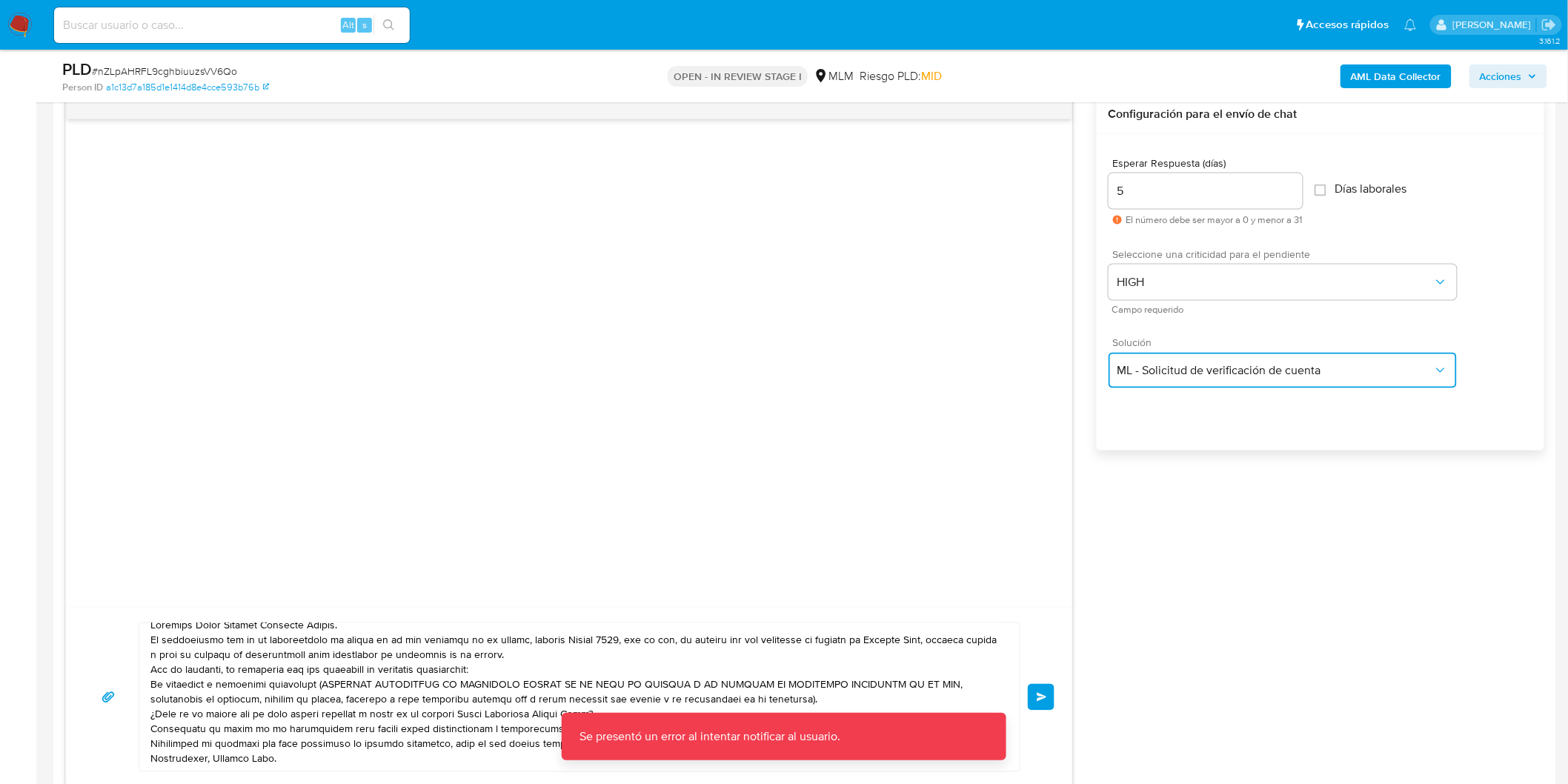
click at [1194, 363] on span "ML - Solicitud de verificación de cuenta" at bounding box center [1275, 370] width 316 height 15
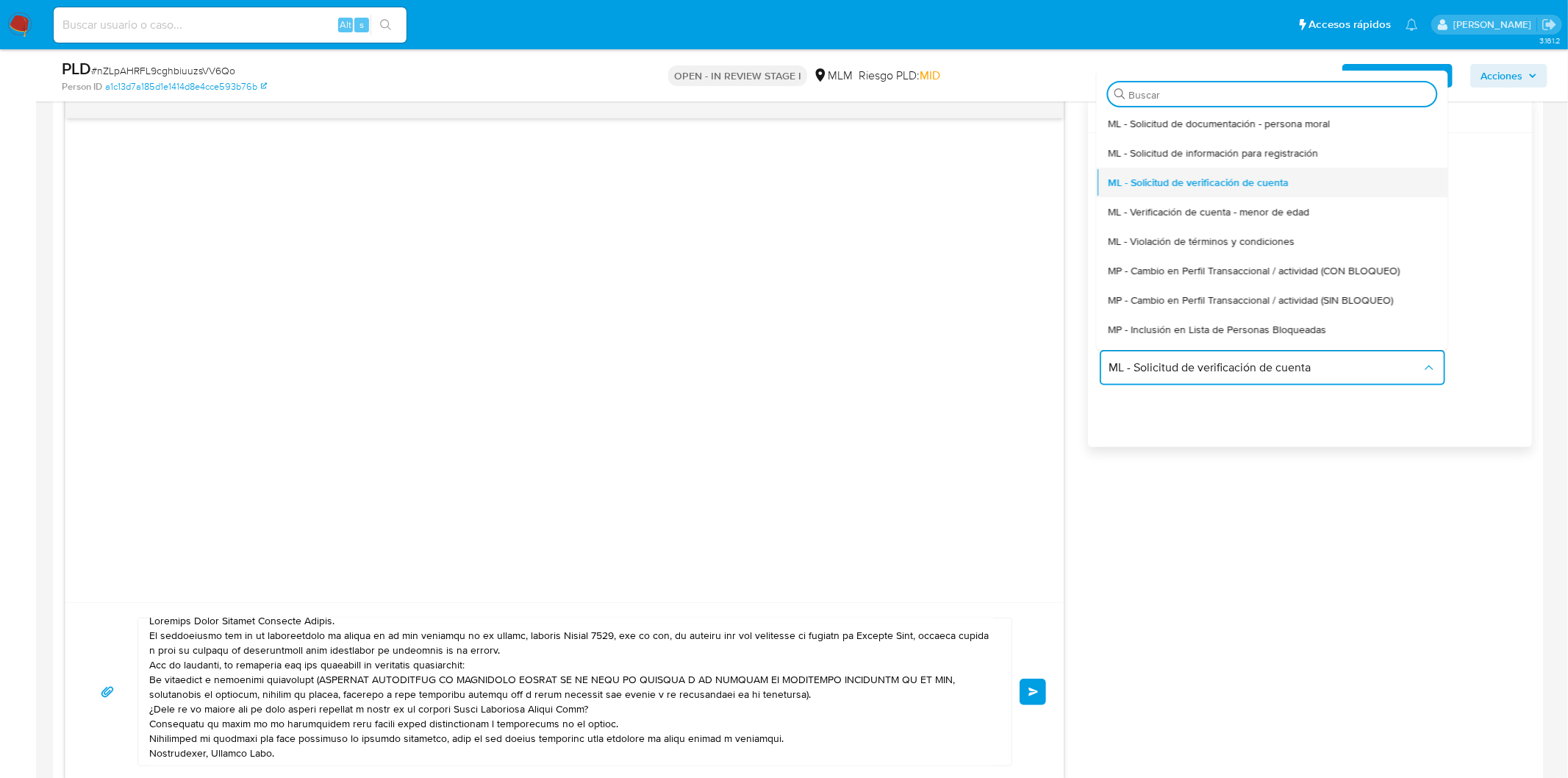
click at [1186, 187] on span "ML - Solicitud de verificación de cuenta" at bounding box center [1198, 182] width 181 height 13
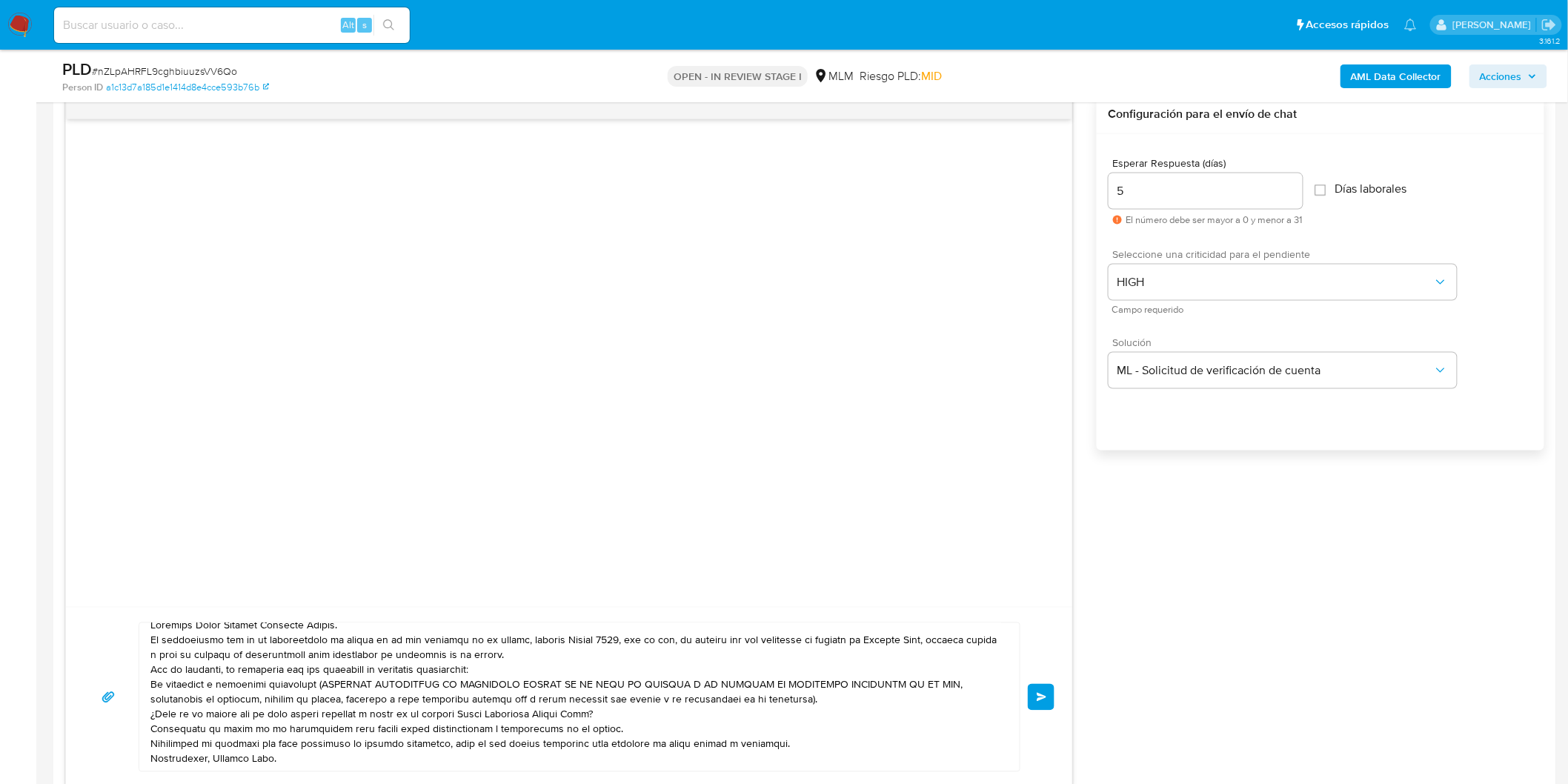
click at [1055, 265] on div at bounding box center [569, 363] width 1007 height 488
click at [1042, 690] on button "Enviar" at bounding box center [1041, 696] width 26 height 26
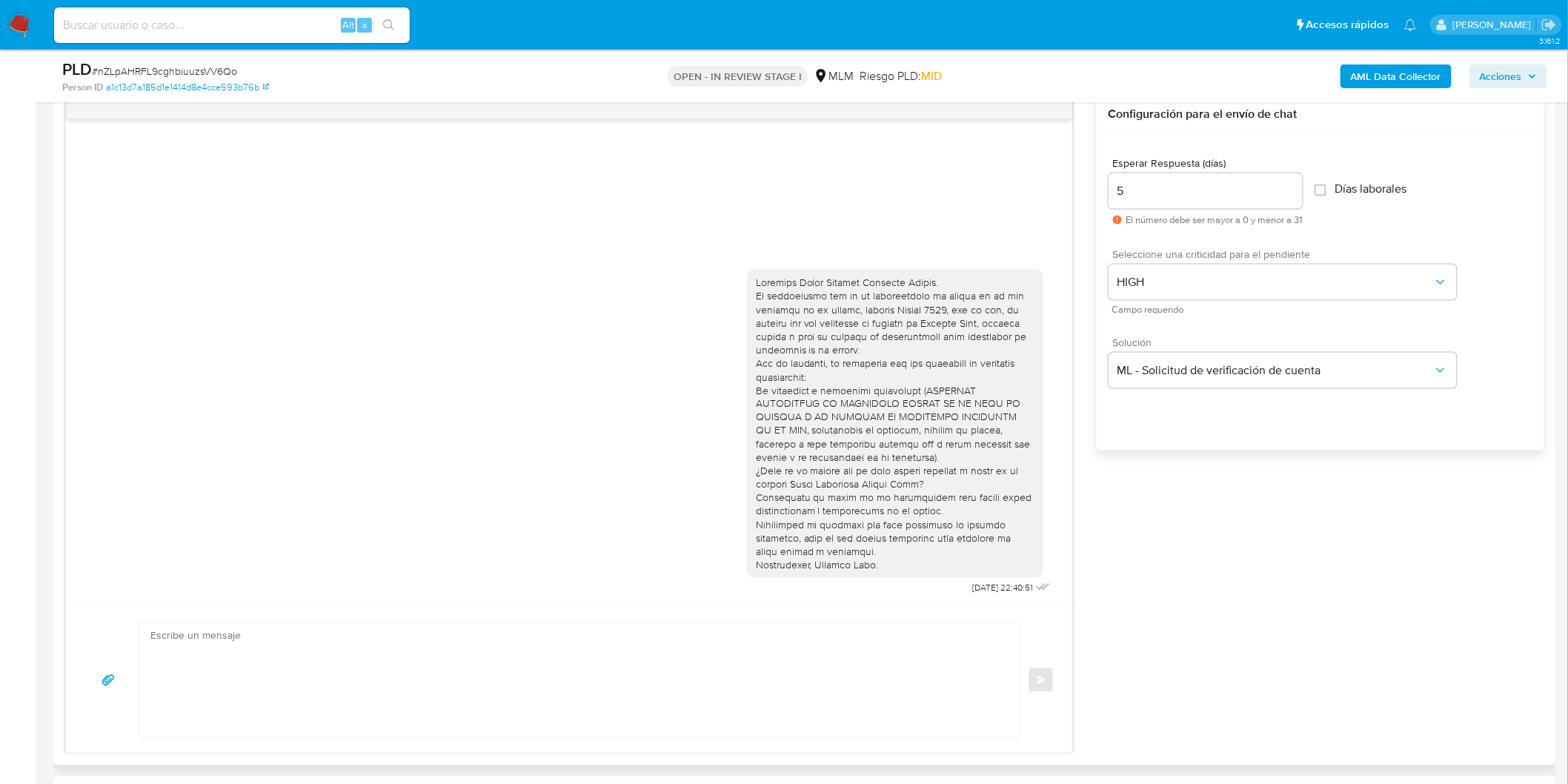
scroll to position [0, 0]
click at [218, 72] on span "# nZLpAHRFL9cghbiuuzsVV6Qo" at bounding box center [164, 71] width 145 height 15
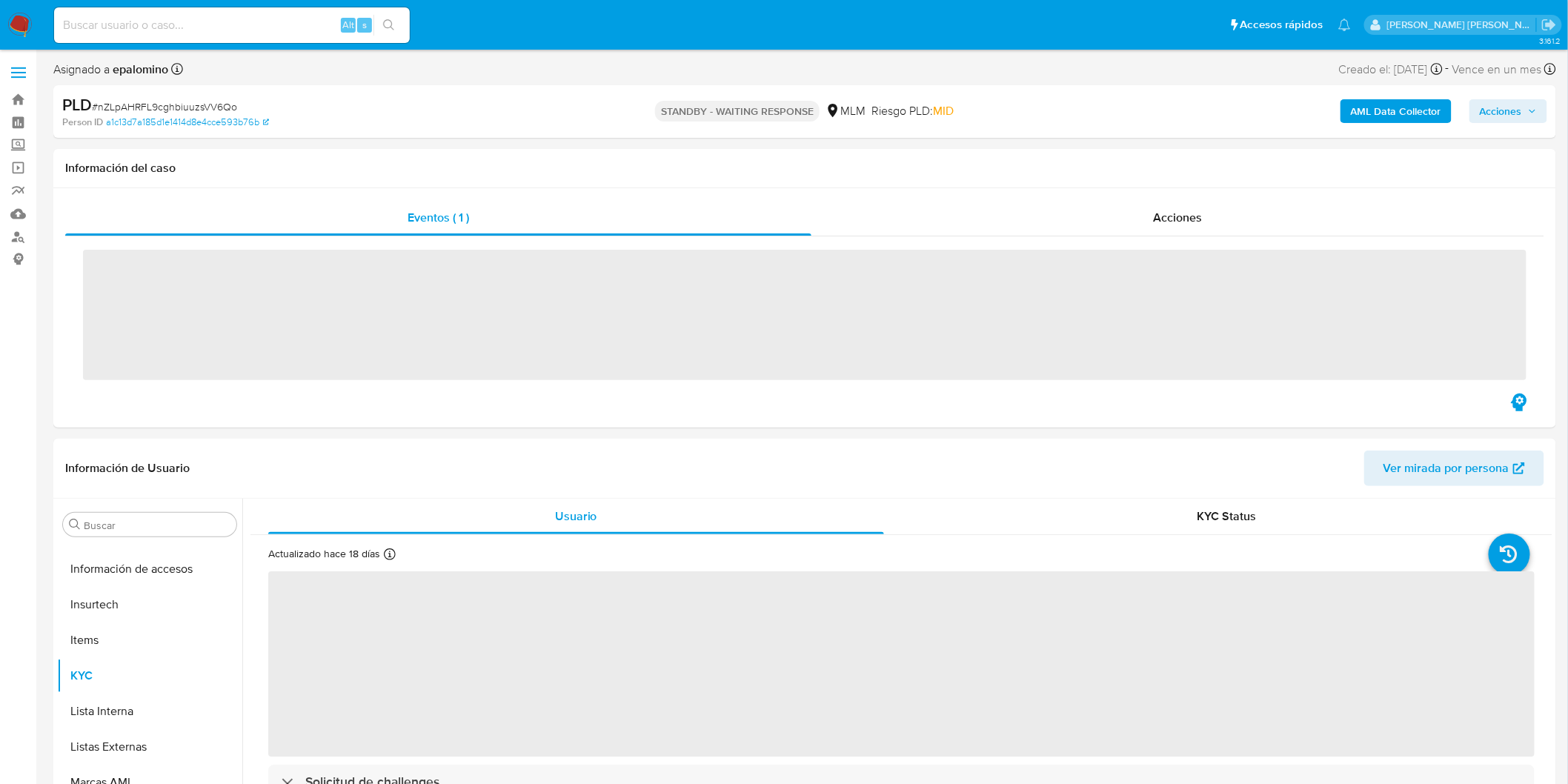
scroll to position [696, 0]
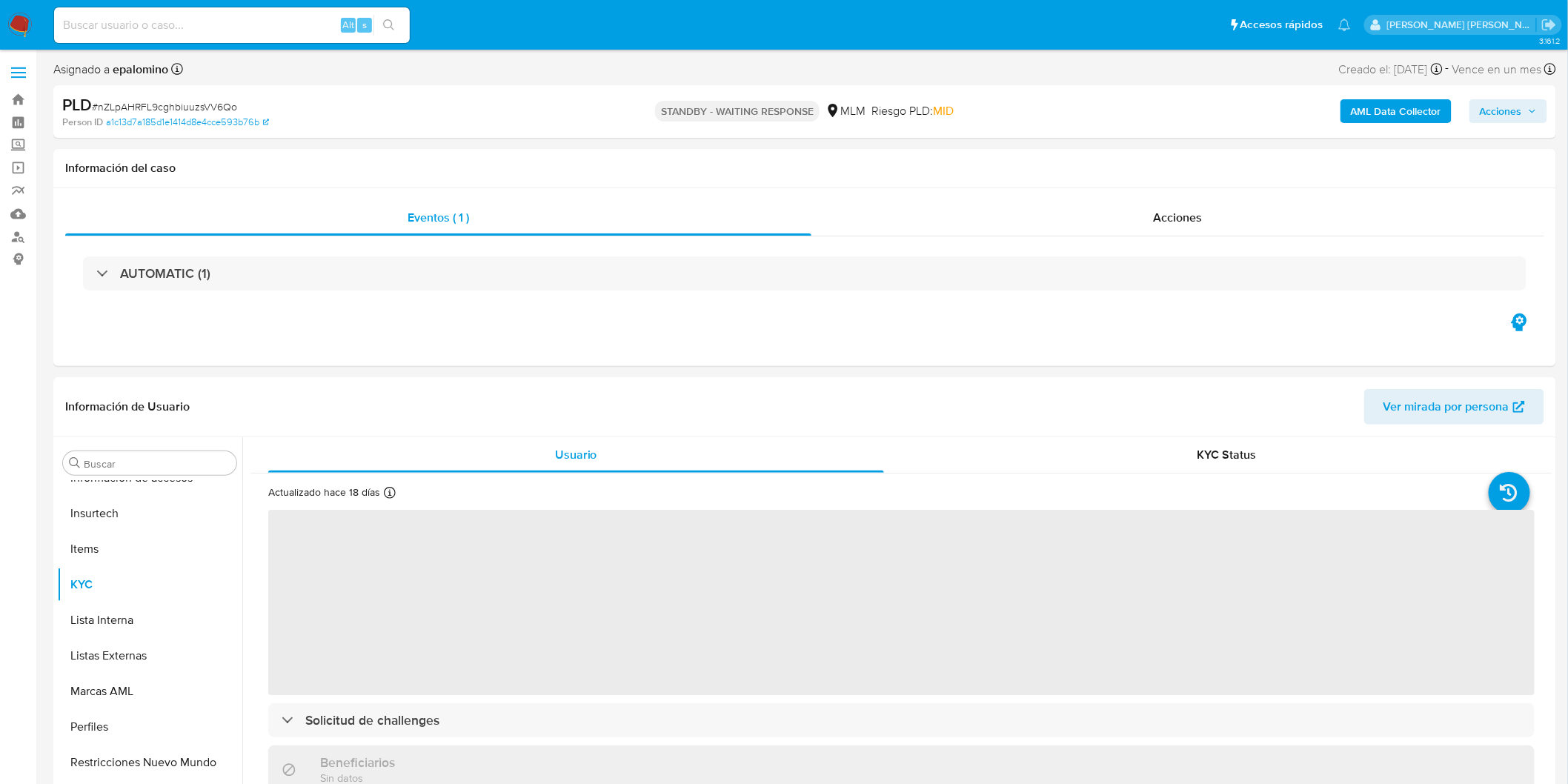
select select "10"
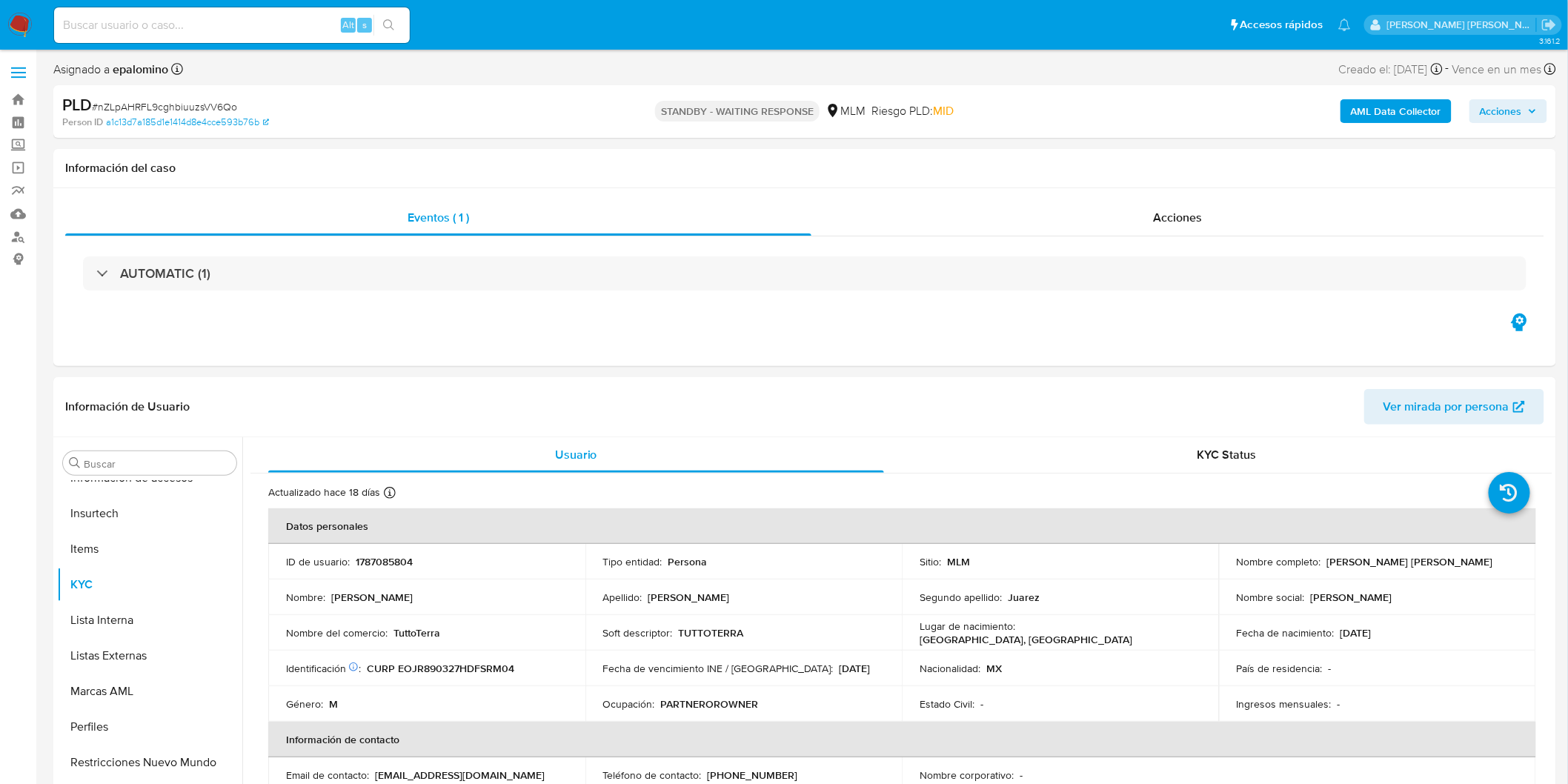
click at [196, 104] on span "# nZLpAHRFL9cghbiuuzsVV6Qo" at bounding box center [164, 107] width 145 height 15
copy span "nZLpAHRFL9cghbiuuzsVV6Qo"
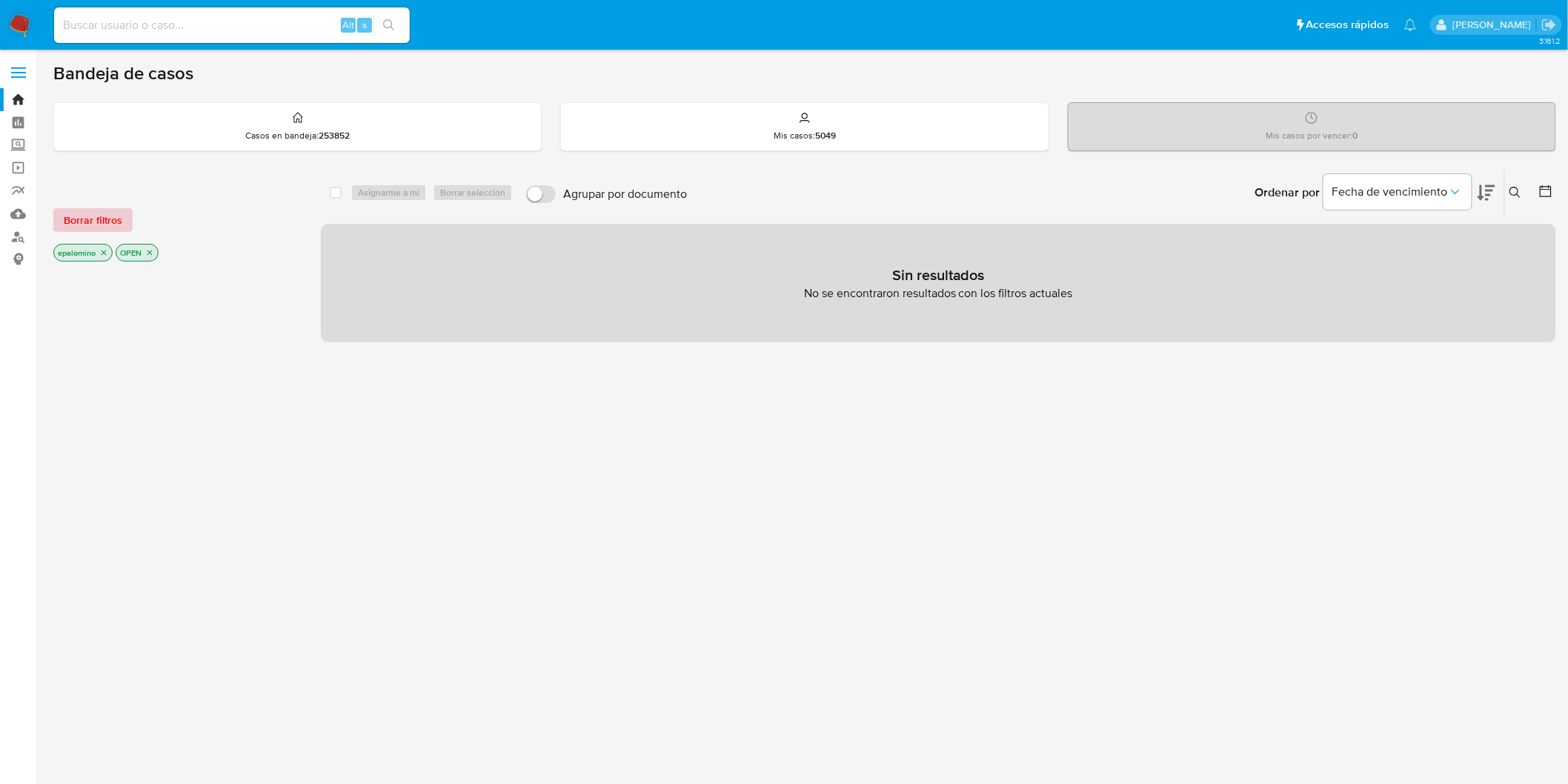
click at [100, 226] on span "Borrar filtros" at bounding box center [92, 220] width 58 height 21
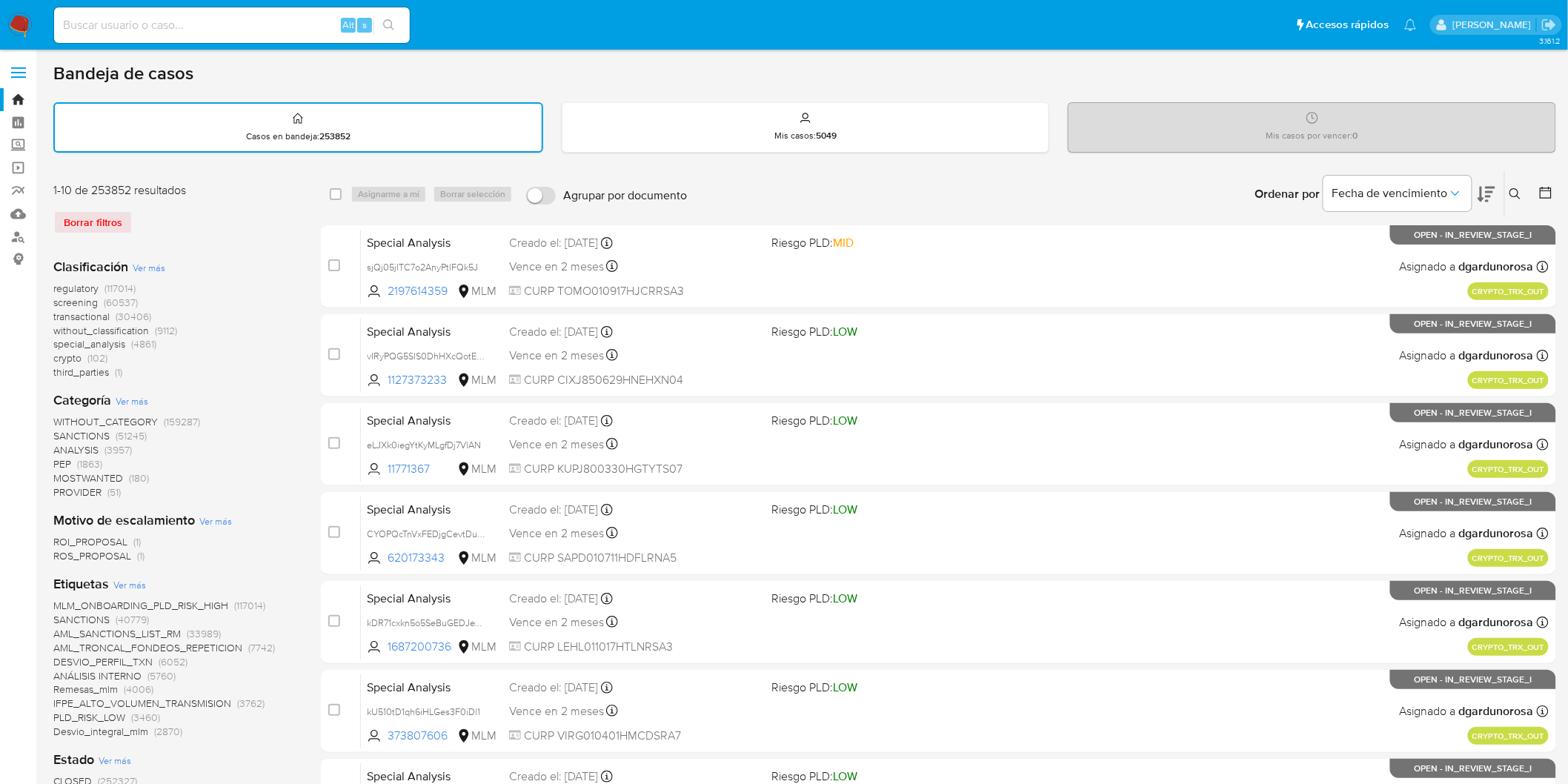
click at [16, 38] on nav "Pausado Ver notificaciones Alt s Accesos rápidos Presiona las siguientes teclas…" at bounding box center [784, 25] width 1568 height 49
click at [20, 21] on img at bounding box center [20, 25] width 26 height 25
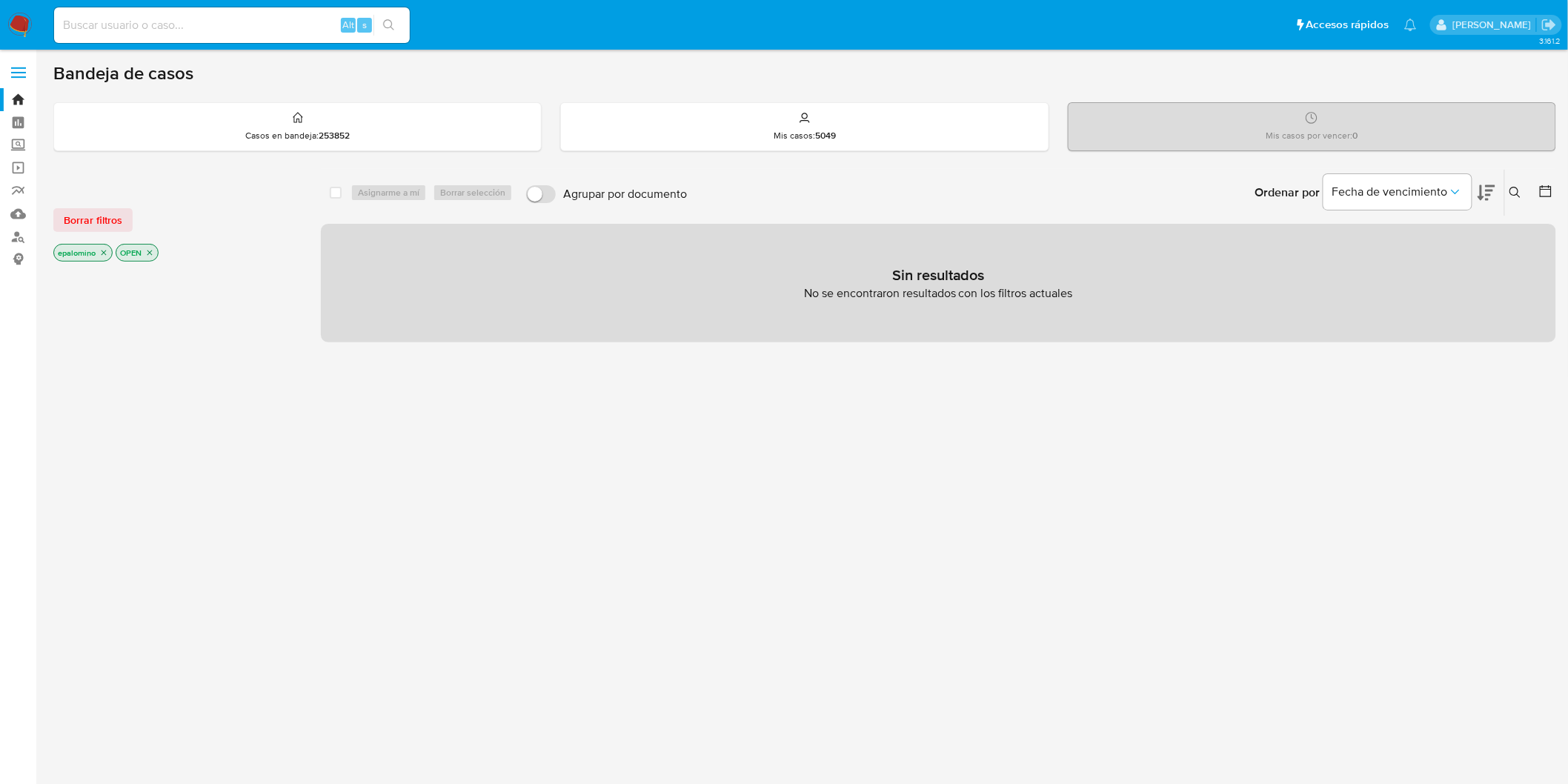
click at [97, 220] on span "Borrar filtros" at bounding box center [92, 220] width 58 height 21
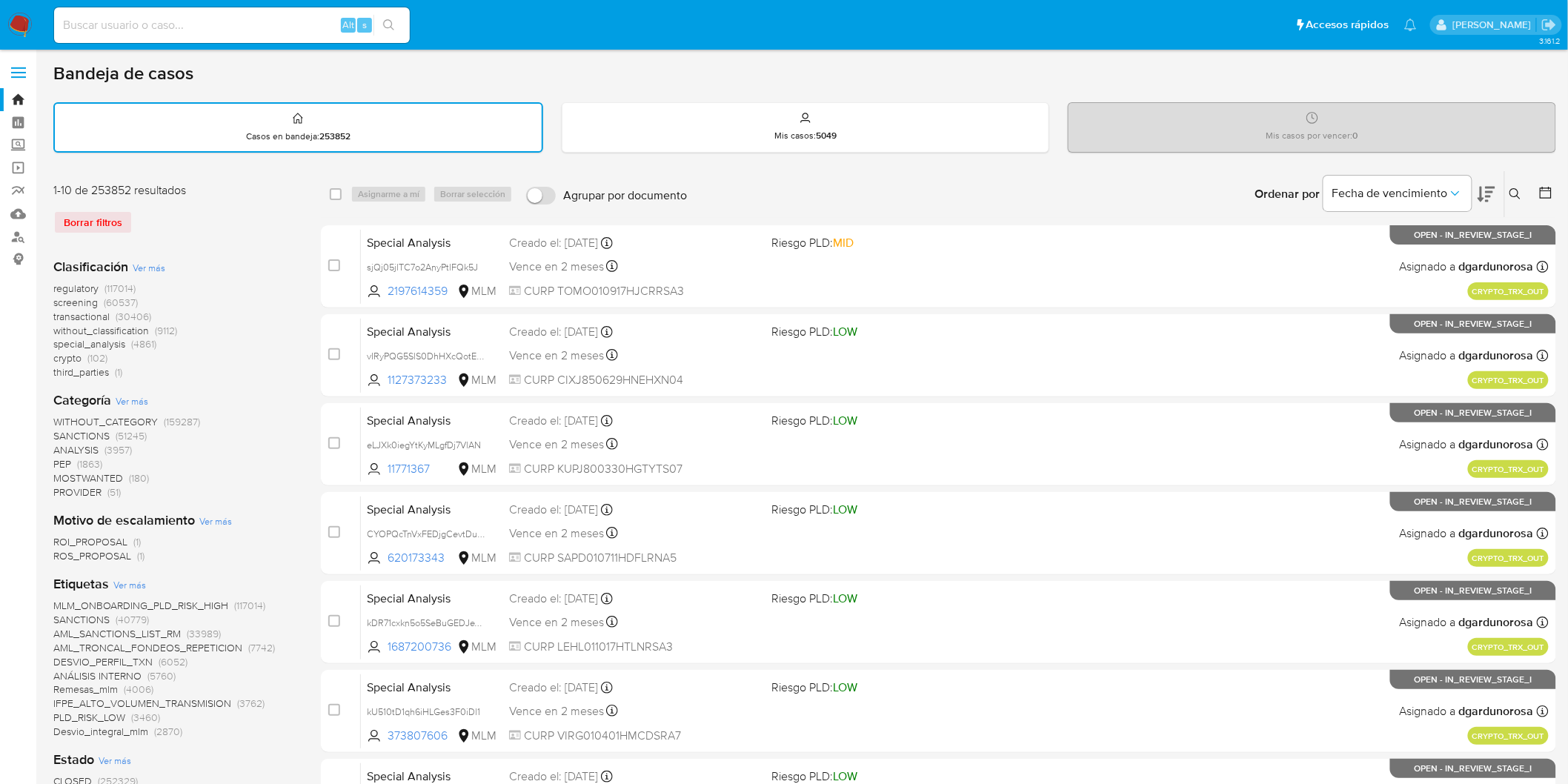
click at [26, 26] on img at bounding box center [20, 25] width 26 height 25
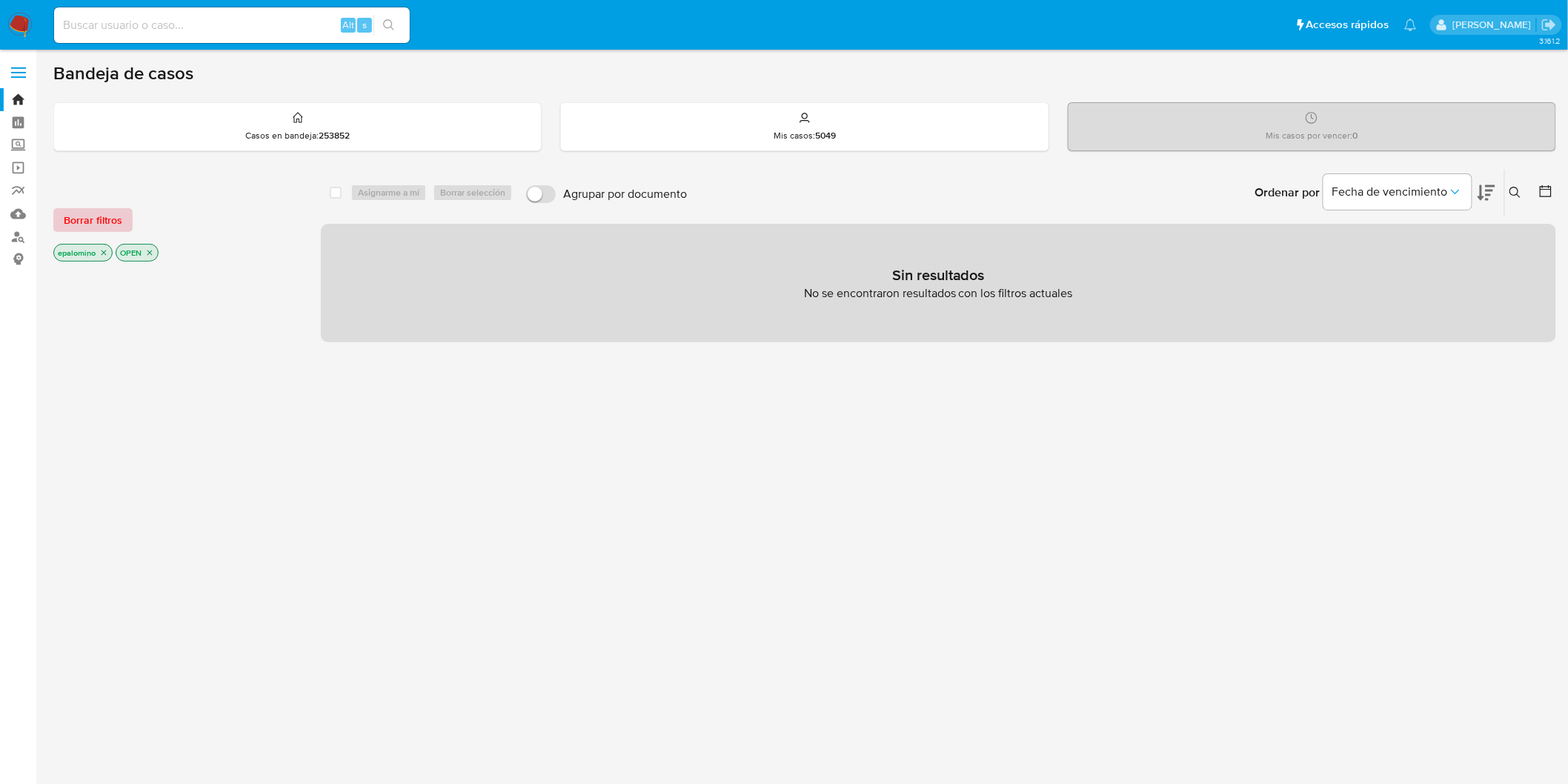
click at [56, 220] on button "Borrar filtros" at bounding box center [92, 220] width 79 height 24
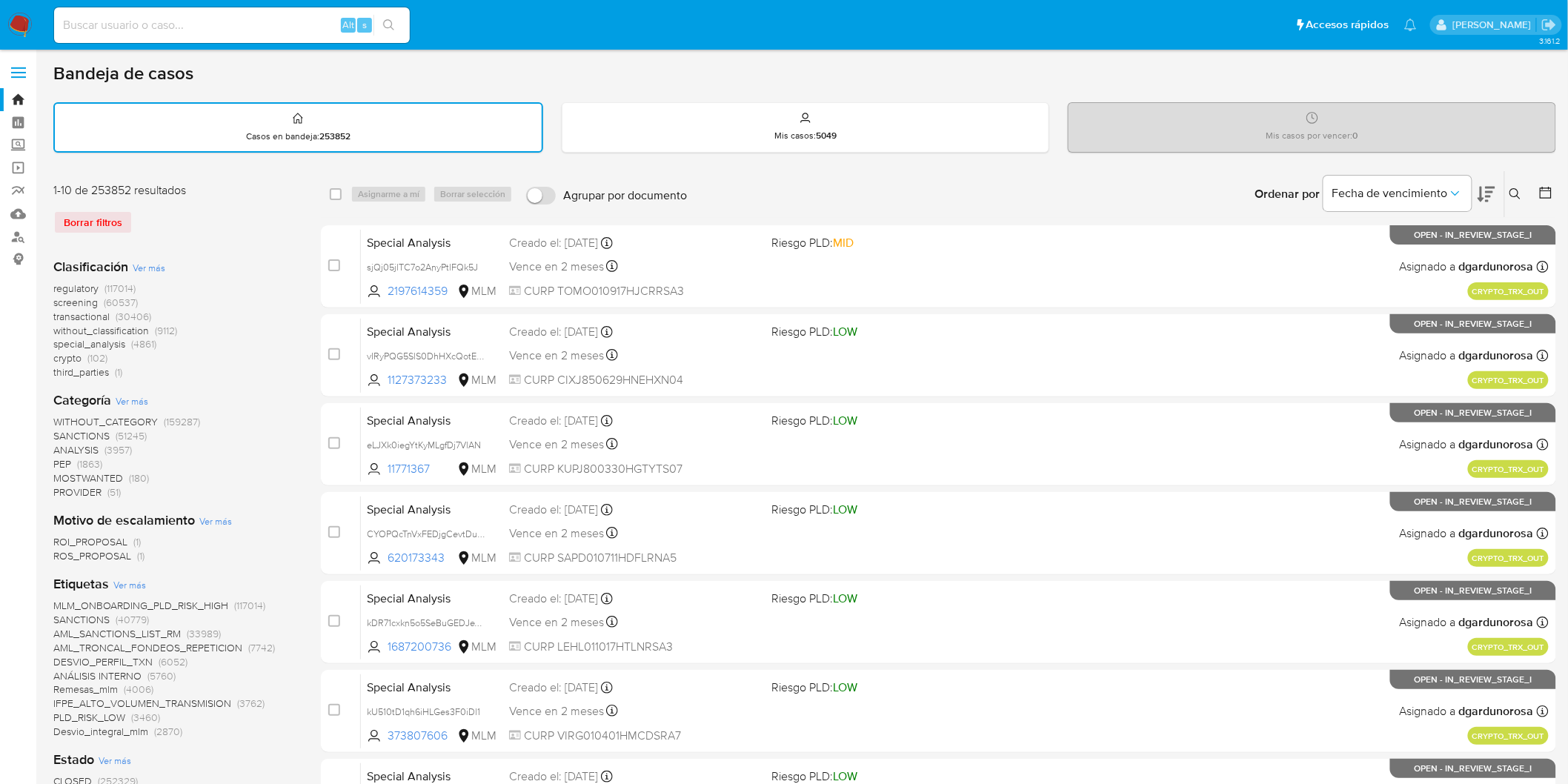
click at [21, 28] on img at bounding box center [20, 25] width 26 height 25
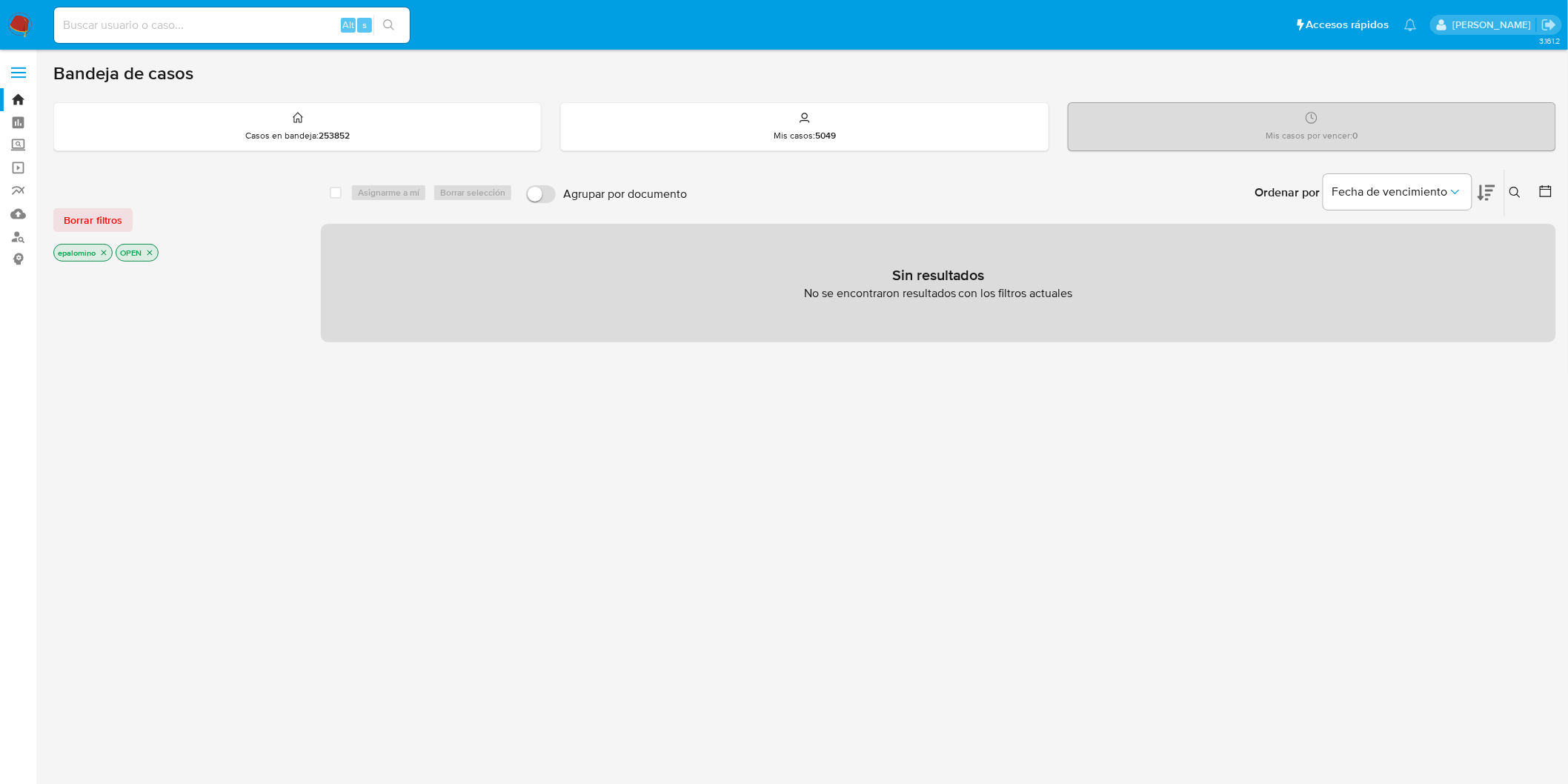
drag, startPoint x: 94, startPoint y: 217, endPoint x: 110, endPoint y: 225, distance: 17.9
click at [94, 217] on span "Borrar filtros" at bounding box center [92, 220] width 58 height 21
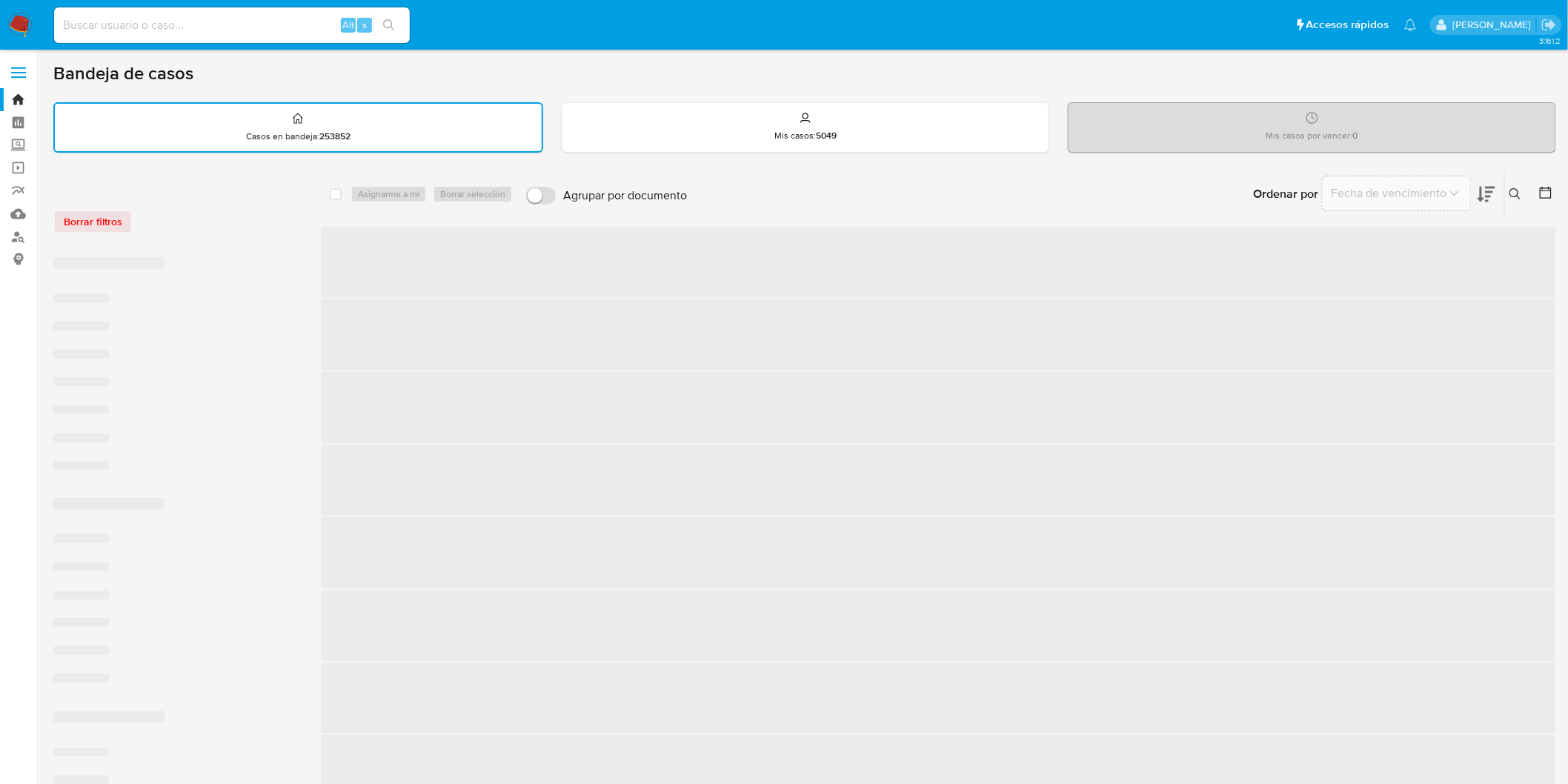
click at [253, 236] on div "Borrar filtros" at bounding box center [172, 214] width 238 height 63
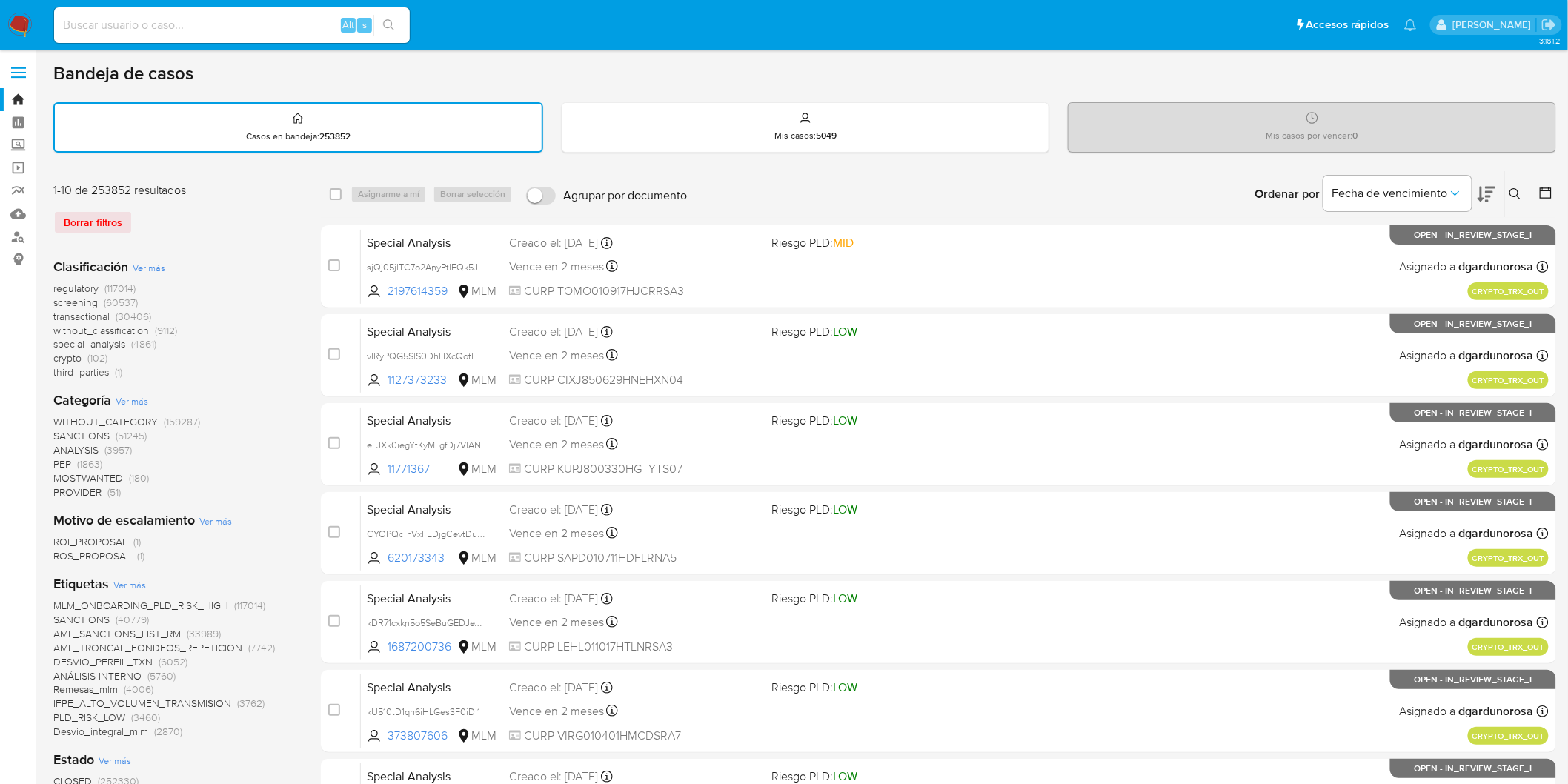
click at [27, 15] on img at bounding box center [20, 25] width 26 height 25
